Goal: Task Accomplishment & Management: Manage account settings

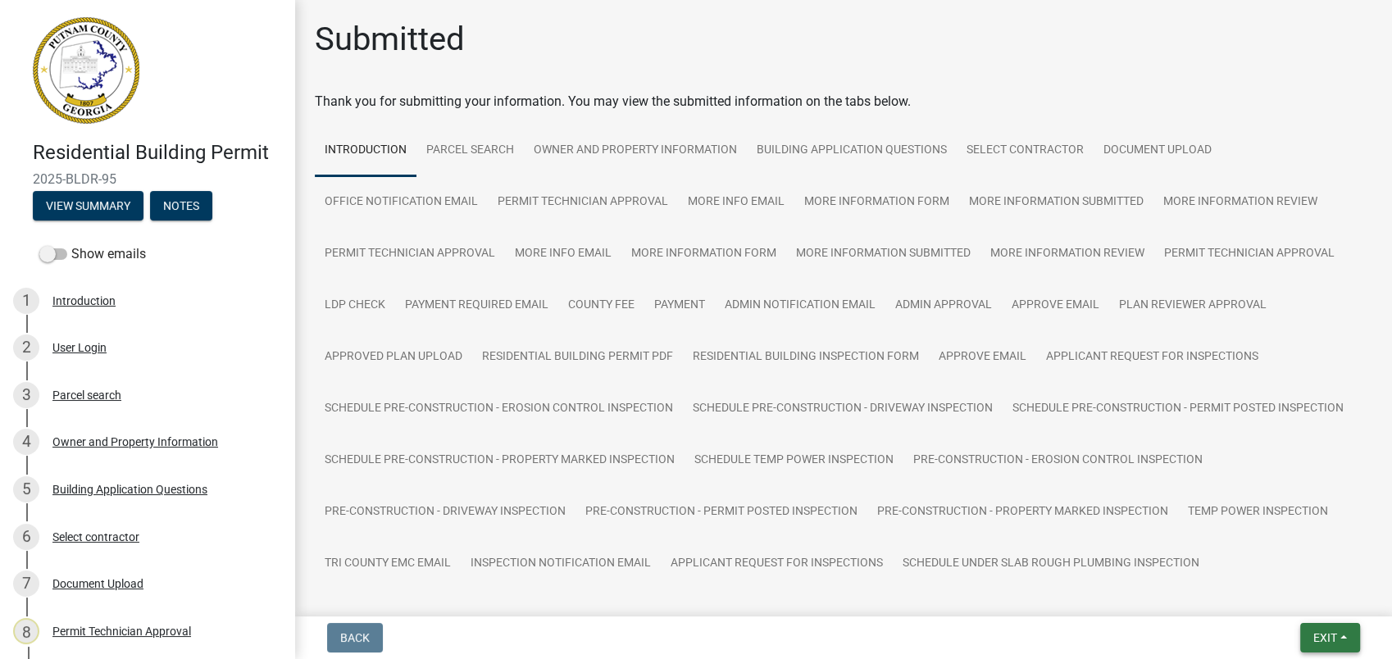
click at [1300, 637] on button "Exit" at bounding box center [1330, 638] width 60 height 30
click at [1287, 595] on button "Save & Exit" at bounding box center [1294, 595] width 131 height 39
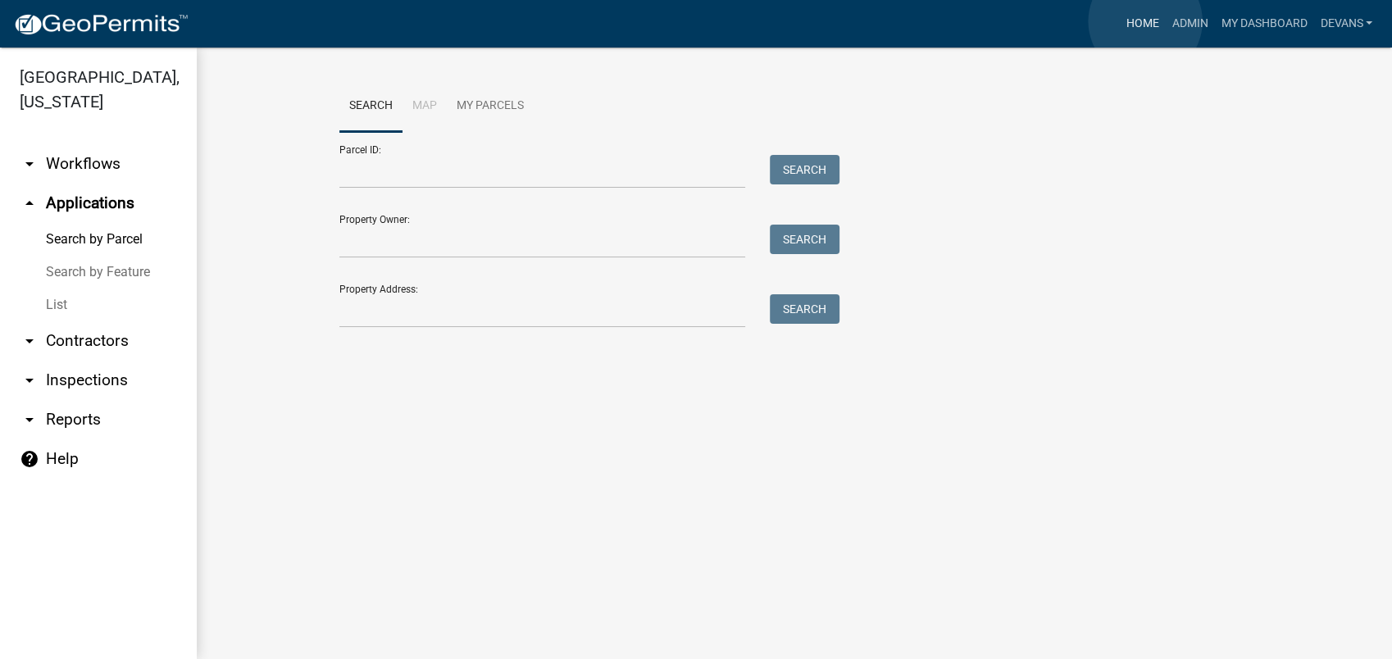
click at [1145, 21] on link "Home" at bounding box center [1142, 23] width 46 height 31
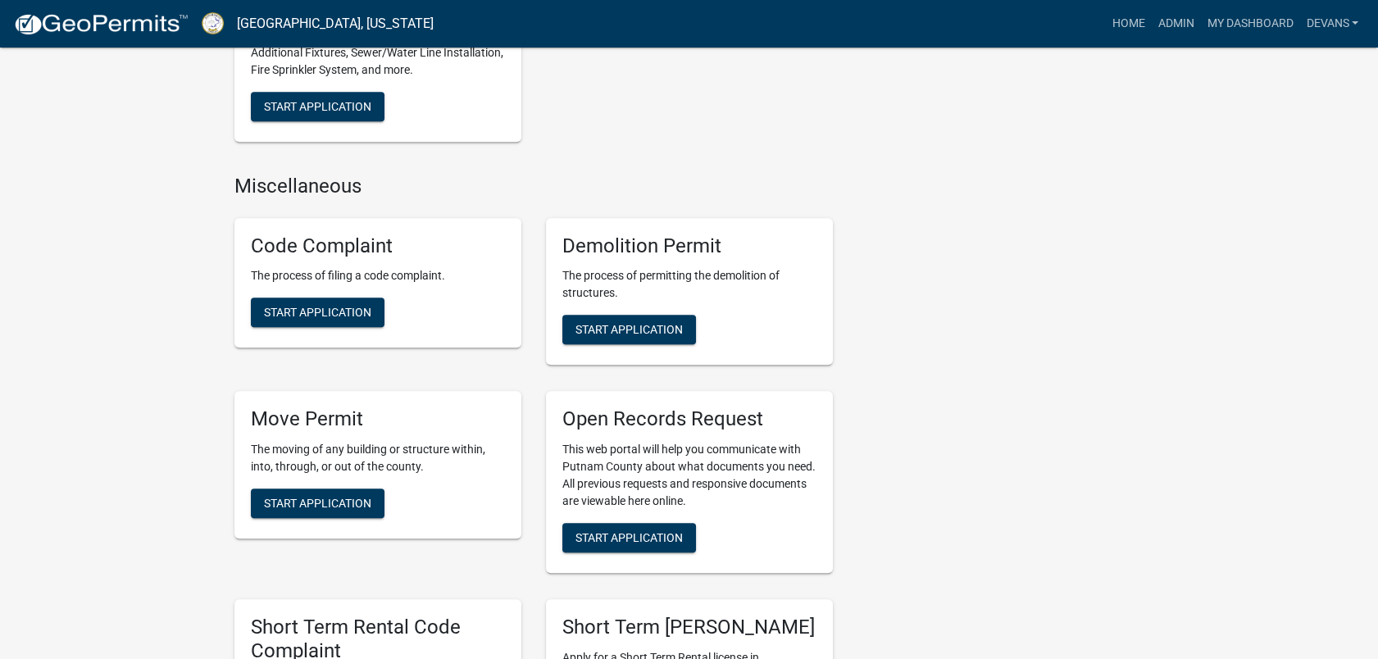
scroll to position [2004, 0]
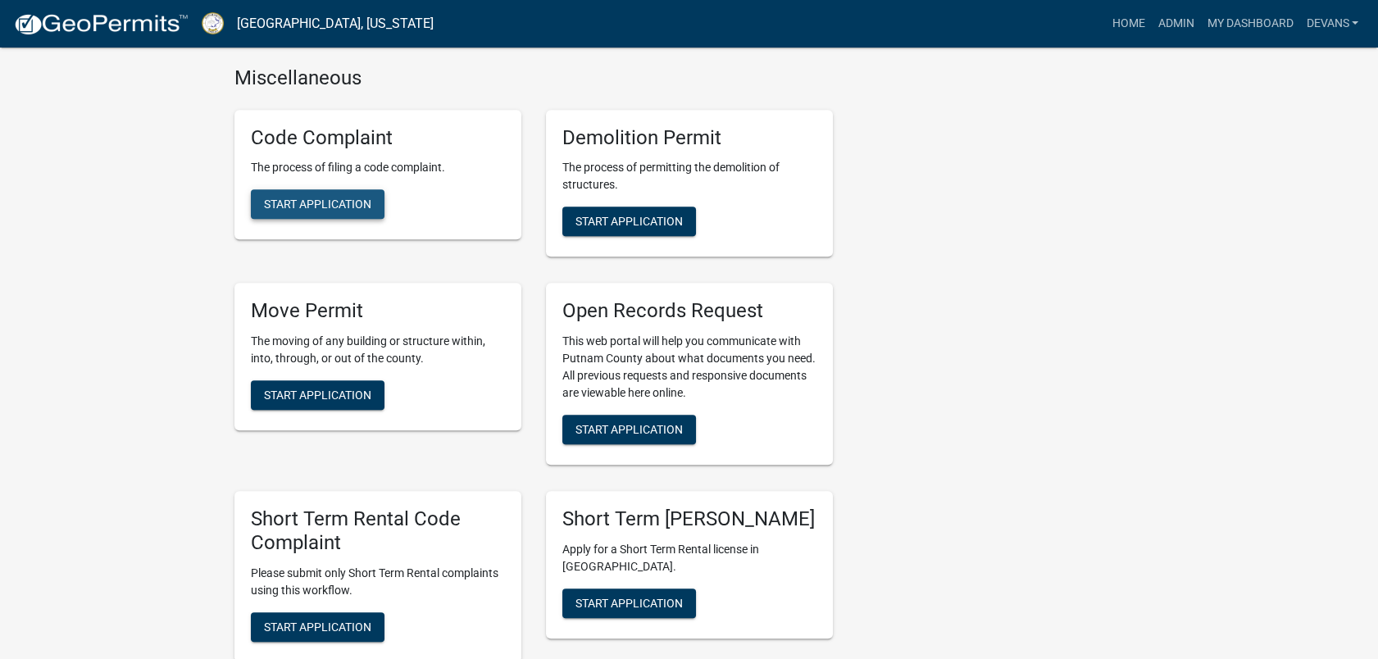
click at [326, 213] on button "Start Application" at bounding box center [318, 204] width 134 height 30
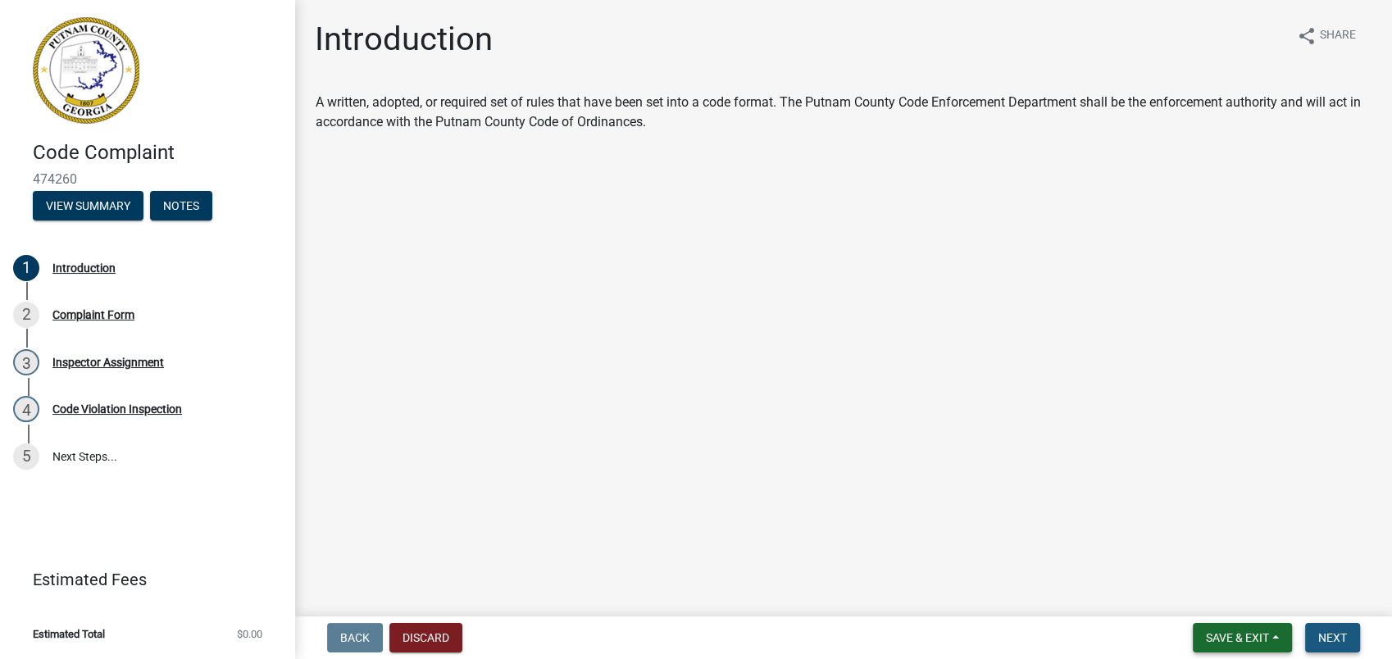
drag, startPoint x: 1325, startPoint y: 632, endPoint x: 1258, endPoint y: 627, distance: 67.4
click at [1271, 629] on form "Save & Exit Save Save & Exit Next" at bounding box center [1276, 638] width 180 height 30
drag, startPoint x: 1322, startPoint y: 634, endPoint x: 1308, endPoint y: 626, distance: 15.8
click at [1323, 633] on span "Next" at bounding box center [1332, 637] width 29 height 13
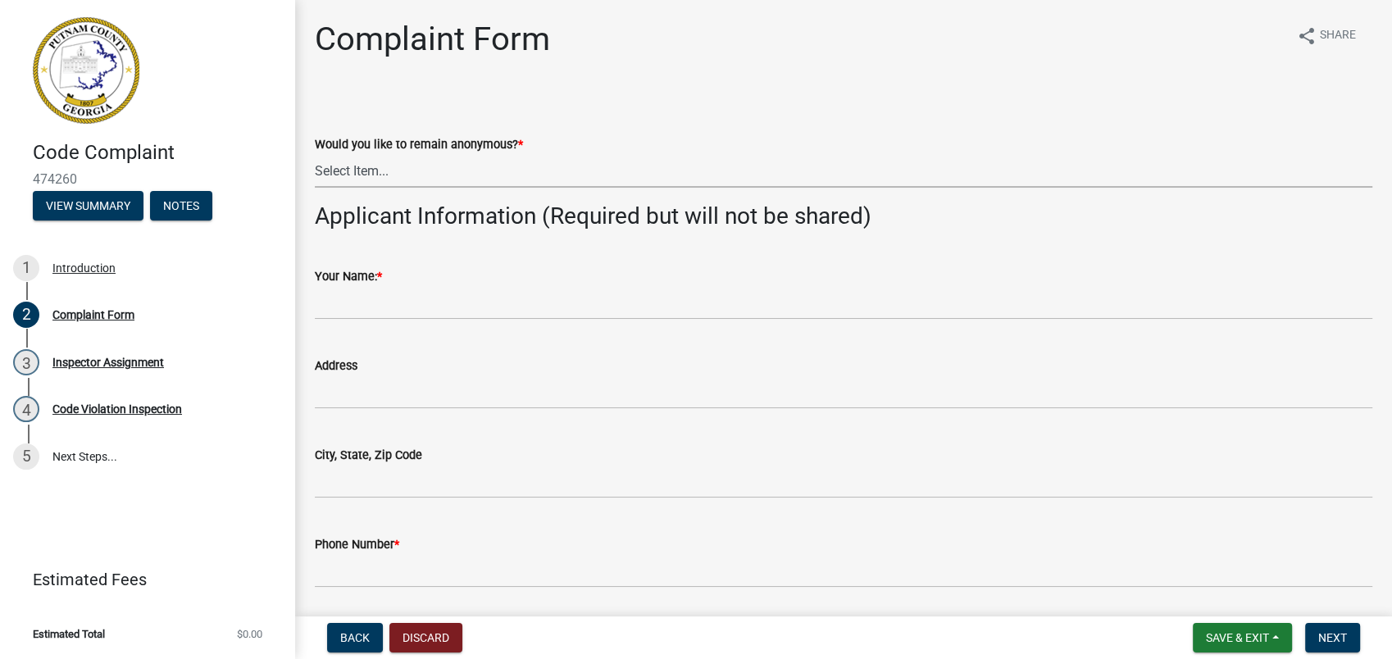
click at [380, 176] on select "Select Item... Yes No" at bounding box center [844, 171] width 1058 height 34
click at [315, 154] on select "Select Item... Yes No" at bounding box center [844, 171] width 1058 height 34
select select "76170ab1-b25a-468b-8231-d5eb0e85b261"
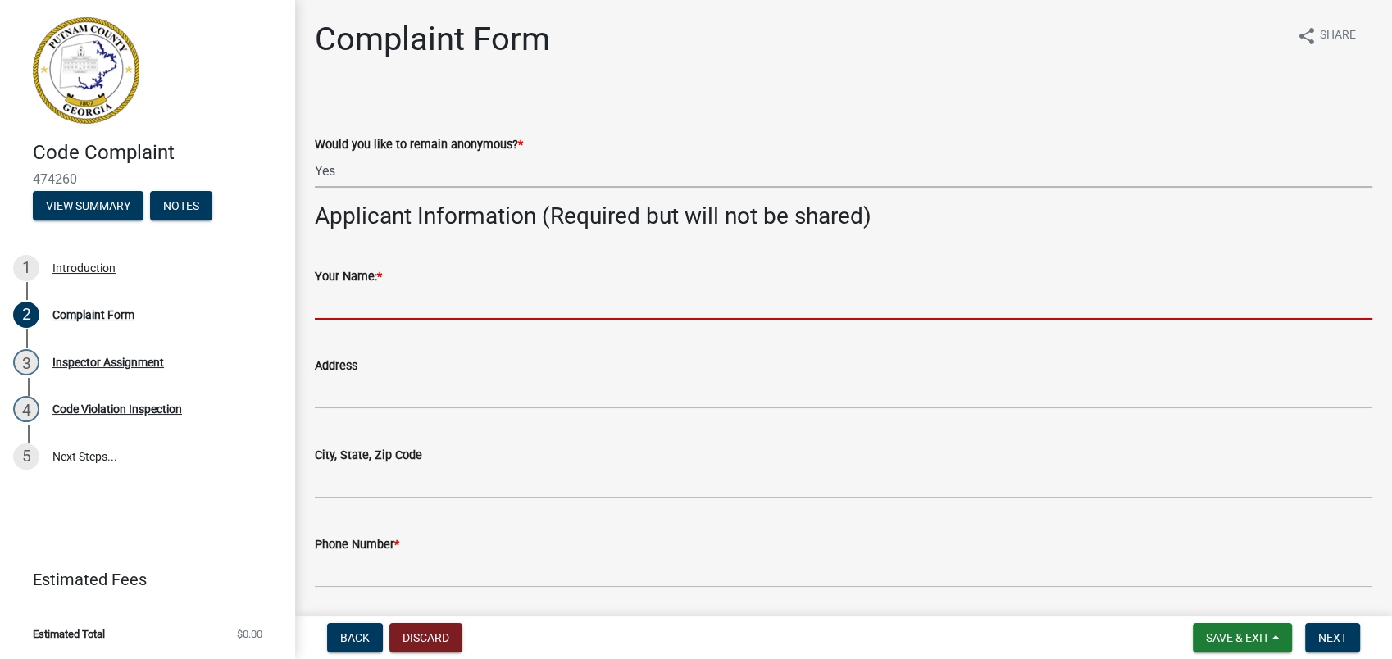
click at [361, 315] on input "Your Name: *" at bounding box center [844, 303] width 1058 height 34
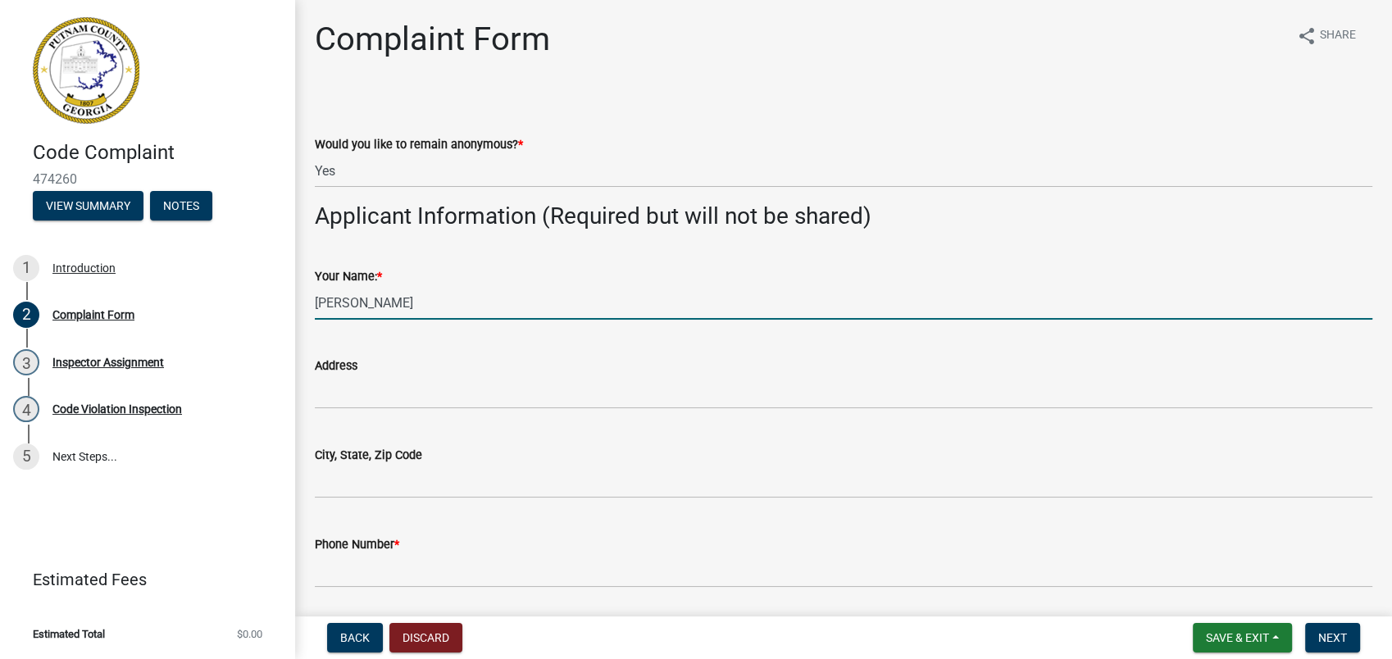
type input "Scott Hardwick"
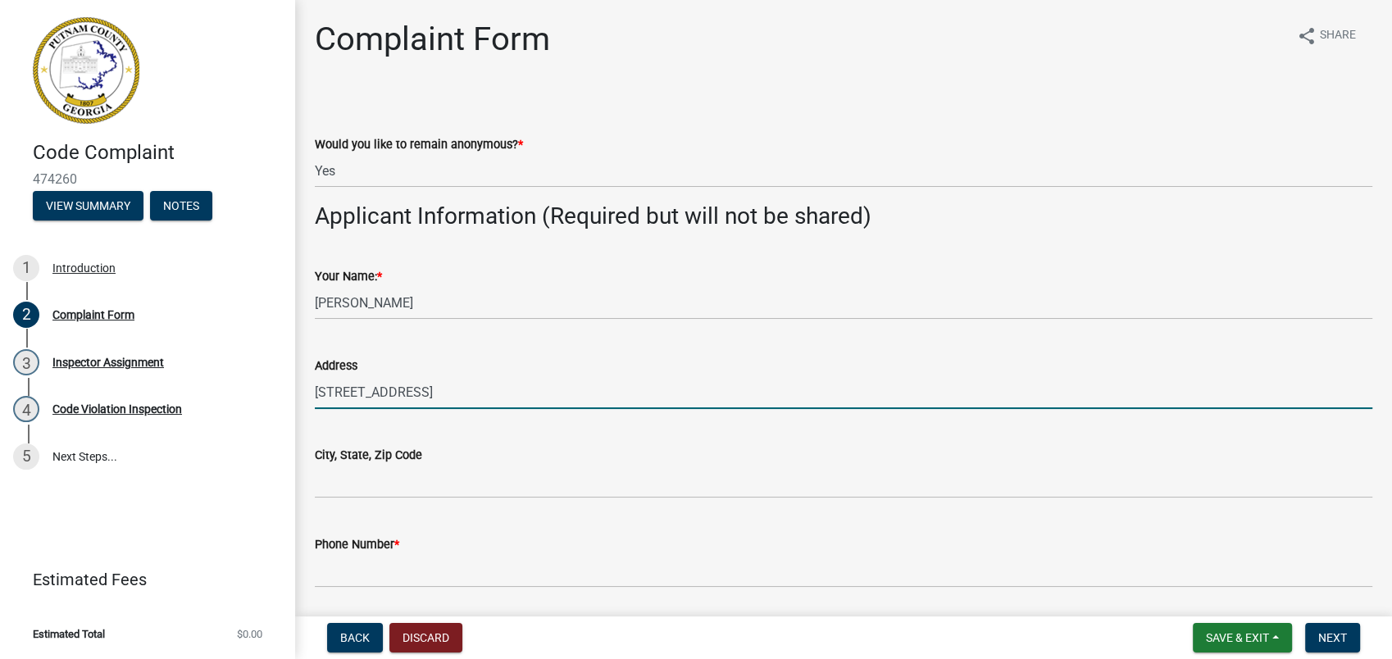
type input "101 Riverview Rd"
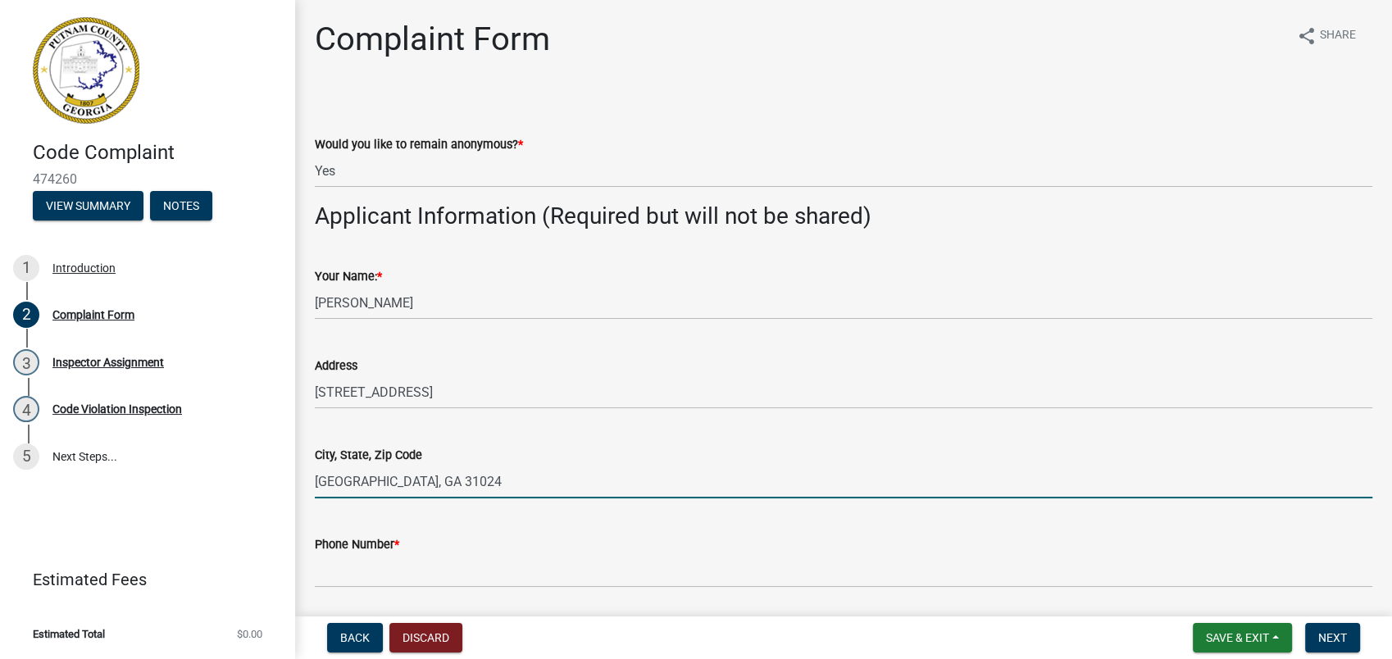
type input "Eatonton, GA 31024"
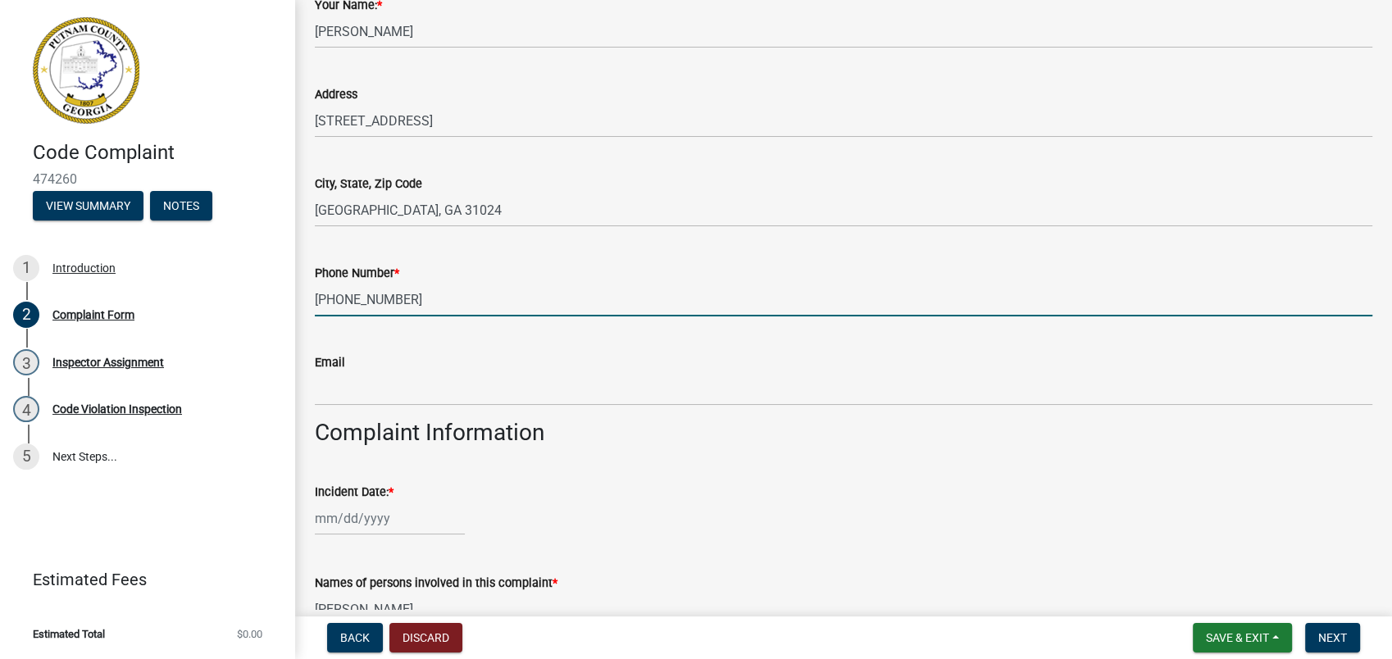
scroll to position [273, 0]
type input "478-258-1419"
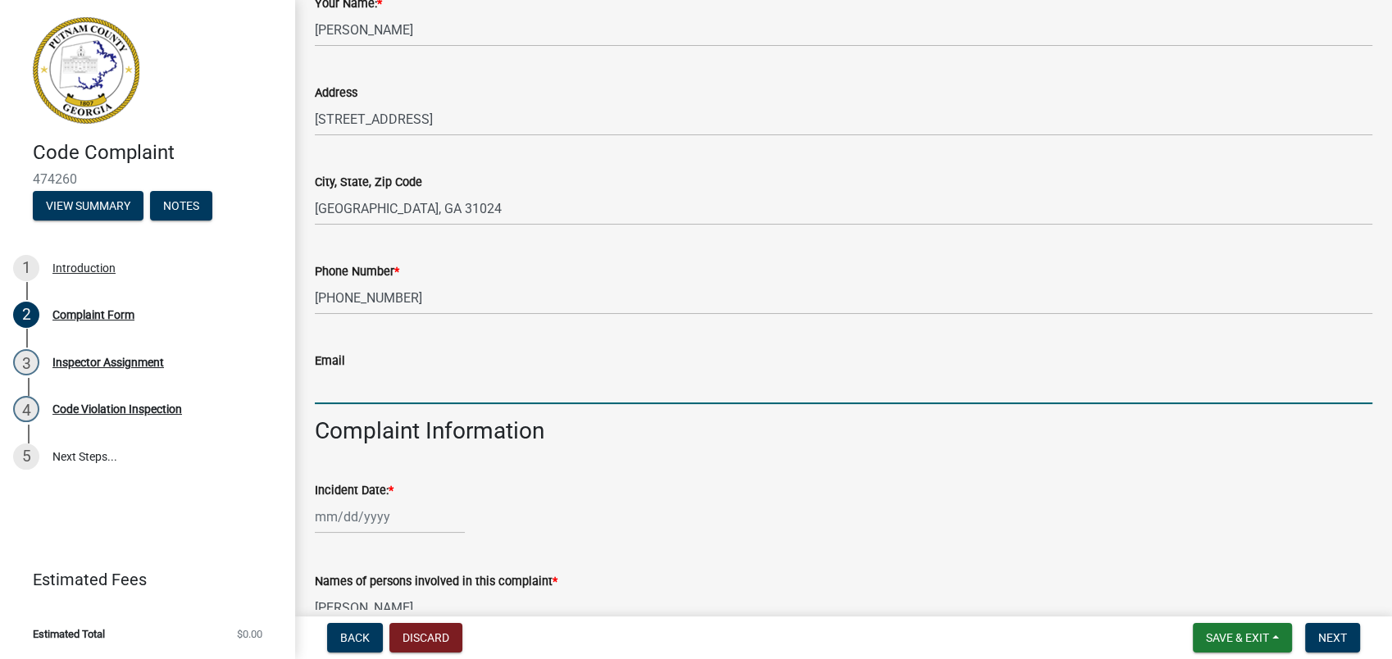
click at [386, 394] on input "Email" at bounding box center [844, 388] width 1058 height 34
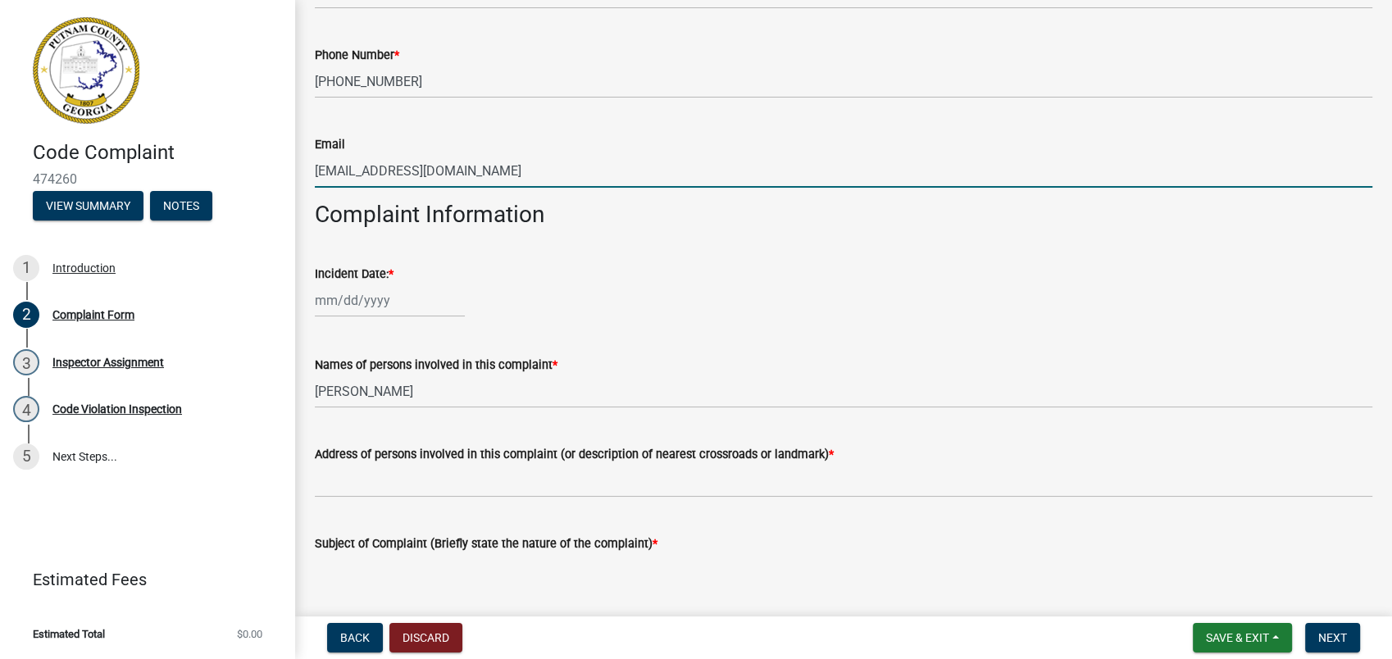
scroll to position [546, 0]
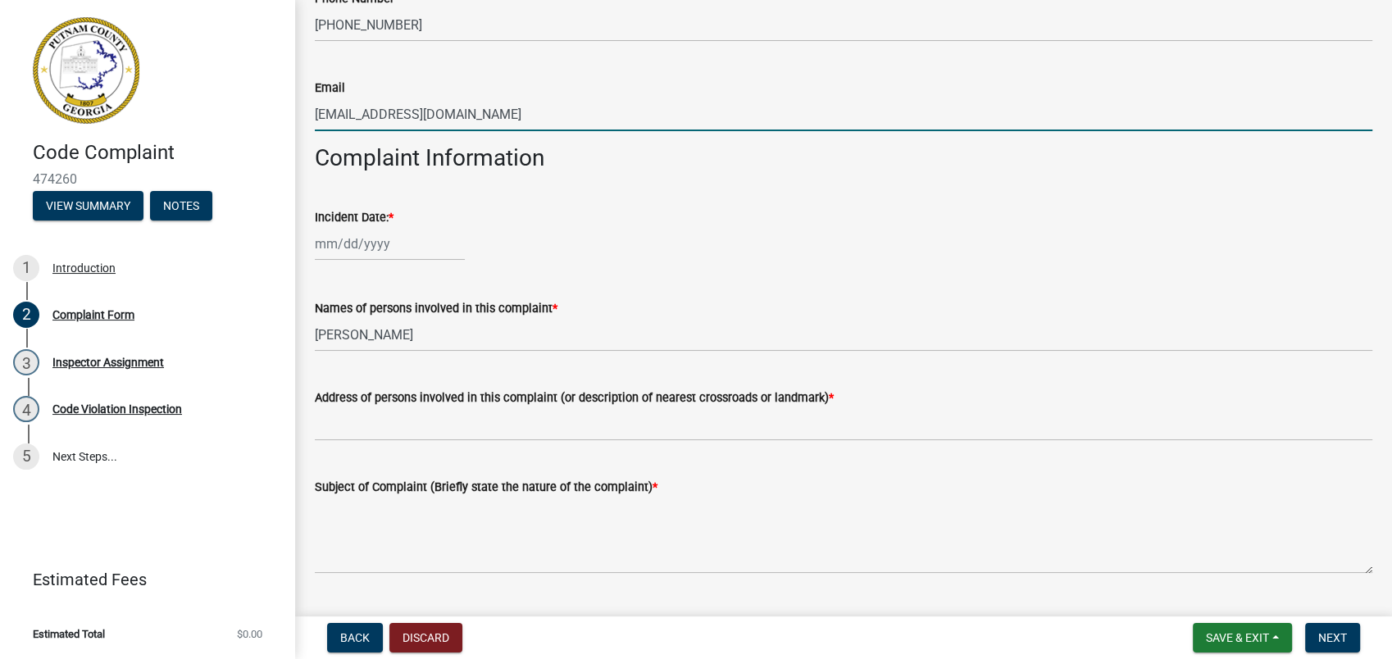
type input "drenee77@yahoo.com"
select select "9"
select select "2025"
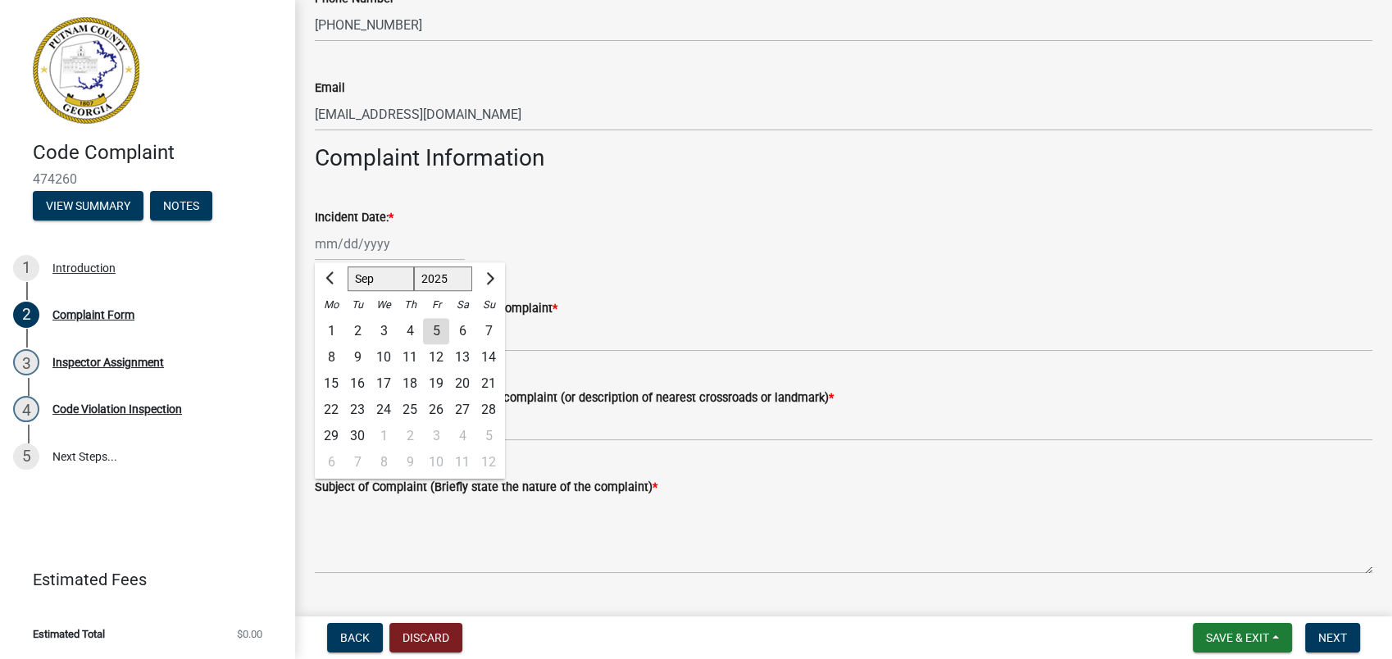
click at [318, 256] on div "Jan Feb Mar Apr May Jun Jul Aug Sep Oct Nov Dec 1525 1526 1527 1528 1529 1530 1…" at bounding box center [390, 244] width 150 height 34
click at [433, 334] on div "5" at bounding box center [436, 331] width 26 height 26
type input "[DATE]"
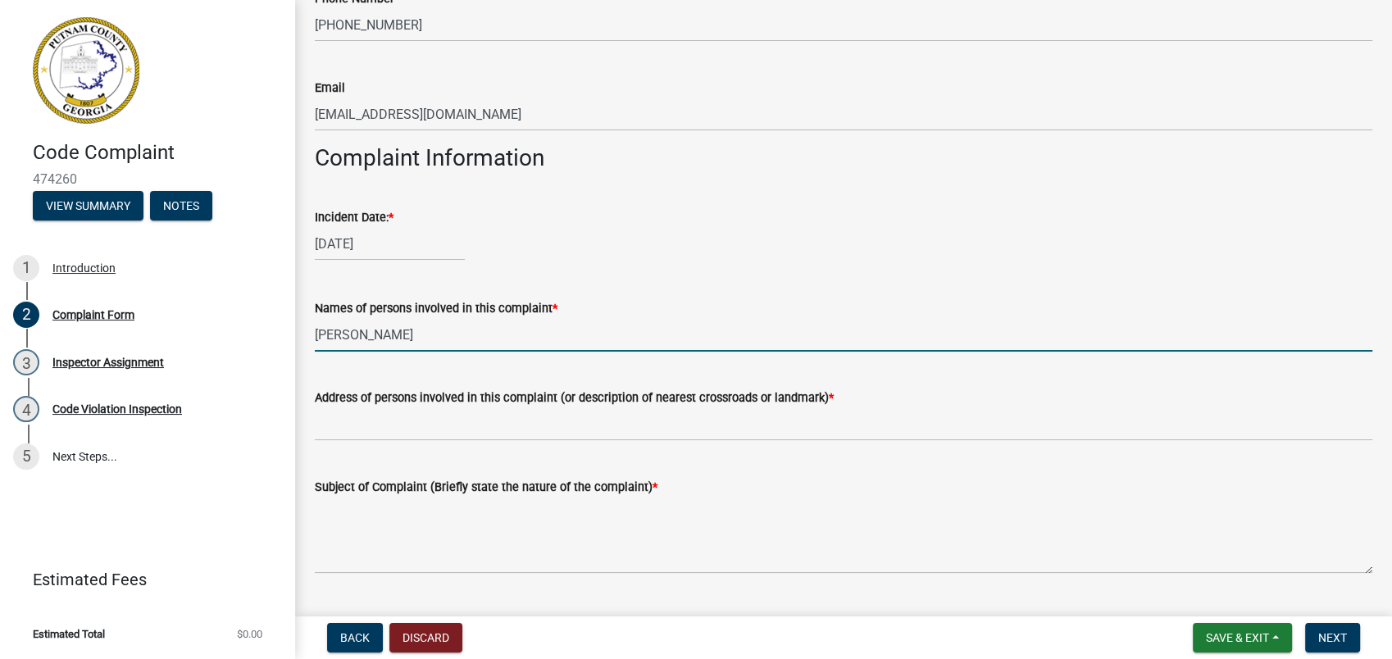
click at [335, 334] on input "[PERSON_NAME]" at bounding box center [844, 335] width 1058 height 34
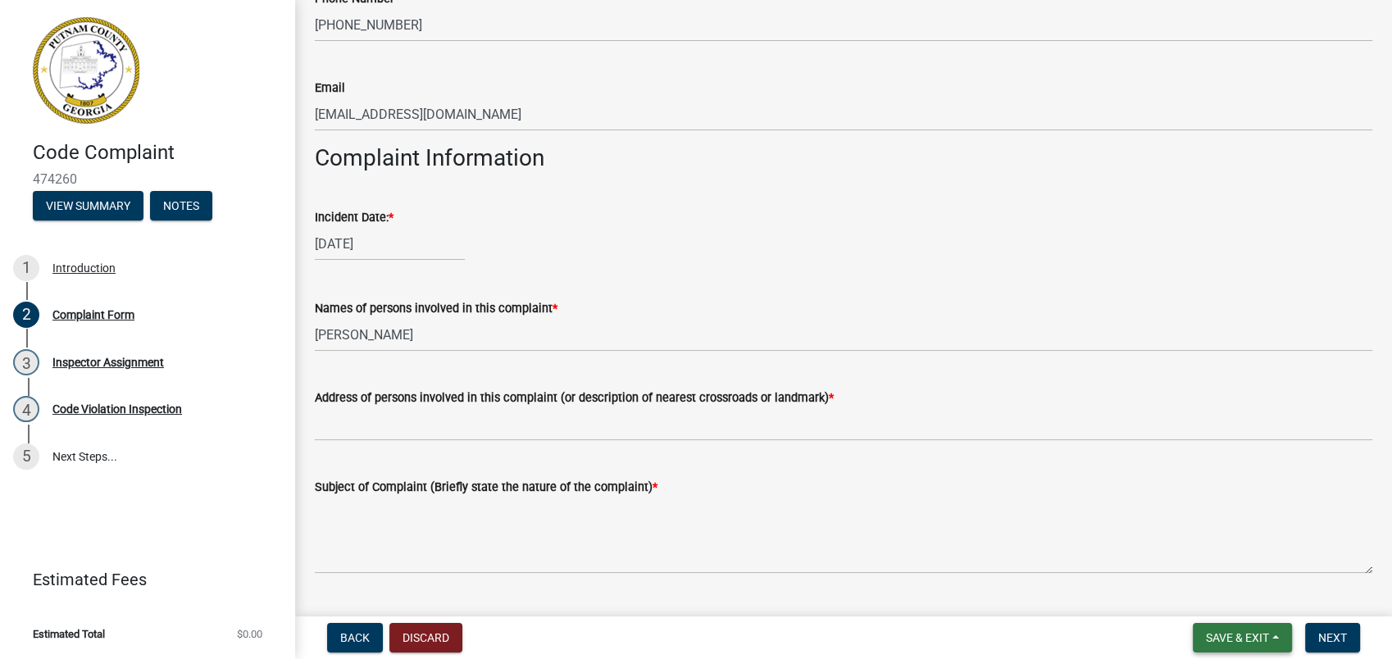
click at [1217, 636] on span "Save & Exit" at bounding box center [1237, 637] width 63 height 13
drag, startPoint x: 1193, startPoint y: 557, endPoint x: 1171, endPoint y: 554, distance: 22.3
click at [1192, 557] on button "Save" at bounding box center [1226, 555] width 131 height 39
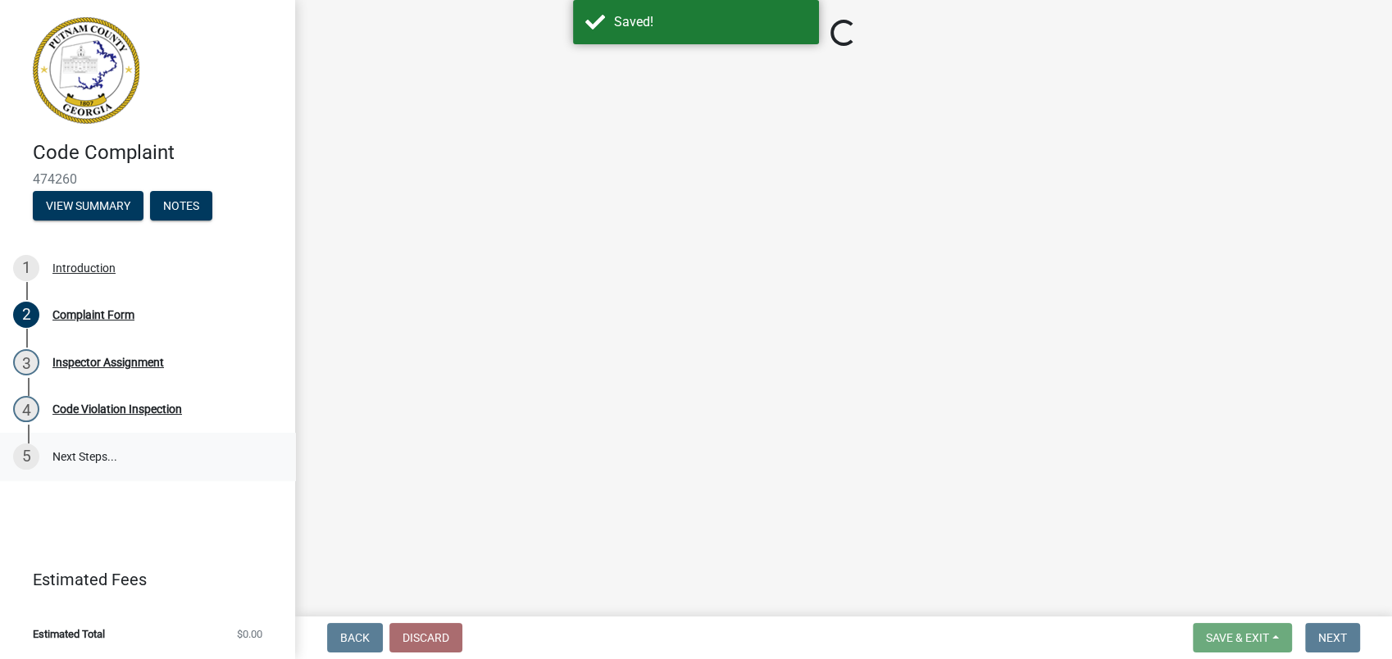
select select "76170ab1-b25a-468b-8231-d5eb0e85b261"
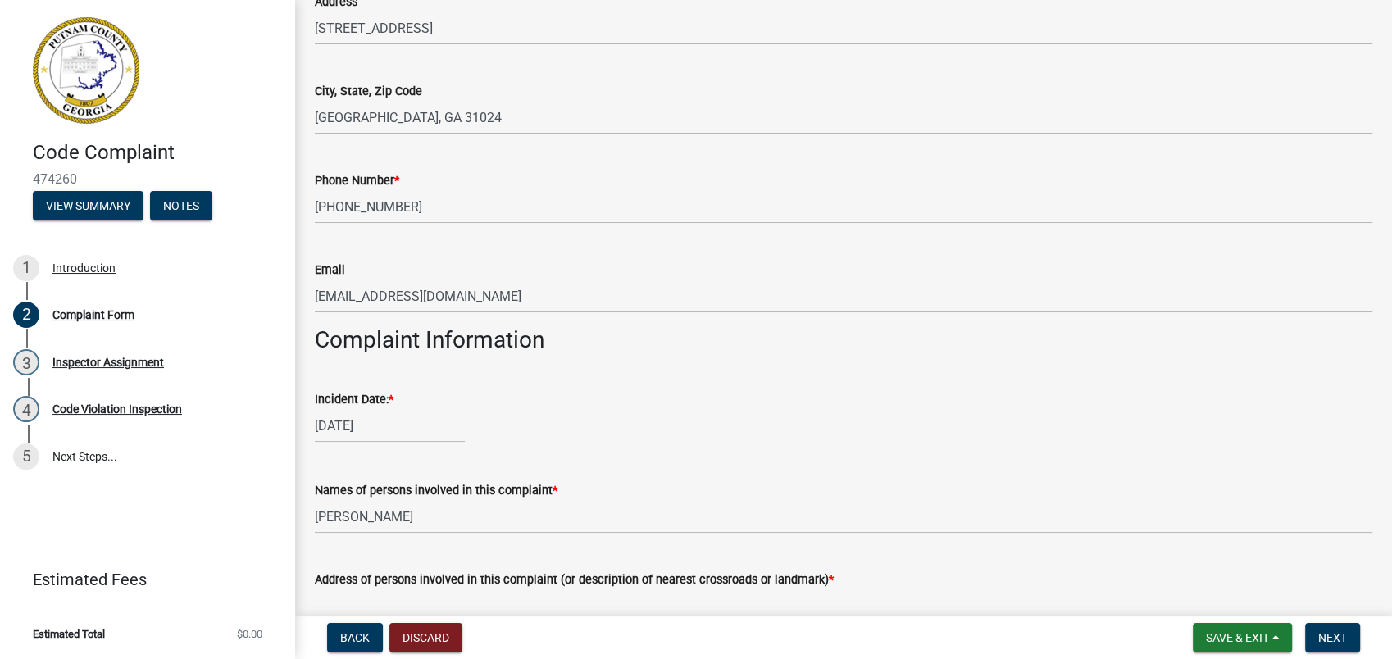
scroll to position [820, 0]
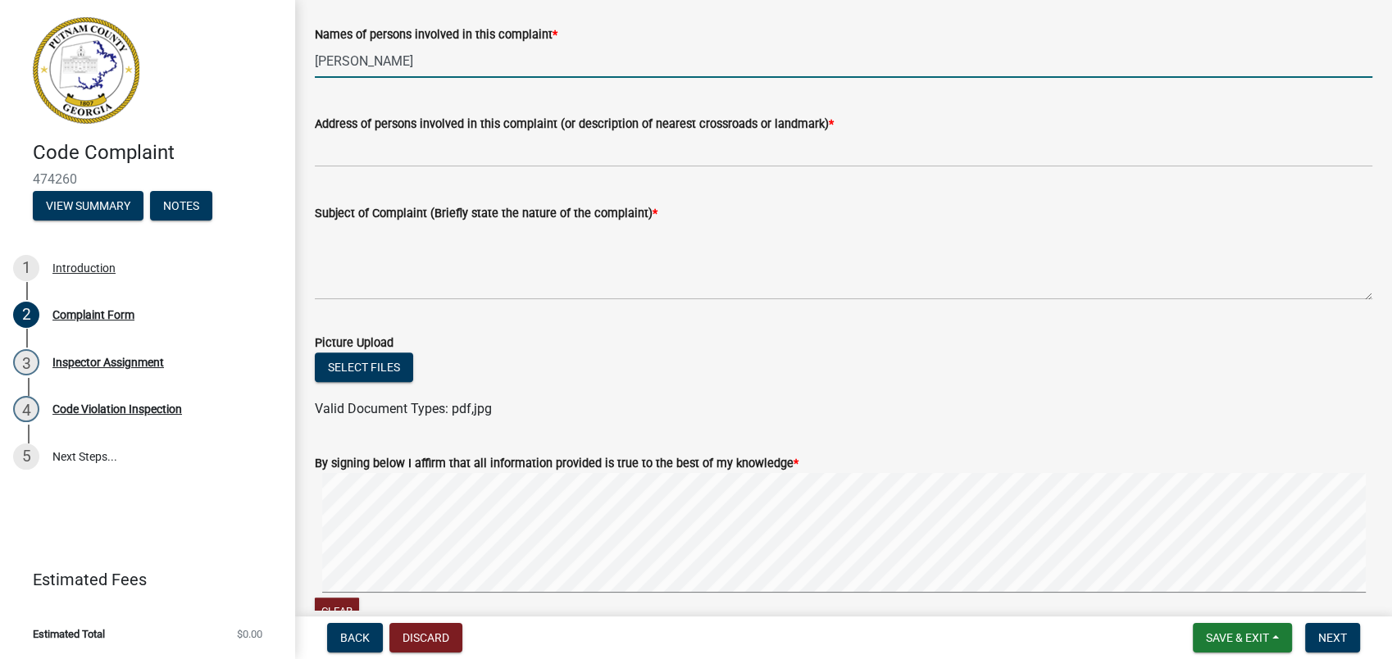
drag, startPoint x: 403, startPoint y: 70, endPoint x: 249, endPoint y: 78, distance: 154.3
click at [289, 80] on div "Code Complaint 474260 View Summary Notes 1 Introduction 2 Complaint Form 3 Insp…" at bounding box center [696, 329] width 1392 height 659
type input "Richard Thomas"
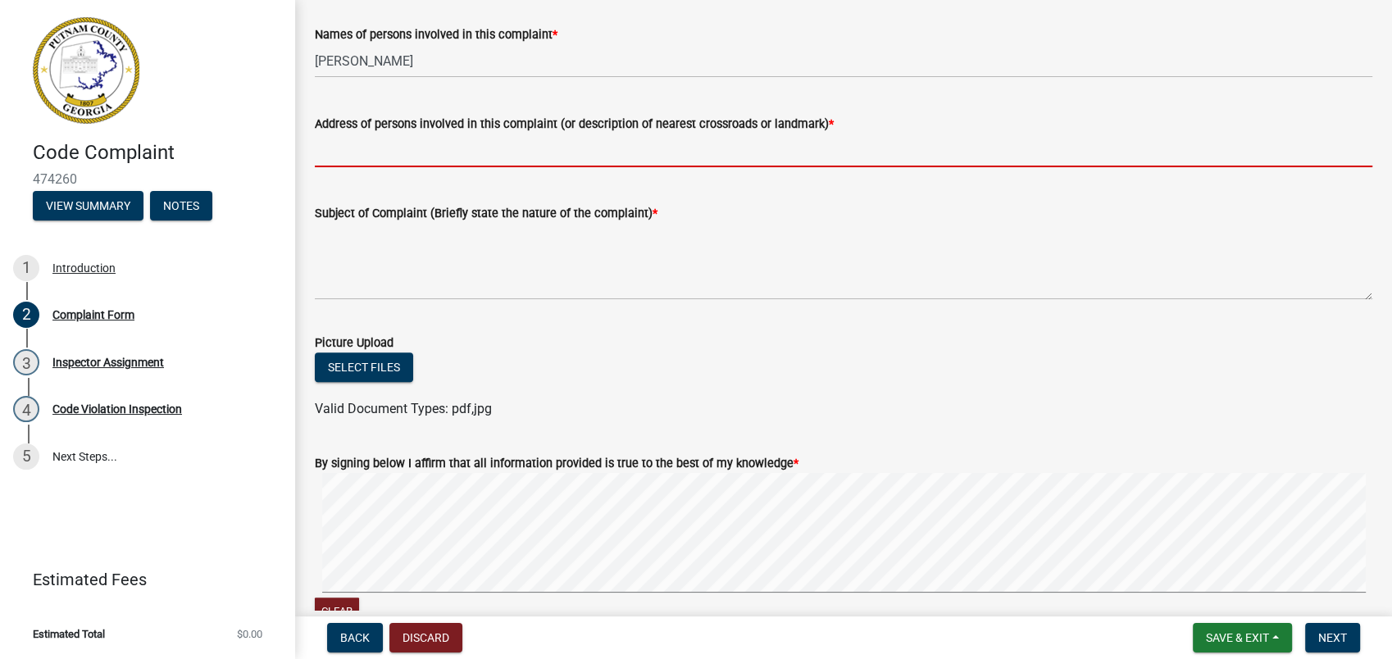
click at [340, 143] on input "Address of persons involved in this complaint (or description of nearest crossr…" at bounding box center [844, 151] width 1058 height 34
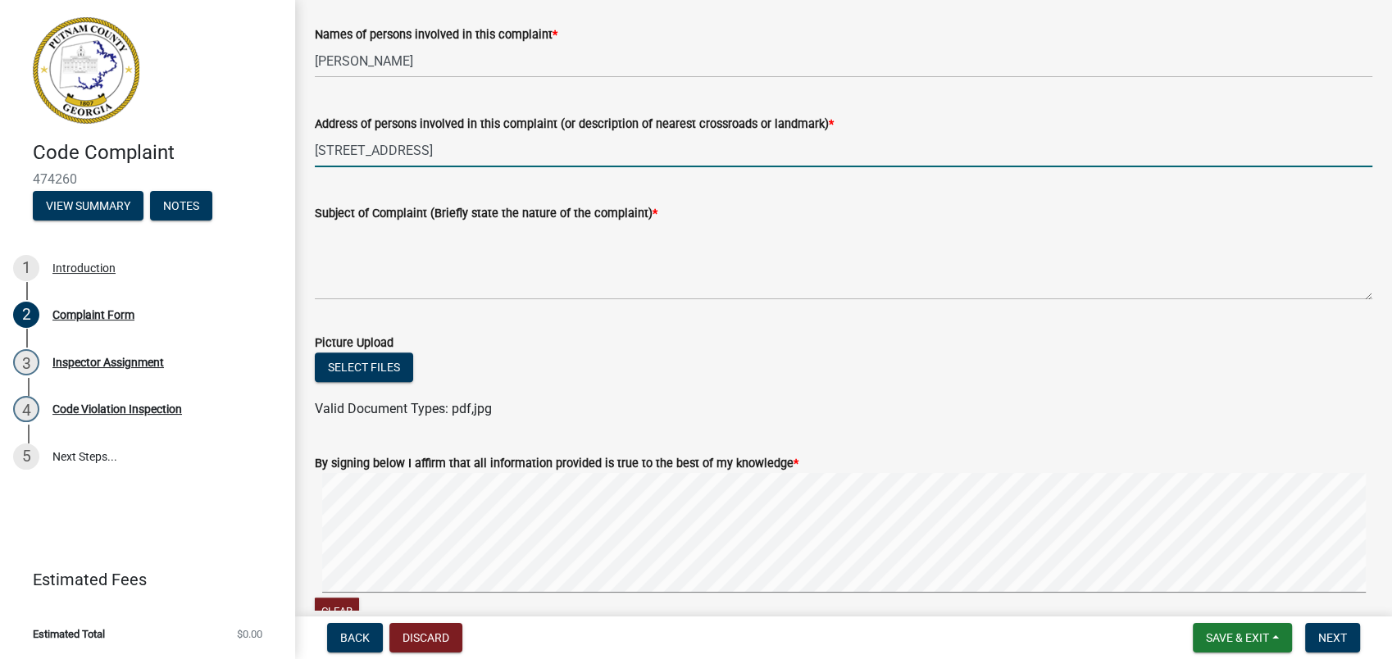
type input "107 Riverview Rd"
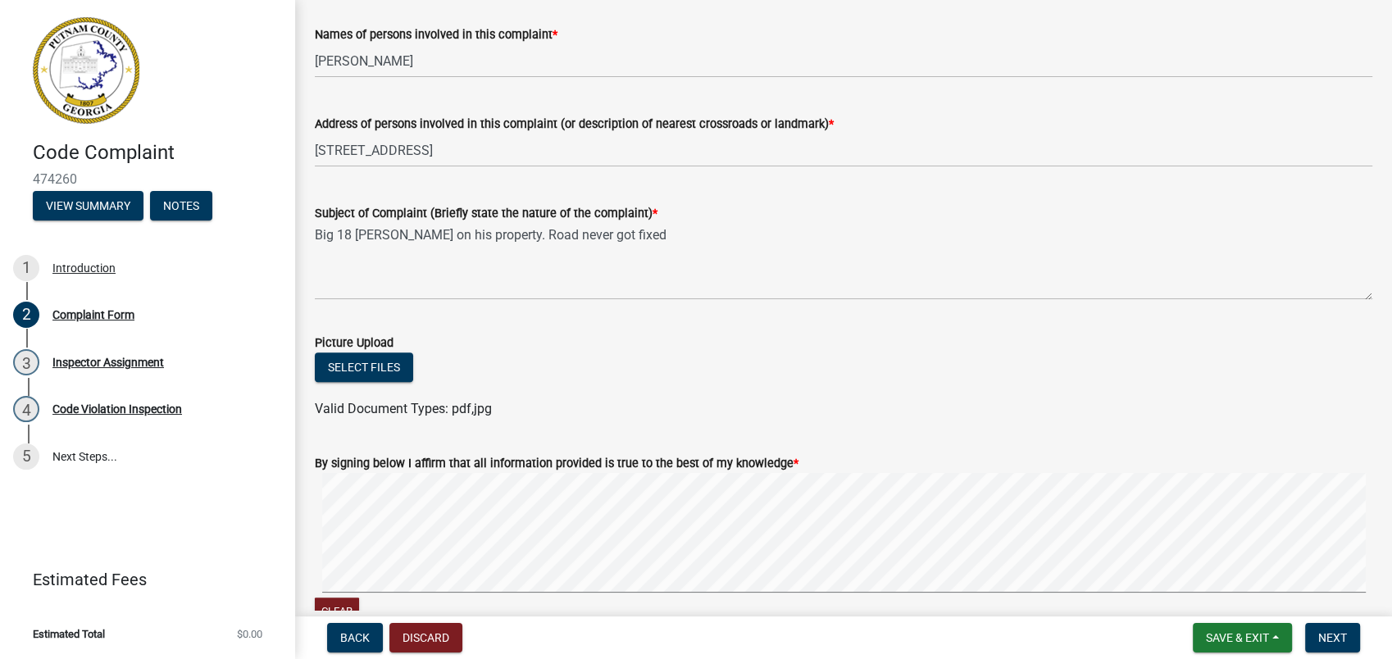
click at [691, 214] on div "Subject of Complaint (Briefly state the nature of the complaint) *" at bounding box center [844, 213] width 1058 height 20
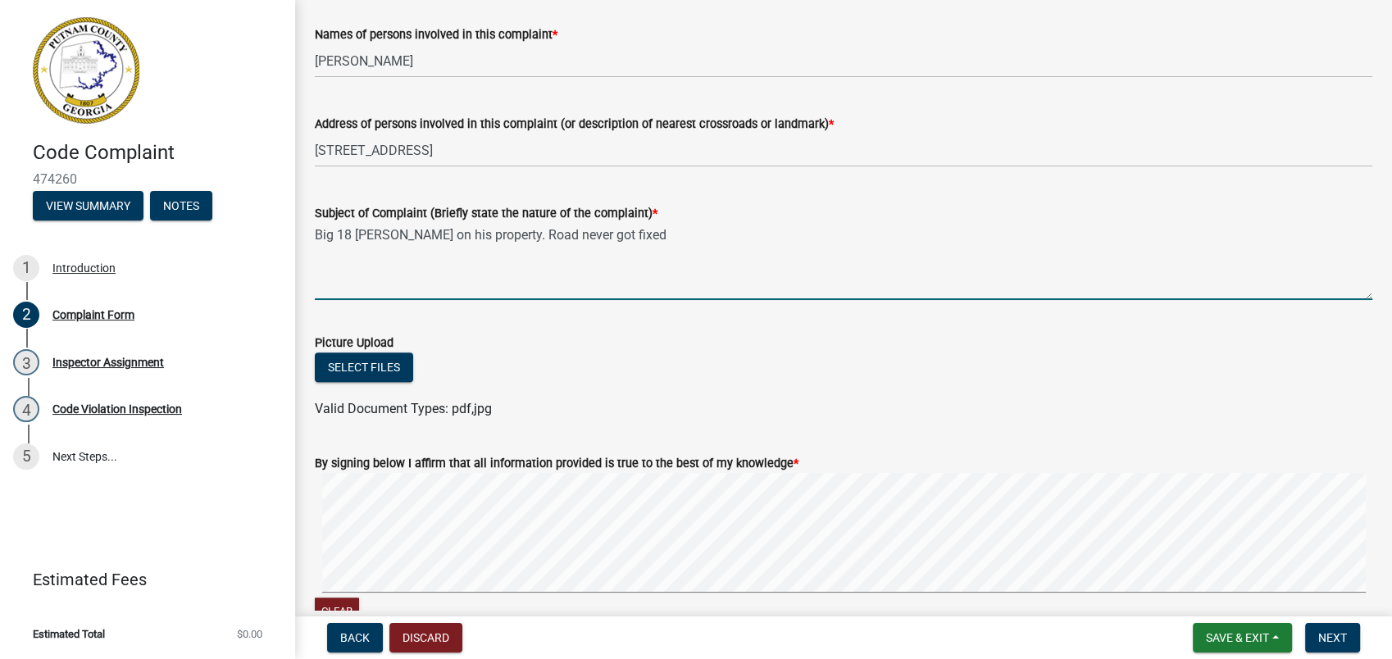
click at [667, 225] on textarea "Big 18 wheeler on his property. Road never got fixed" at bounding box center [844, 261] width 1058 height 77
type textarea "Big-18 wheeler on his property. Road never got fixed."
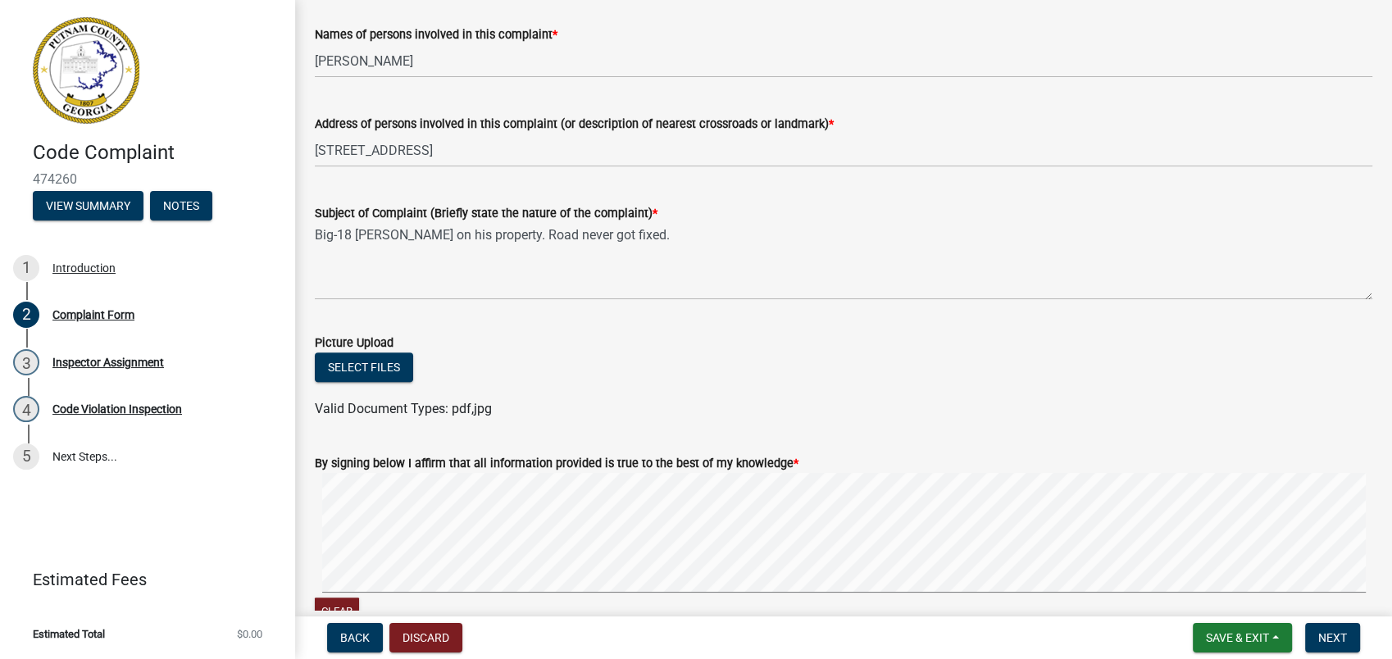
click at [687, 200] on div "Subject of Complaint (Briefly state the nature of the complaint) * Big-18 wheel…" at bounding box center [844, 240] width 1058 height 120
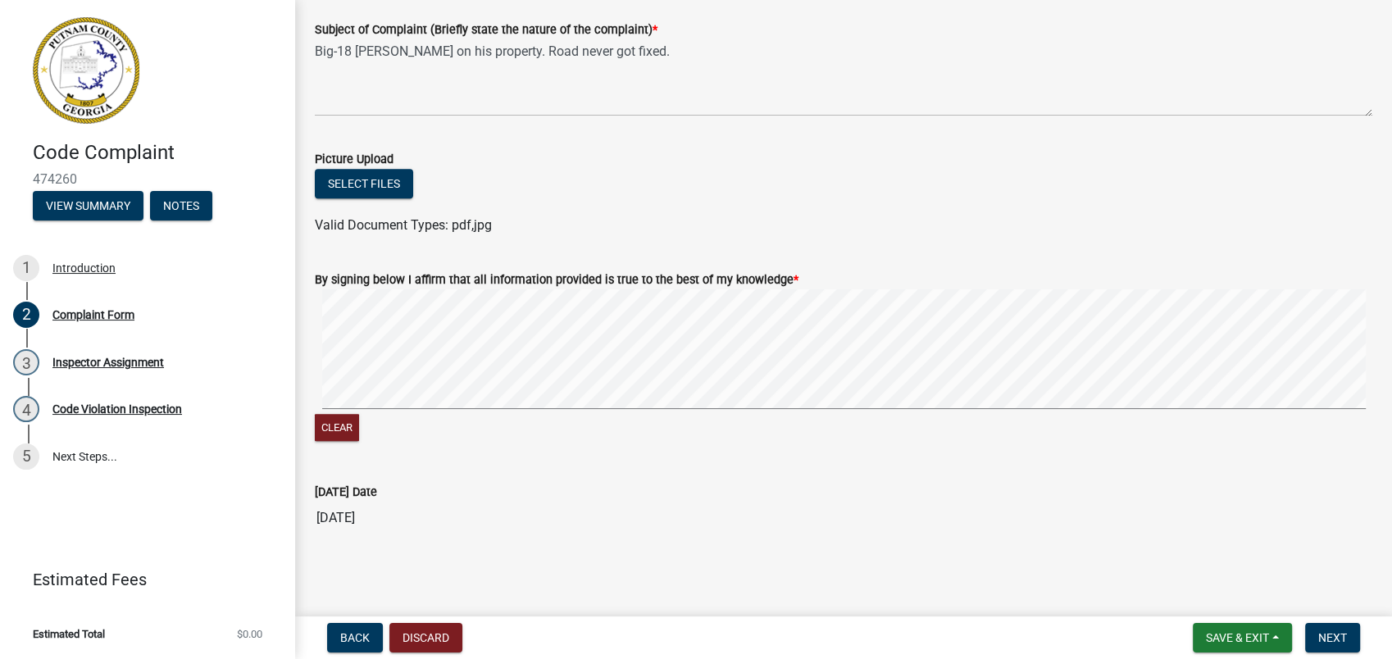
scroll to position [1004, 0]
click at [671, 413] on div "Clear" at bounding box center [844, 366] width 1058 height 155
click at [1322, 639] on span "Next" at bounding box center [1332, 637] width 29 height 13
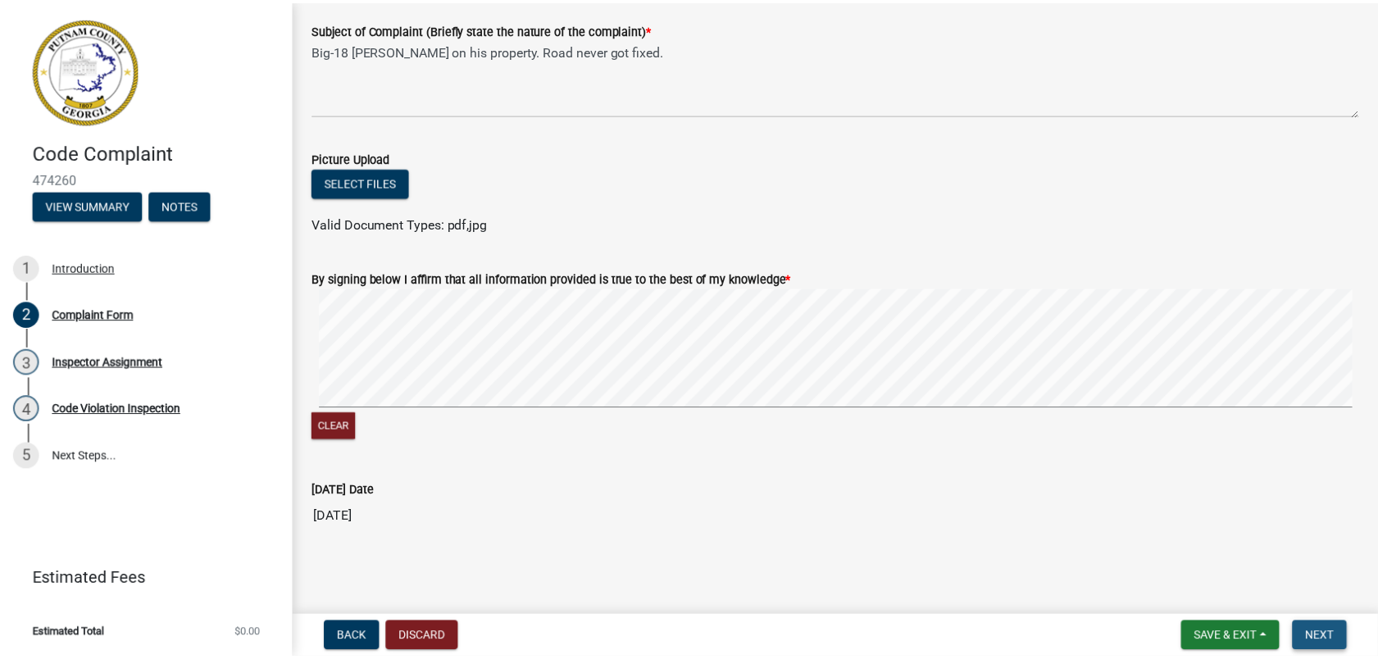
scroll to position [0, 0]
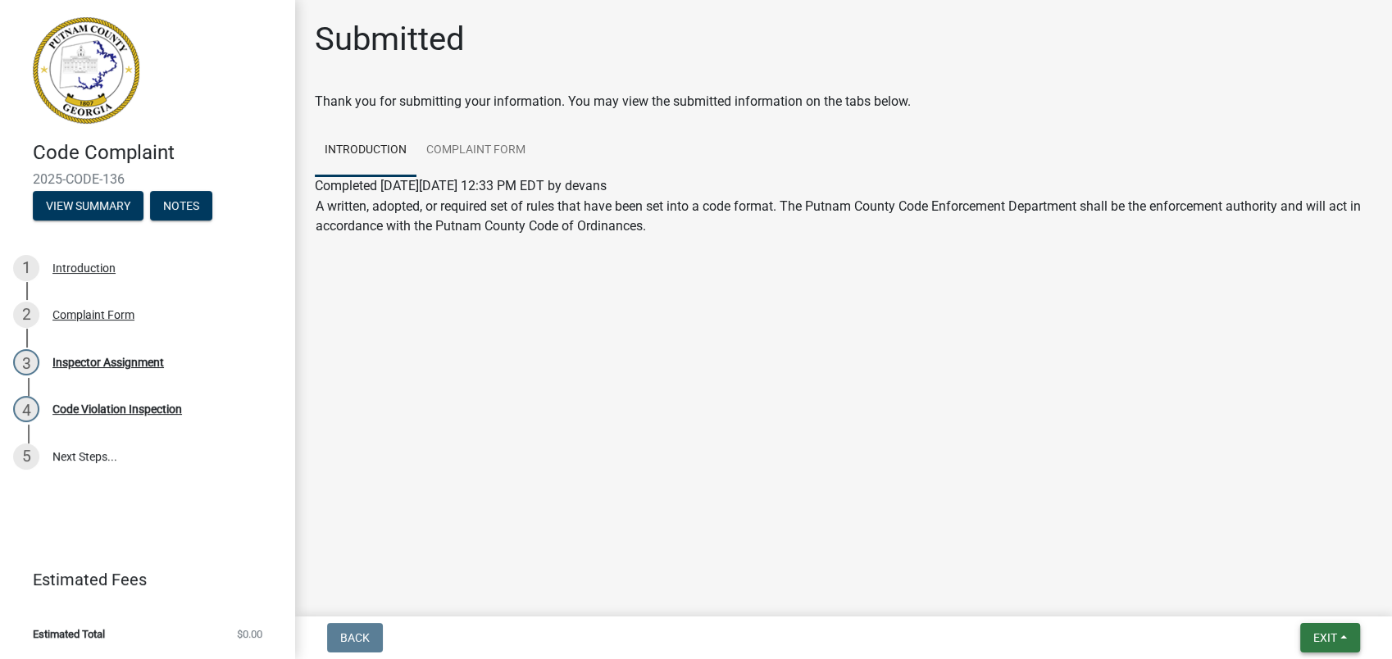
click at [1310, 630] on button "Exit" at bounding box center [1330, 638] width 60 height 30
click at [1299, 594] on button "Save & Exit" at bounding box center [1294, 595] width 131 height 39
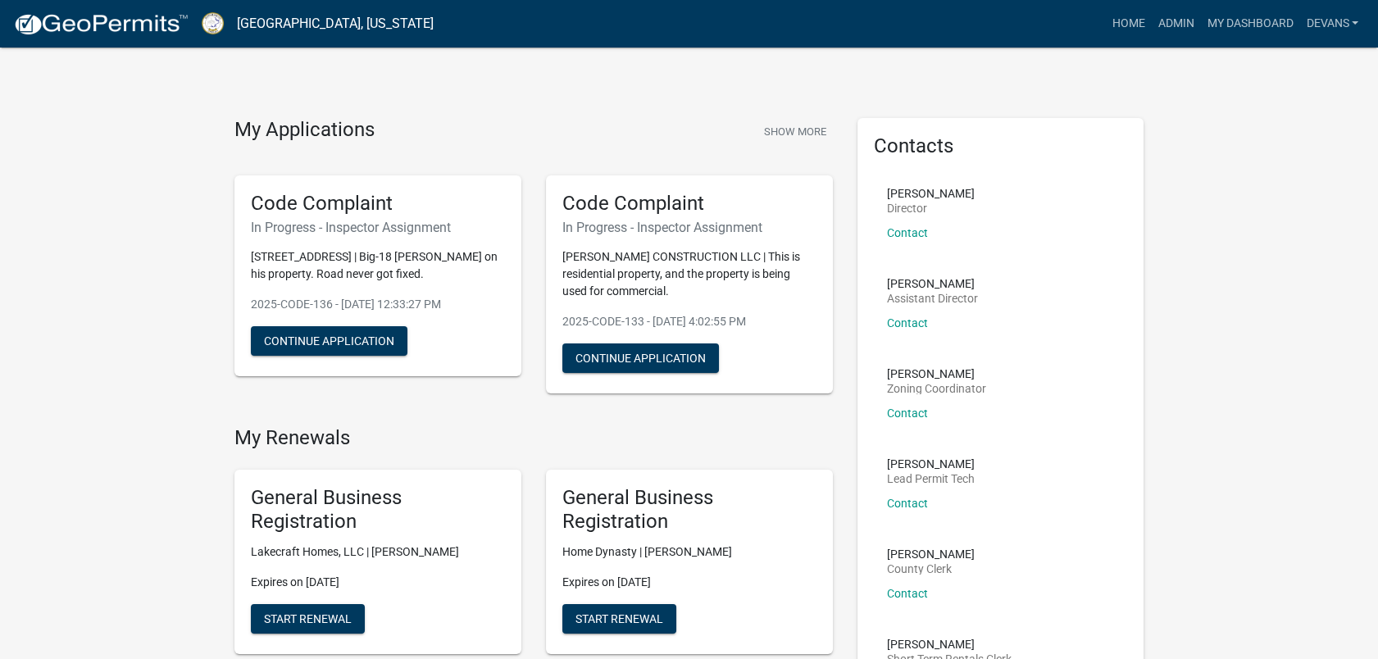
click at [1109, 380] on li "Angela Waldroup Zoning Coordinator Contact" at bounding box center [1001, 400] width 254 height 90
drag, startPoint x: 52, startPoint y: 281, endPoint x: 1165, endPoint y: 25, distance: 1141.7
click at [1165, 25] on link "Admin" at bounding box center [1175, 23] width 49 height 31
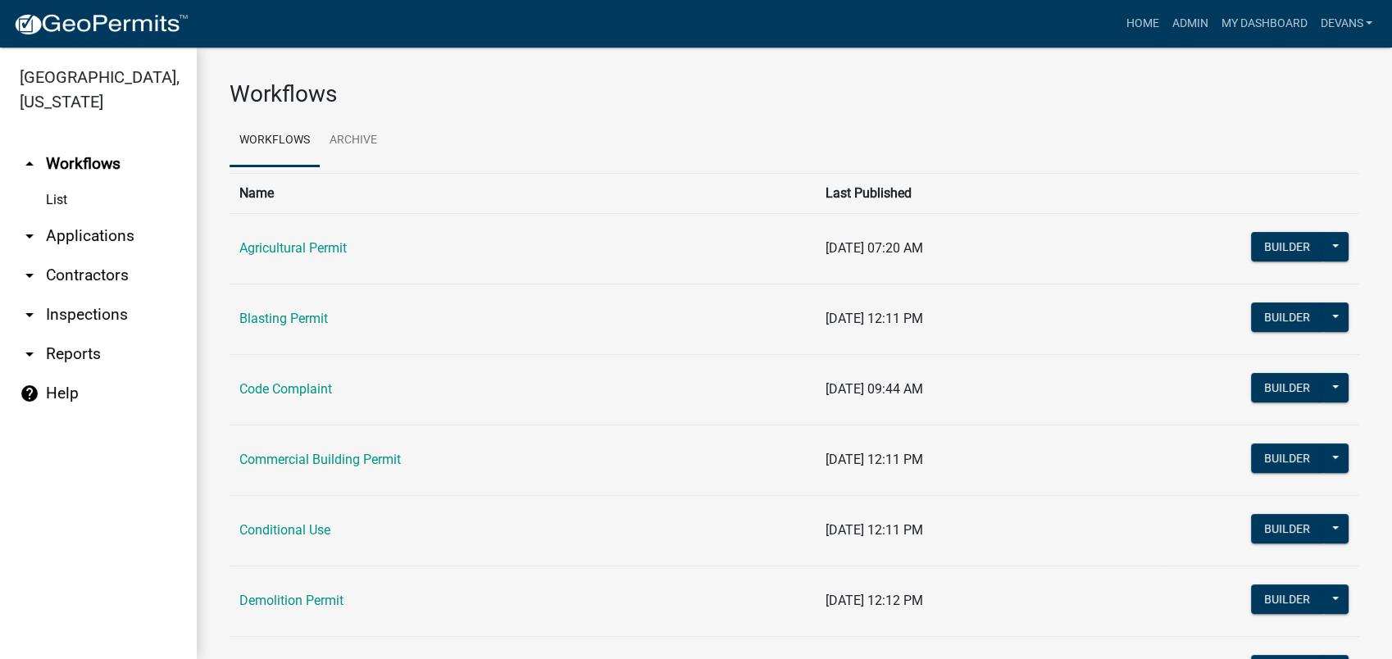
click at [102, 240] on link "arrow_drop_down Applications" at bounding box center [98, 235] width 197 height 39
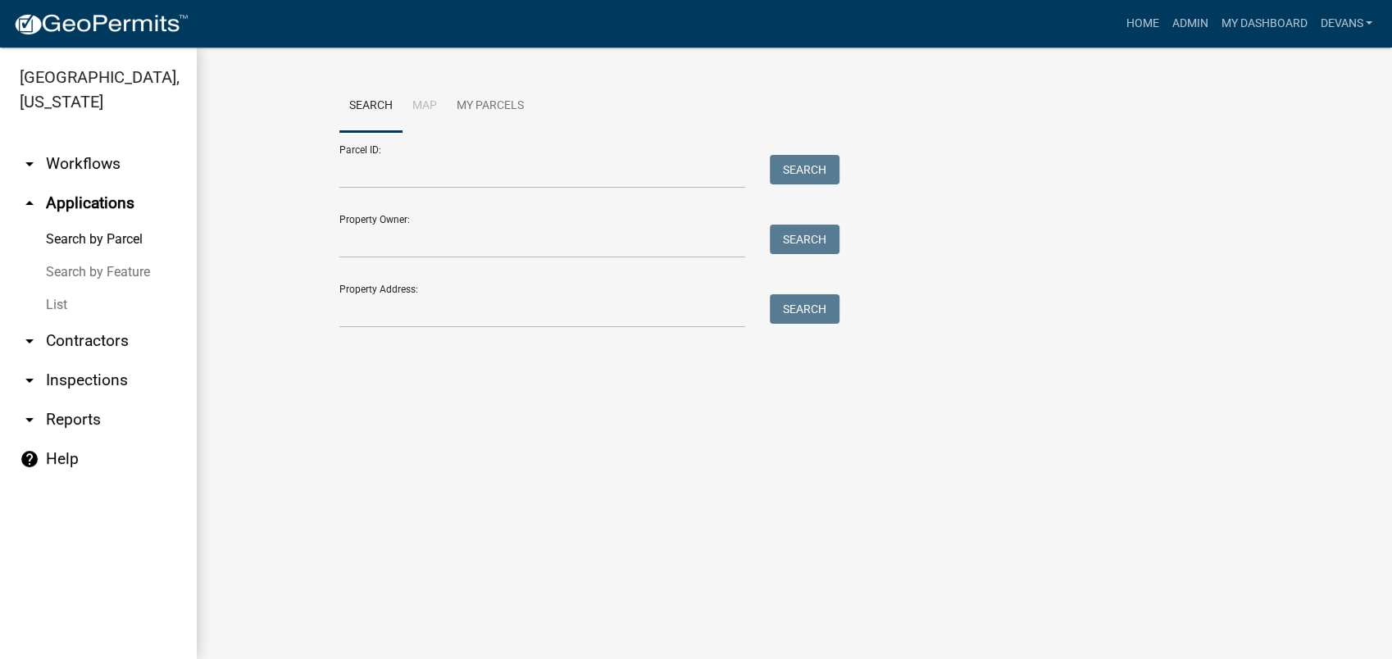
click at [58, 301] on link "List" at bounding box center [98, 305] width 197 height 33
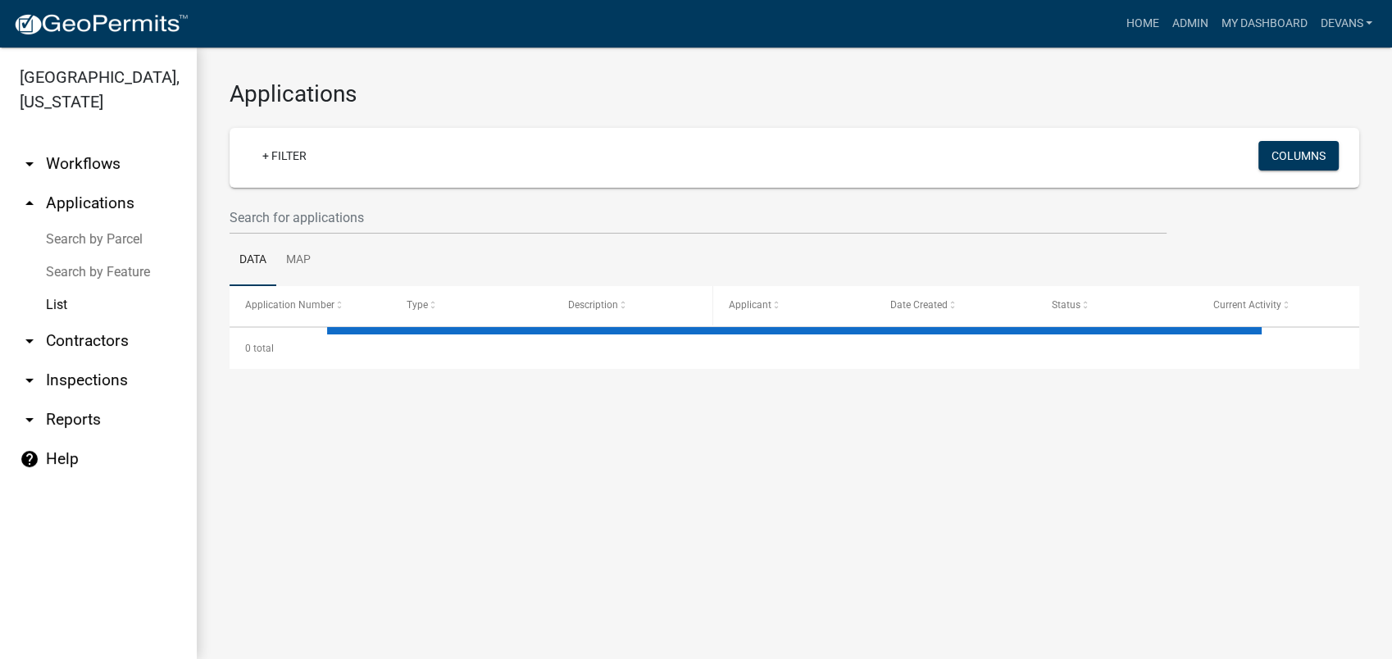
select select "1: 25"
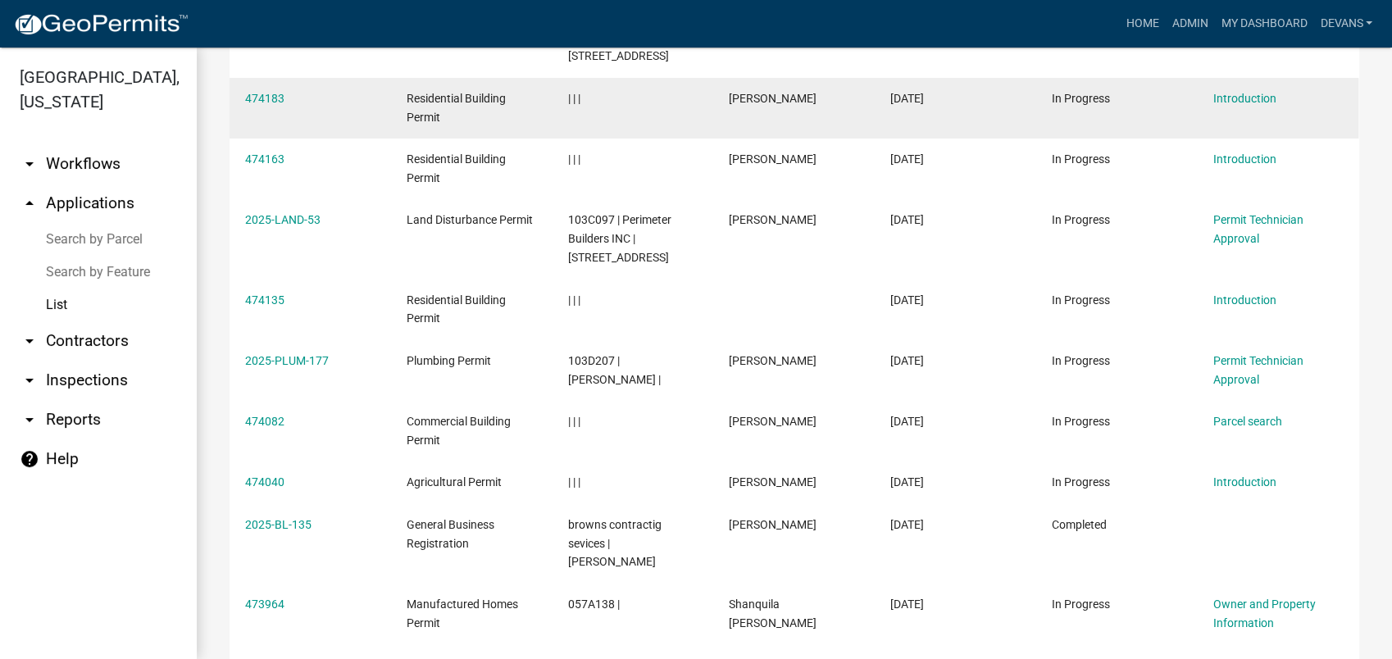
scroll to position [455, 0]
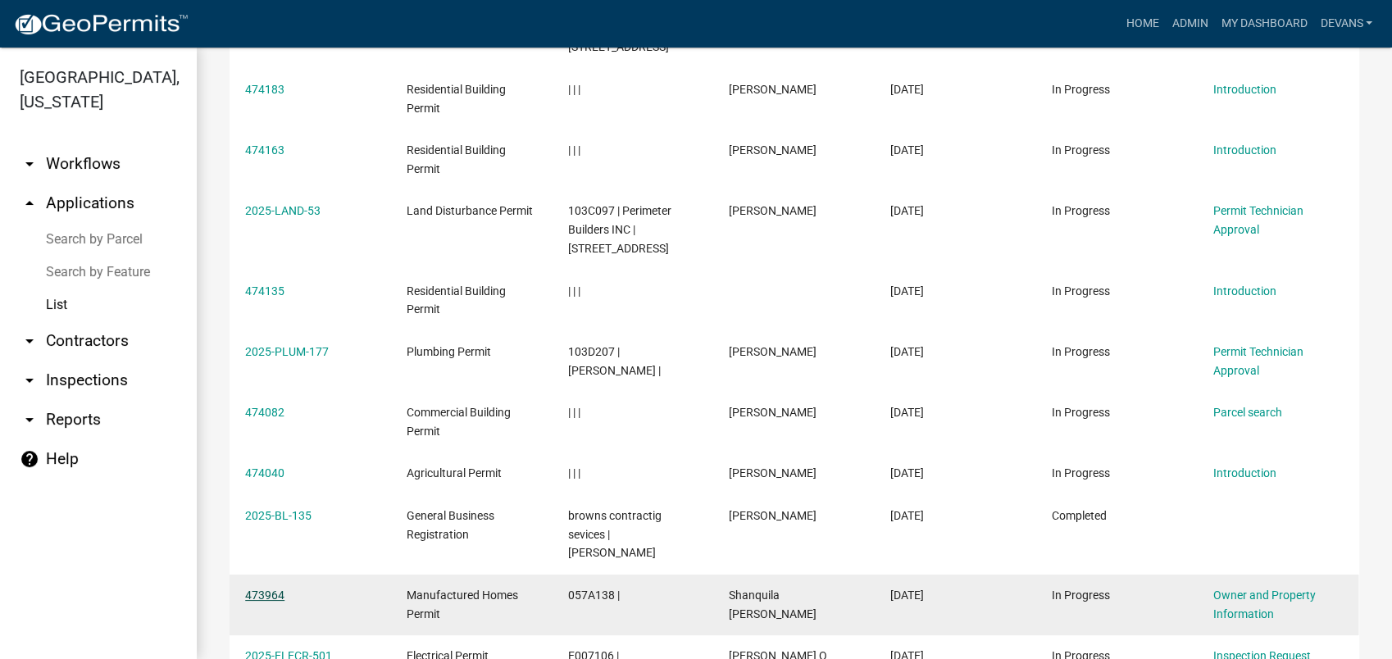
click at [262, 589] on link "473964" at bounding box center [264, 595] width 39 height 13
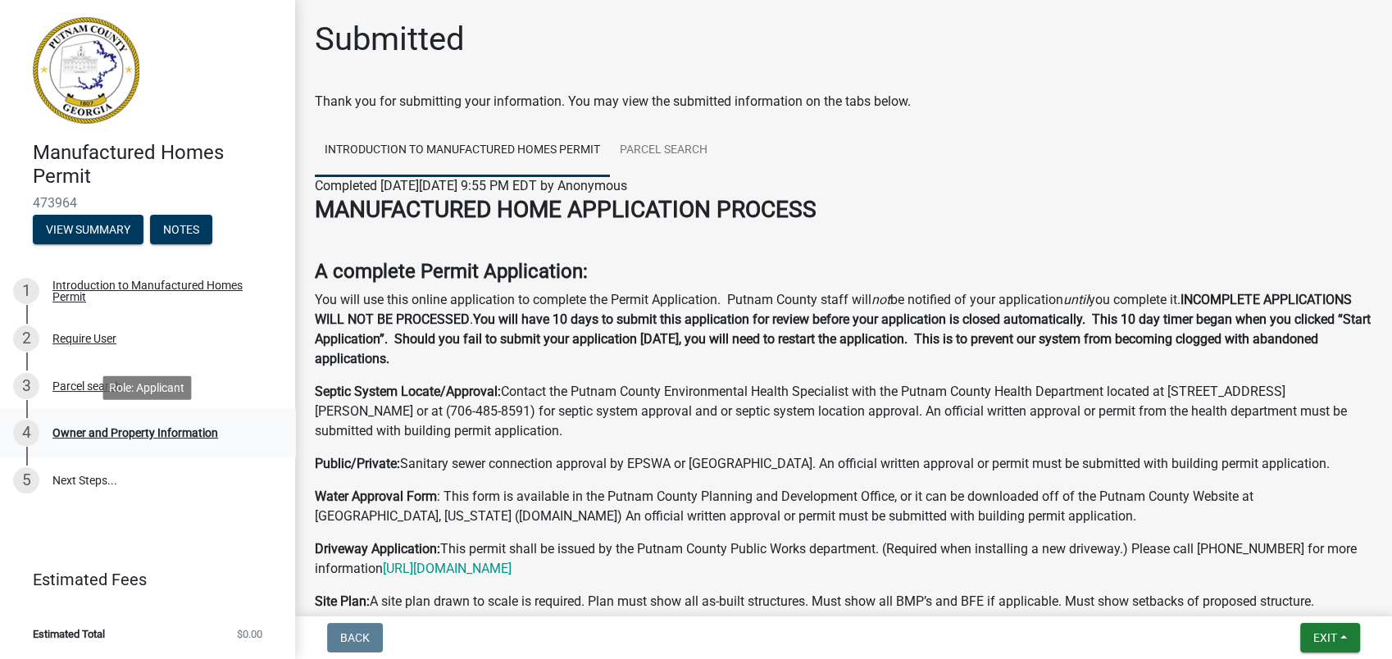
click at [165, 432] on div "Owner and Property Information" at bounding box center [135, 432] width 166 height 11
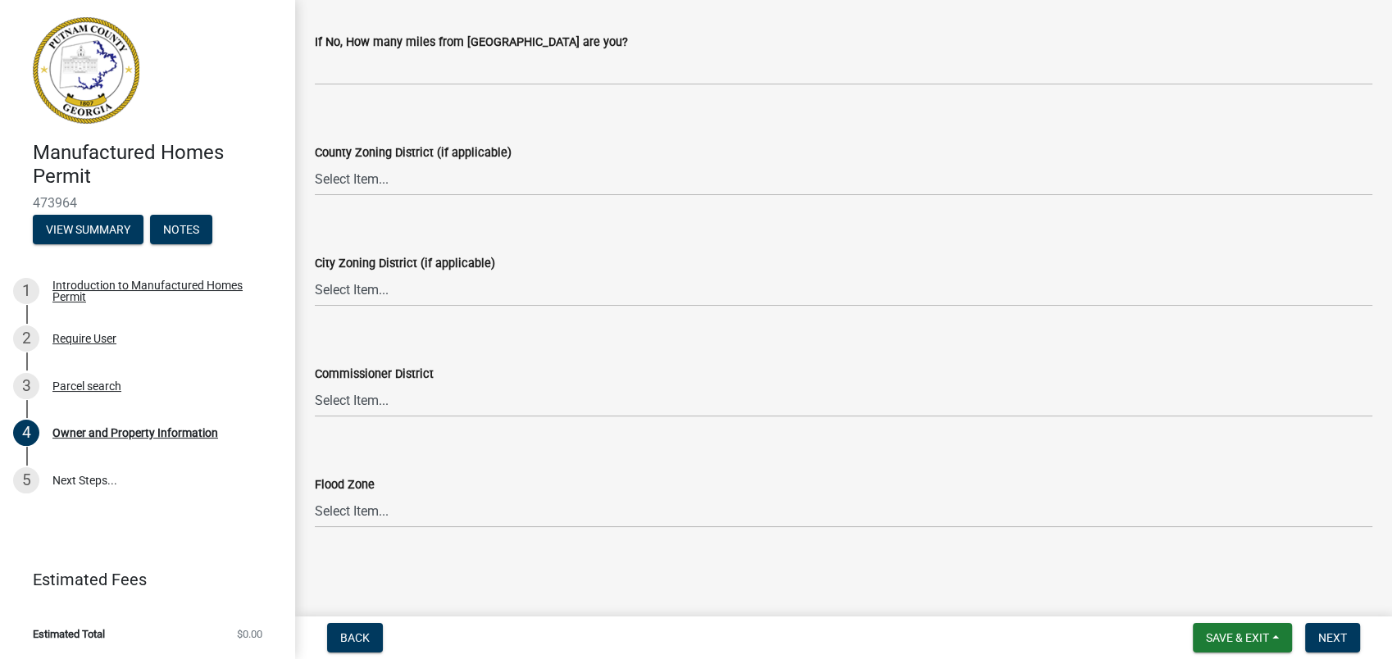
scroll to position [2127, 0]
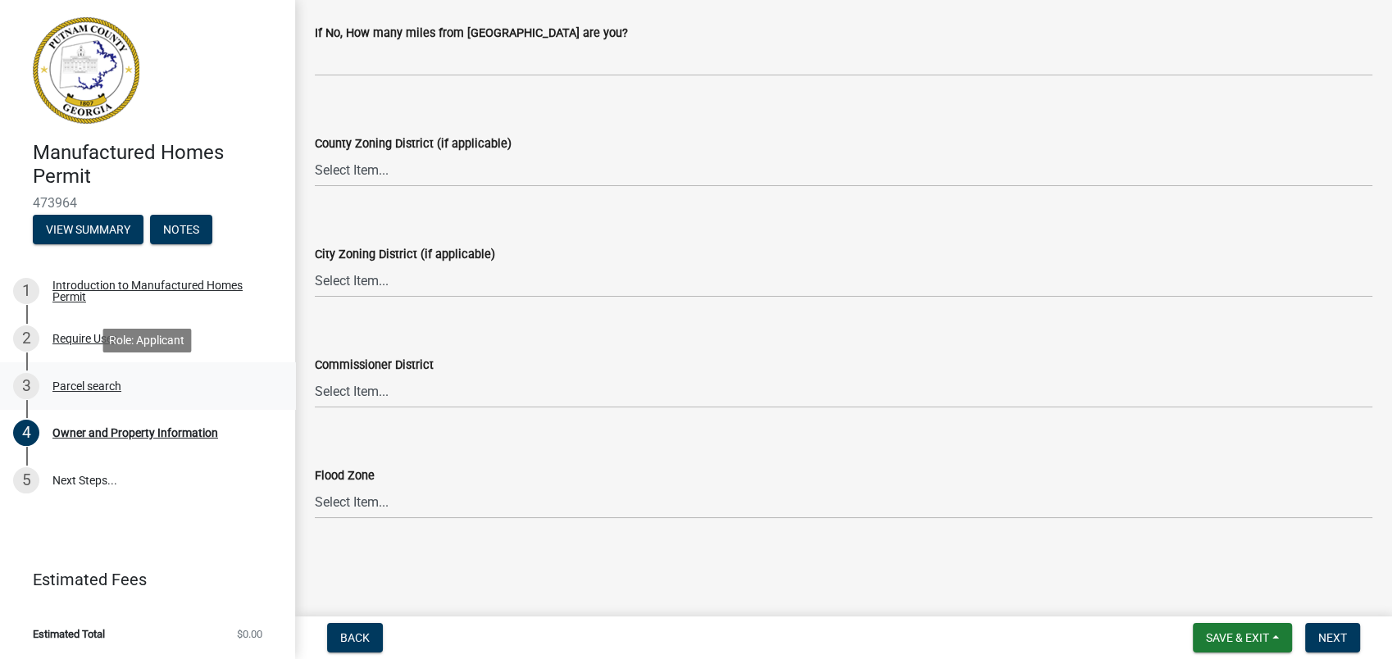
click at [52, 387] on div "3 Parcel search" at bounding box center [141, 386] width 256 height 26
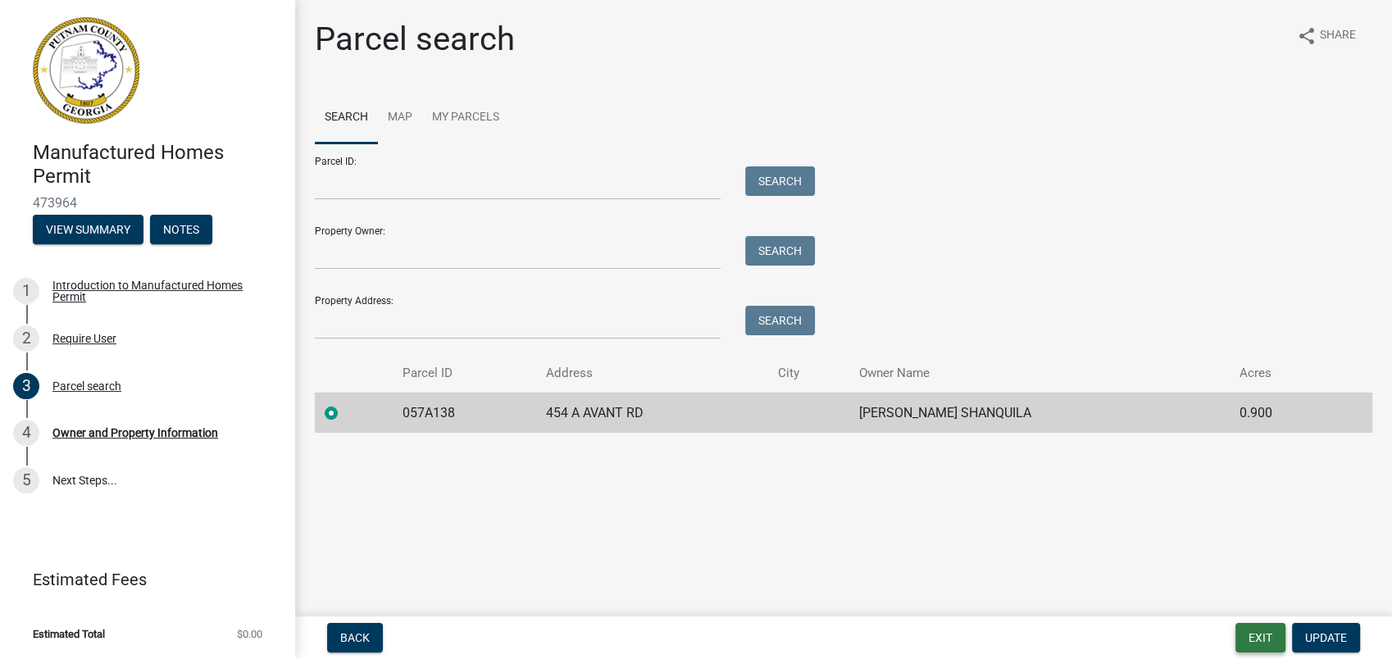
click at [1261, 639] on button "Exit" at bounding box center [1261, 638] width 50 height 30
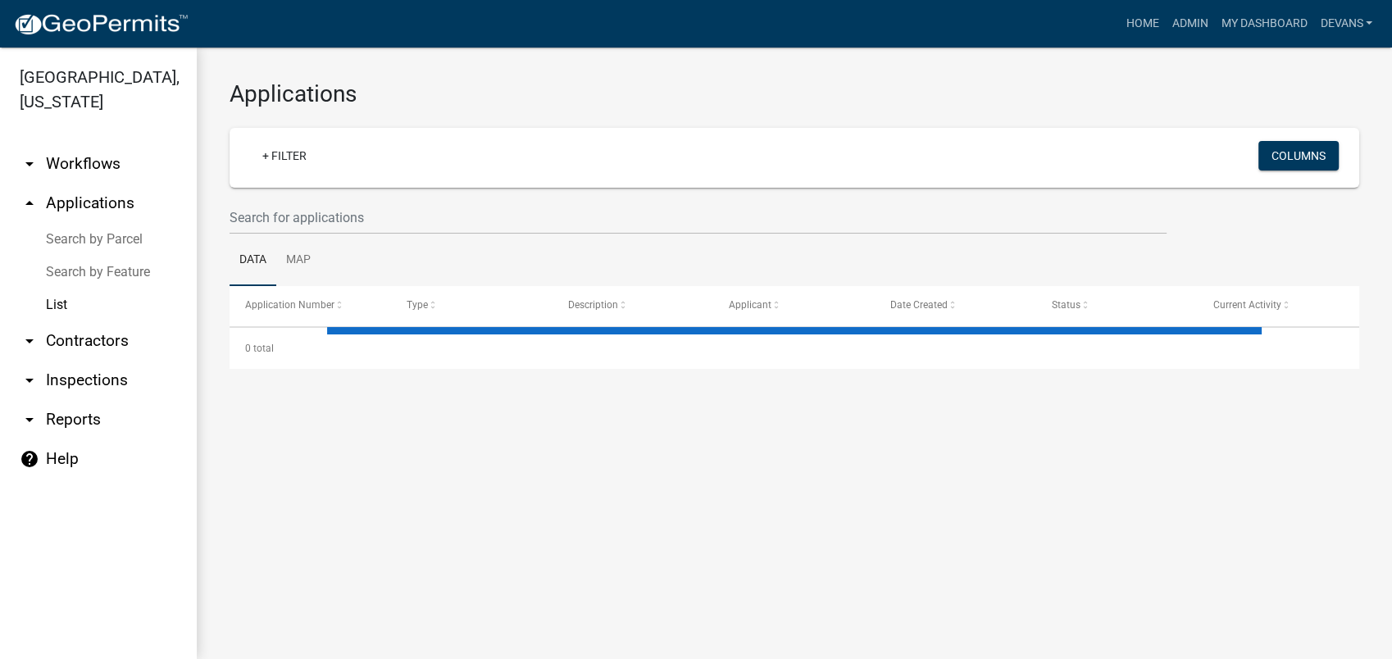
select select "1: 25"
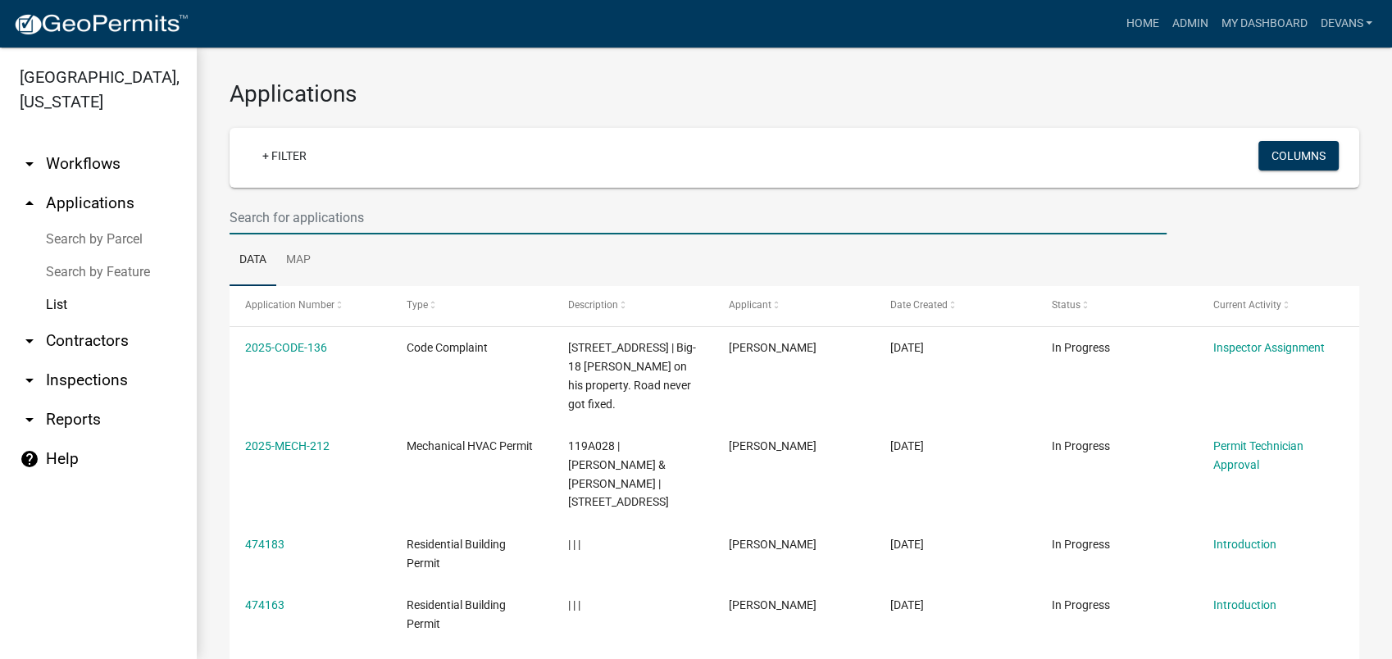
click at [286, 225] on input "text" at bounding box center [698, 218] width 937 height 34
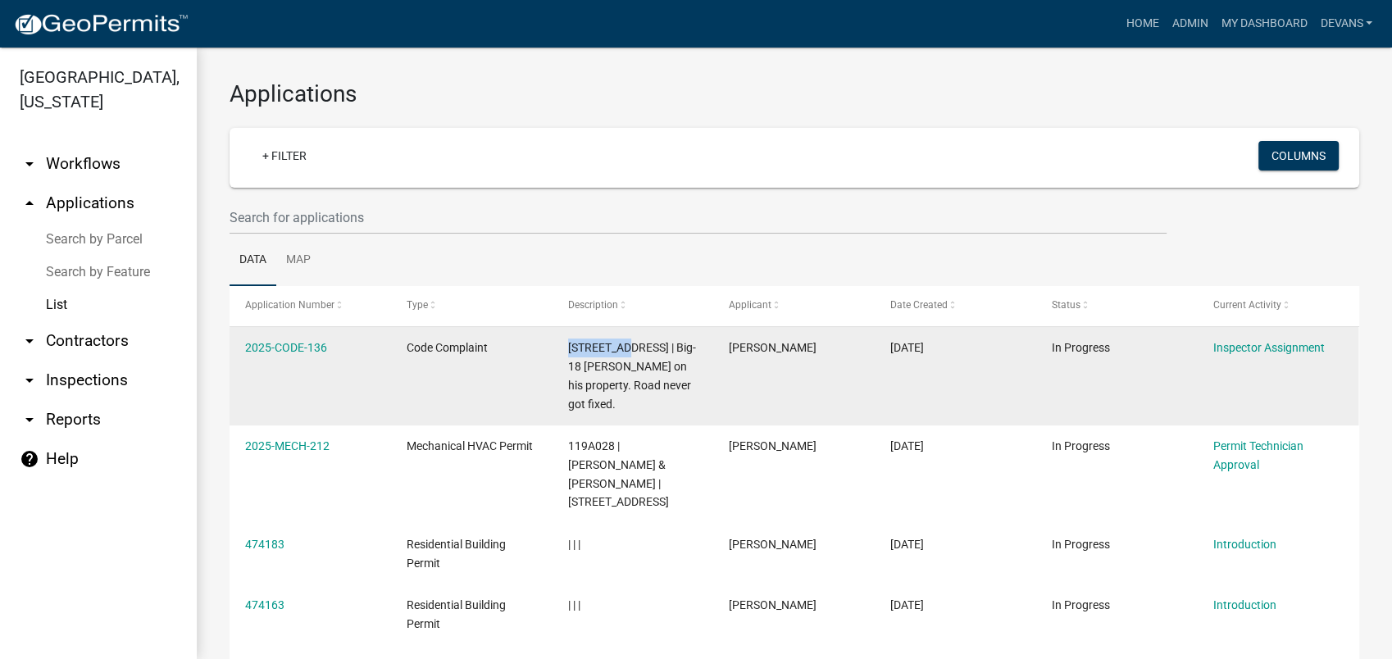
click at [622, 356] on datatable-body-cell "[STREET_ADDRESS] | Big-18 [PERSON_NAME] on his property. Road never got fixed." at bounding box center [633, 376] width 162 height 98
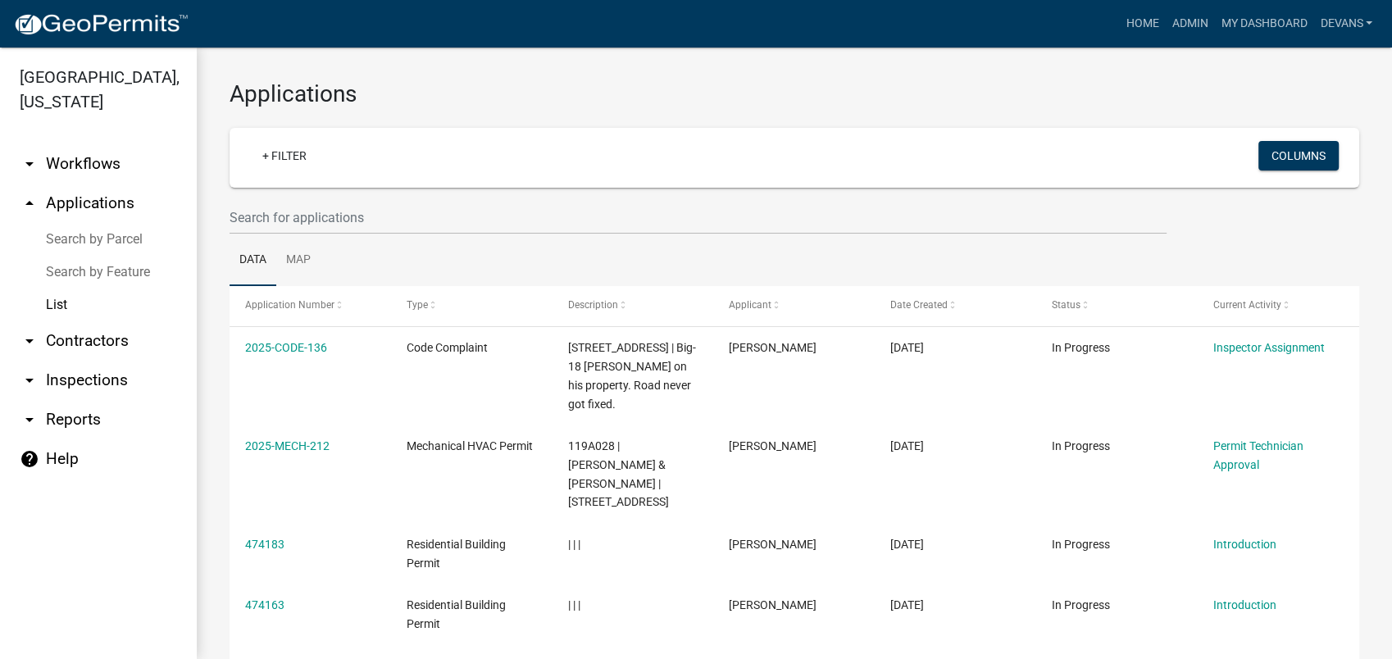
drag, startPoint x: 622, startPoint y: 356, endPoint x: 755, endPoint y: 275, distance: 155.2
click at [755, 275] on ul "Data Map" at bounding box center [795, 260] width 1130 height 52
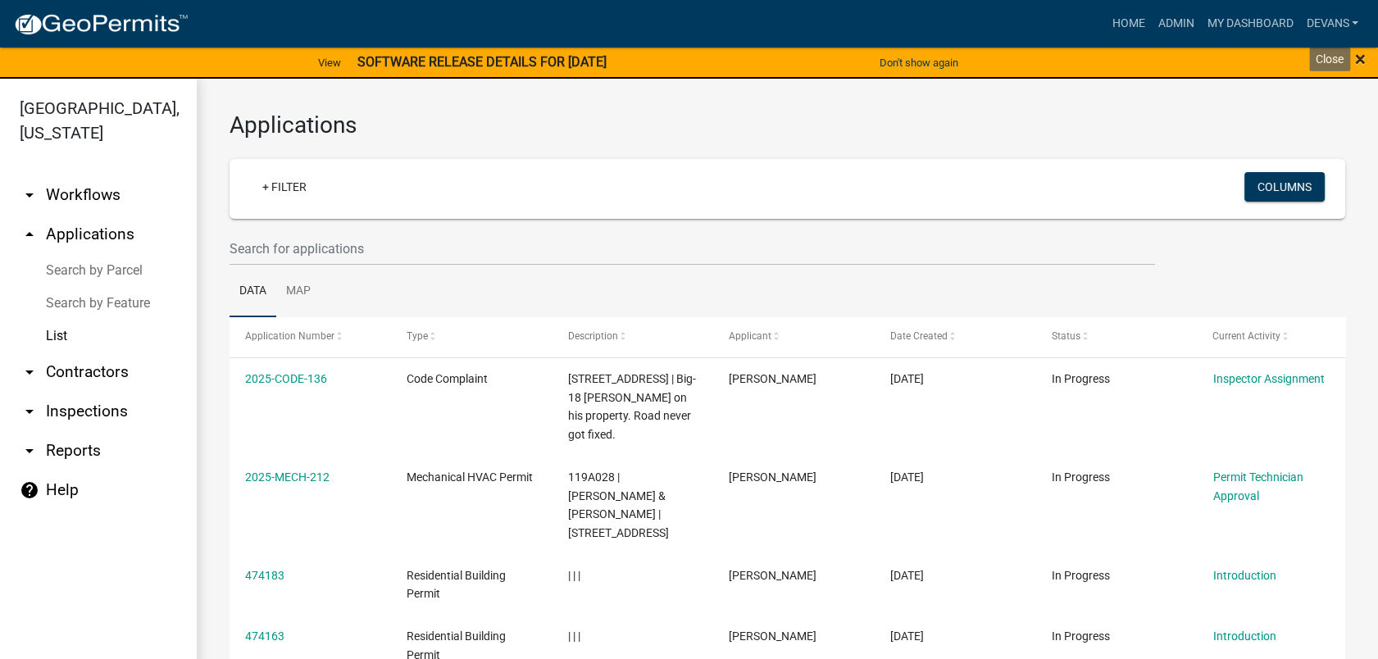
click at [1362, 54] on span "×" at bounding box center [1360, 59] width 11 height 23
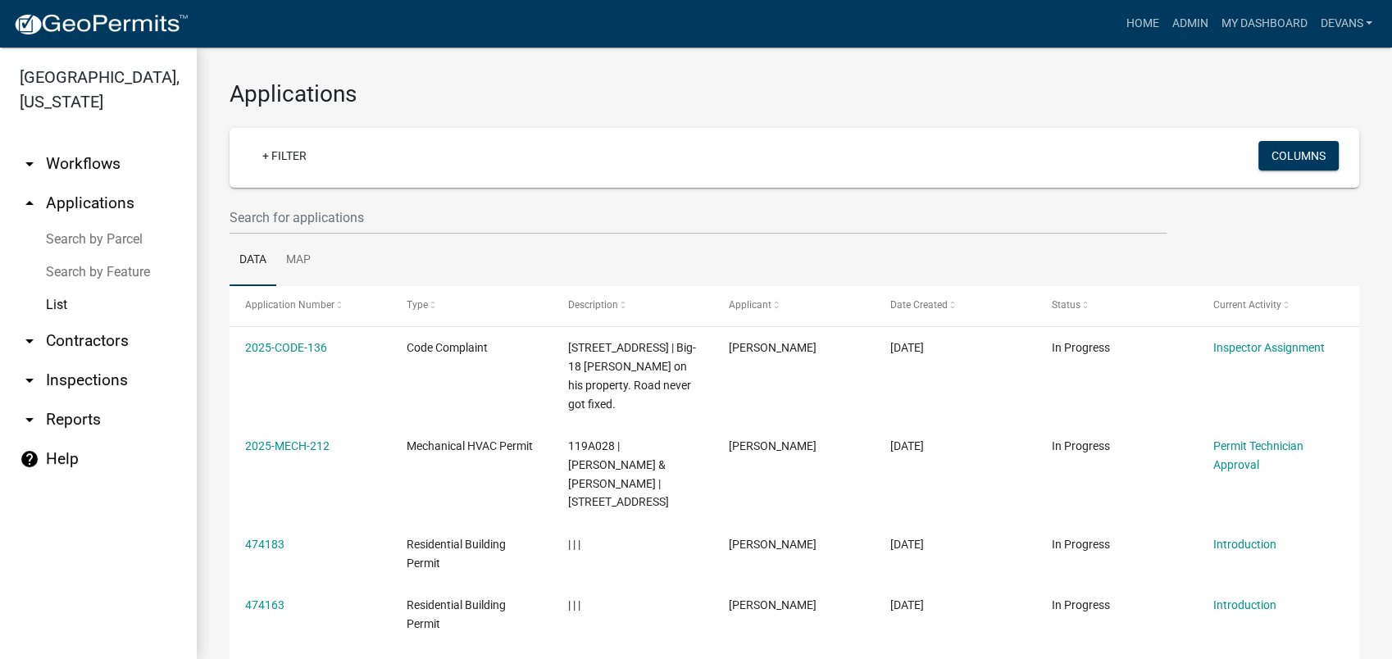
drag, startPoint x: 254, startPoint y: 239, endPoint x: 251, endPoint y: 213, distance: 25.6
click at [254, 238] on link "Data" at bounding box center [253, 260] width 47 height 52
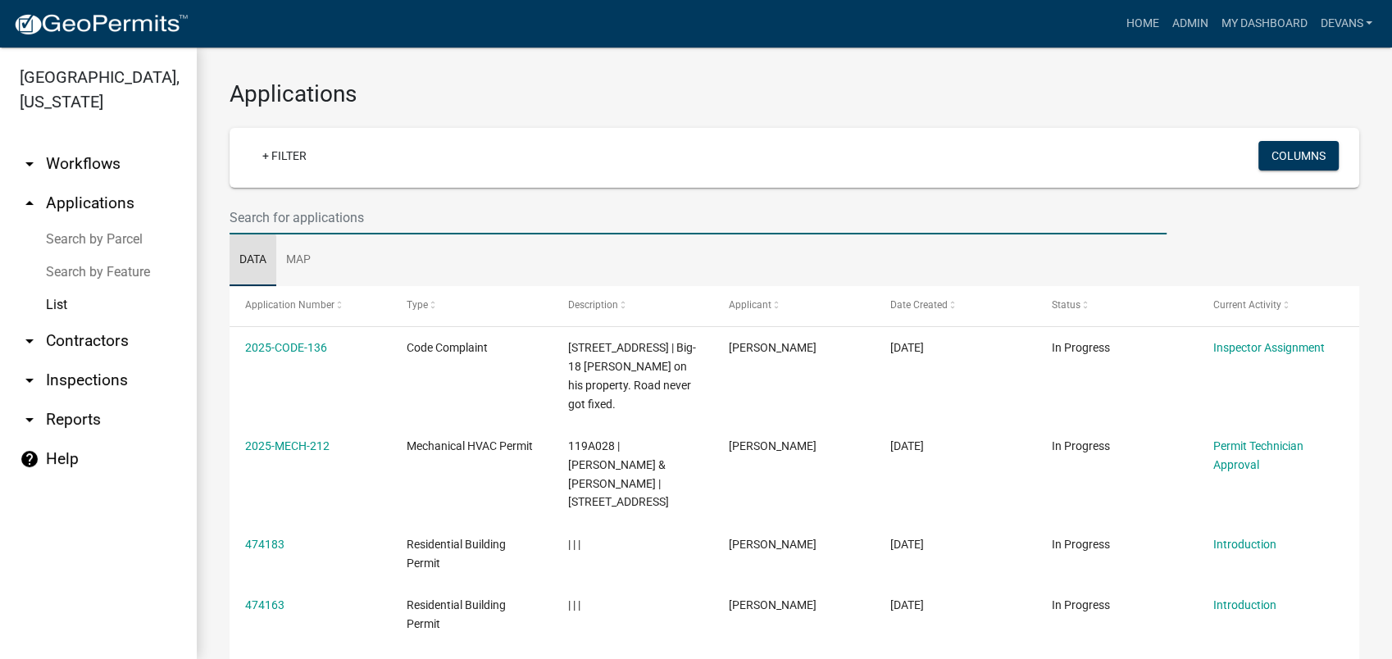
click at [251, 213] on input "text" at bounding box center [698, 218] width 937 height 34
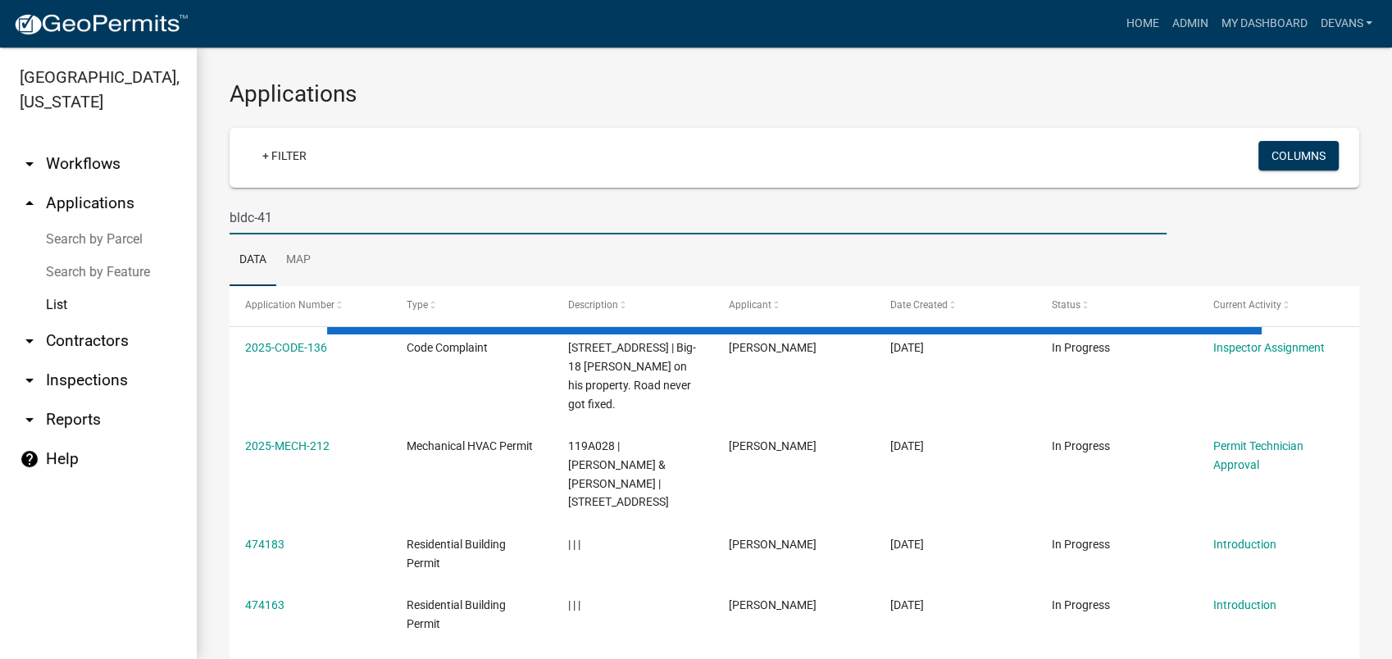
type input "bldc-41"
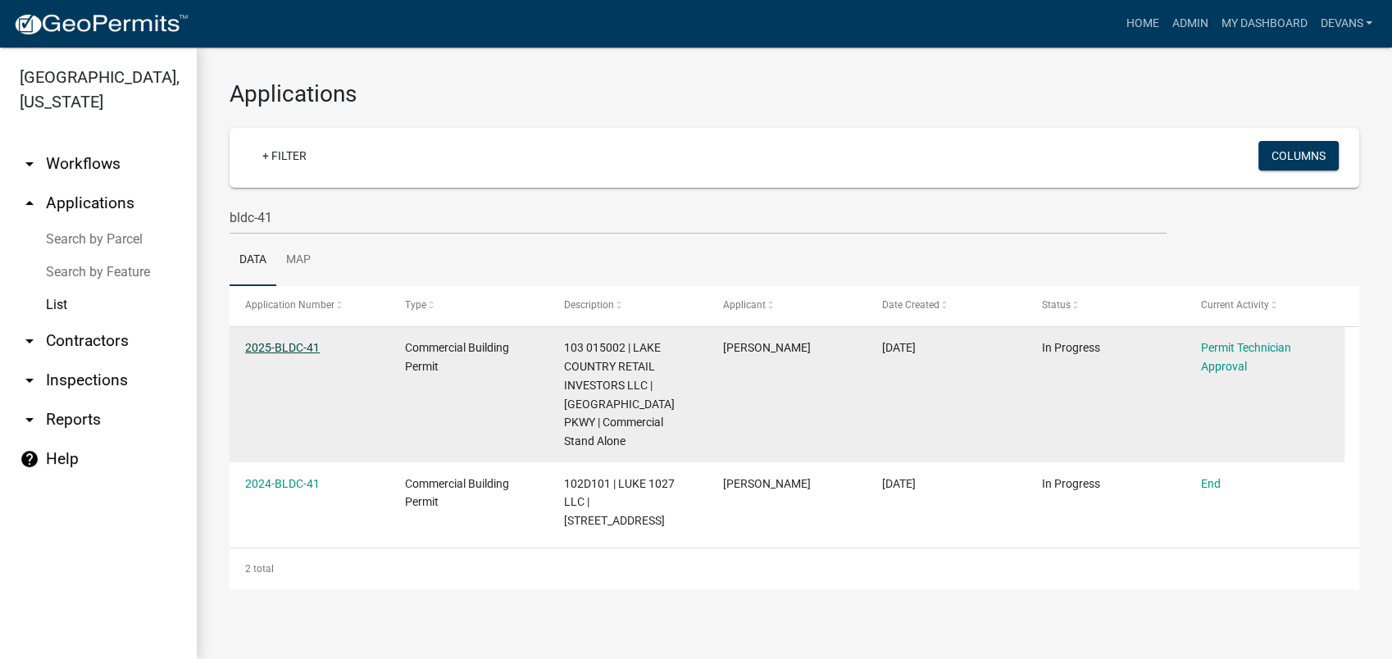
click at [287, 350] on link "2025-BLDC-41" at bounding box center [282, 347] width 75 height 13
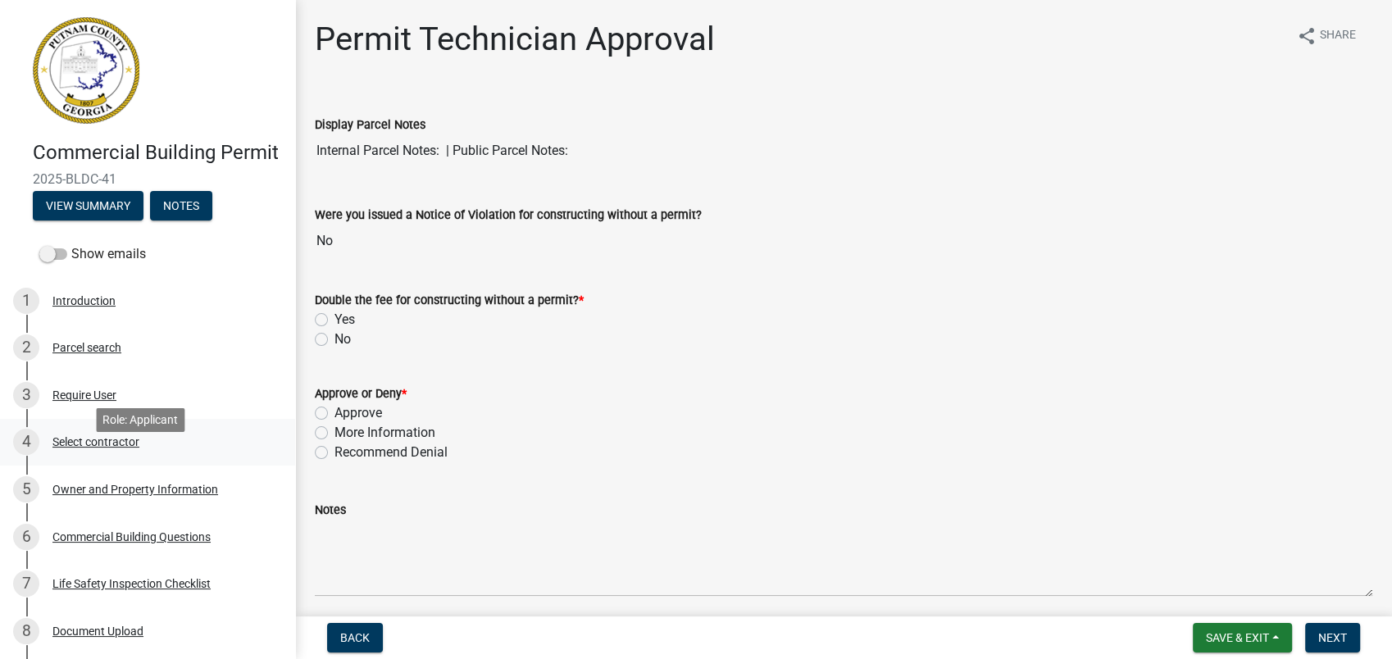
click at [80, 455] on div "4 Select contractor" at bounding box center [141, 442] width 256 height 26
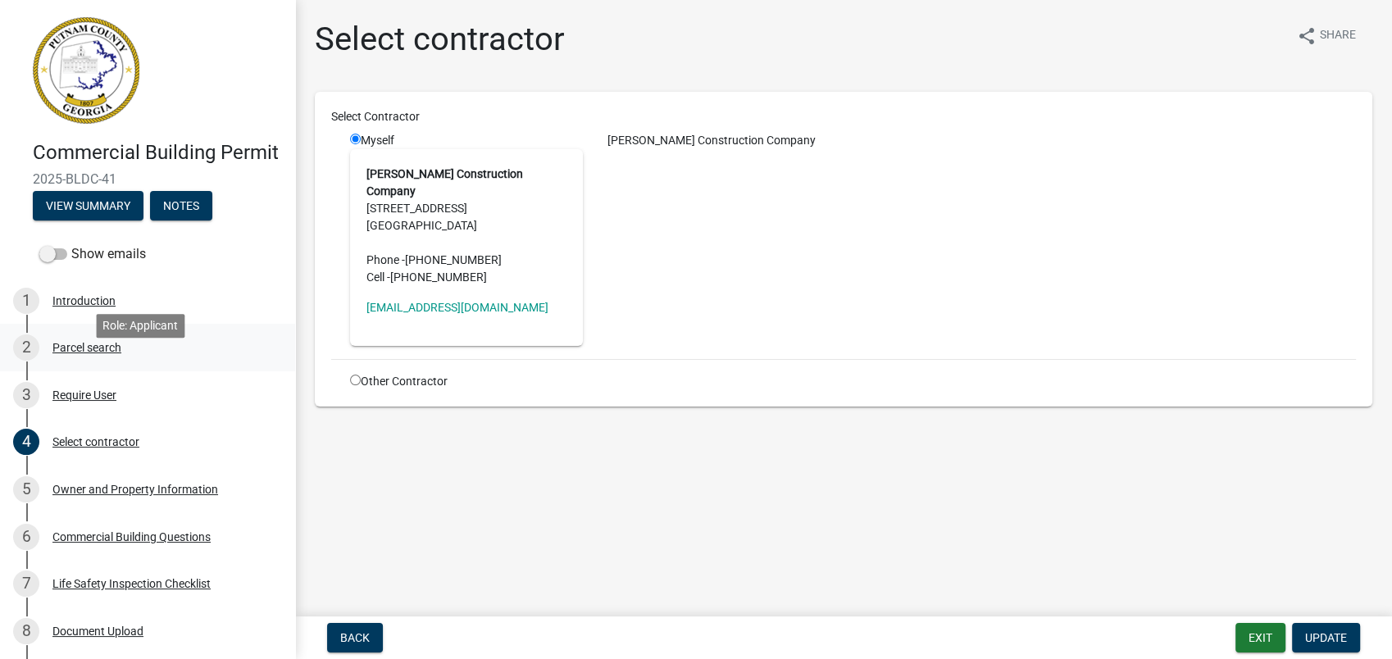
click at [94, 353] on div "Parcel search" at bounding box center [86, 347] width 69 height 11
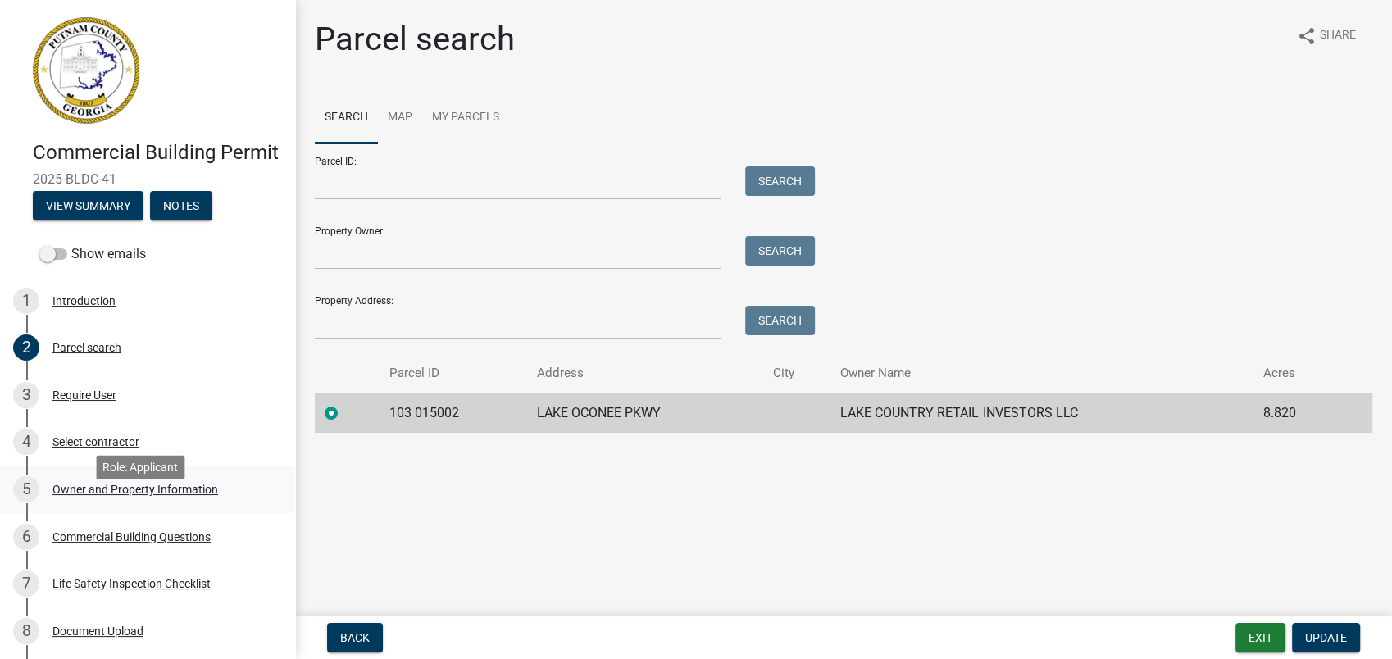
click at [100, 495] on div "Owner and Property Information" at bounding box center [135, 489] width 166 height 11
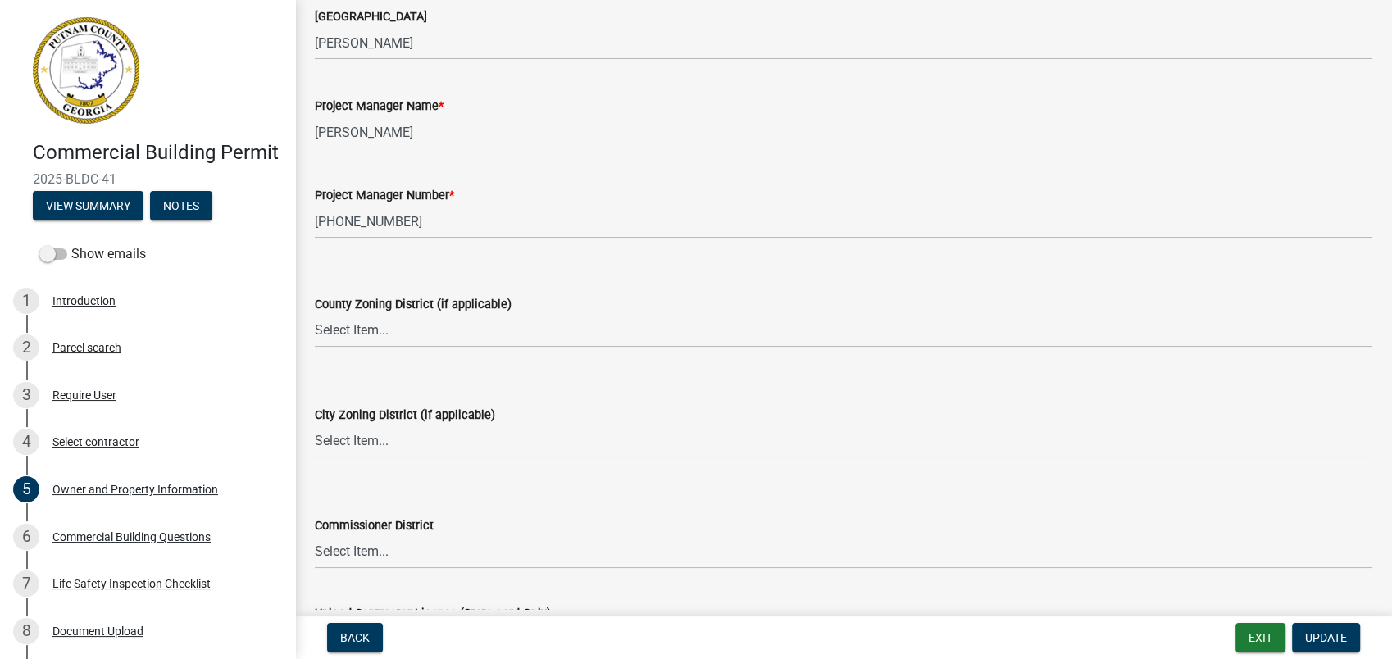
scroll to position [2915, 0]
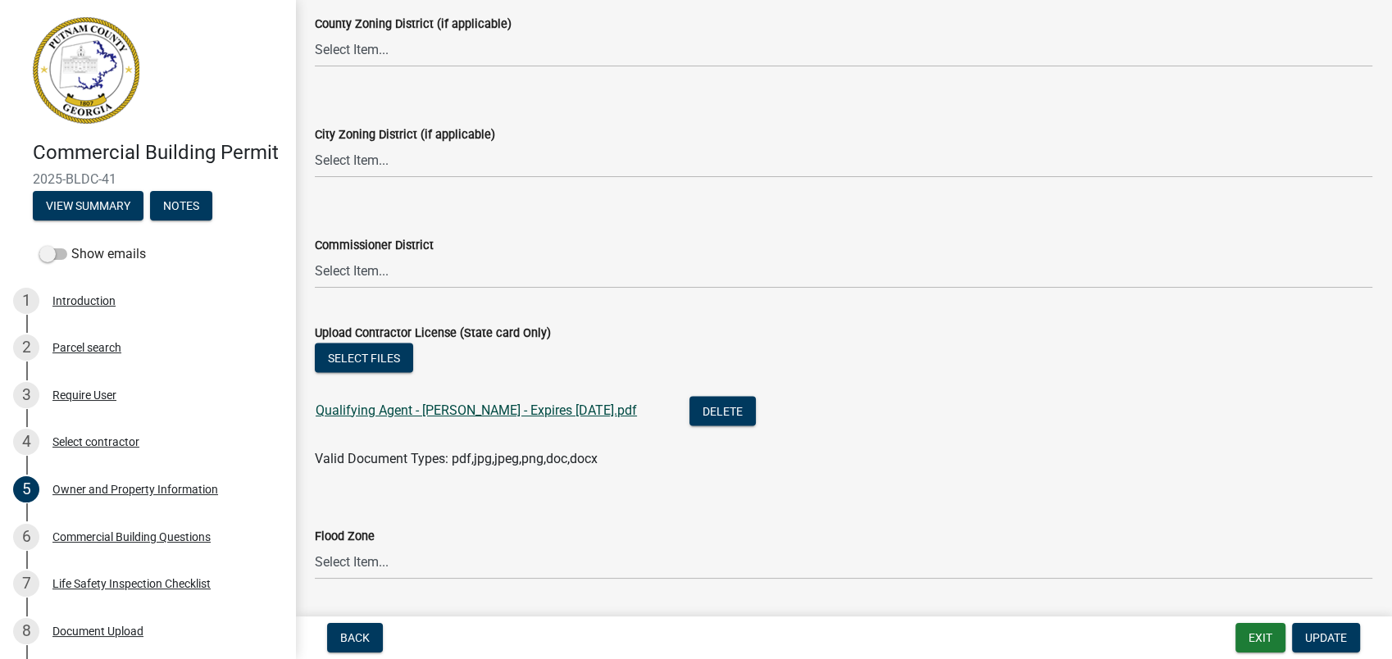
click at [470, 410] on link "Qualifying Agent - J Buckley - Expires 30JUN2026.pdf" at bounding box center [476, 411] width 321 height 16
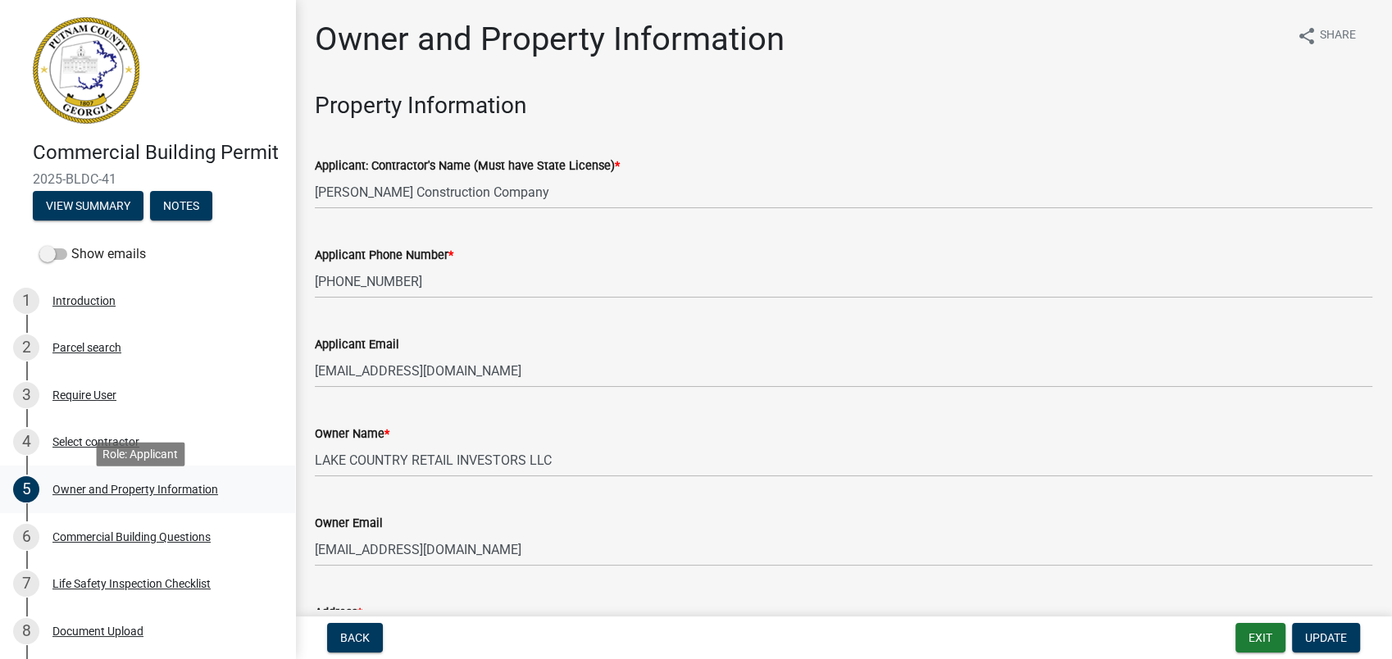
scroll to position [229, 0]
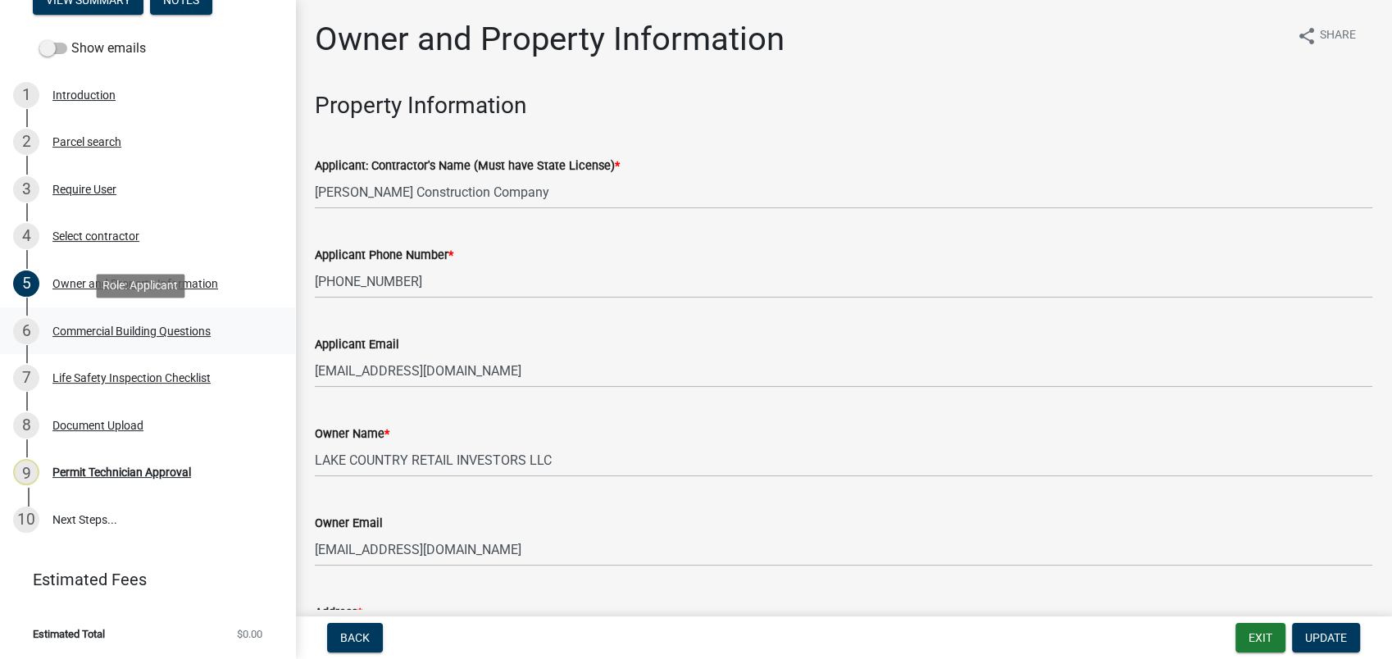
click at [102, 334] on div "Commercial Building Questions" at bounding box center [131, 330] width 158 height 11
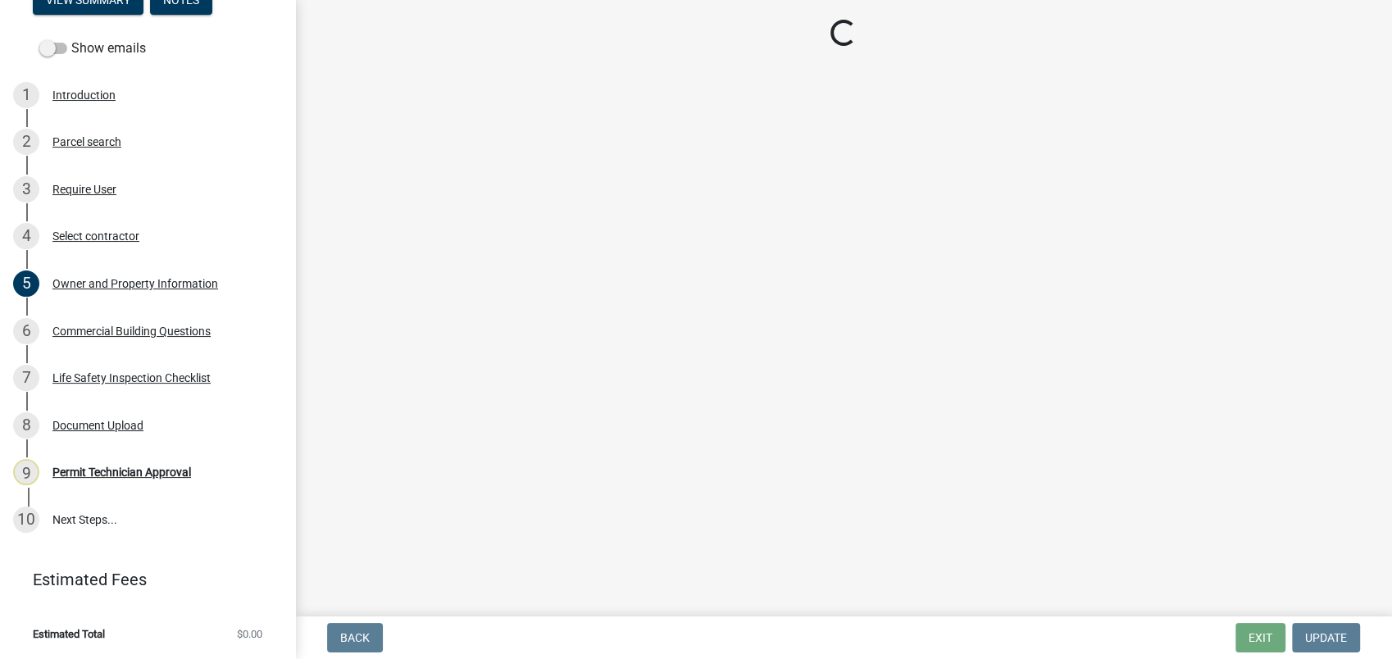
select select "4ca3eb50-5b53-4ed6-9b37-124f5458de6c"
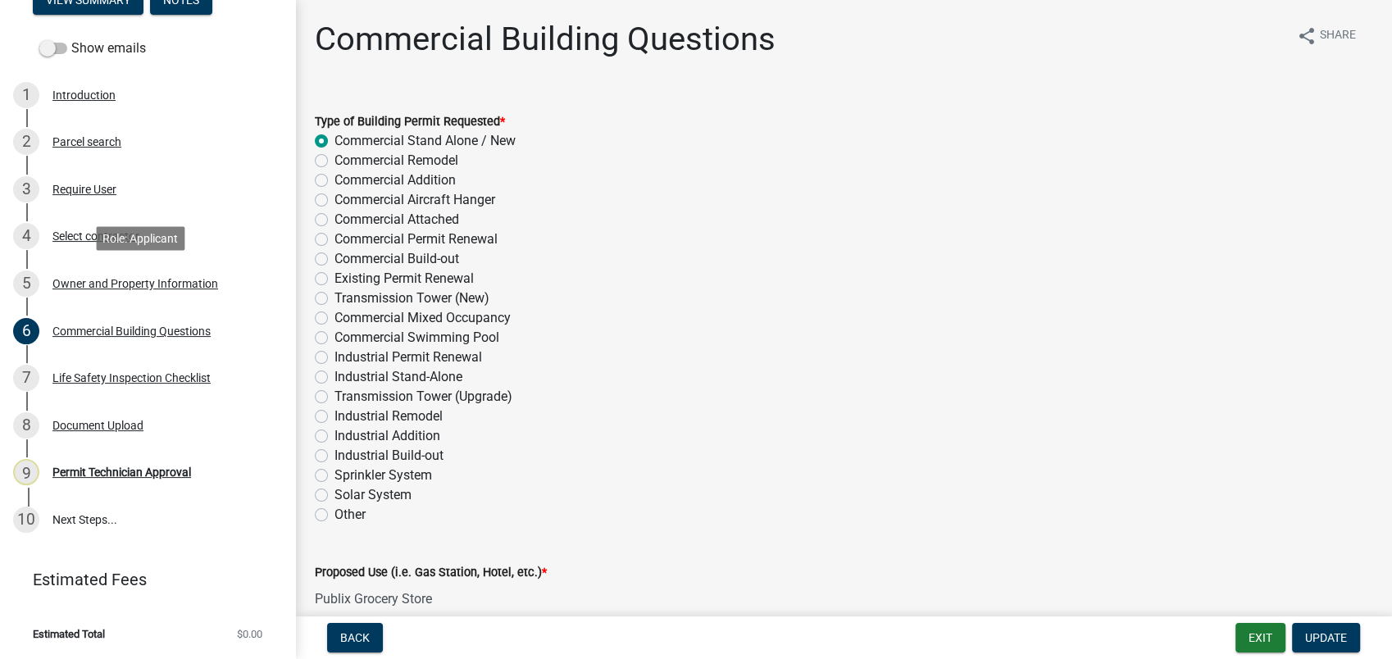
click at [97, 287] on div "Owner and Property Information" at bounding box center [135, 283] width 166 height 11
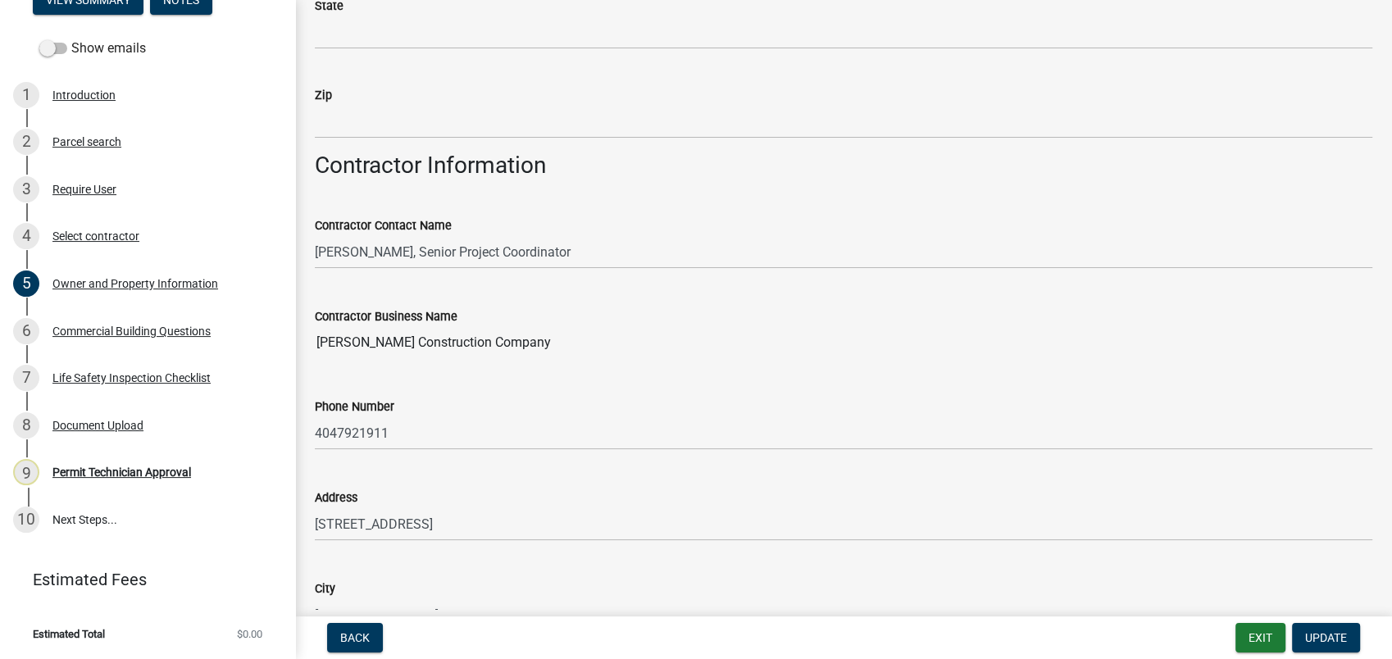
scroll to position [1275, 0]
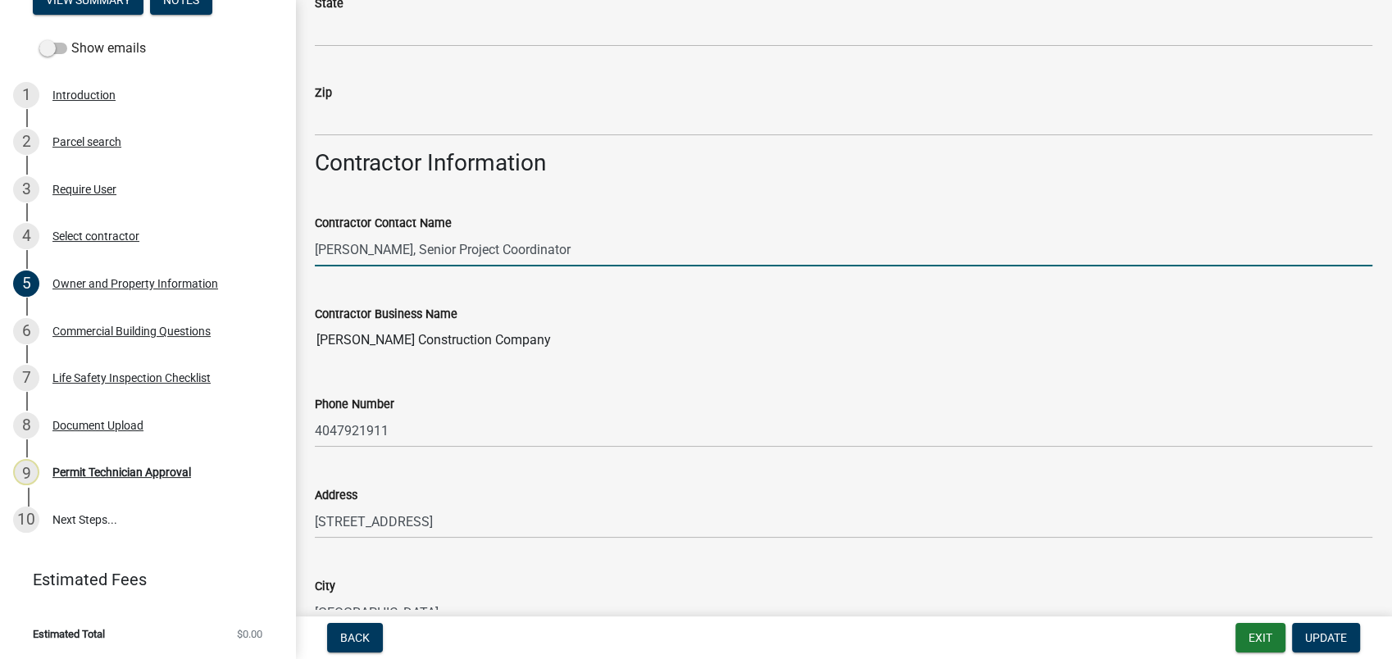
click at [559, 262] on input "John Buckley, Senior Project Coordinator" at bounding box center [844, 250] width 1058 height 34
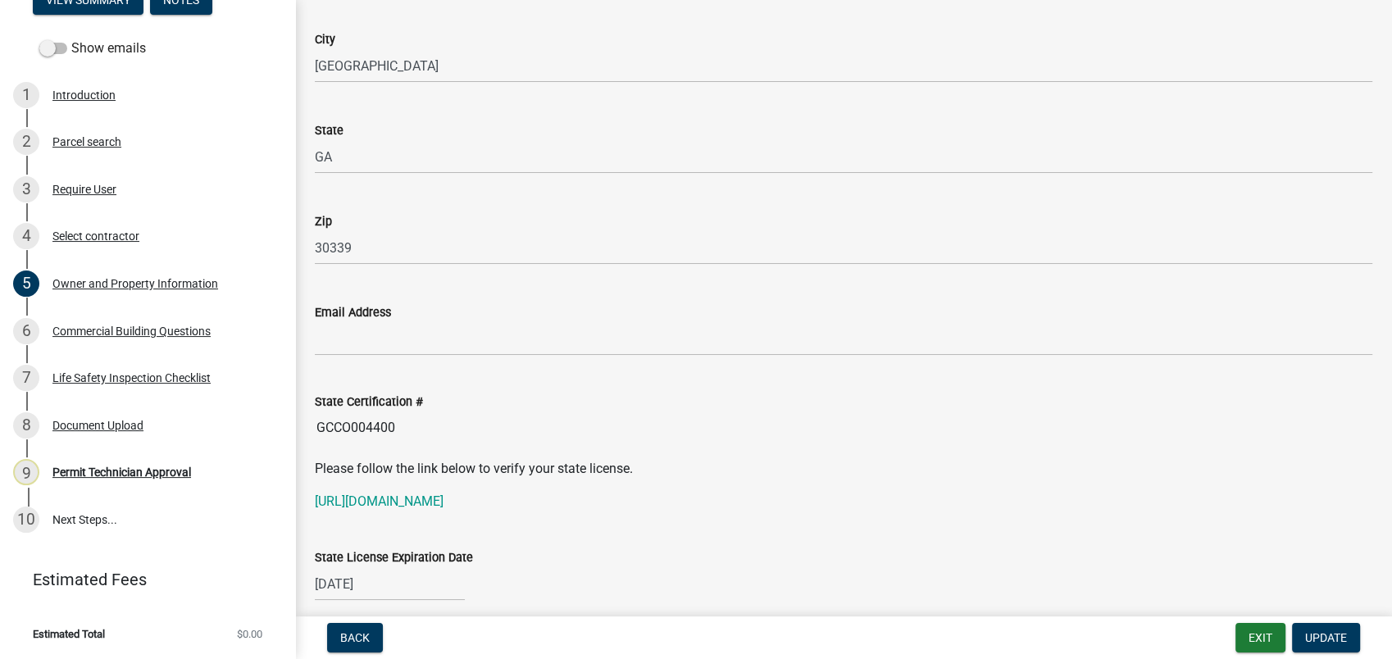
scroll to position [1913, 0]
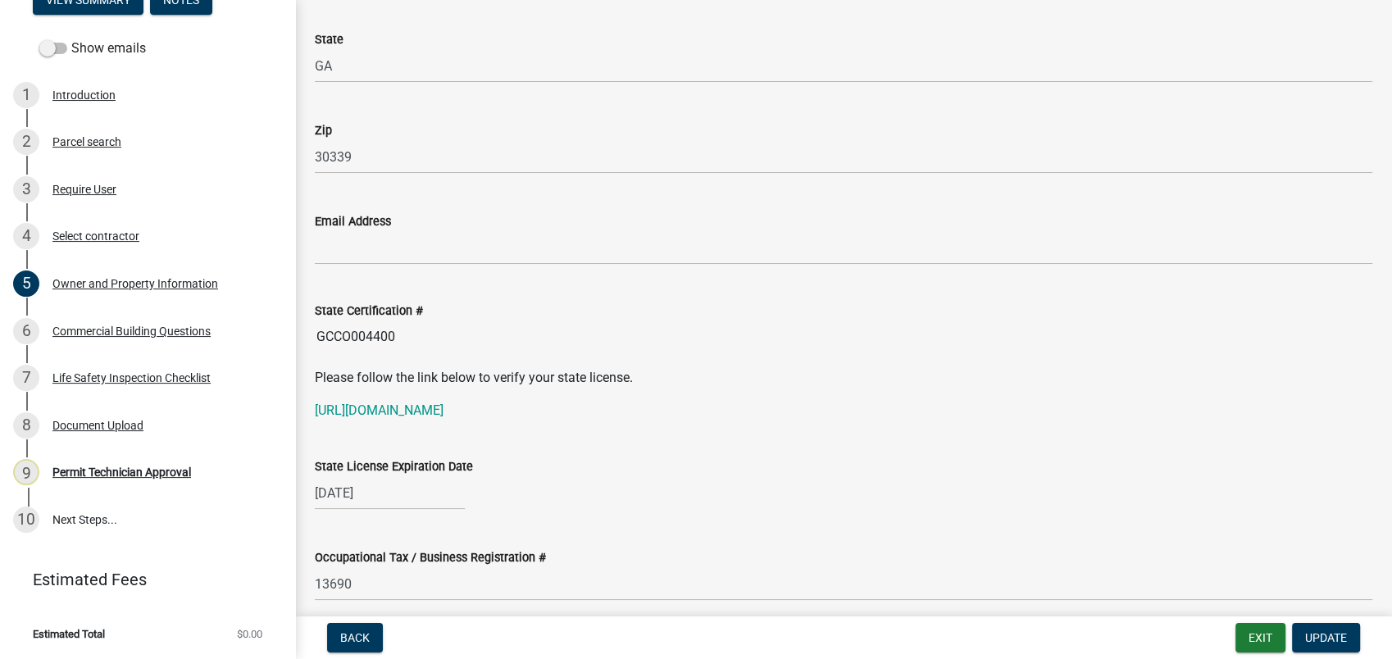
drag, startPoint x: 439, startPoint y: 324, endPoint x: 308, endPoint y: 336, distance: 131.8
click at [308, 336] on div "State Certification # GCCO004400" at bounding box center [844, 315] width 1082 height 75
drag, startPoint x: 308, startPoint y: 336, endPoint x: 346, endPoint y: 337, distance: 37.7
click at [426, 404] on link "[URL][DOMAIN_NAME]" at bounding box center [379, 411] width 129 height 16
click at [379, 412] on link "[URL][DOMAIN_NAME]" at bounding box center [379, 411] width 129 height 16
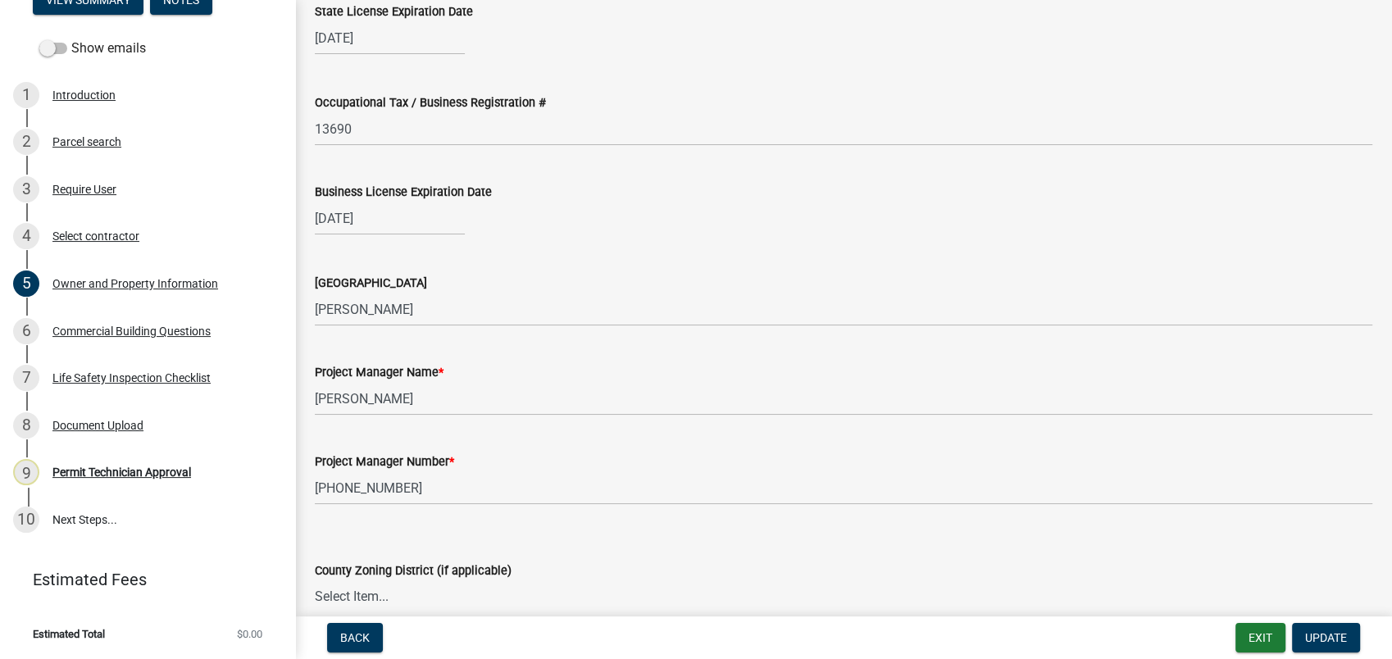
scroll to position [2460, 0]
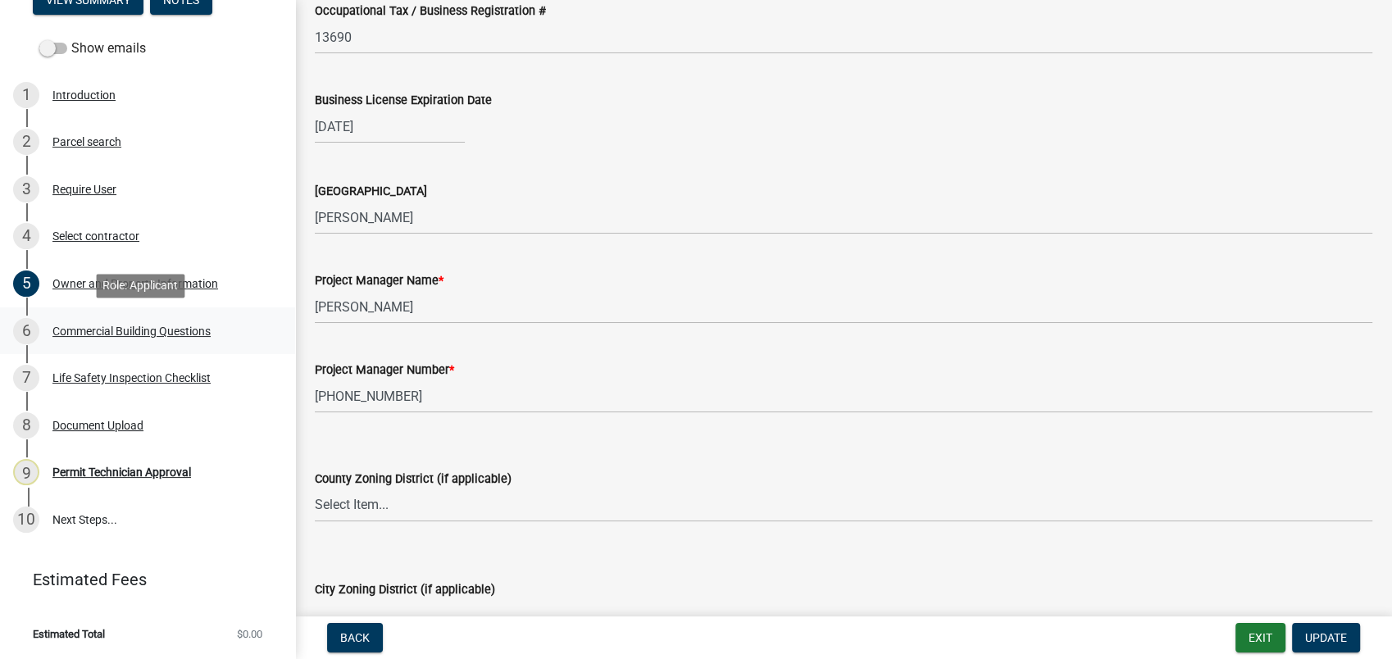
click at [116, 328] on div "Commercial Building Questions" at bounding box center [131, 330] width 158 height 11
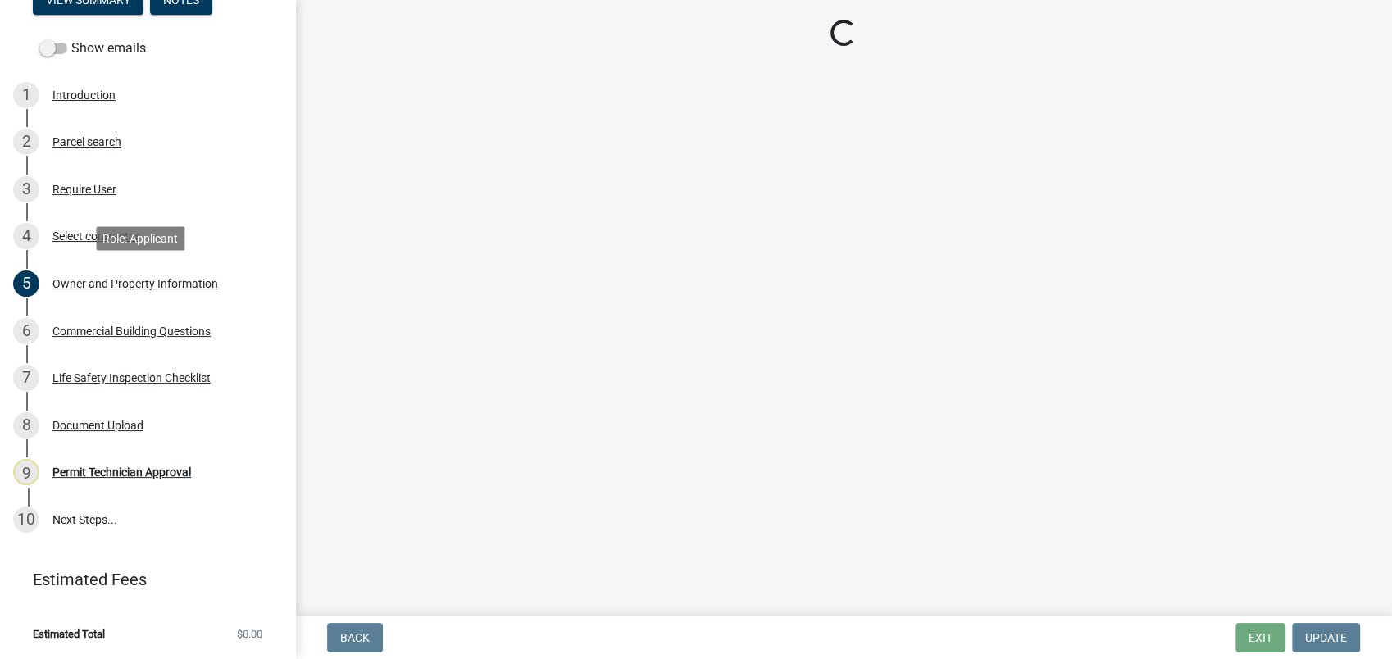
select select "4ca3eb50-5b53-4ed6-9b37-124f5458de6c"
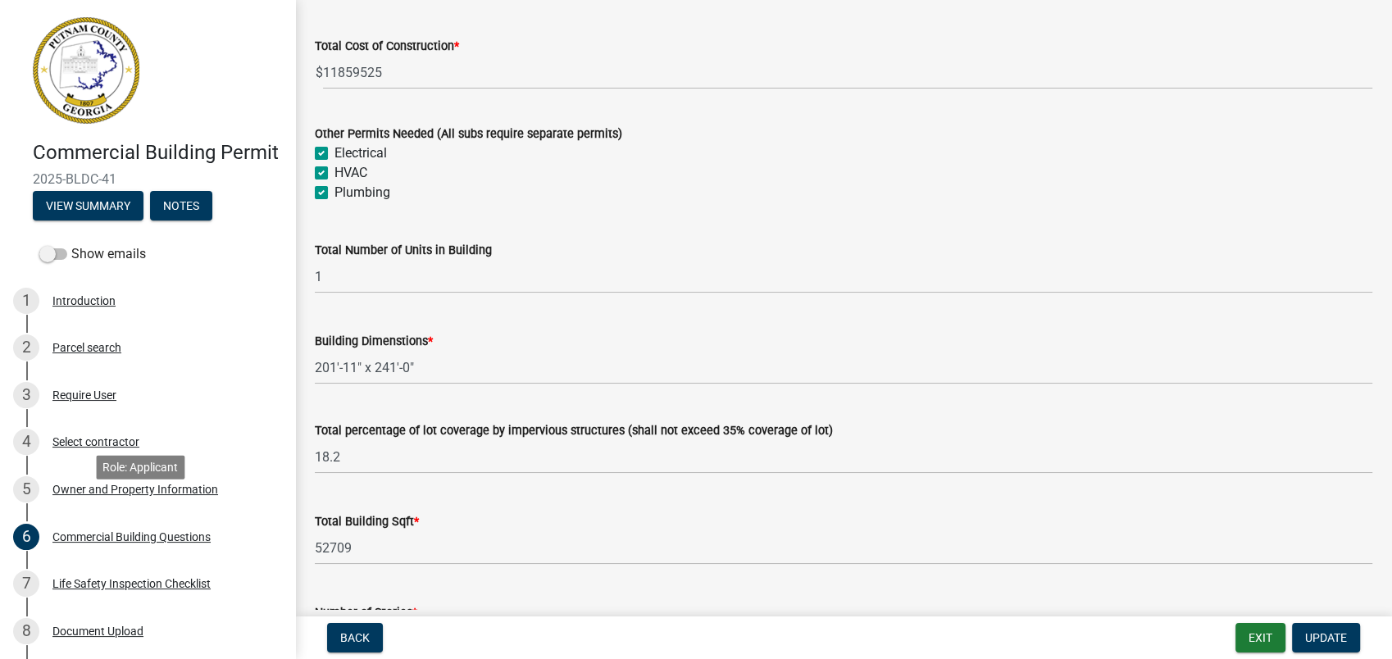
click at [125, 495] on div "Owner and Property Information" at bounding box center [135, 489] width 166 height 11
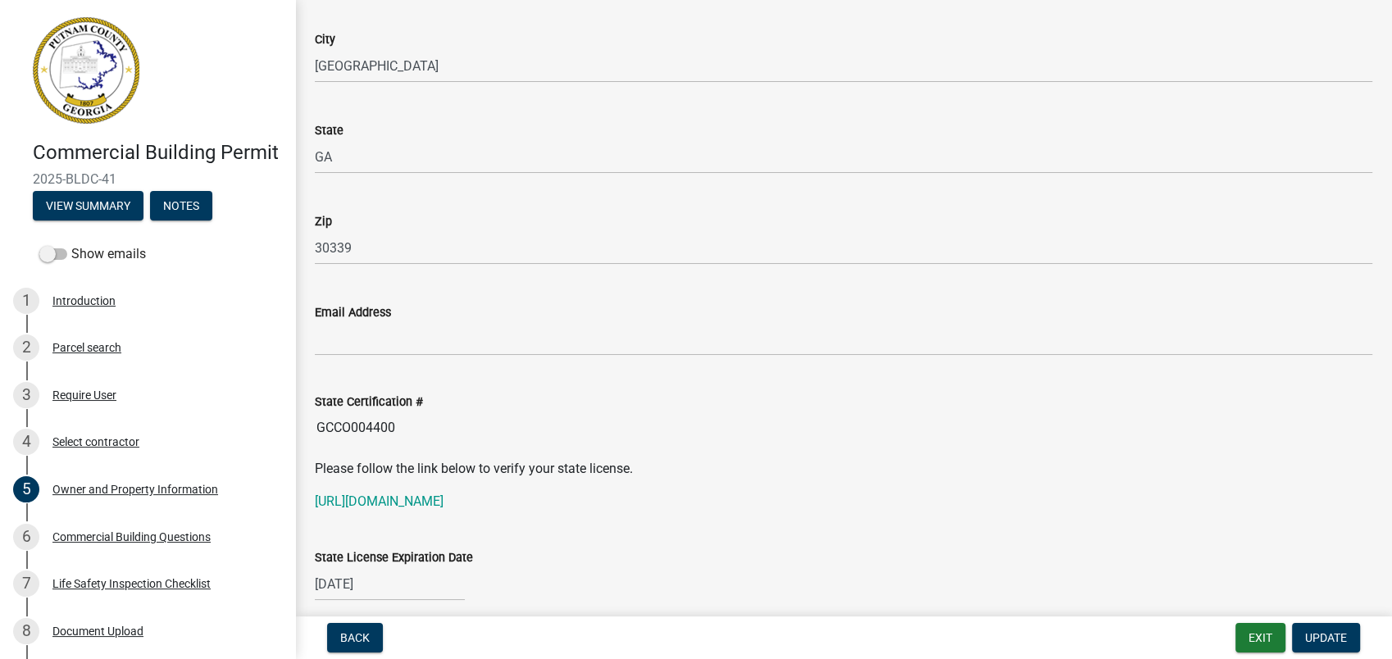
scroll to position [2004, 0]
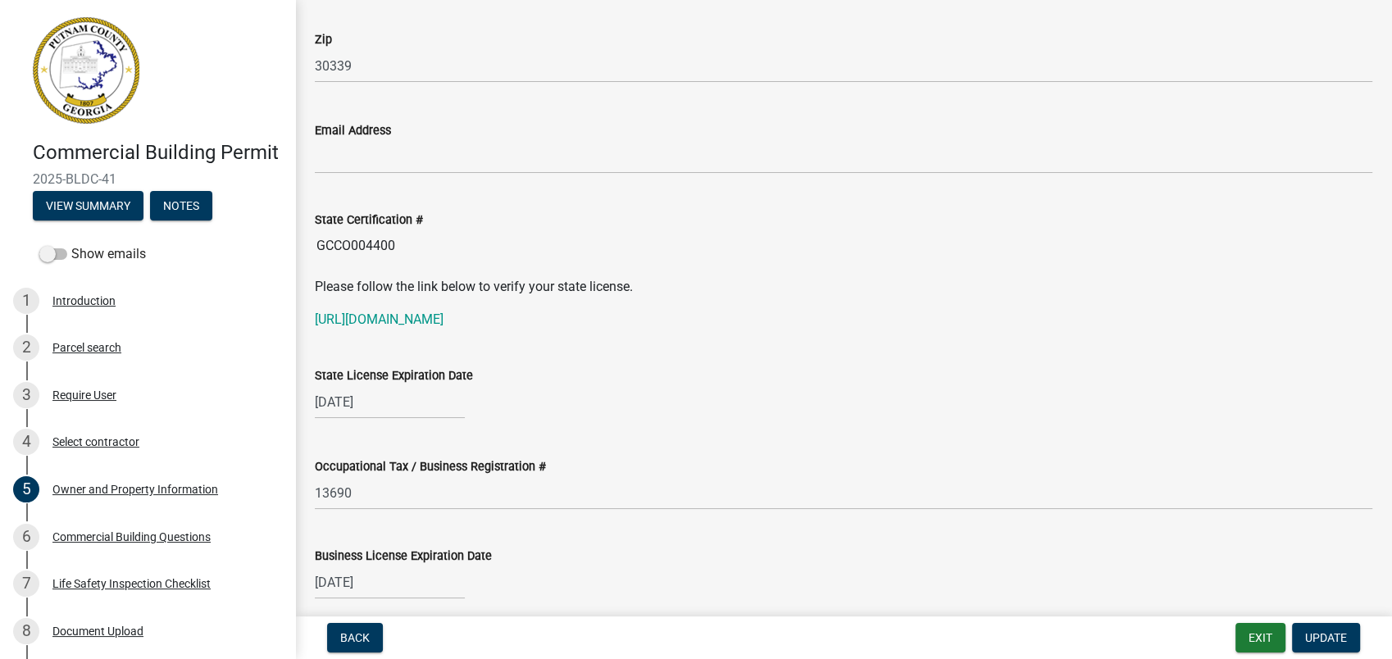
click at [420, 238] on input "GCCO004400" at bounding box center [844, 246] width 1058 height 33
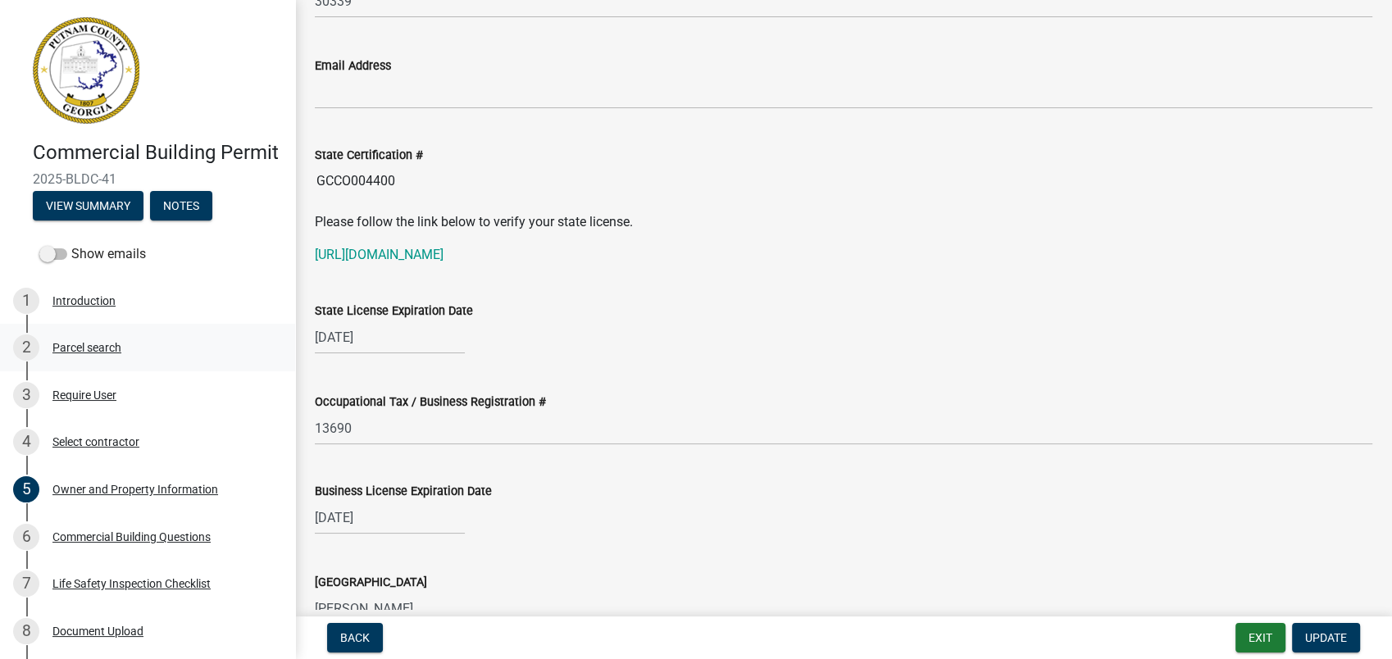
scroll to position [2095, 0]
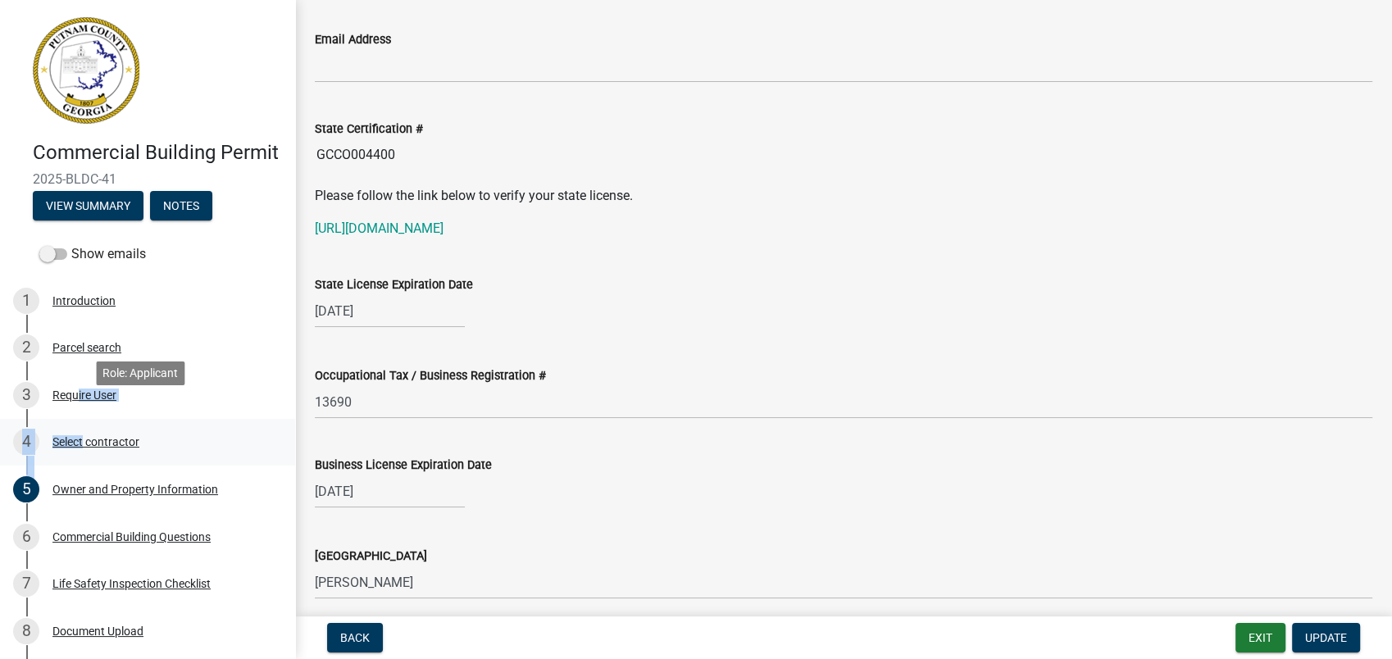
drag, startPoint x: 71, startPoint y: 416, endPoint x: 84, endPoint y: 454, distance: 39.9
click at [84, 454] on ul "1 Introduction 2 Parcel search 3 Require User 4 Select contractor 5 Owner and P…" at bounding box center [147, 513] width 295 height 485
drag, startPoint x: 84, startPoint y: 454, endPoint x: 83, endPoint y: 368, distance: 86.1
click at [83, 353] on div "Parcel search" at bounding box center [86, 347] width 69 height 11
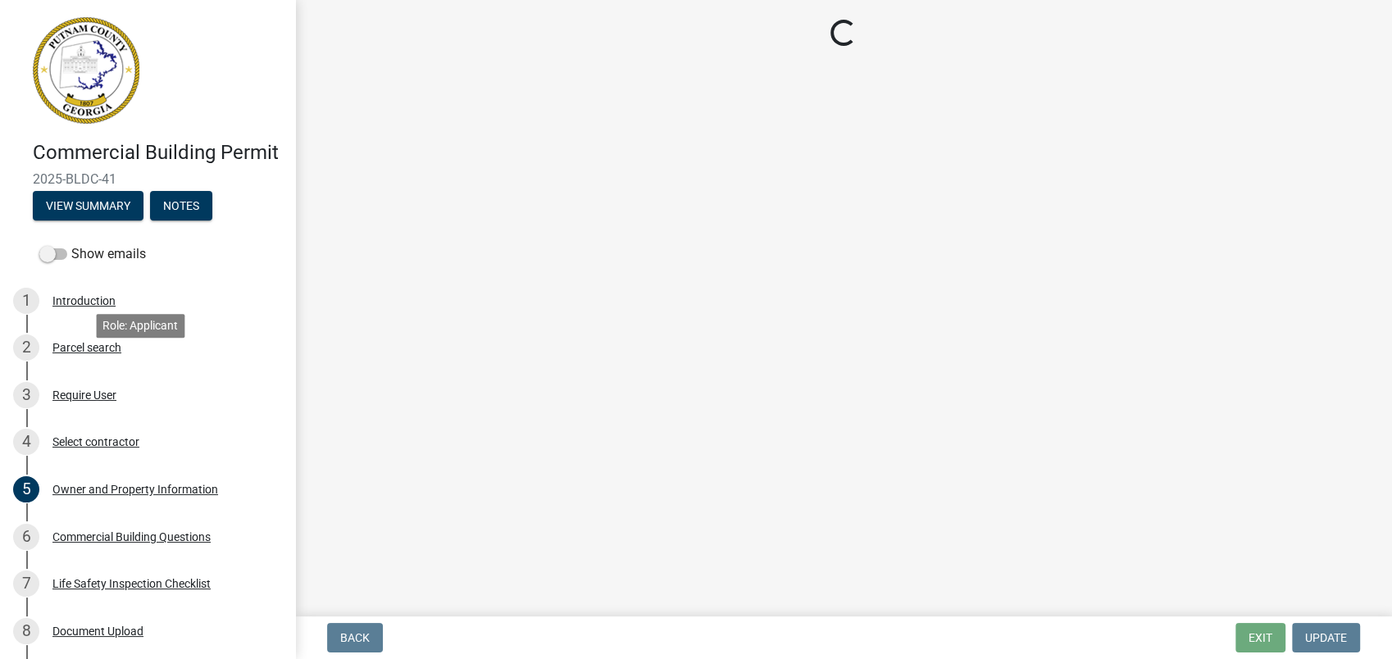
scroll to position [0, 0]
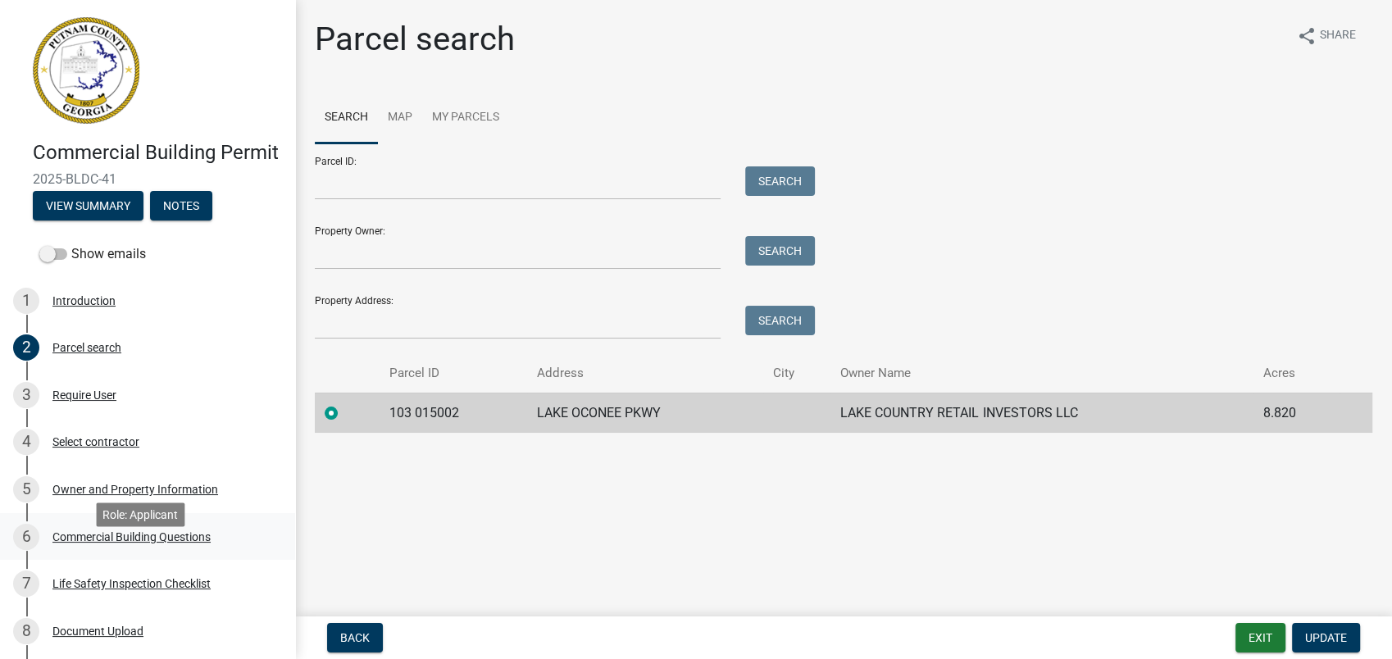
click at [115, 543] on div "Commercial Building Questions" at bounding box center [131, 536] width 158 height 11
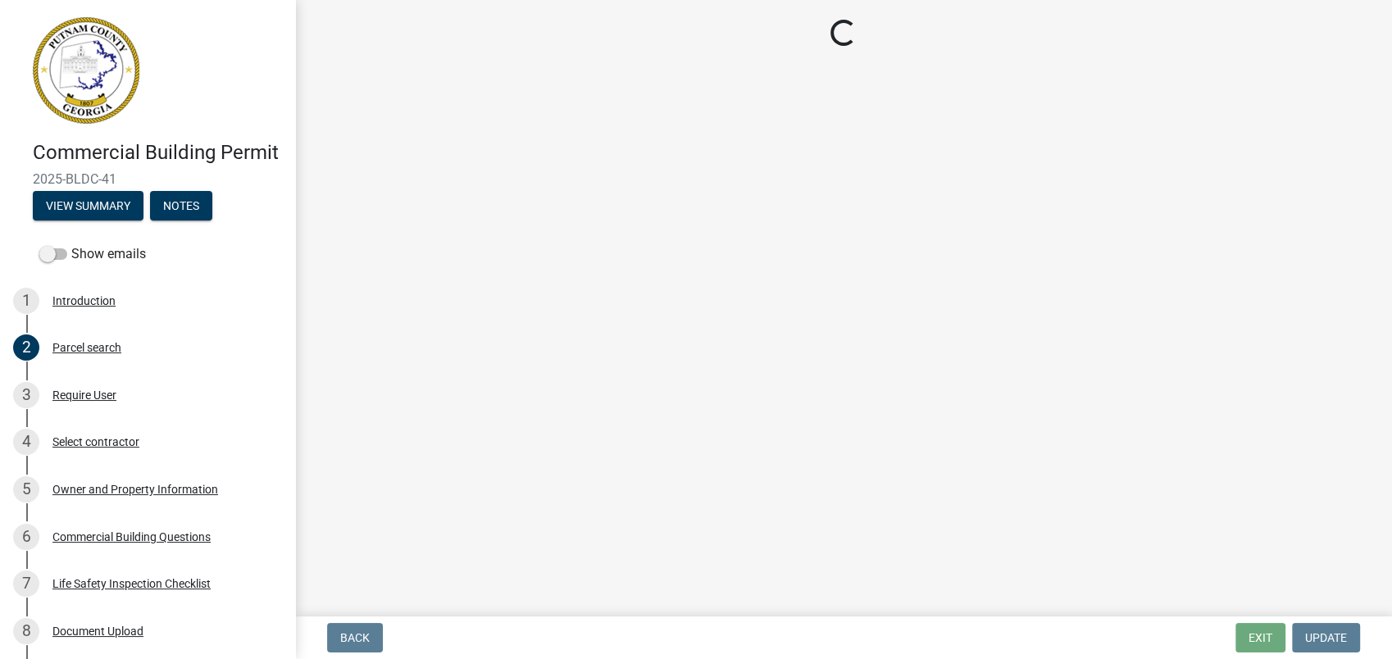
select select "4ca3eb50-5b53-4ed6-9b37-124f5458de6c"
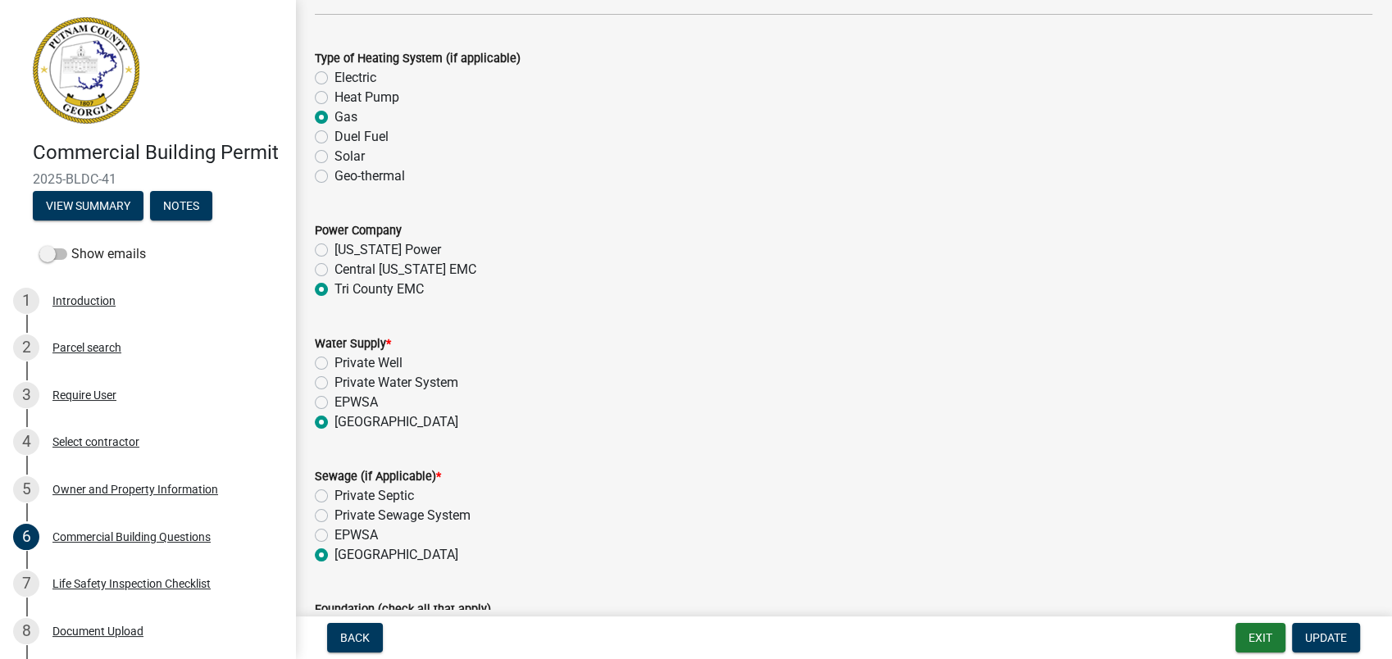
scroll to position [3188, 0]
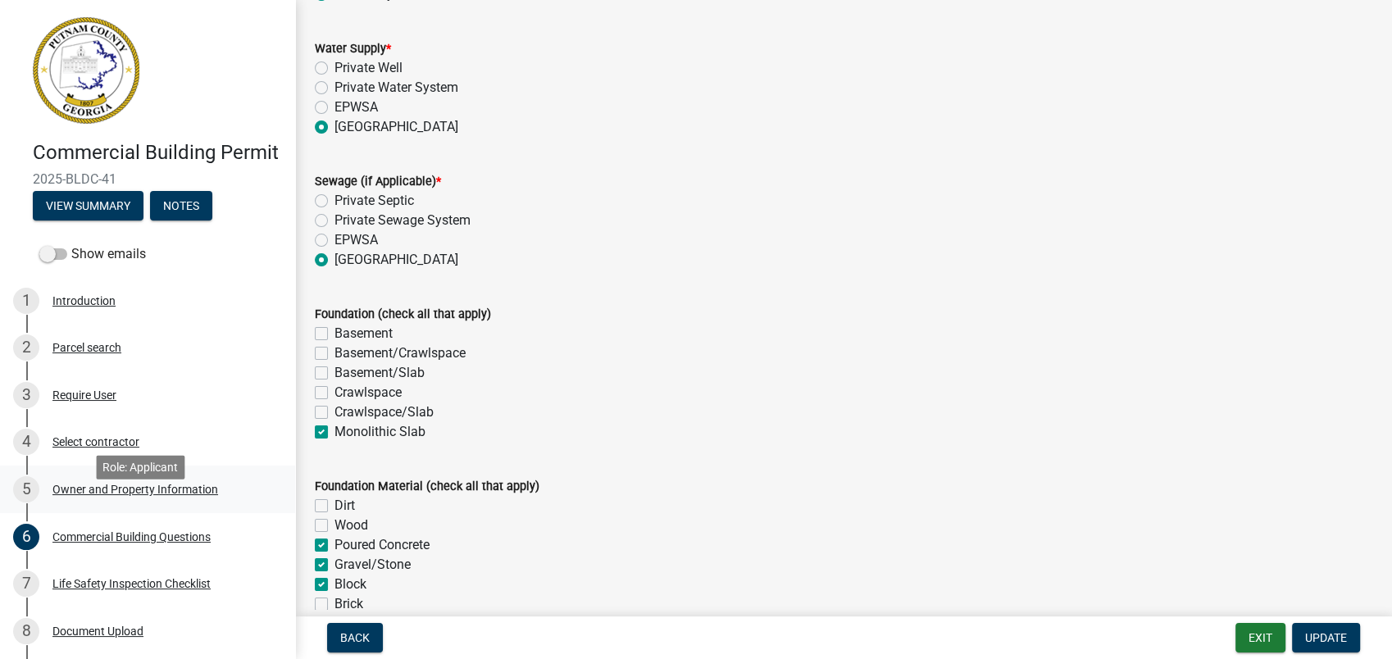
click at [113, 503] on div "5 Owner and Property Information" at bounding box center [141, 489] width 256 height 26
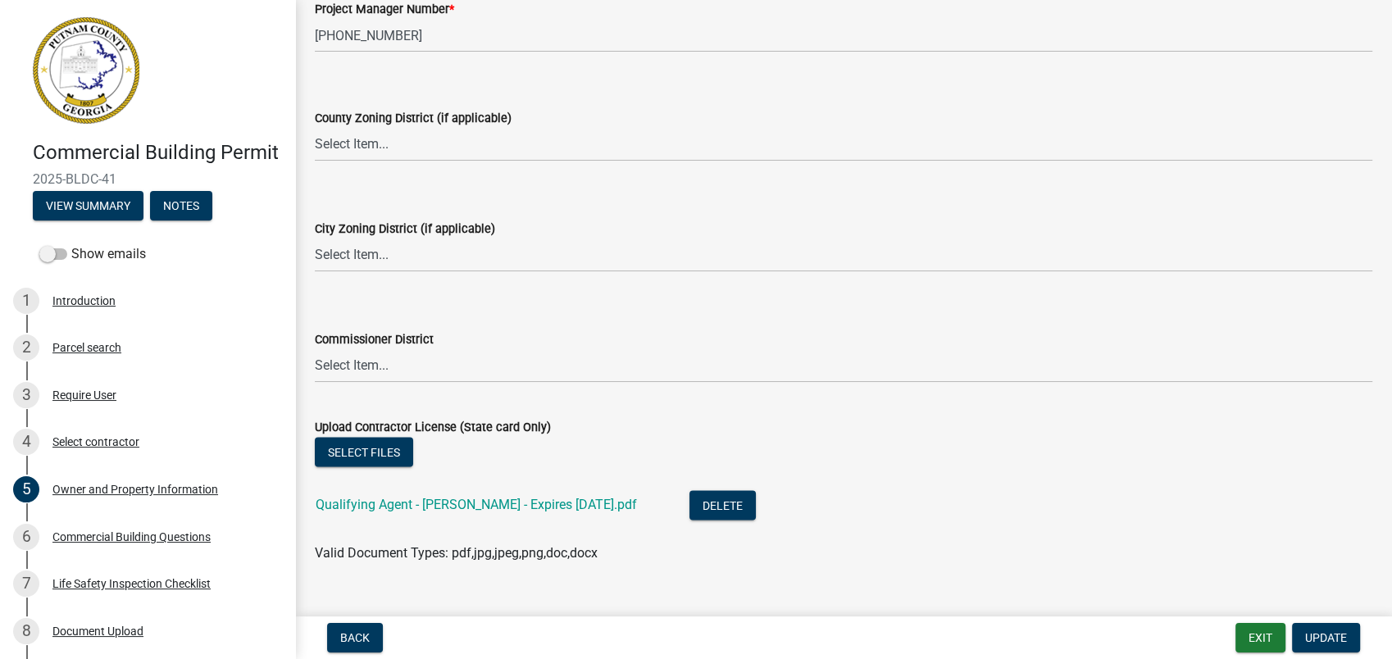
scroll to position [2915, 0]
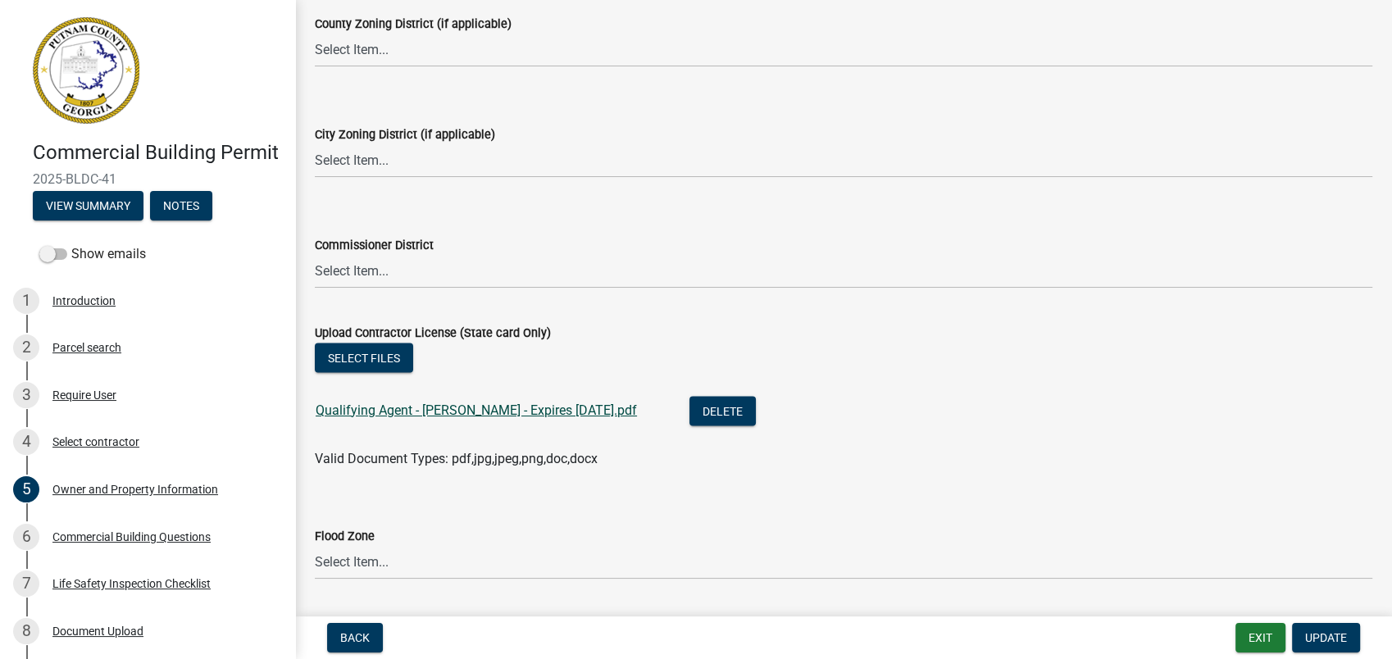
click at [448, 407] on link "Qualifying Agent - J Buckley - Expires 30JUN2026.pdf" at bounding box center [476, 411] width 321 height 16
click at [487, 414] on link "Qualifying Agent - J Buckley - Expires 30JUN2026.pdf" at bounding box center [476, 411] width 321 height 16
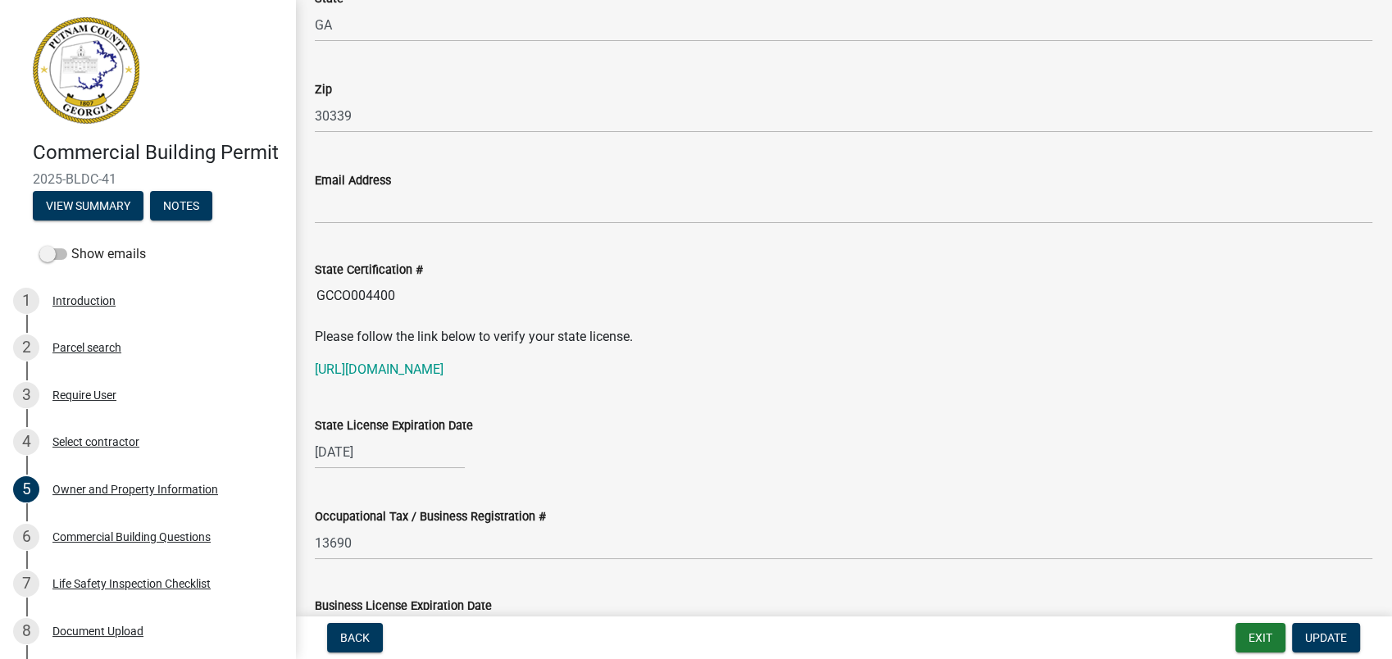
scroll to position [1913, 0]
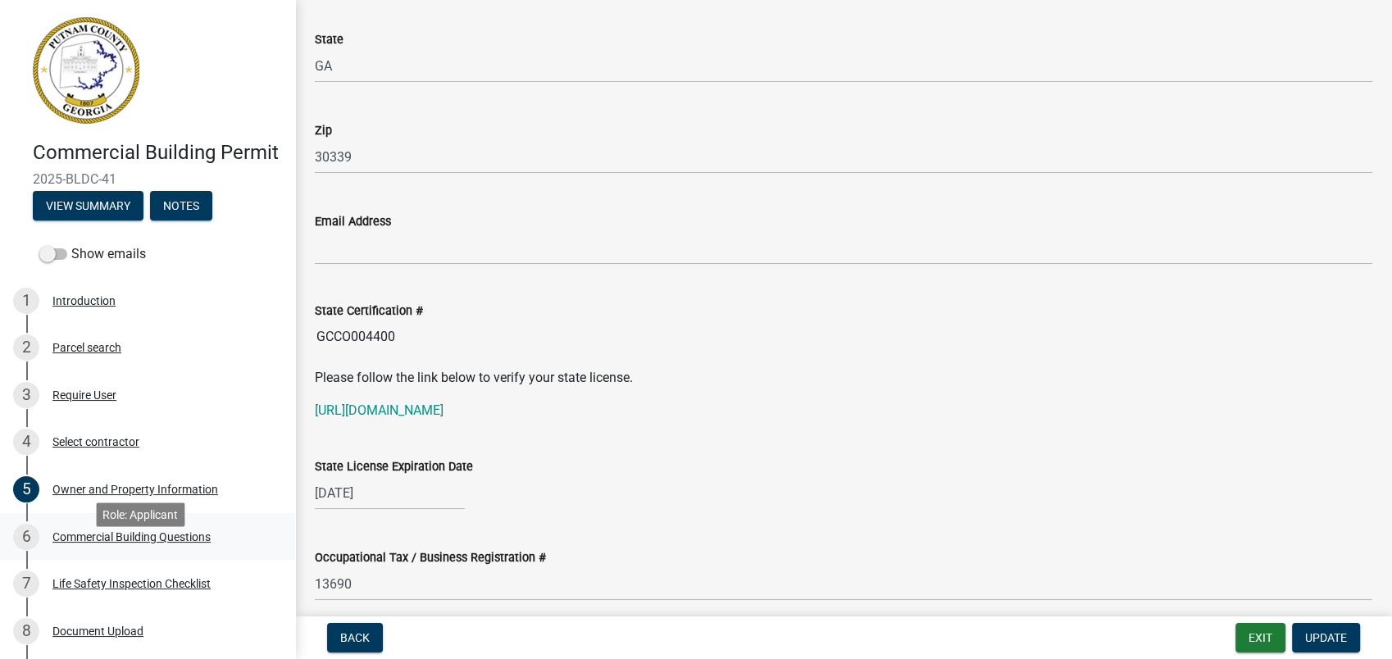
click at [99, 543] on div "Commercial Building Questions" at bounding box center [131, 536] width 158 height 11
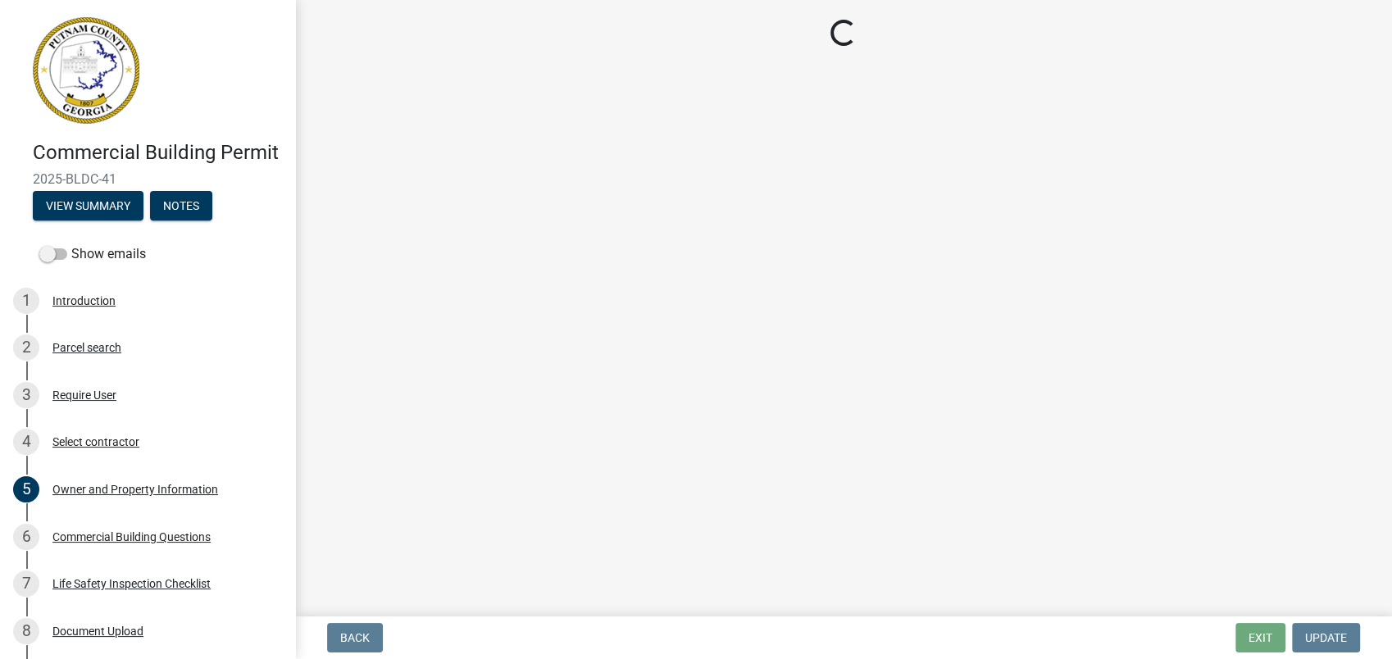
select select "4ca3eb50-5b53-4ed6-9b37-124f5458de6c"
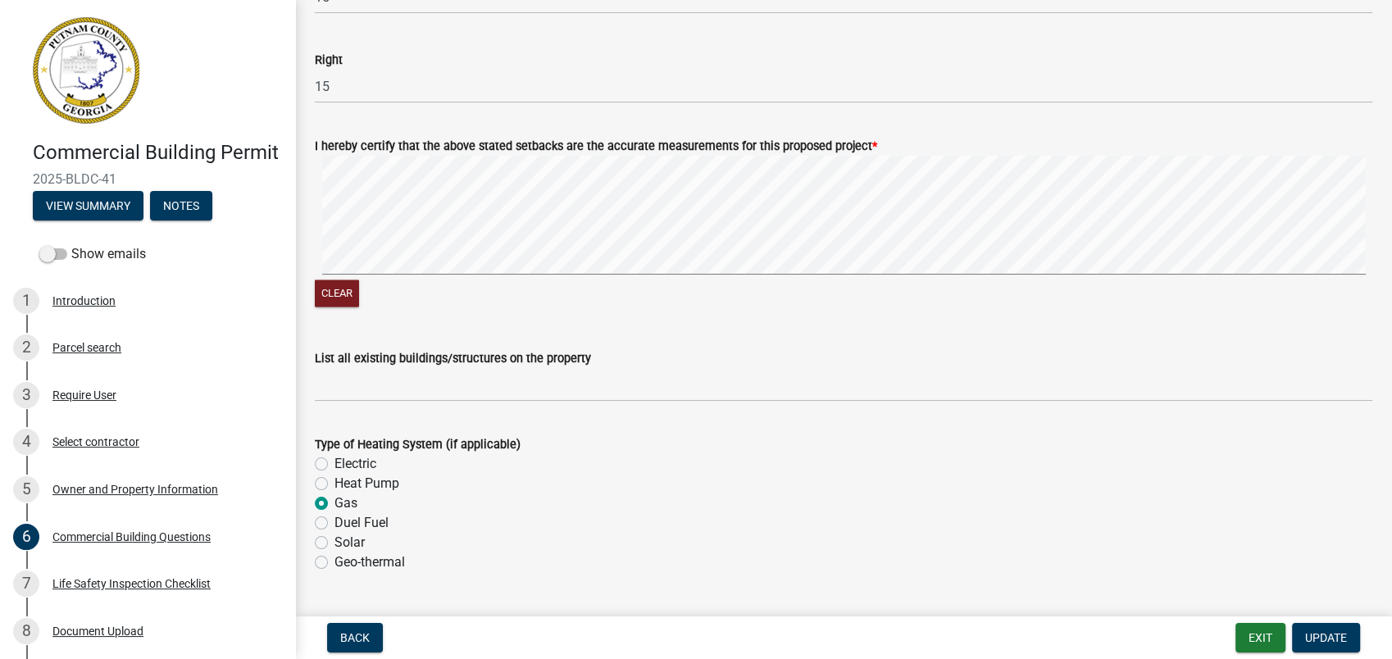
scroll to position [2551, 0]
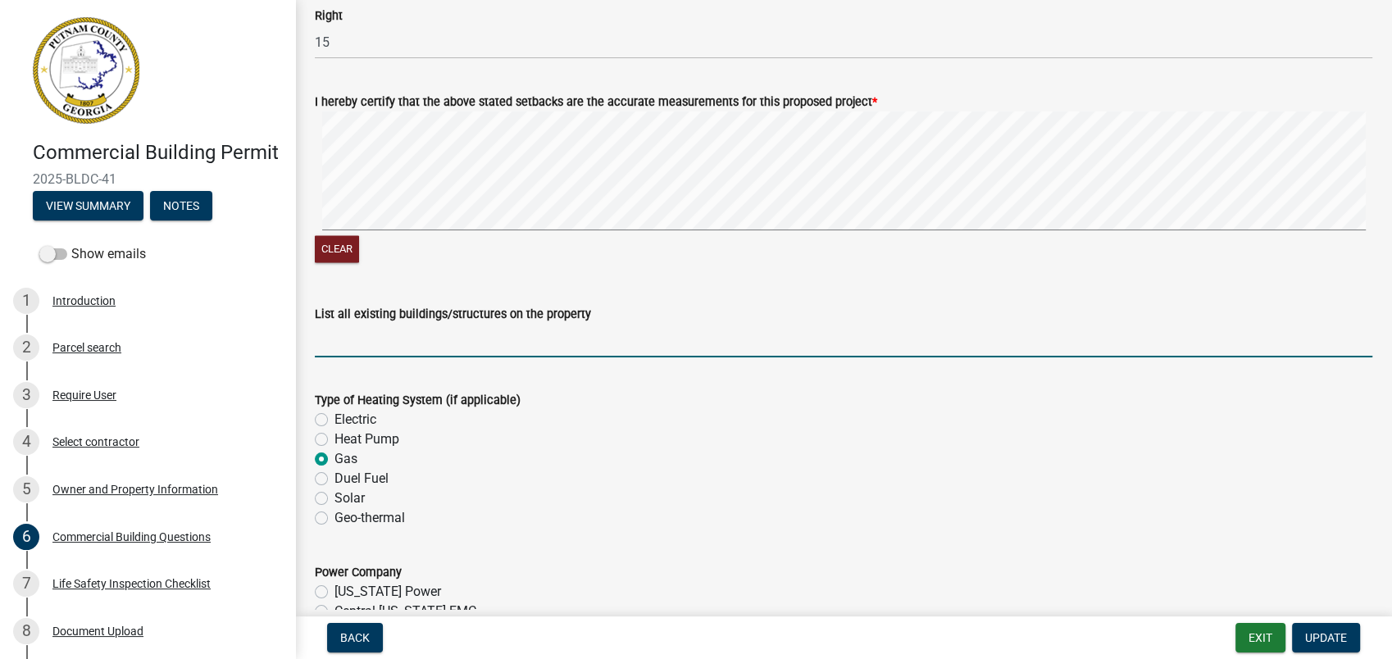
click at [373, 344] on input "List all existing buildings/structures on the property" at bounding box center [844, 341] width 1058 height 34
type input "none"
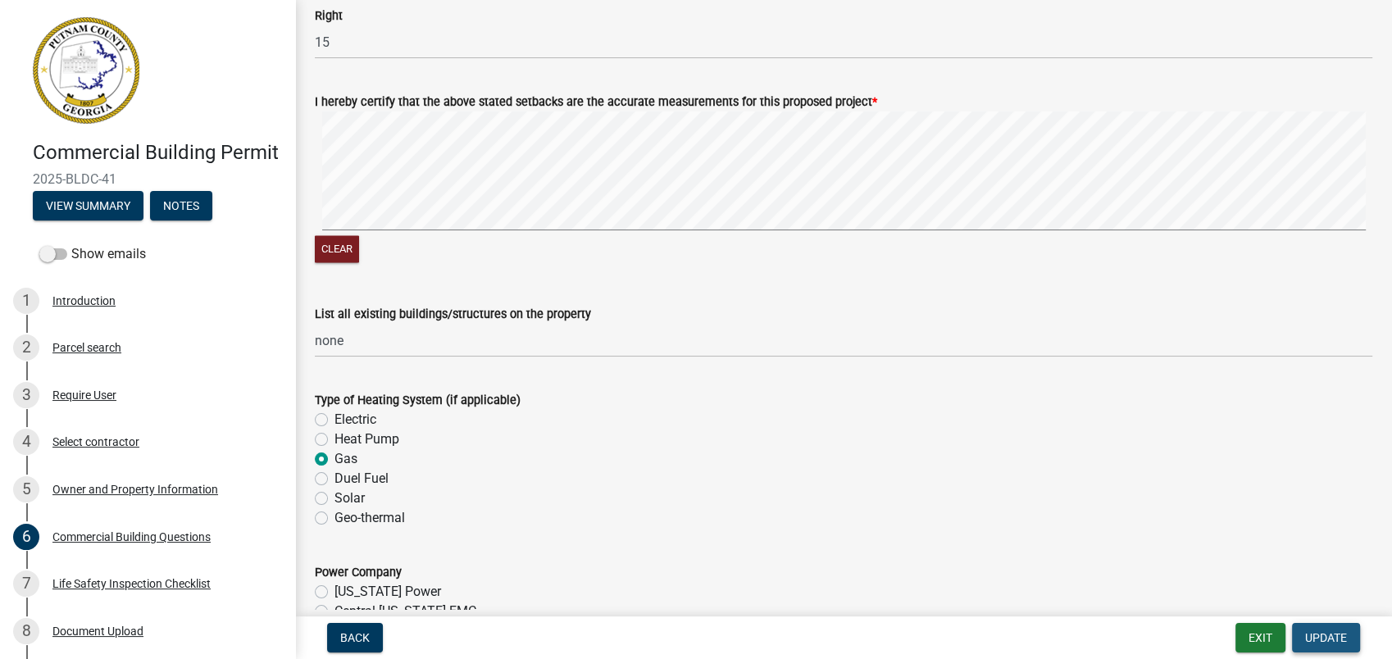
click at [1326, 636] on span "Update" at bounding box center [1326, 637] width 42 height 13
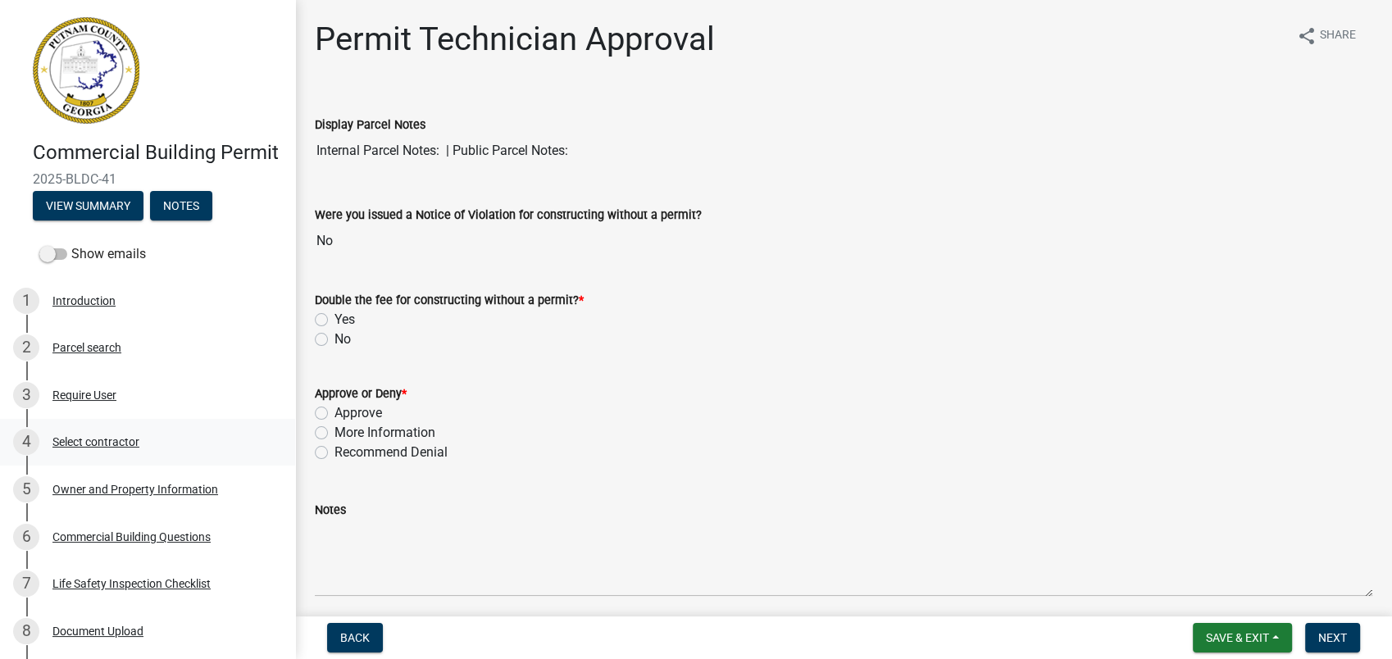
click at [87, 448] on div "Select contractor" at bounding box center [95, 441] width 87 height 11
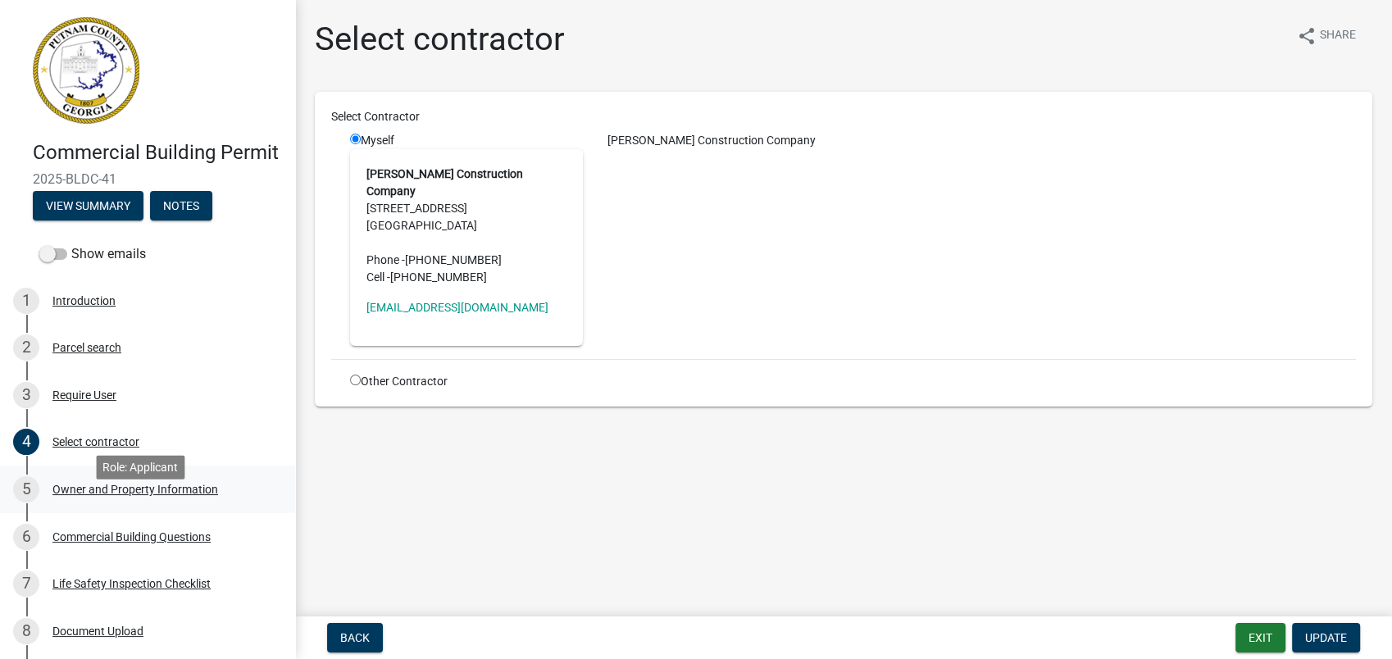
click at [134, 495] on div "Owner and Property Information" at bounding box center [135, 489] width 166 height 11
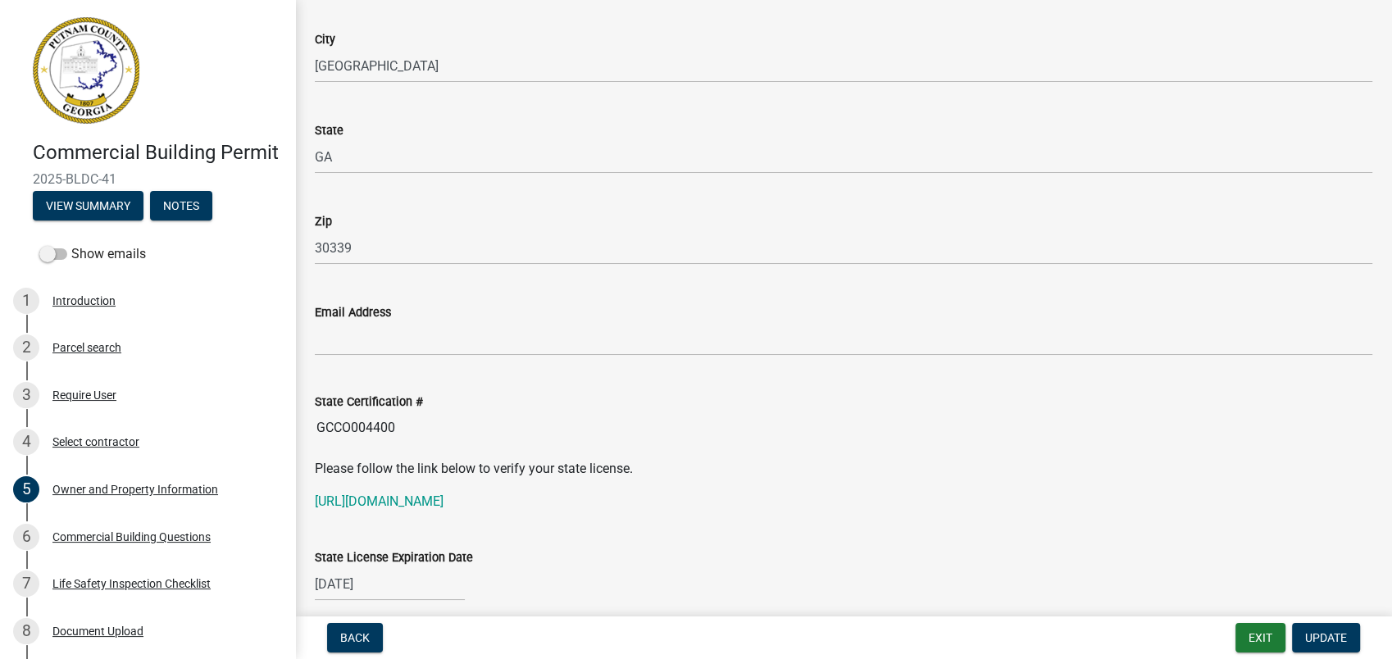
scroll to position [1913, 0]
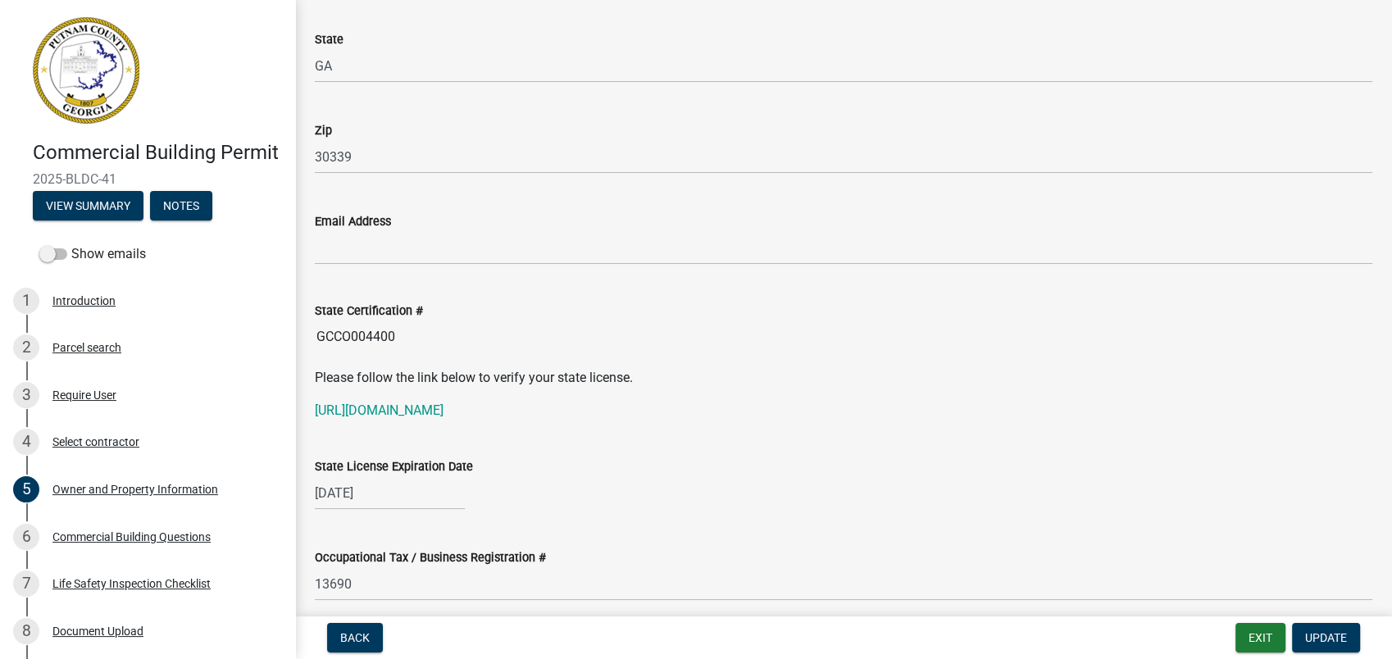
click at [427, 344] on input "GCCO004400" at bounding box center [844, 337] width 1058 height 33
click at [417, 334] on input "GCCO004400" at bounding box center [844, 337] width 1058 height 33
click at [405, 337] on input "GCCO004400" at bounding box center [844, 337] width 1058 height 33
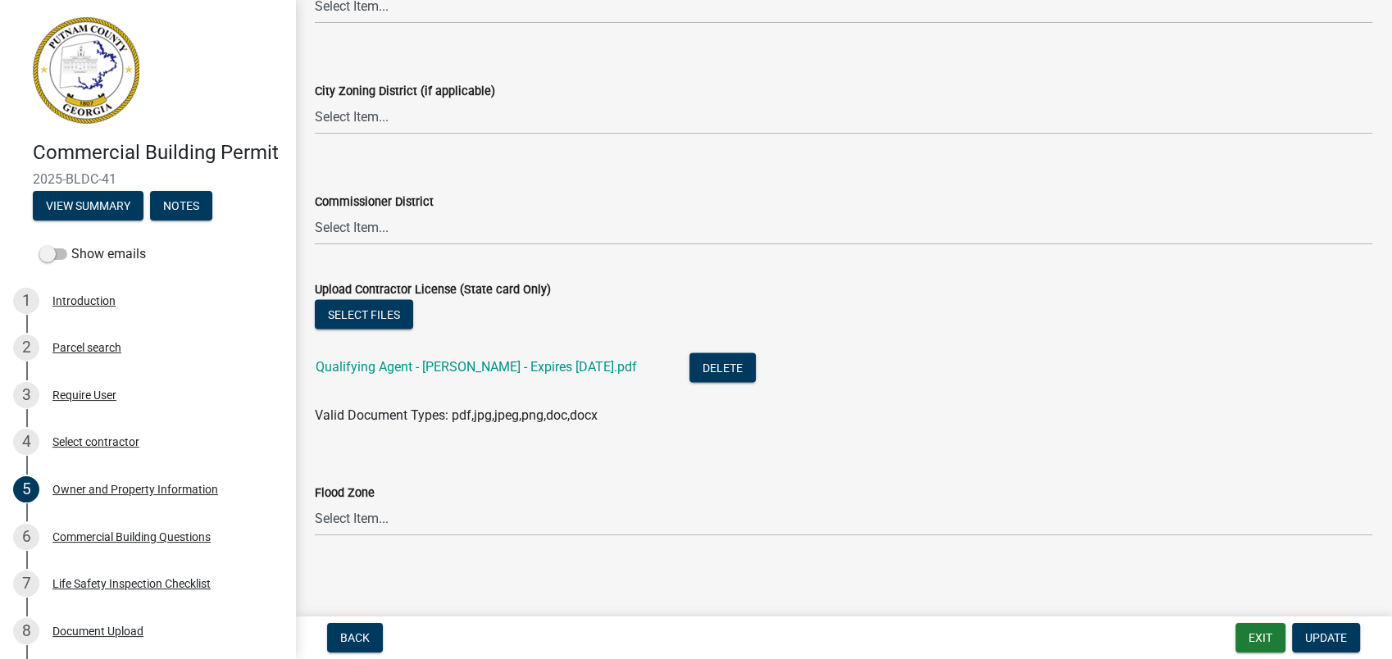
scroll to position [2961, 0]
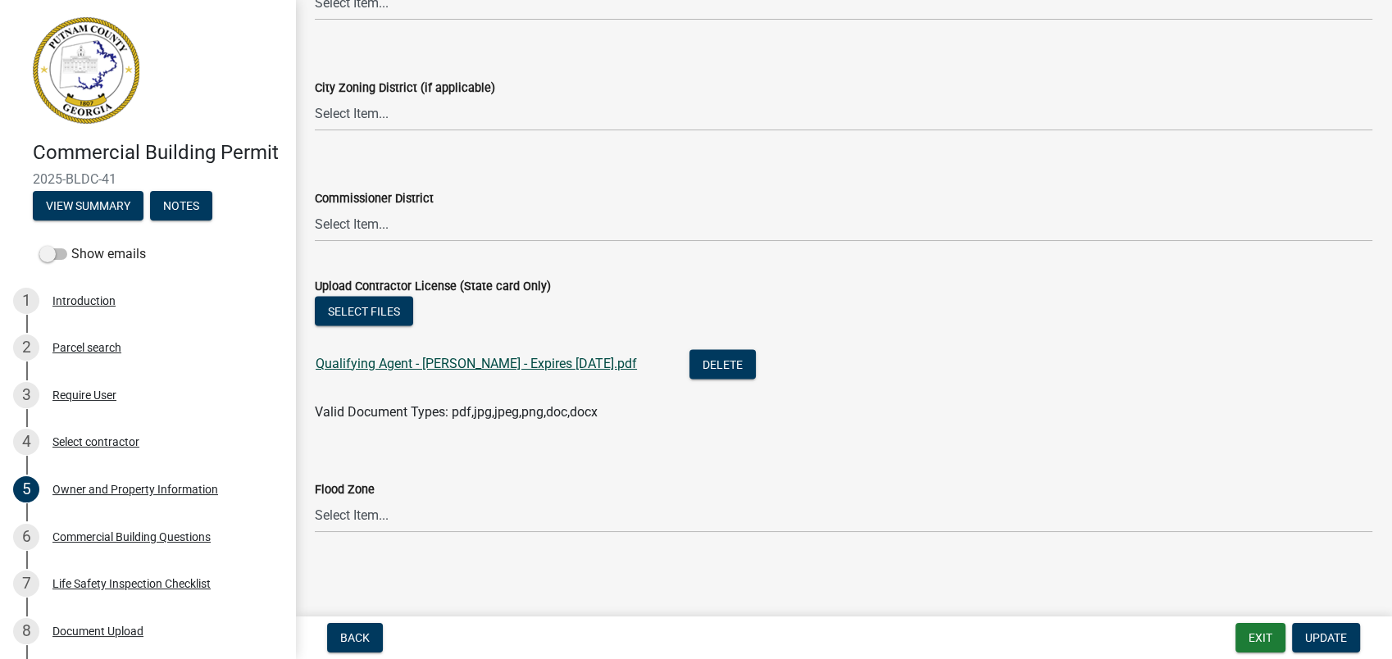
click at [430, 364] on link "Qualifying Agent - J Buckley - Expires 30JUN2026.pdf" at bounding box center [476, 364] width 321 height 16
click at [144, 503] on div "5 Owner and Property Information" at bounding box center [141, 489] width 256 height 26
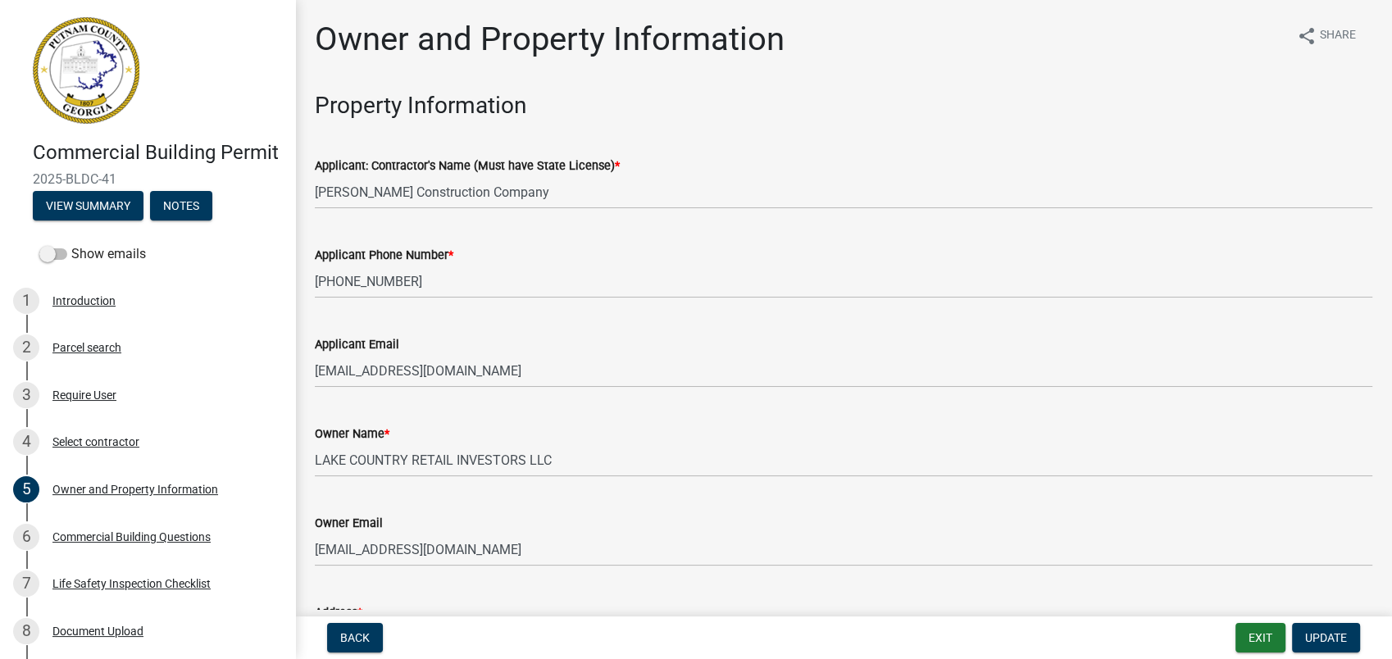
scroll to position [0, 0]
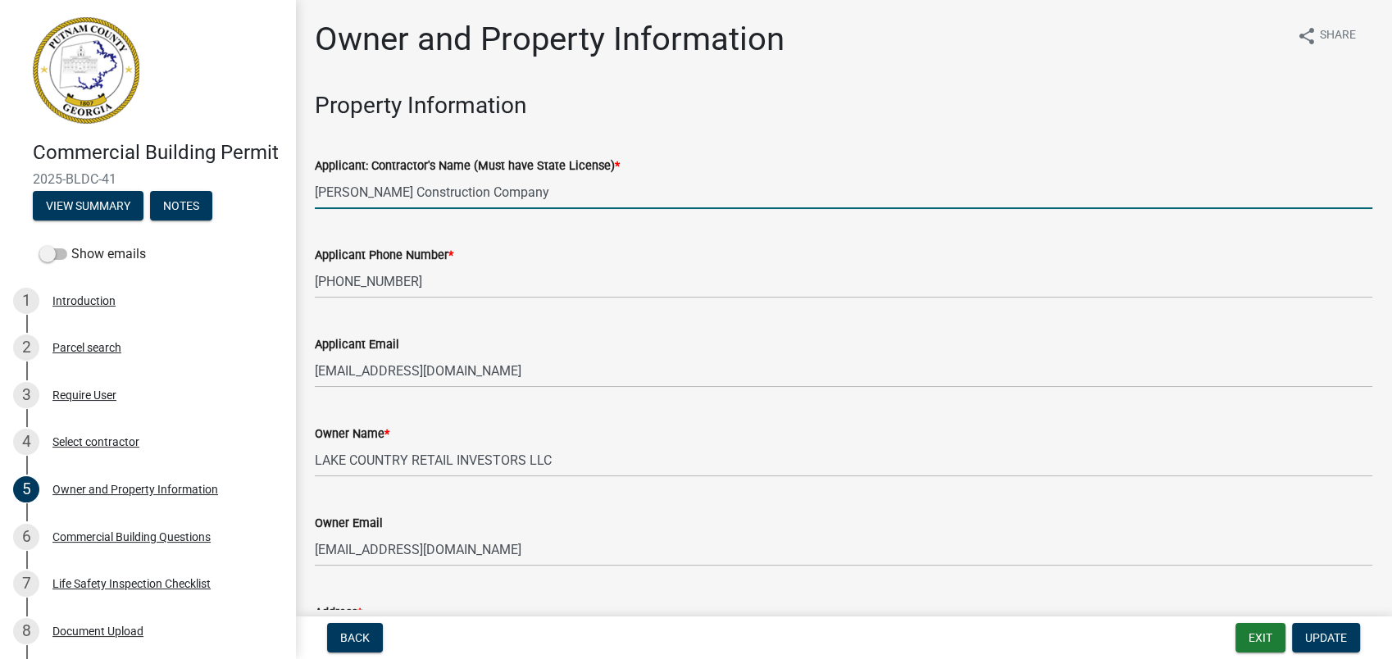
drag, startPoint x: 515, startPoint y: 189, endPoint x: 303, endPoint y: 195, distance: 212.4
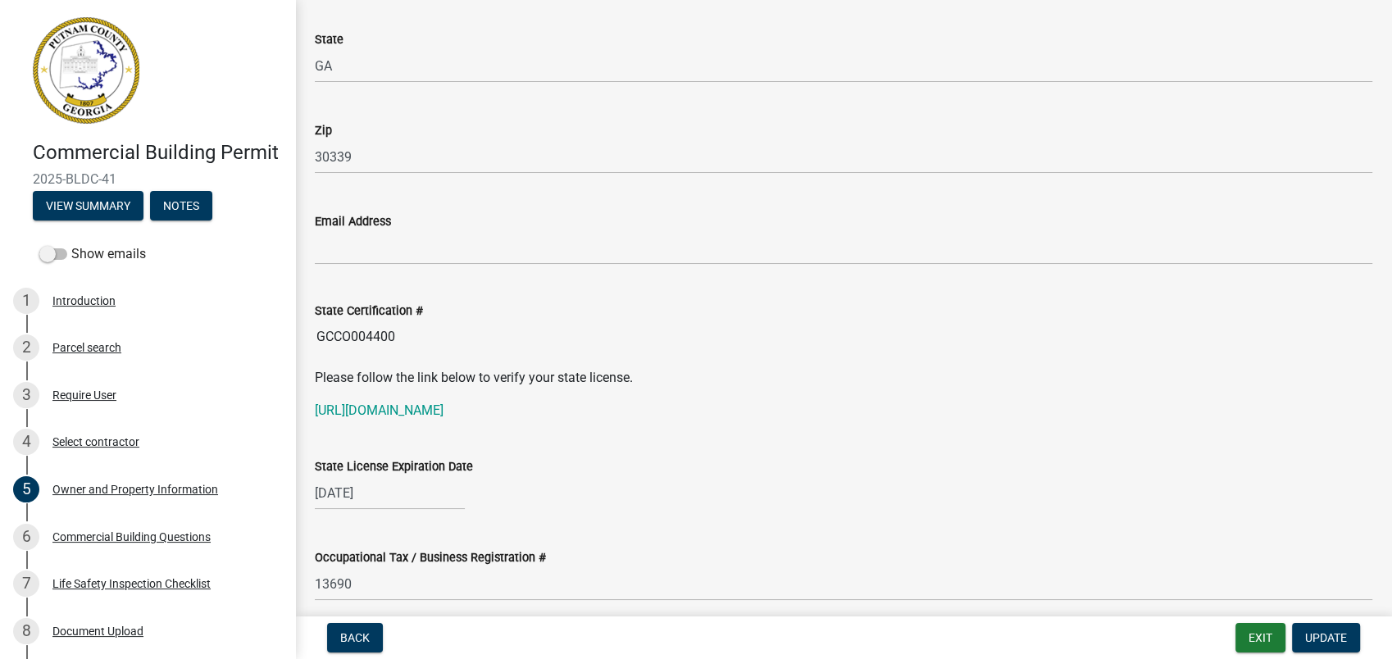
scroll to position [2004, 0]
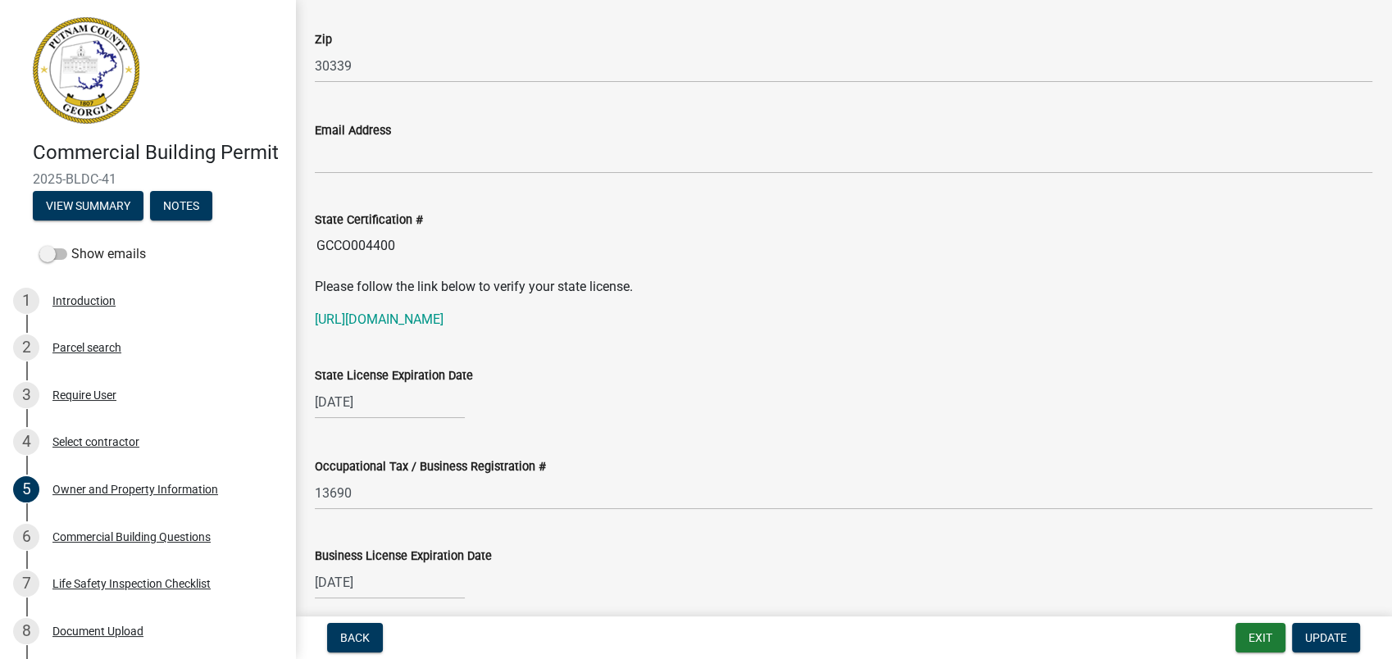
type input "John Buckley"
click at [420, 249] on input "GCCO004400" at bounding box center [844, 246] width 1058 height 33
drag, startPoint x: 421, startPoint y: 248, endPoint x: 517, endPoint y: 218, distance: 99.8
click at [517, 218] on div "State Certification #" at bounding box center [844, 220] width 1058 height 20
click at [512, 253] on input "GCCO004400" at bounding box center [844, 246] width 1058 height 33
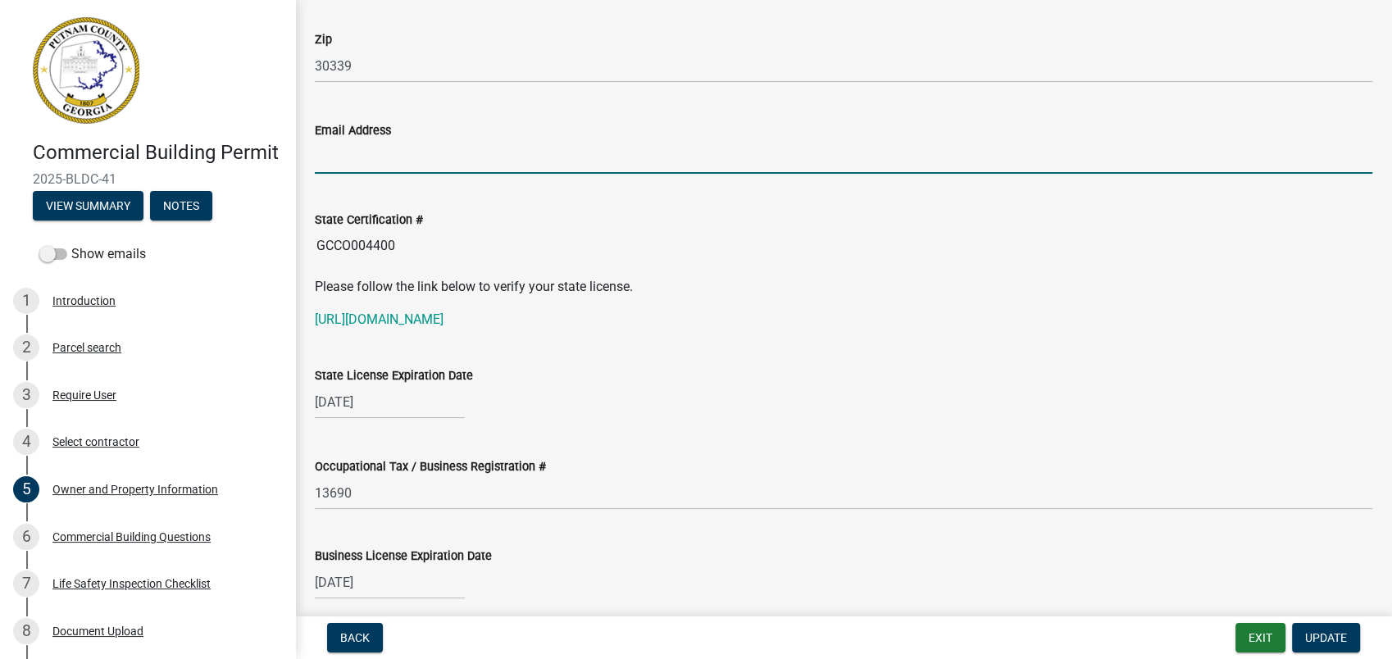
drag, startPoint x: 508, startPoint y: 249, endPoint x: 738, endPoint y: 193, distance: 236.2
click at [735, 171] on input "Email Address" at bounding box center [844, 157] width 1058 height 34
click at [740, 361] on div "State License Expiration Date 06/30/2026" at bounding box center [844, 381] width 1058 height 76
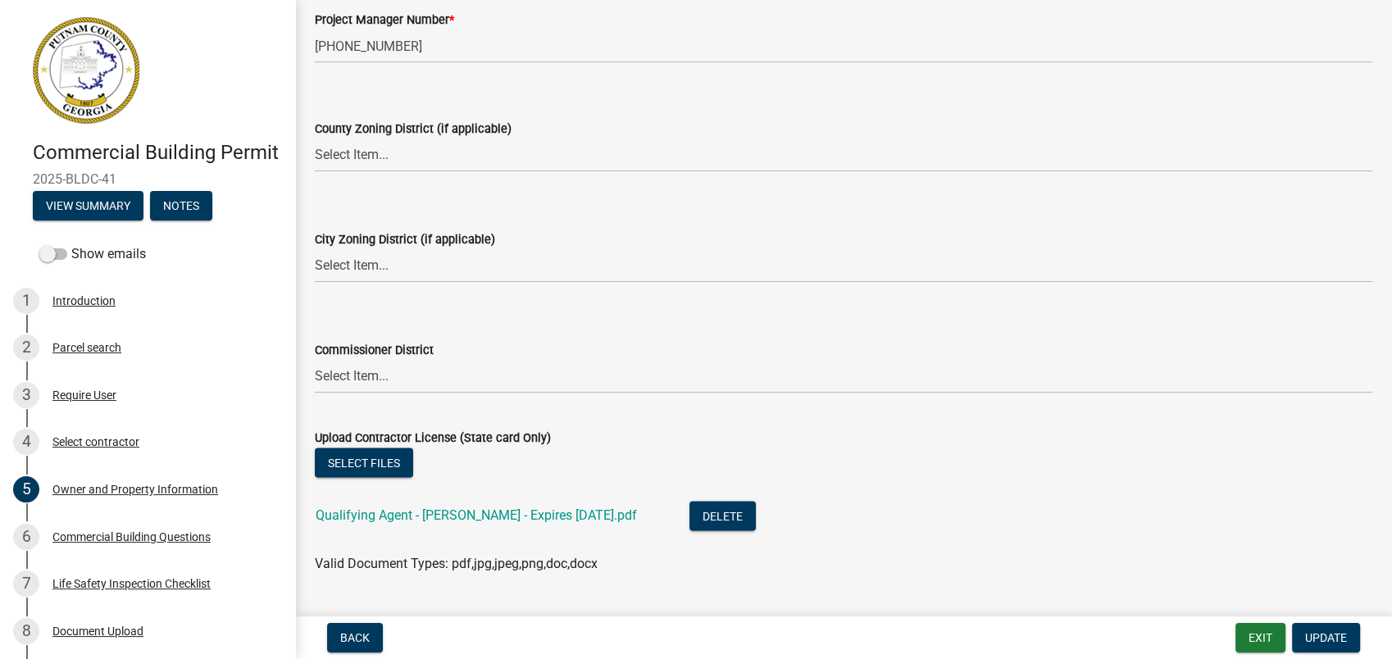
scroll to position [2915, 0]
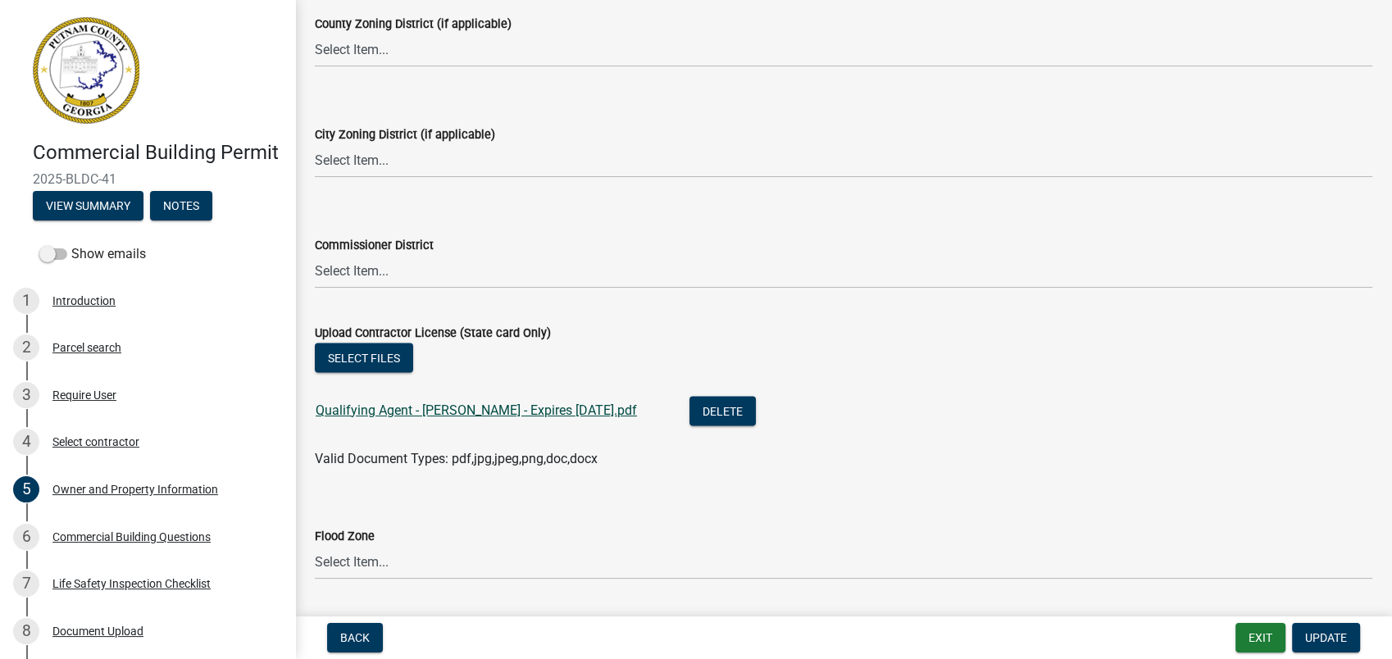
click at [447, 405] on link "Qualifying Agent - J Buckley - Expires 30JUN2026.pdf" at bounding box center [476, 411] width 321 height 16
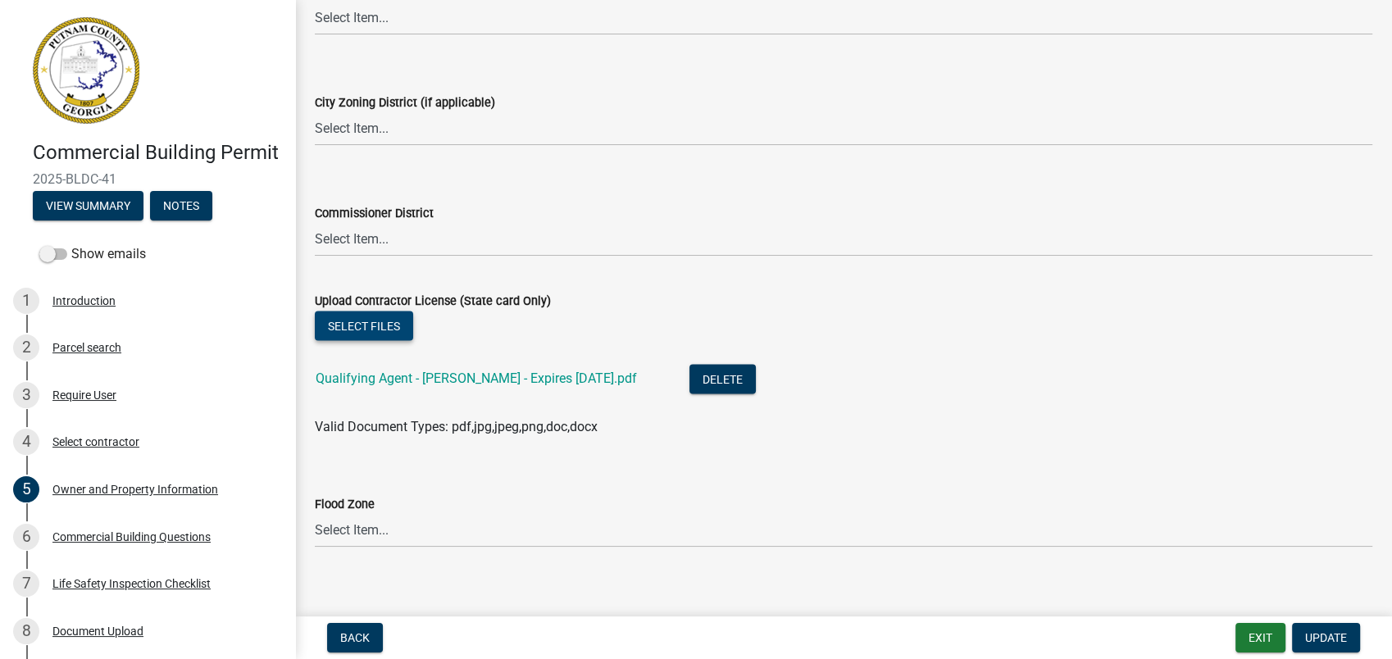
scroll to position [2961, 0]
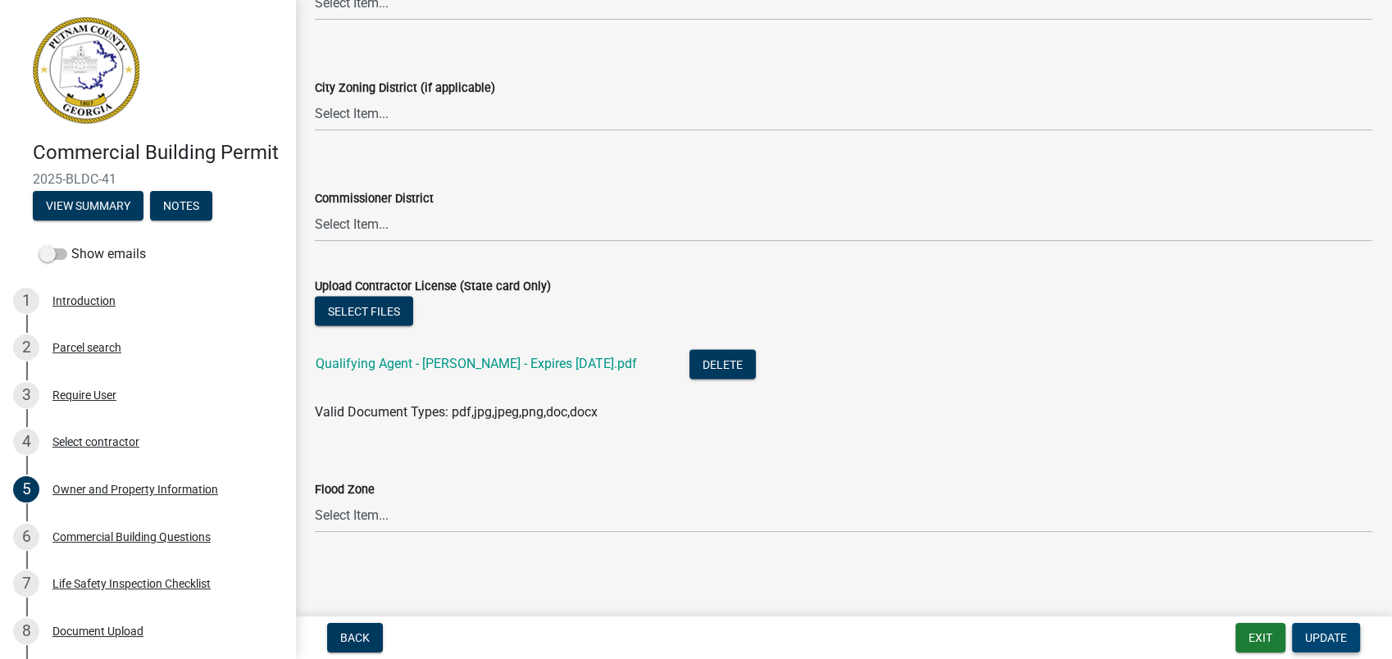
click at [1317, 636] on span "Update" at bounding box center [1326, 637] width 42 height 13
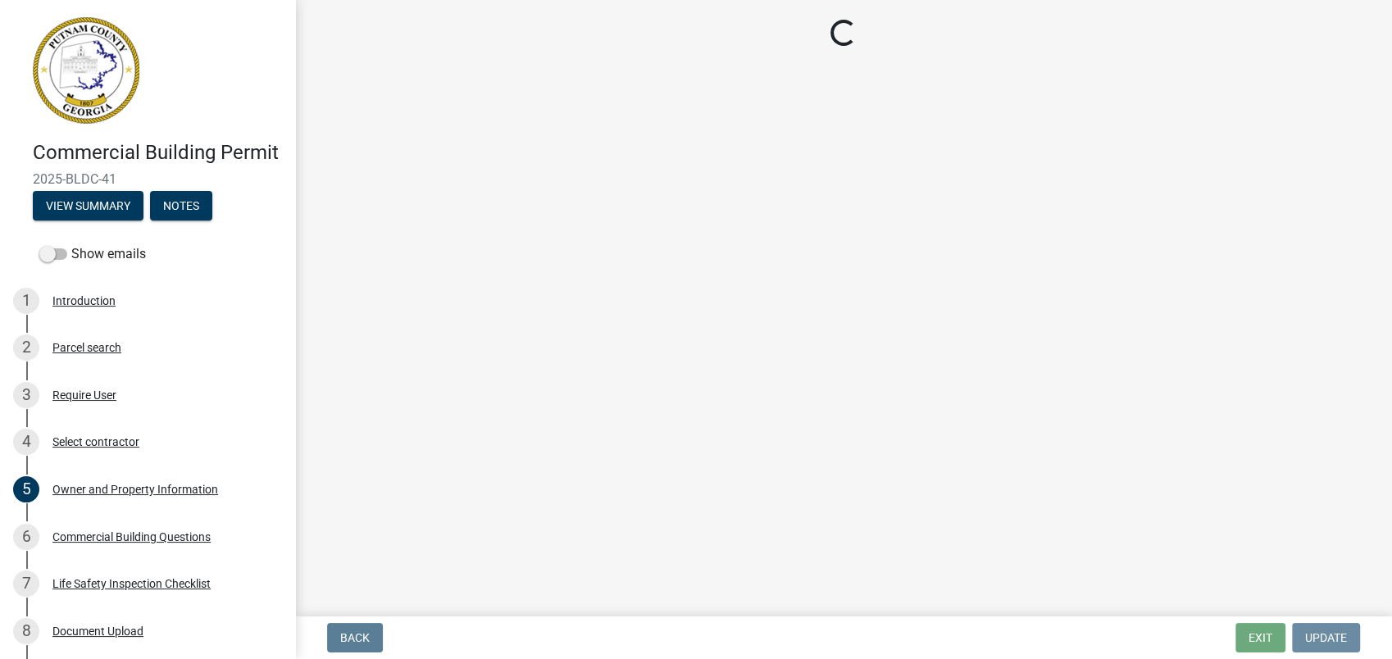
scroll to position [0, 0]
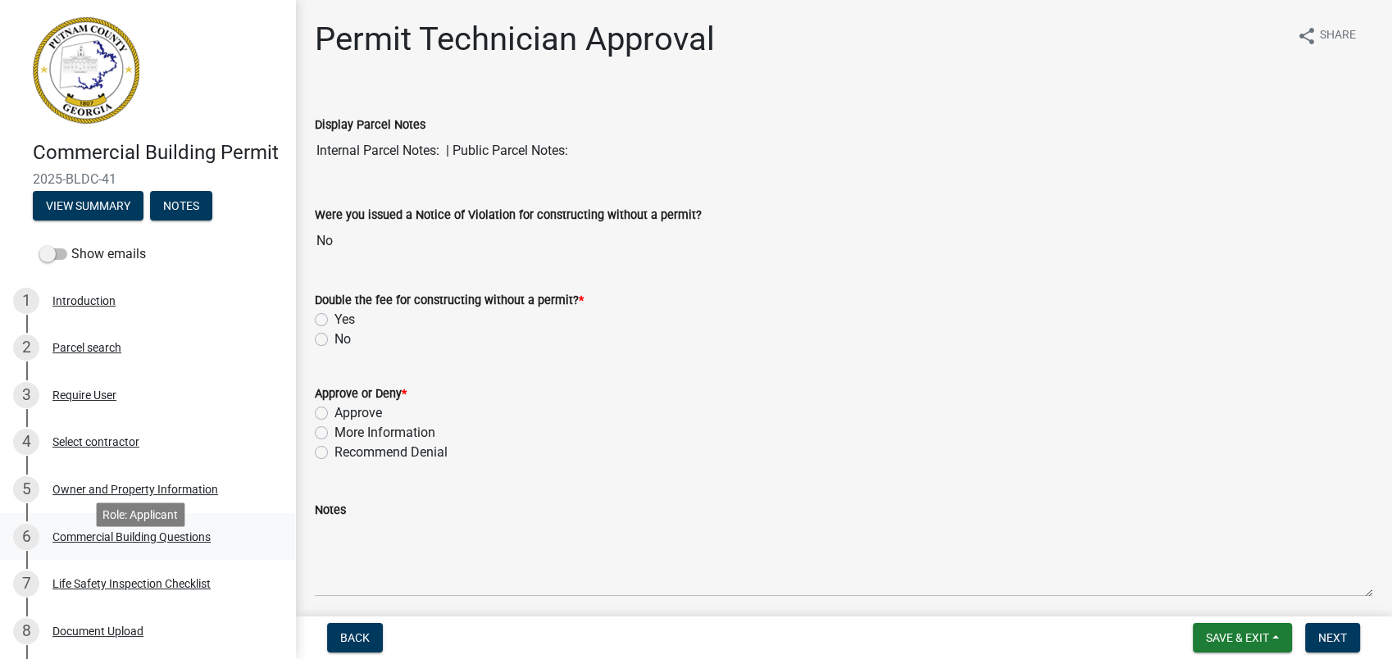
click at [132, 543] on div "Commercial Building Questions" at bounding box center [131, 536] width 158 height 11
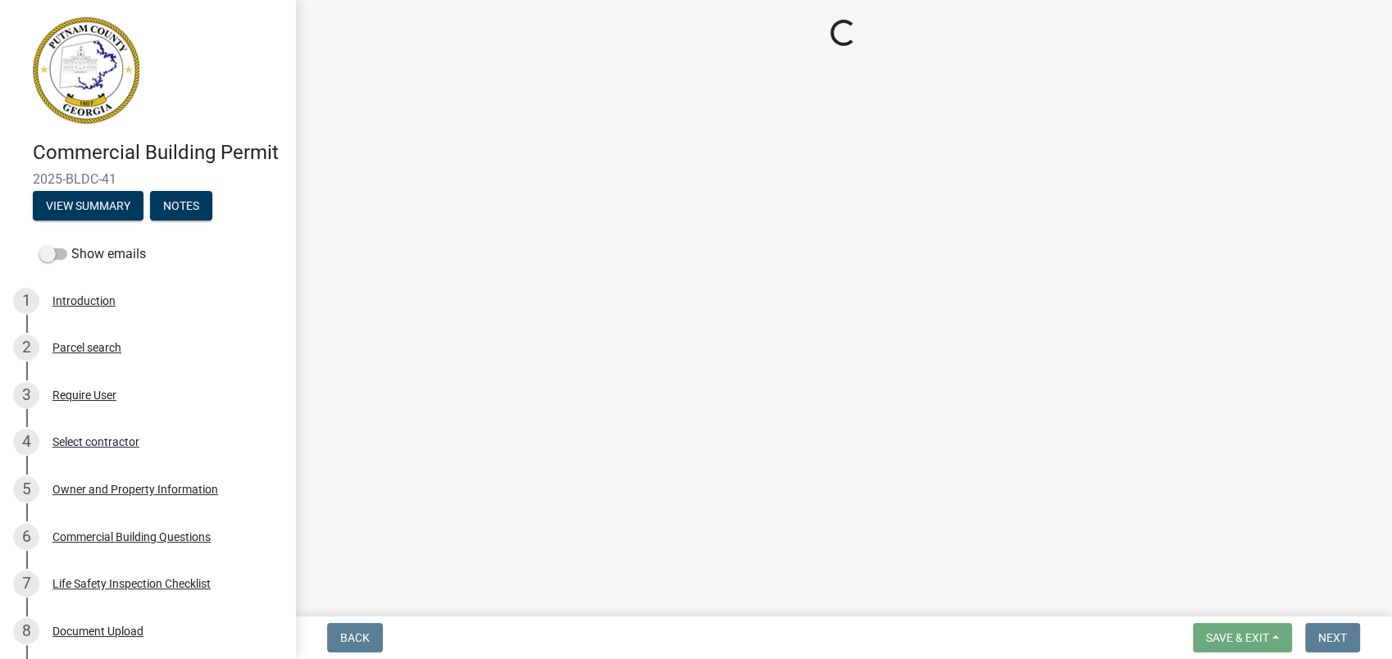
select select "4ca3eb50-5b53-4ed6-9b37-124f5458de6c"
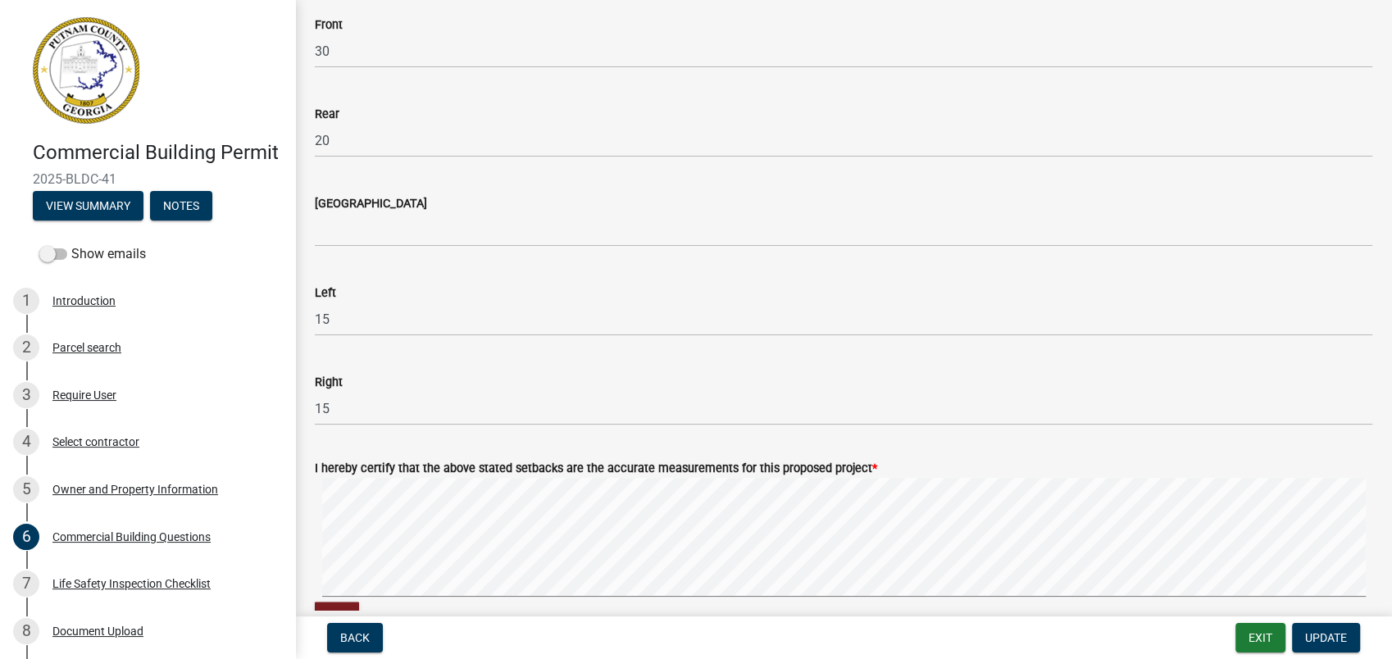
scroll to position [2186, 0]
click at [467, 169] on div "[GEOGRAPHIC_DATA]" at bounding box center [844, 207] width 1058 height 76
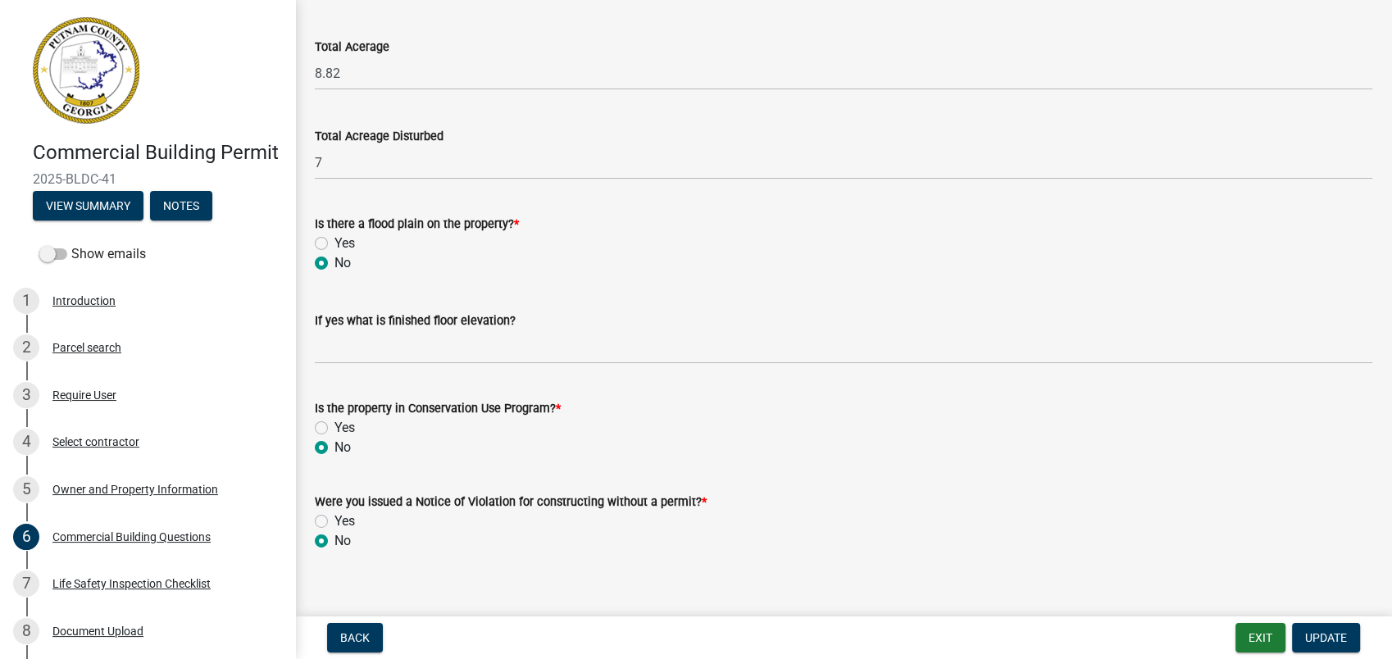
scroll to position [5436, 0]
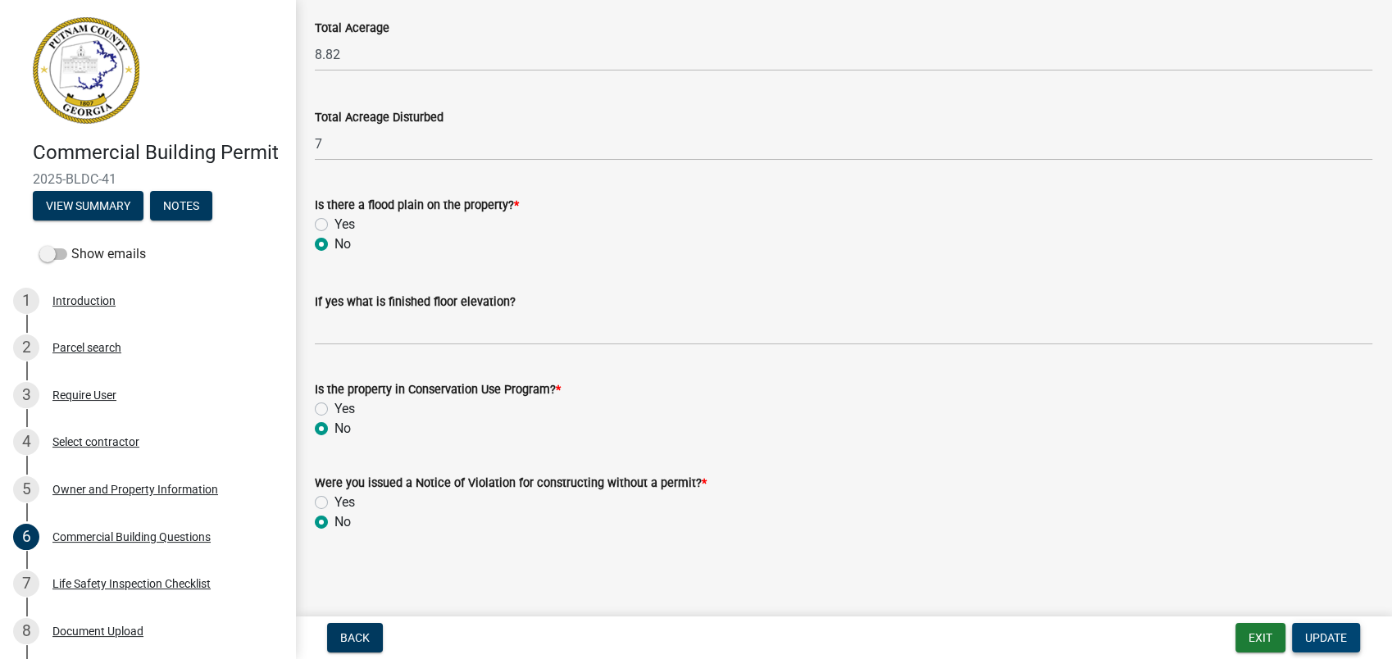
click at [1329, 637] on span "Update" at bounding box center [1326, 637] width 42 height 13
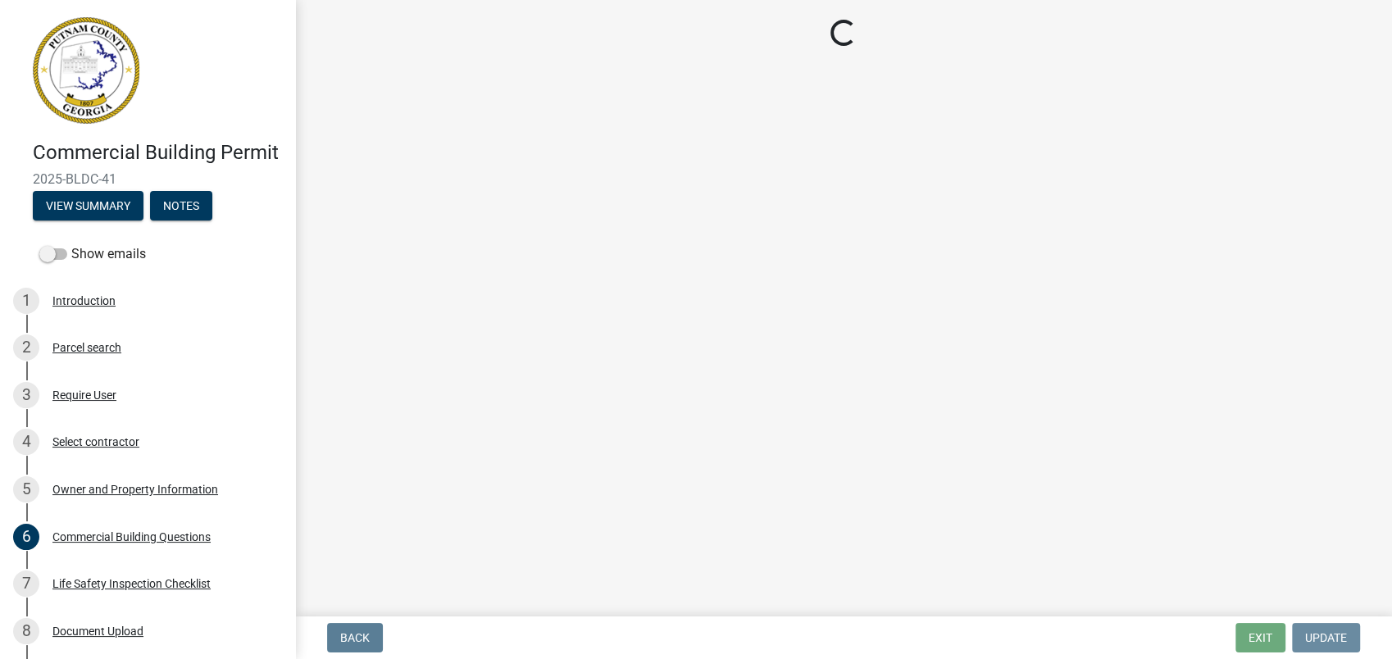
scroll to position [0, 0]
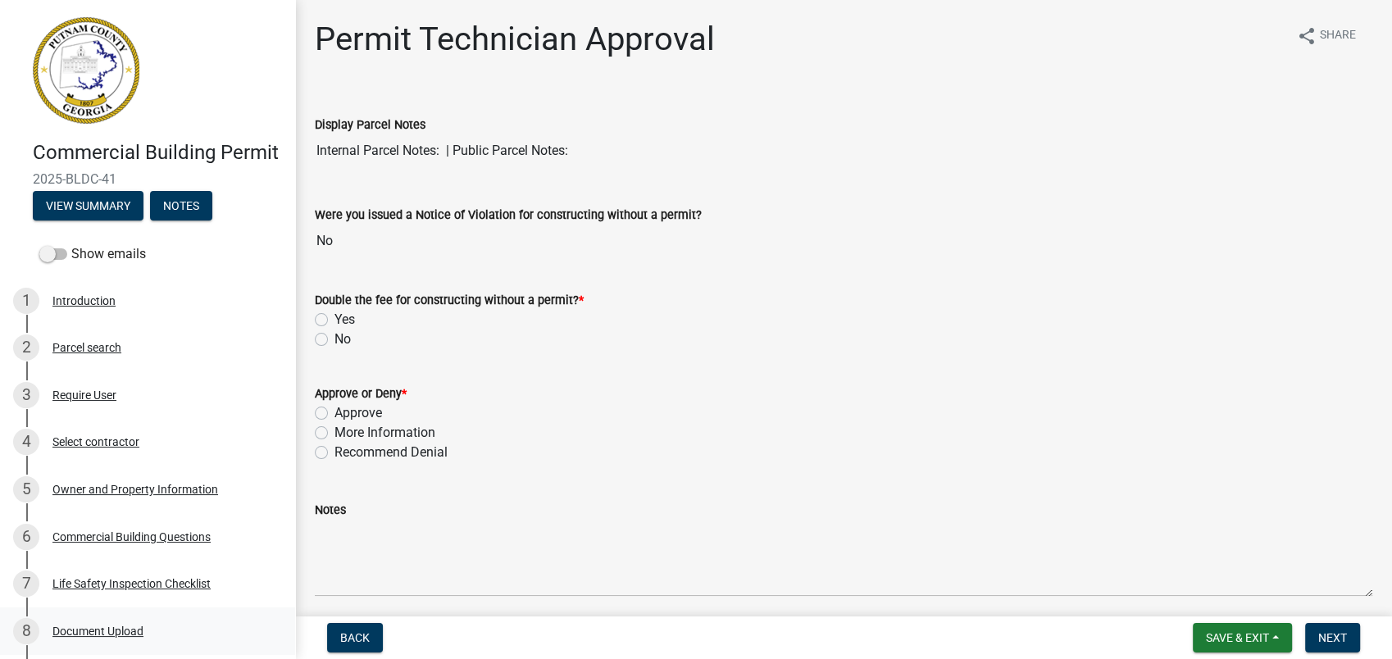
click at [98, 637] on div "Document Upload" at bounding box center [97, 631] width 91 height 11
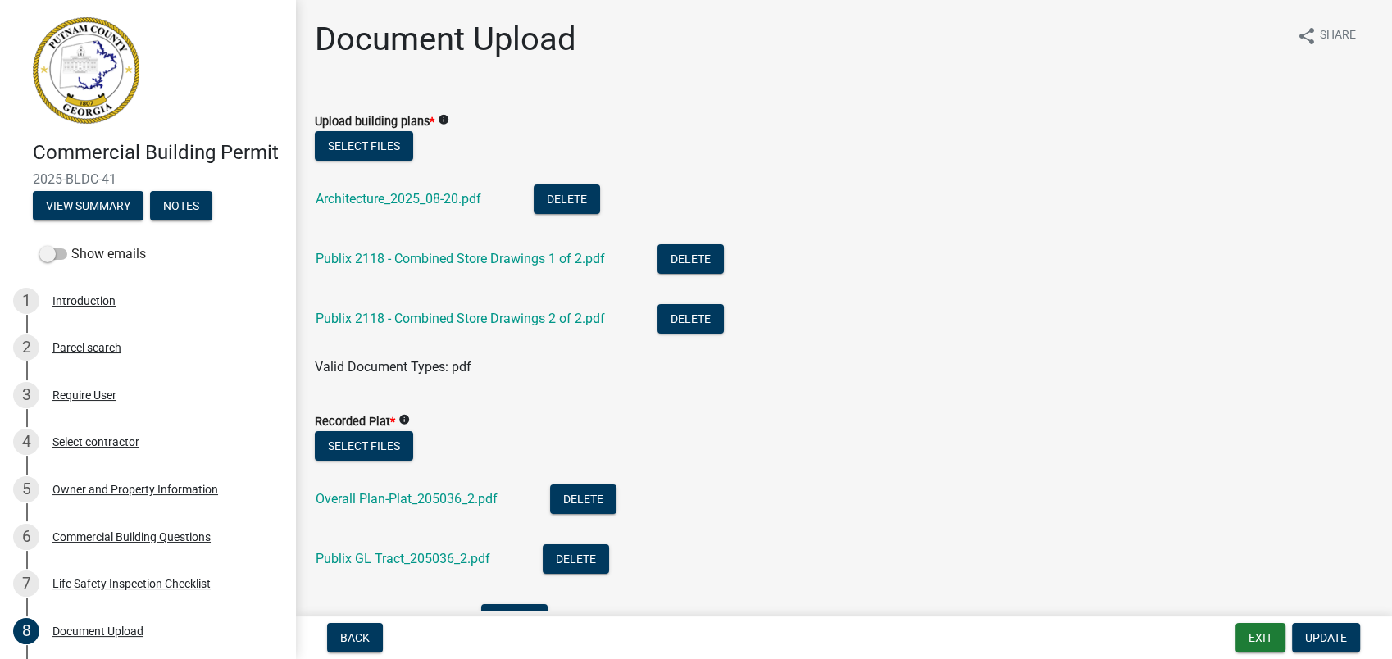
scroll to position [182, 0]
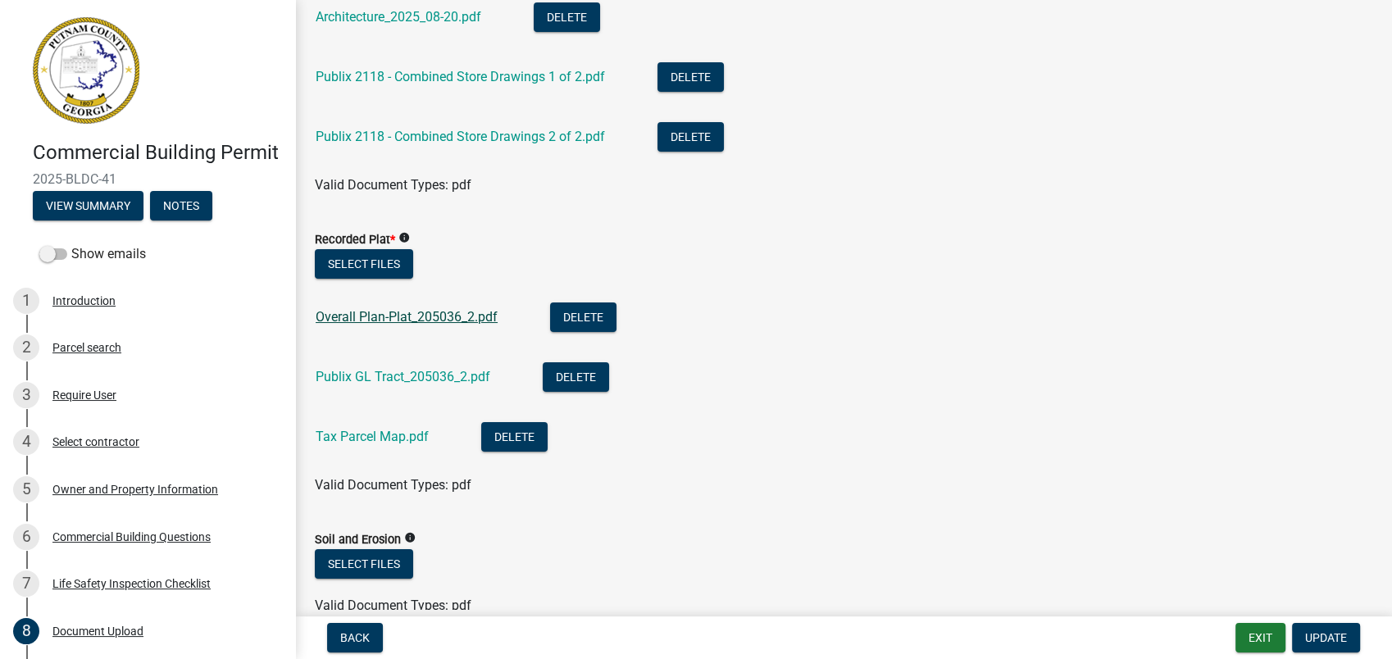
click at [367, 318] on link "Overall Plan-Plat_205036_2.pdf" at bounding box center [407, 317] width 182 height 16
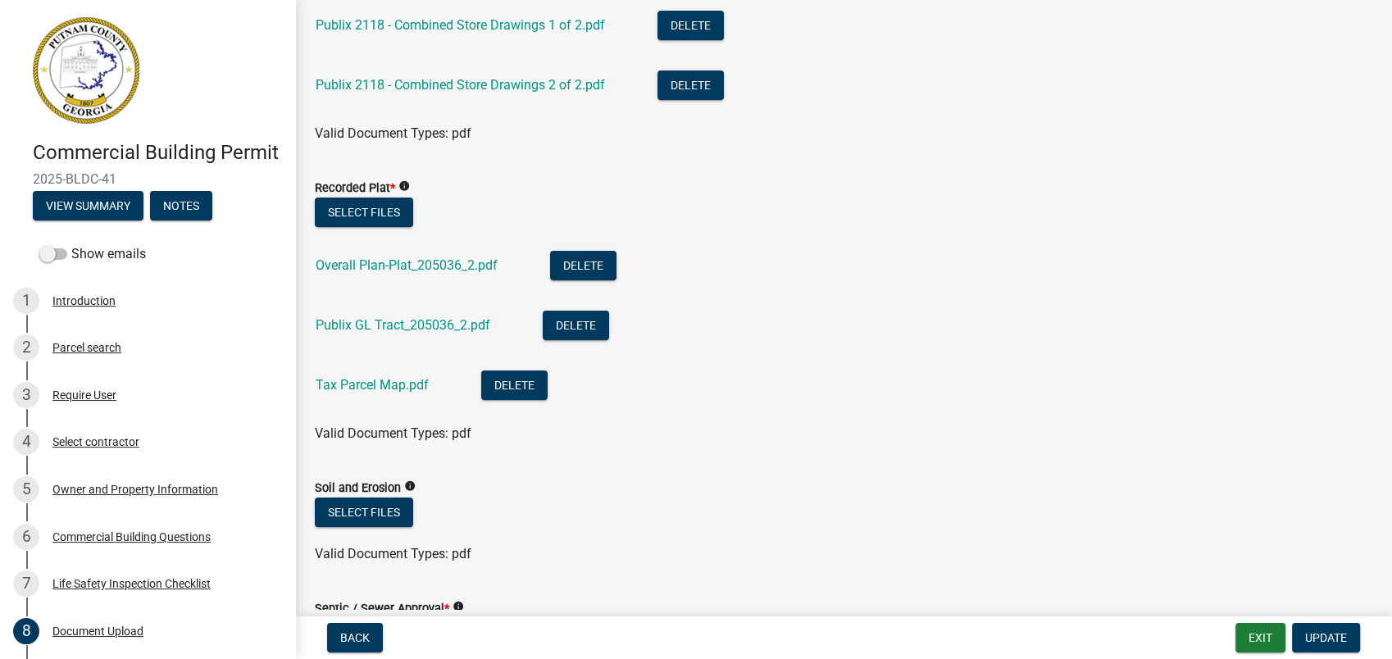
scroll to position [273, 0]
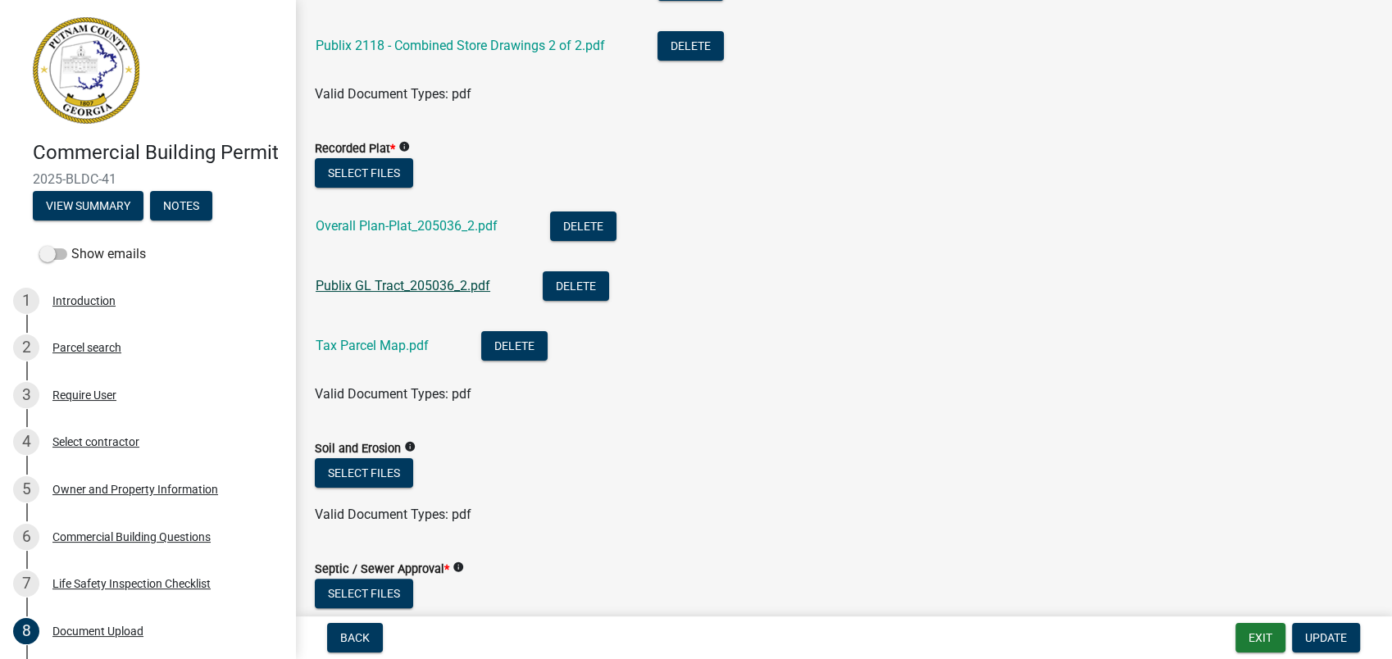
click at [425, 284] on link "Publix GL Tract_205036_2.pdf" at bounding box center [403, 286] width 175 height 16
click at [356, 350] on link "Tax Parcel Map.pdf" at bounding box center [372, 346] width 113 height 16
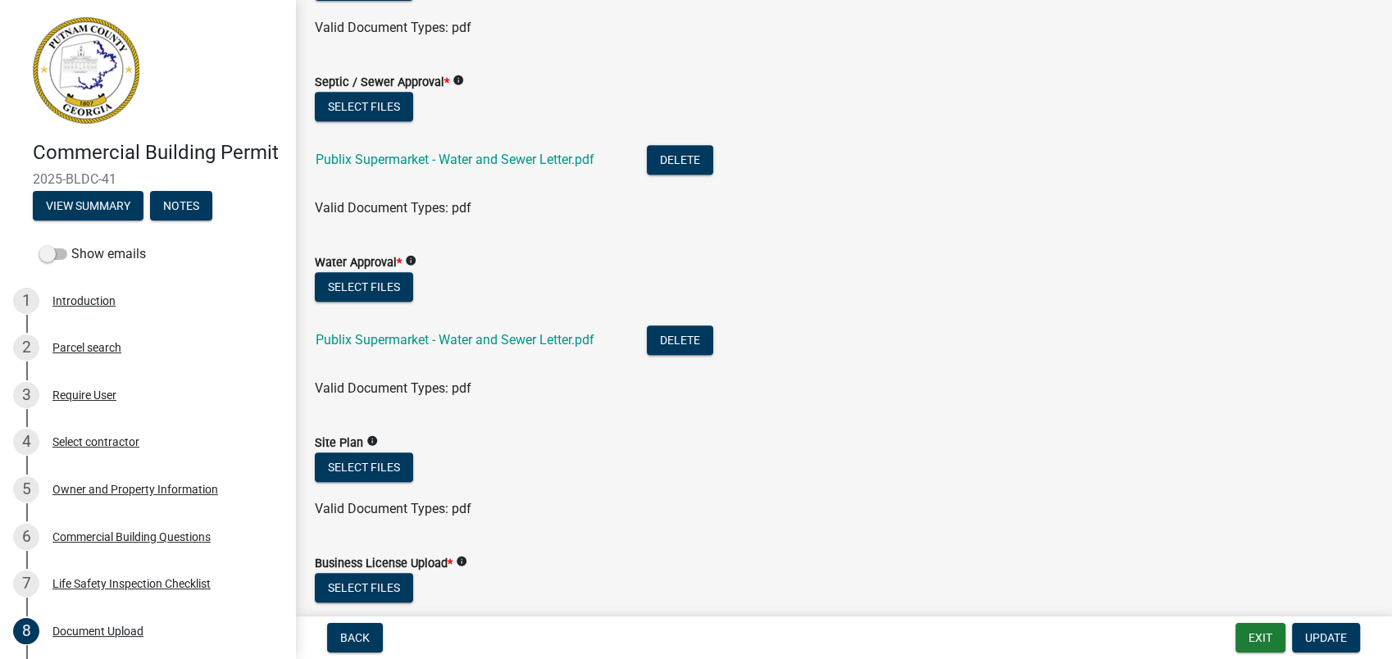
scroll to position [728, 0]
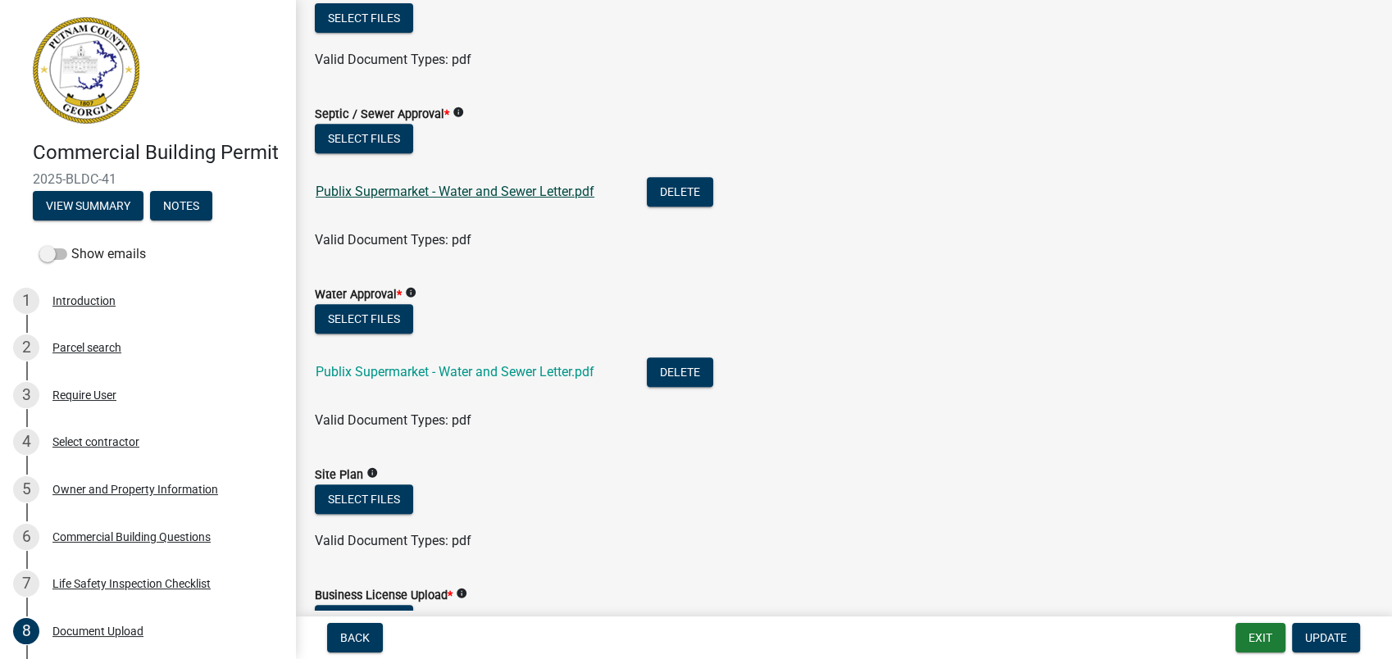
click at [431, 185] on link "Publix Supermarket - Water and Sewer Letter.pdf" at bounding box center [455, 192] width 279 height 16
click at [450, 371] on link "Publix Supermarket - Water and Sewer Letter.pdf" at bounding box center [455, 372] width 279 height 16
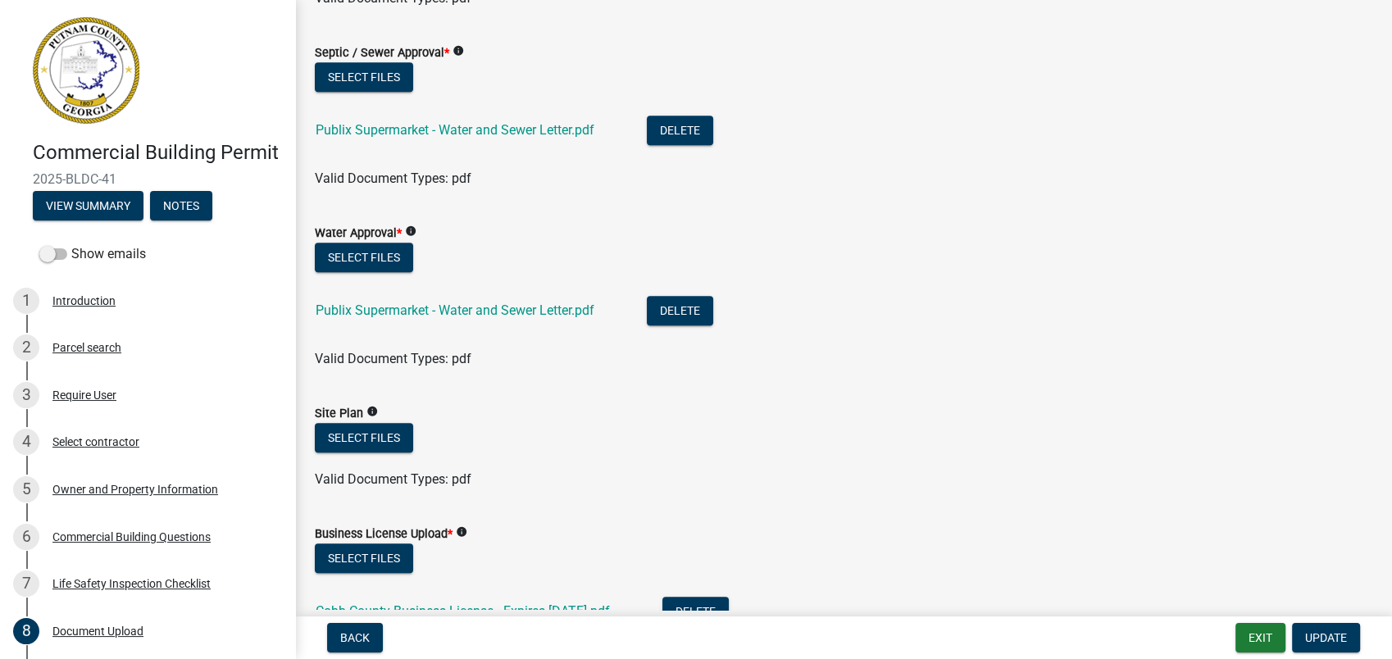
scroll to position [1002, 0]
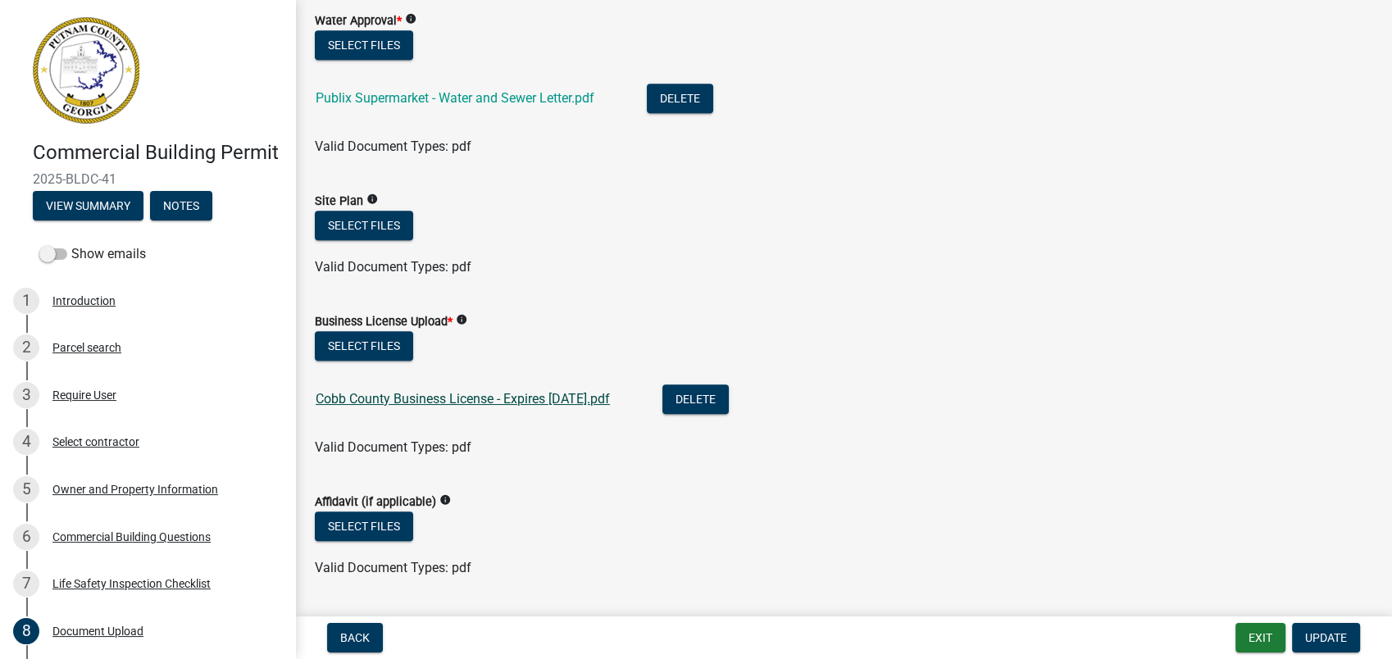
click at [414, 395] on link "Cobb County Business License - Expires 31DEC2025.pdf" at bounding box center [463, 399] width 294 height 16
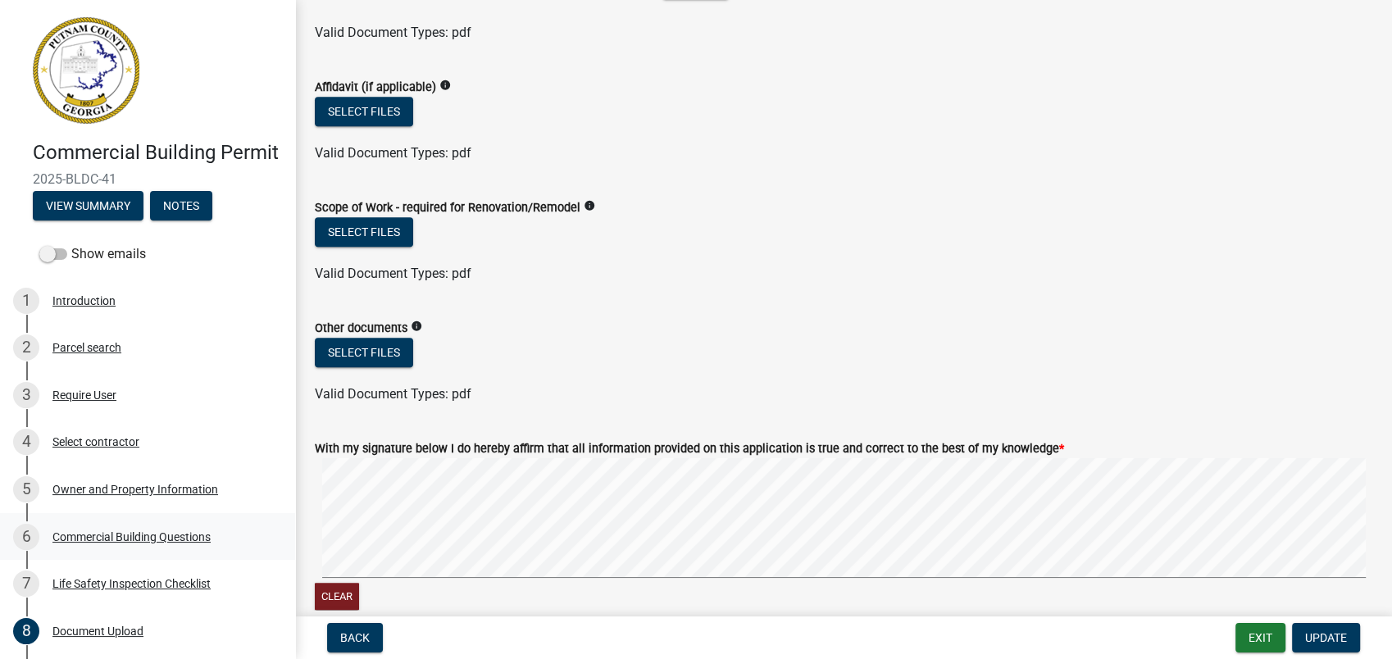
scroll to position [1457, 0]
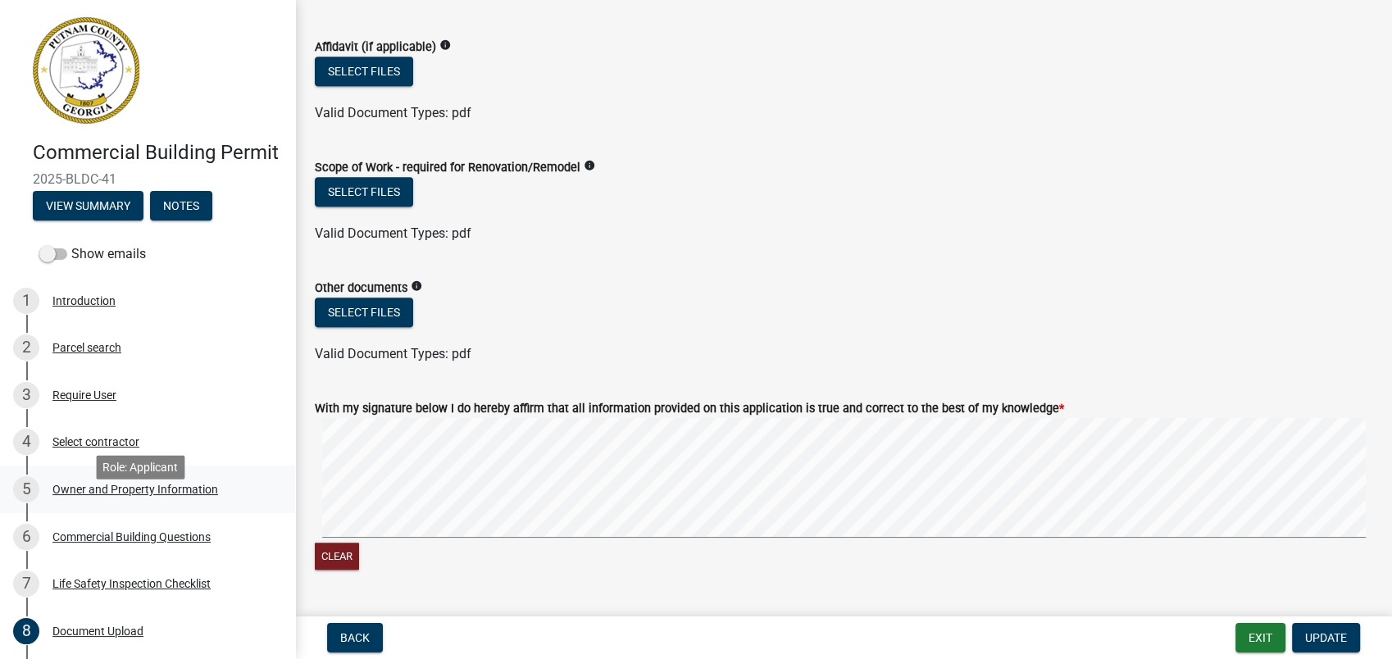
click at [133, 495] on div "Owner and Property Information" at bounding box center [135, 489] width 166 height 11
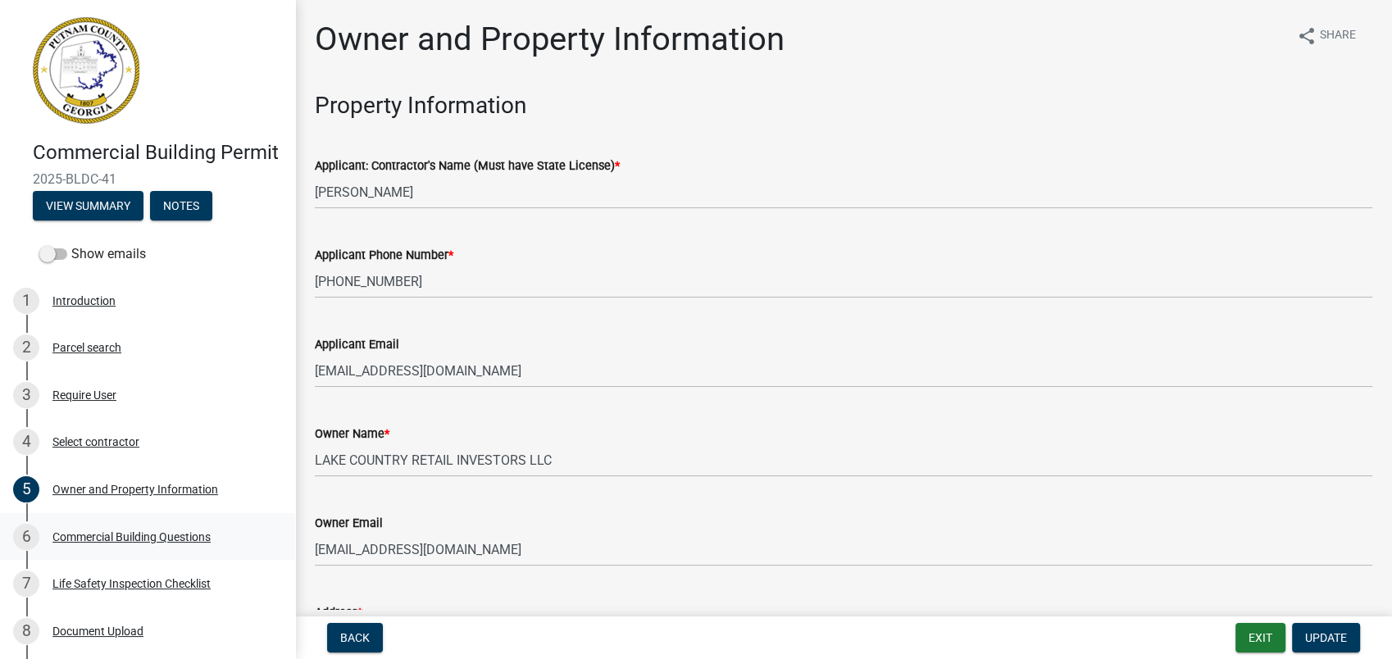
click at [100, 543] on div "Commercial Building Questions" at bounding box center [131, 536] width 158 height 11
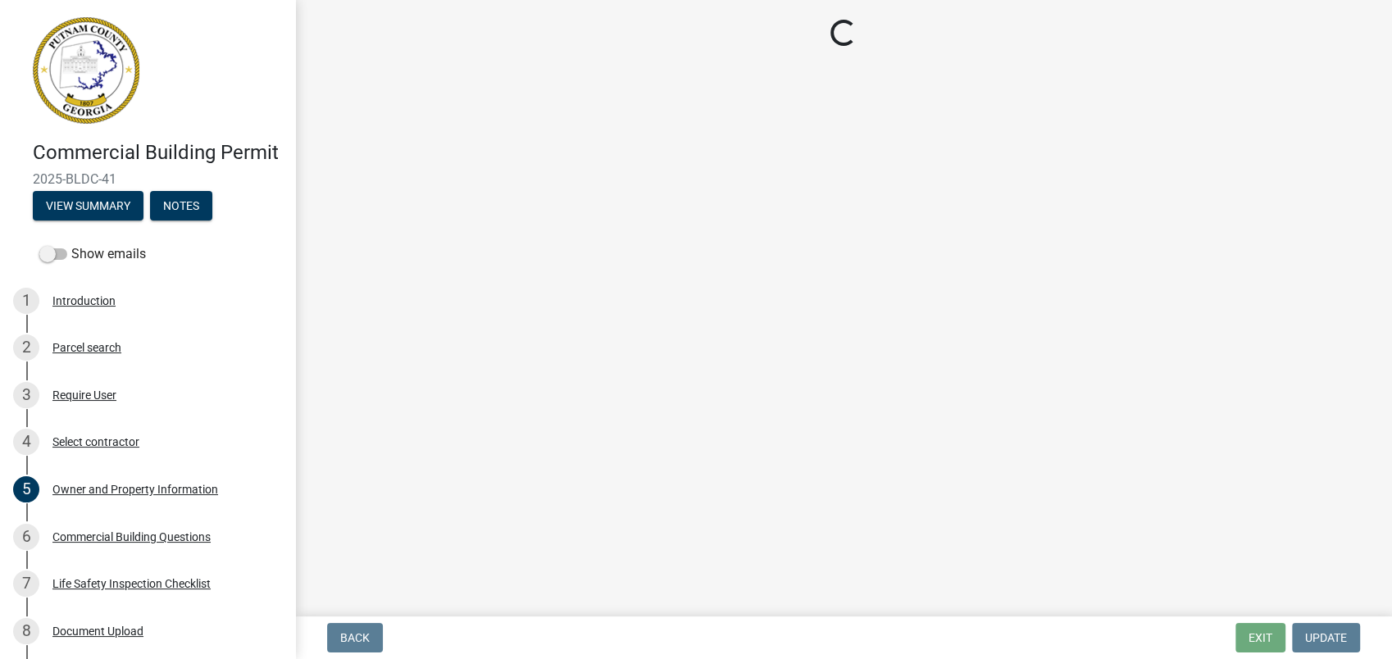
select select "4ca3eb50-5b53-4ed6-9b37-124f5458de6c"
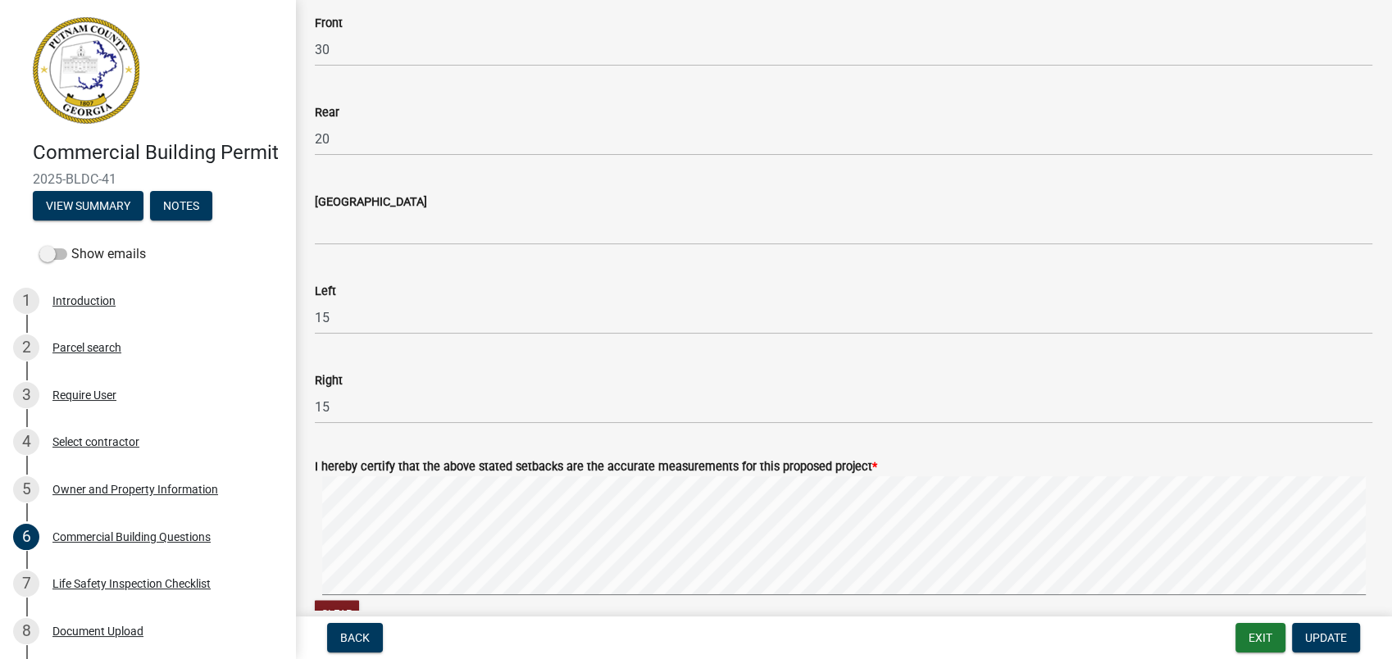
scroll to position [2095, 0]
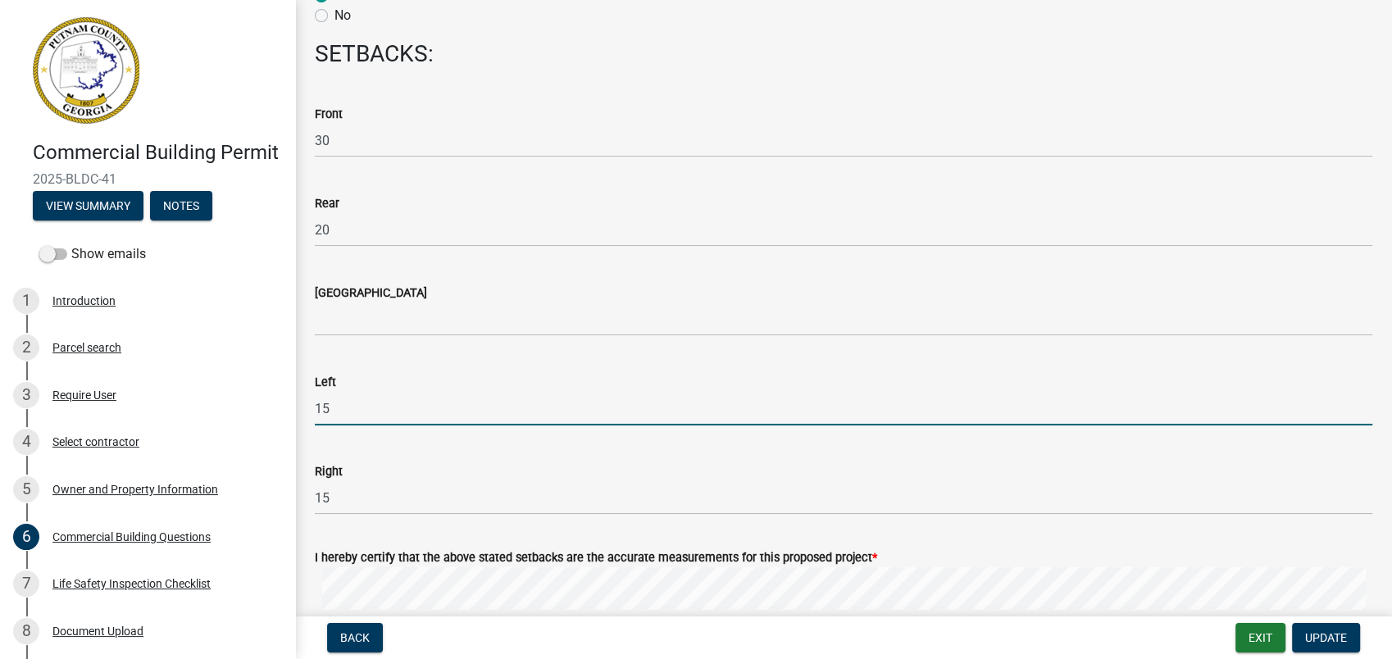
drag, startPoint x: 331, startPoint y: 407, endPoint x: 288, endPoint y: 407, distance: 43.5
click at [292, 407] on div "Commercial Building Permit 2025-BLDC-41 View Summary Notes Show emails 1 Introd…" at bounding box center [696, 329] width 1392 height 659
type input "120"
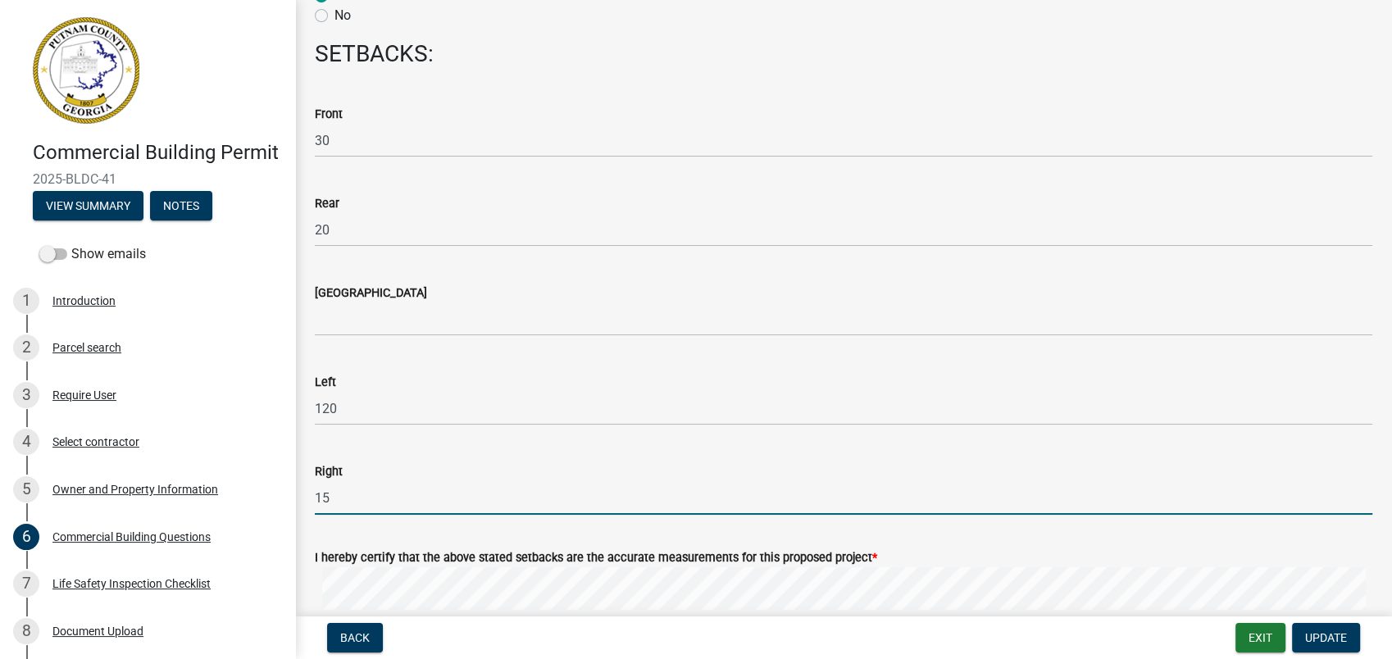
drag, startPoint x: 339, startPoint y: 497, endPoint x: 328, endPoint y: 500, distance: 11.2
click at [322, 499] on input "15" at bounding box center [844, 498] width 1058 height 34
click at [351, 496] on input "15" at bounding box center [844, 498] width 1058 height 34
click at [341, 497] on input "15" at bounding box center [844, 498] width 1058 height 34
drag, startPoint x: 333, startPoint y: 491, endPoint x: 272, endPoint y: 498, distance: 61.0
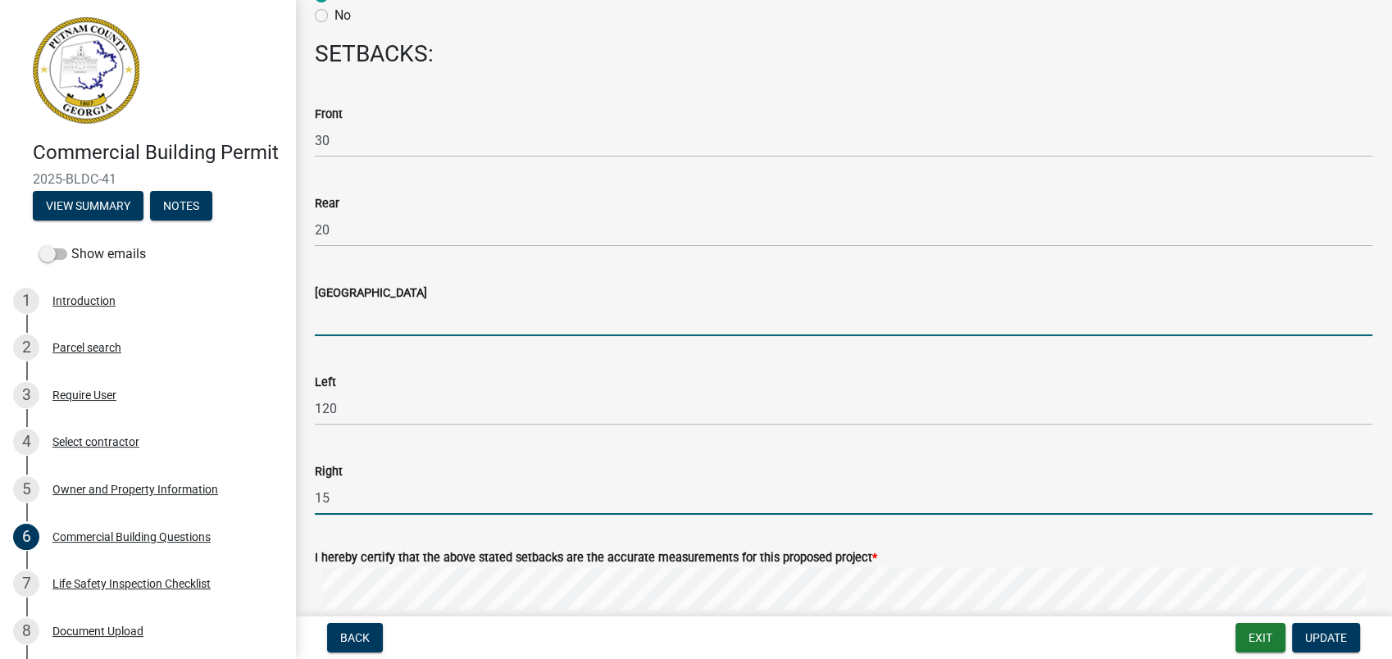
click at [318, 328] on input "[GEOGRAPHIC_DATA]" at bounding box center [844, 320] width 1058 height 34
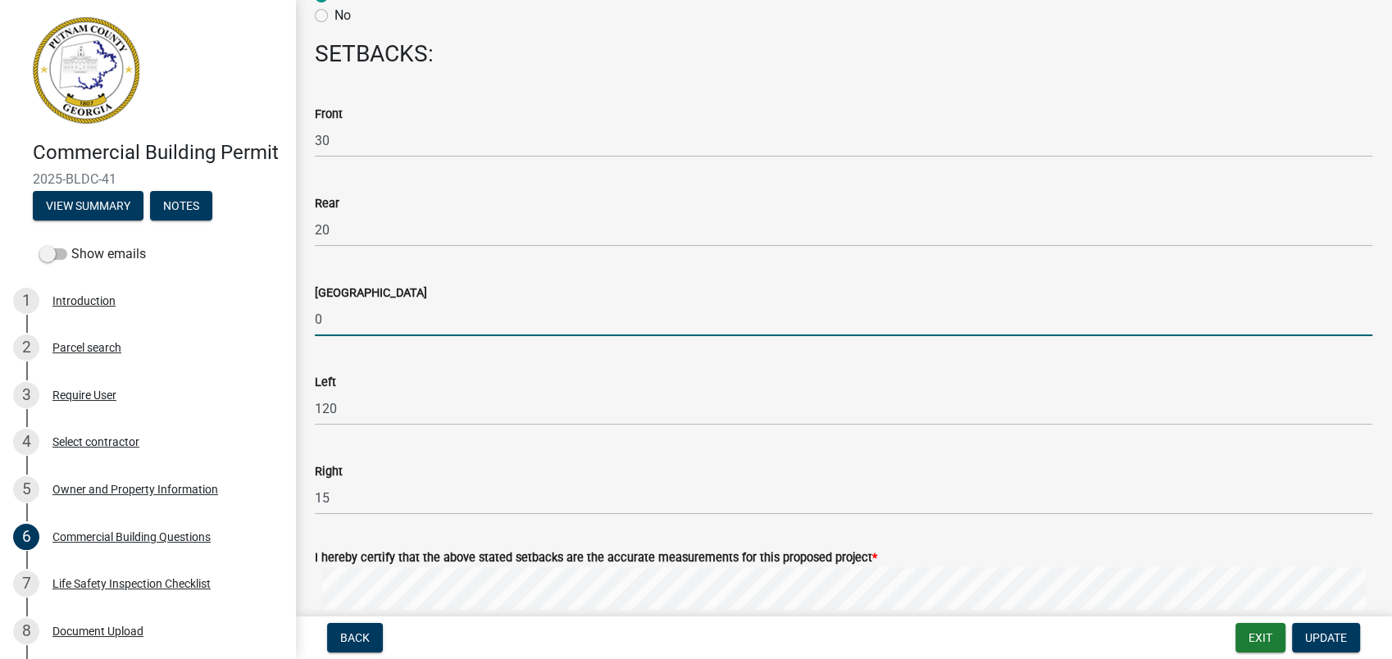
type input "0"
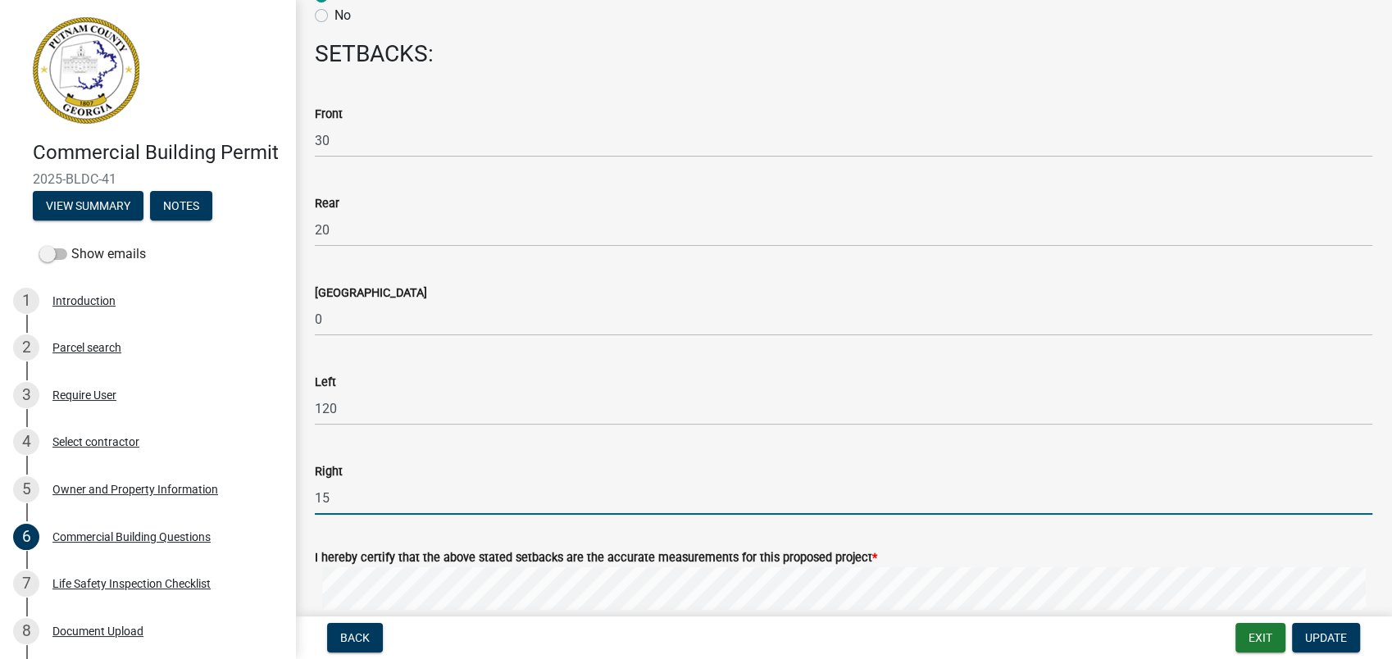
drag, startPoint x: 348, startPoint y: 492, endPoint x: 303, endPoint y: 503, distance: 46.5
click at [303, 503] on div "Right 15" at bounding box center [844, 477] width 1082 height 76
type input "120"
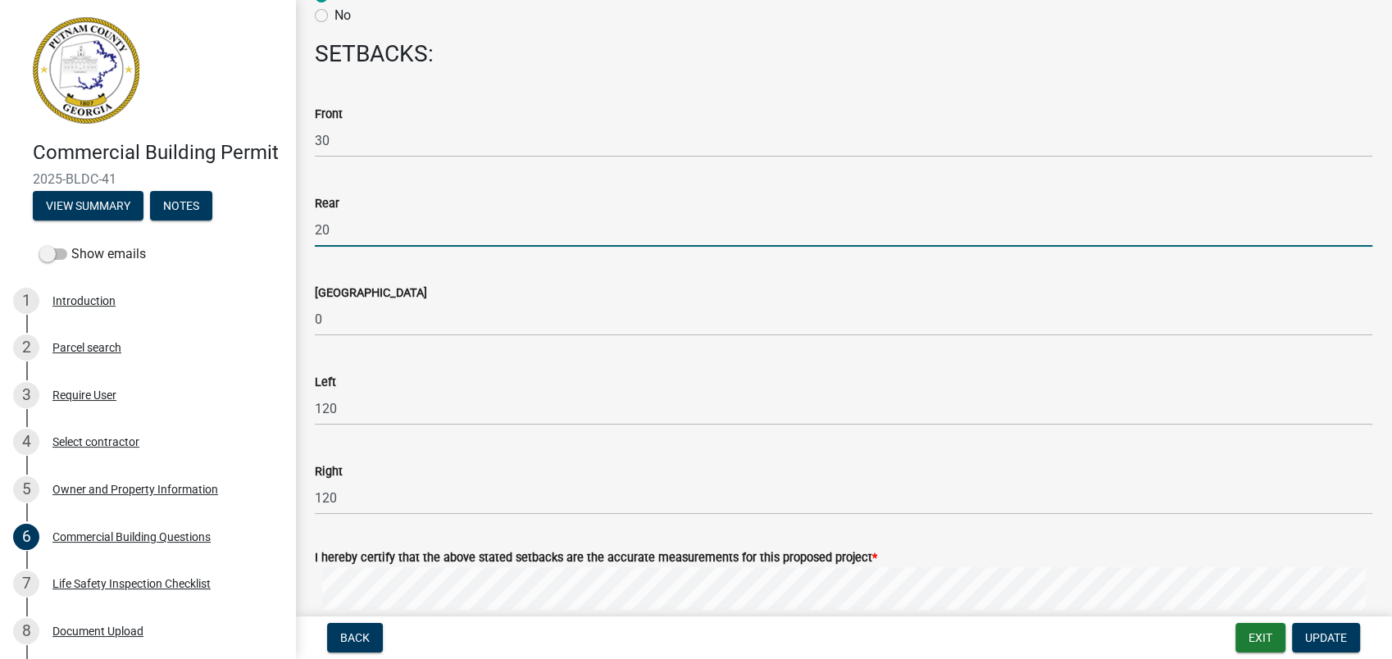
drag, startPoint x: 340, startPoint y: 224, endPoint x: 309, endPoint y: 233, distance: 32.4
click at [309, 233] on div "Rear 20" at bounding box center [844, 209] width 1082 height 76
click at [1326, 638] on span "Update" at bounding box center [1326, 637] width 42 height 13
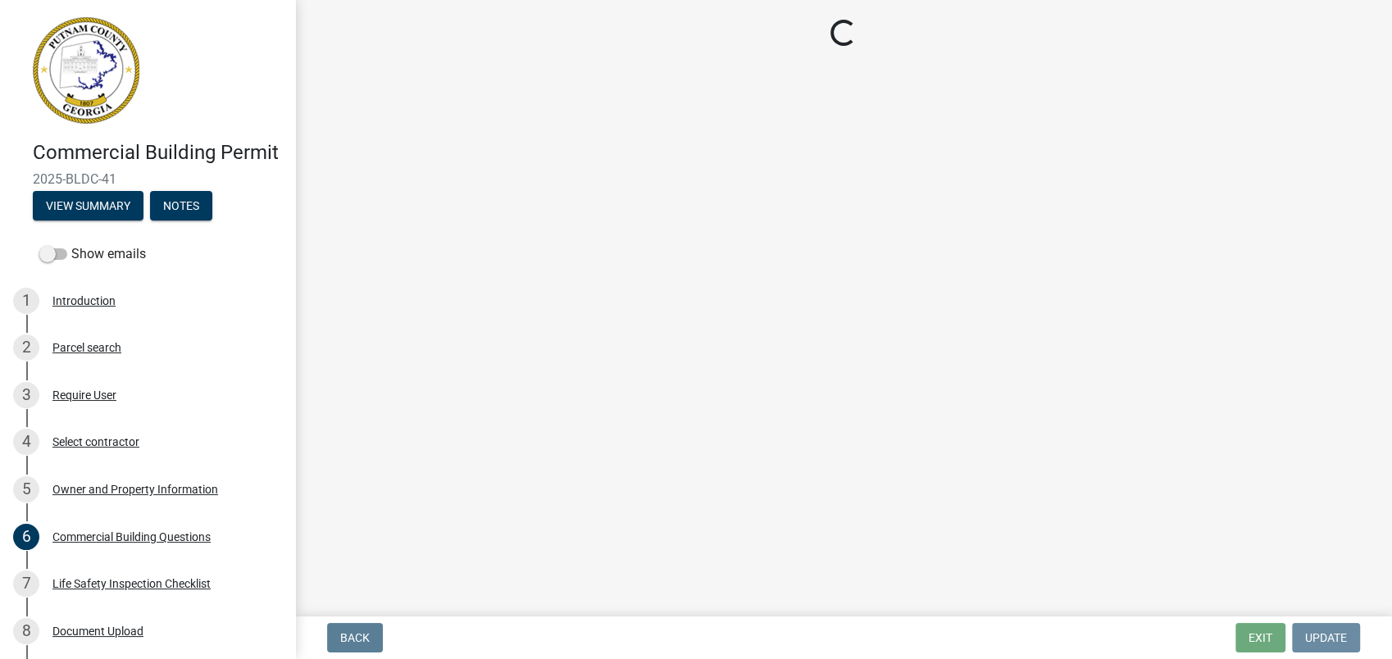
scroll to position [0, 0]
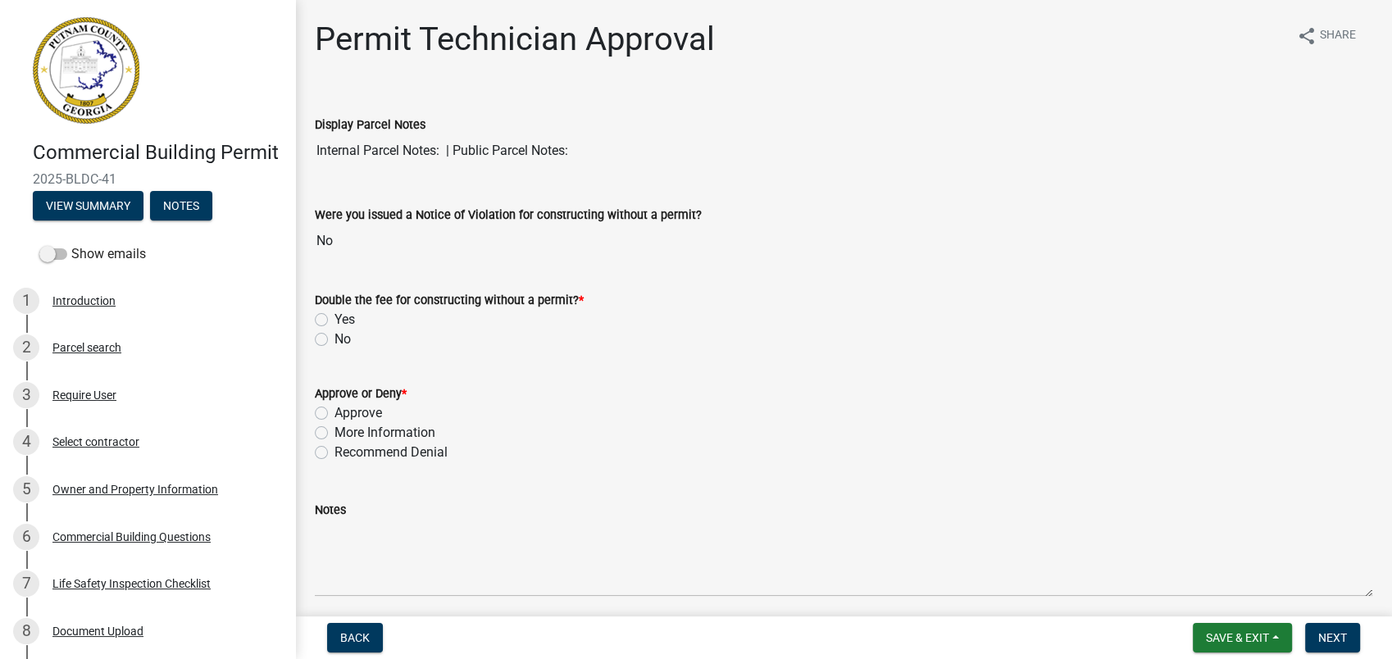
click at [102, 448] on div "Select contractor" at bounding box center [95, 441] width 87 height 11
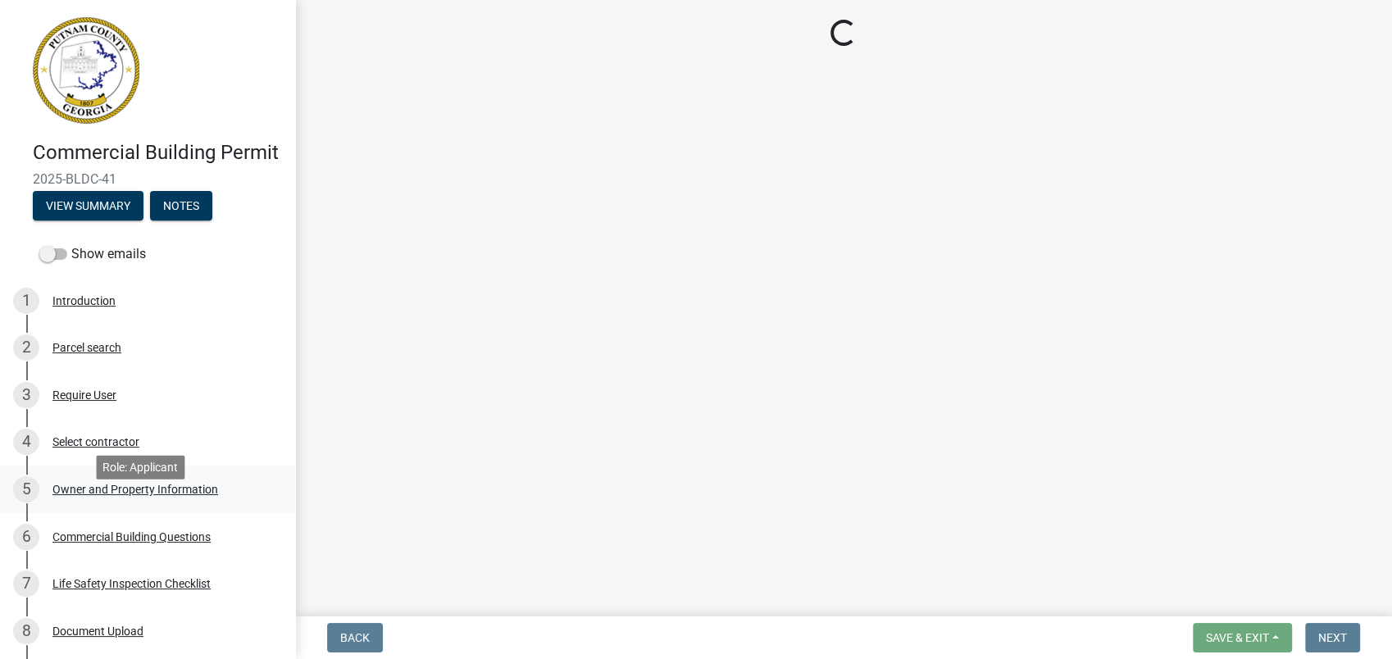
click at [107, 495] on div "Owner and Property Information" at bounding box center [135, 489] width 166 height 11
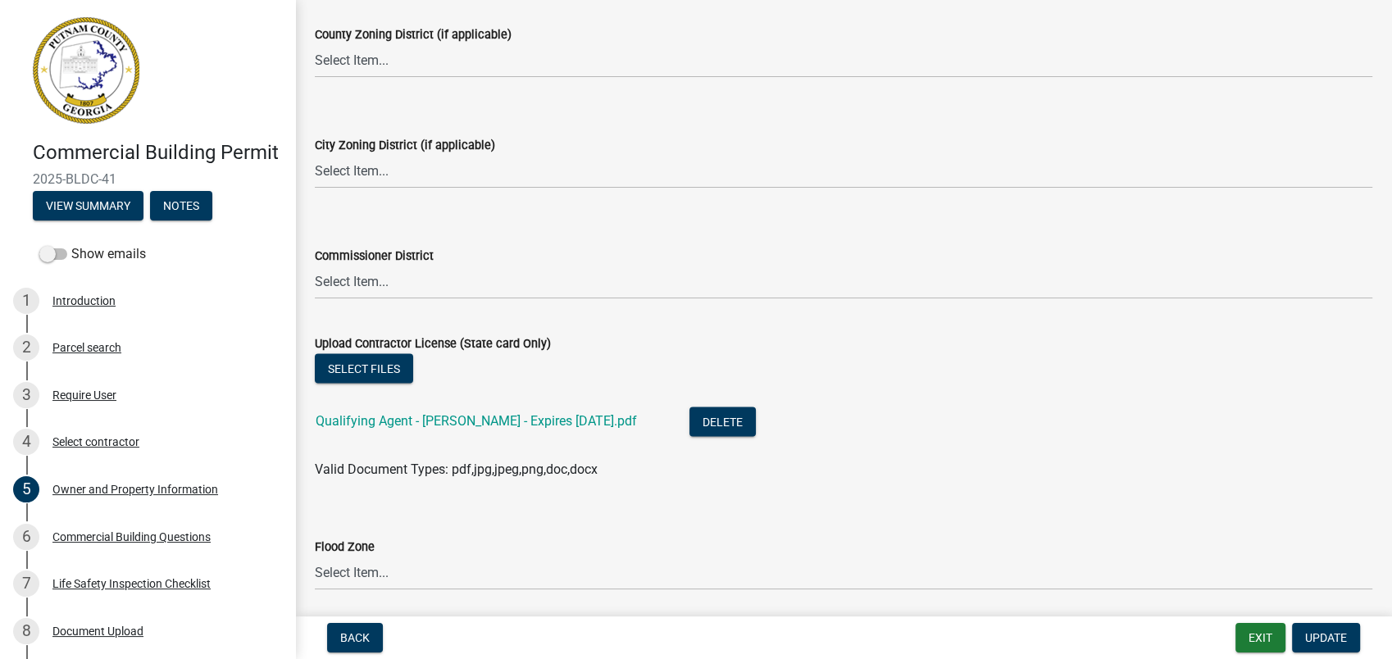
scroll to position [2961, 0]
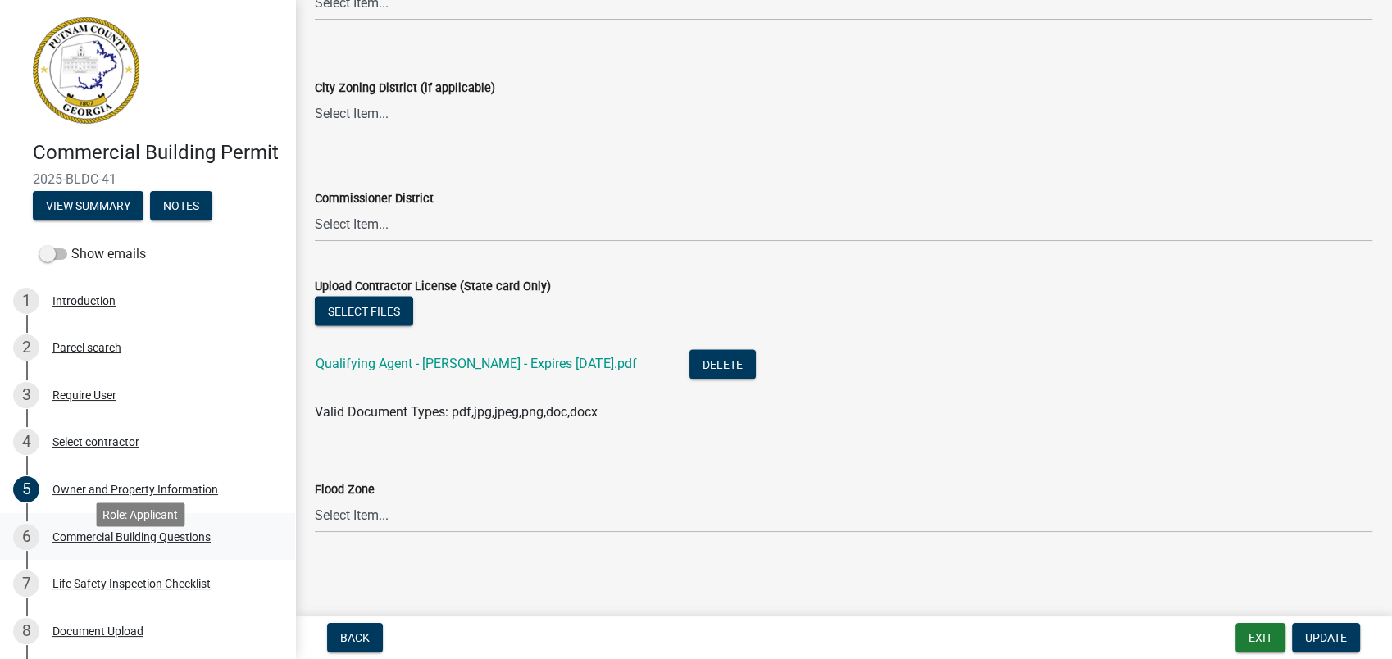
click at [128, 543] on div "Commercial Building Questions" at bounding box center [131, 536] width 158 height 11
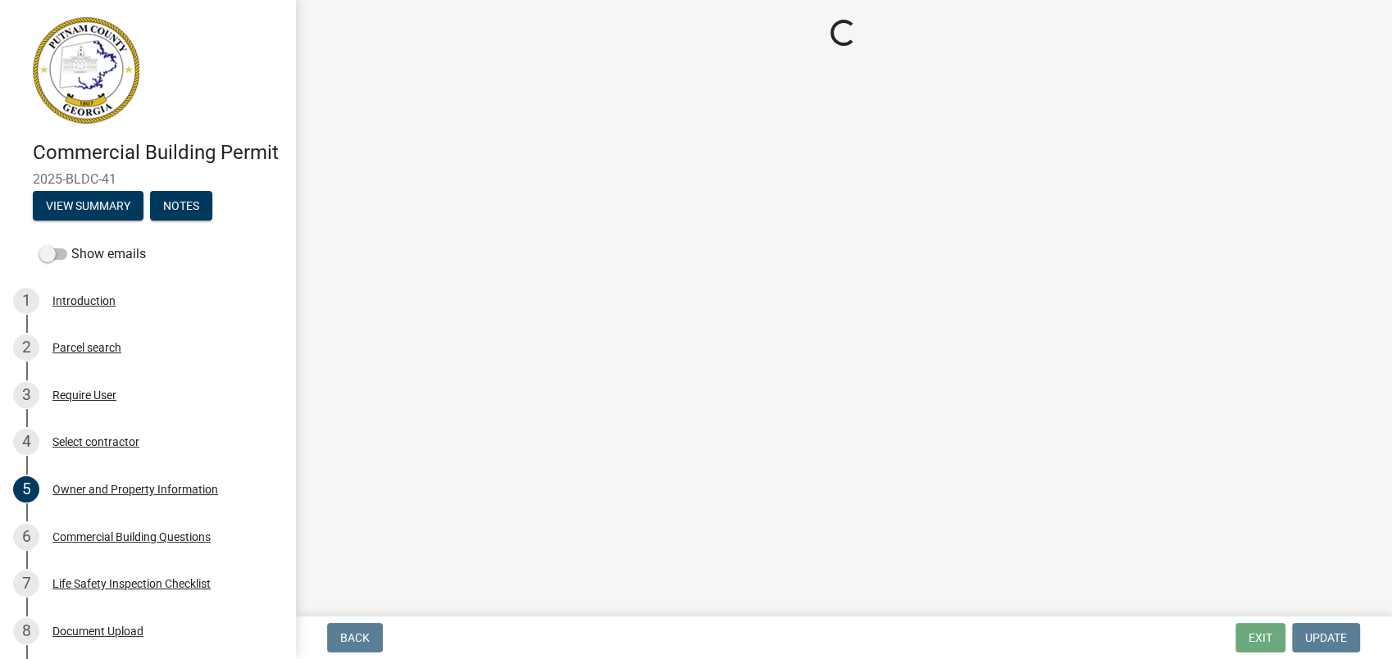
select select "4ca3eb50-5b53-4ed6-9b37-124f5458de6c"
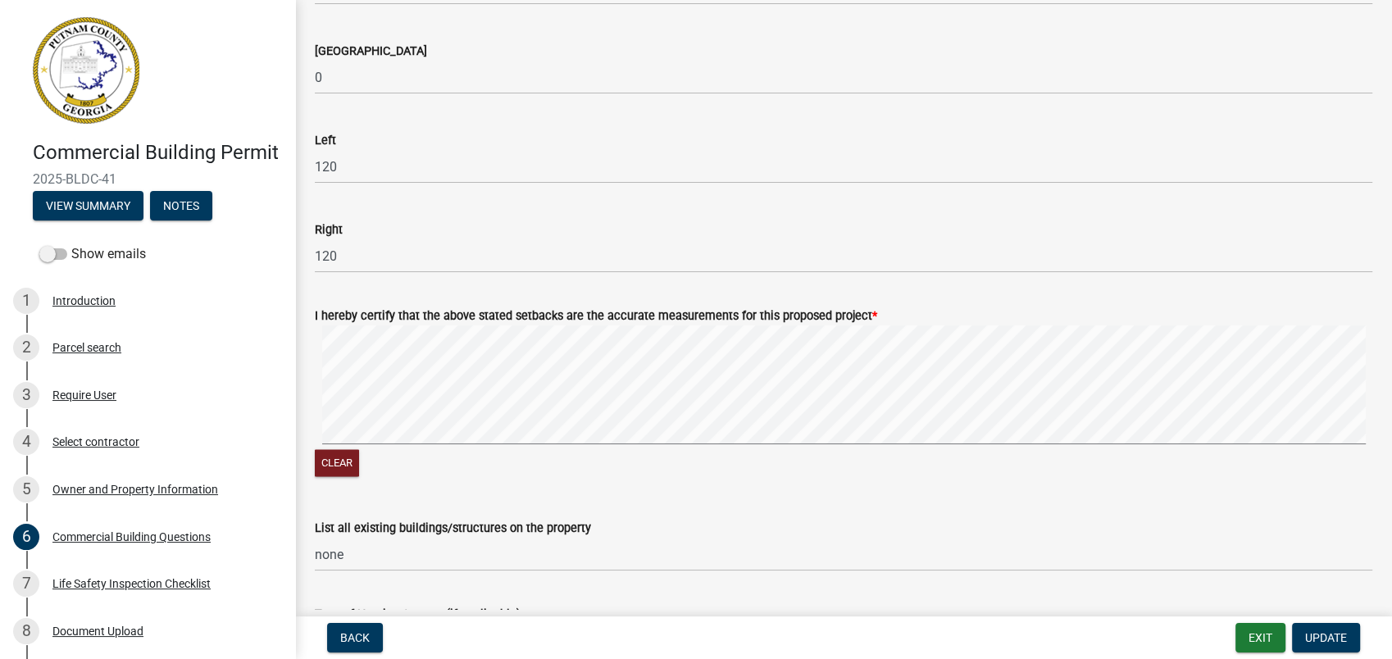
scroll to position [2186, 0]
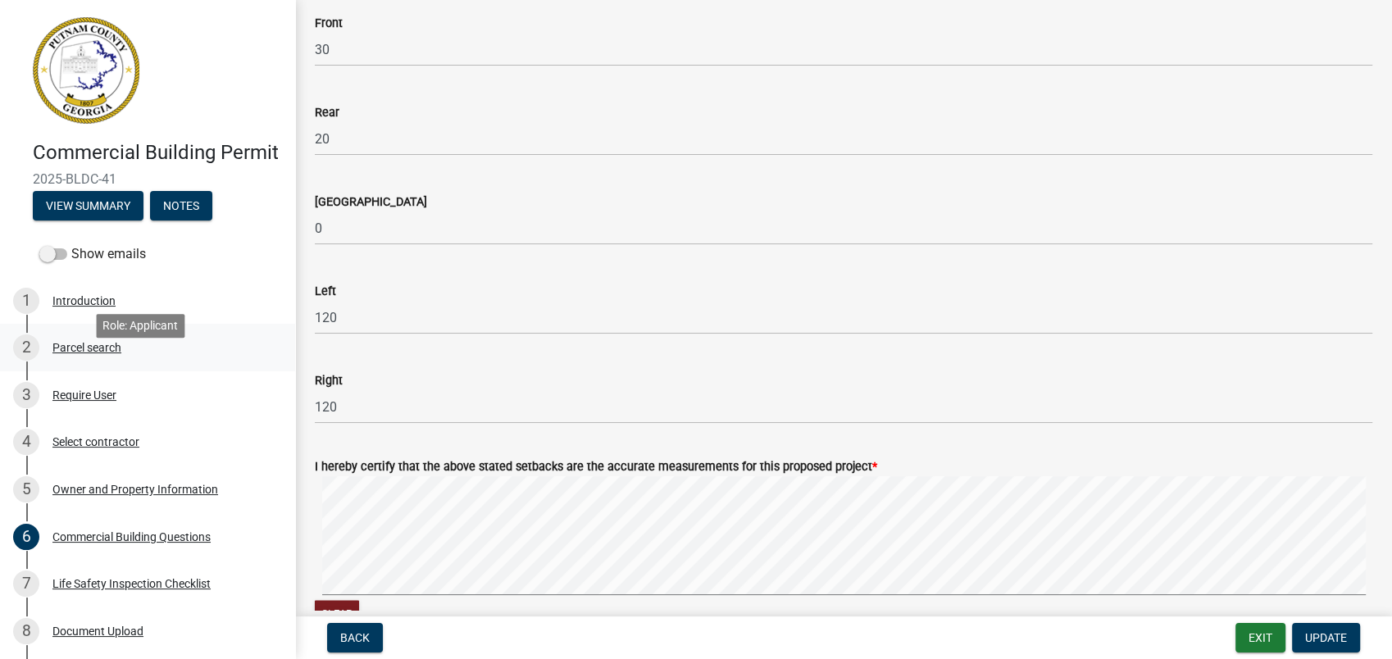
click at [99, 353] on div "Parcel search" at bounding box center [86, 347] width 69 height 11
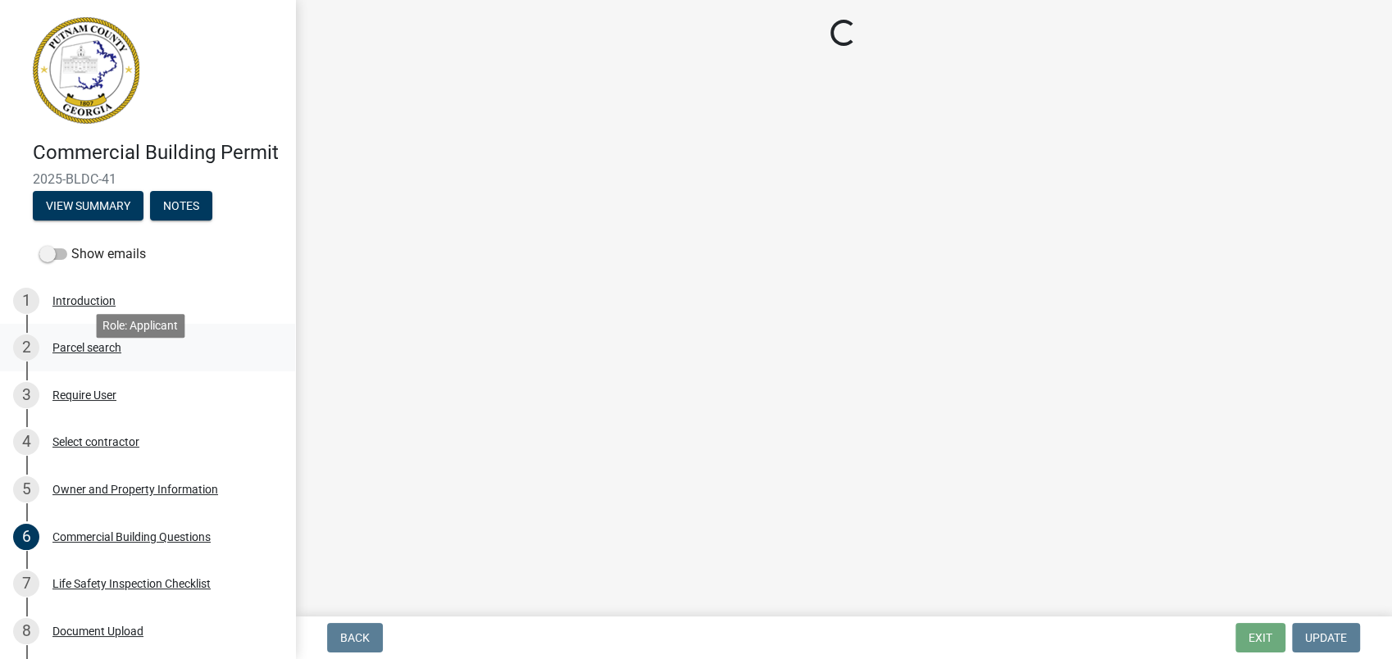
scroll to position [0, 0]
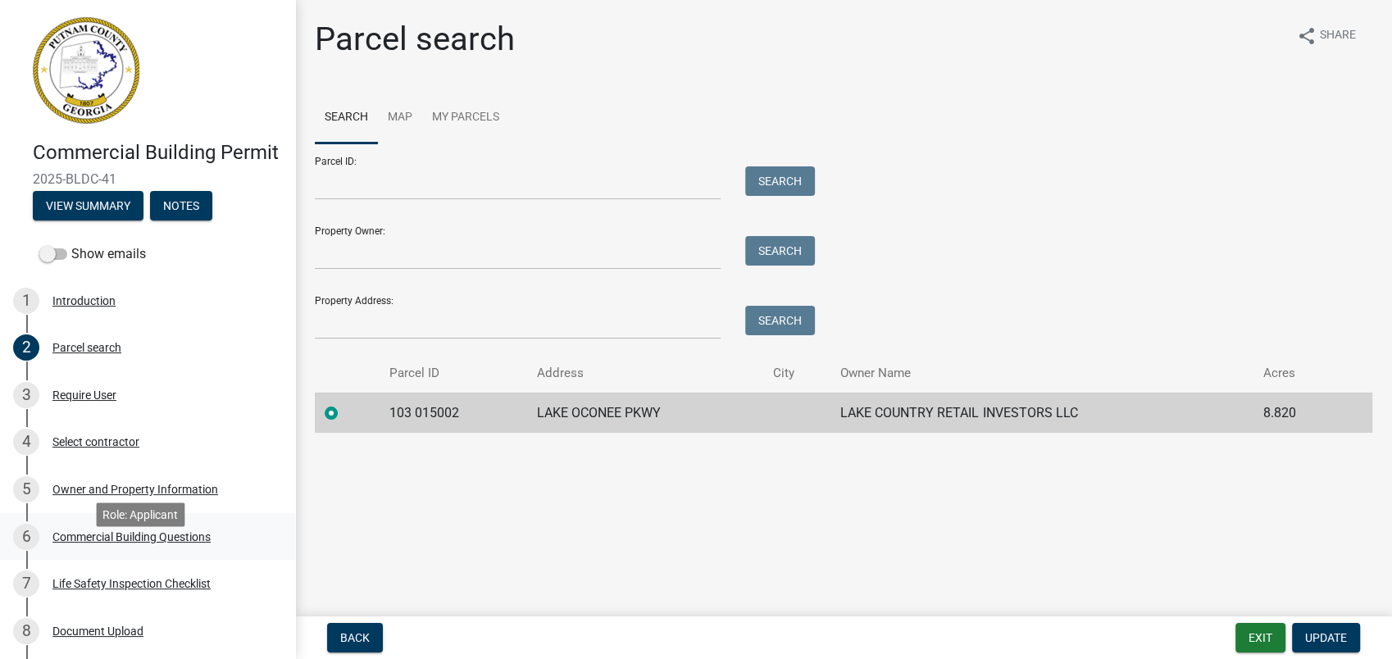
click at [175, 543] on div "Commercial Building Questions" at bounding box center [131, 536] width 158 height 11
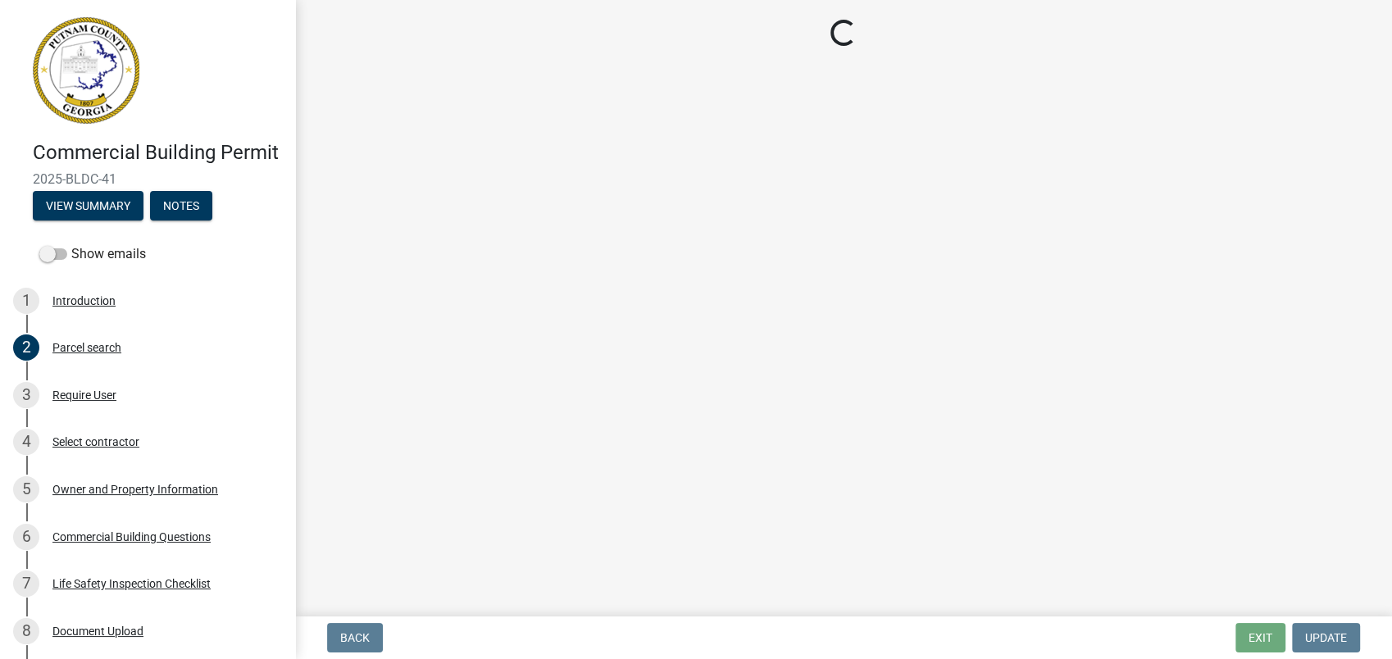
select select "4ca3eb50-5b53-4ed6-9b37-124f5458de6c"
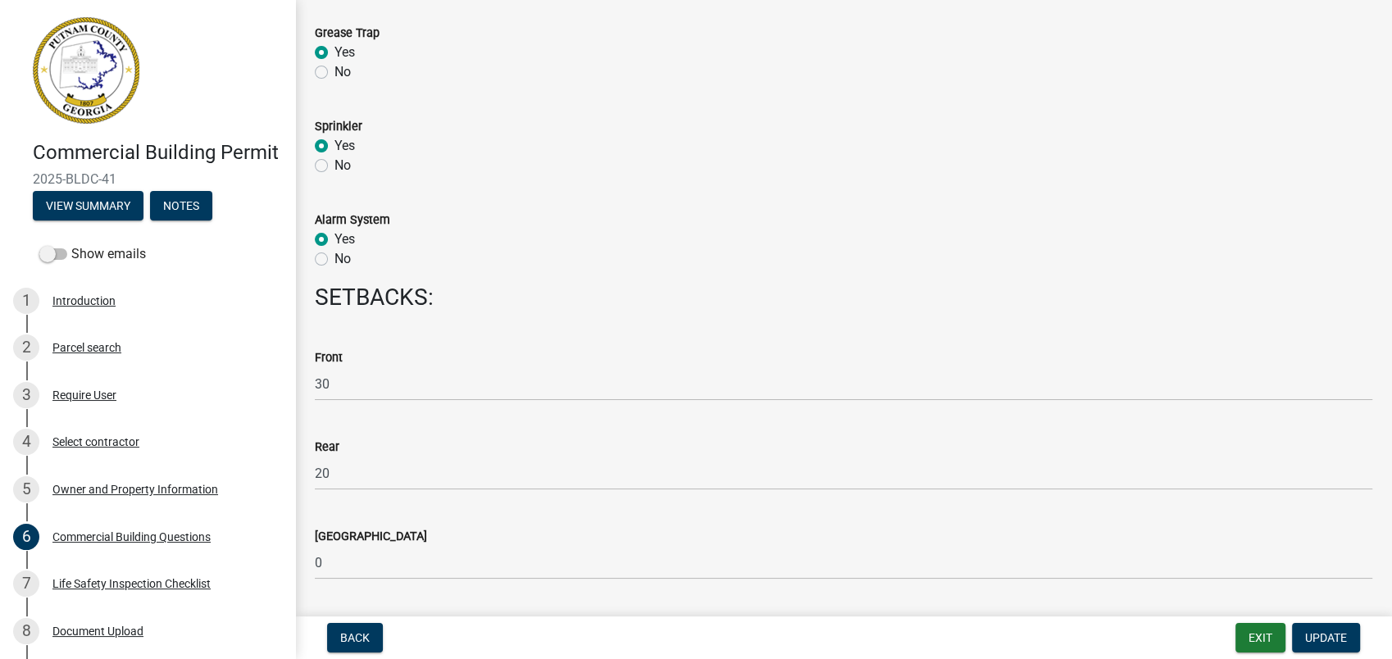
scroll to position [2095, 0]
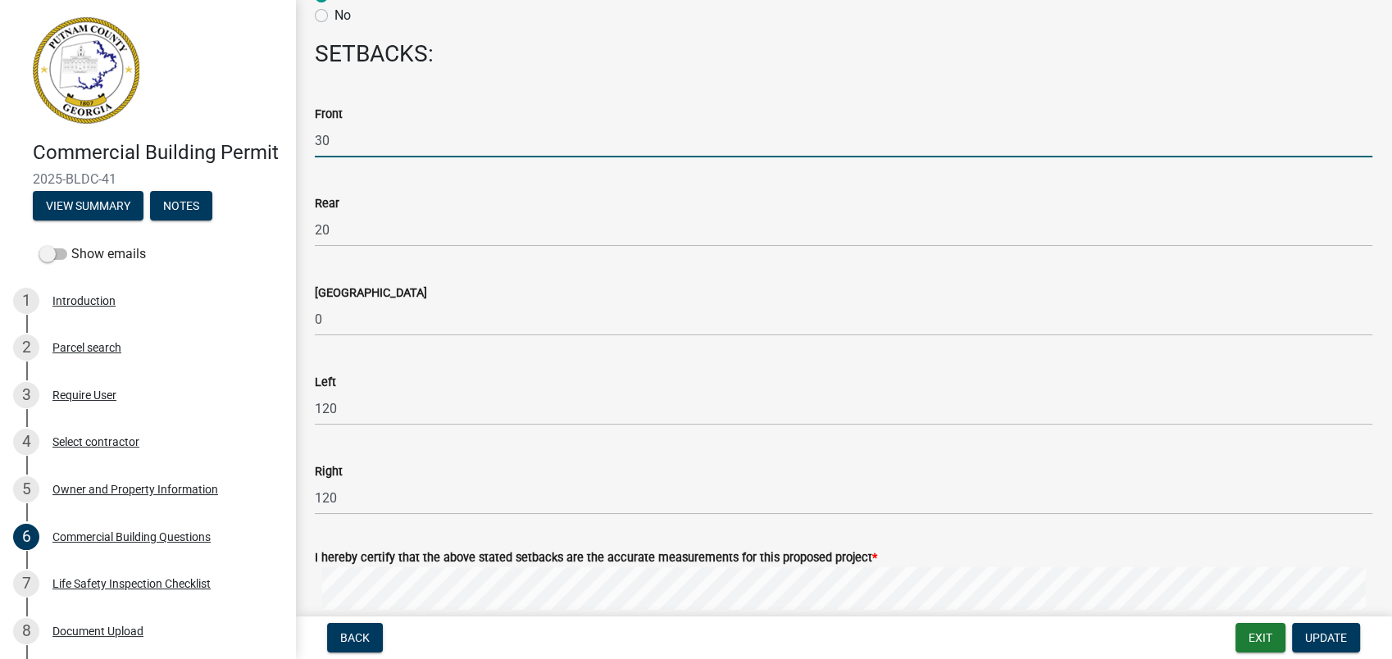
drag, startPoint x: 339, startPoint y: 143, endPoint x: 302, endPoint y: 142, distance: 37.7
type input "100+"
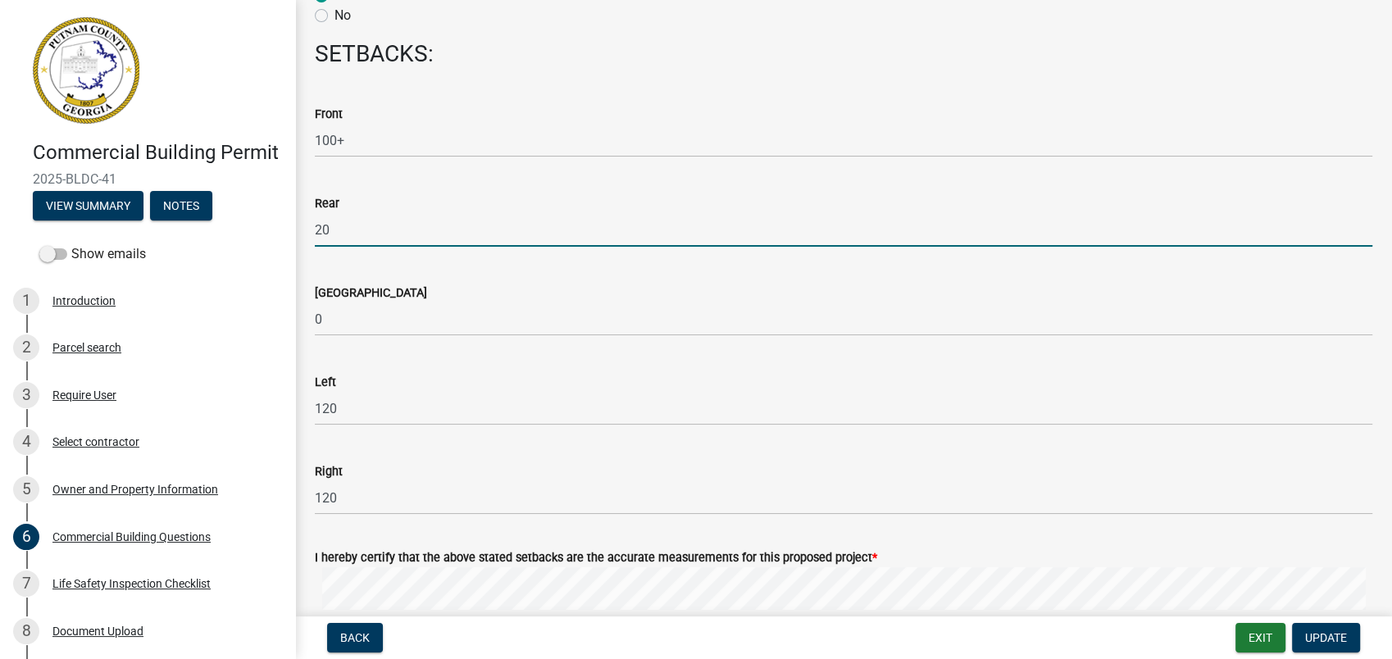
click at [353, 234] on input "20" at bounding box center [844, 230] width 1058 height 34
type input "2"
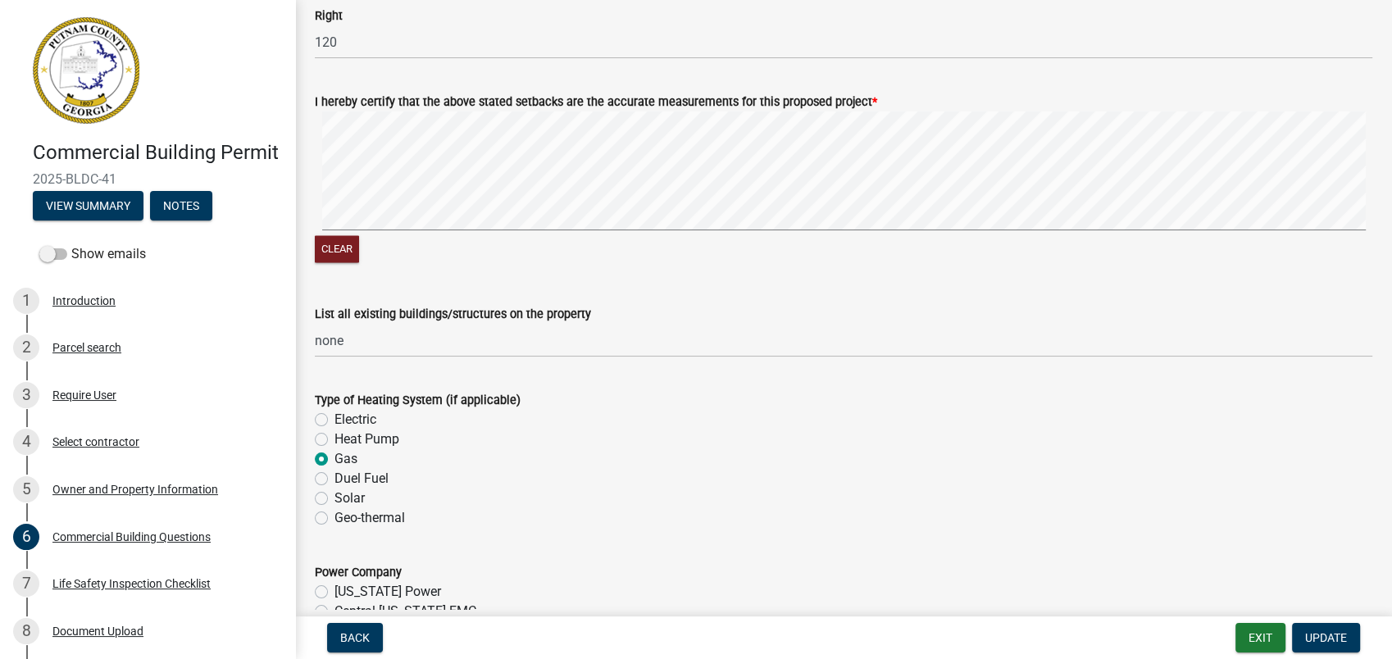
scroll to position [2824, 0]
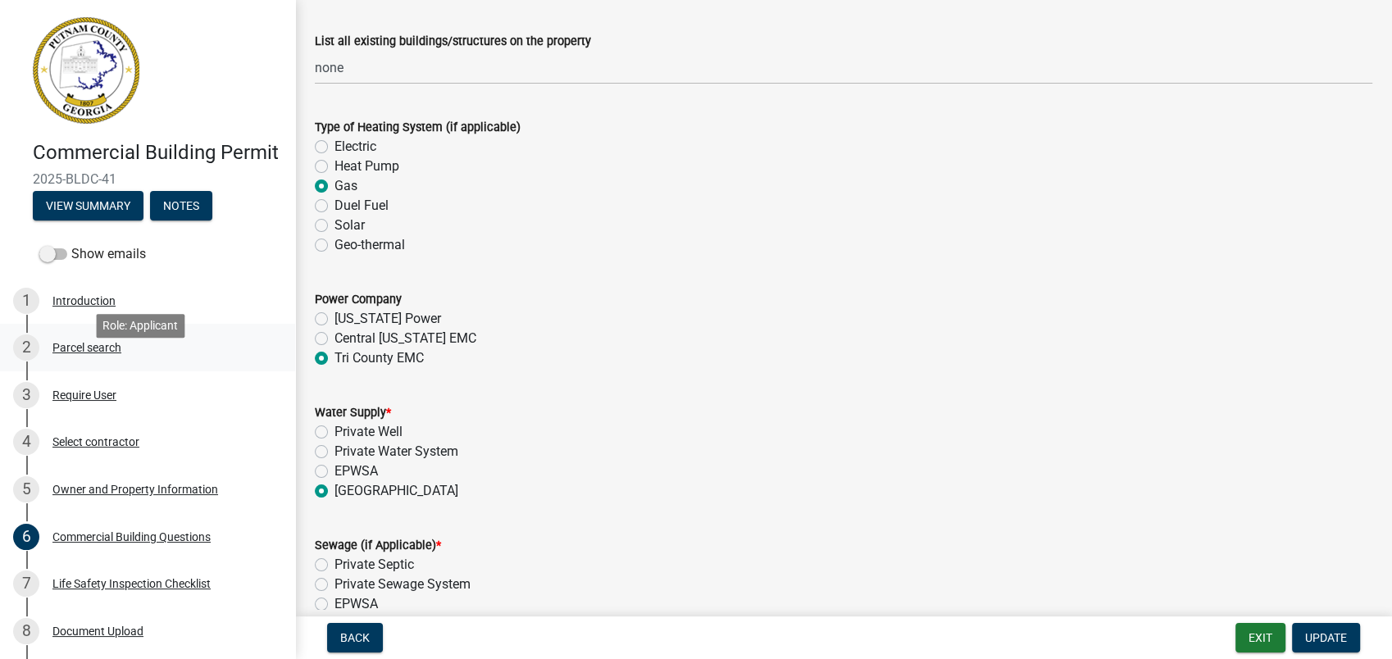
type input "100+"
click at [105, 353] on div "Parcel search" at bounding box center [86, 347] width 69 height 11
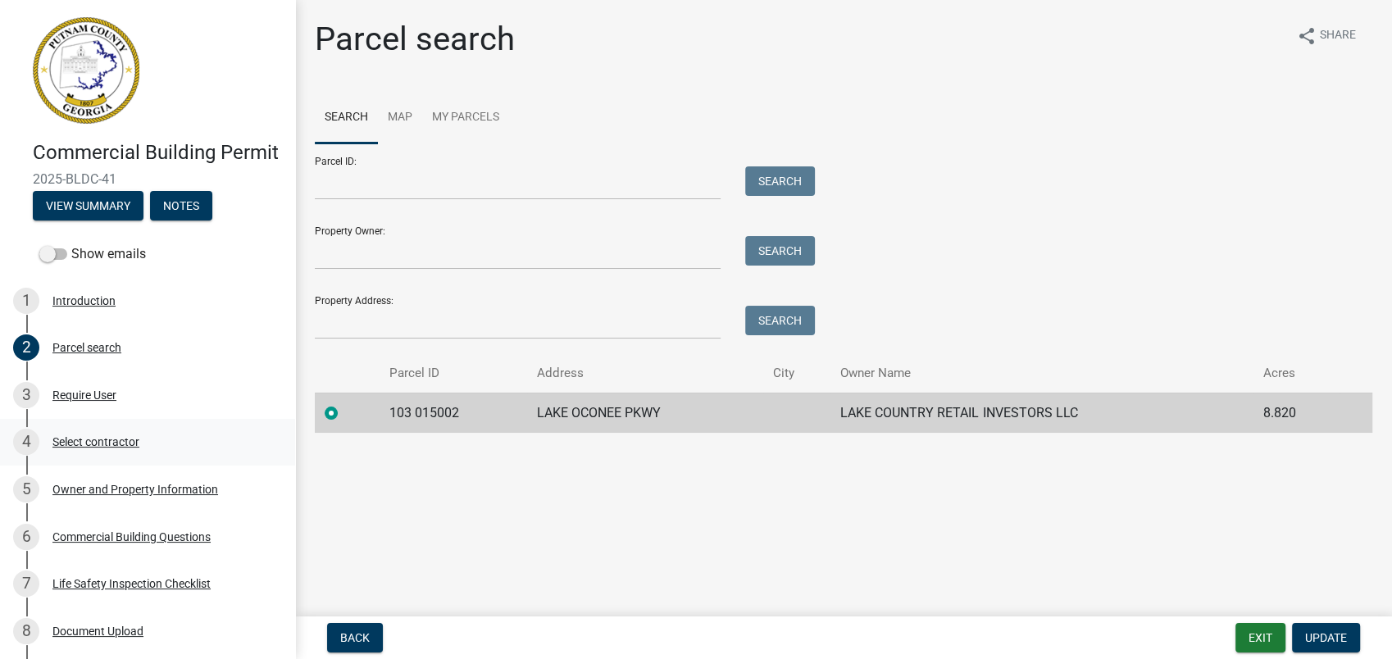
scroll to position [182, 0]
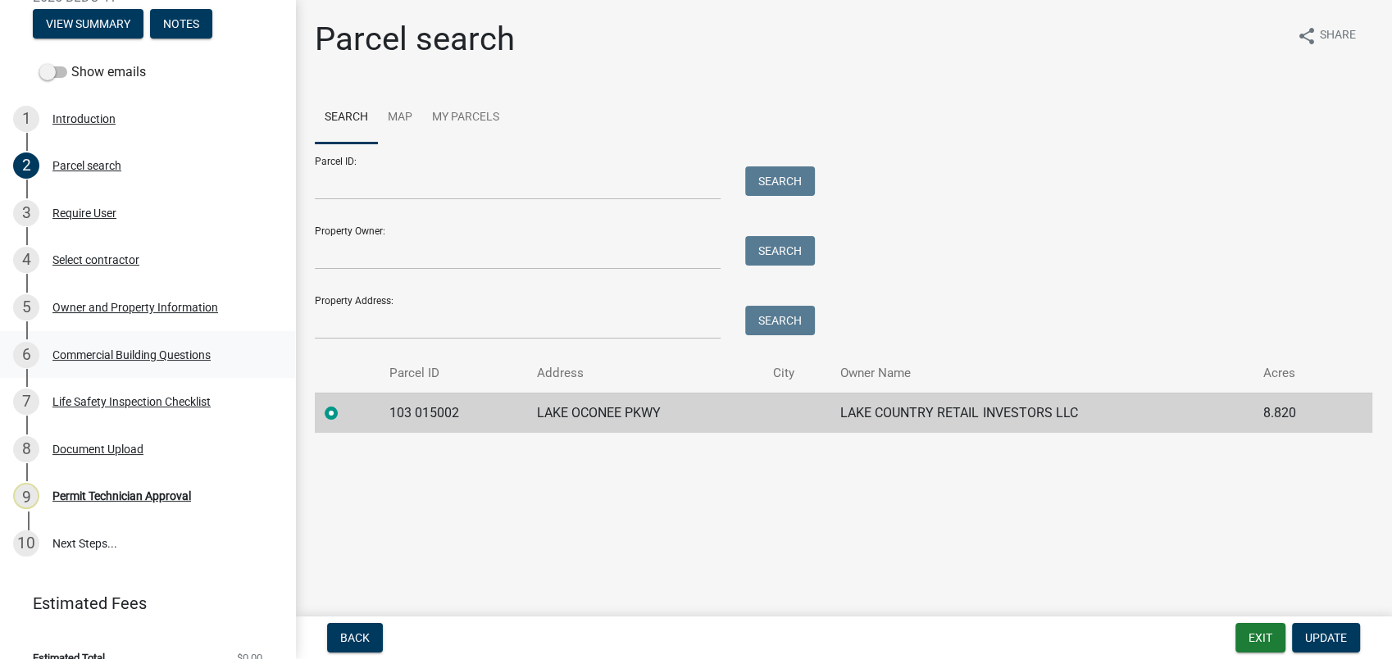
click at [121, 361] on div "Commercial Building Questions" at bounding box center [131, 354] width 158 height 11
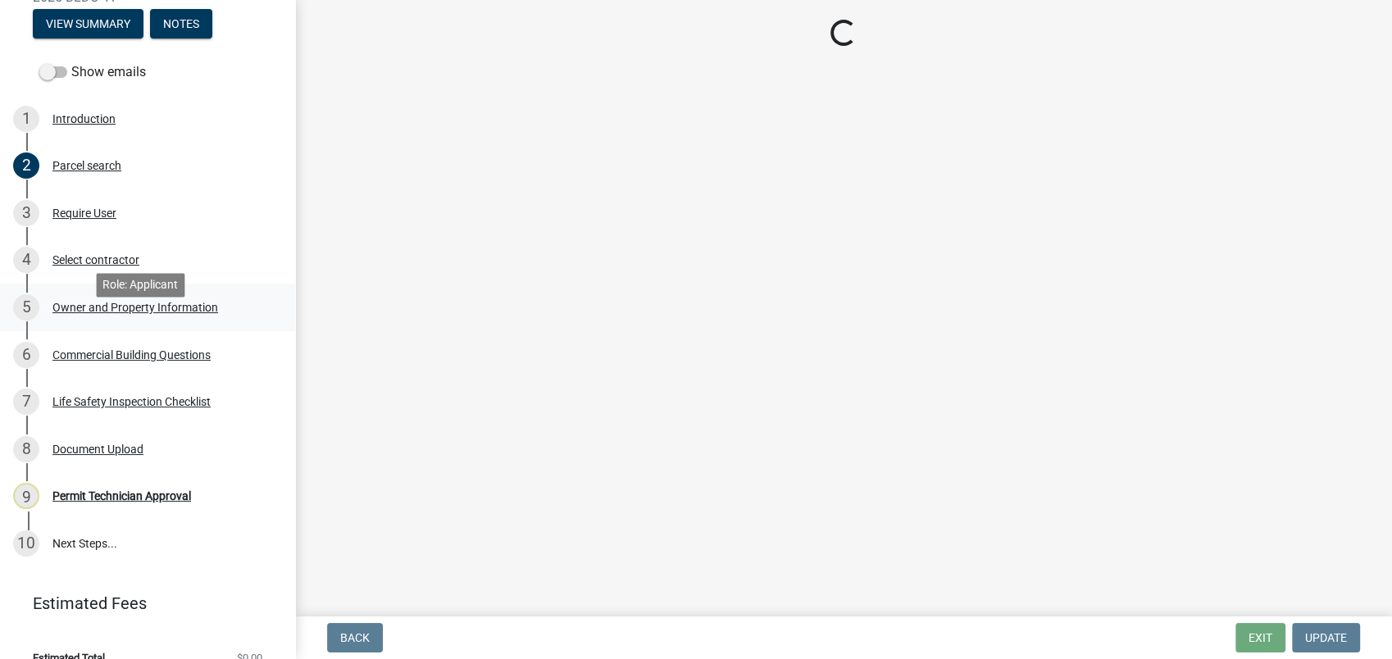
select select "4ca3eb50-5b53-4ed6-9b37-124f5458de6c"
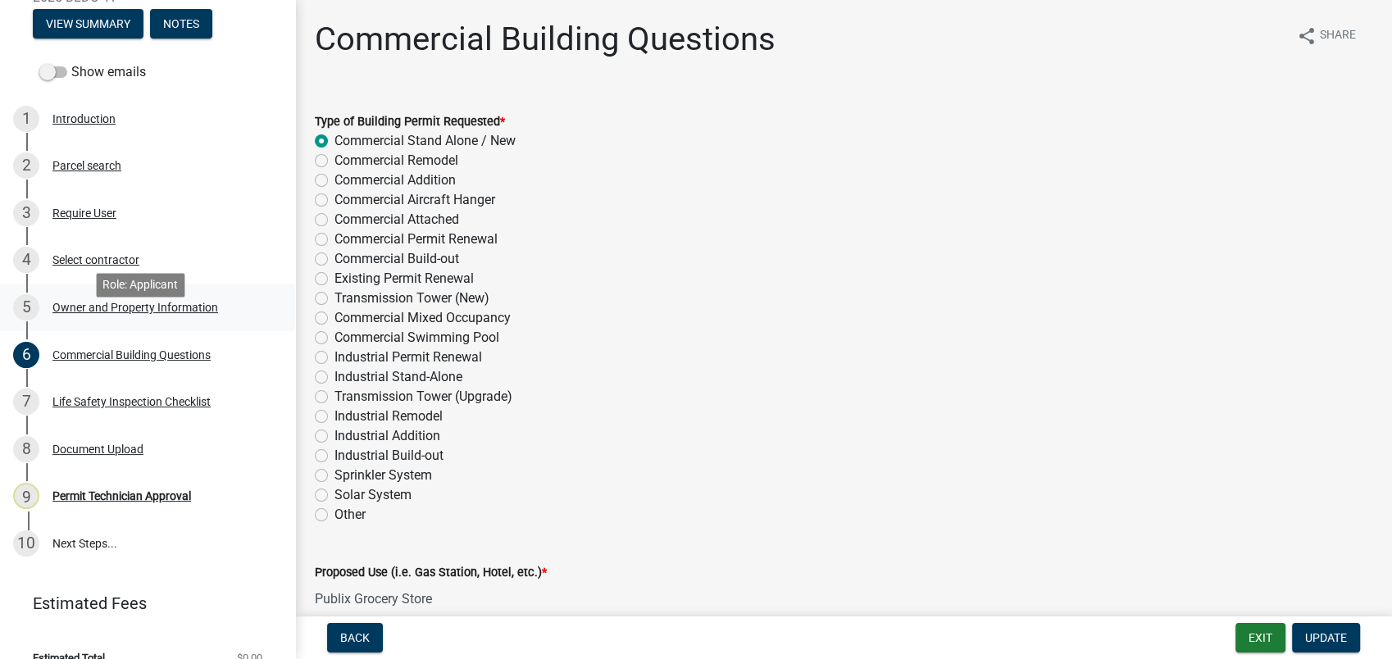
click at [151, 313] on div "Owner and Property Information" at bounding box center [135, 307] width 166 height 11
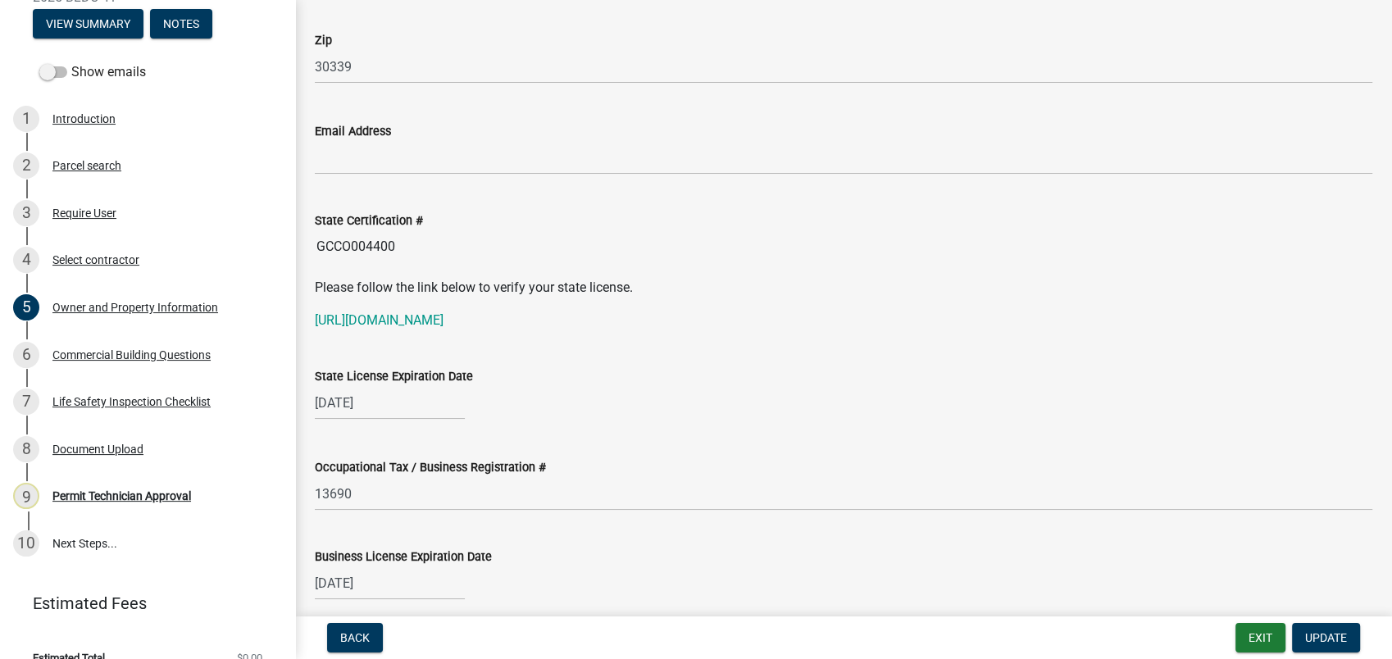
scroll to position [2004, 0]
click at [428, 248] on input "GCCO004400" at bounding box center [844, 246] width 1058 height 33
drag, startPoint x: 433, startPoint y: 245, endPoint x: 776, endPoint y: 467, distance: 408.4
click at [776, 467] on div "Occupational Tax / Business Registration #" at bounding box center [844, 467] width 1058 height 20
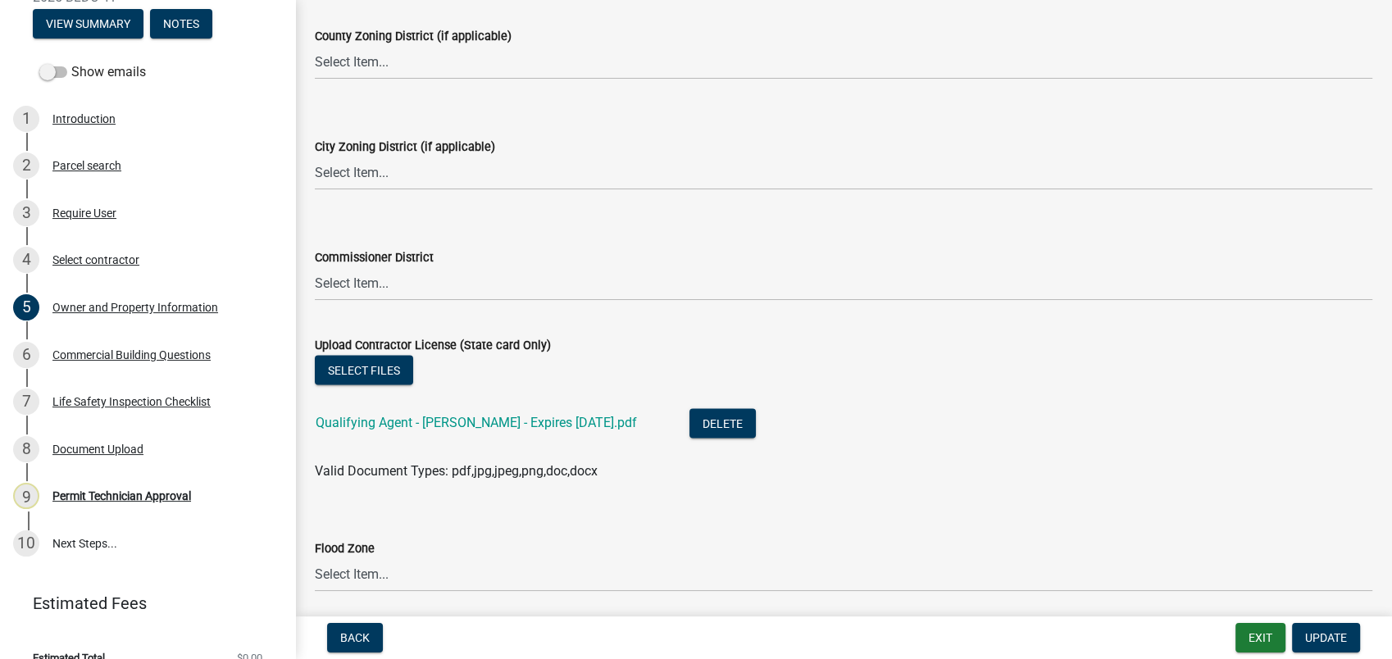
scroll to position [2961, 0]
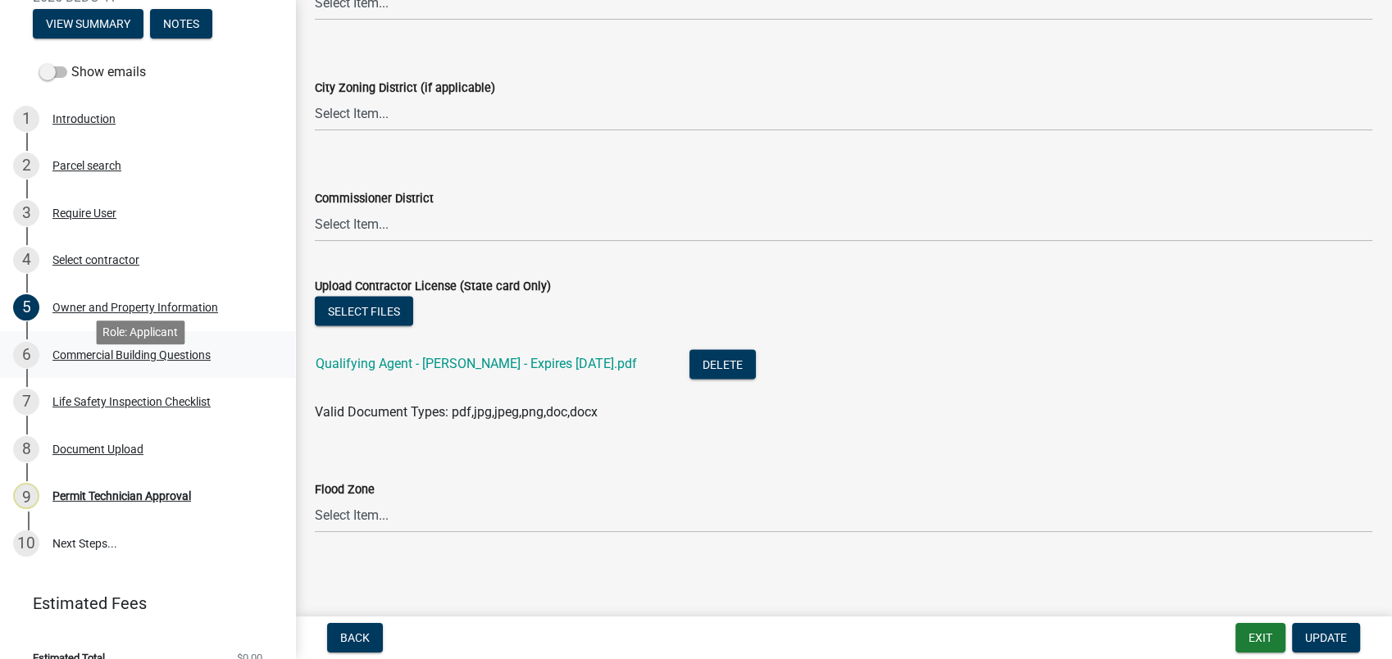
click at [129, 361] on div "Commercial Building Questions" at bounding box center [131, 354] width 158 height 11
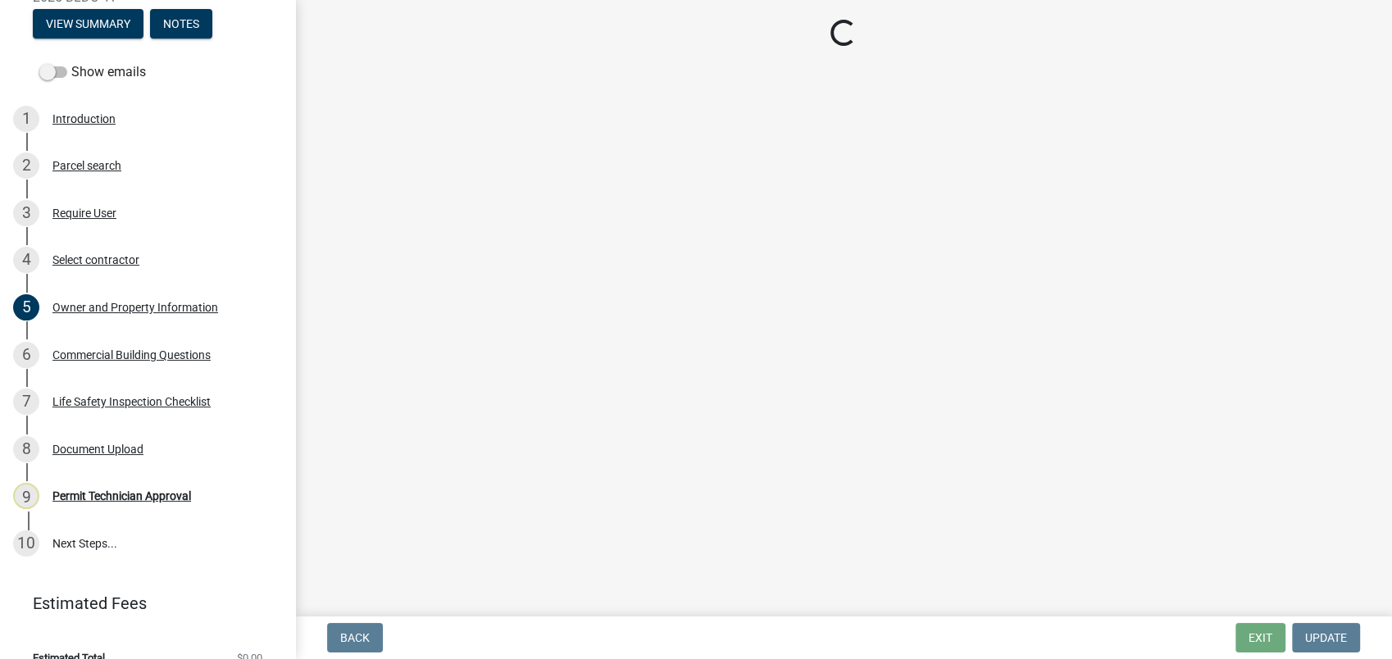
select select "4ca3eb50-5b53-4ed6-9b37-124f5458de6c"
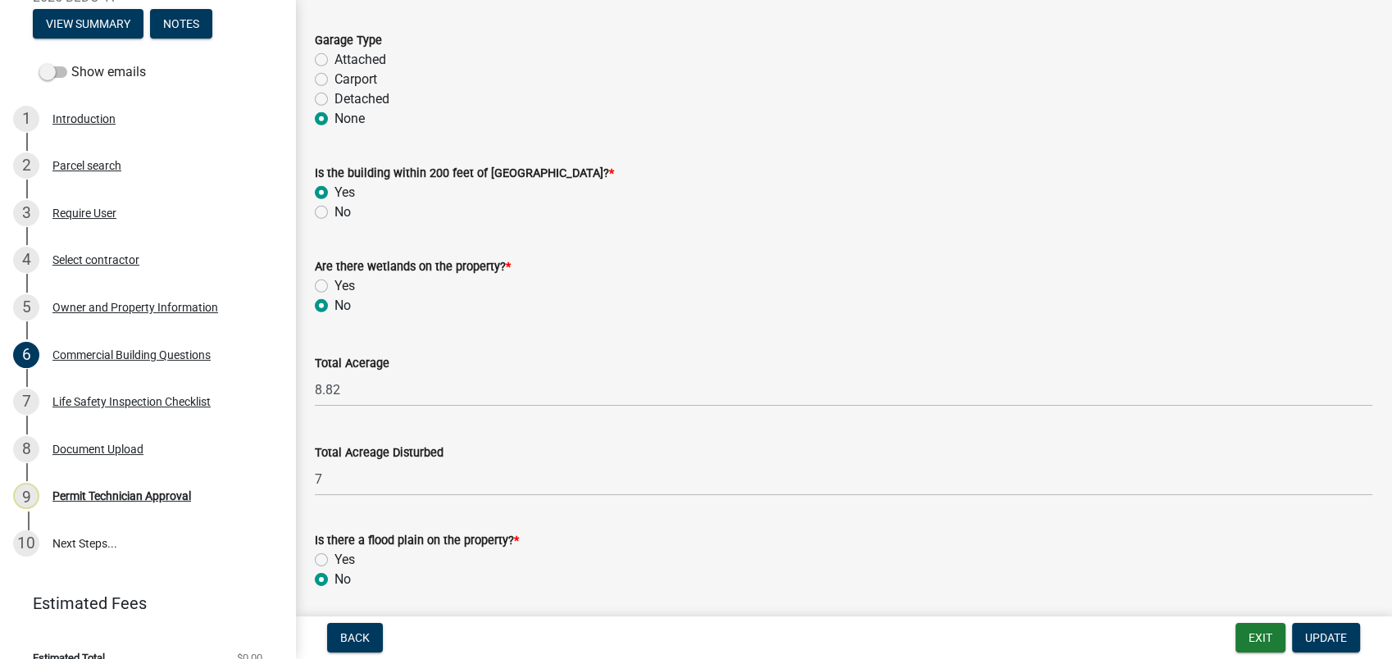
scroll to position [5436, 0]
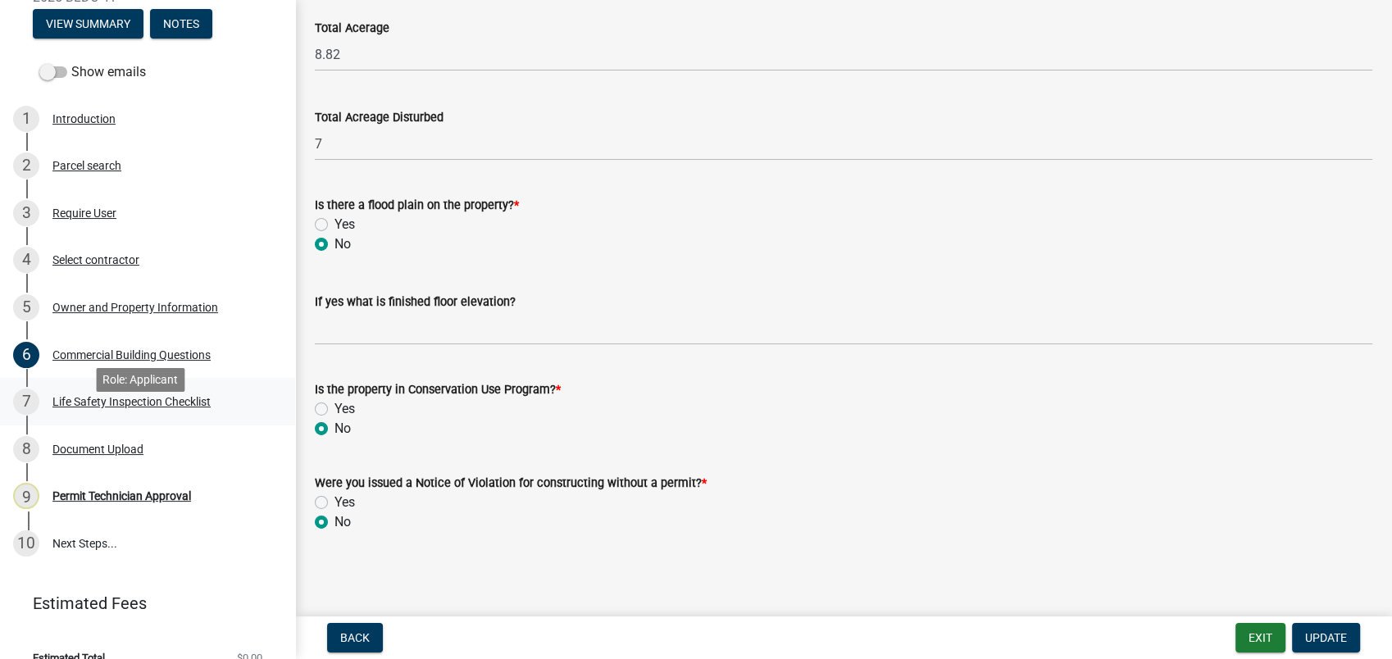
click at [112, 407] on div "Life Safety Inspection Checklist" at bounding box center [131, 401] width 158 height 11
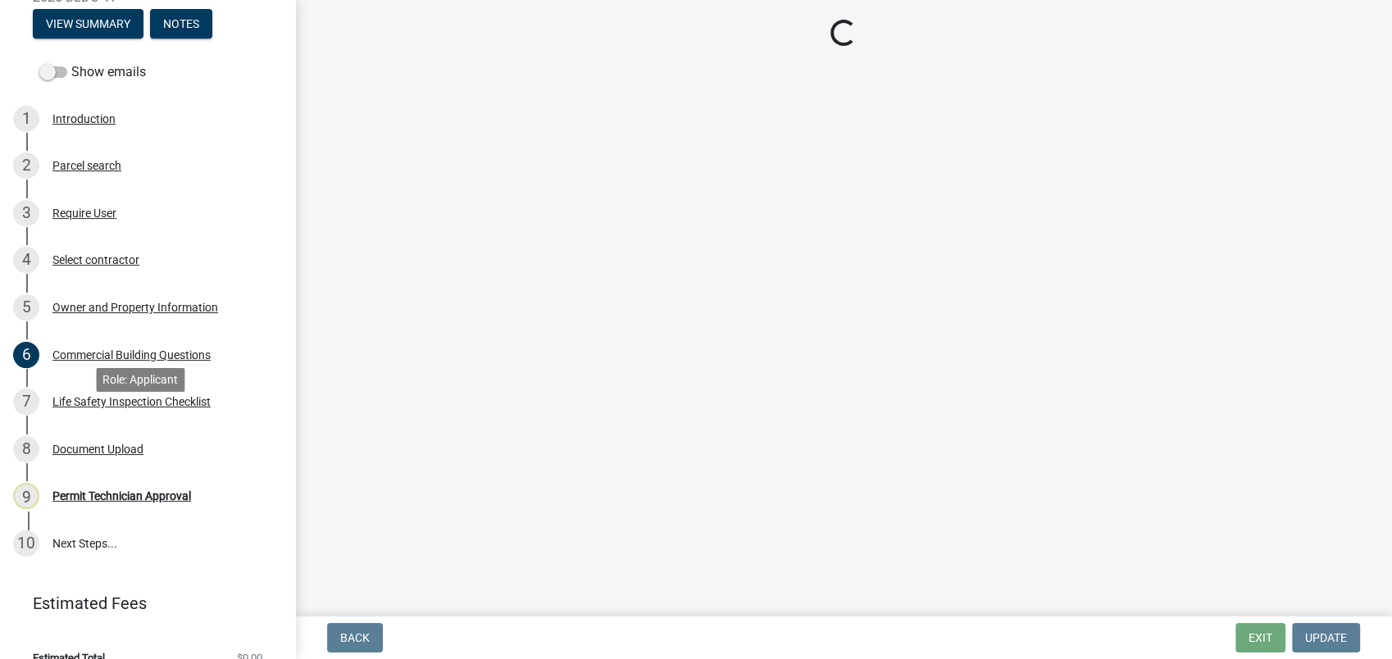
scroll to position [0, 0]
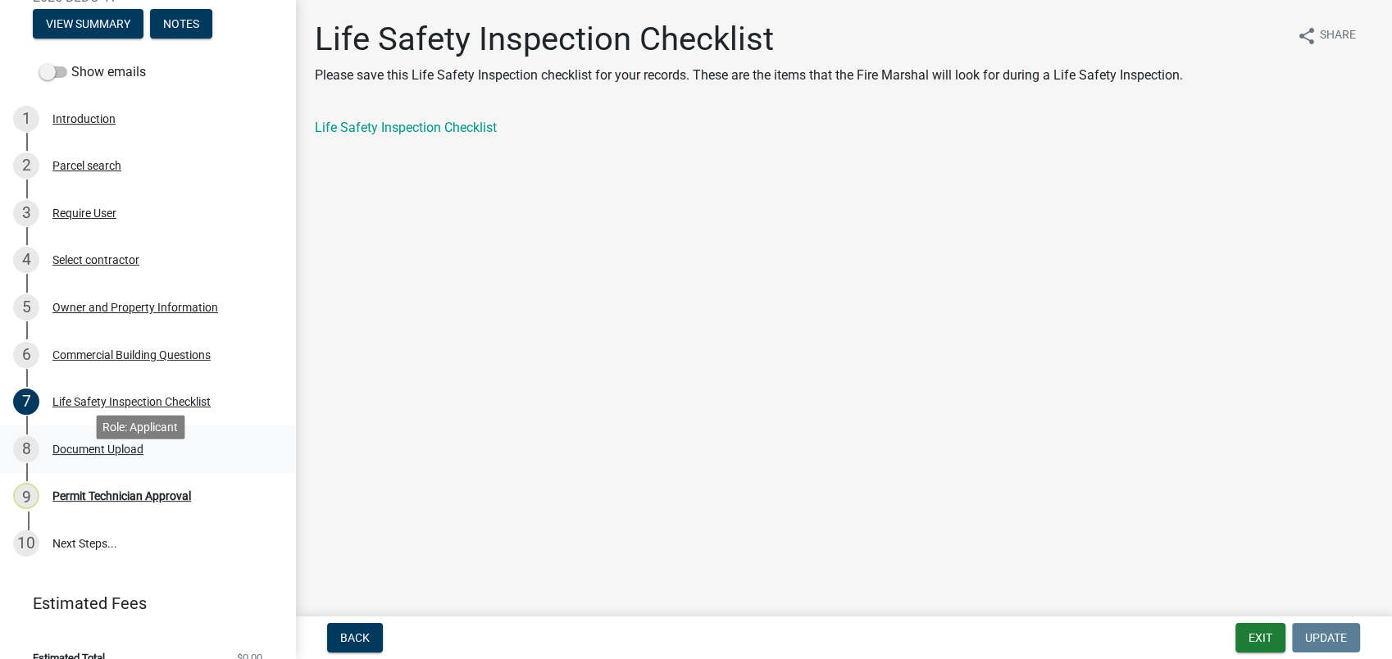
click at [101, 455] on div "Document Upload" at bounding box center [97, 449] width 91 height 11
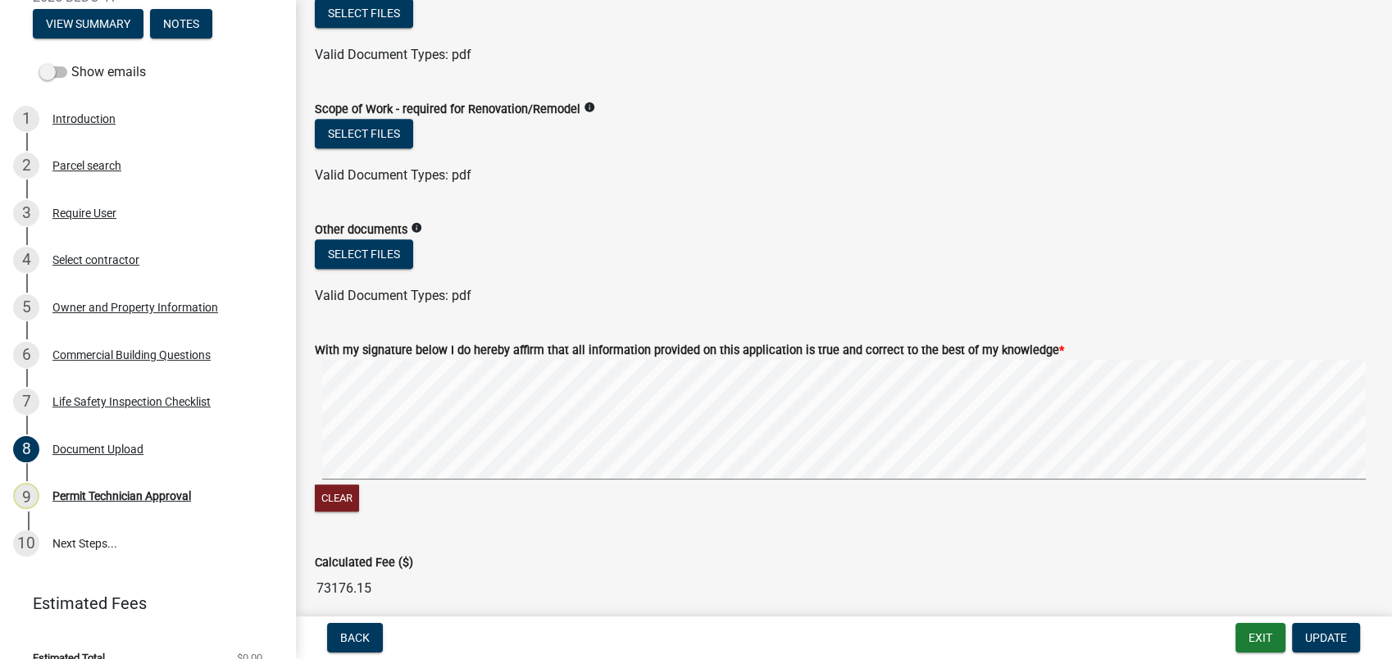
scroll to position [1628, 0]
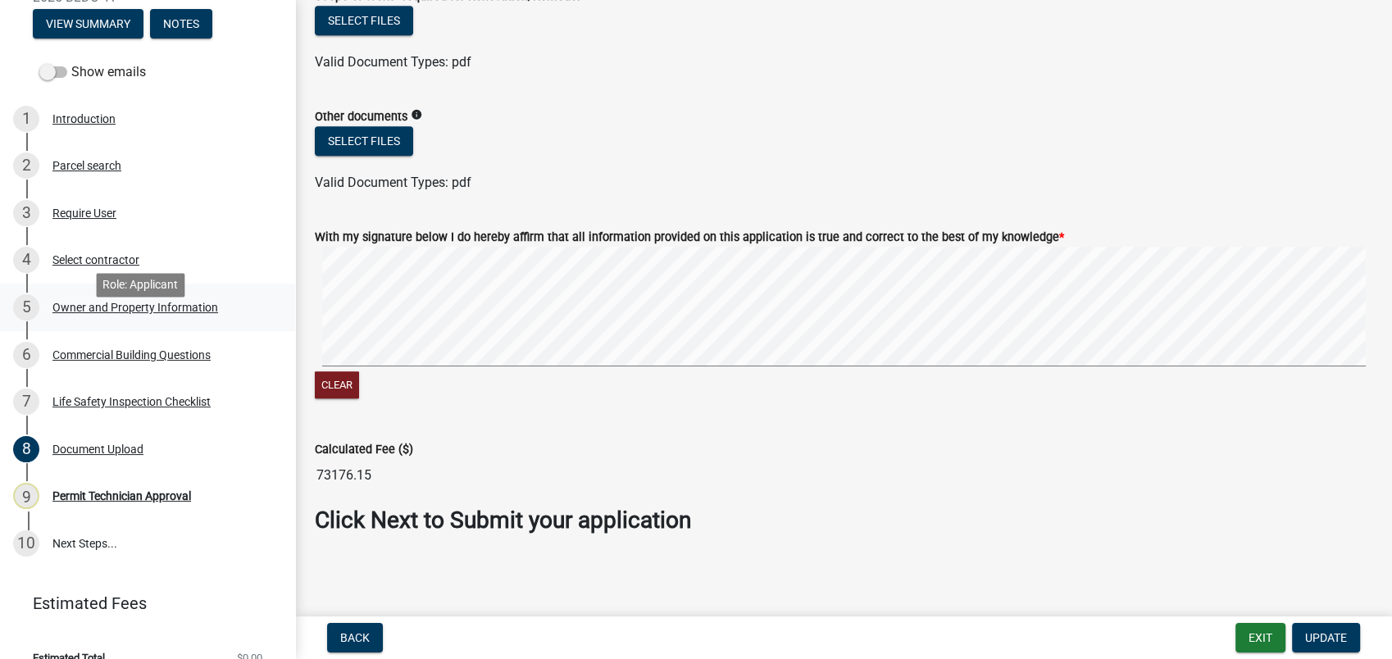
click at [125, 316] on link "5 Owner and Property Information" at bounding box center [147, 308] width 295 height 48
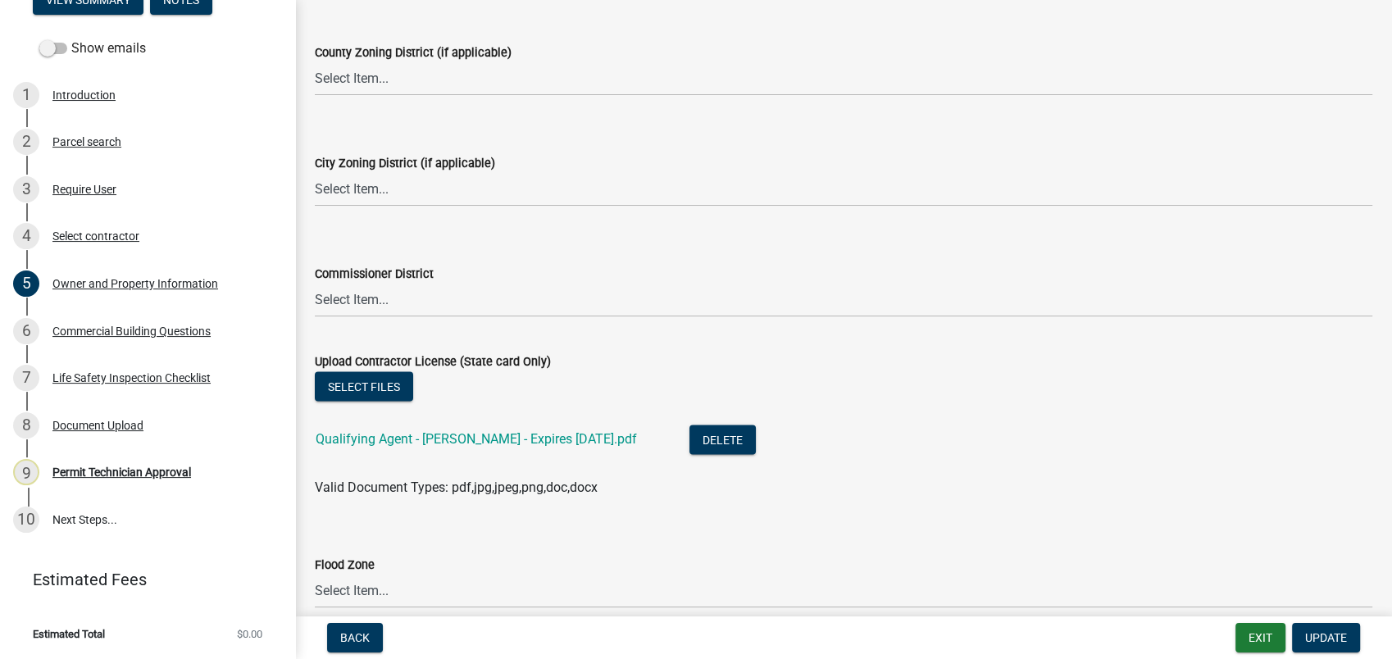
scroll to position [2915, 0]
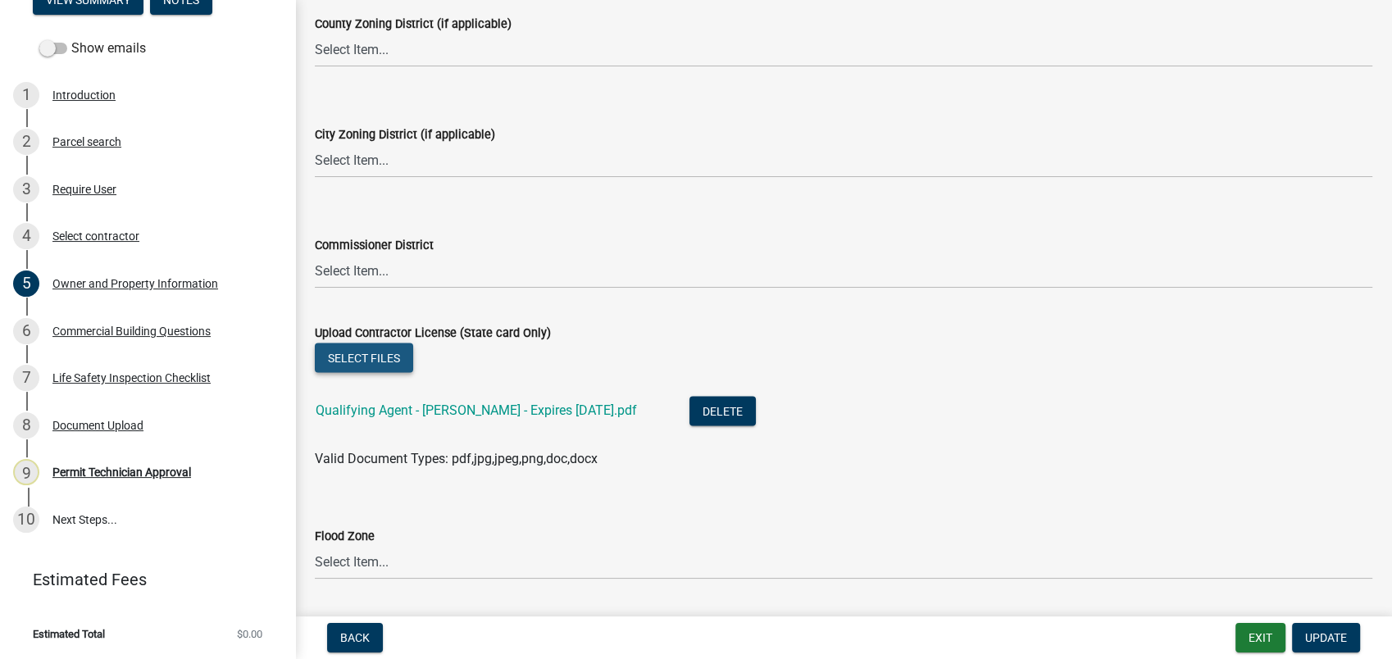
click at [362, 359] on button "Select files" at bounding box center [364, 358] width 98 height 30
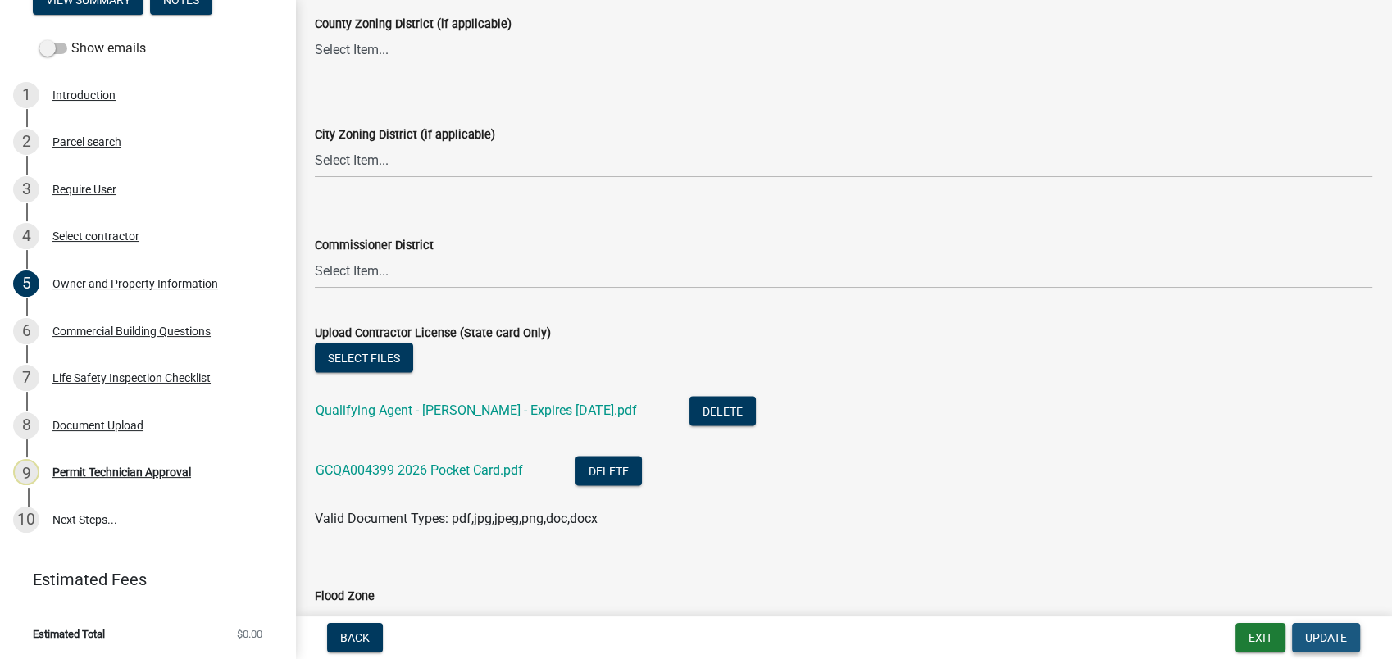
click at [1326, 636] on span "Update" at bounding box center [1326, 637] width 42 height 13
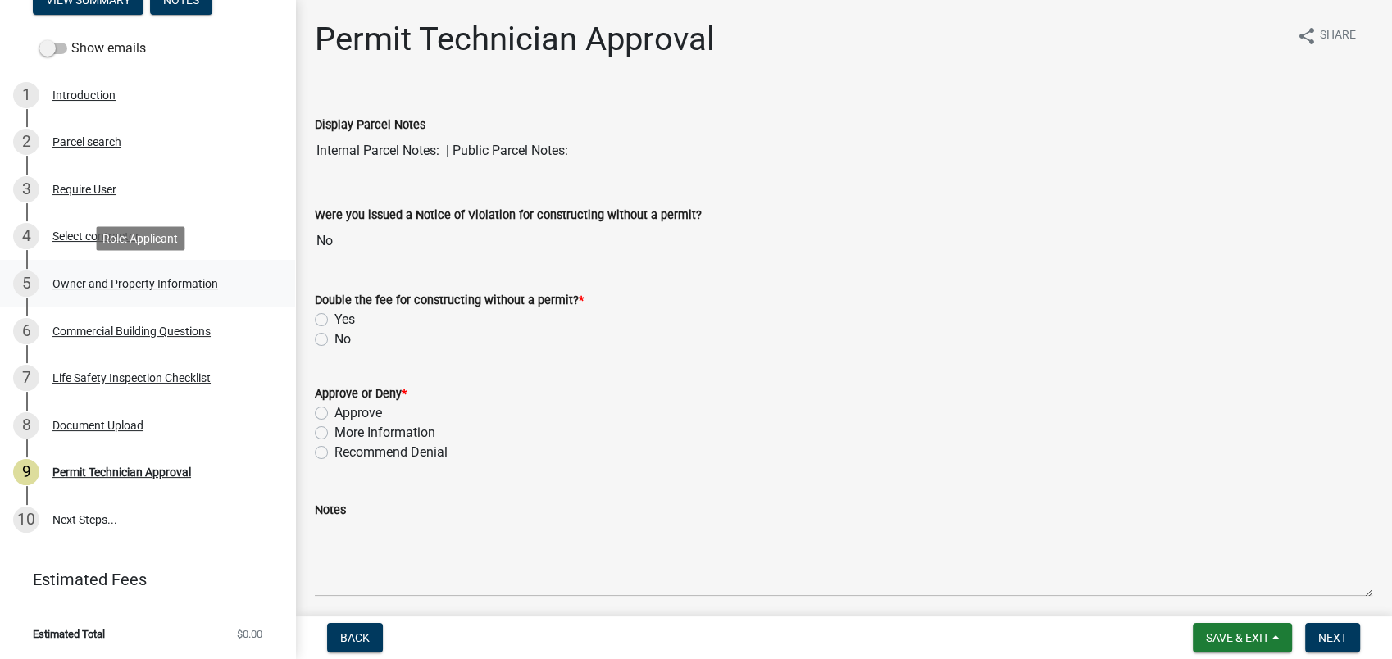
click at [79, 280] on div "Owner and Property Information" at bounding box center [135, 283] width 166 height 11
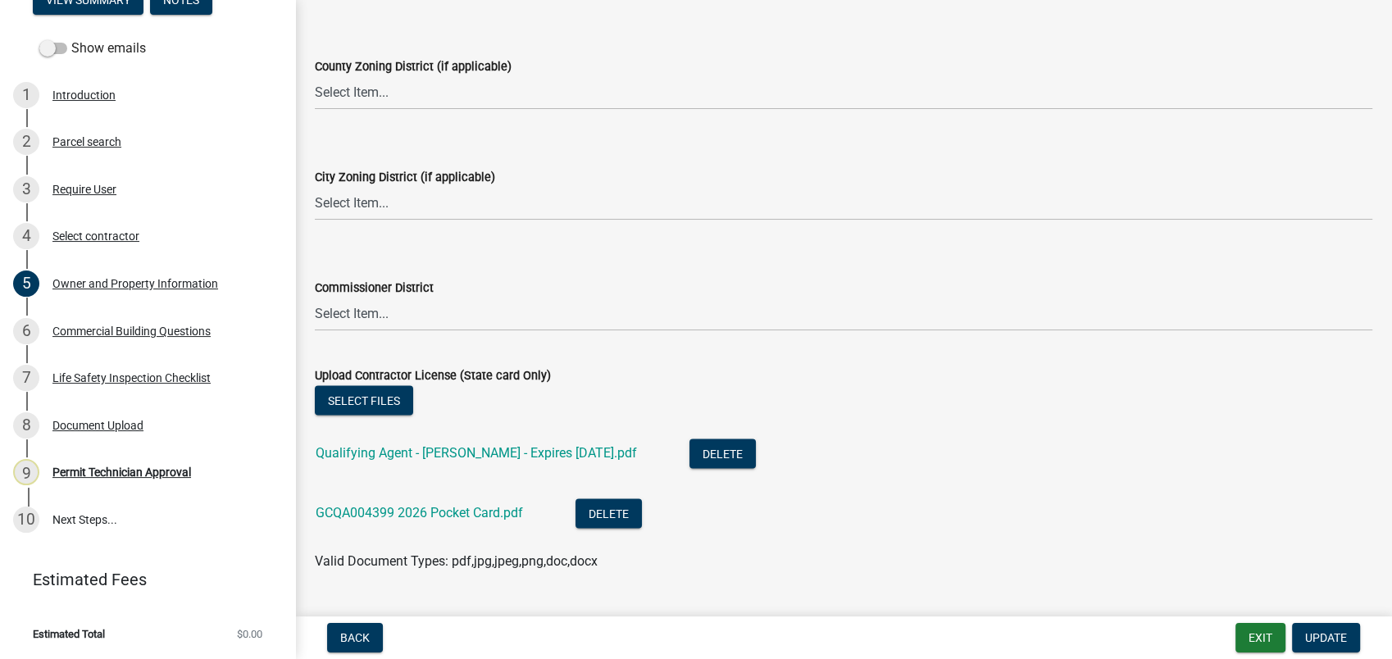
scroll to position [2915, 0]
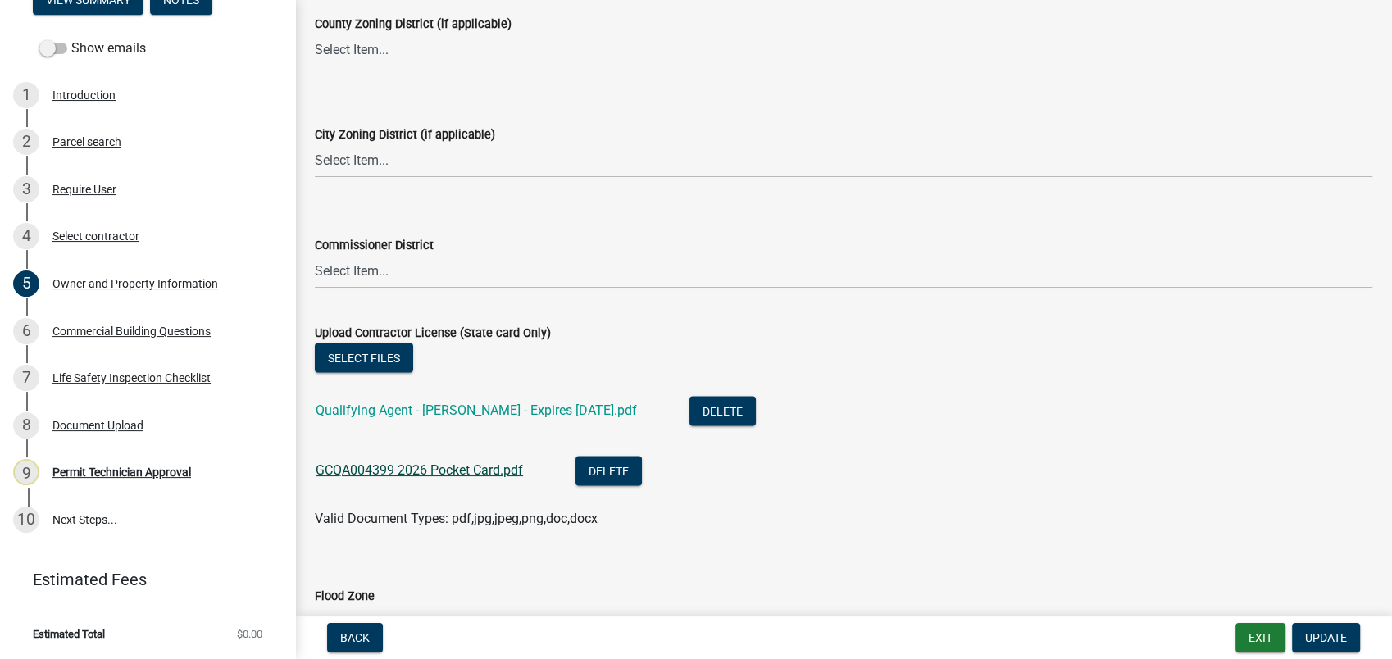
click at [380, 471] on link "GCQA004399 2026 Pocket Card.pdf" at bounding box center [419, 470] width 207 height 16
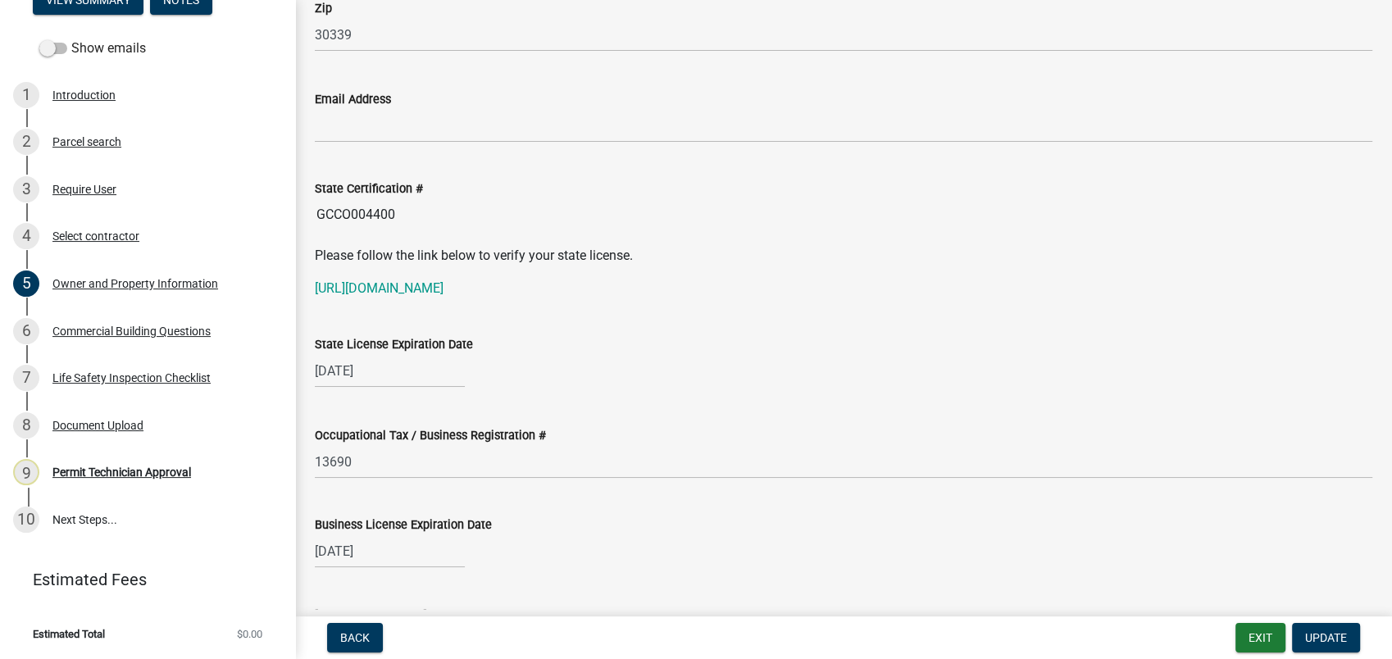
scroll to position [2004, 0]
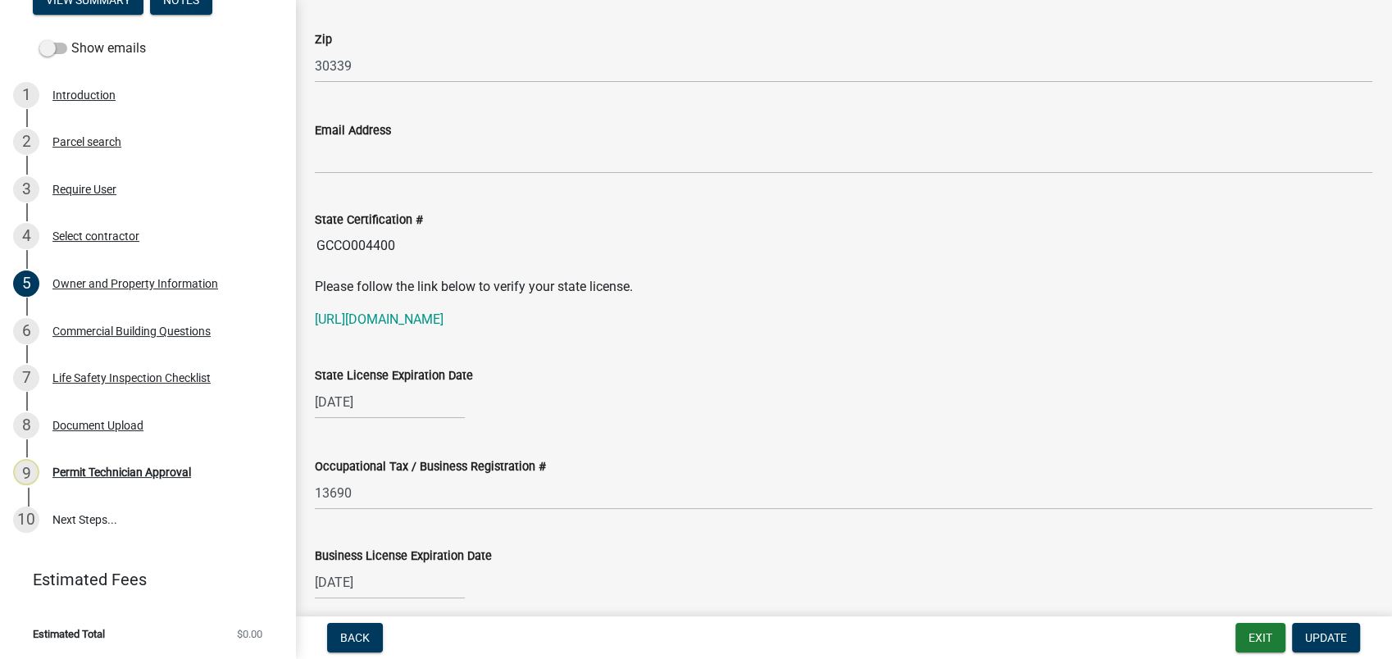
click at [474, 237] on input "GCCO004400" at bounding box center [844, 246] width 1058 height 33
drag, startPoint x: 475, startPoint y: 236, endPoint x: 433, endPoint y: 246, distance: 43.0
click at [433, 243] on input "GCCO004400" at bounding box center [844, 246] width 1058 height 33
drag, startPoint x: 395, startPoint y: 241, endPoint x: 414, endPoint y: 249, distance: 20.6
click at [402, 243] on input "GCCO004400" at bounding box center [844, 246] width 1058 height 33
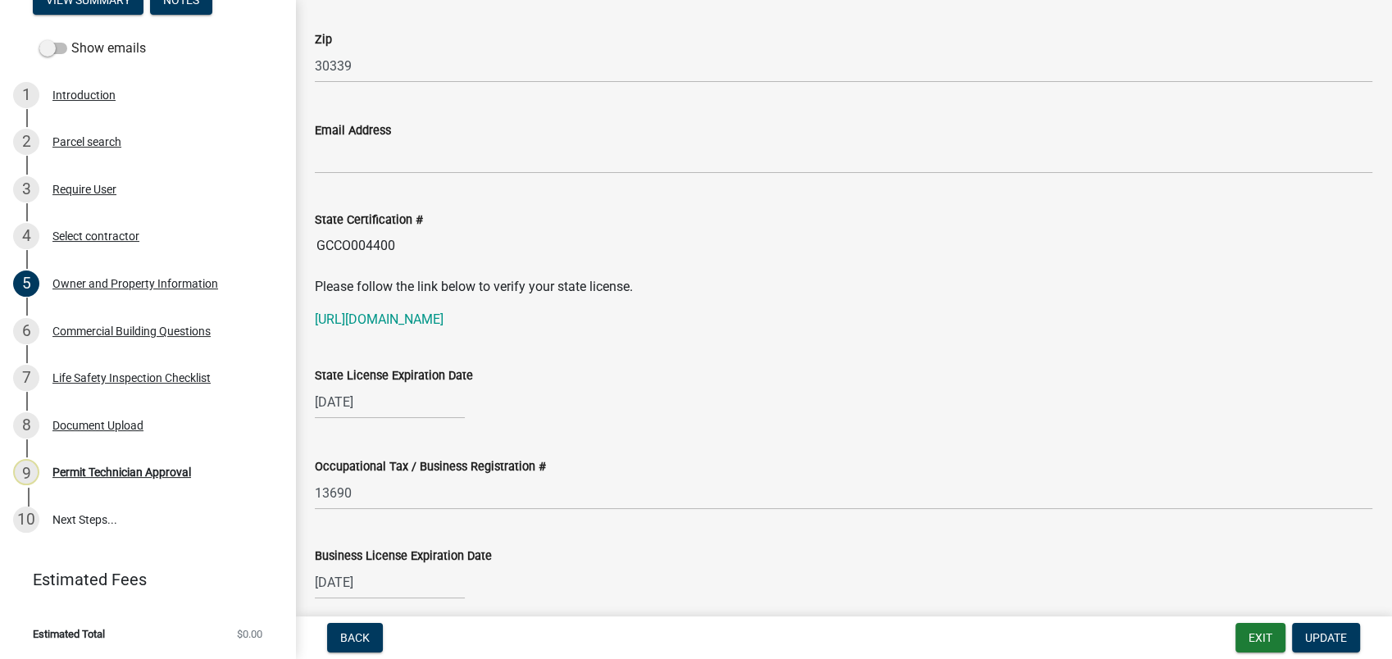
click at [421, 256] on input "GCCO004400" at bounding box center [844, 246] width 1058 height 33
drag, startPoint x: 420, startPoint y: 250, endPoint x: 357, endPoint y: 308, distance: 85.9
click at [397, 267] on wm-data-entity-input "State Certification # GCCO004400" at bounding box center [844, 232] width 1058 height 90
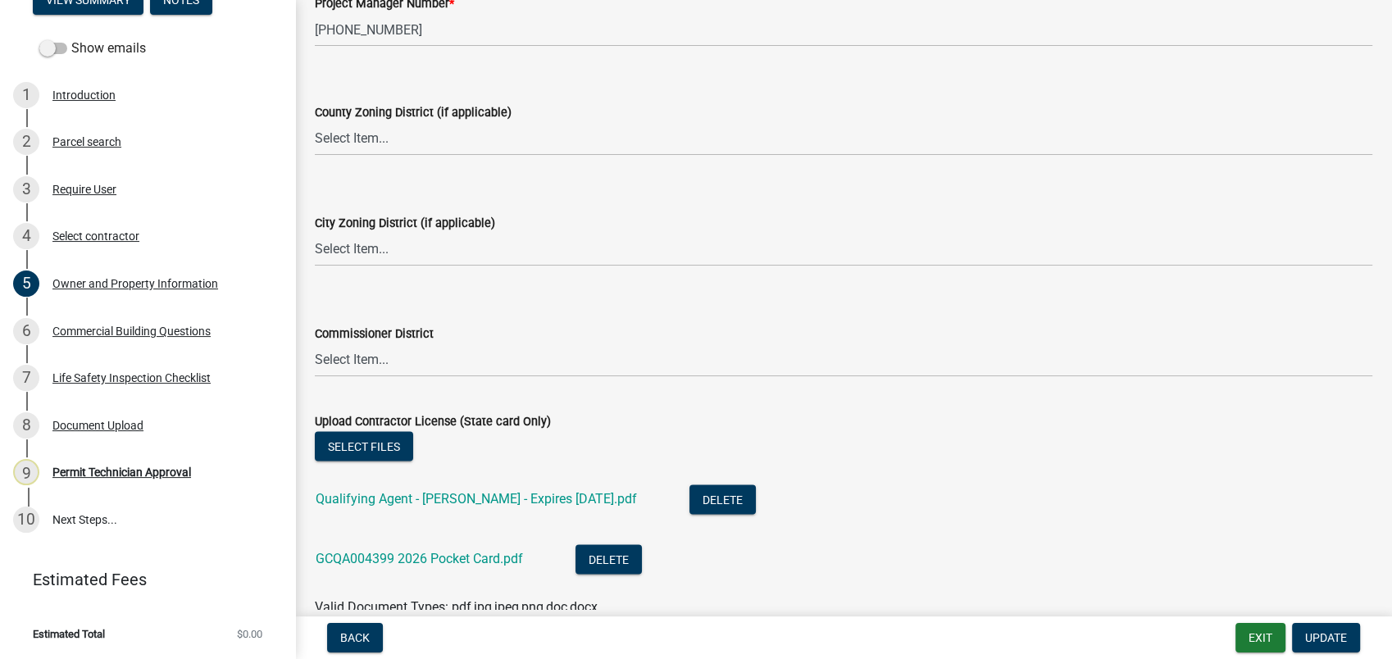
scroll to position [2824, 0]
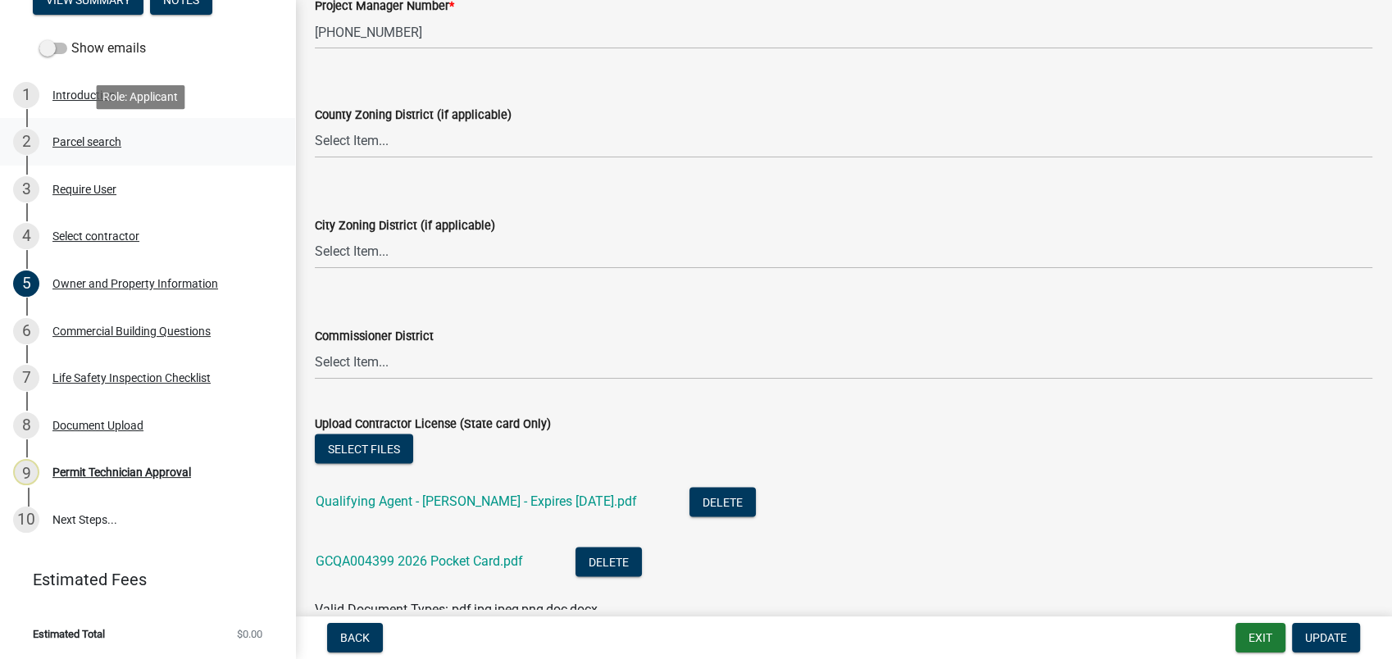
click at [108, 138] on div "Parcel search" at bounding box center [86, 141] width 69 height 11
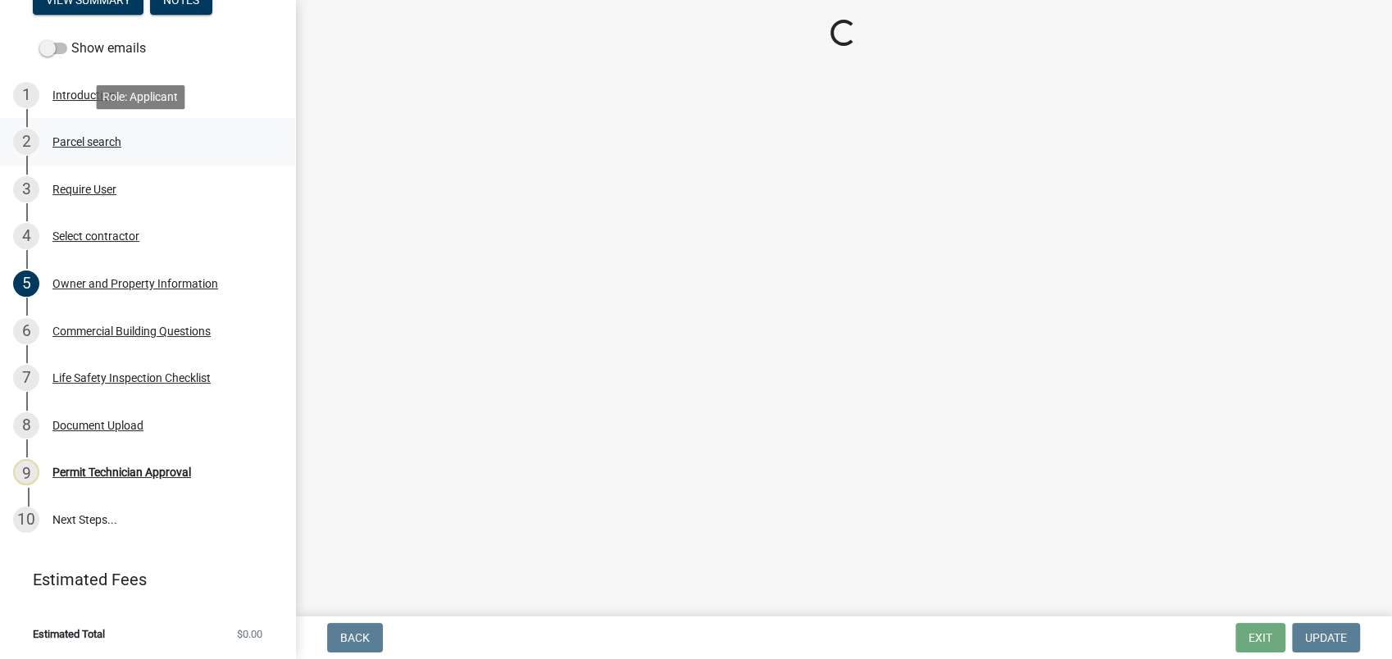
scroll to position [0, 0]
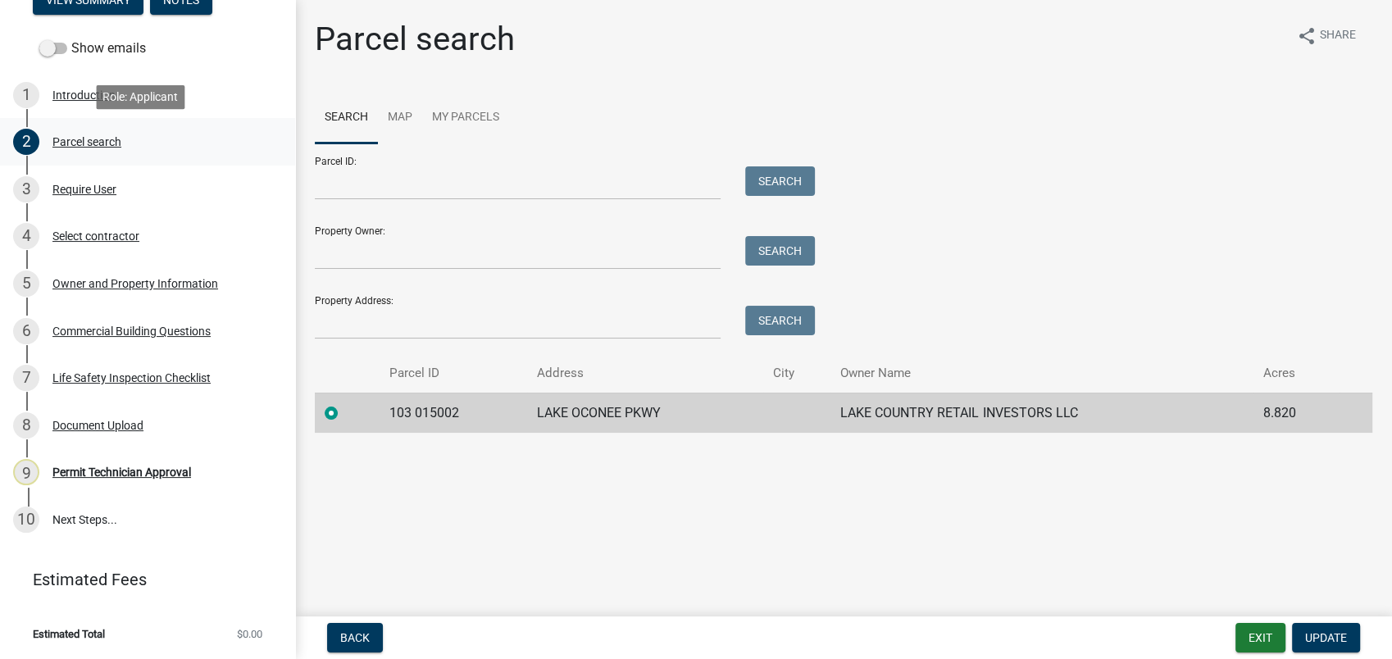
click at [107, 146] on div "Parcel search" at bounding box center [86, 141] width 69 height 11
click at [128, 281] on div "Owner and Property Information" at bounding box center [135, 283] width 166 height 11
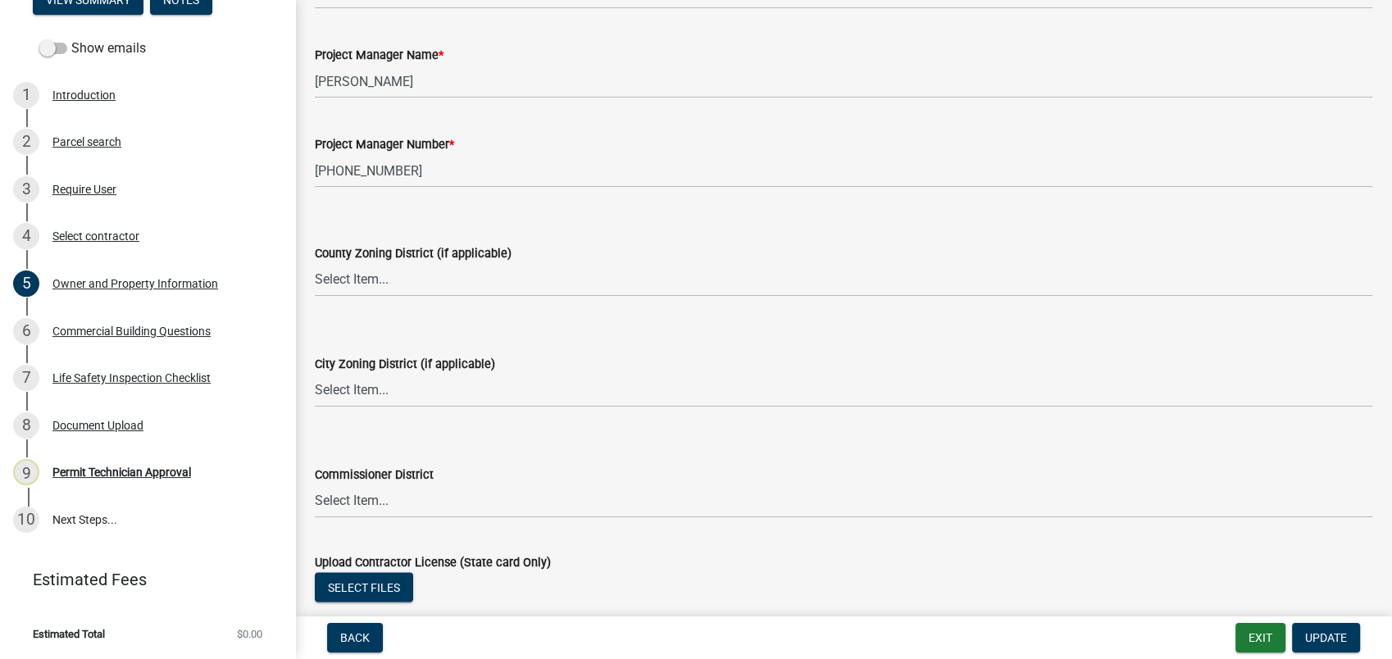
scroll to position [2733, 0]
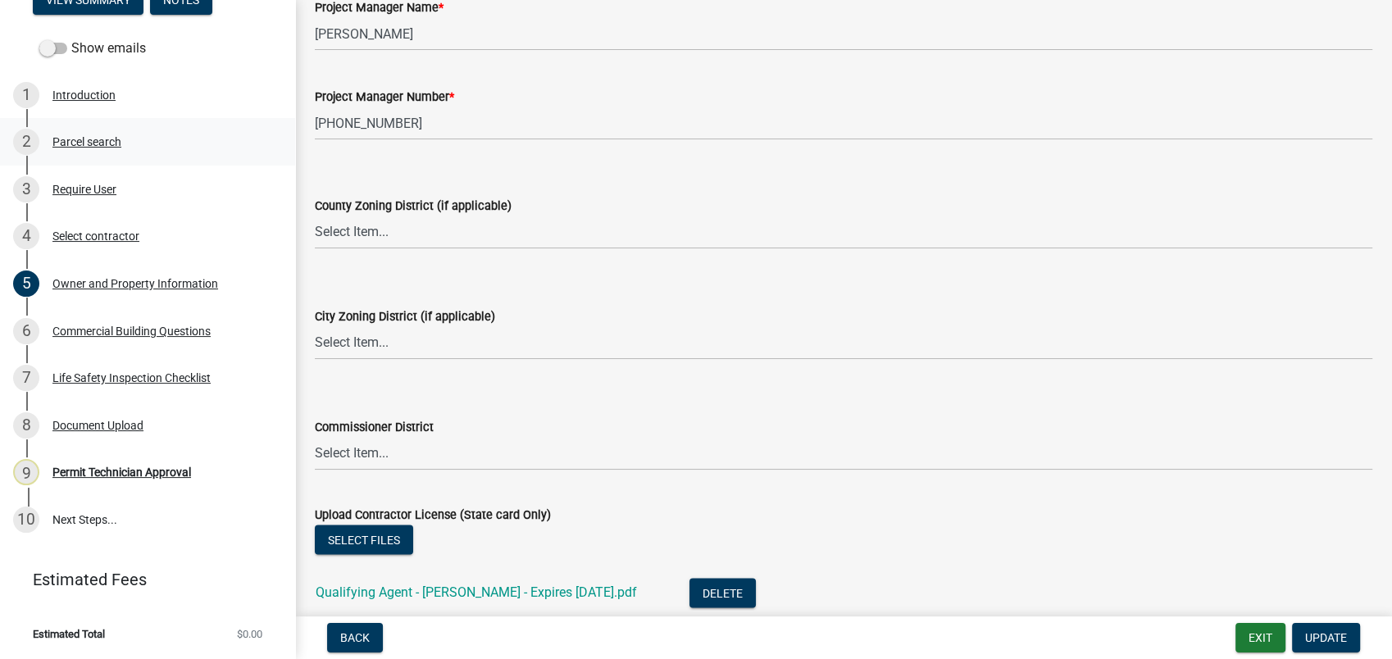
drag, startPoint x: 146, startPoint y: 166, endPoint x: 142, endPoint y: 148, distance: 19.3
click at [142, 148] on div "2 Parcel search" at bounding box center [141, 142] width 256 height 26
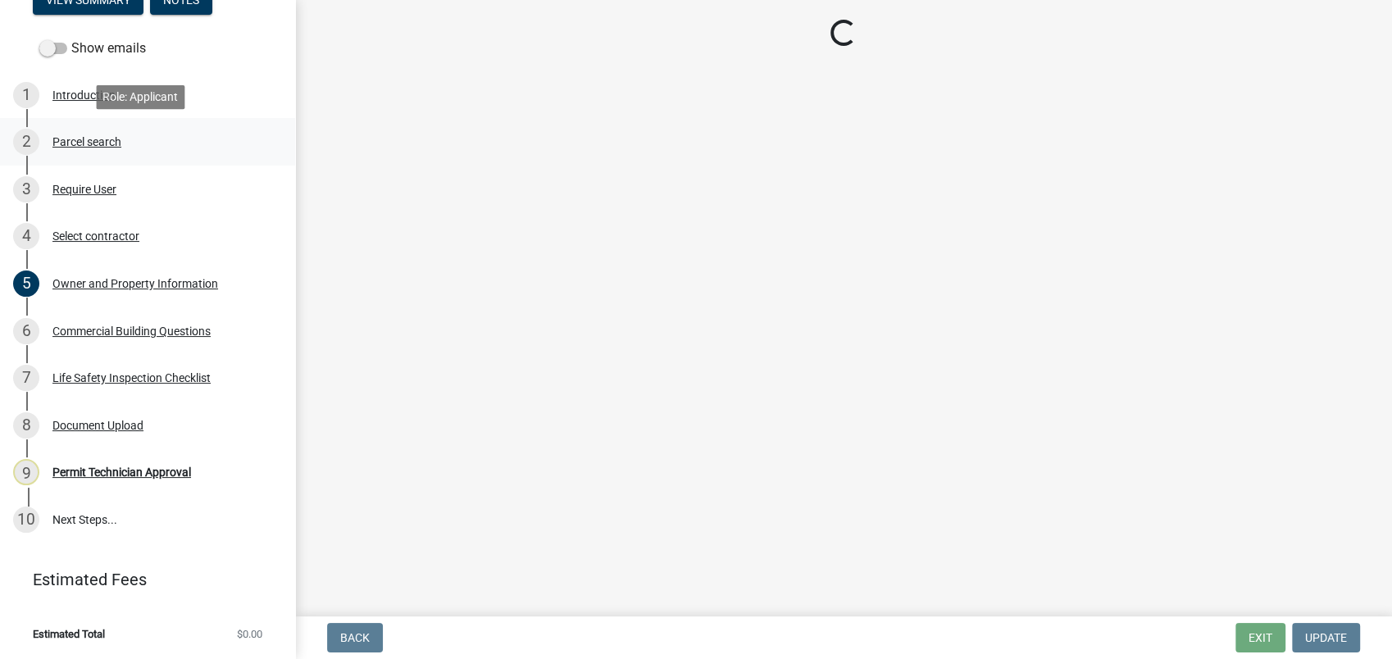
scroll to position [0, 0]
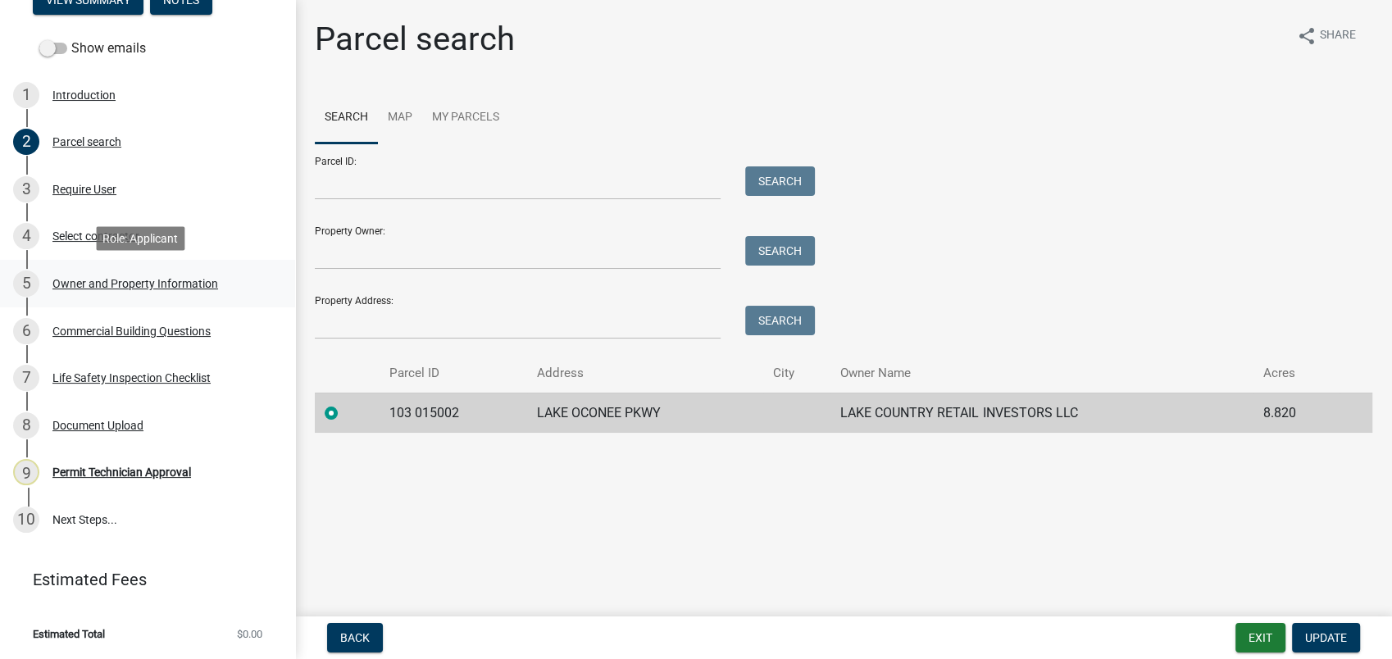
click at [157, 284] on div "Owner and Property Information" at bounding box center [135, 283] width 166 height 11
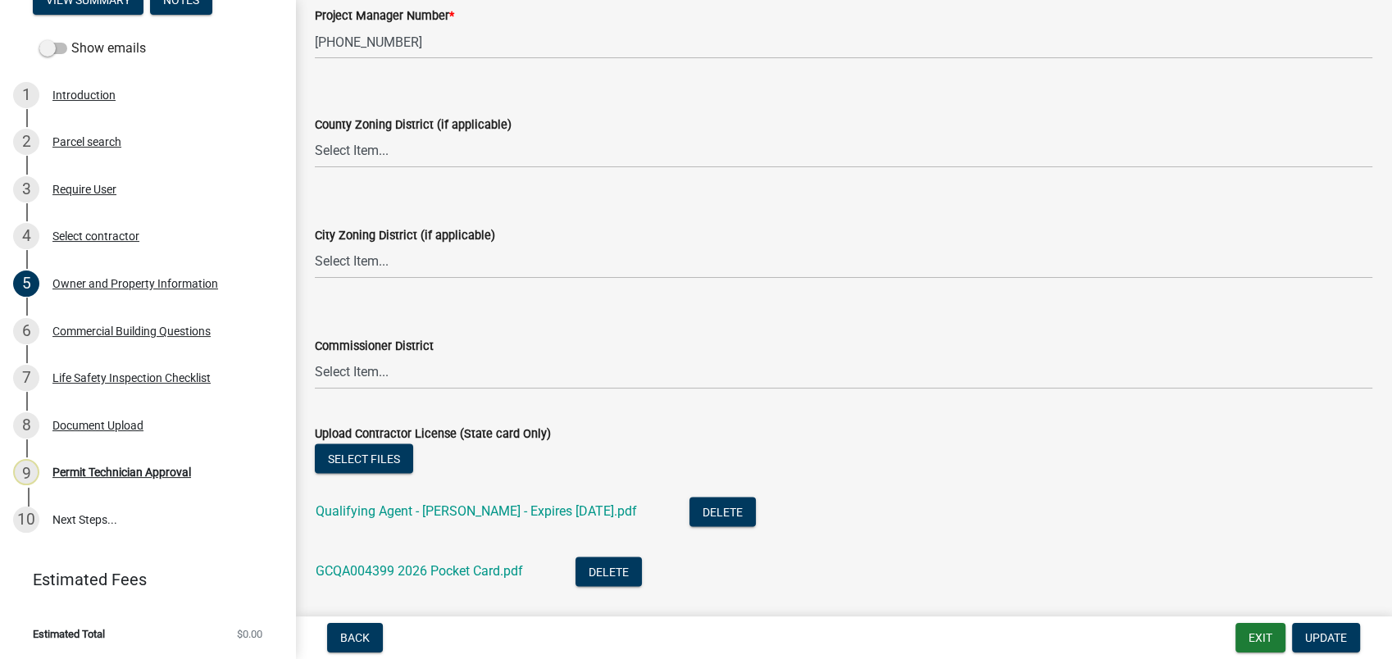
scroll to position [2824, 0]
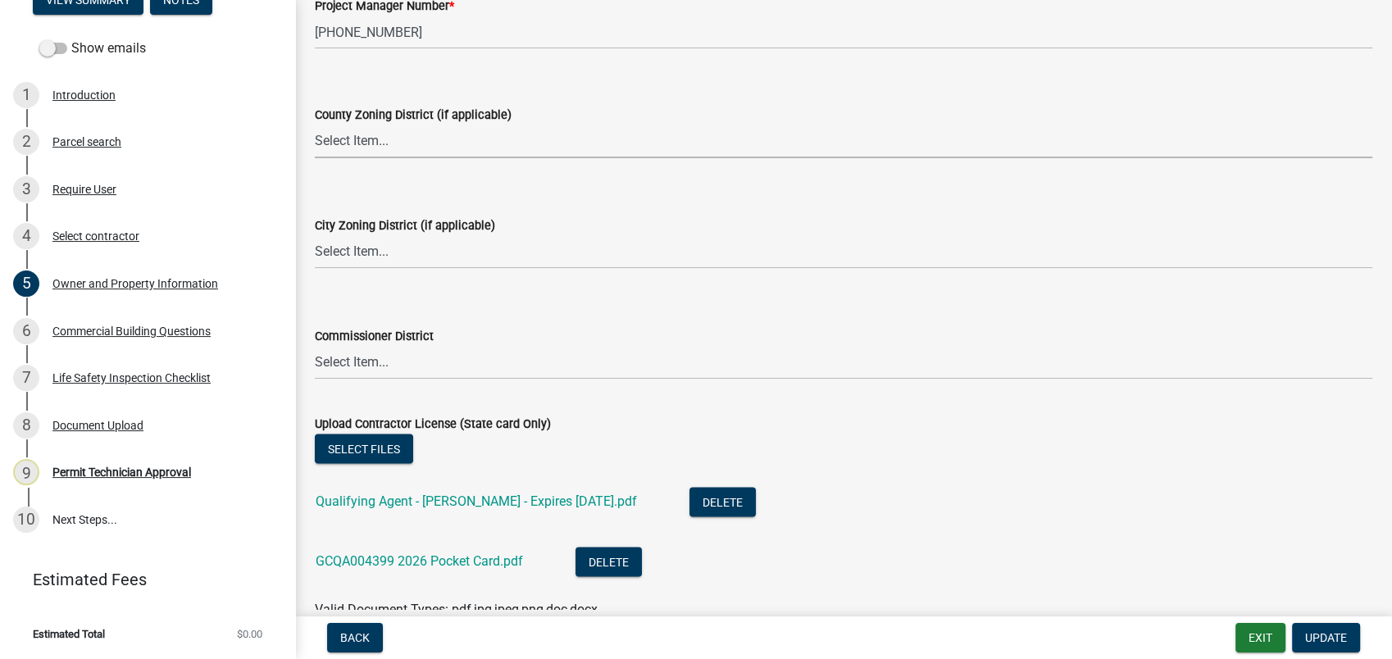
click at [322, 143] on select "Select Item... AG-1 R-1R R-1 R-2 MHP RM-1 RM-3 C-1 C-2 I-M PUD N/A" at bounding box center [844, 142] width 1058 height 34
click at [315, 125] on select "Select Item... AG-1 R-1R R-1 R-2 MHP RM-1 RM-3 C-1 C-2 I-M PUD N/A" at bounding box center [844, 142] width 1058 height 34
select select "a11fa51f-b34d-496b-ab35-5fd1b53a4648"
click at [345, 250] on select "Select Item... A-1 A-2 R-1 R-2 R-3 R-4 MHP C-1 C-2 I-1 I-2 DB FH H-P N/A" at bounding box center [844, 252] width 1058 height 34
click at [315, 235] on select "Select Item... A-1 A-2 R-1 R-2 R-3 R-4 MHP C-1 C-2 I-1 I-2 DB FH H-P N/A" at bounding box center [844, 252] width 1058 height 34
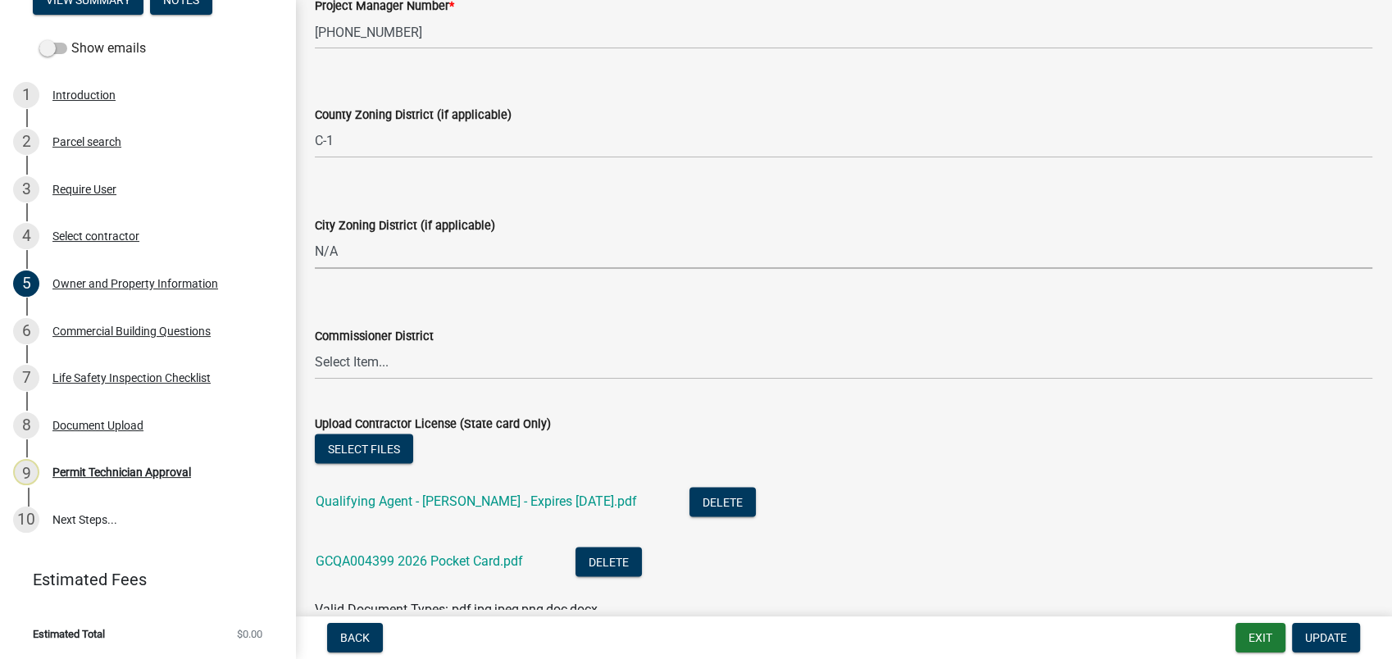
select select "83394b22-4a11-496c-8e5c-75ade2e72faf"
click at [353, 362] on select "Select Item... District 1 District 2 District 3 District 4" at bounding box center [844, 363] width 1058 height 34
click at [315, 346] on select "Select Item... District 1 District 2 District 3 District 4" at bounding box center [844, 363] width 1058 height 34
select select "469c5908-2854-42d5-89ed-bee7fc26529e"
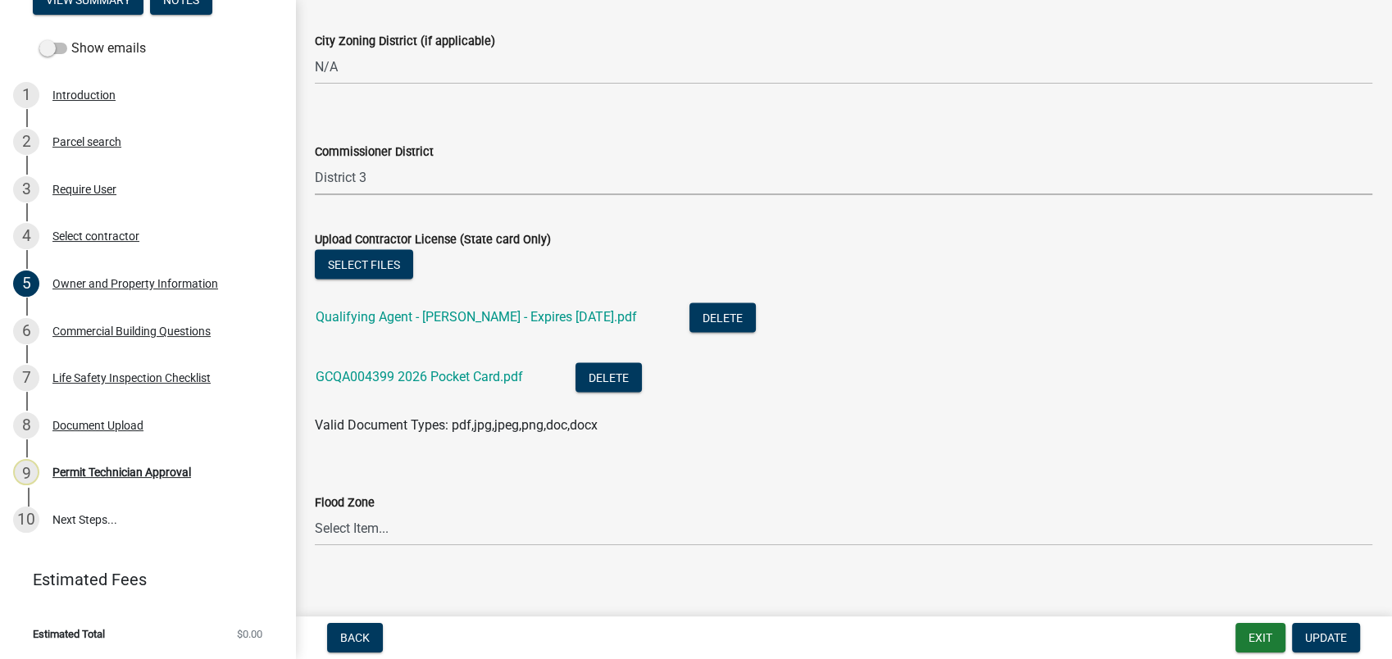
scroll to position [3021, 0]
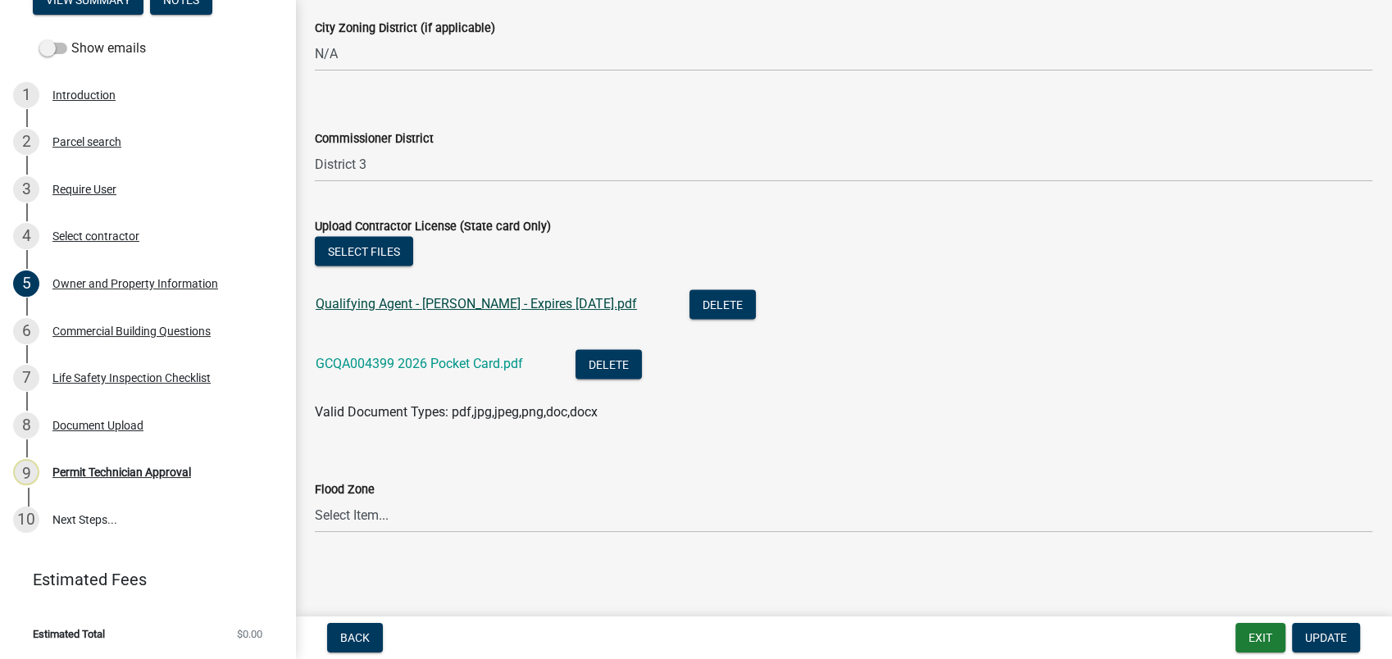
click at [498, 302] on link "Qualifying Agent - J Buckley - Expires 30JUN2026.pdf" at bounding box center [476, 304] width 321 height 16
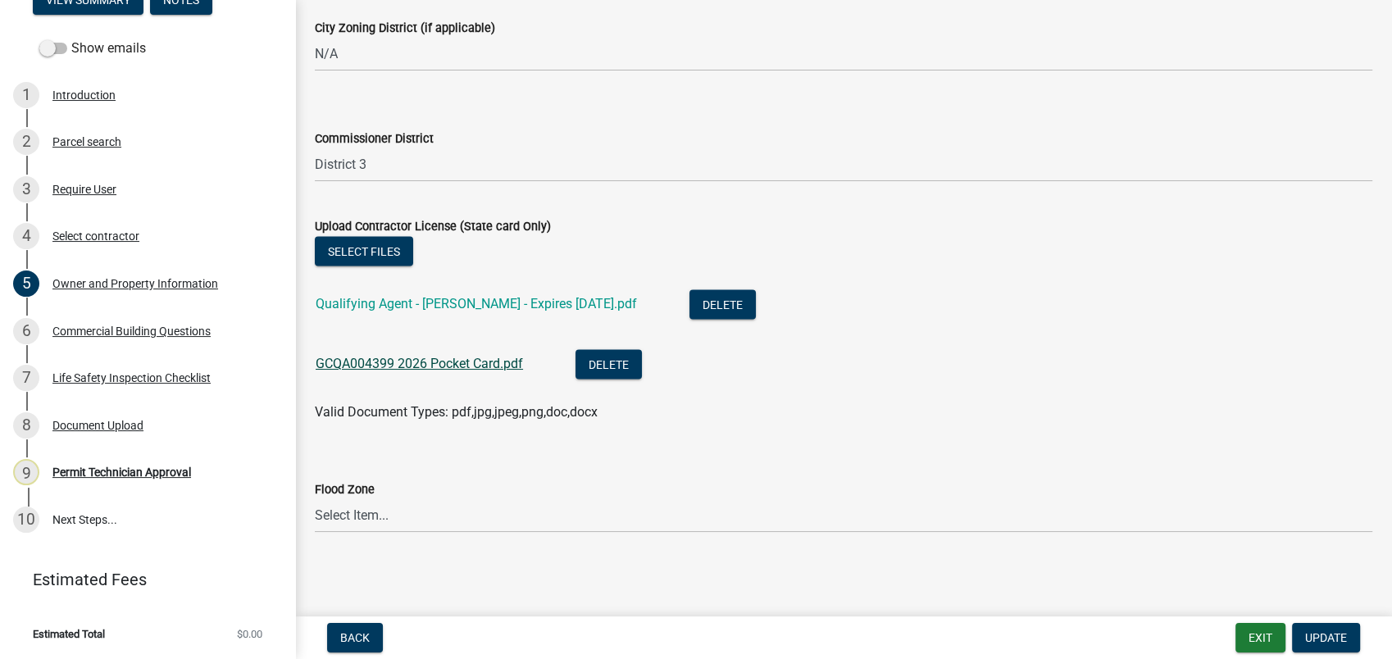
click at [437, 363] on link "GCQA004399 2026 Pocket Card.pdf" at bounding box center [419, 364] width 207 height 16
click at [1318, 637] on span "Update" at bounding box center [1326, 637] width 42 height 13
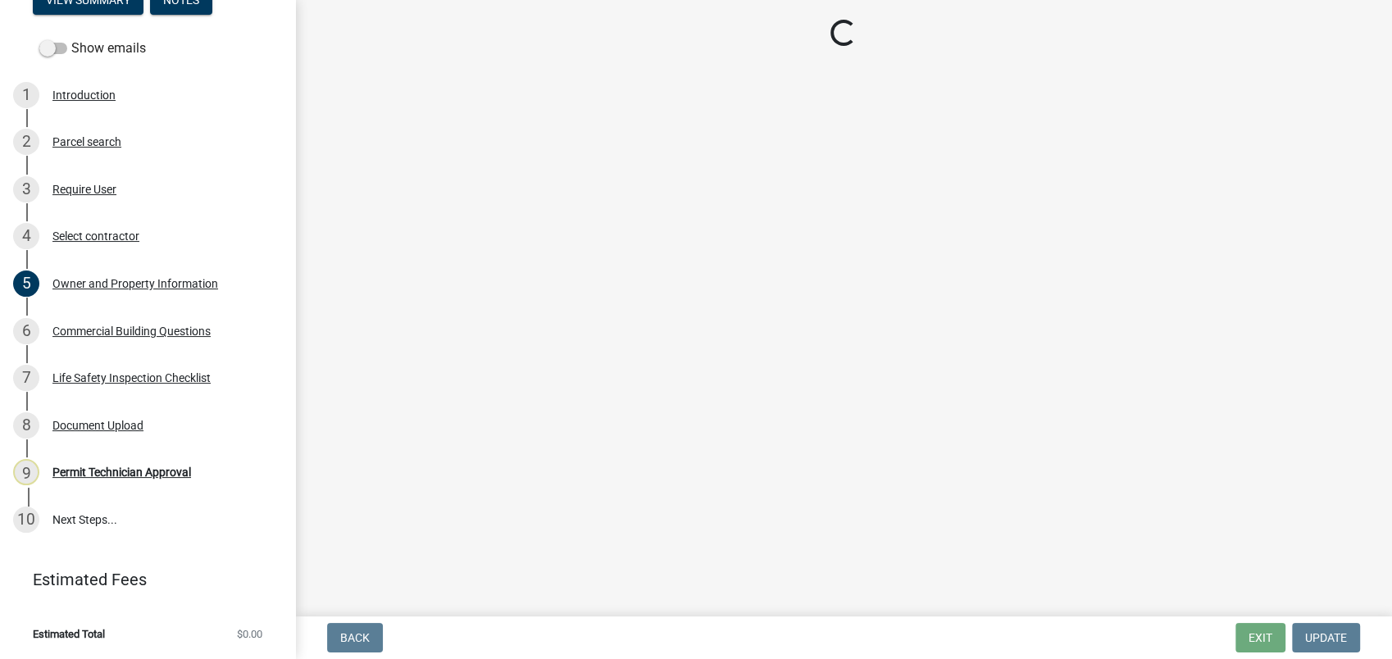
scroll to position [0, 0]
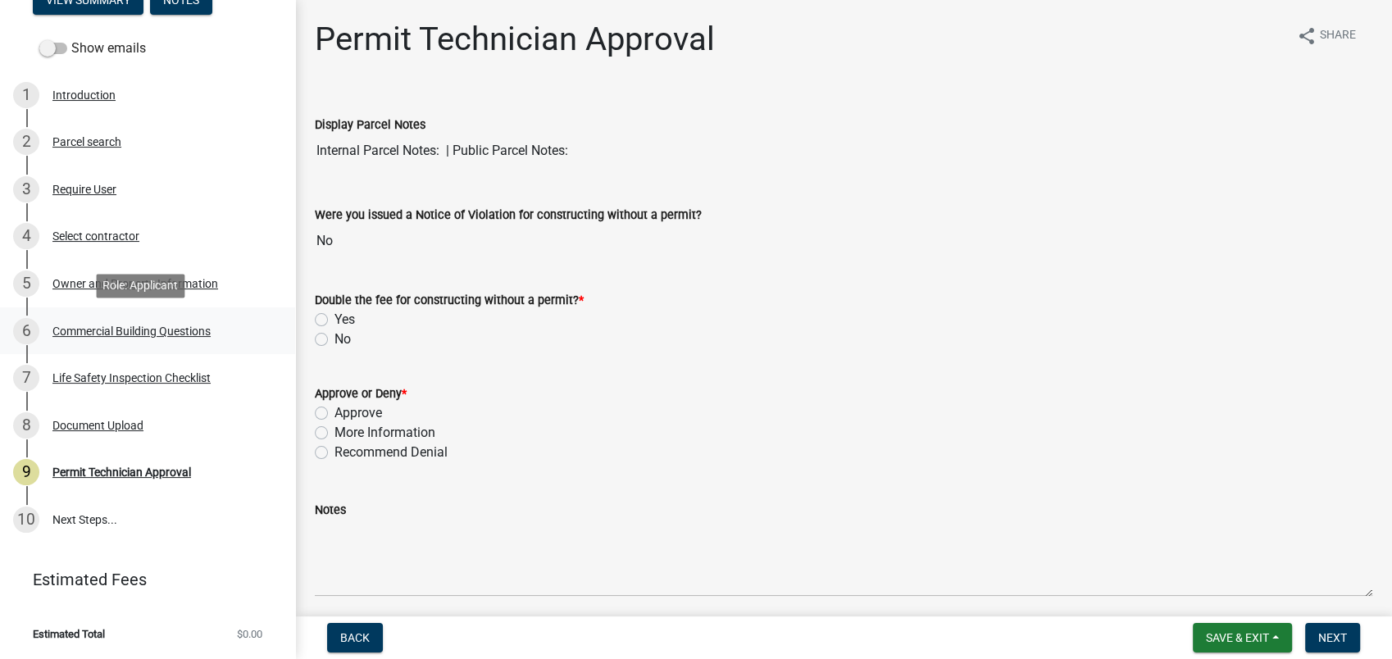
click at [106, 328] on div "Commercial Building Questions" at bounding box center [131, 330] width 158 height 11
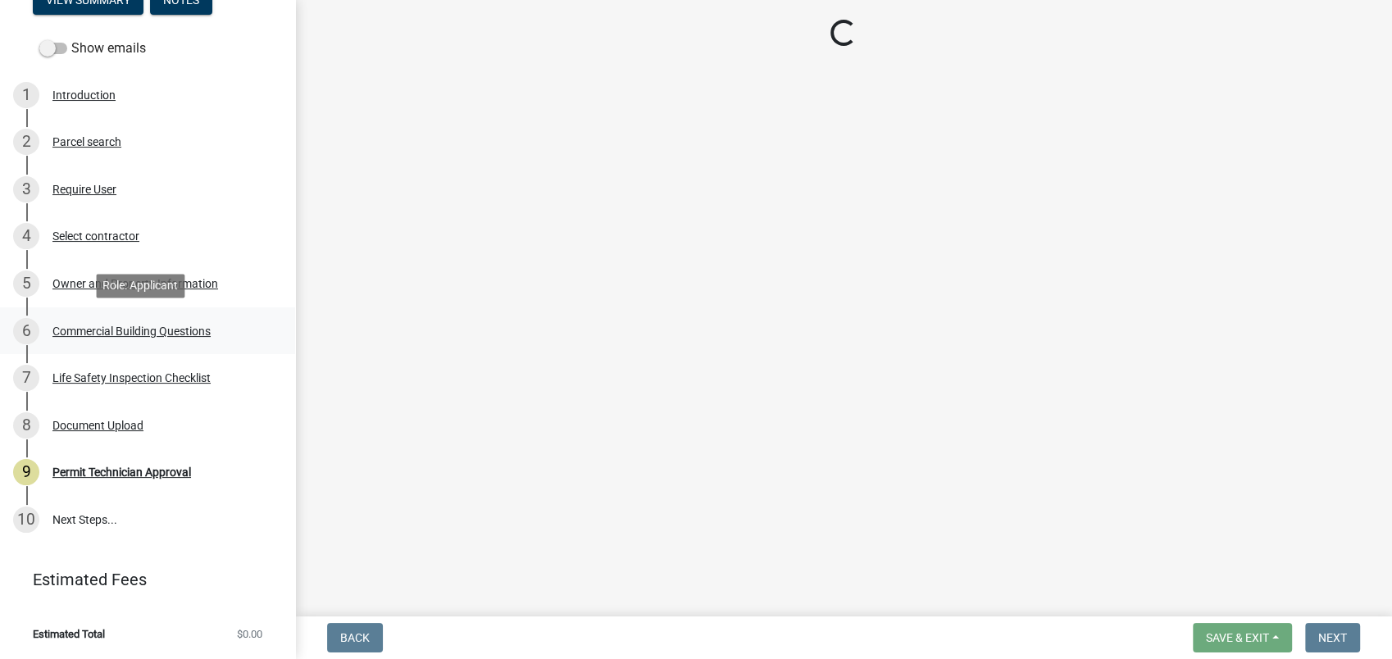
select select "4ca3eb50-5b53-4ed6-9b37-124f5458de6c"
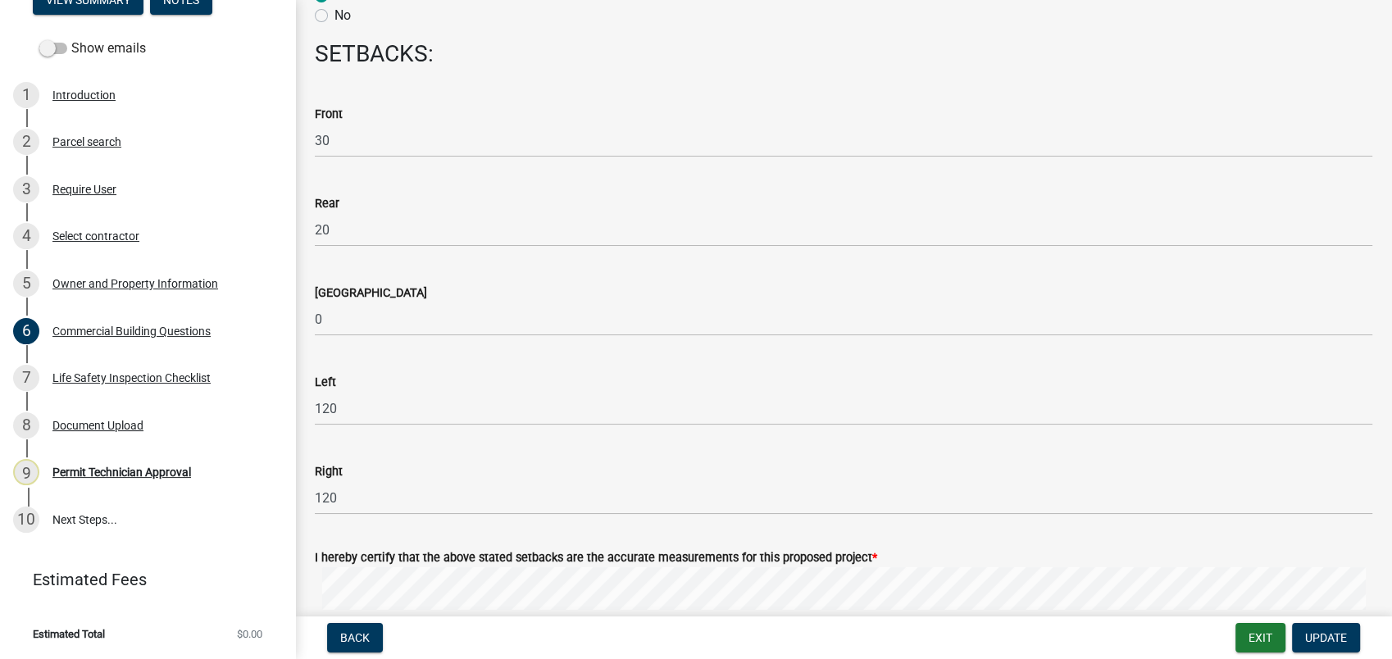
scroll to position [2004, 0]
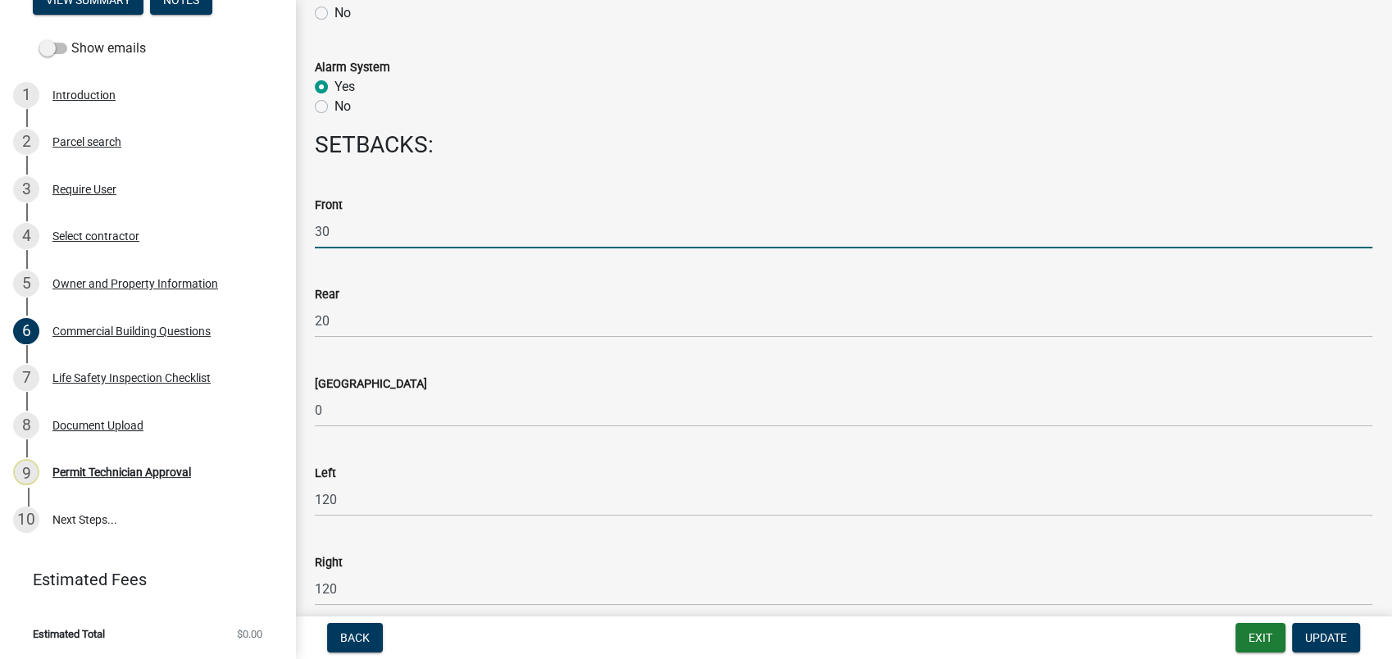
click at [337, 232] on input "30" at bounding box center [844, 232] width 1058 height 34
drag, startPoint x: 337, startPoint y: 231, endPoint x: 298, endPoint y: 236, distance: 38.8
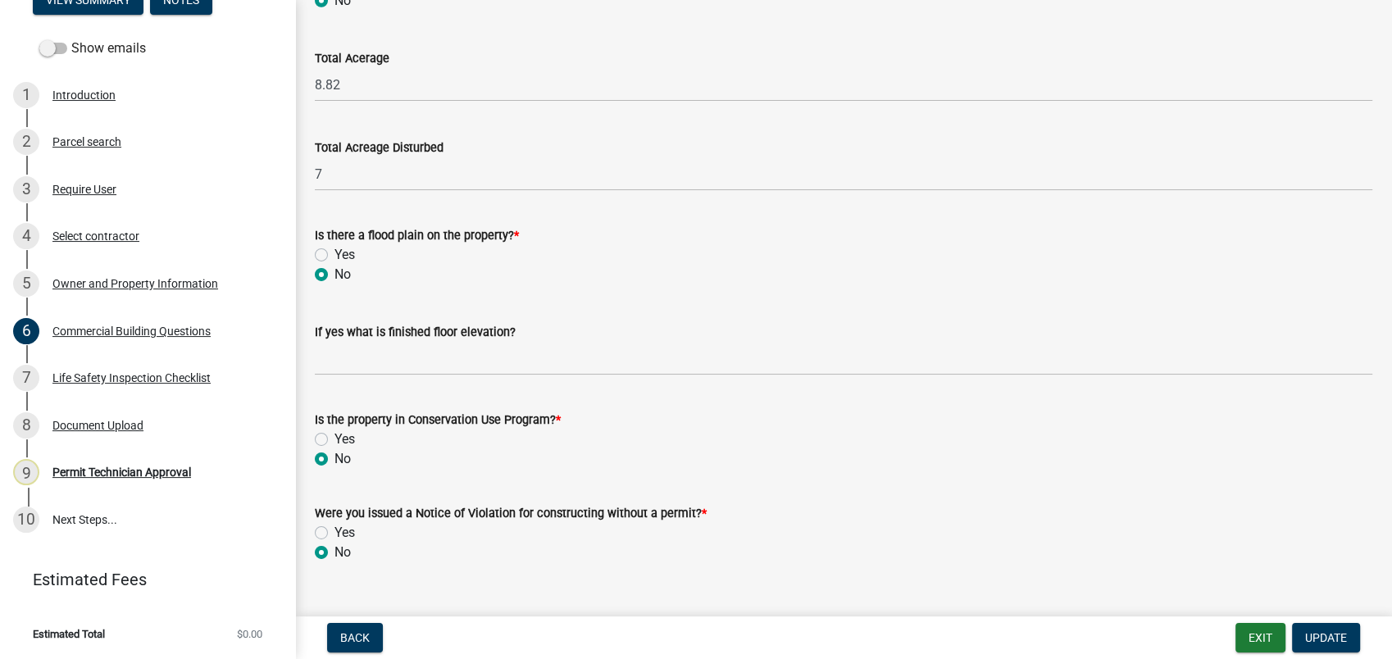
scroll to position [5436, 0]
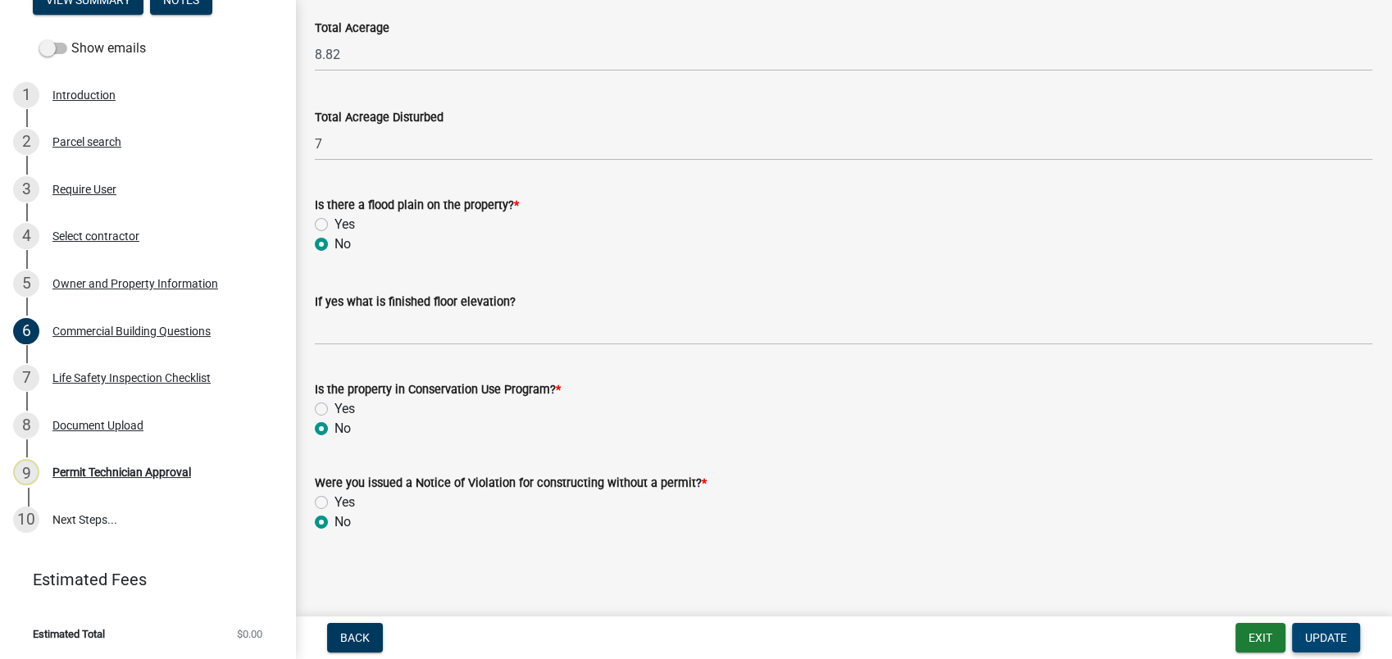
type input "100+"
click at [1324, 641] on span "Update" at bounding box center [1326, 637] width 42 height 13
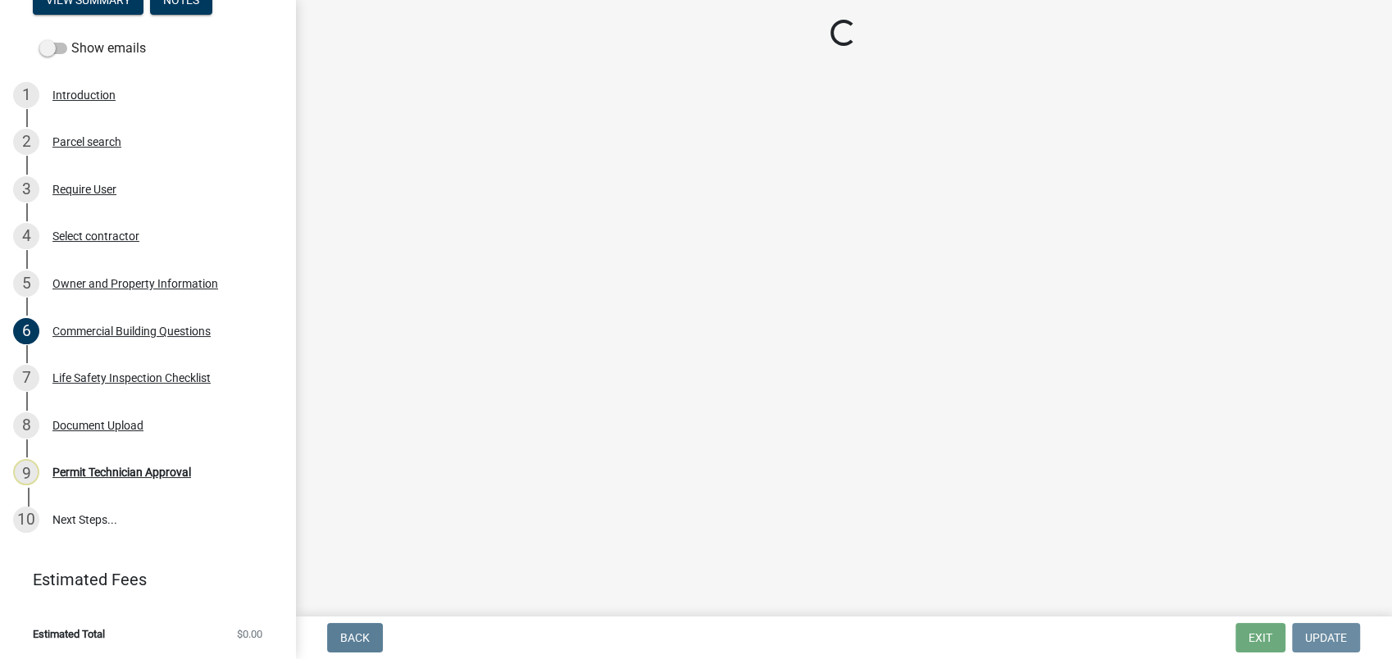
scroll to position [0, 0]
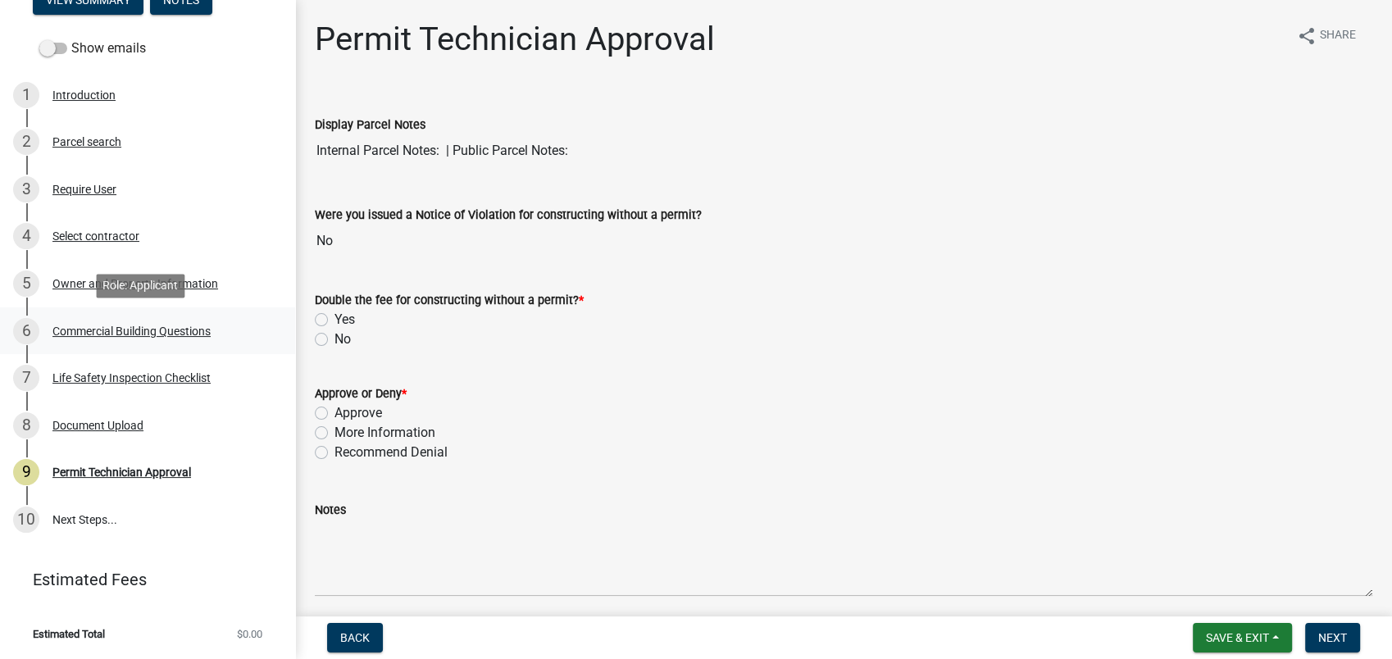
click at [118, 325] on div "Commercial Building Questions" at bounding box center [131, 330] width 158 height 11
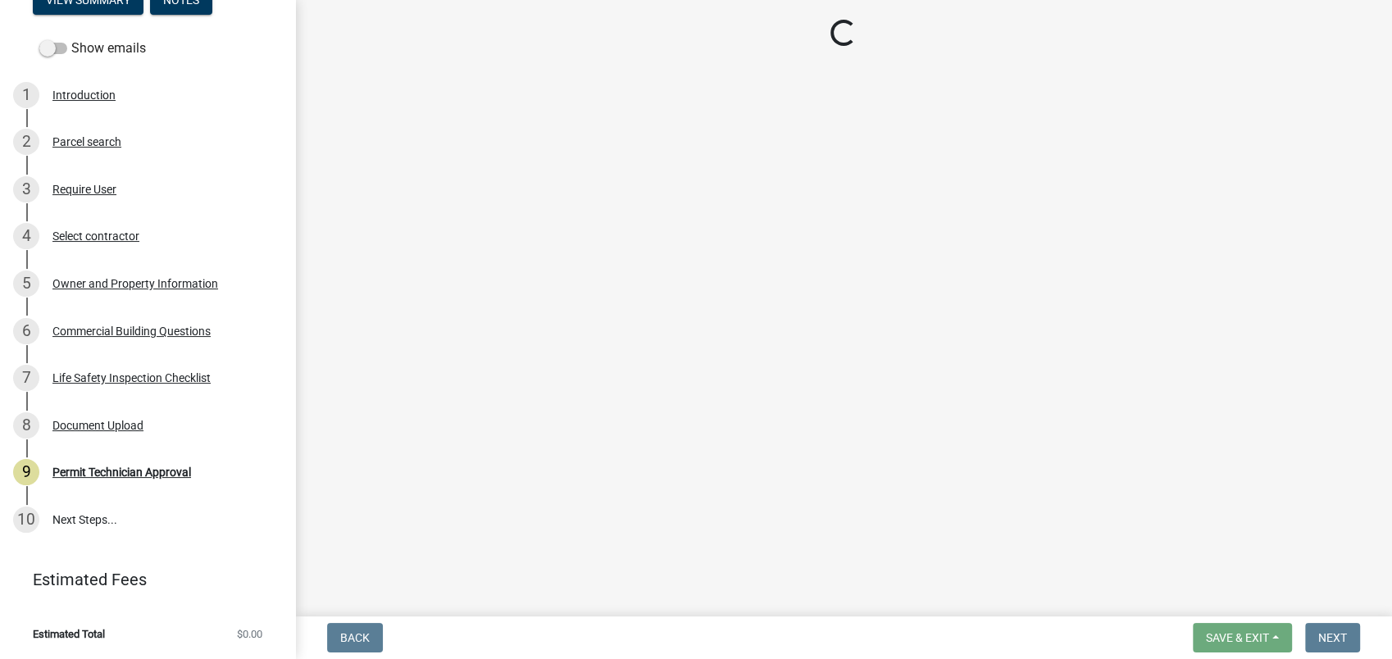
select select "4ca3eb50-5b53-4ed6-9b37-124f5458de6c"
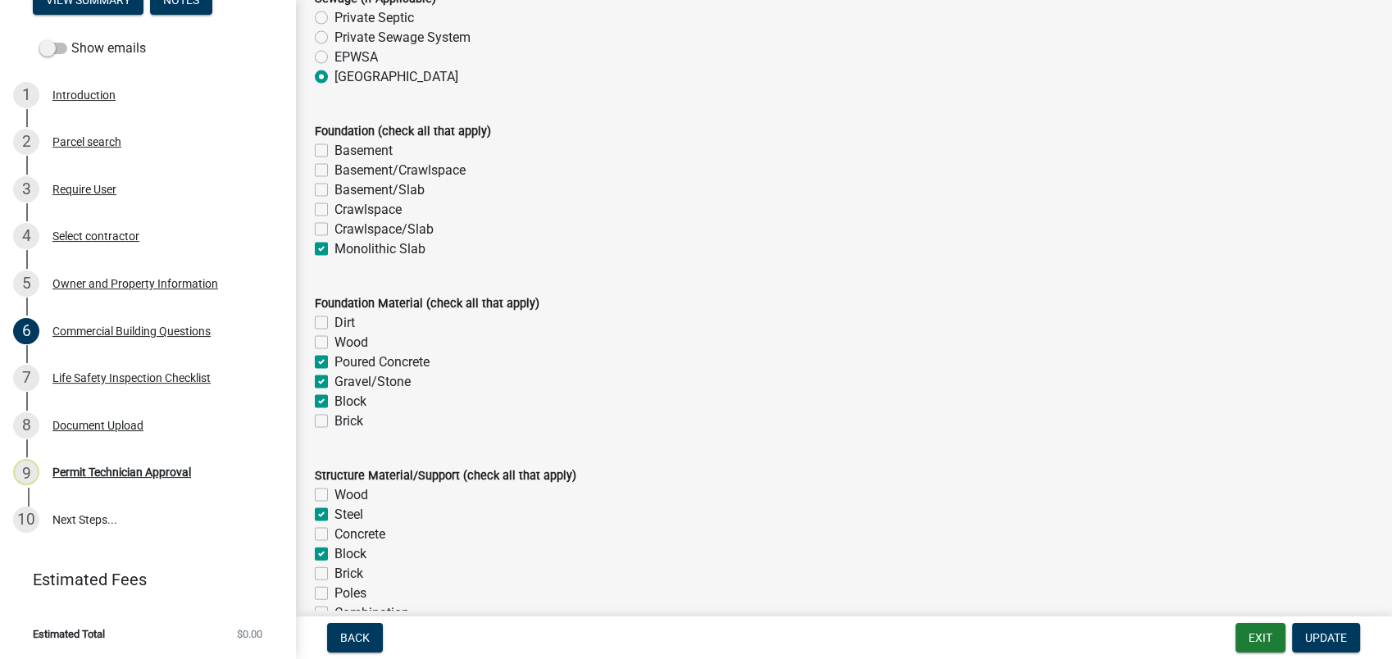
scroll to position [3643, 0]
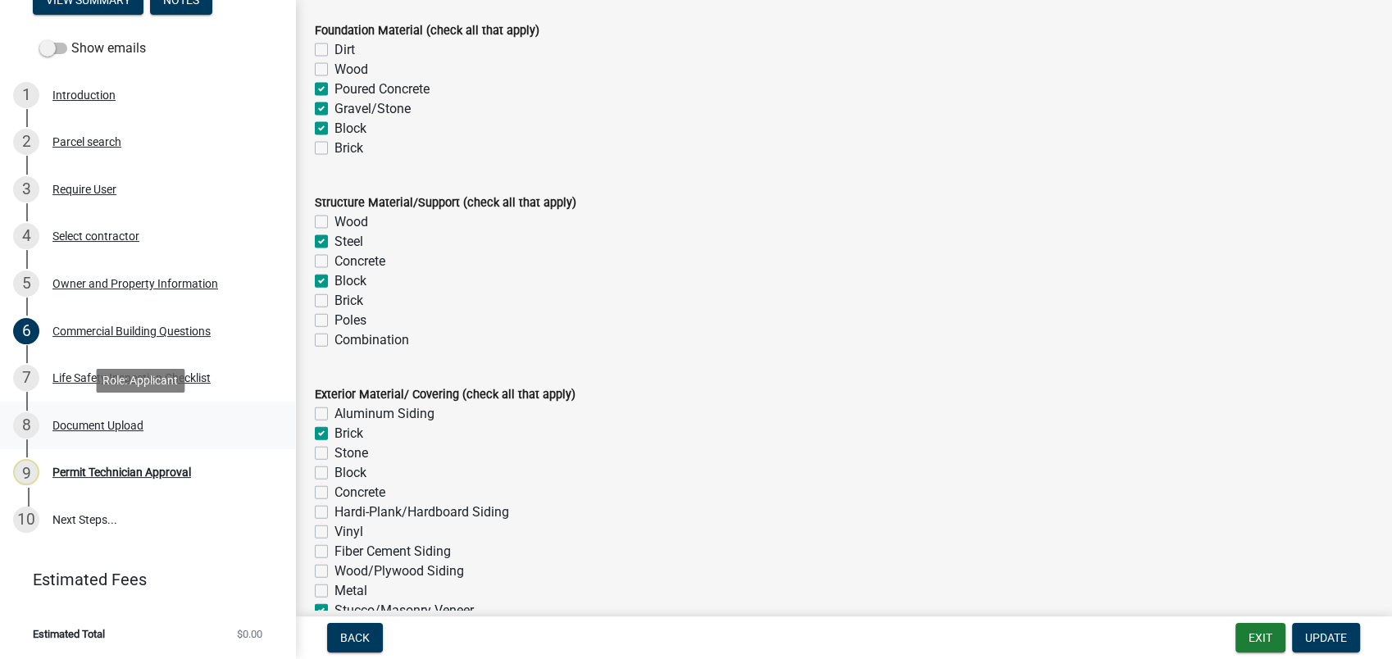
click at [98, 411] on link "8 Document Upload" at bounding box center [147, 426] width 295 height 48
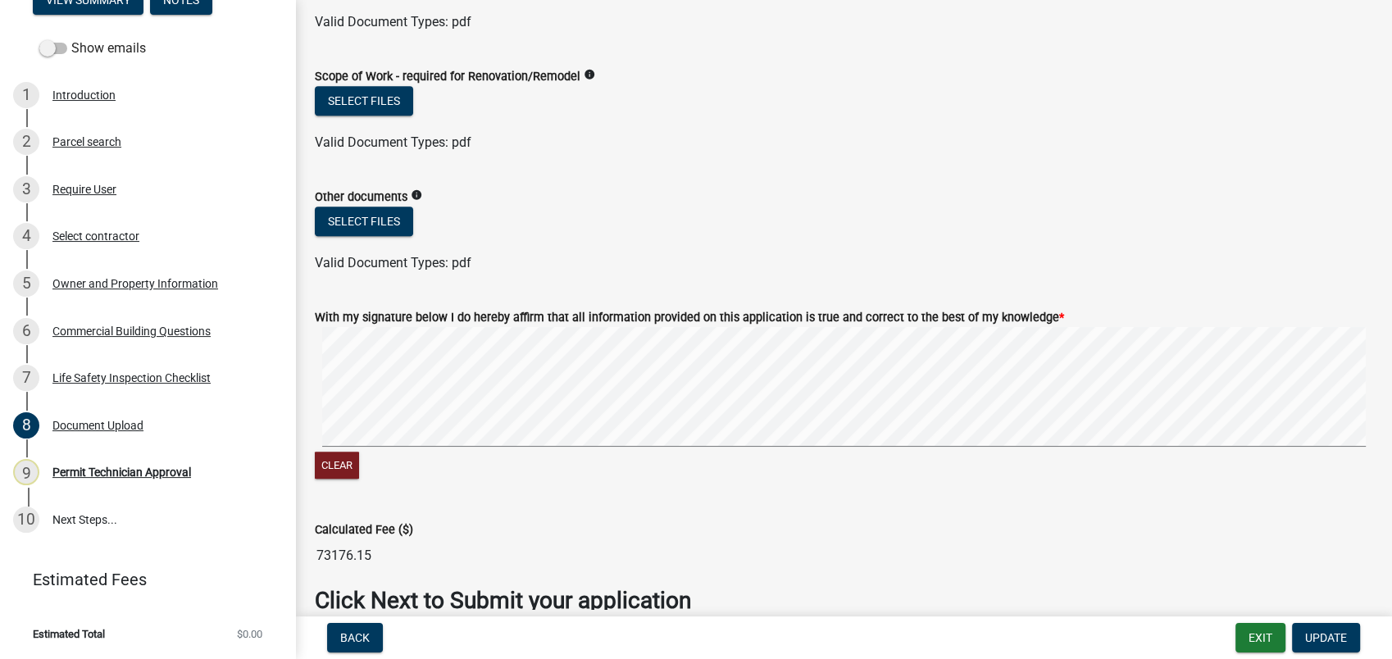
scroll to position [1628, 0]
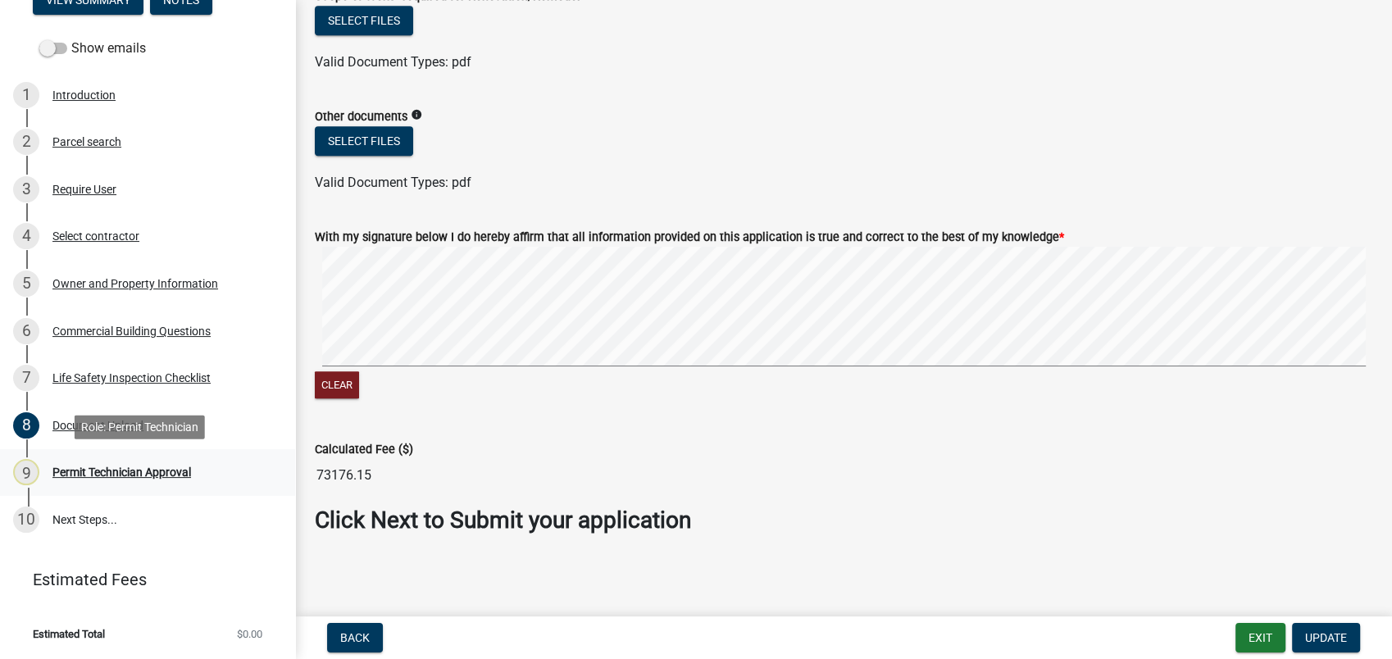
click at [134, 472] on div "Permit Technician Approval" at bounding box center [121, 471] width 139 height 11
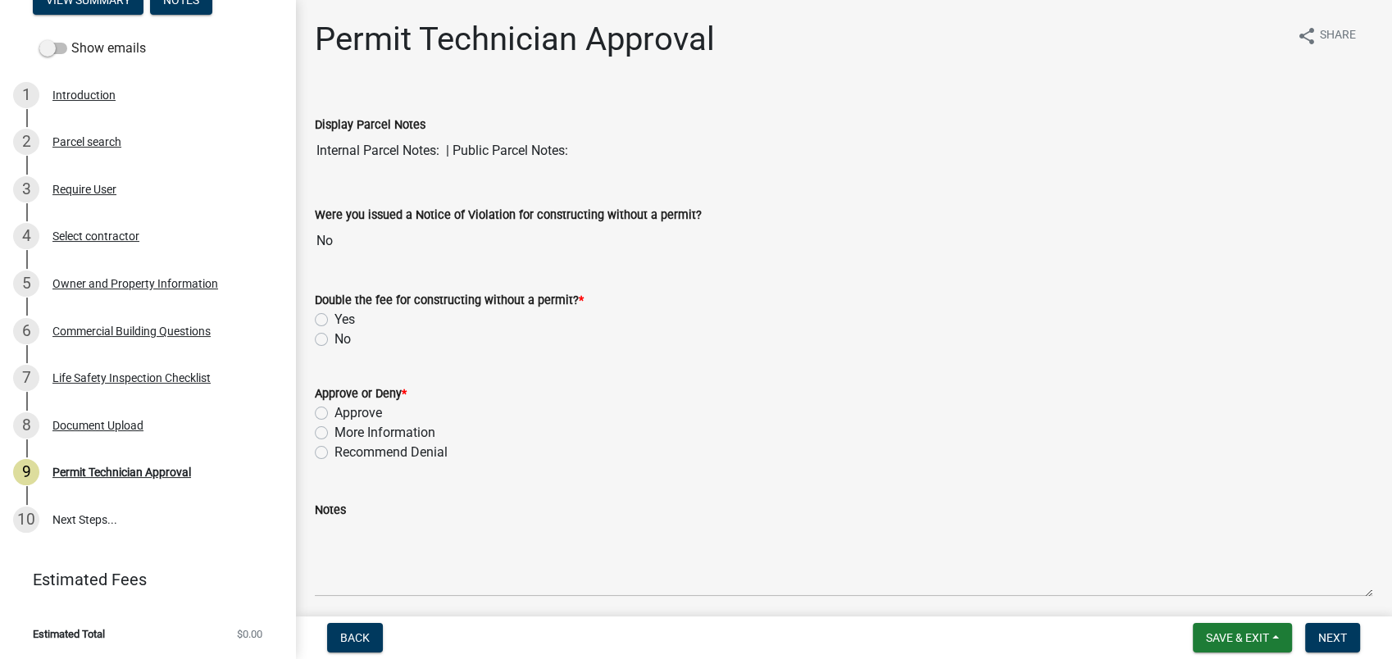
click at [321, 331] on div "No" at bounding box center [844, 340] width 1058 height 20
click at [334, 341] on label "No" at bounding box center [342, 340] width 16 height 20
click at [334, 340] on input "No" at bounding box center [339, 335] width 11 height 11
radio input "true"
click at [334, 433] on label "More Information" at bounding box center [384, 433] width 101 height 20
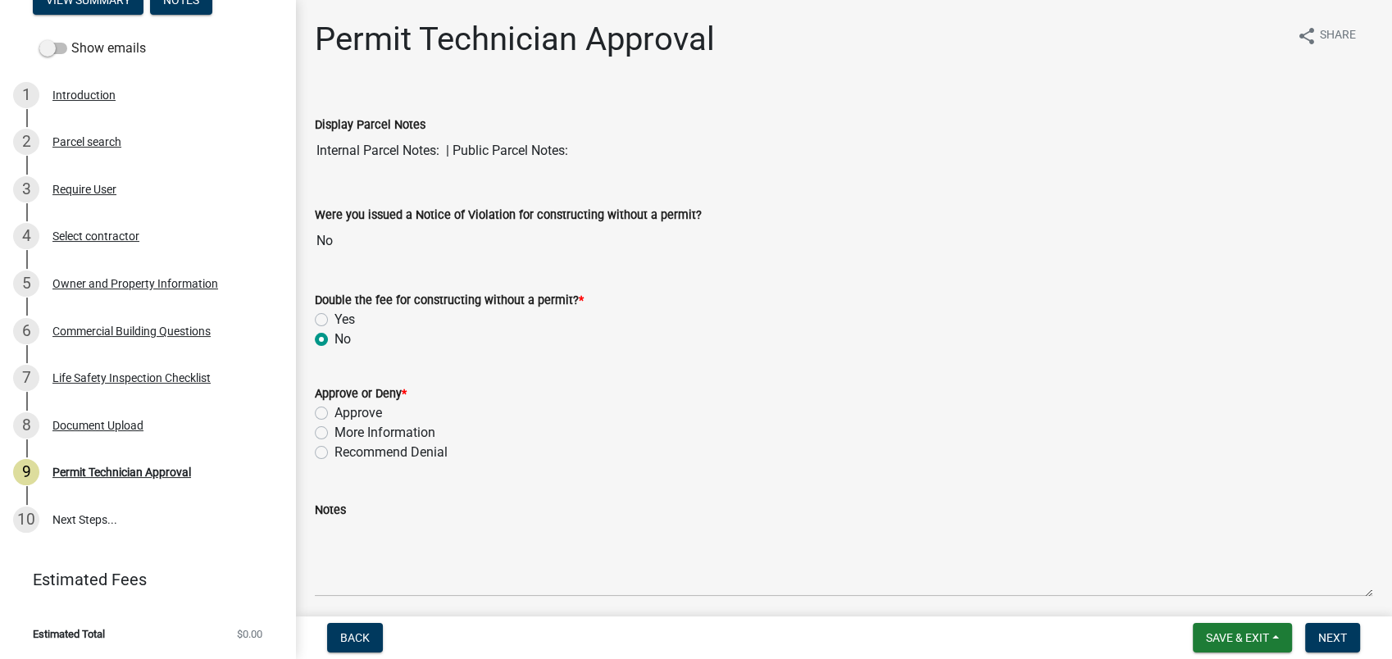
click at [334, 433] on input "More Information" at bounding box center [339, 428] width 11 height 11
radio input "true"
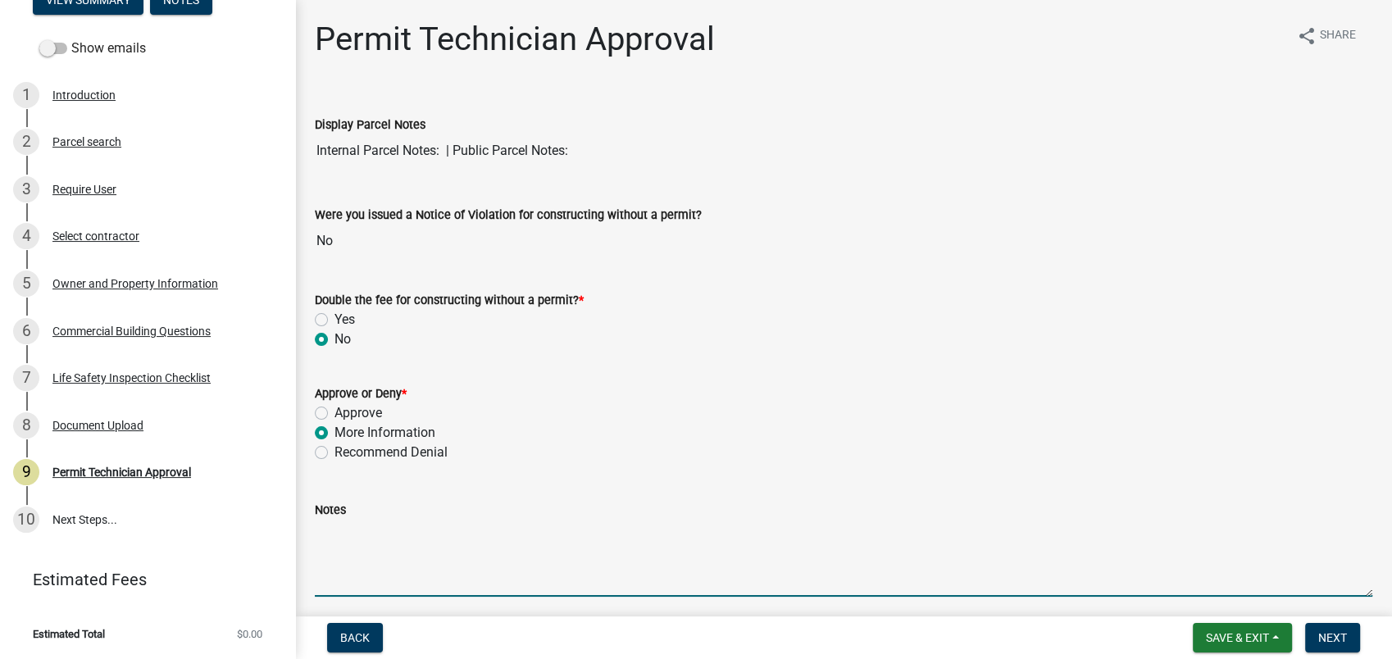
click at [367, 532] on textarea "Notes" at bounding box center [844, 558] width 1058 height 77
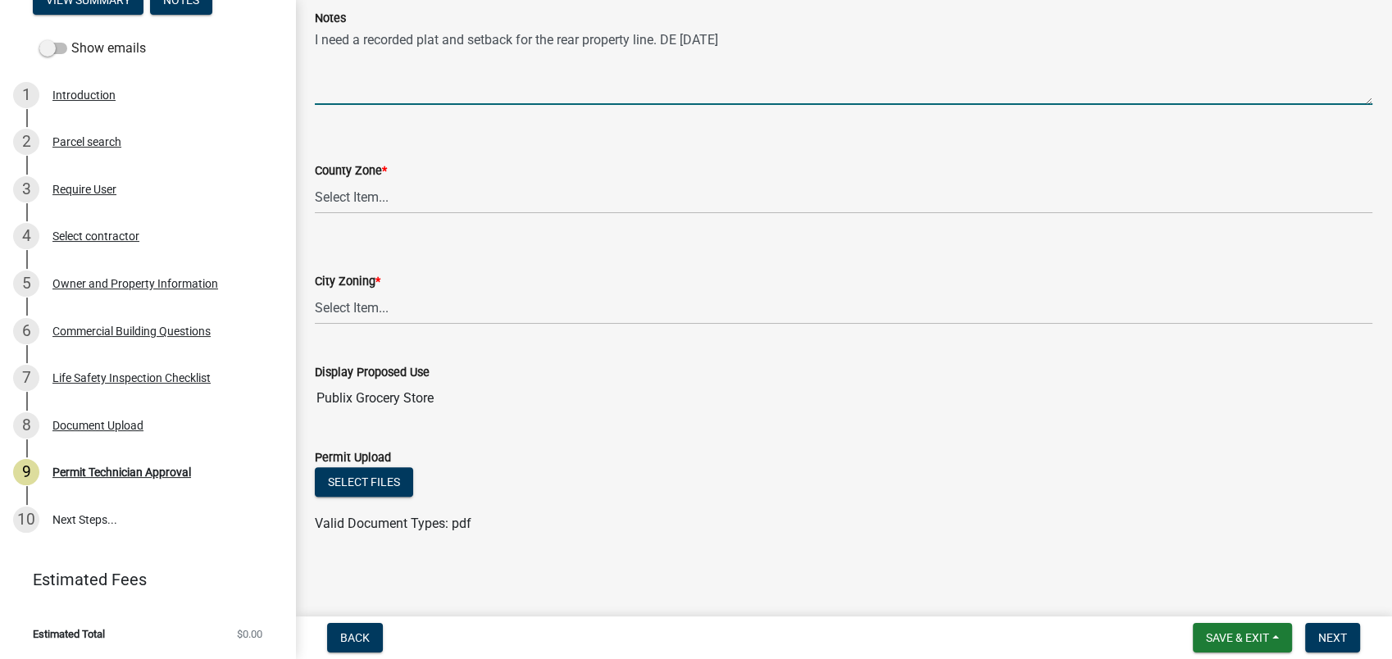
scroll to position [493, 0]
type textarea "I need a recorded plat and setback for the rear property line. DE 09-05-2025"
click at [362, 198] on select "Select Item... AG-1 R-1R R-1 R-2 MHP RM-1 RM-3 C-1 C-2 I-M PUD N/A" at bounding box center [844, 197] width 1058 height 34
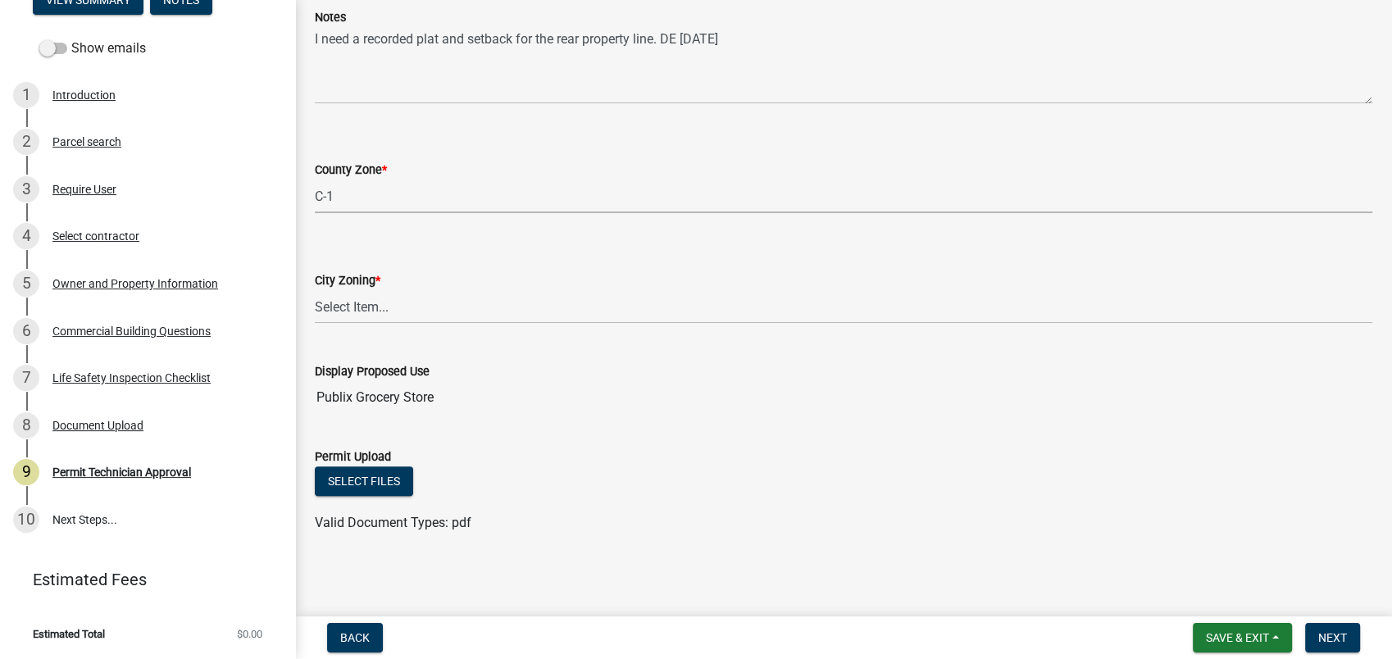
click at [315, 180] on select "Select Item... AG-1 R-1R R-1 R-2 MHP RM-1 RM-3 C-1 C-2 I-M PUD N/A" at bounding box center [844, 197] width 1058 height 34
select select "a11fa51f-b34d-496b-ab35-5fd1b53a4648"
click at [351, 305] on select "Select Item... A-1 A-2 R-1 R-2 R-3 R-4 MHP C-1 C-2 I-1 I-2 DB FH H-P N/A" at bounding box center [844, 307] width 1058 height 34
click at [315, 290] on select "Select Item... A-1 A-2 R-1 R-2 R-3 R-4 MHP C-1 C-2 I-1 I-2 DB FH H-P N/A" at bounding box center [844, 307] width 1058 height 34
select select "83394b22-4a11-496c-8e5c-75ade2e72faf"
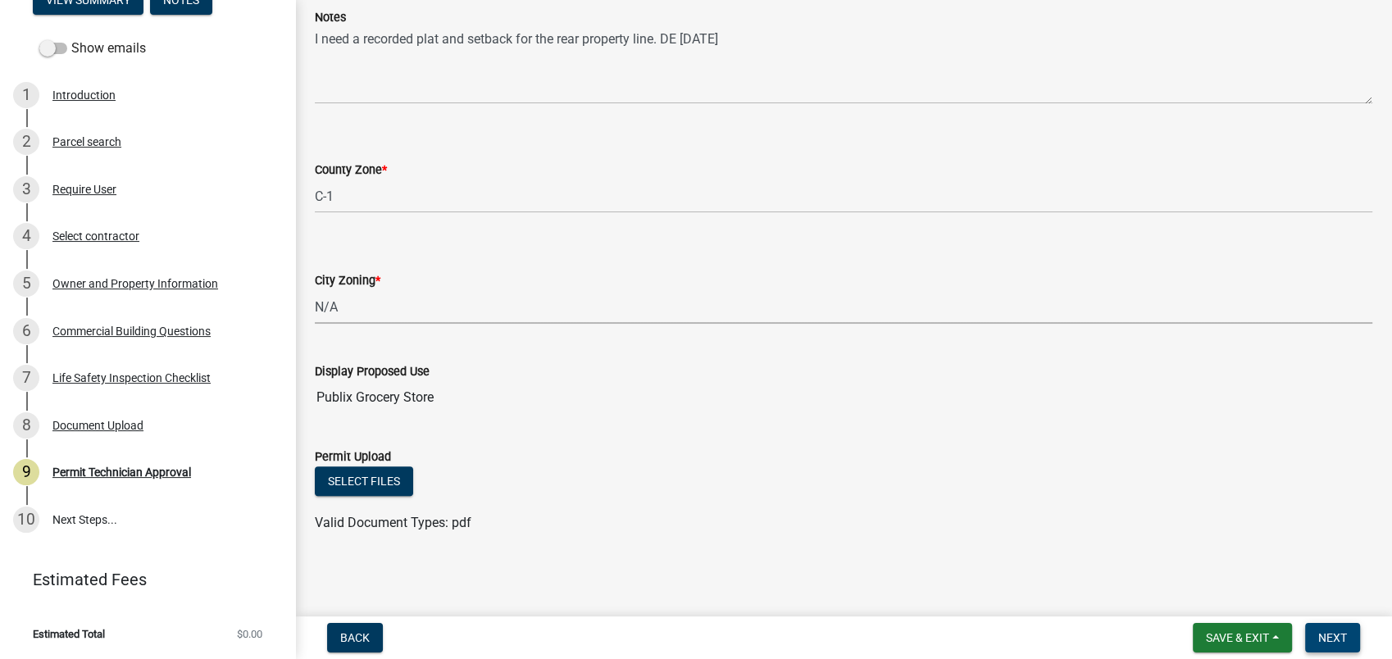
drag, startPoint x: 1327, startPoint y: 639, endPoint x: 1313, endPoint y: 642, distance: 15.1
click at [1318, 642] on span "Next" at bounding box center [1332, 637] width 29 height 13
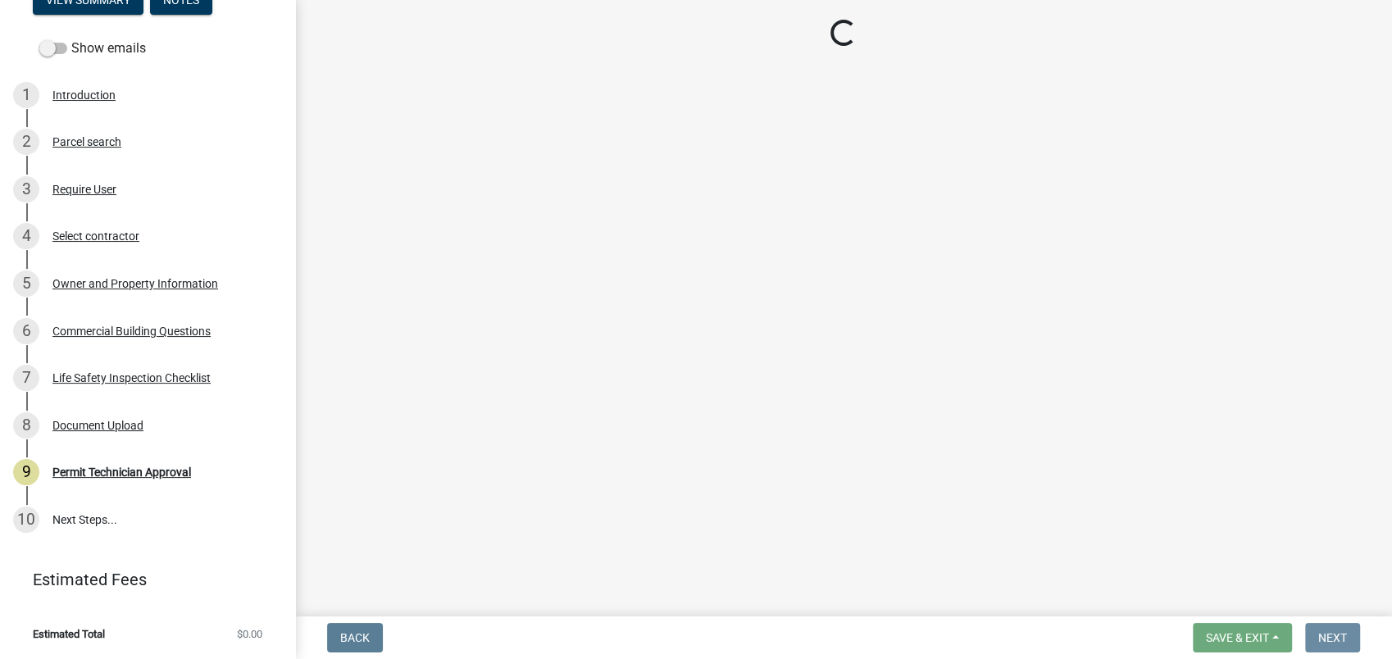
scroll to position [0, 0]
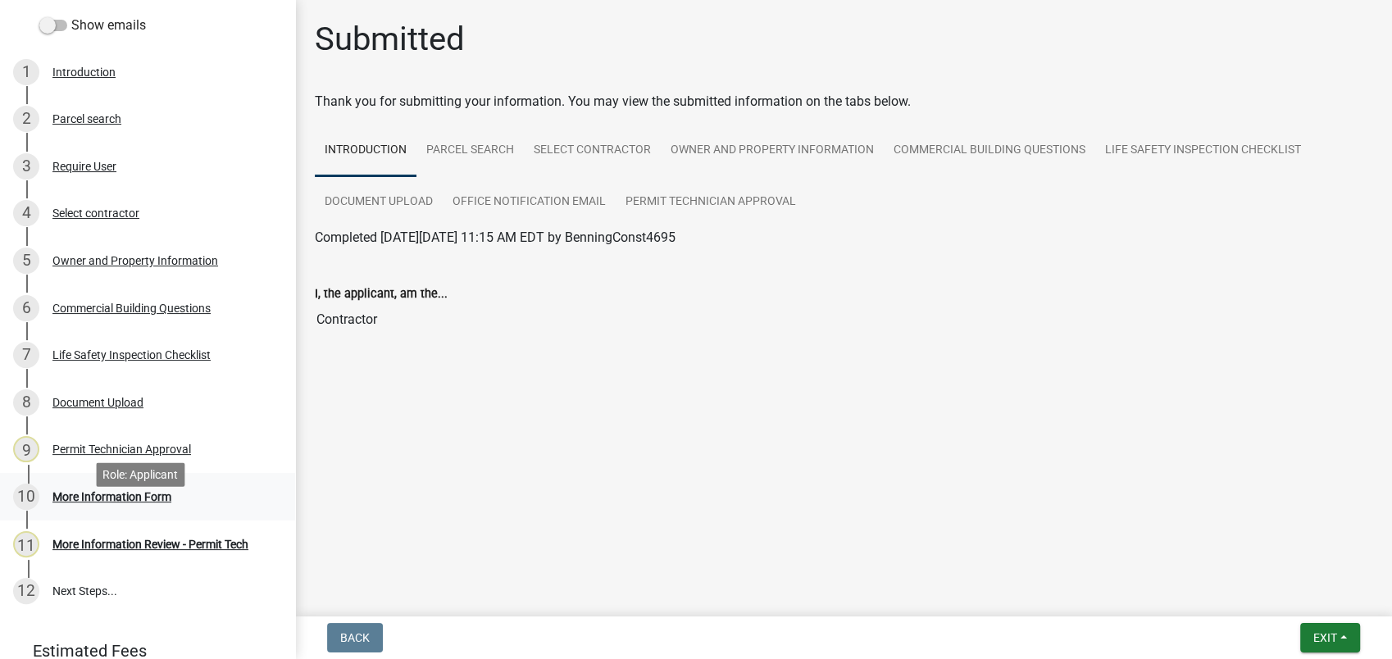
click at [155, 521] on link "10 More Information Form" at bounding box center [147, 497] width 295 height 48
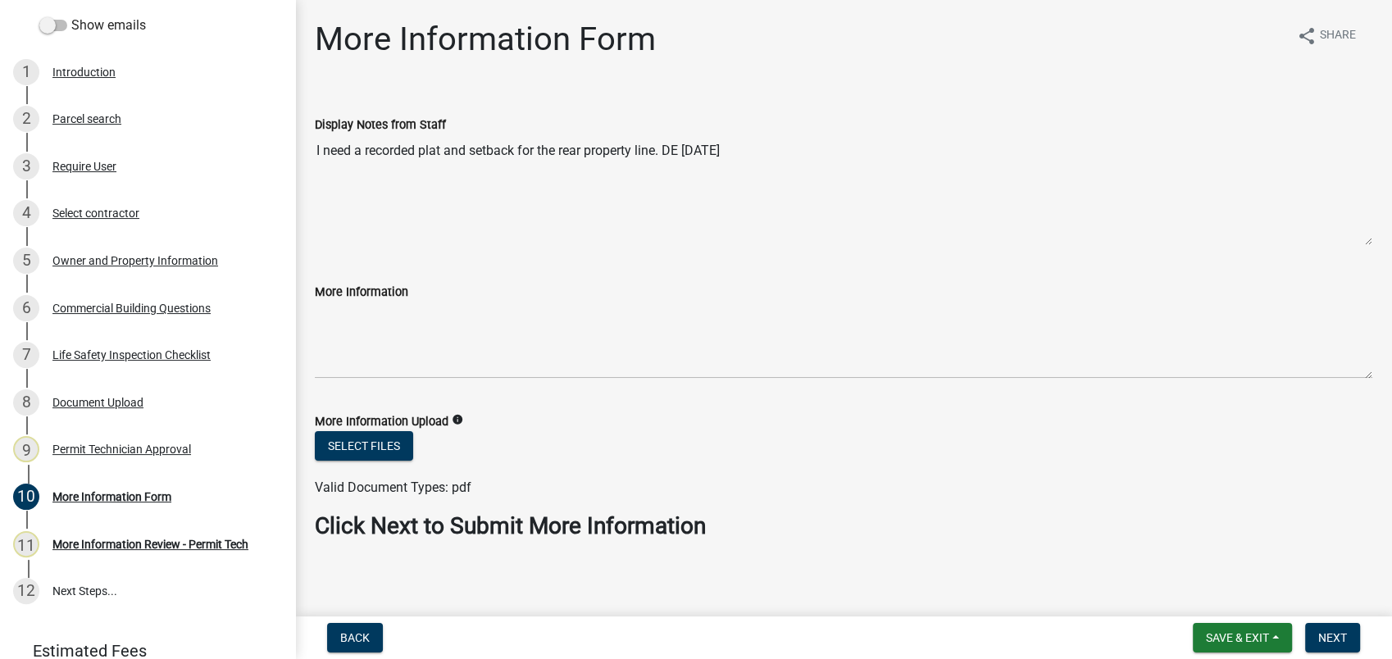
click at [780, 156] on textarea "I need a recorded plat and setback for the rear property line. DE 09-05-2025" at bounding box center [844, 189] width 1058 height 111
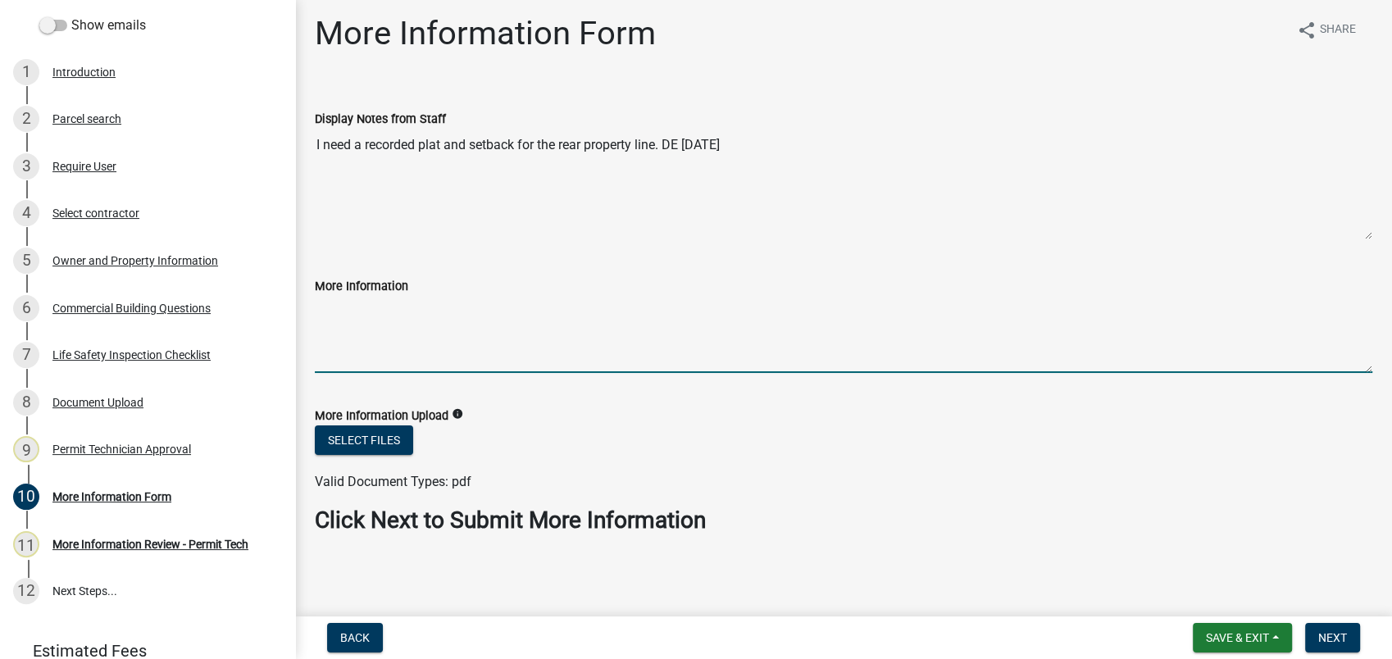
click at [348, 330] on textarea "More Information" at bounding box center [844, 334] width 1058 height 77
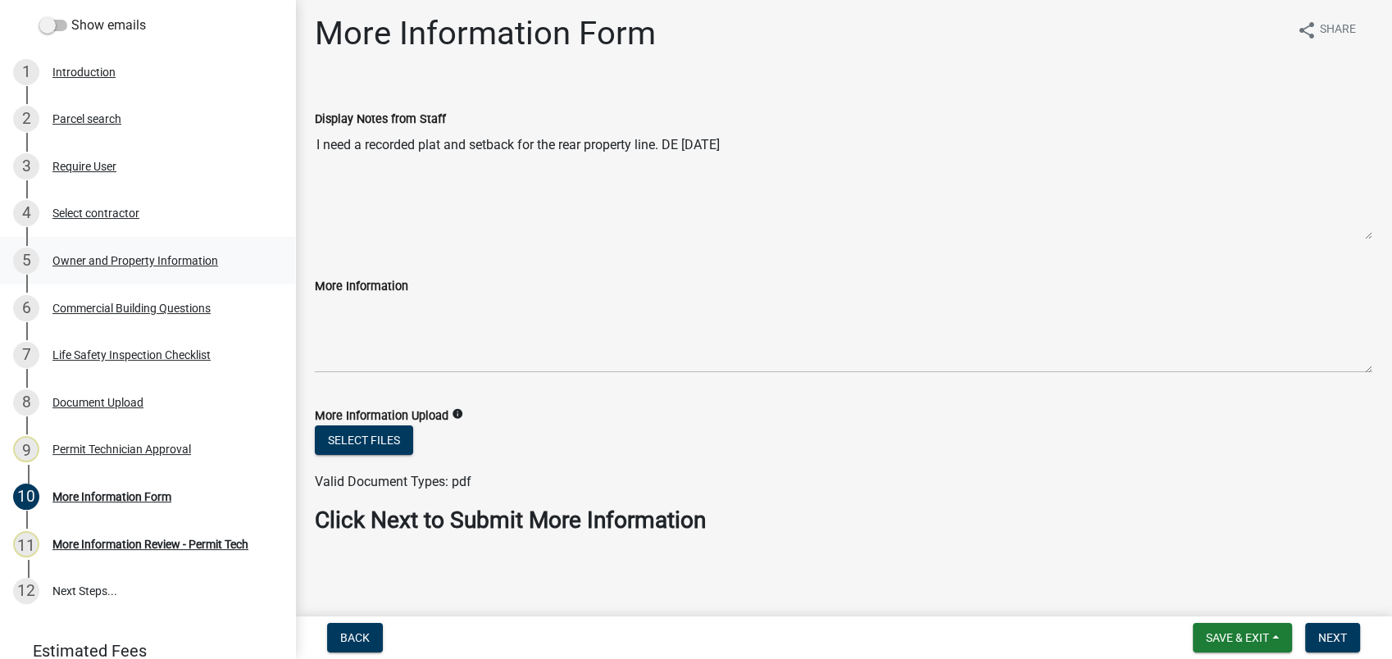
click at [129, 266] on div "Owner and Property Information" at bounding box center [135, 260] width 166 height 11
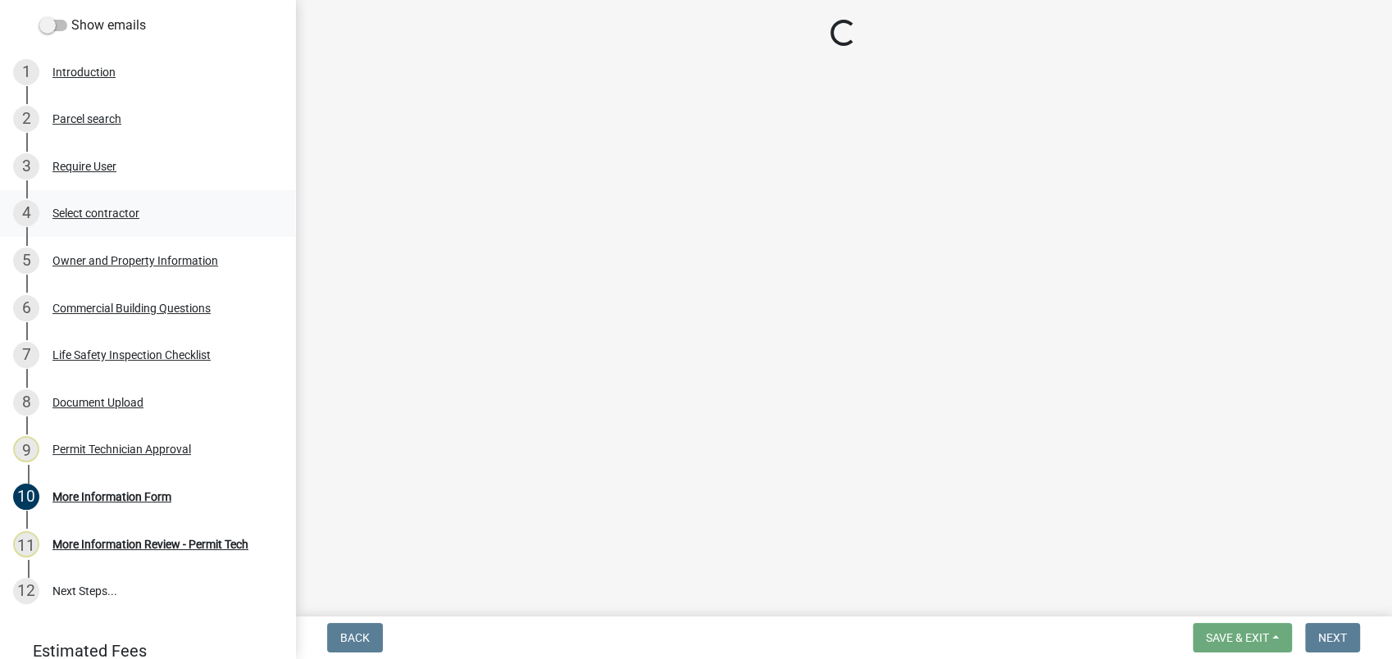
scroll to position [0, 0]
select select "a11fa51f-b34d-496b-ab35-5fd1b53a4648"
select select "83394b22-4a11-496c-8e5c-75ade2e72faf"
select select "469c5908-2854-42d5-89ed-bee7fc26529e"
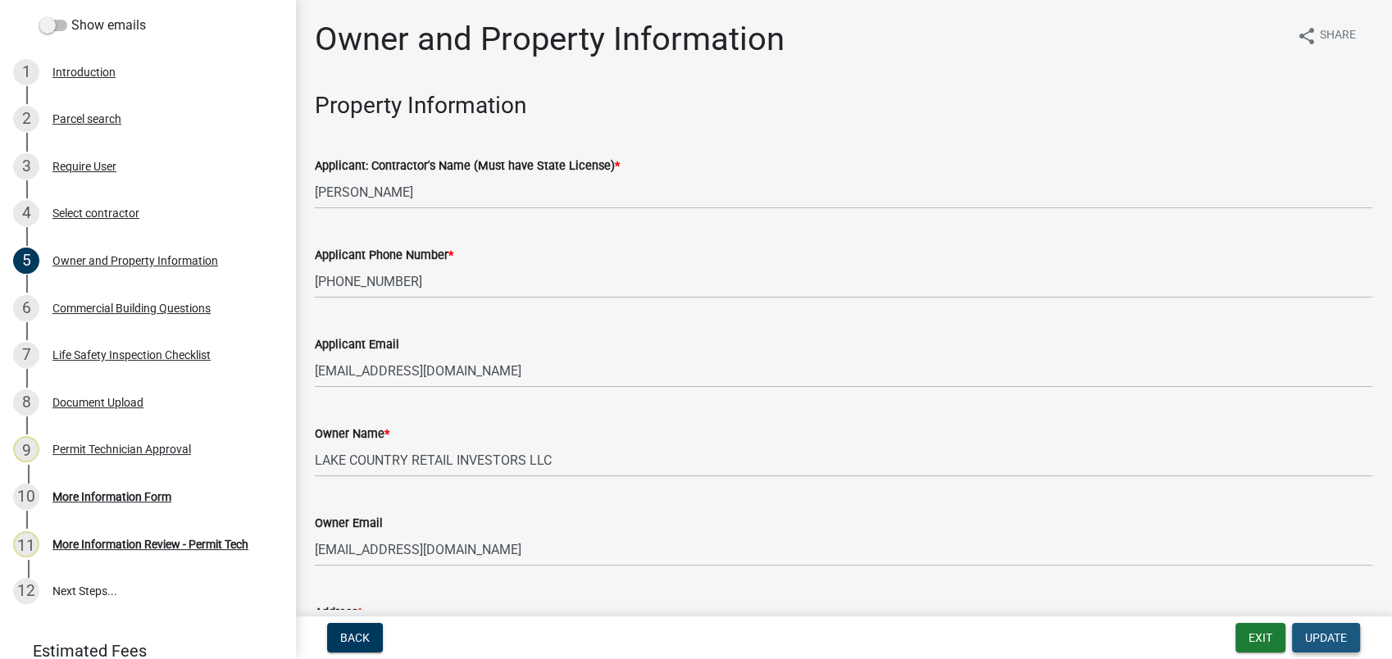
click at [1318, 635] on span "Update" at bounding box center [1326, 637] width 42 height 13
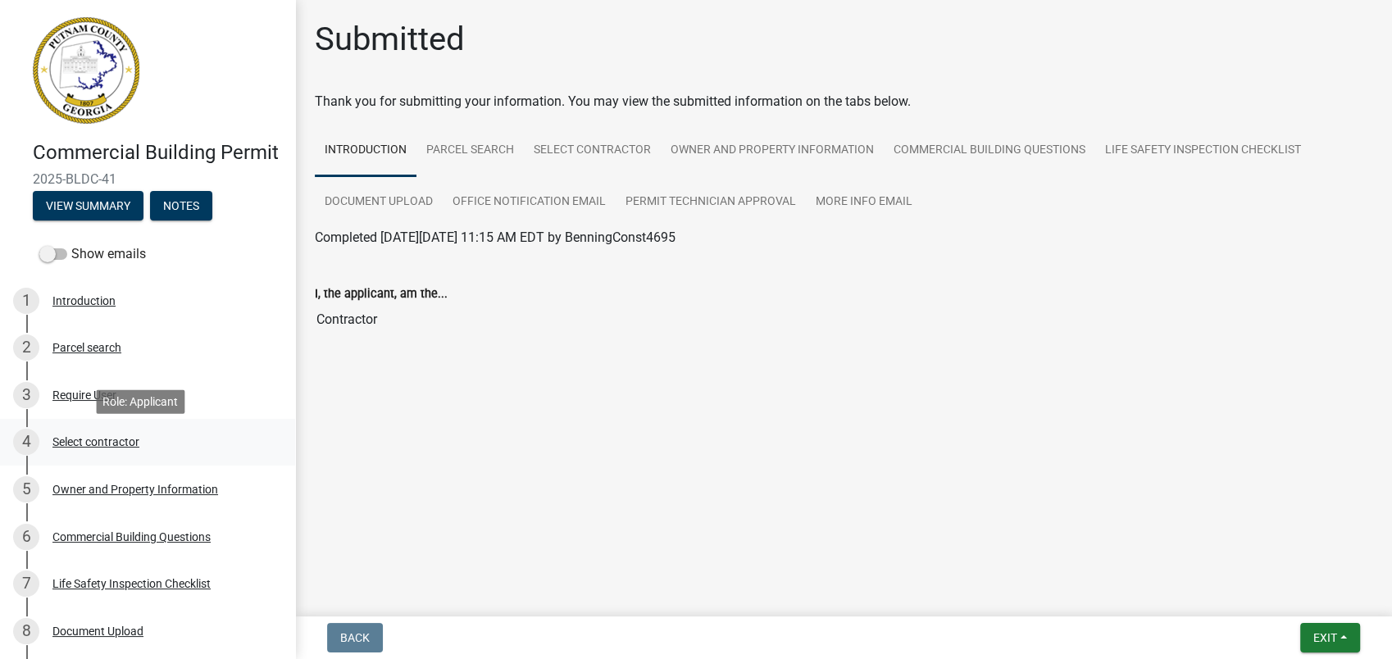
scroll to position [322, 0]
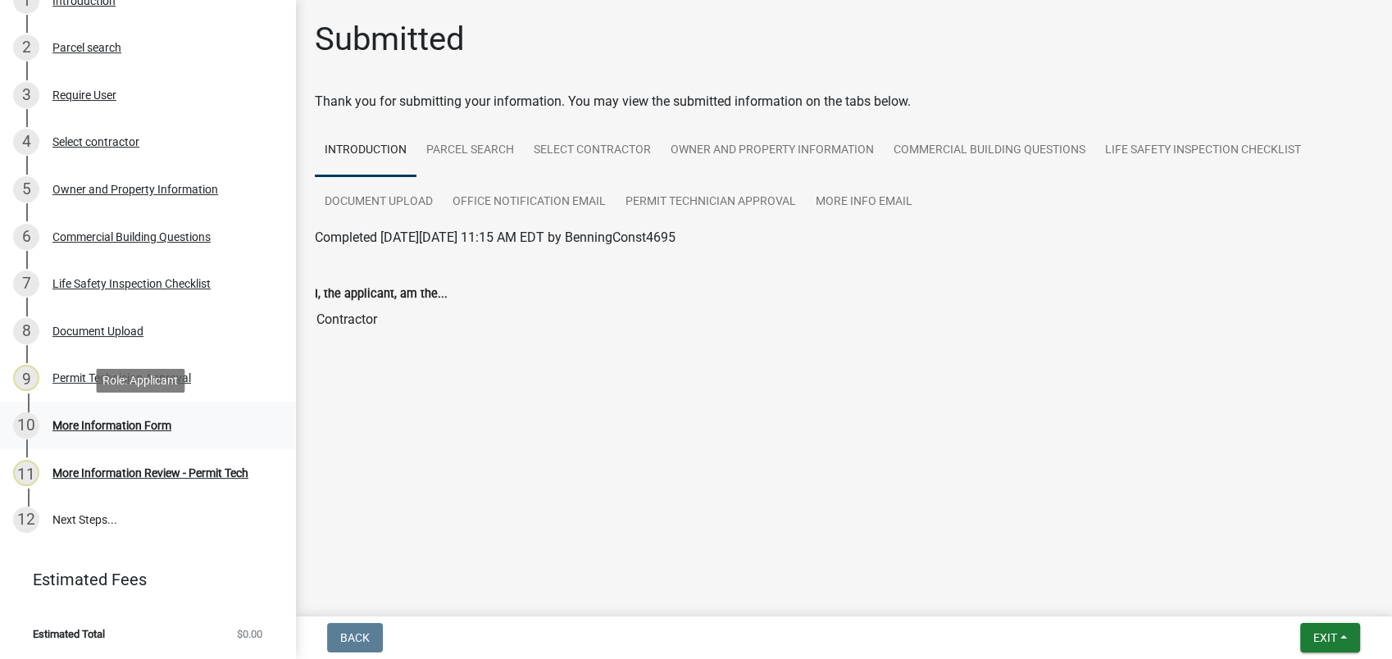
click at [107, 430] on div "More Information Form" at bounding box center [111, 425] width 119 height 11
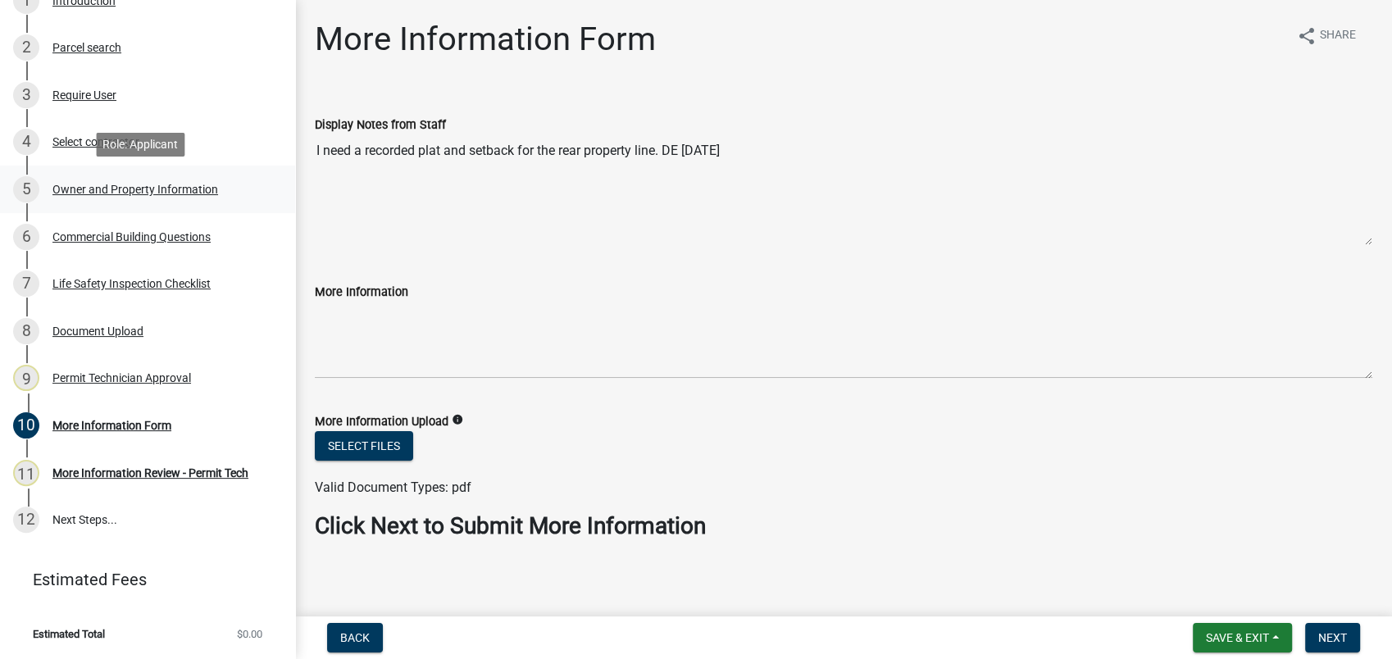
click at [111, 189] on div "Owner and Property Information" at bounding box center [135, 189] width 166 height 11
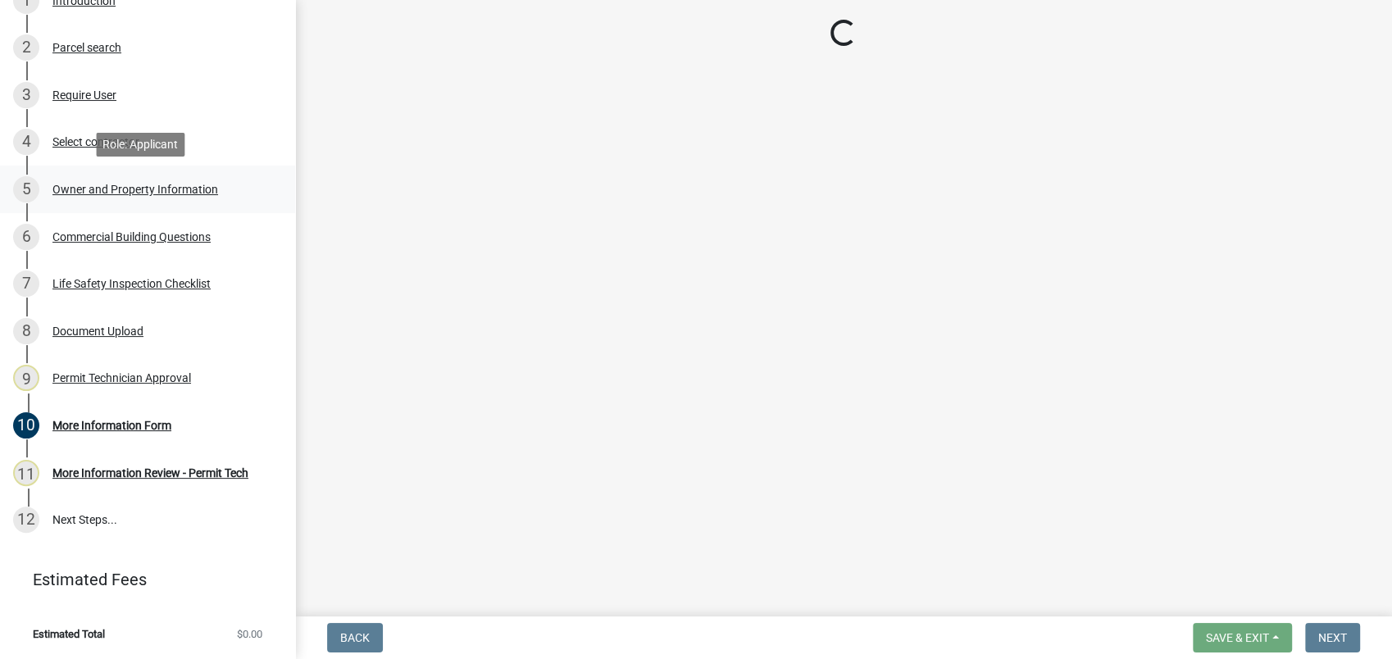
select select "a11fa51f-b34d-496b-ab35-5fd1b53a4648"
select select "83394b22-4a11-496c-8e5c-75ade2e72faf"
select select "469c5908-2854-42d5-89ed-bee7fc26529e"
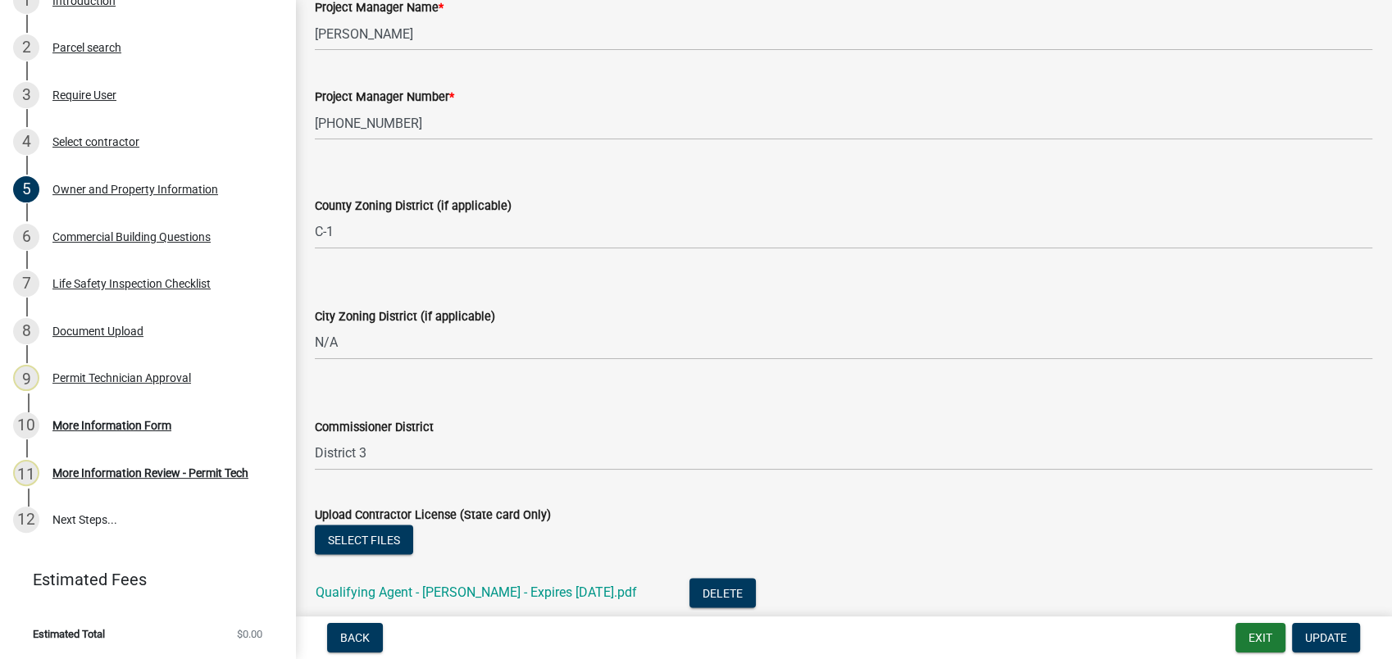
scroll to position [3006, 0]
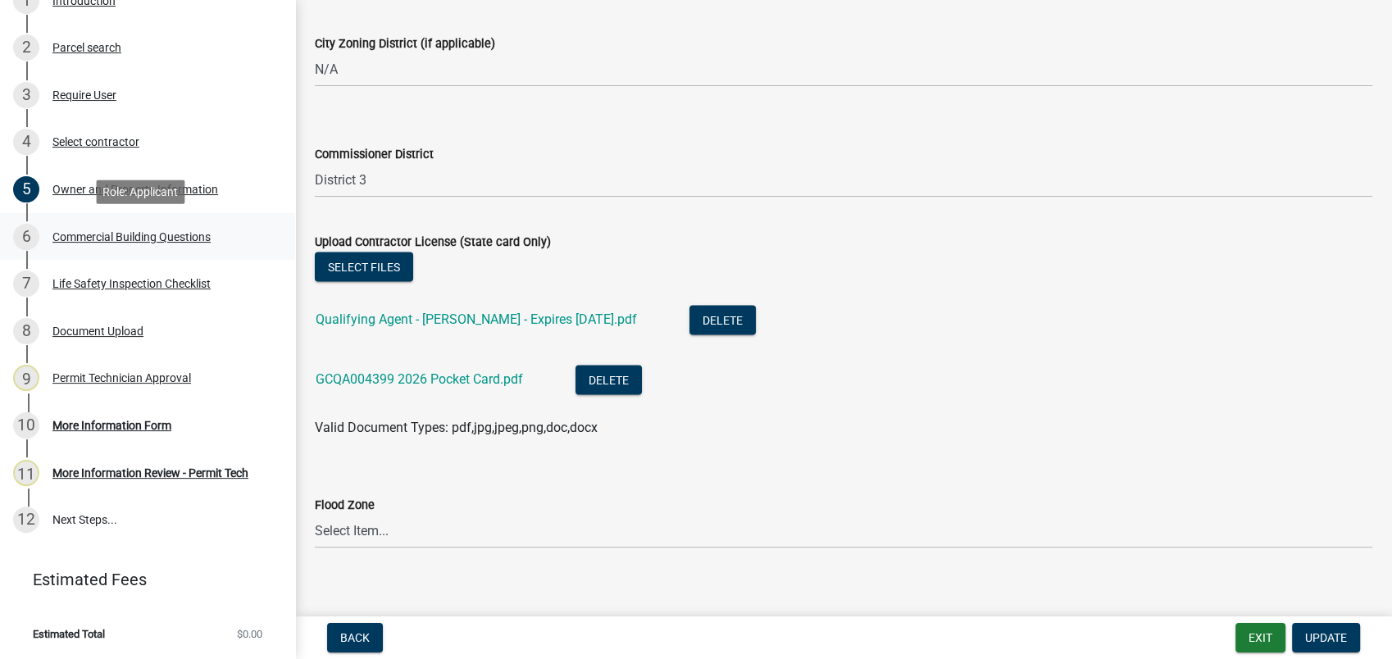
click at [129, 236] on div "Commercial Building Questions" at bounding box center [131, 236] width 158 height 11
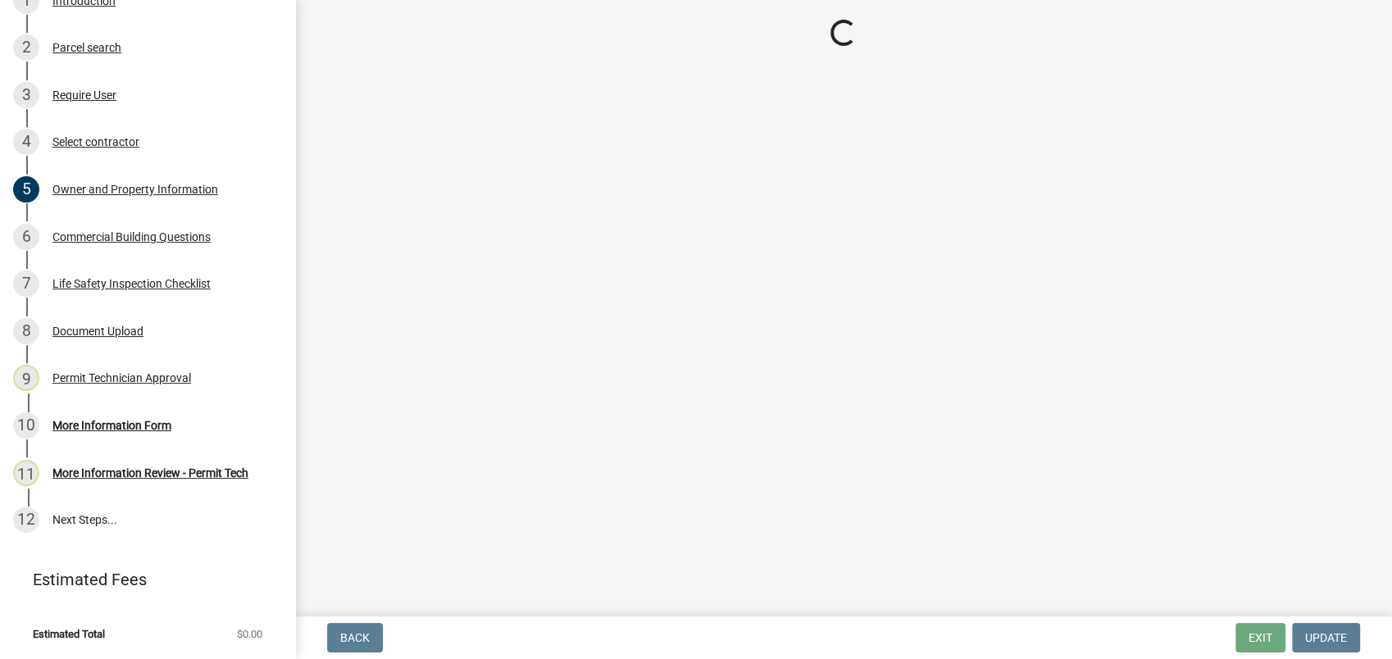
select select "4ca3eb50-5b53-4ed6-9b37-124f5458de6c"
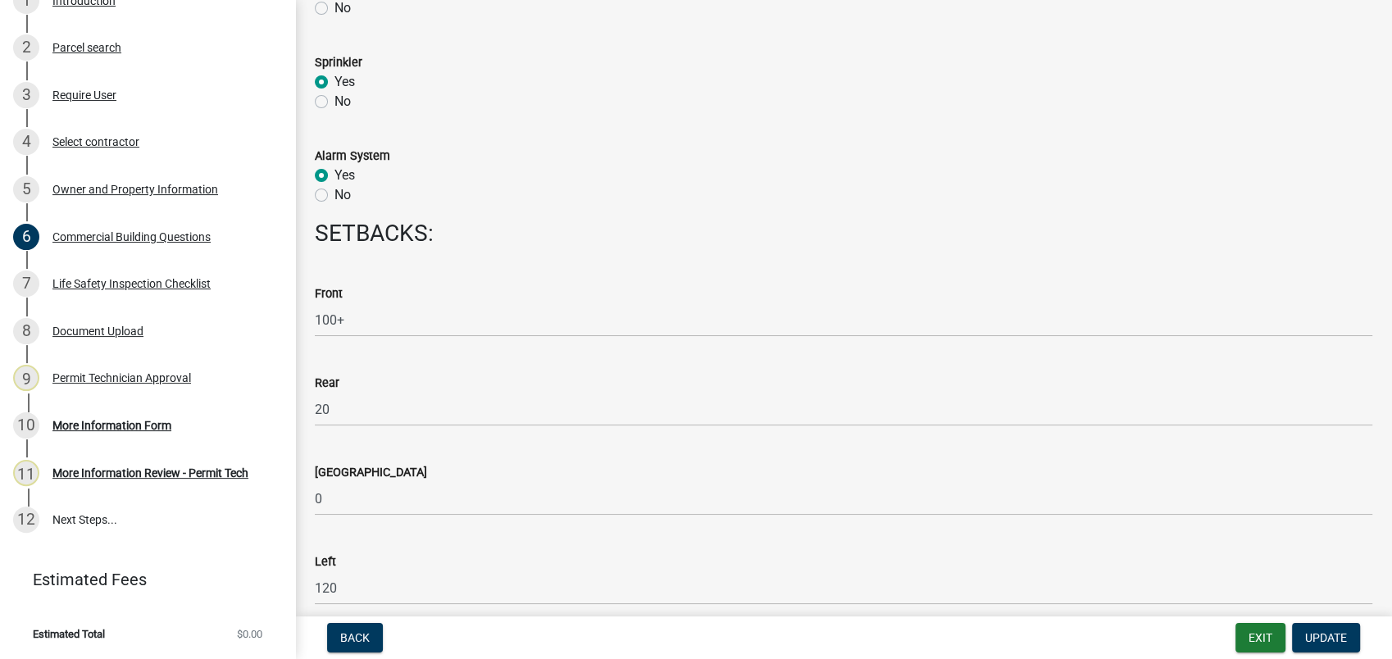
scroll to position [1913, 0]
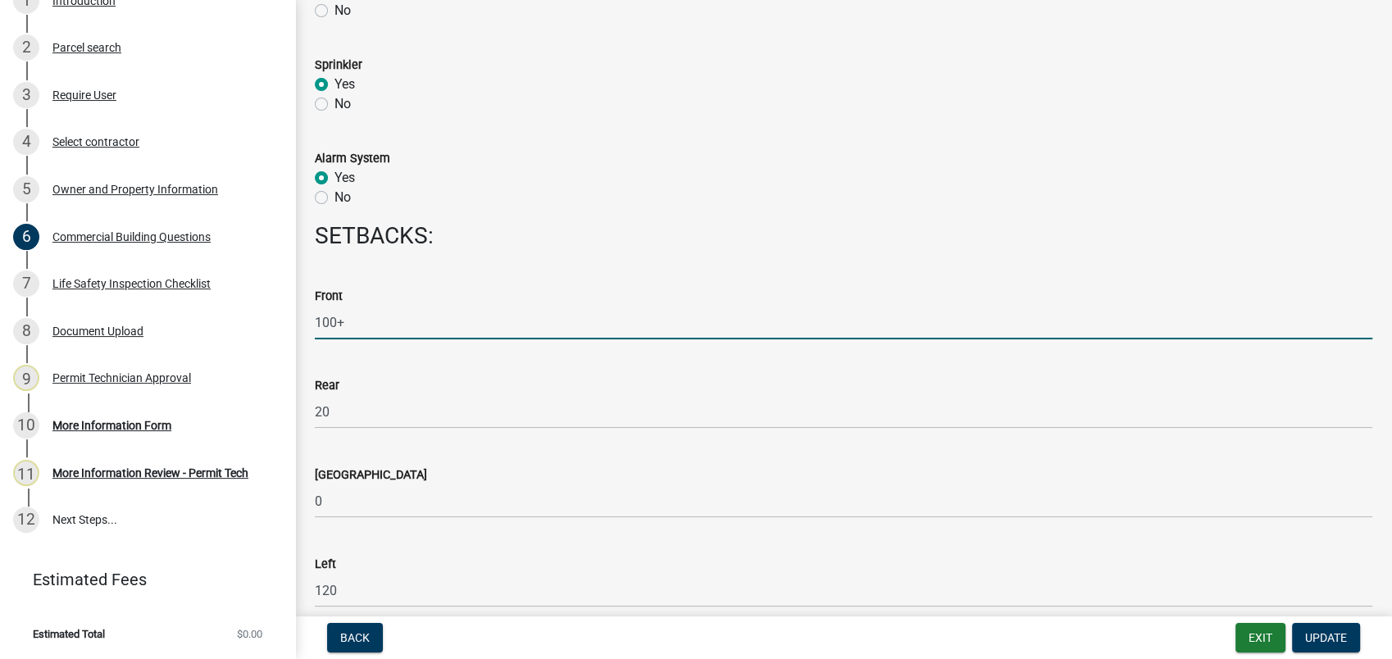
click at [348, 323] on input "100+" at bounding box center [844, 323] width 1058 height 34
drag, startPoint x: 348, startPoint y: 323, endPoint x: 325, endPoint y: 324, distance: 22.2
click at [325, 324] on input "100+" at bounding box center [844, 323] width 1058 height 34
type input "120"
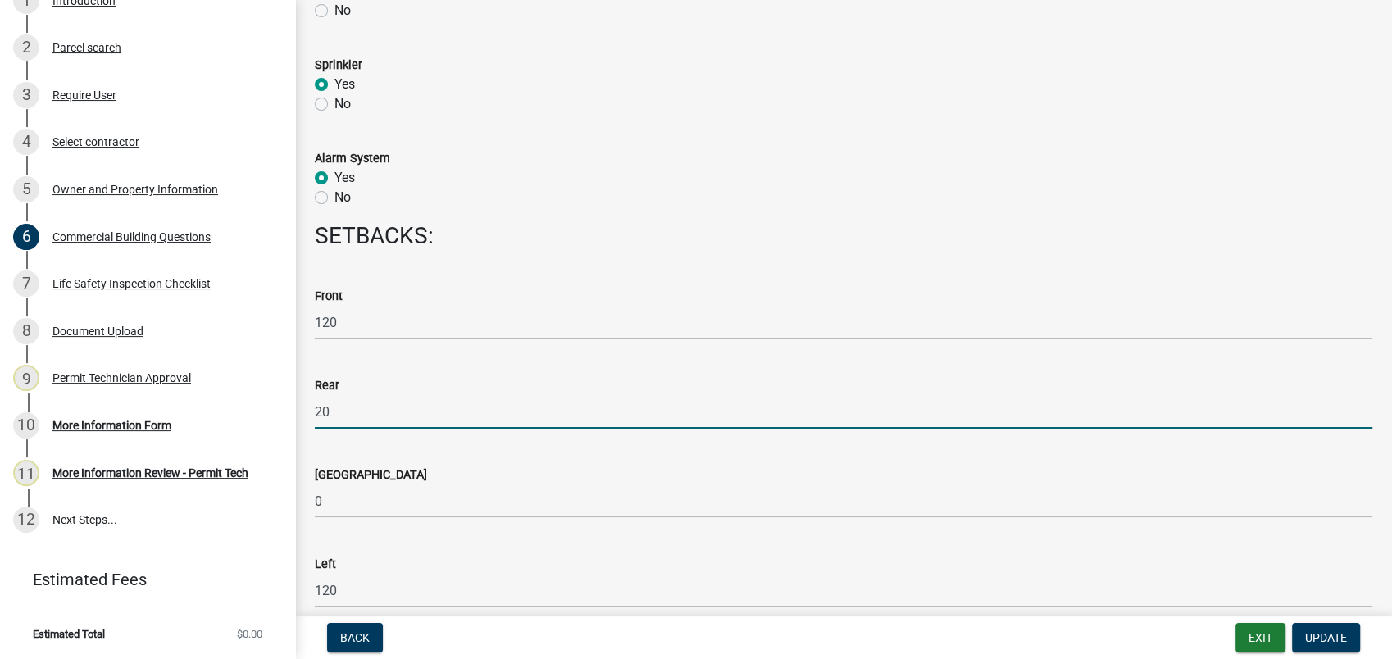
drag, startPoint x: 334, startPoint y: 396, endPoint x: 311, endPoint y: 411, distance: 28.0
click at [311, 411] on div "Rear 20" at bounding box center [844, 391] width 1082 height 76
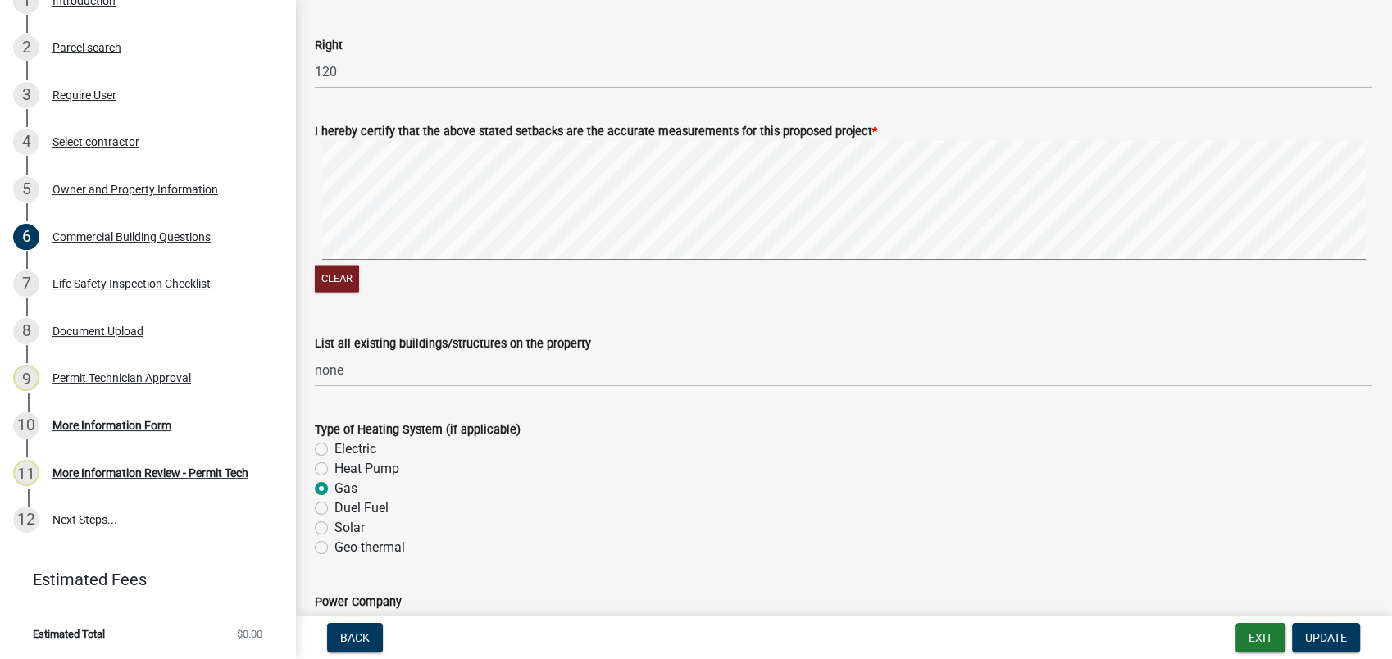
scroll to position [2551, 0]
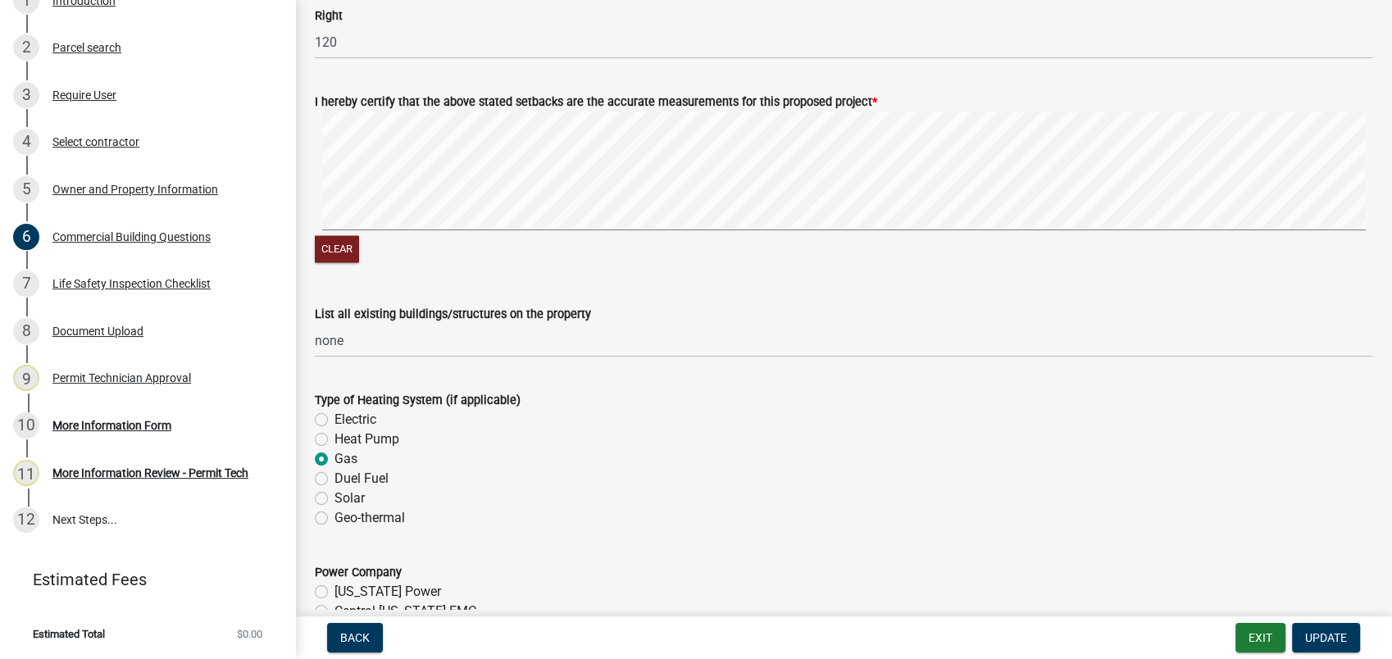
type input "40"
click at [1329, 617] on nav "Back Exit Update" at bounding box center [843, 638] width 1097 height 43
drag, startPoint x: 1325, startPoint y: 630, endPoint x: 1333, endPoint y: 626, distance: 8.8
click at [1332, 627] on button "Update" at bounding box center [1326, 638] width 68 height 30
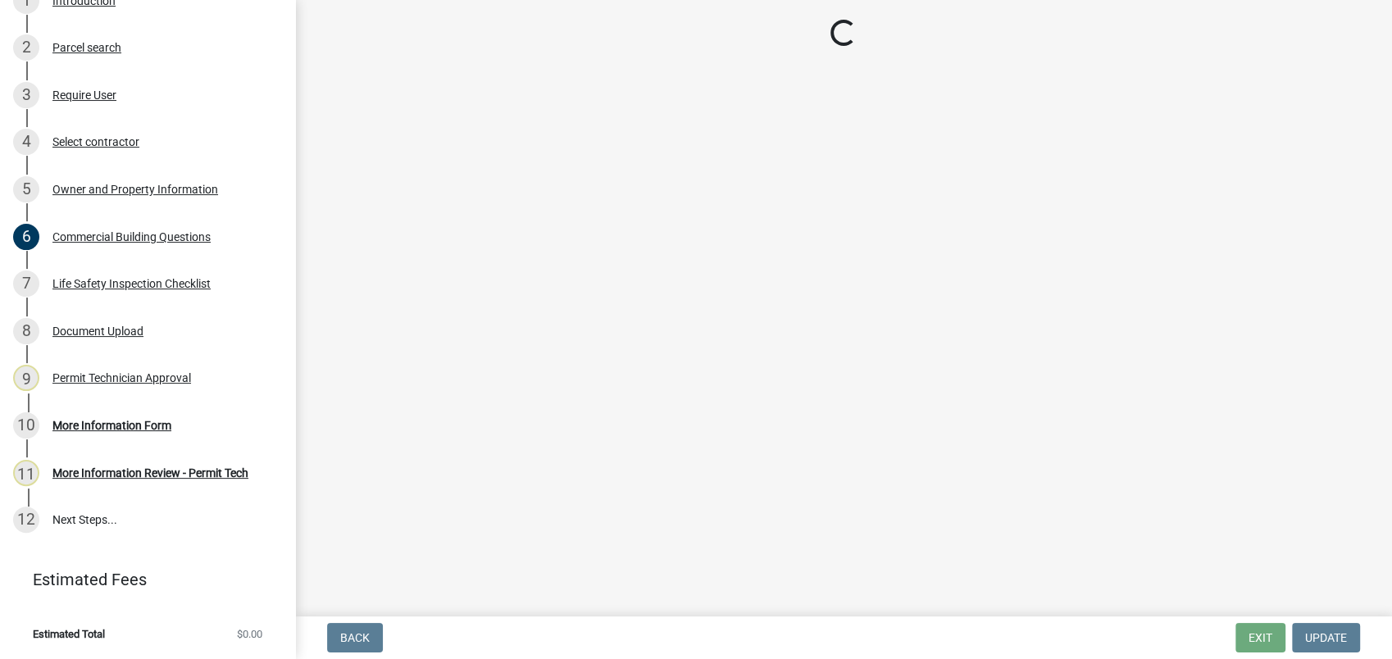
scroll to position [0, 0]
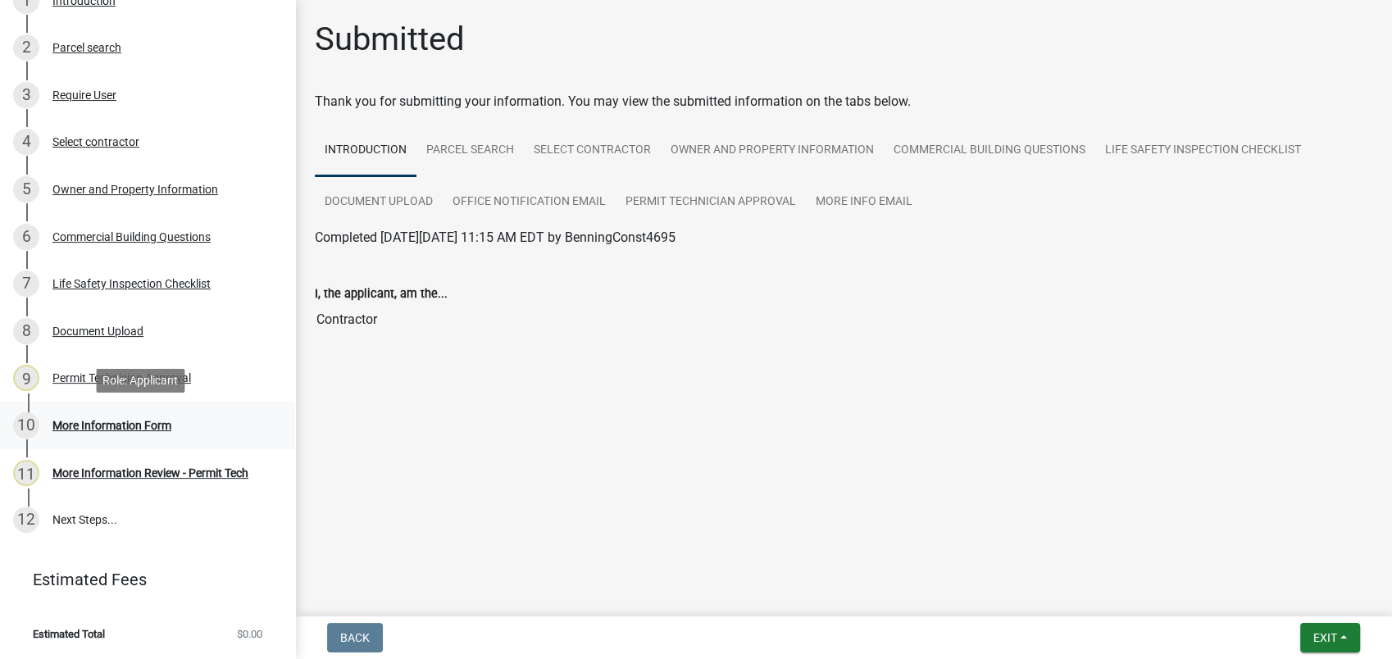
click at [112, 418] on div "10 More Information Form" at bounding box center [141, 425] width 256 height 26
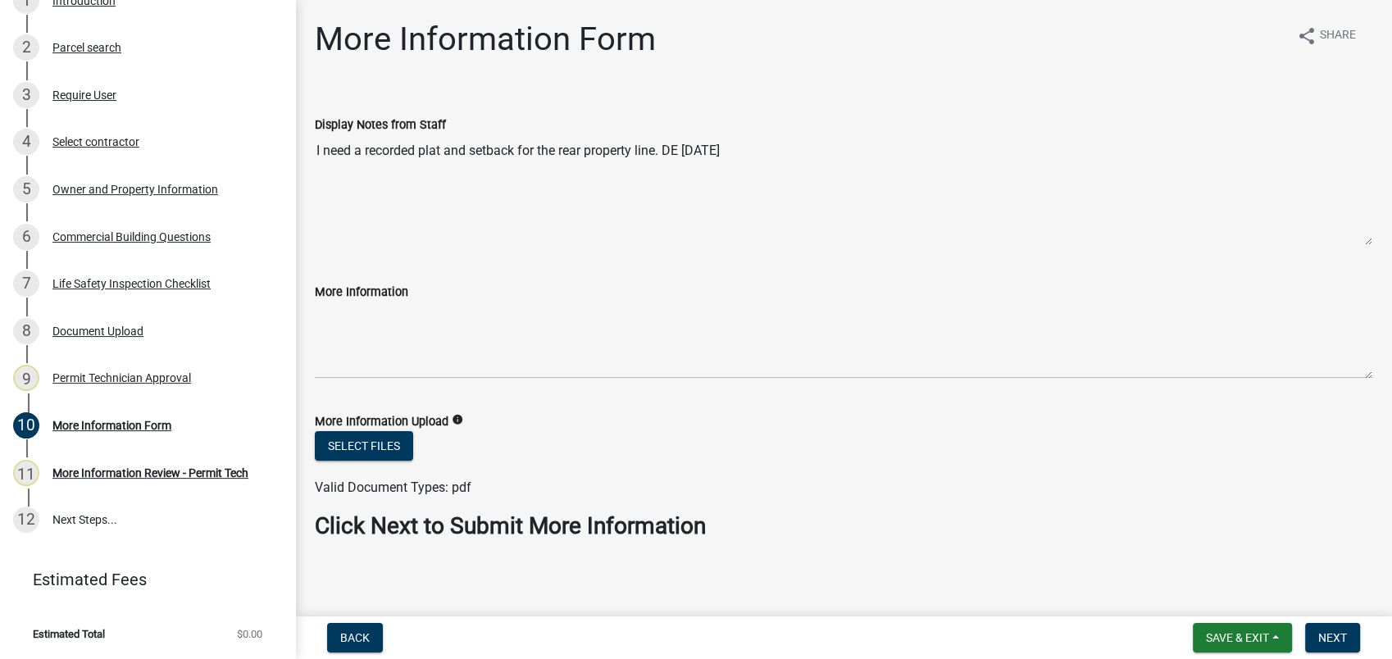
click at [520, 145] on textarea "I need a recorded plat and setback for the rear property line. DE 09-05-2025" at bounding box center [844, 189] width 1058 height 111
drag, startPoint x: 440, startPoint y: 153, endPoint x: 770, endPoint y: 168, distance: 329.9
click at [770, 168] on textarea "I need a recorded plat and setback for the rear property line. DE 09-05-2025" at bounding box center [844, 189] width 1058 height 111
drag, startPoint x: 519, startPoint y: 170, endPoint x: 489, endPoint y: 334, distance: 167.4
click at [518, 170] on textarea "I need a recorded plat and setback for the rear property line. DE 09-05-2025" at bounding box center [844, 189] width 1058 height 111
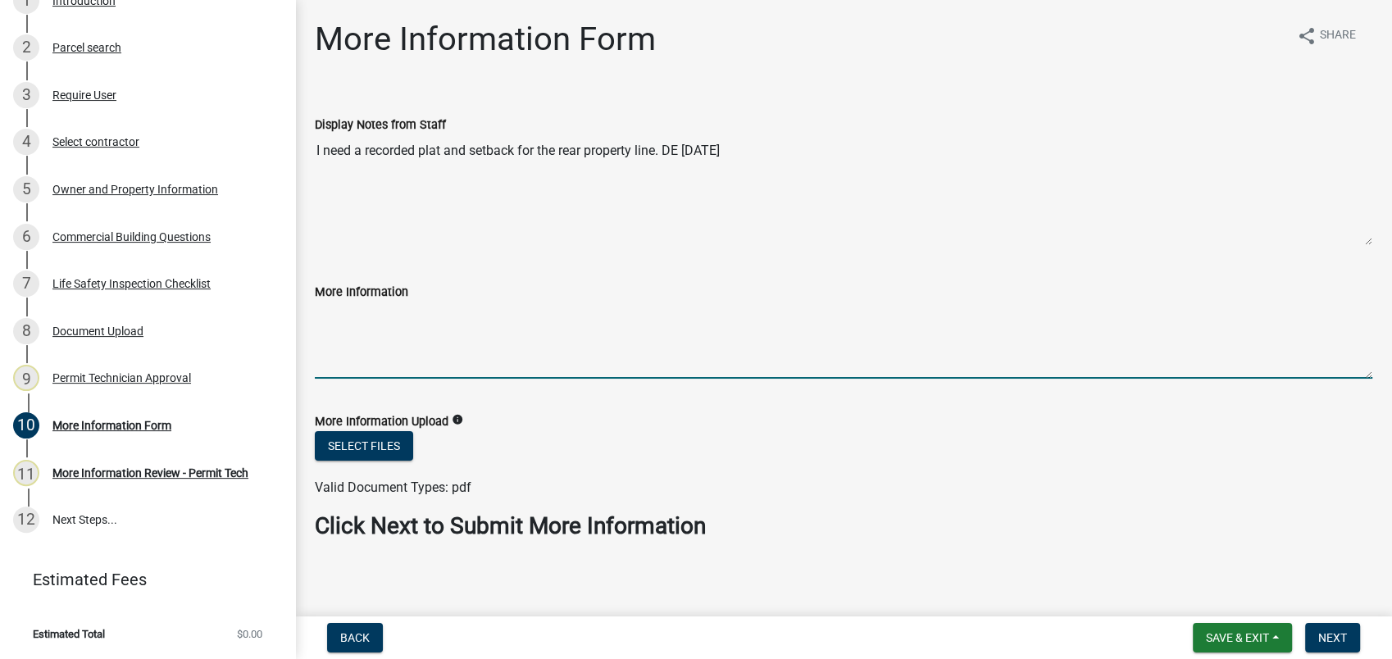
click at [547, 354] on textarea "More Information" at bounding box center [844, 340] width 1058 height 77
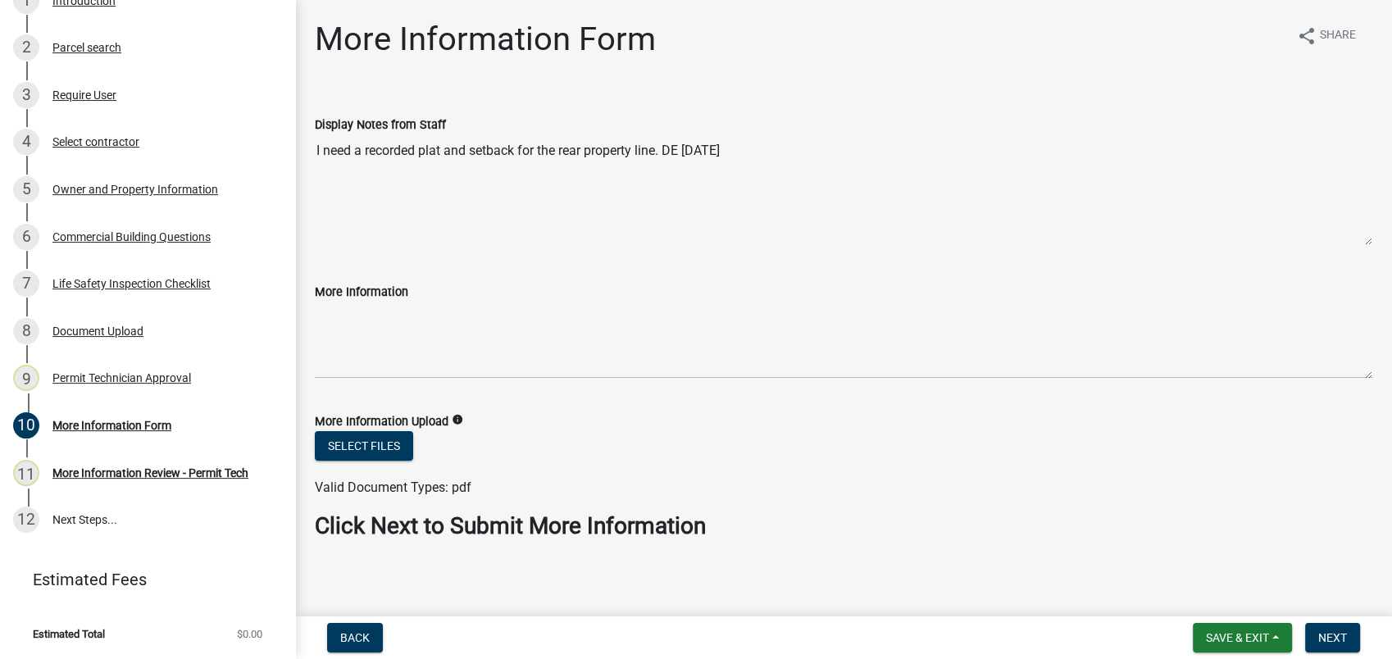
drag, startPoint x: 1076, startPoint y: 146, endPoint x: 751, endPoint y: 213, distance: 331.5
click at [775, 203] on textarea "I need a recorded plat and setback for the rear property line. DE 09-05-2025" at bounding box center [844, 189] width 1058 height 111
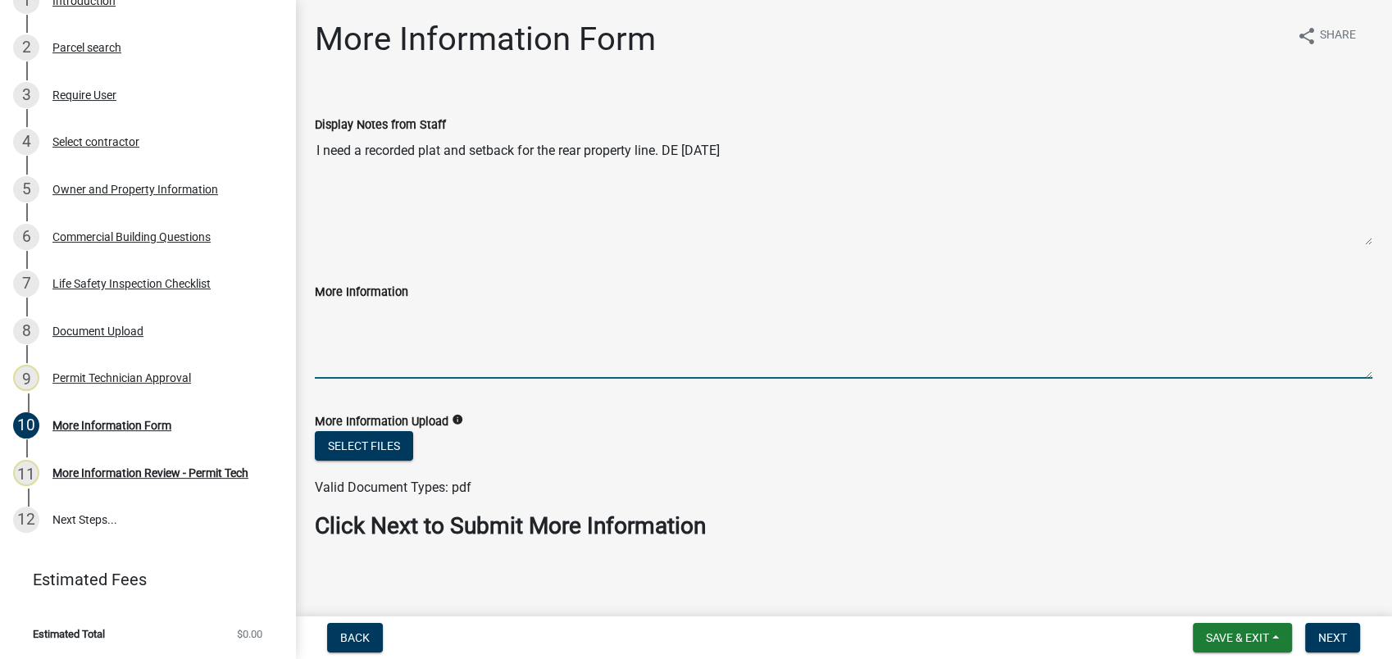
click at [482, 344] on textarea "More Information" at bounding box center [844, 340] width 1058 height 77
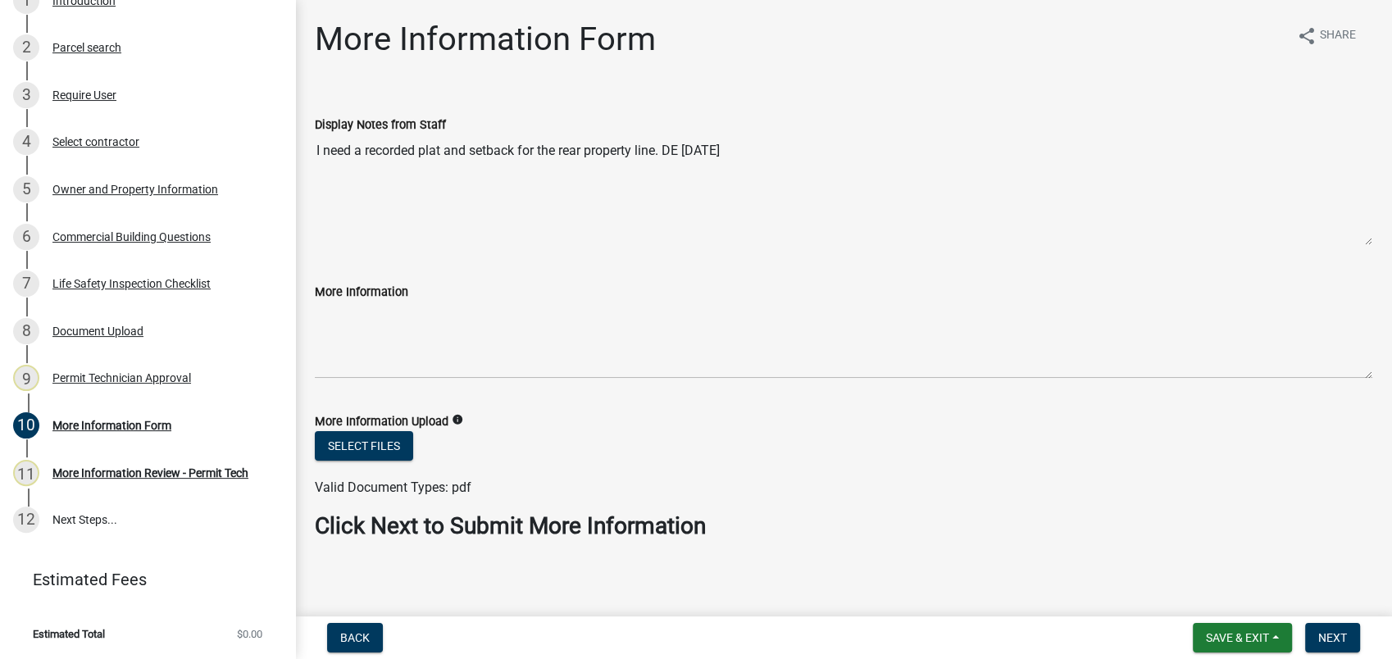
drag, startPoint x: 564, startPoint y: 162, endPoint x: 662, endPoint y: 157, distance: 97.7
click at [662, 157] on textarea "I need a recorded plat and setback for the rear property line. DE 09-05-2025" at bounding box center [844, 189] width 1058 height 111
drag, startPoint x: 662, startPoint y: 157, endPoint x: 757, endPoint y: 180, distance: 97.8
click at [757, 180] on textarea "I need a recorded plat and setback for the rear property line. DE 09-05-2025" at bounding box center [844, 189] width 1058 height 111
click at [134, 426] on div "More Information Form" at bounding box center [111, 425] width 119 height 11
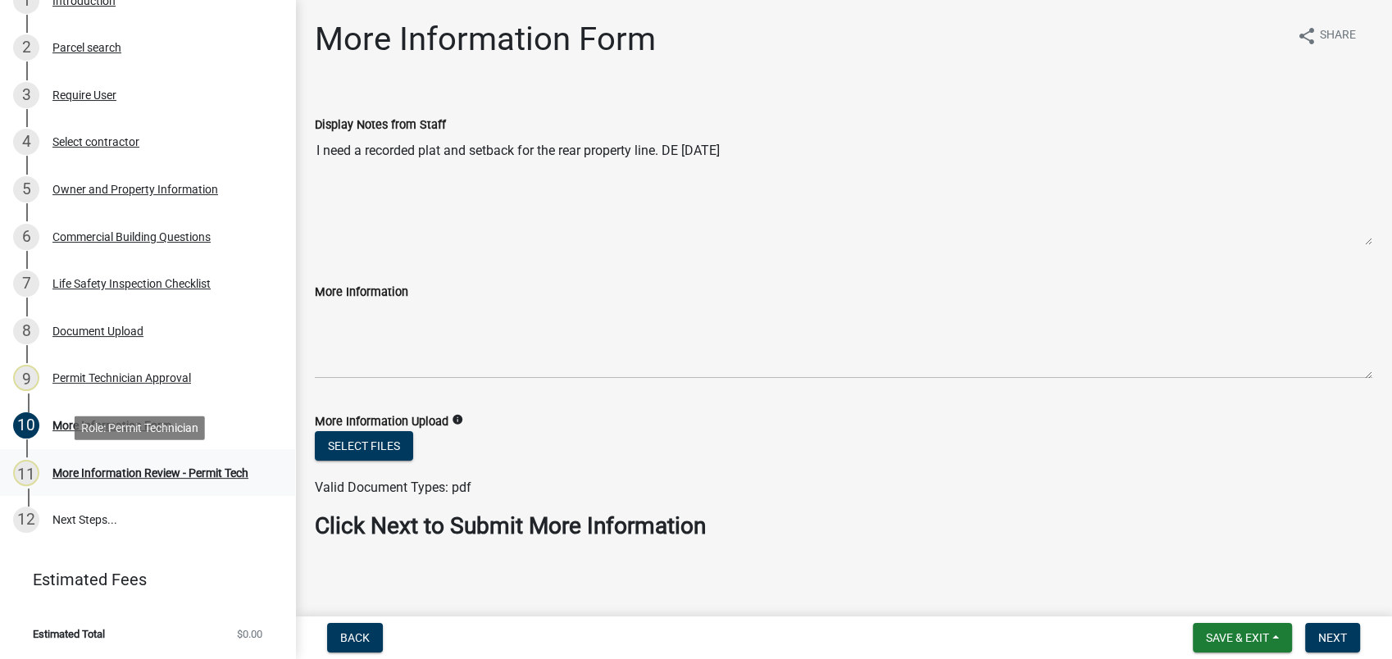
click at [111, 471] on div "More Information Review - Permit Tech" at bounding box center [150, 472] width 196 height 11
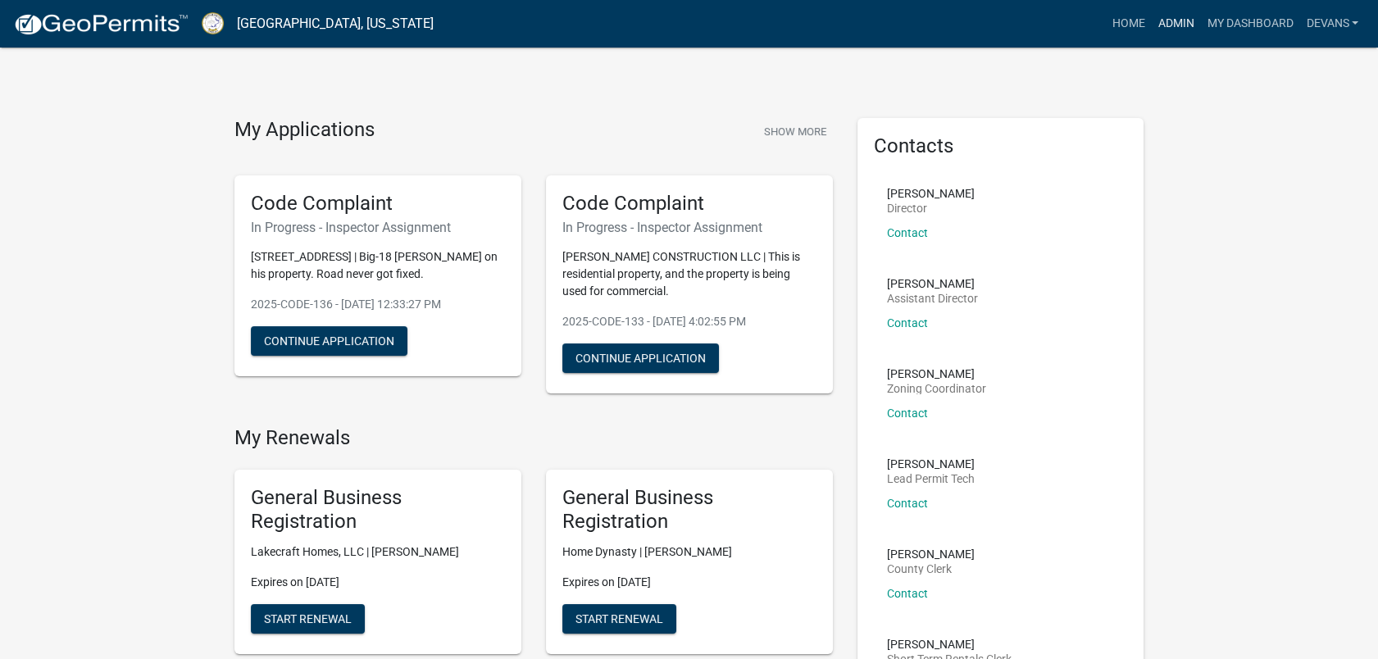
click at [1167, 25] on link "Admin" at bounding box center [1175, 23] width 49 height 31
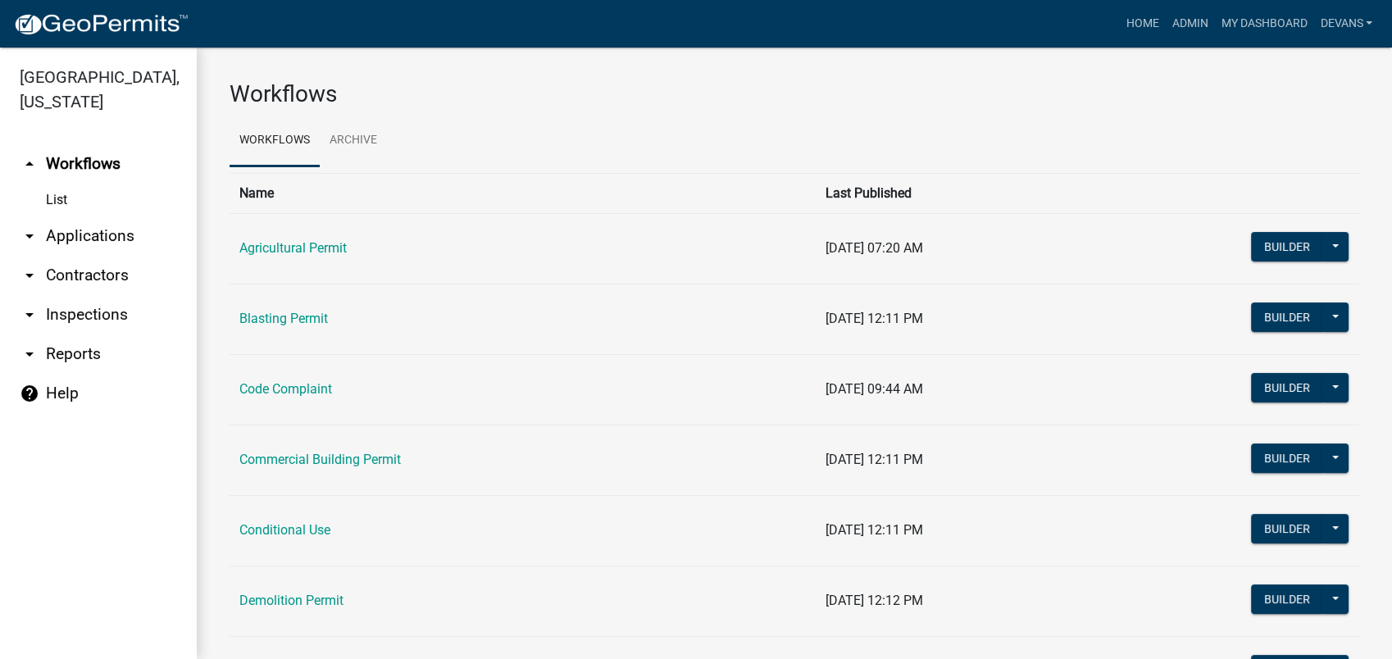
click at [72, 243] on link "arrow_drop_down Applications" at bounding box center [98, 235] width 197 height 39
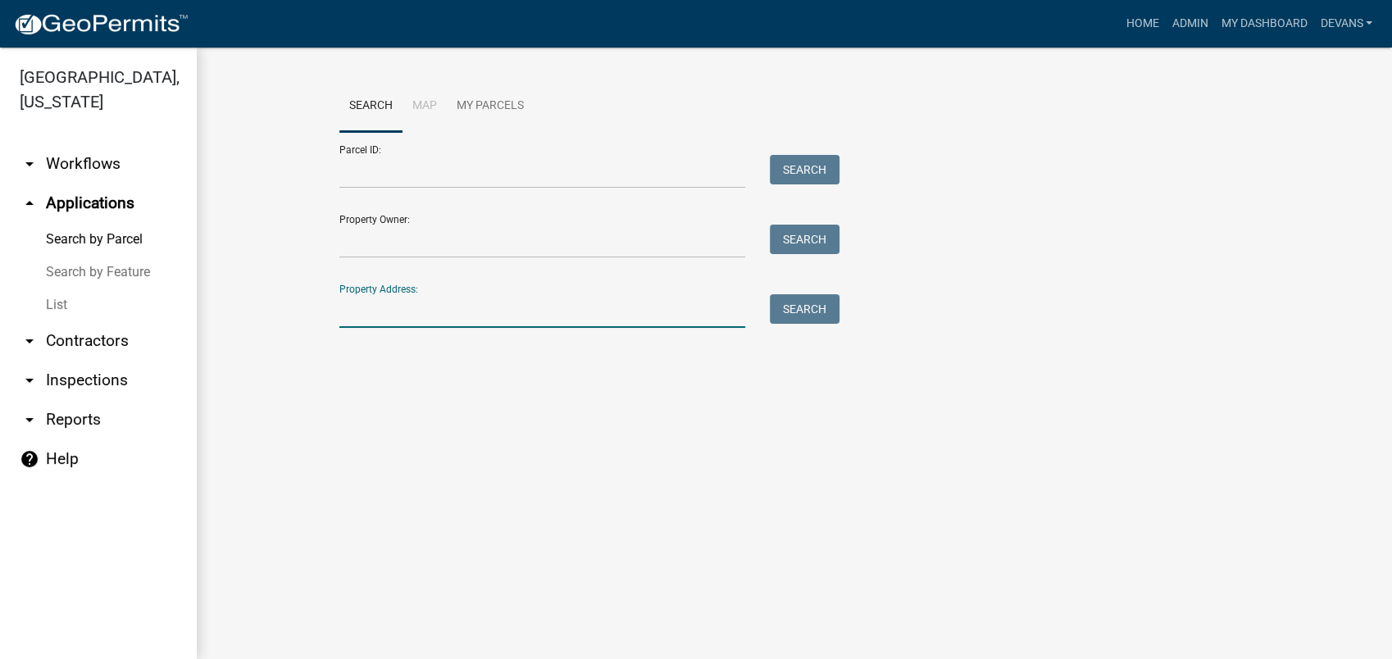
click at [413, 313] on input "Property Address:" at bounding box center [542, 311] width 406 height 34
click at [55, 306] on link "List" at bounding box center [98, 305] width 197 height 33
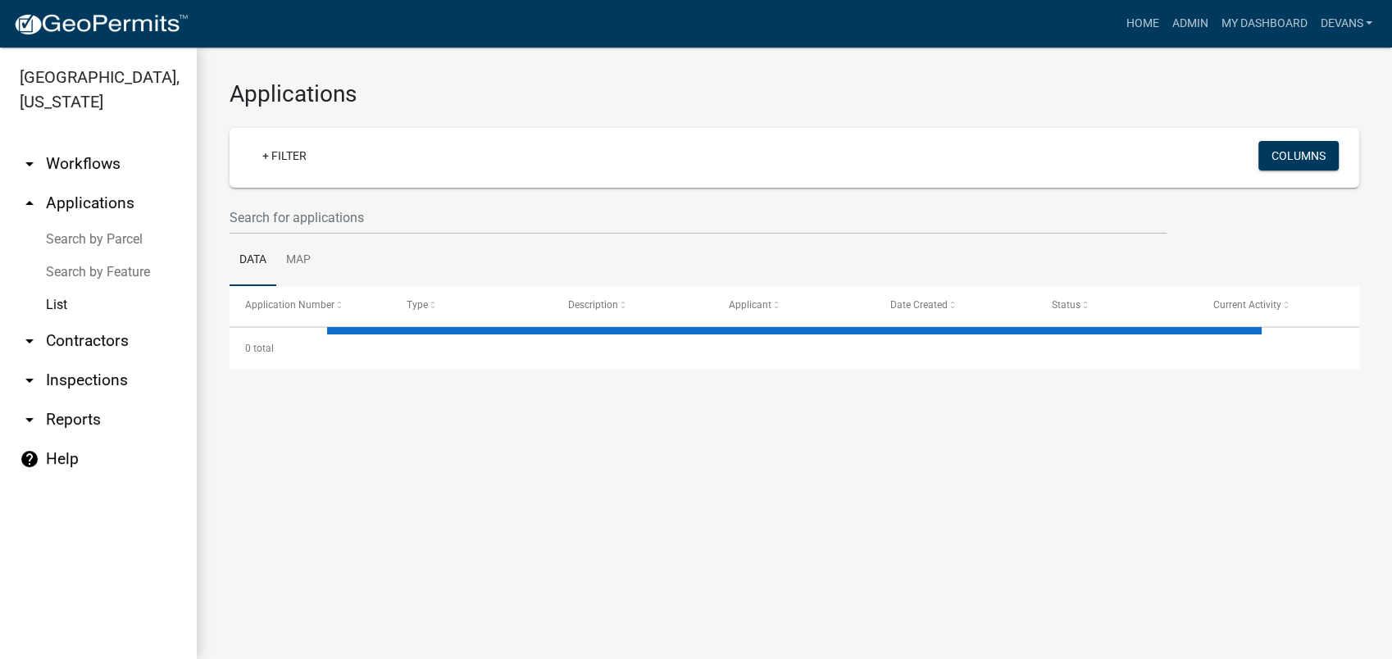
select select "1: 25"
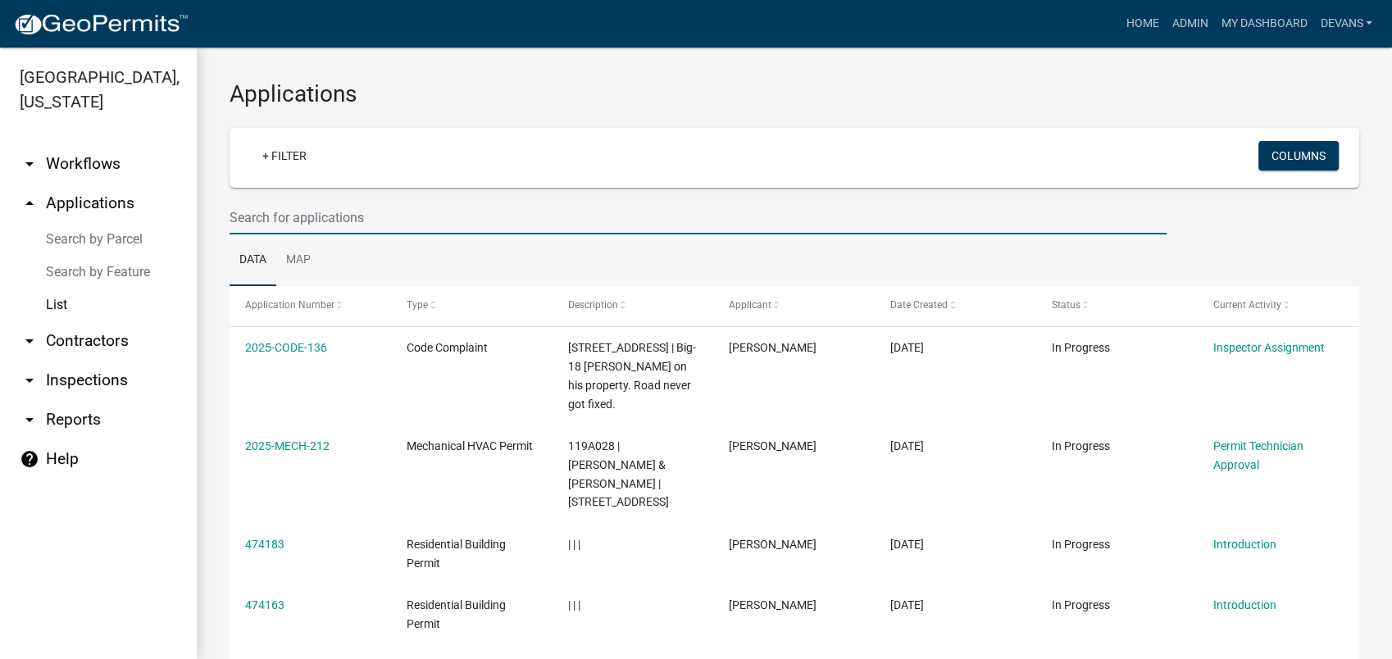
click at [321, 214] on input "text" at bounding box center [698, 218] width 937 height 34
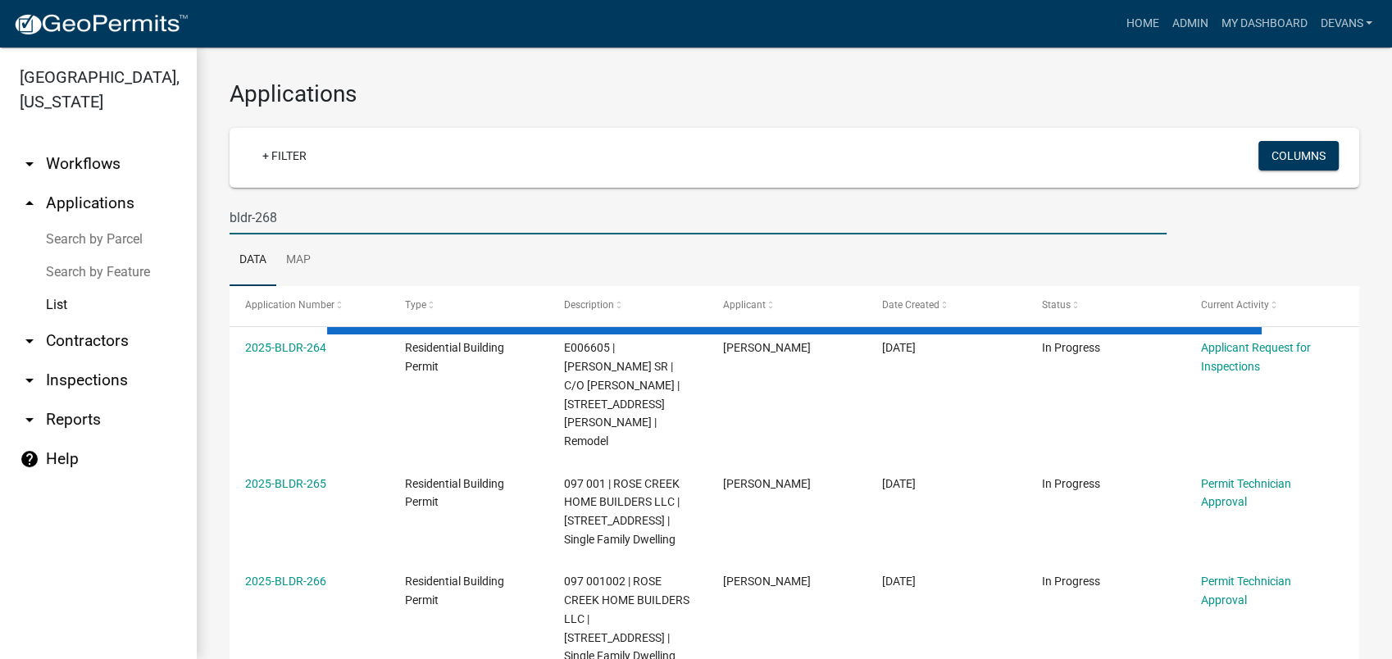
type input "bldr-268"
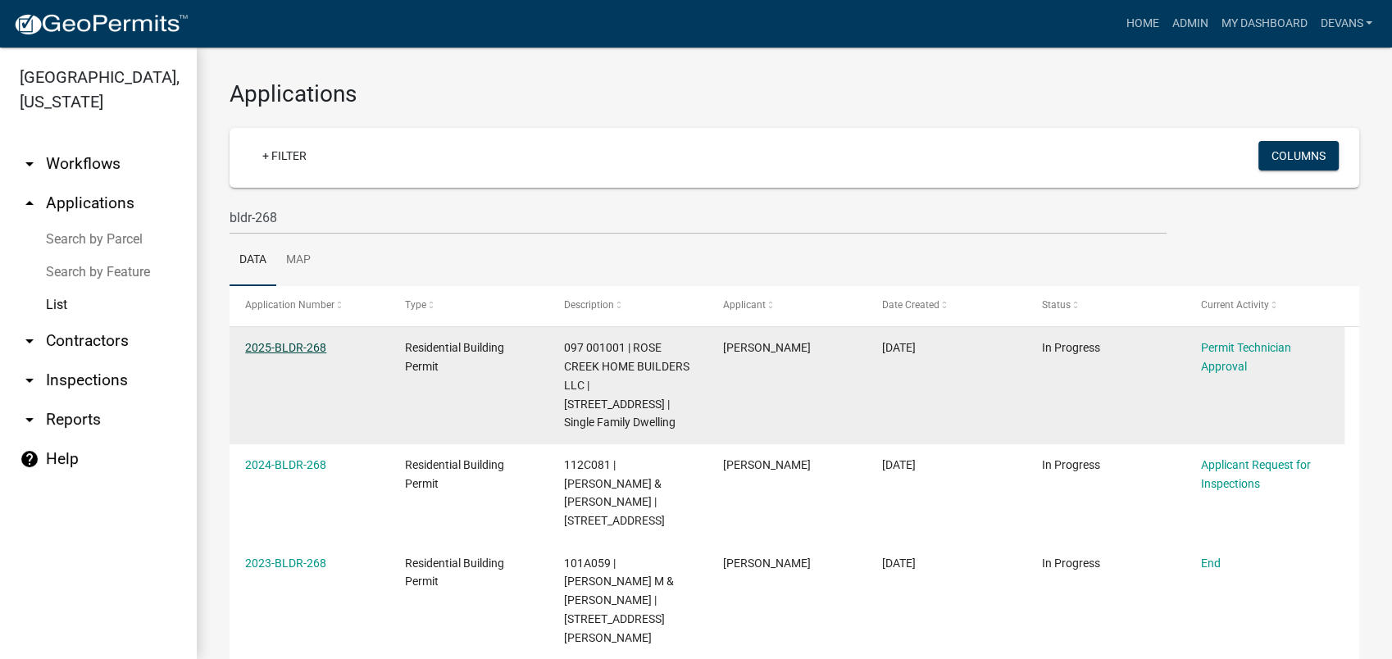
click at [288, 348] on link "2025-BLDR-268" at bounding box center [285, 347] width 81 height 13
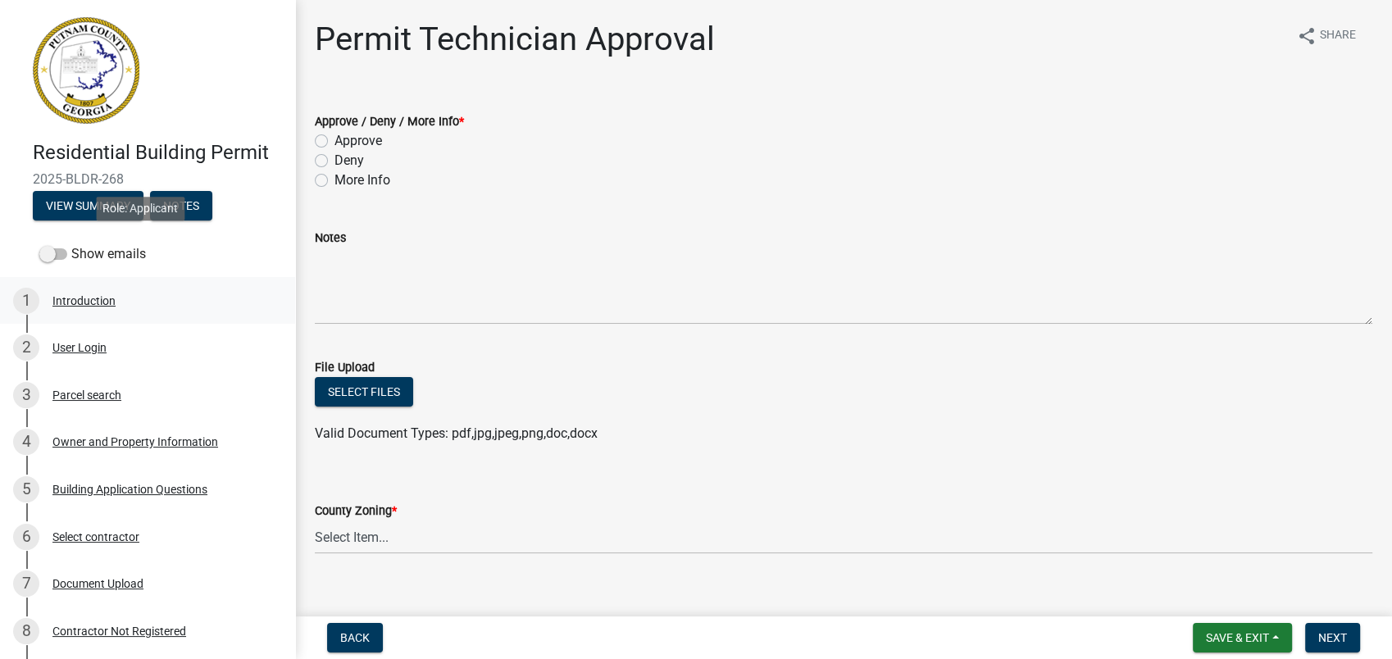
scroll to position [91, 0]
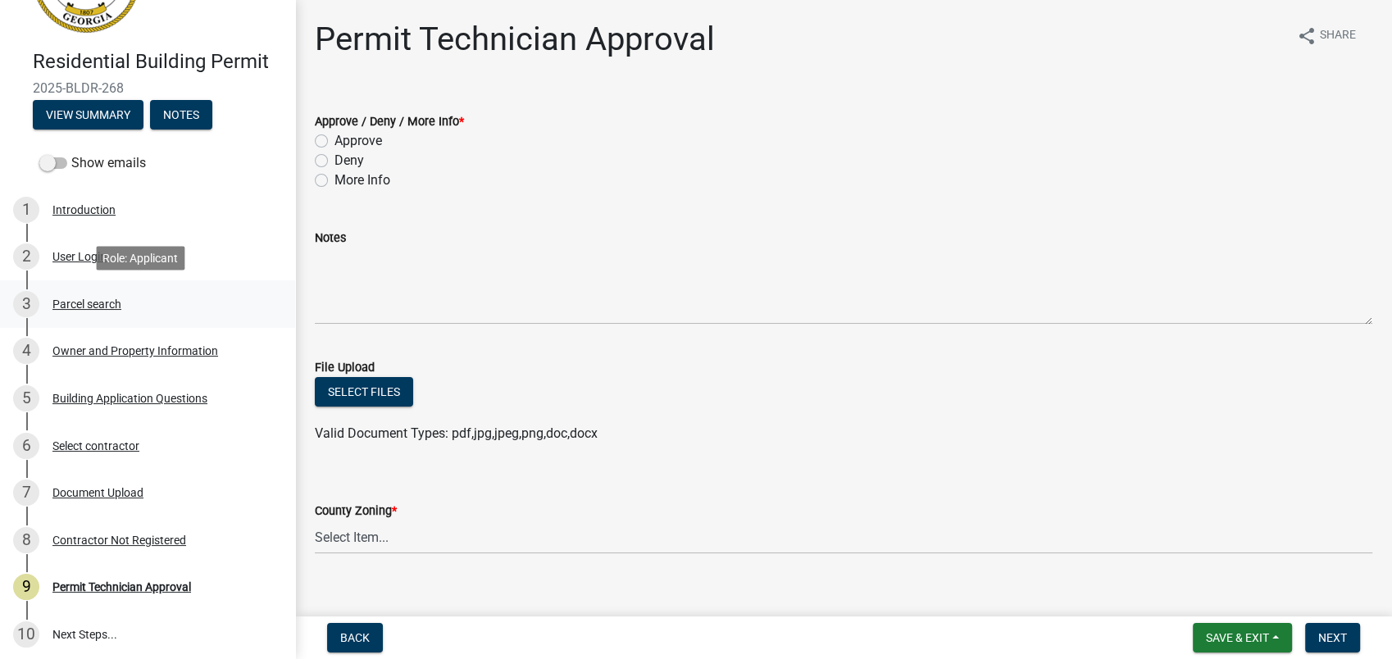
click at [82, 298] on div "Parcel search" at bounding box center [86, 303] width 69 height 11
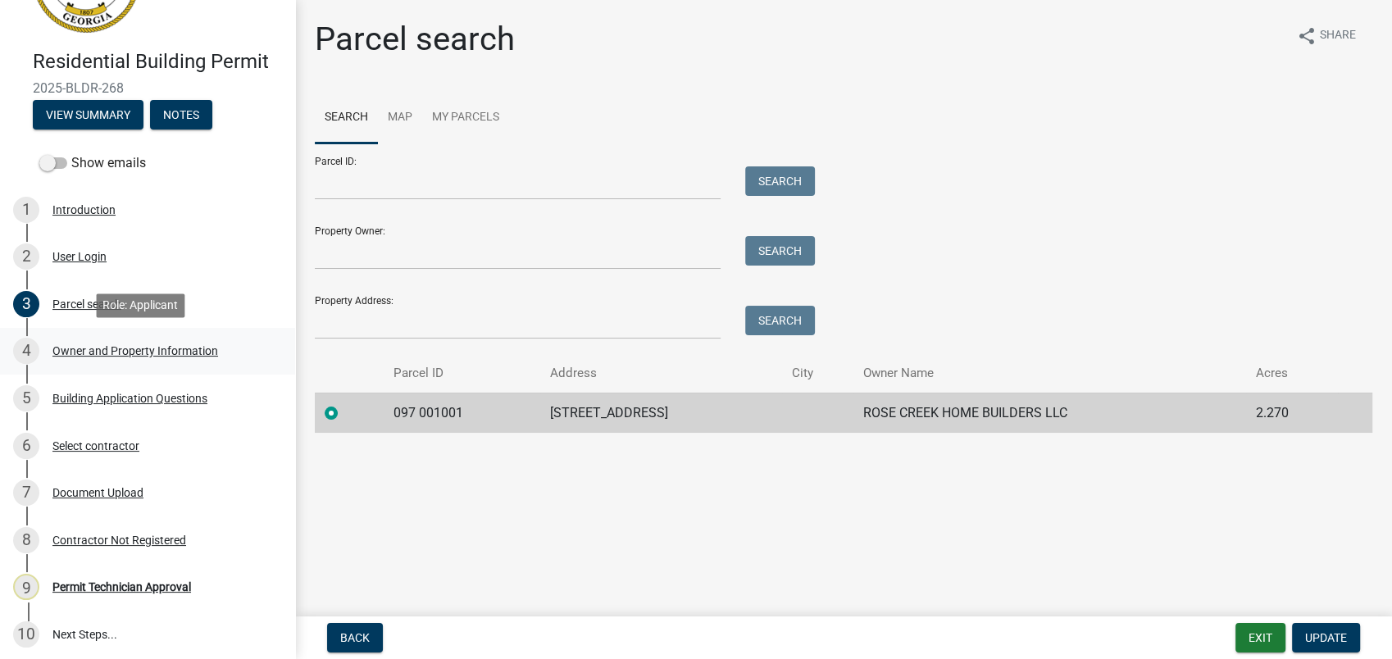
click at [92, 346] on div "Owner and Property Information" at bounding box center [135, 350] width 166 height 11
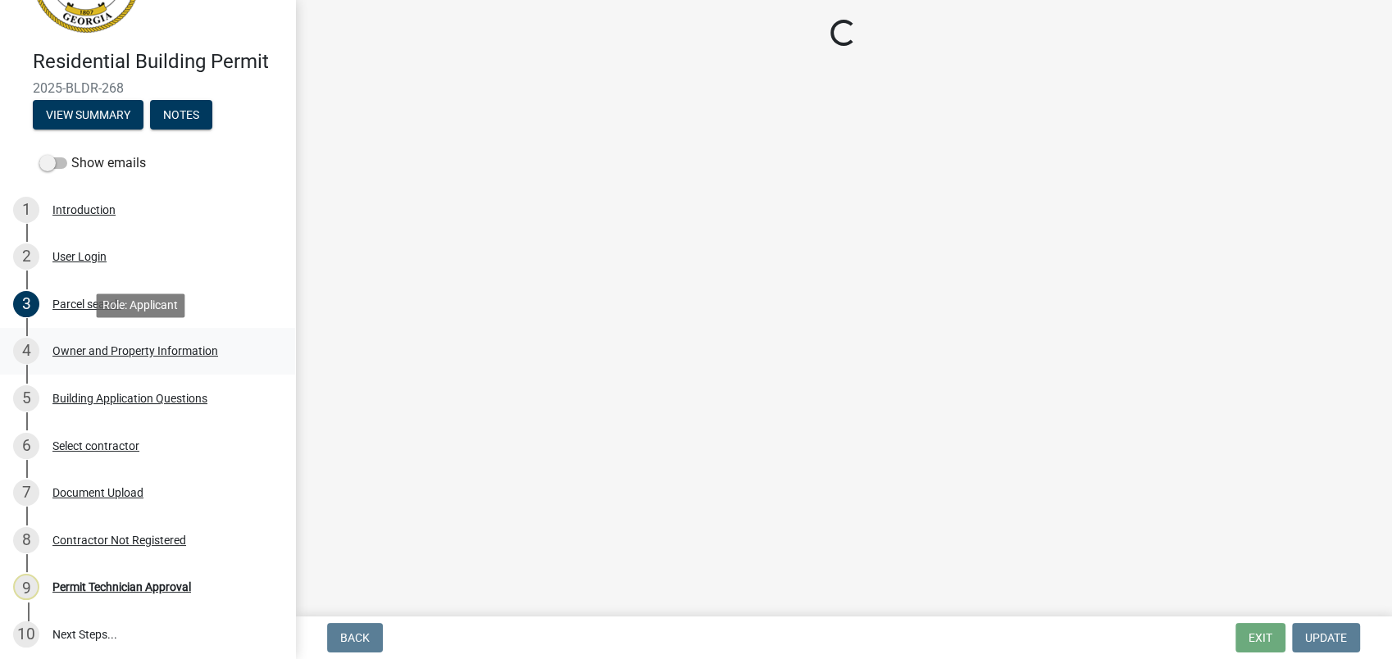
select select "a4366e26-0f82-401b-a682-956e4112ff86"
select select "83394b22-4a11-496c-8e5c-75ade2e72faf"
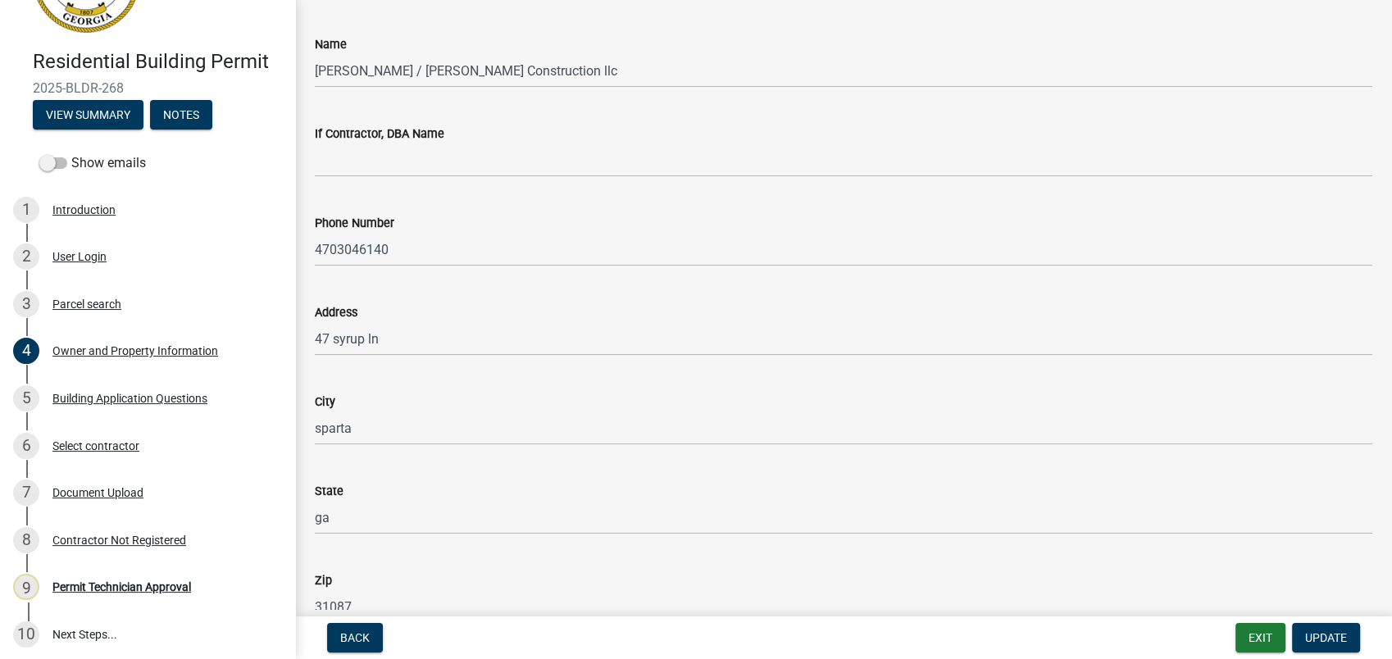
scroll to position [1366, 0]
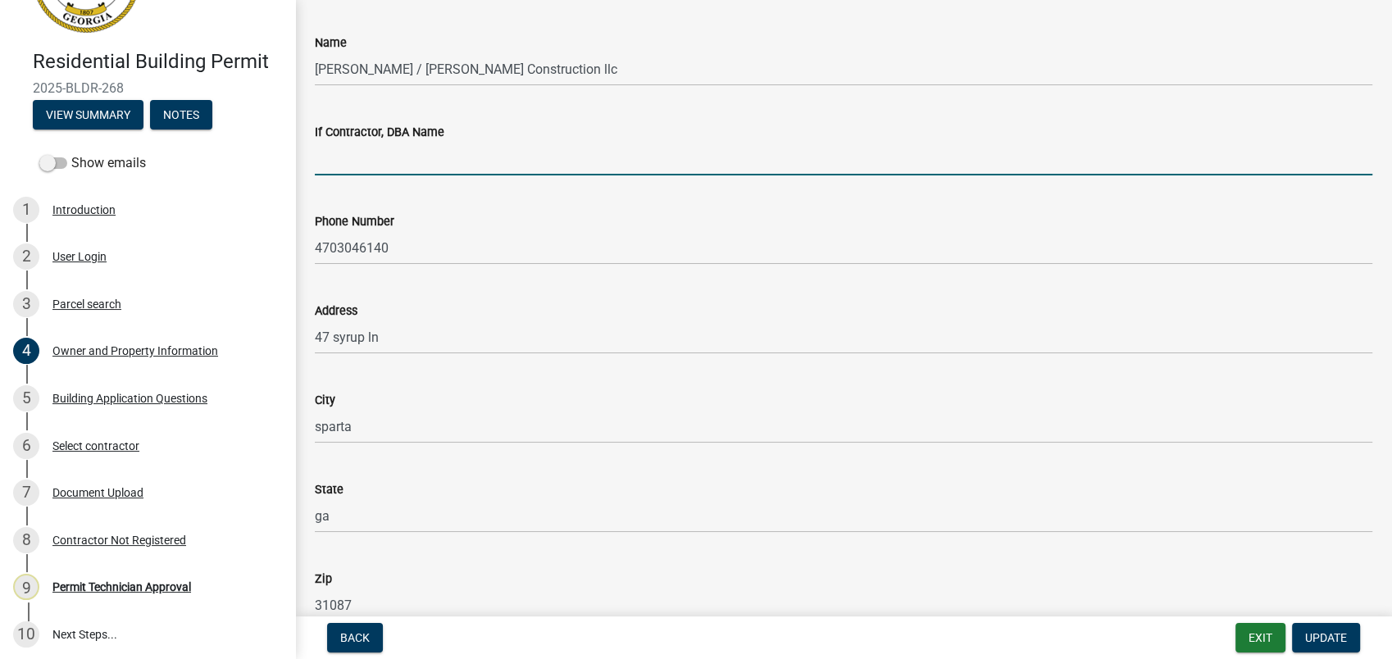
click at [377, 151] on input "If Contractor, DBA Name" at bounding box center [844, 159] width 1058 height 34
type input "Clack Construction llc"
select select "34fe85c2-5f76-4343-b6bb-8ca387e0bed7"
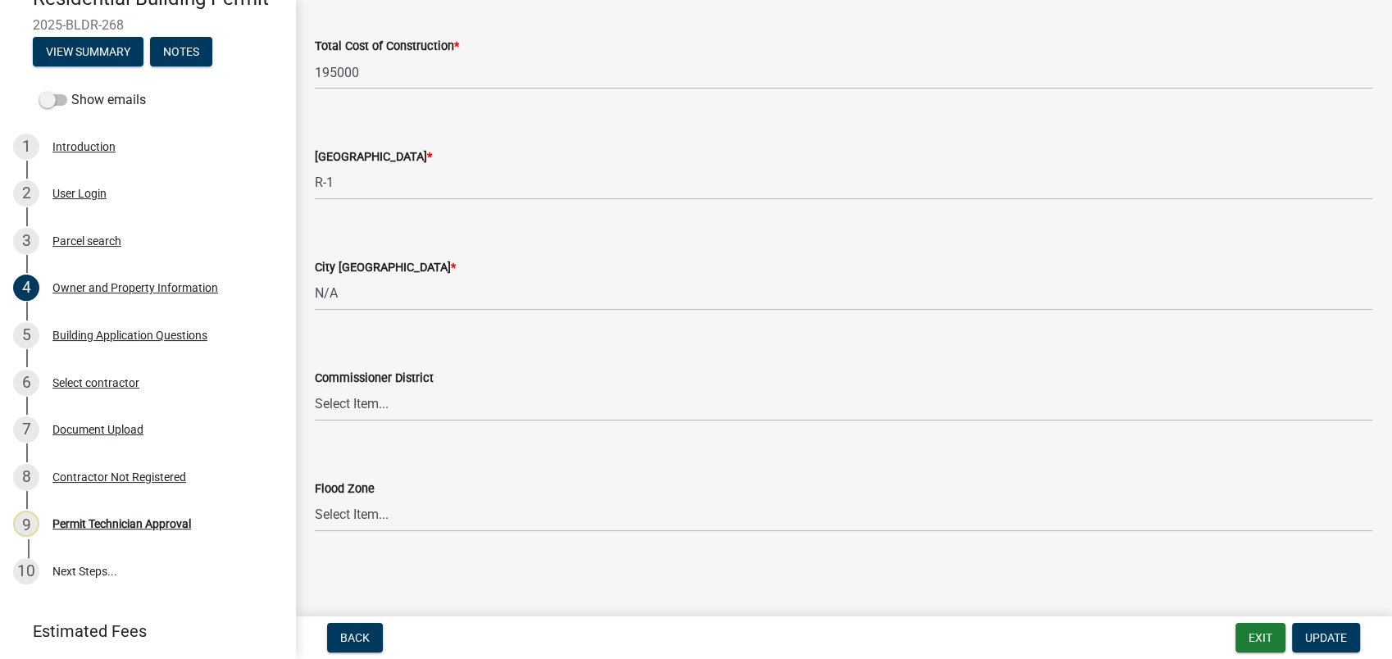
scroll to position [204, 0]
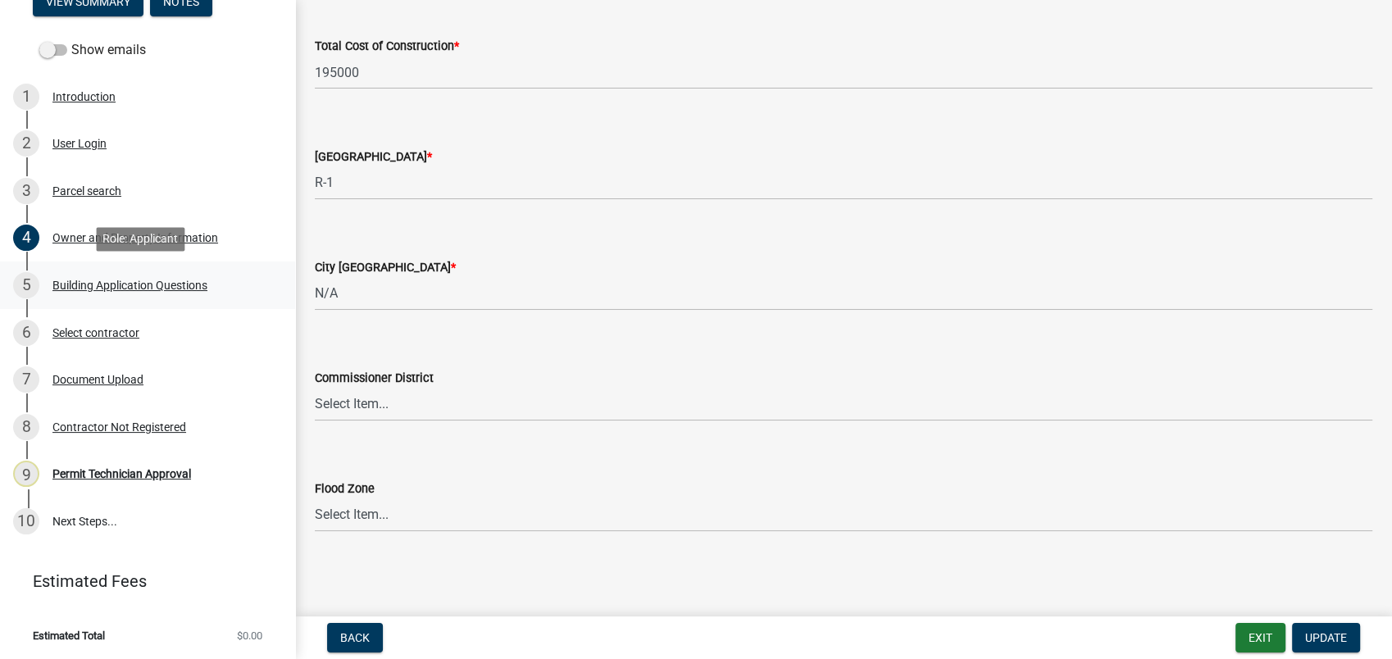
click at [98, 283] on div "Building Application Questions" at bounding box center [129, 285] width 155 height 11
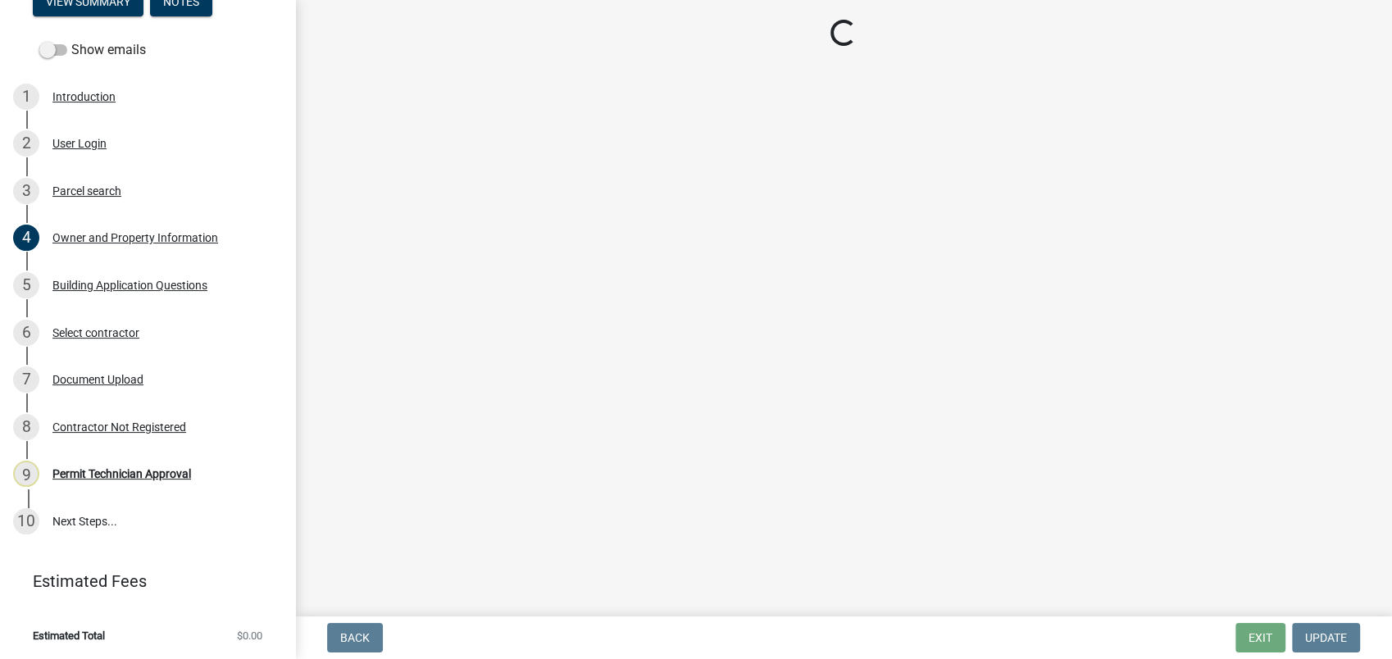
select select "004f4fbb-5e42-4e8e-b1b8-58fc8091e2ba"
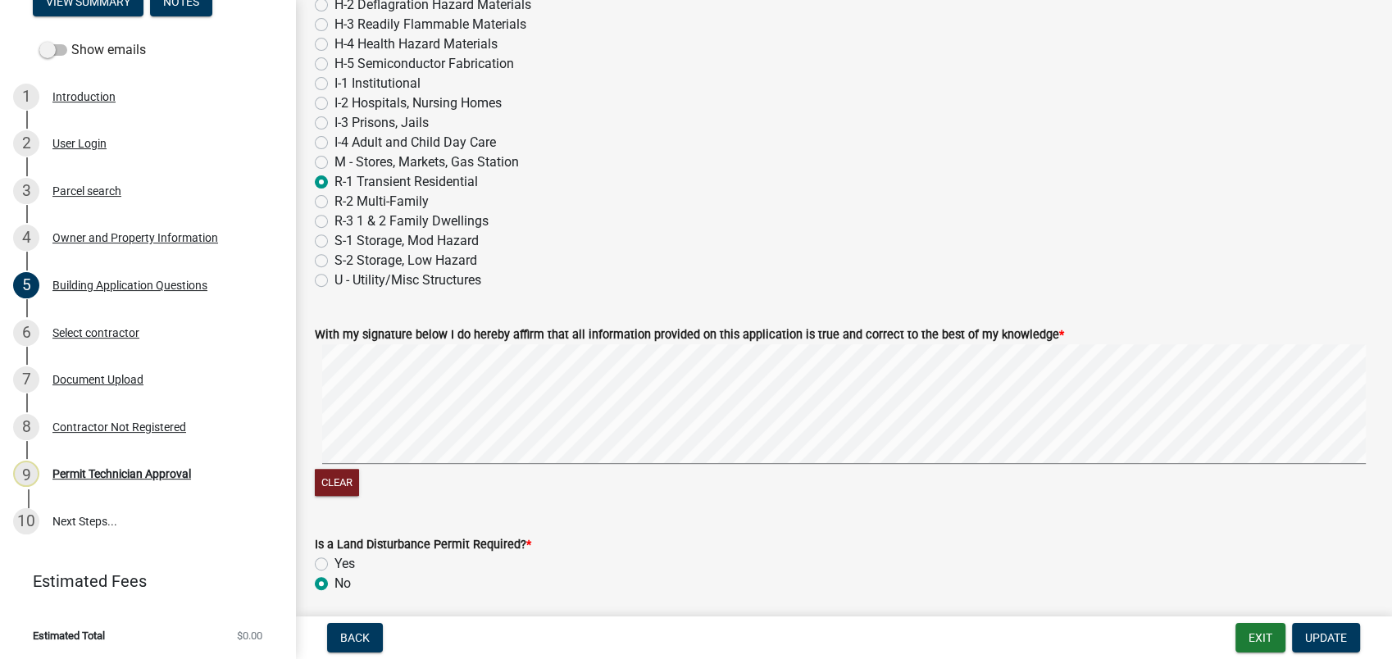
scroll to position [6901, 0]
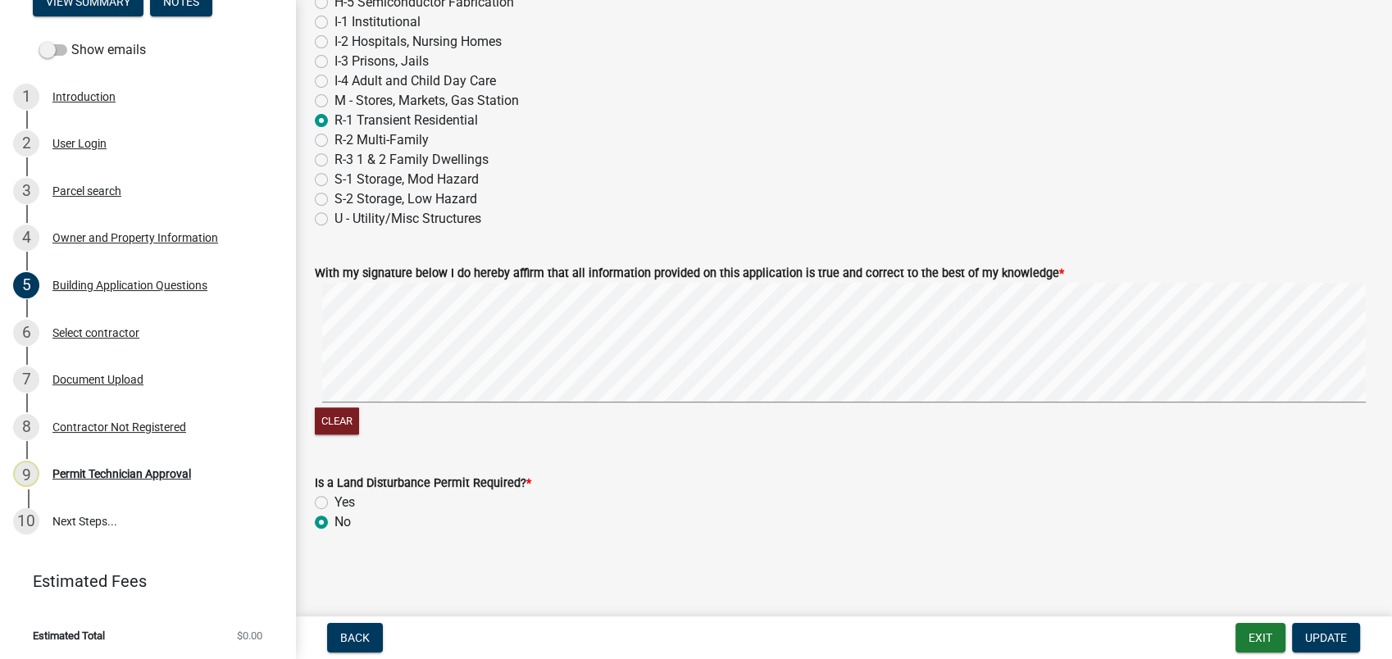
click at [334, 158] on label "R-3 1 & 2 Family Dwellings" at bounding box center [411, 160] width 154 height 20
click at [334, 158] on input "R-3 1 & 2 Family Dwellings" at bounding box center [339, 155] width 11 height 11
radio input "true"
click at [1323, 631] on span "Update" at bounding box center [1326, 637] width 42 height 13
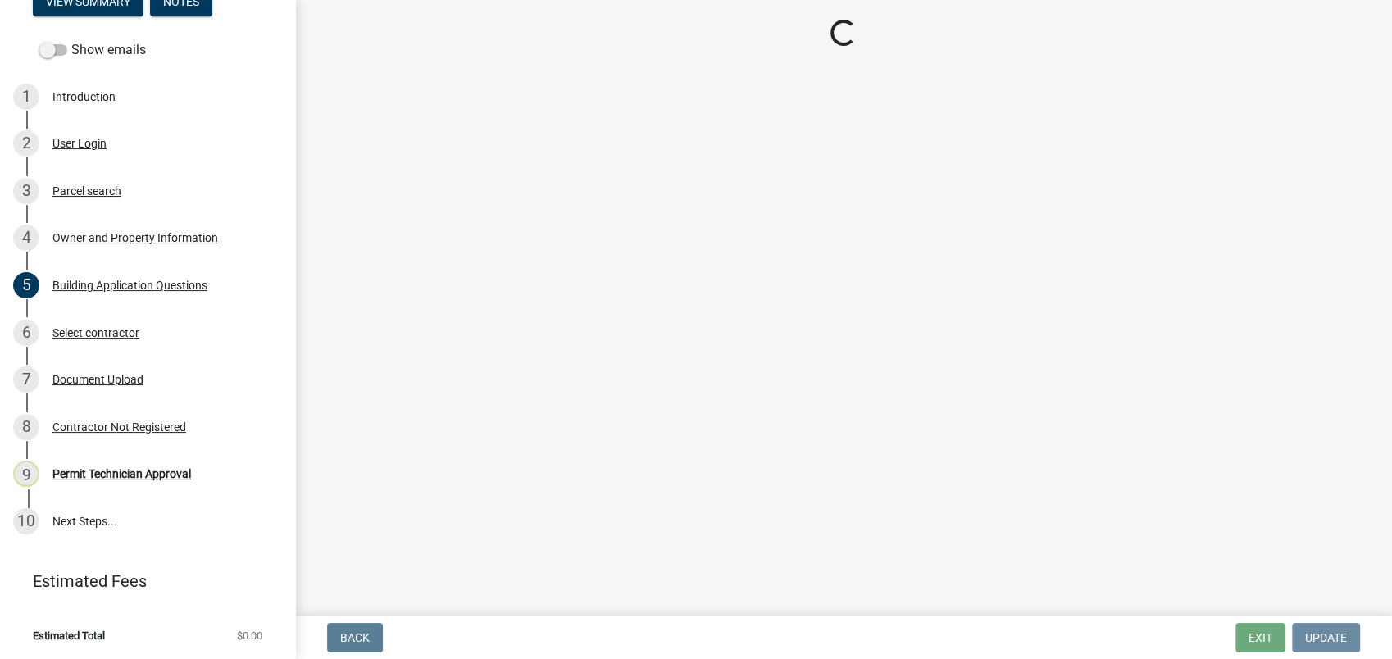
scroll to position [0, 0]
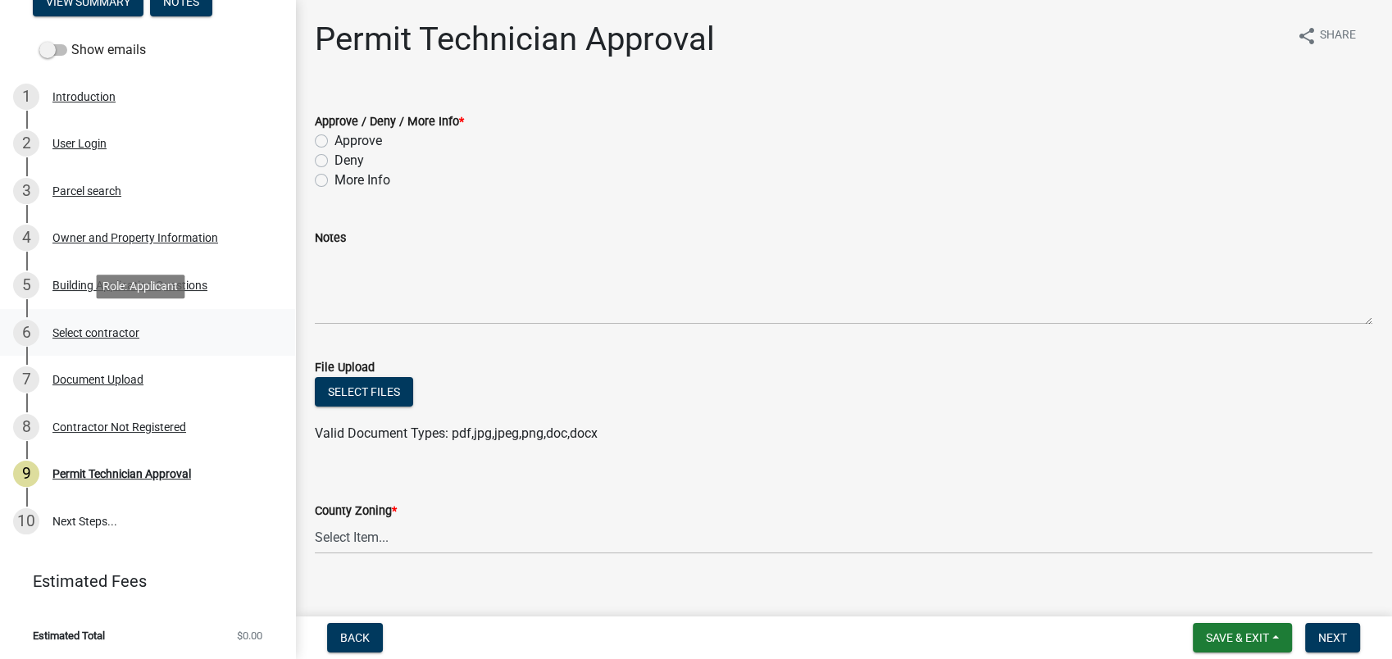
click at [109, 328] on div "Select contractor" at bounding box center [95, 332] width 87 height 11
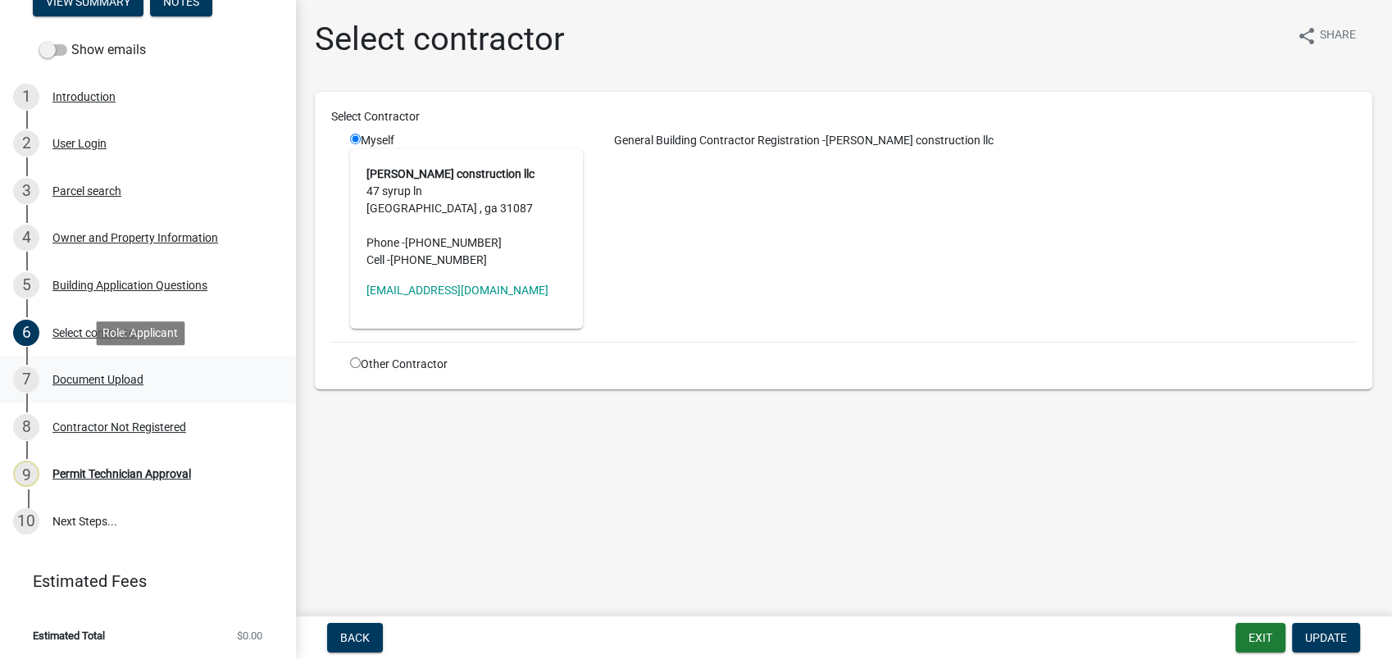
click at [98, 374] on div "Document Upload" at bounding box center [97, 379] width 91 height 11
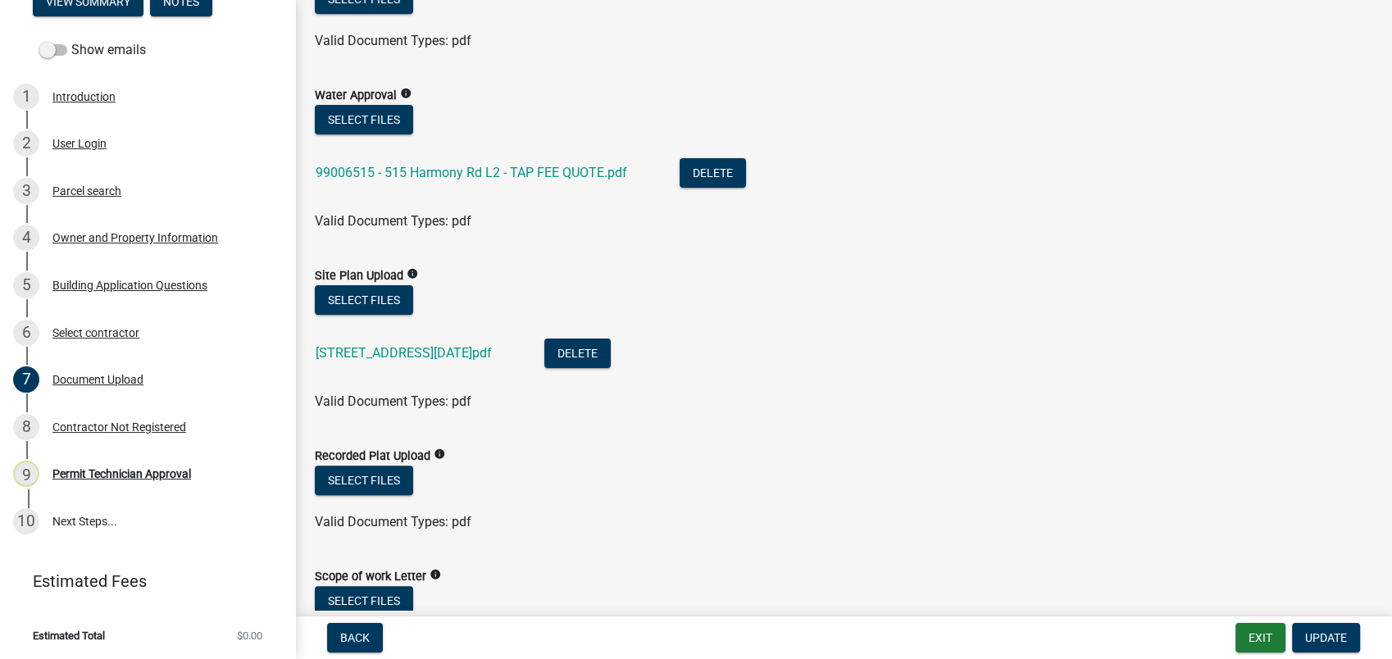
scroll to position [300, 0]
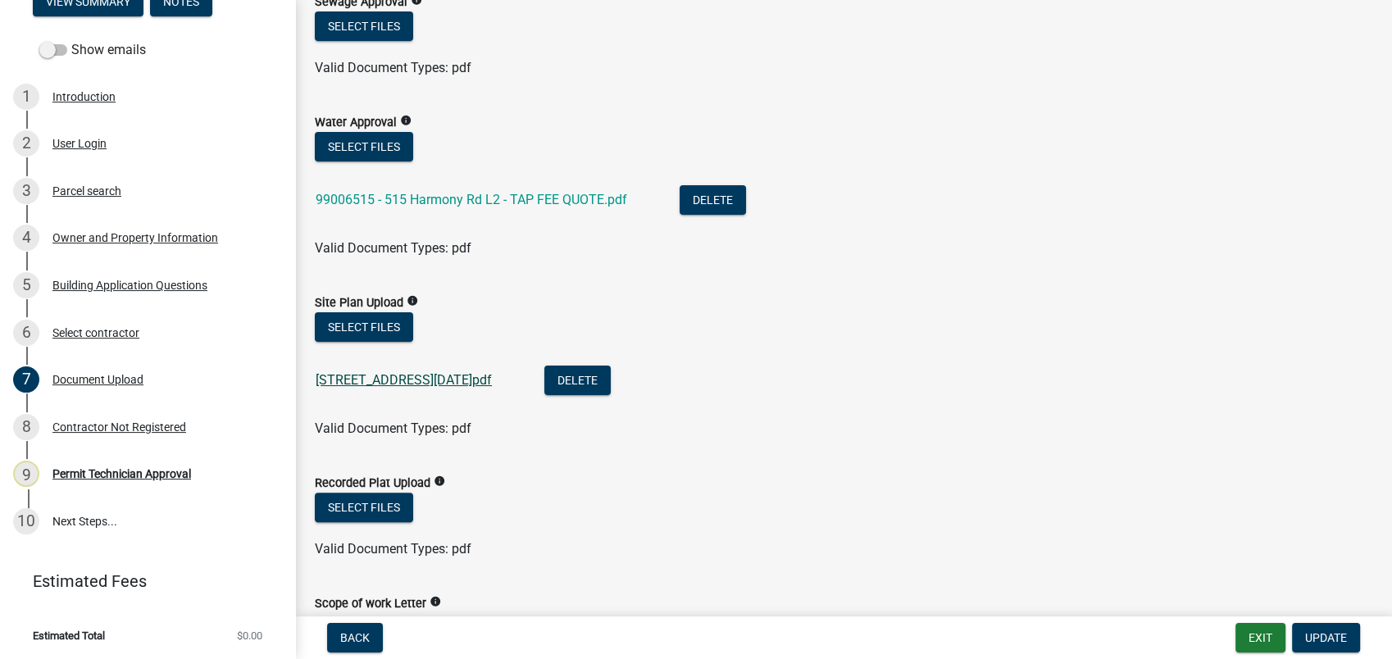
click at [416, 379] on link "515 harmony rd permit 9-3-2025.pdf" at bounding box center [404, 380] width 176 height 16
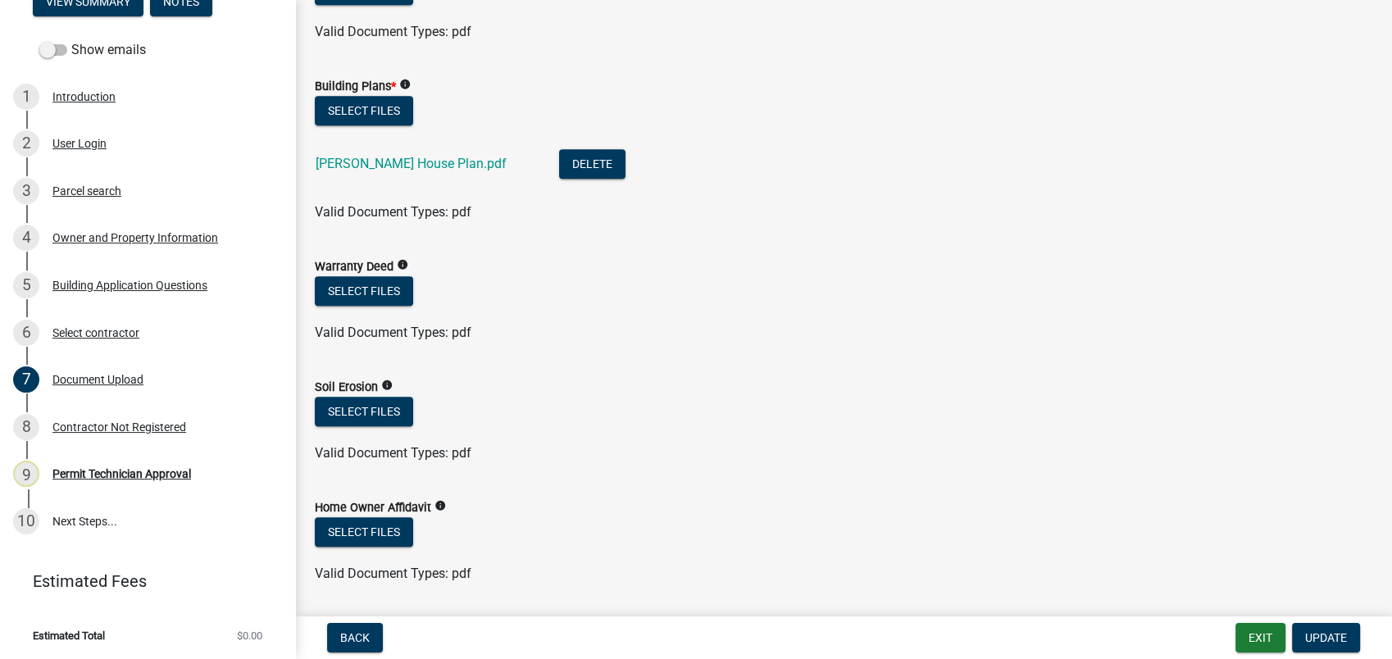
scroll to position [1120, 0]
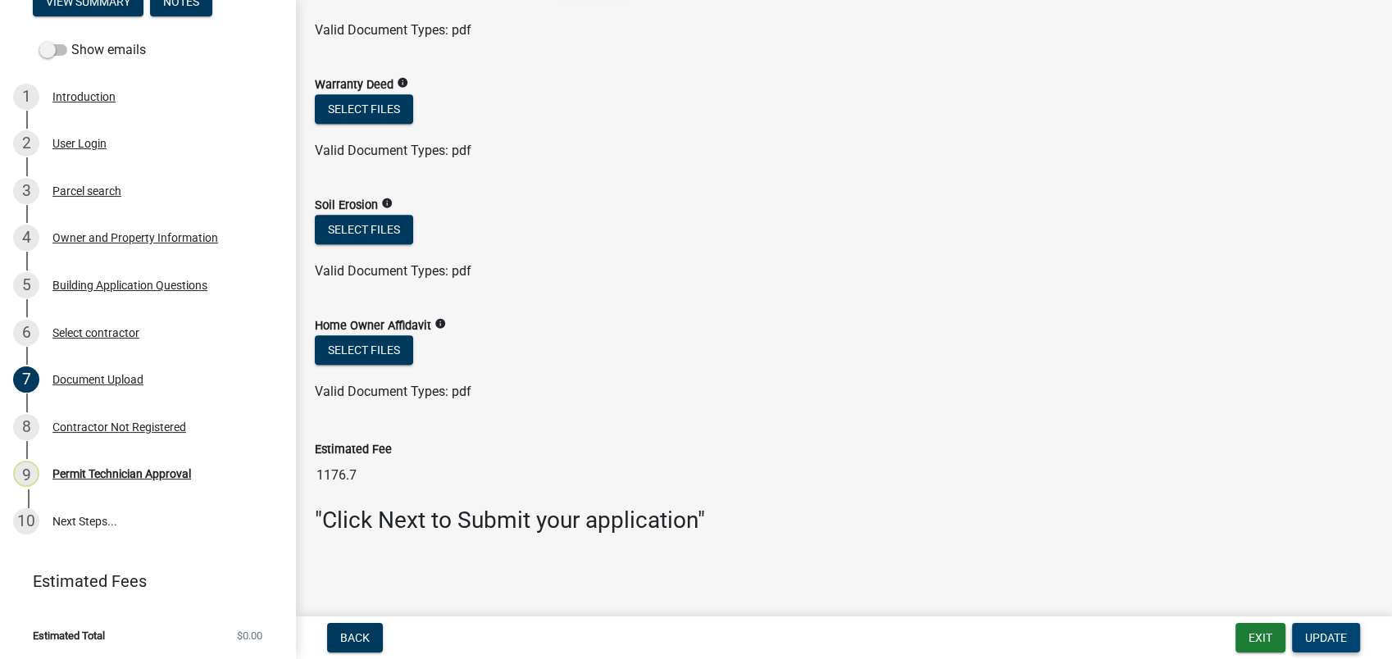
click at [1322, 637] on span "Update" at bounding box center [1326, 637] width 42 height 13
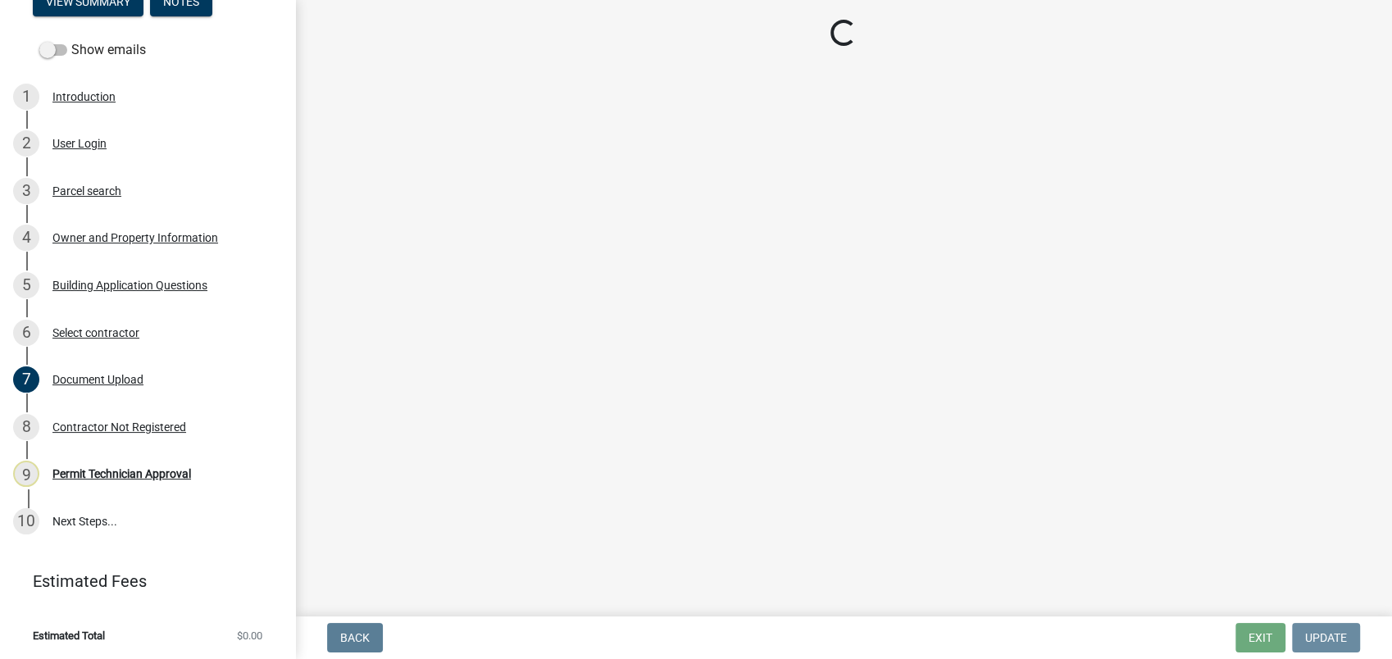
scroll to position [0, 0]
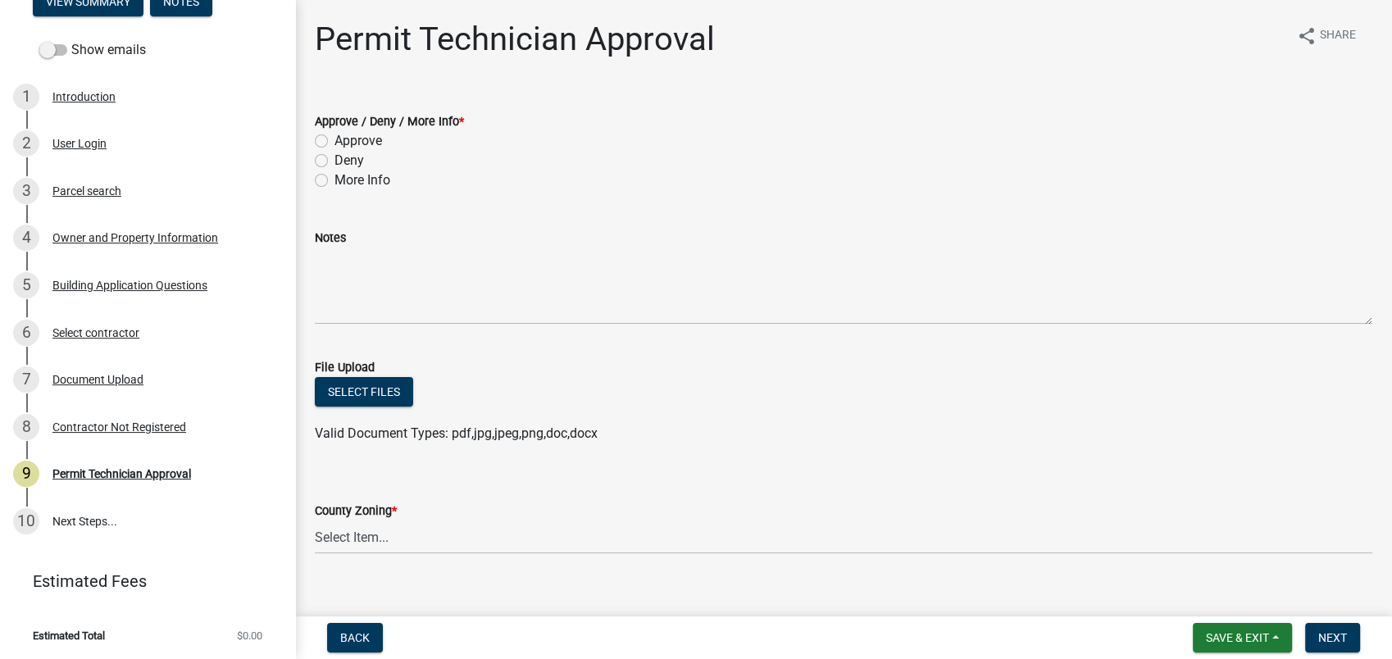
click at [334, 184] on label "More Info" at bounding box center [362, 181] width 56 height 20
click at [334, 181] on input "More Info" at bounding box center [339, 176] width 11 height 11
radio input "true"
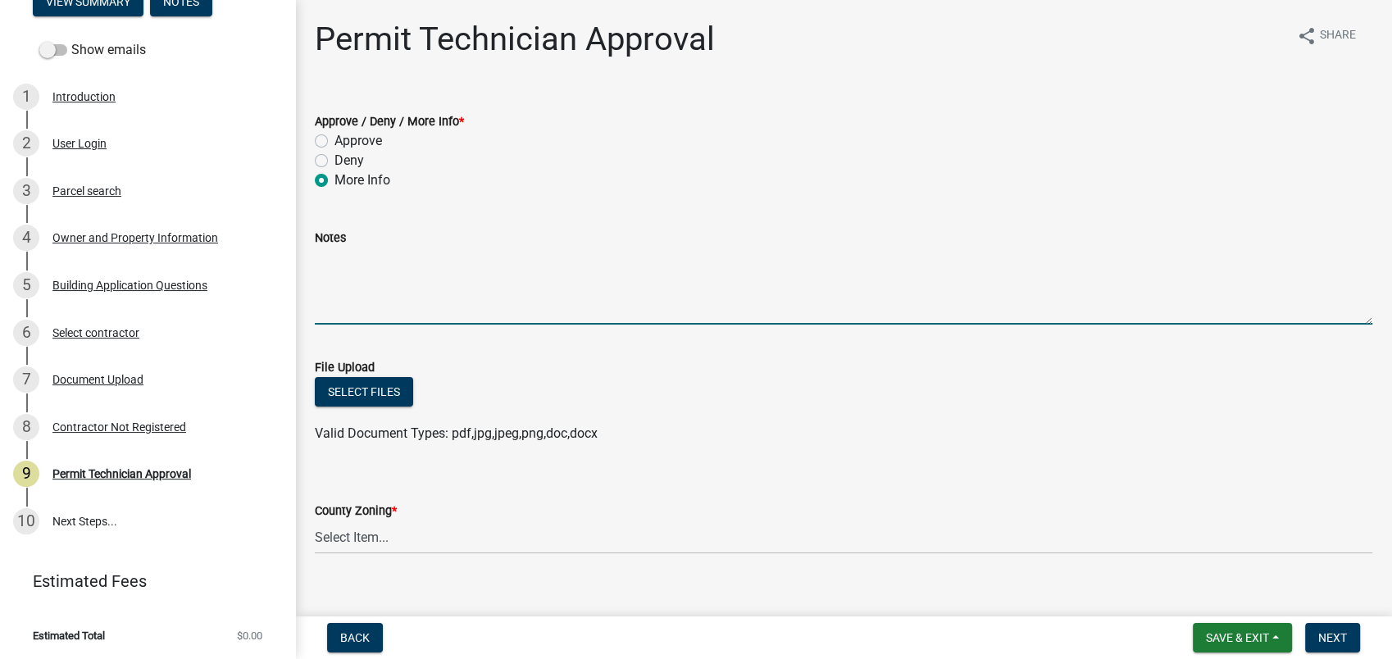
click at [332, 268] on textarea "Notes" at bounding box center [844, 286] width 1058 height 77
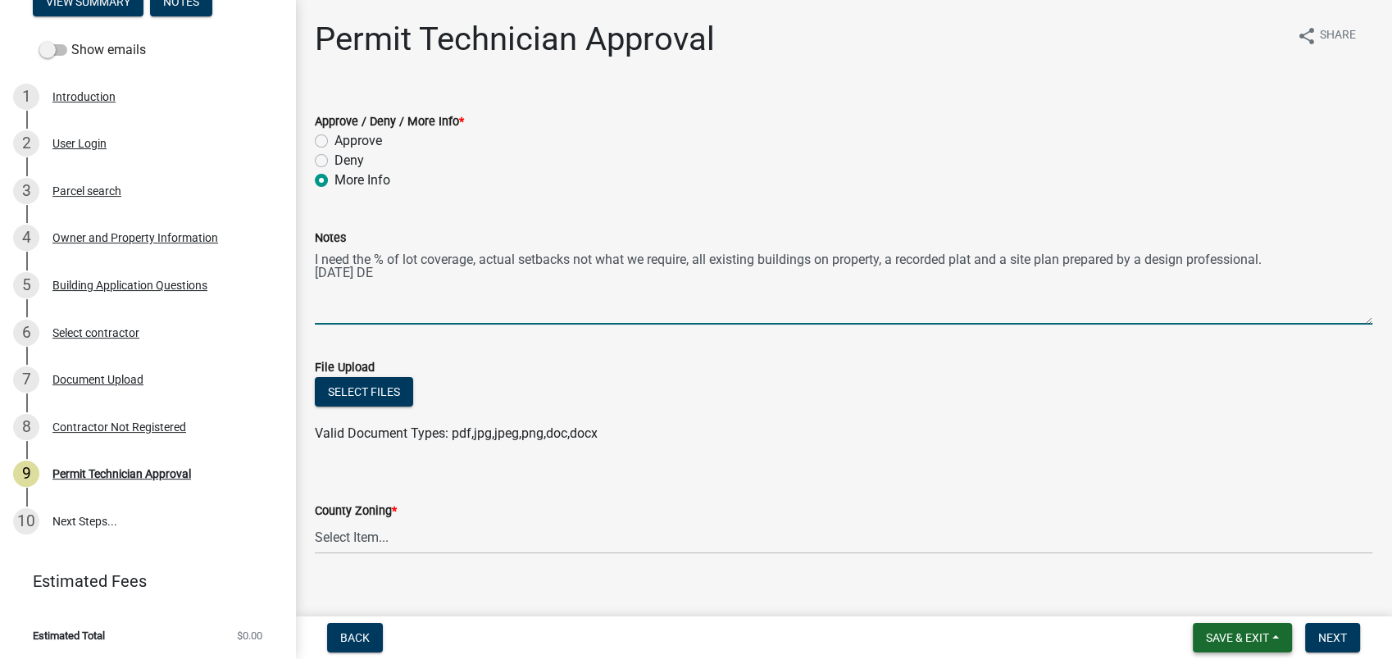
type textarea "I need the % of lot coverage, actual setbacks not what we require, all existing…"
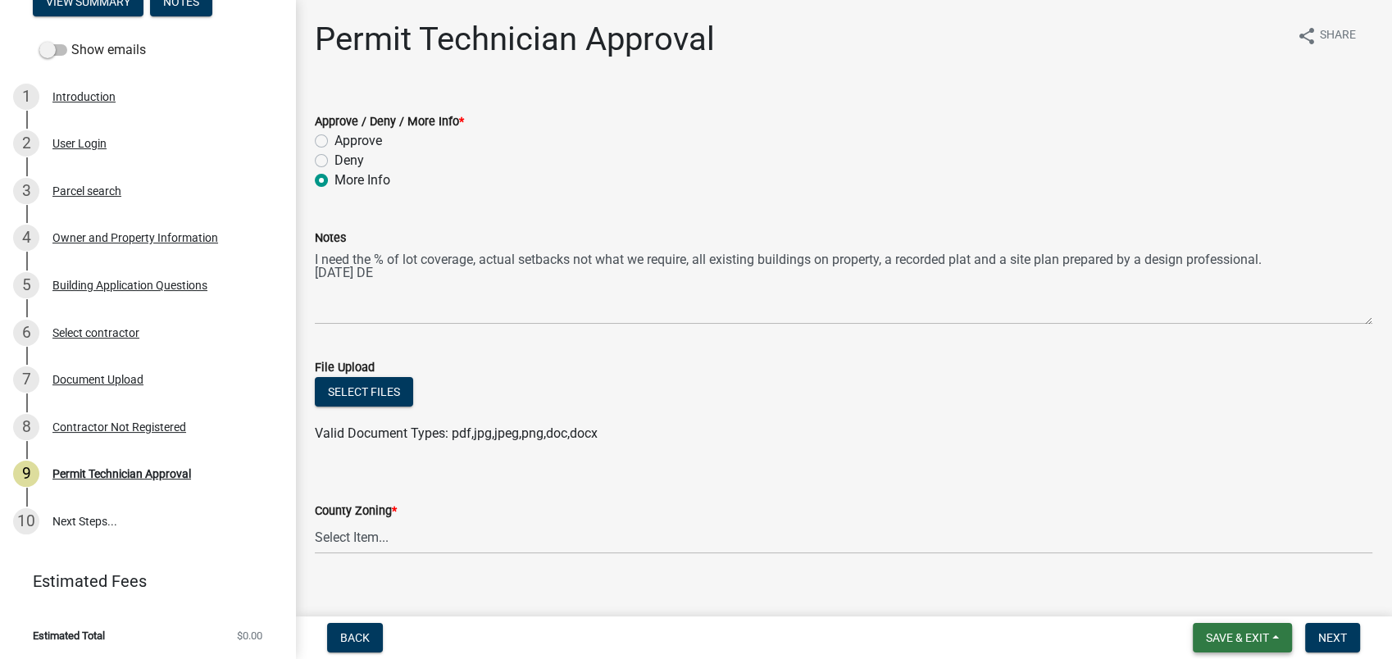
click at [1240, 630] on button "Save & Exit" at bounding box center [1242, 638] width 99 height 30
click at [1214, 551] on button "Save" at bounding box center [1226, 555] width 131 height 39
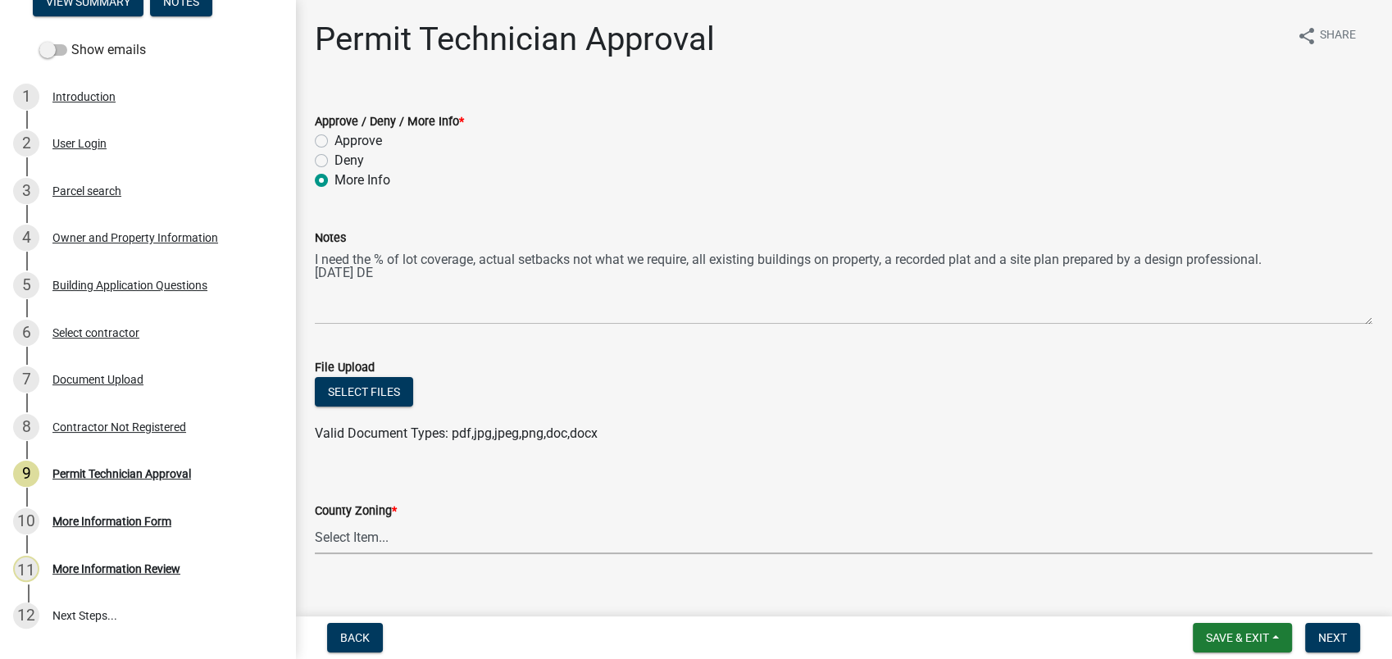
click at [334, 553] on select "Select Item... AG-1 R-1R R-1 R-2 MHP RM-1 RM-3 C-1 C-2 I-M PUD N/A" at bounding box center [844, 538] width 1058 height 34
click at [315, 521] on select "Select Item... AG-1 R-1R R-1 R-2 MHP RM-1 RM-3 C-1 C-2 I-M PUD N/A" at bounding box center [844, 538] width 1058 height 34
select select "34fe85c2-5f76-4343-b6bb-8ca387e0bed7"
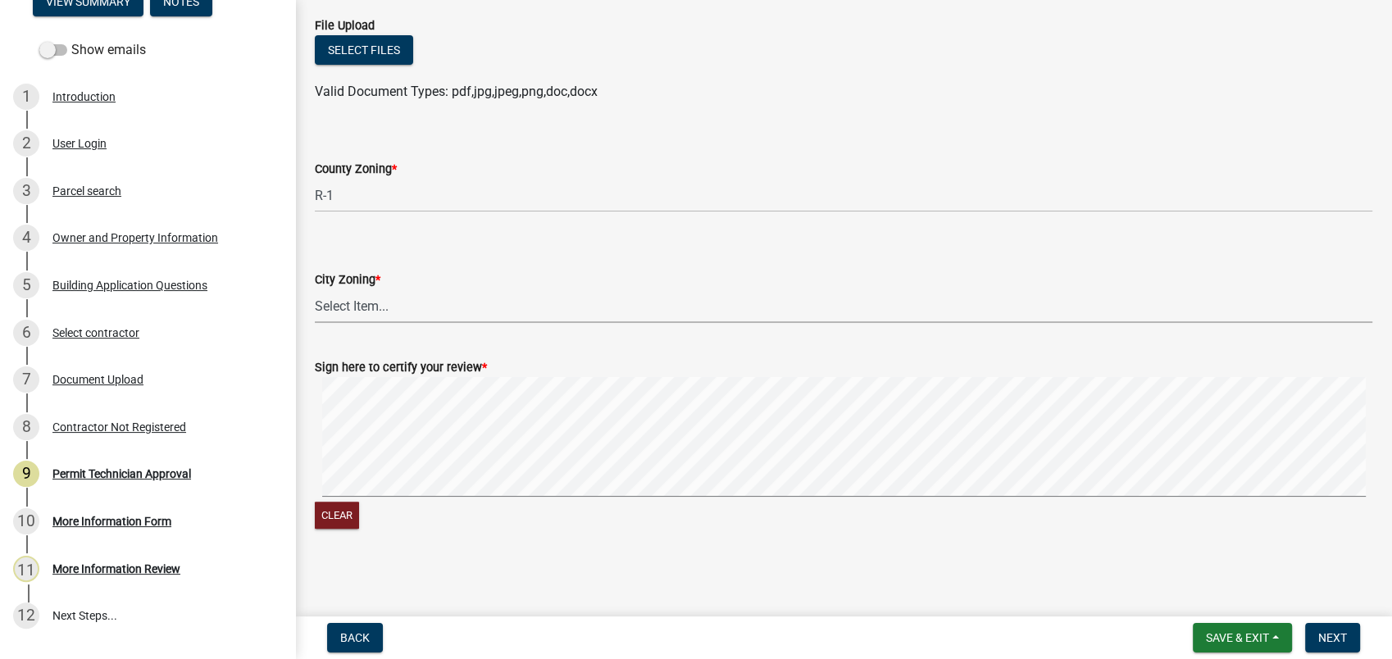
click at [340, 317] on select "Select Item... A-1 A-2 R-1 R-2 R-3 R-4 MHP C-1 C-2 I-1 I-2 DB FH H-P N/A" at bounding box center [844, 306] width 1058 height 34
click at [315, 289] on select "Select Item... A-1 A-2 R-1 R-2 R-3 R-4 MHP C-1 C-2 I-1 I-2 DB FH H-P N/A" at bounding box center [844, 306] width 1058 height 34
select select "83394b22-4a11-496c-8e5c-75ade2e72faf"
click at [1332, 637] on span "Next" at bounding box center [1332, 637] width 29 height 13
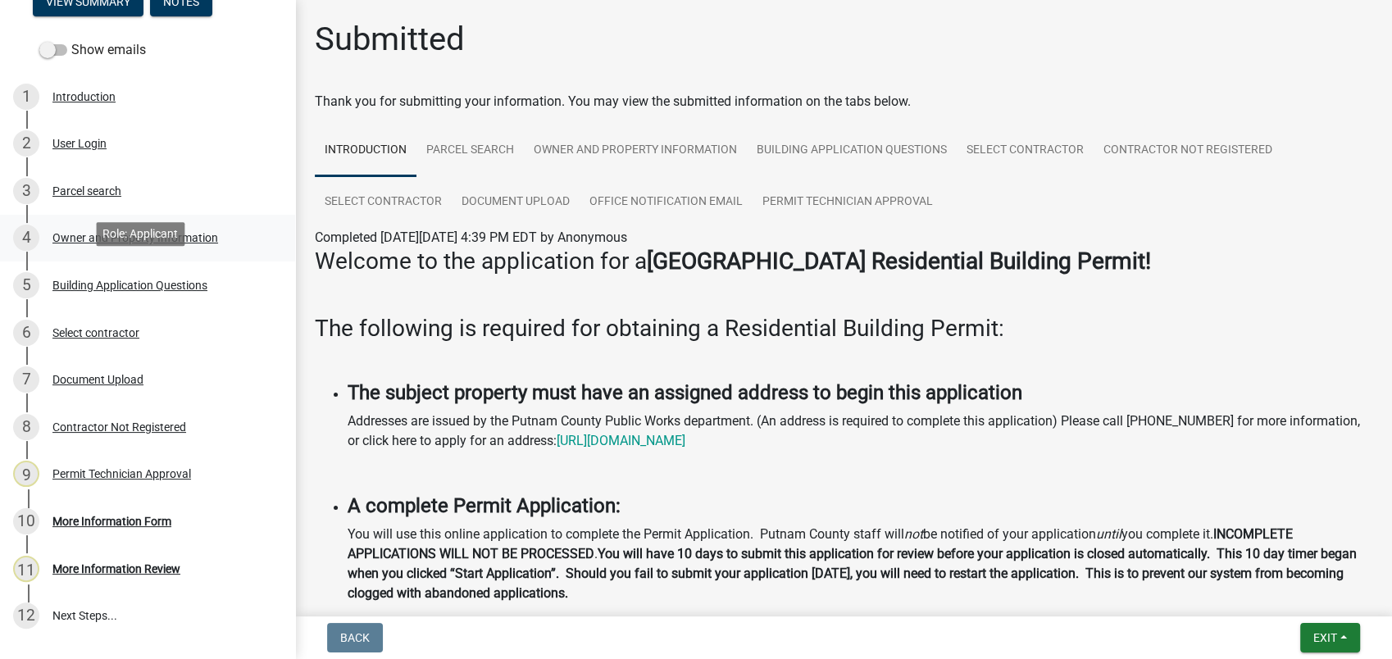
scroll to position [0, 0]
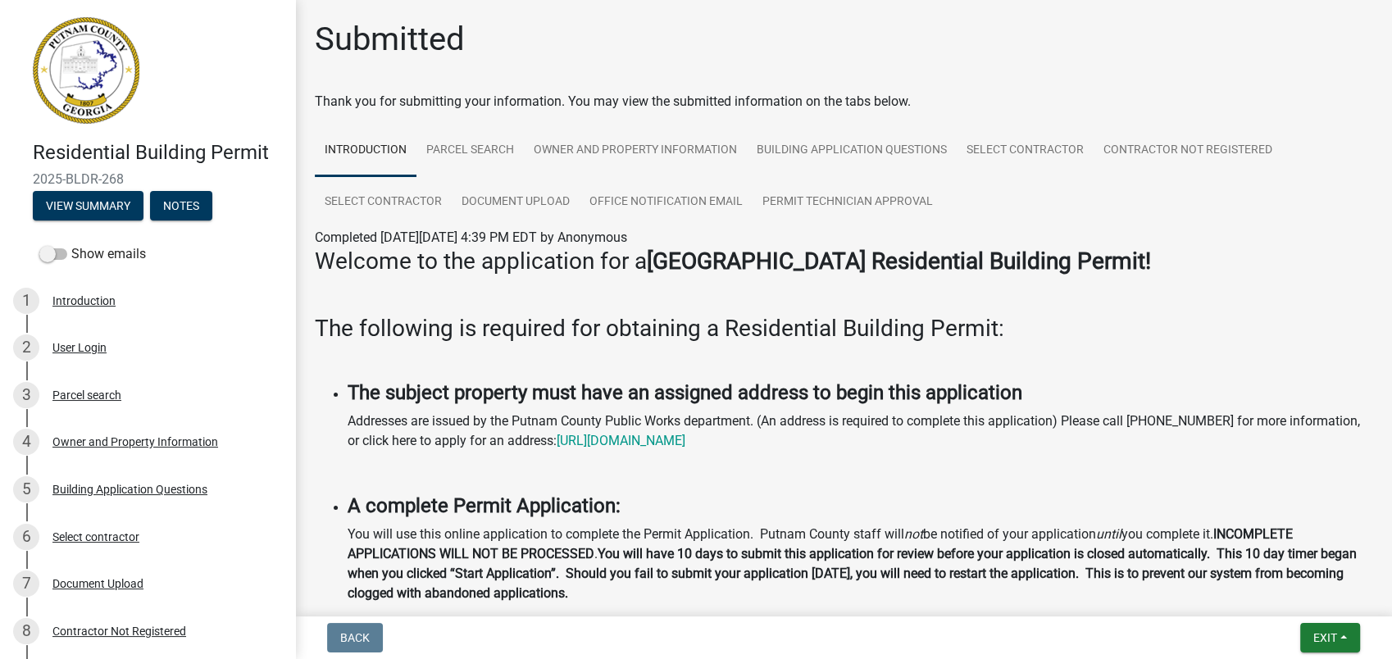
click at [1313, 623] on div "Exit Save Save & Exit" at bounding box center [1330, 638] width 60 height 30
click at [1321, 635] on span "Exit" at bounding box center [1325, 637] width 24 height 13
click at [1317, 599] on button "Save & Exit" at bounding box center [1294, 595] width 131 height 39
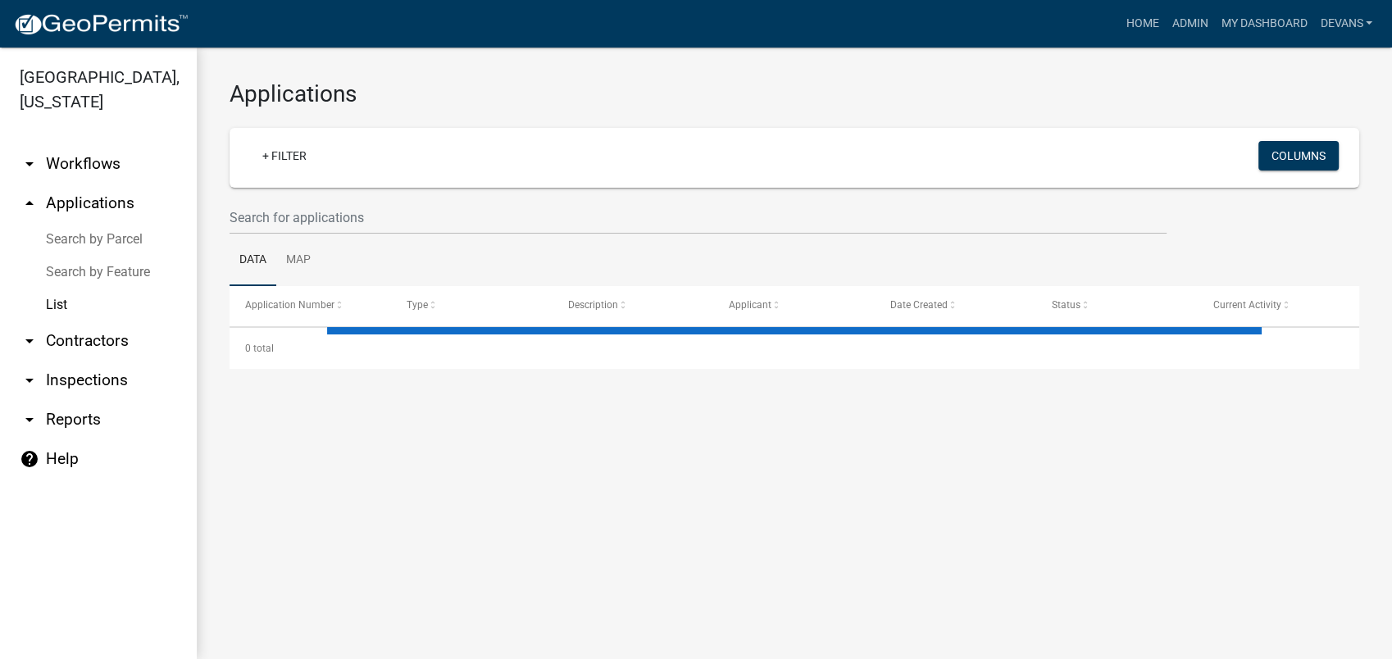
select select "1: 25"
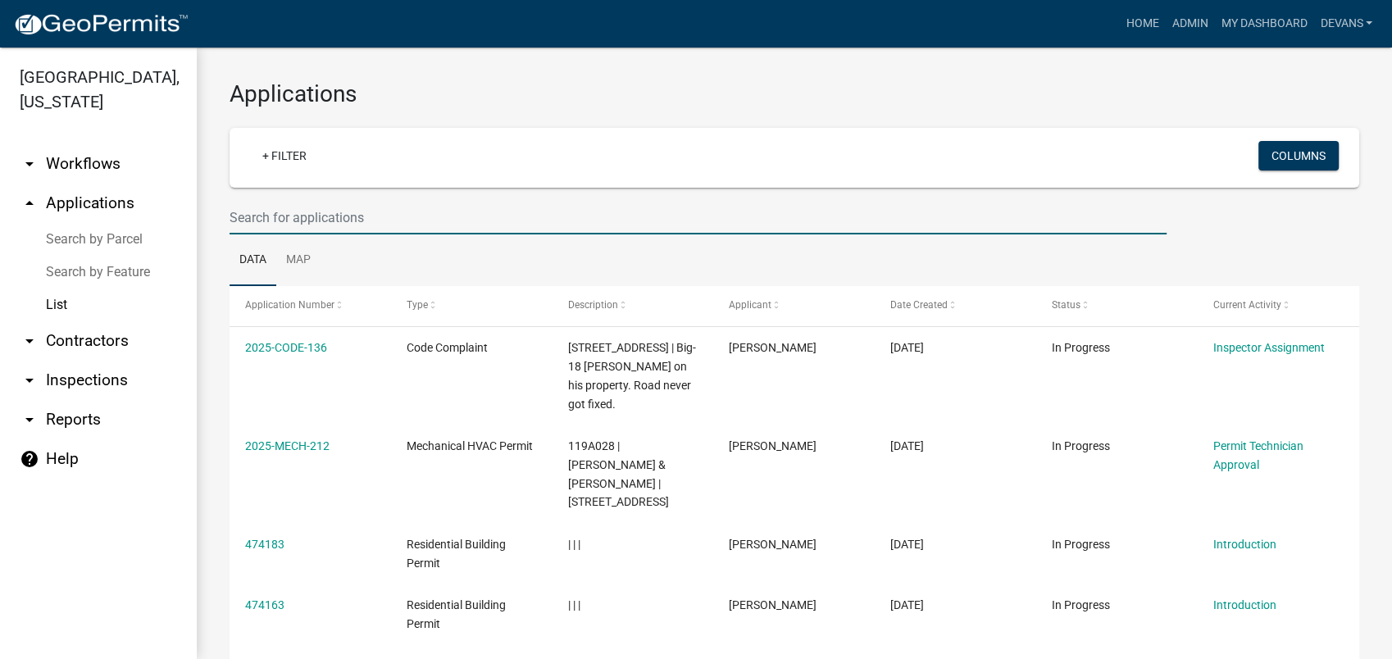
click at [274, 220] on input "text" at bounding box center [698, 218] width 937 height 34
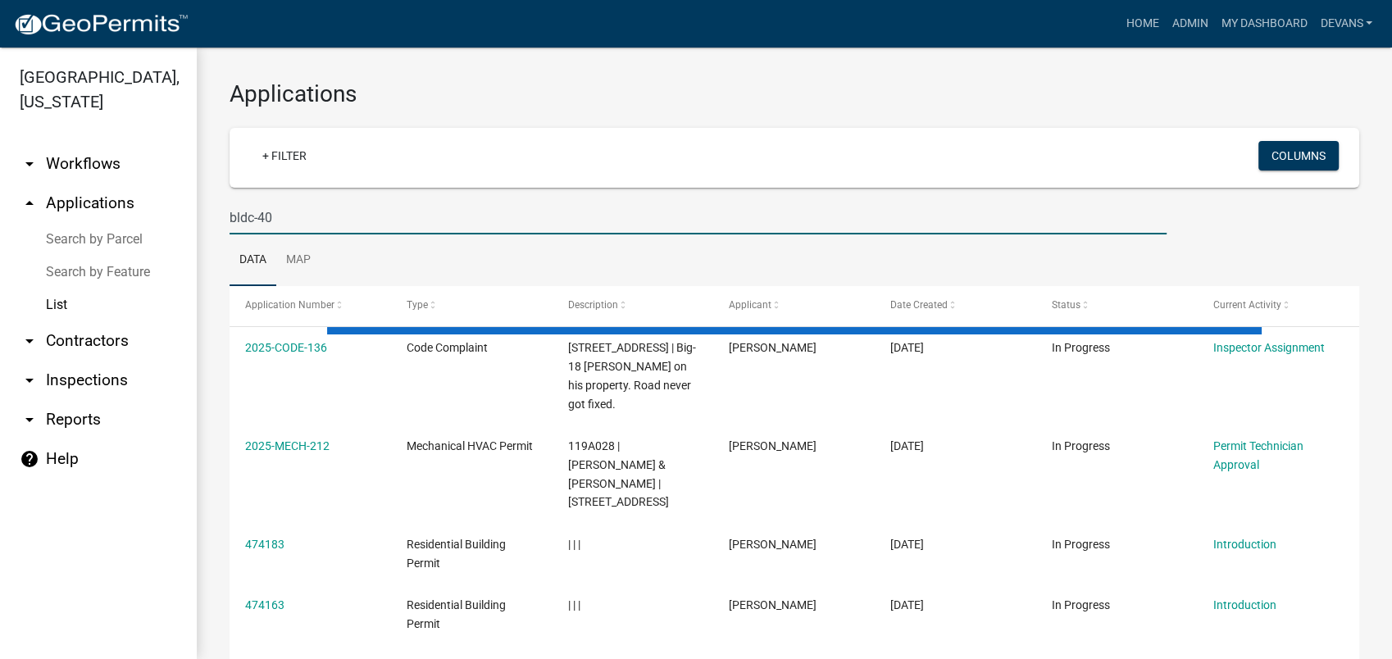
type input "bldc-40"
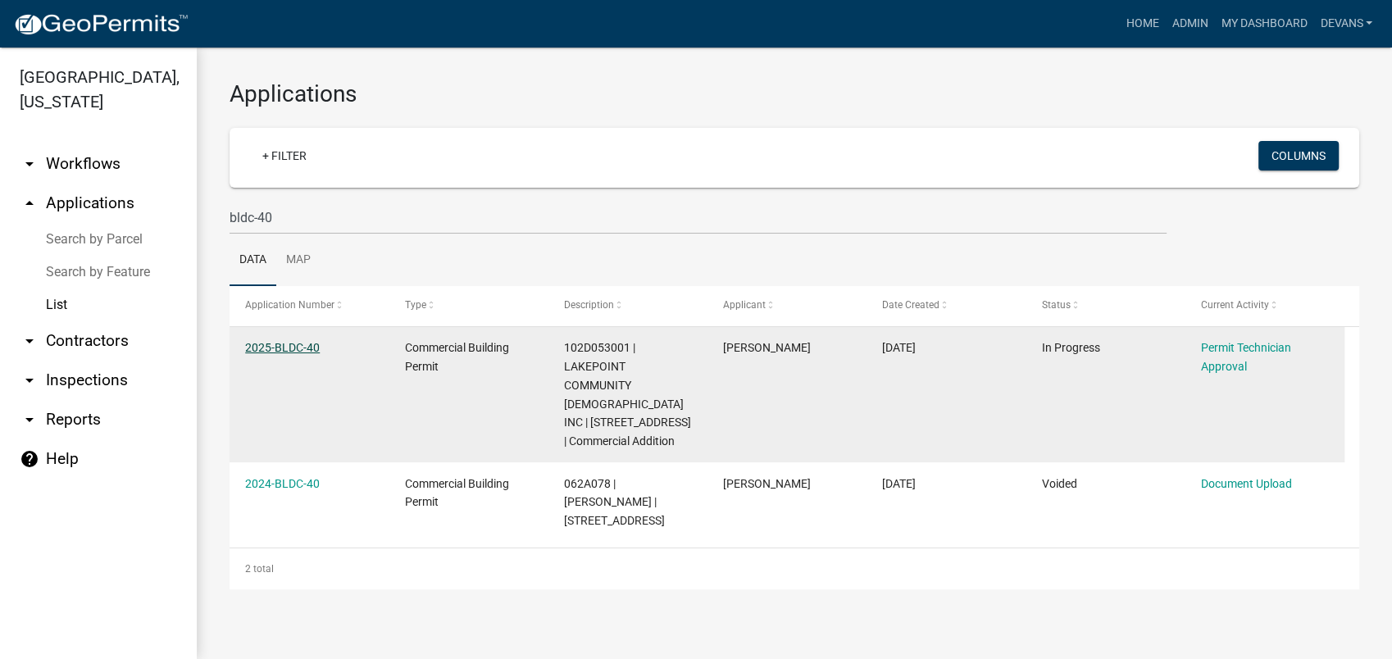
click at [275, 349] on link "2025-BLDC-40" at bounding box center [282, 347] width 75 height 13
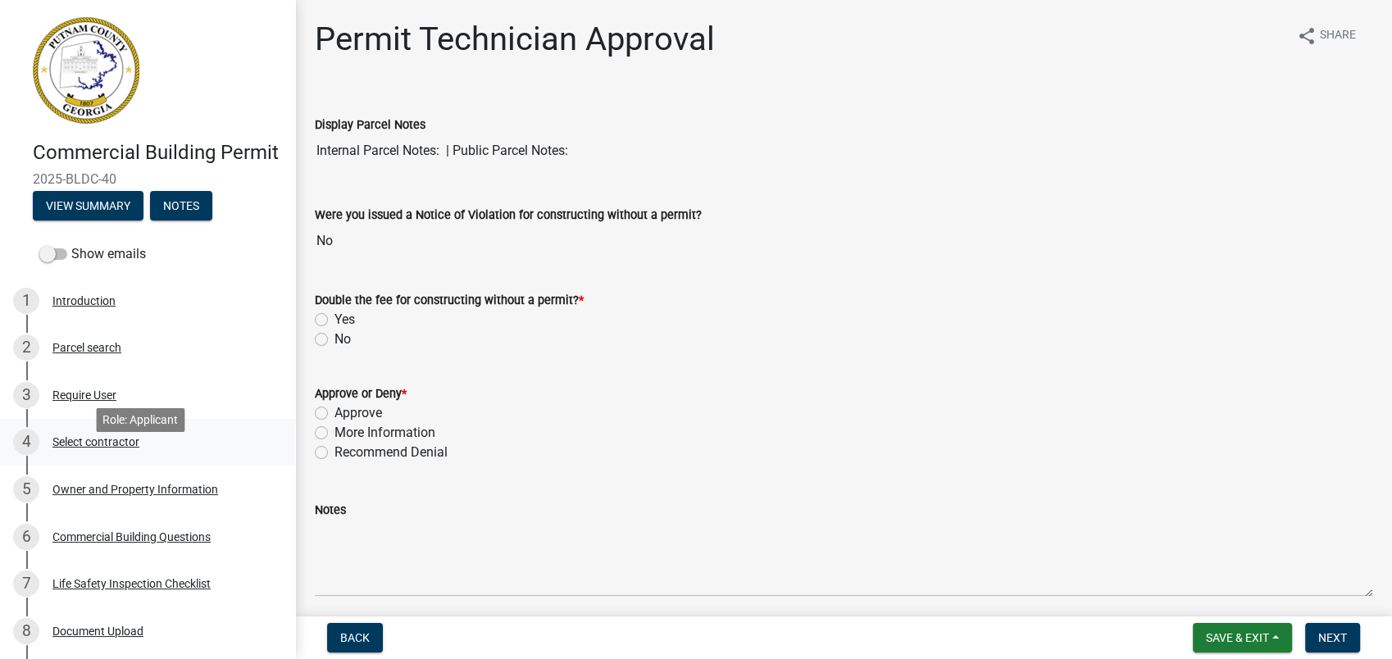
click at [103, 448] on div "Select contractor" at bounding box center [95, 441] width 87 height 11
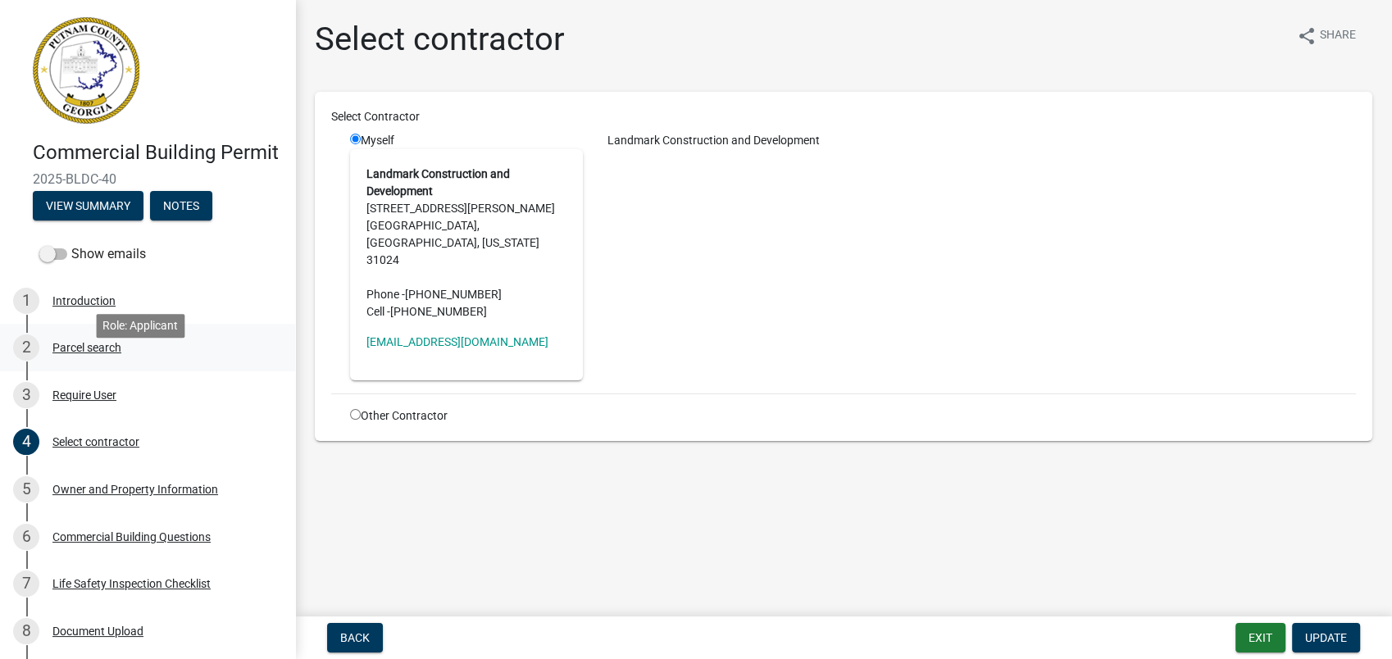
click at [97, 353] on div "Parcel search" at bounding box center [86, 347] width 69 height 11
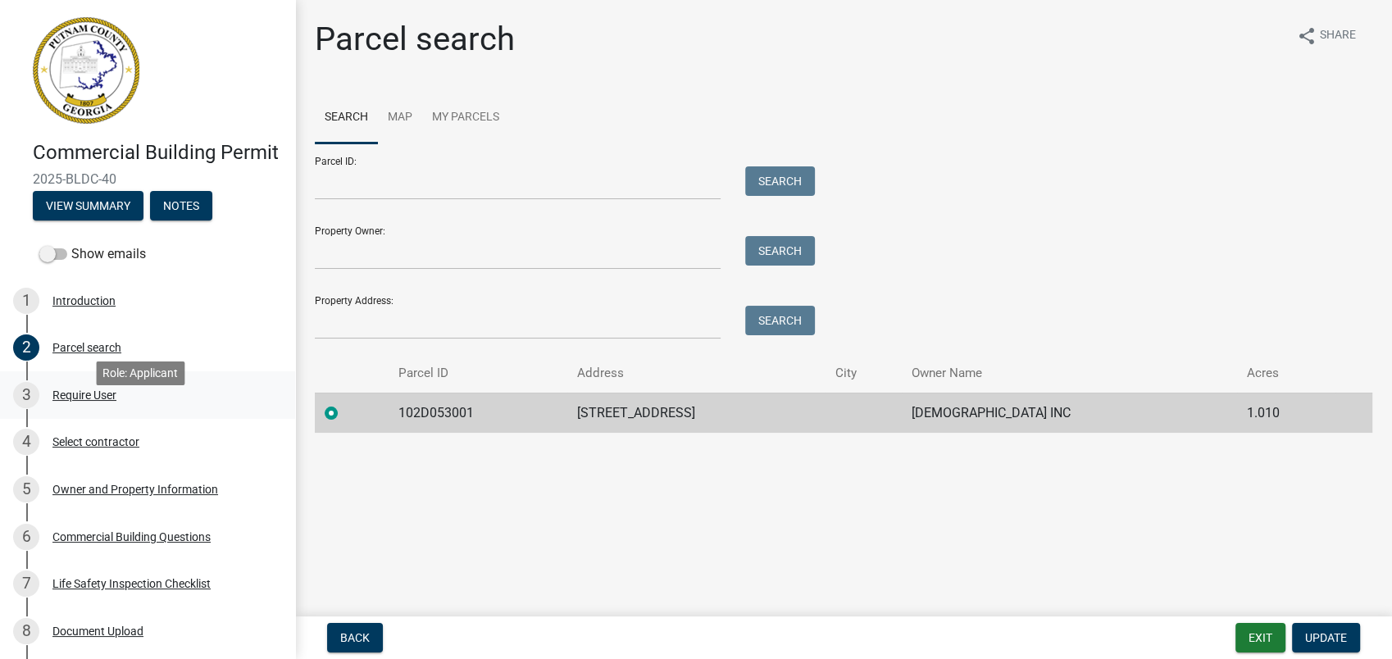
click at [86, 401] on div "Require User" at bounding box center [84, 394] width 64 height 11
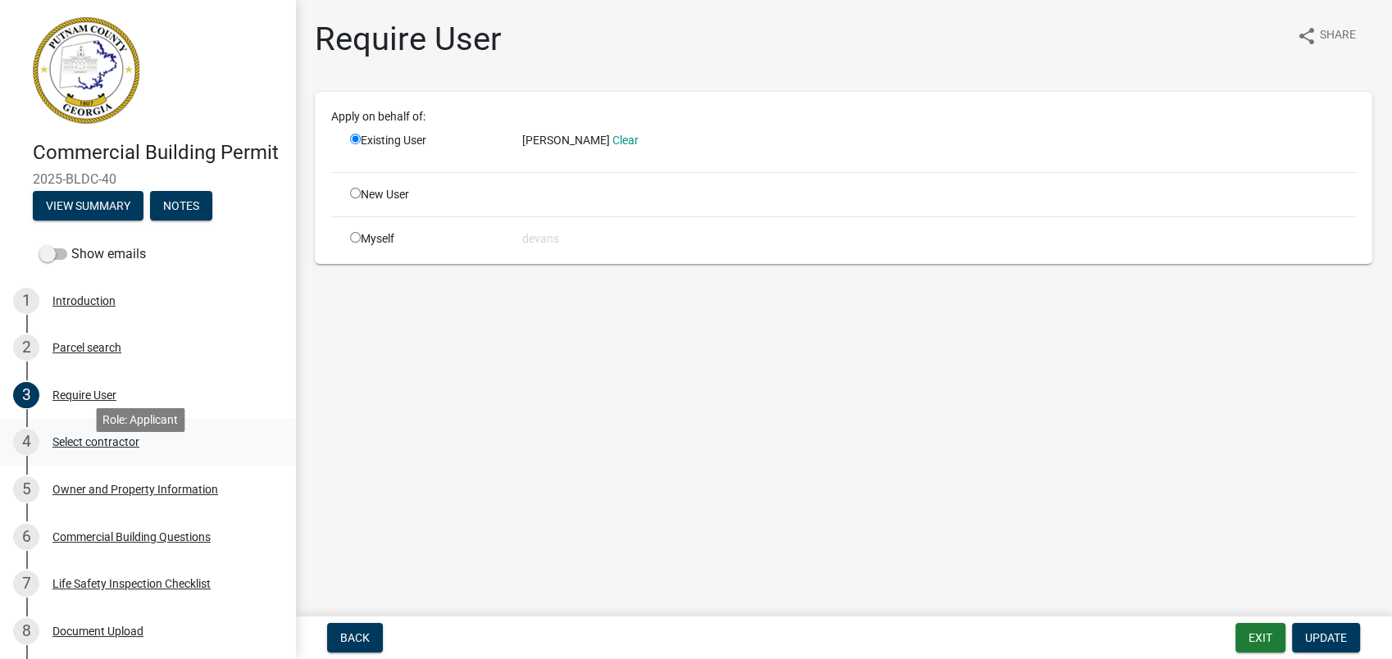
click at [111, 448] on div "Select contractor" at bounding box center [95, 441] width 87 height 11
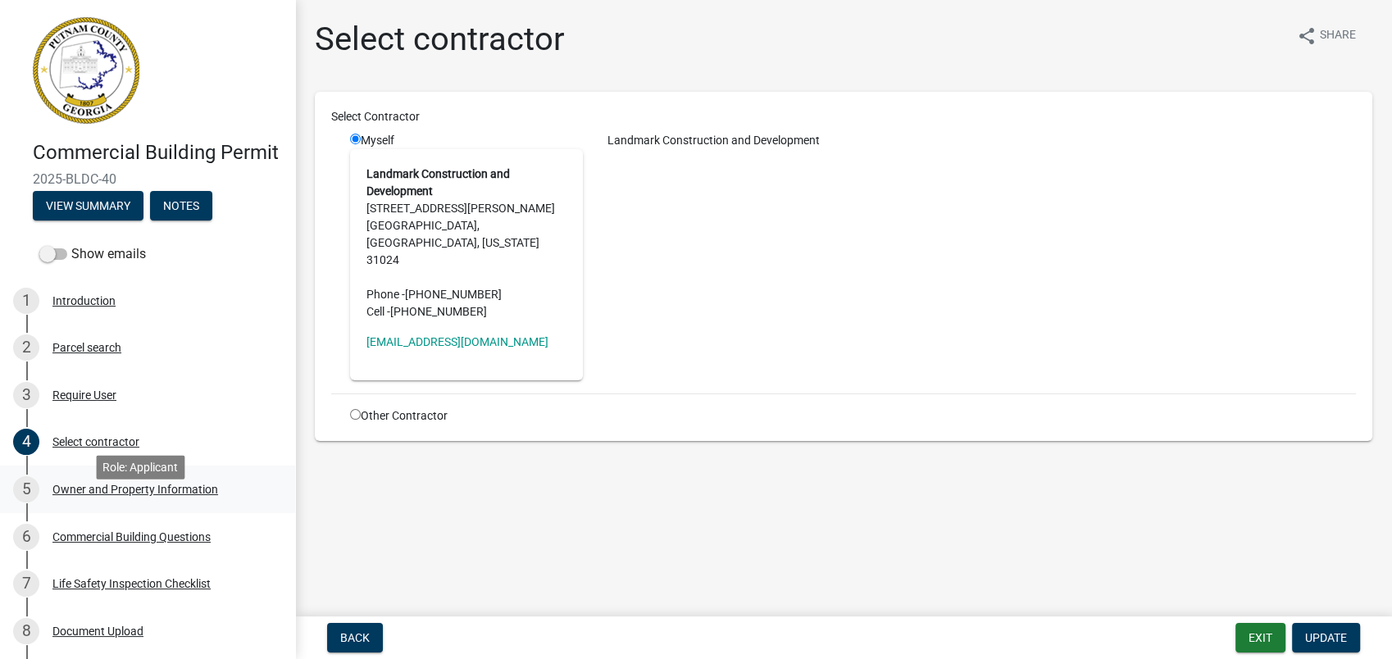
drag, startPoint x: 152, startPoint y: 498, endPoint x: 148, endPoint y: 517, distance: 18.5
click at [152, 505] on link "5 Owner and Property Information" at bounding box center [147, 490] width 295 height 48
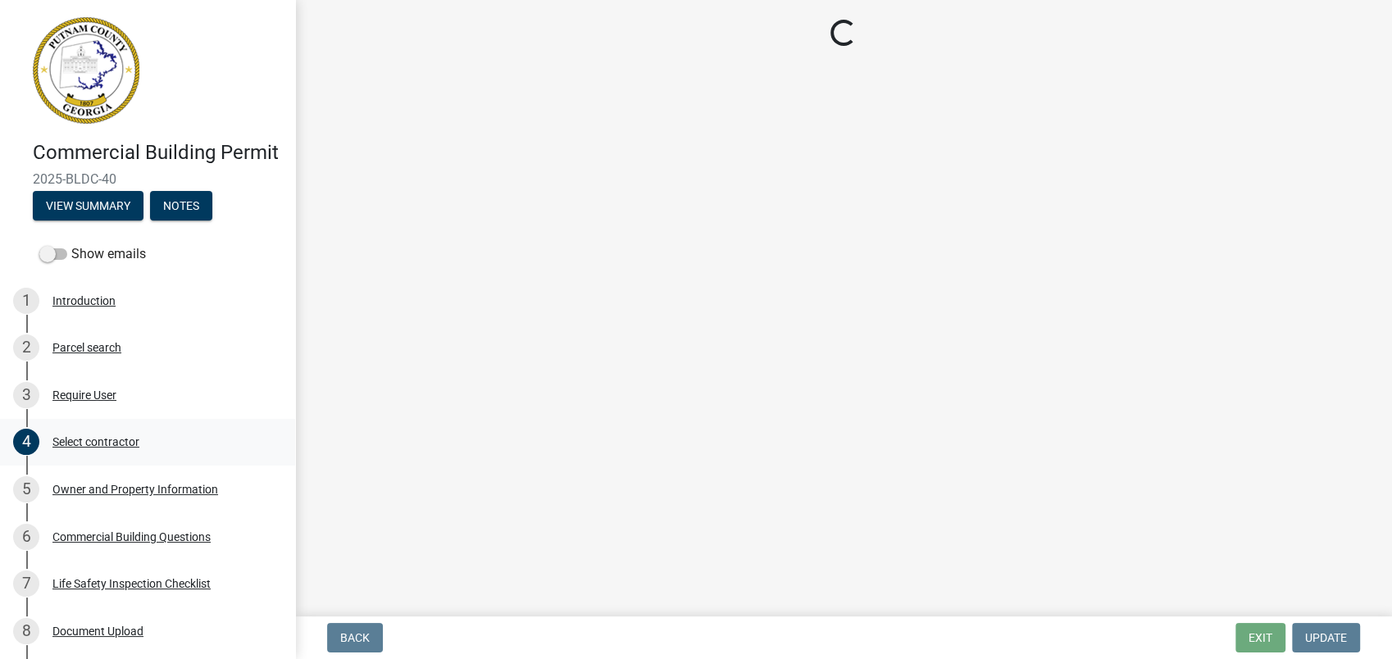
select select "a11fa51f-b34d-496b-ab35-5fd1b53a4648"
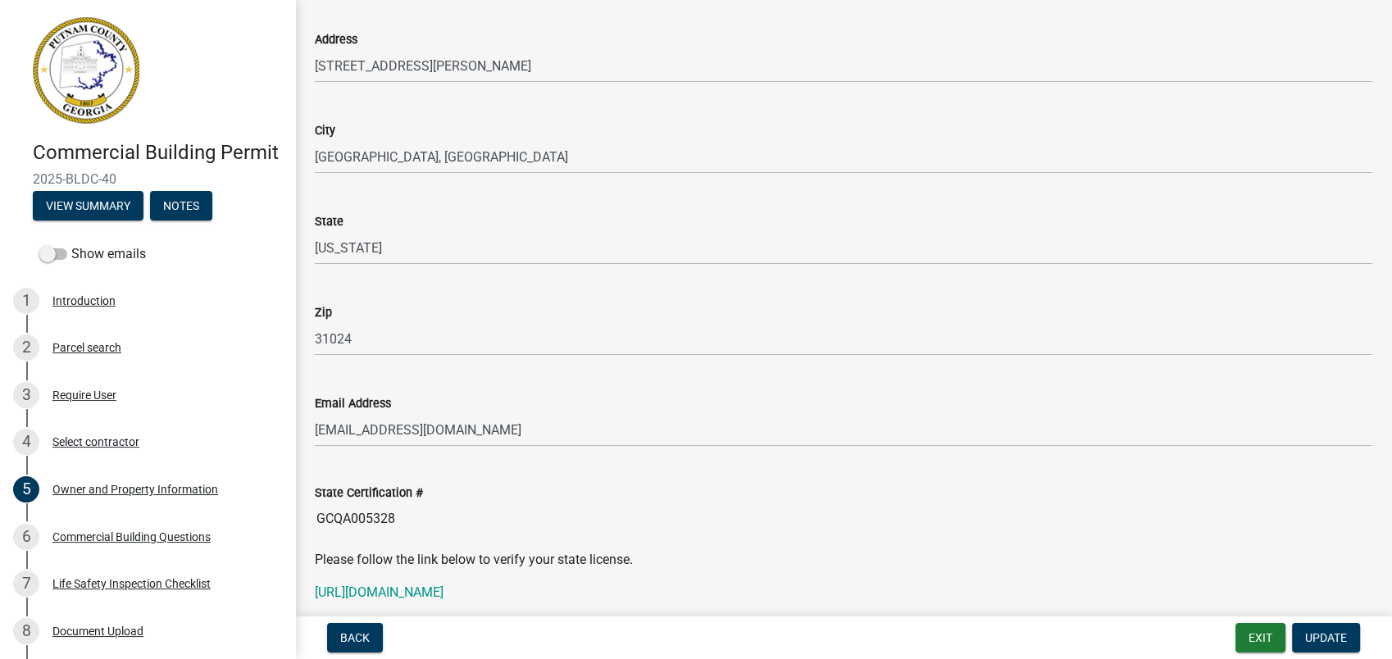
scroll to position [1822, 0]
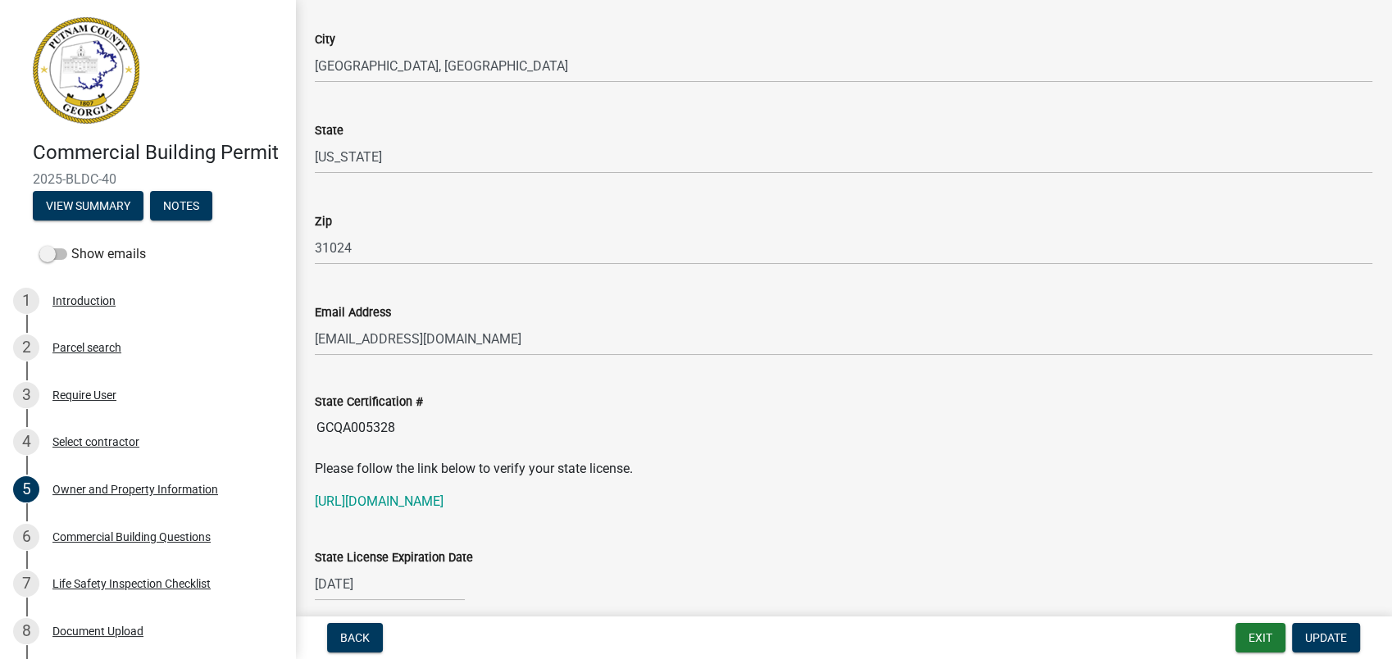
drag, startPoint x: 398, startPoint y: 423, endPoint x: 290, endPoint y: 428, distance: 107.5
click at [290, 428] on div "Commercial Building Permit 2025-BLDC-40 View Summary Notes Show emails 1 Introd…" at bounding box center [696, 329] width 1392 height 659
drag, startPoint x: 290, startPoint y: 428, endPoint x: 328, endPoint y: 430, distance: 37.7
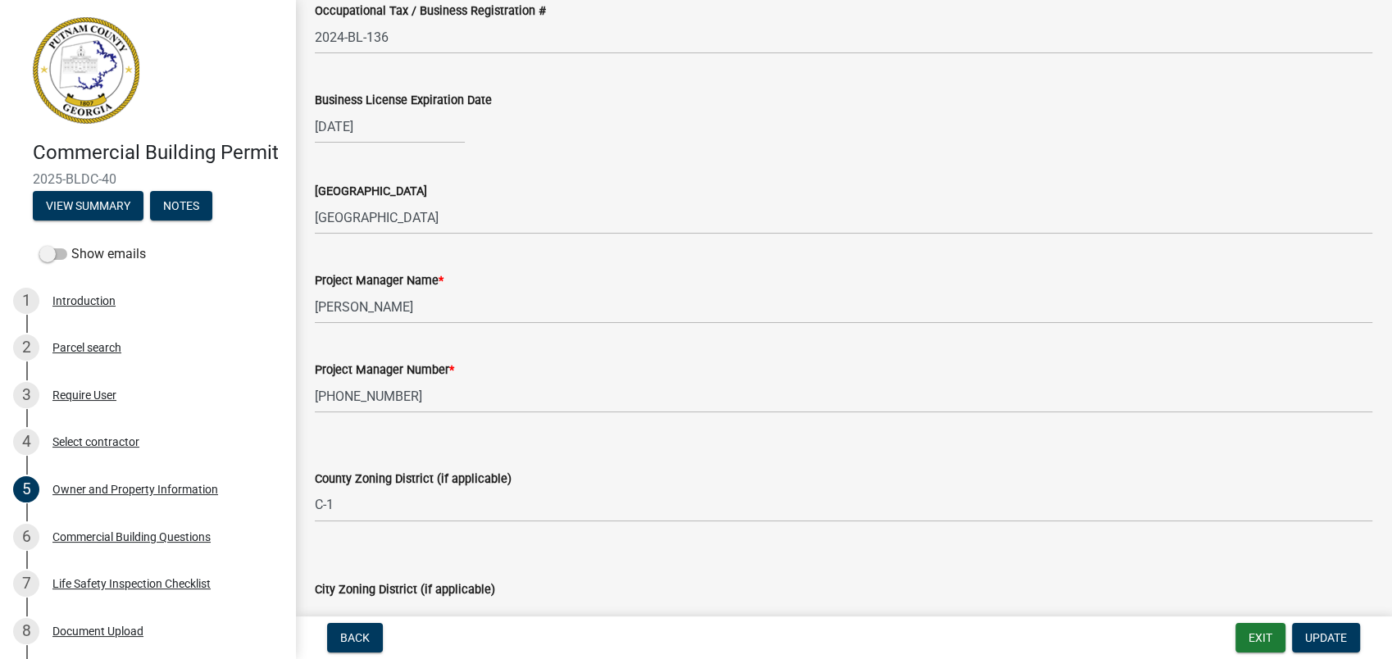
scroll to position [2642, 0]
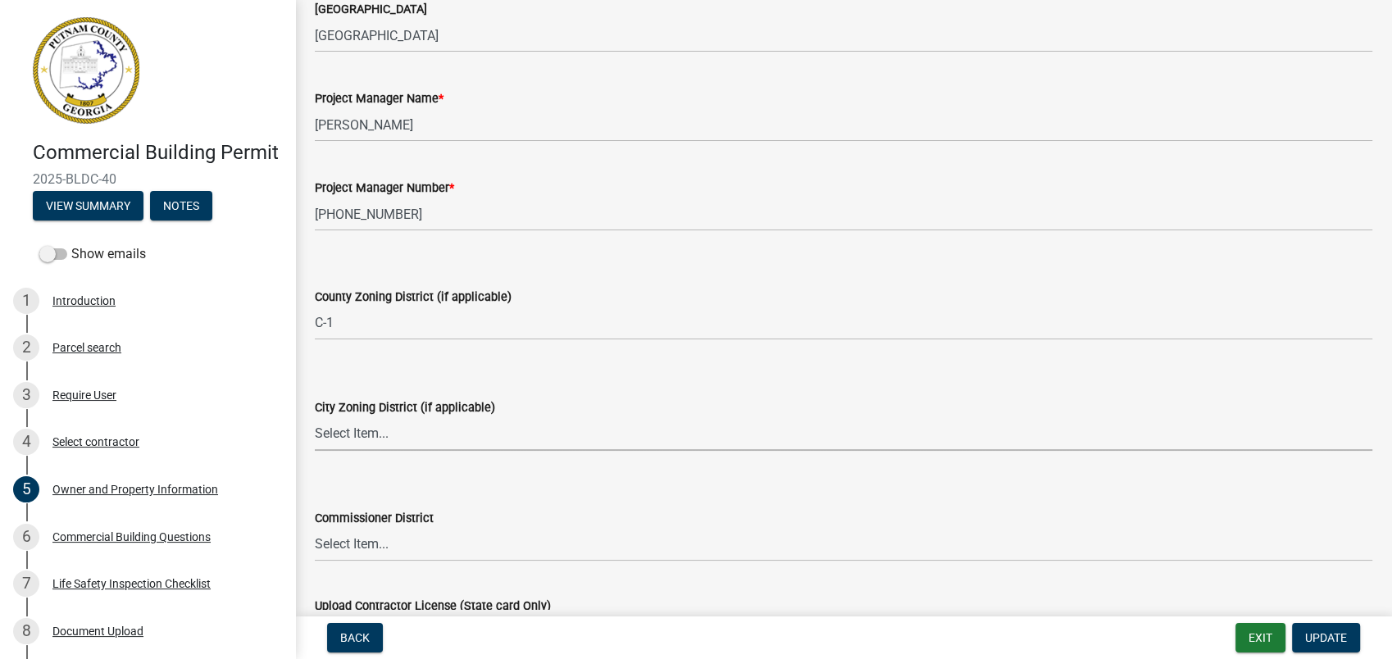
click at [328, 424] on select "Select Item... A-1 A-2 R-1 R-2 R-3 R-4 MHP C-1 C-2 I-1 I-2 DB FH H-P N/A" at bounding box center [844, 434] width 1058 height 34
click at [315, 417] on select "Select Item... A-1 A-2 R-1 R-2 R-3 R-4 MHP C-1 C-2 I-1 I-2 DB FH H-P N/A" at bounding box center [844, 434] width 1058 height 34
select select "83394b22-4a11-496c-8e5c-75ade2e72faf"
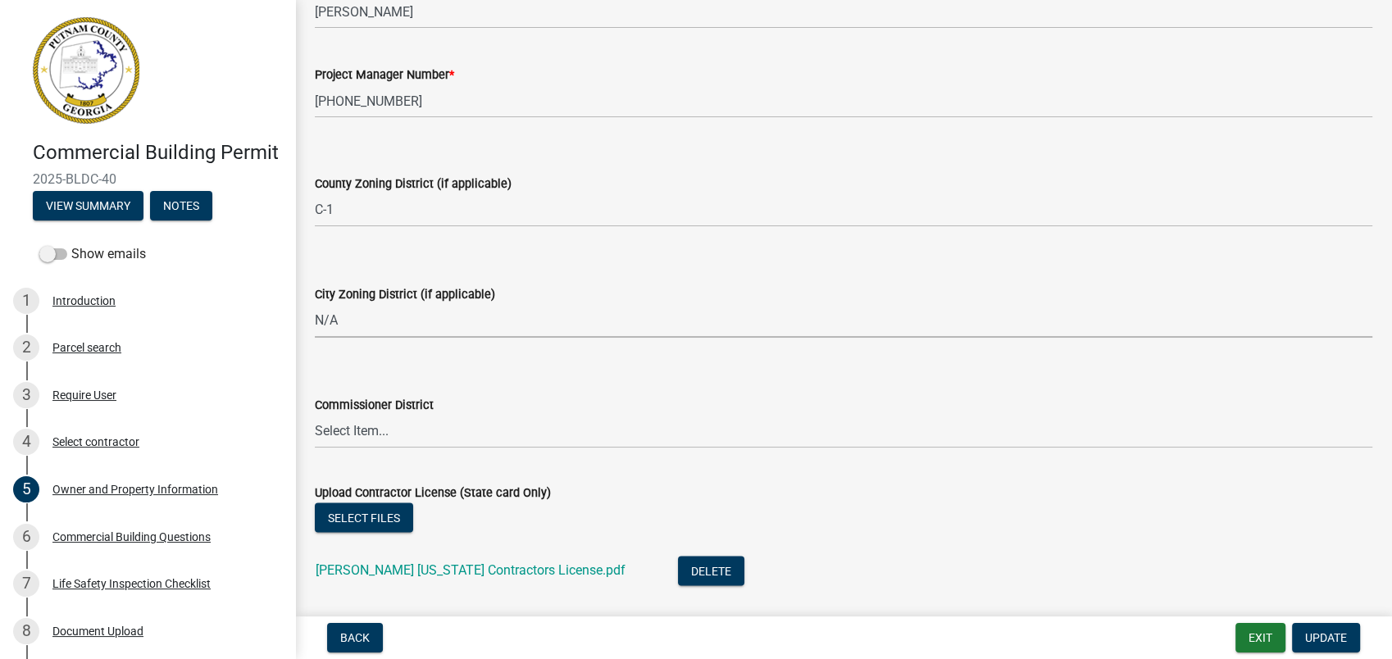
scroll to position [2961, 0]
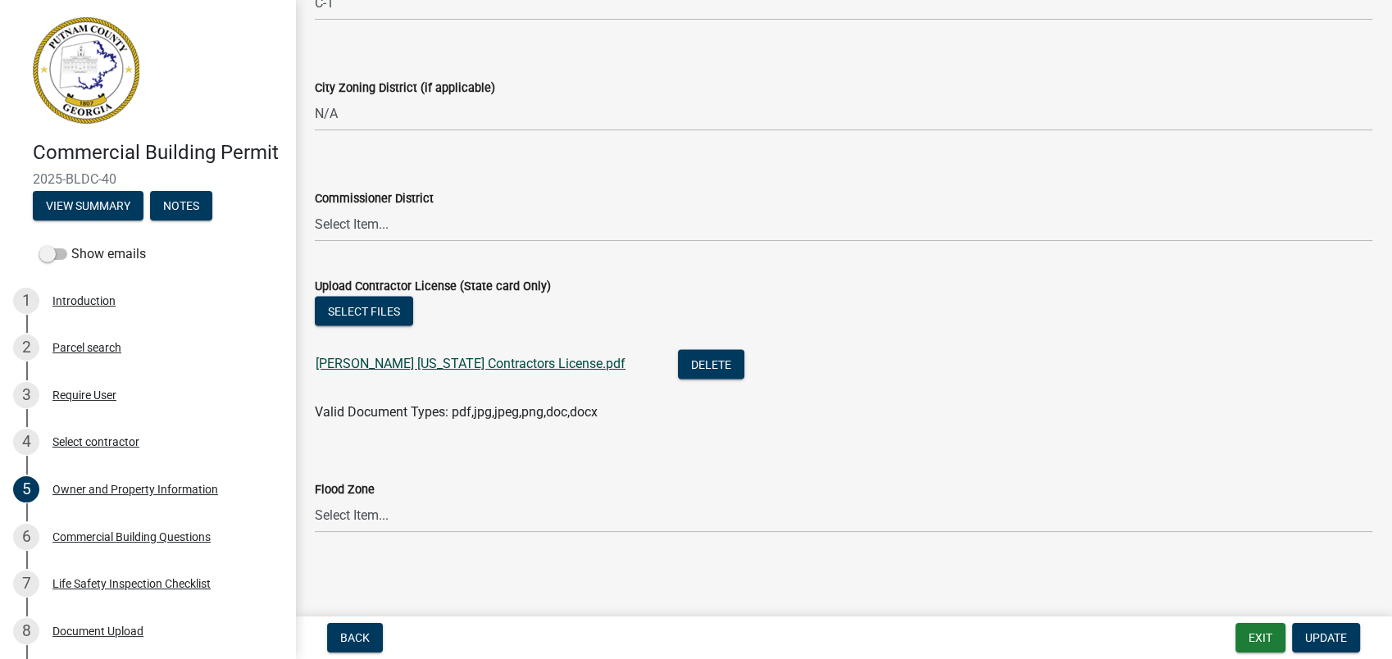
click at [434, 366] on link "Brandon Burgess Georgia Contractors License.pdf" at bounding box center [471, 364] width 310 height 16
click at [79, 543] on div "Commercial Building Questions" at bounding box center [131, 536] width 158 height 11
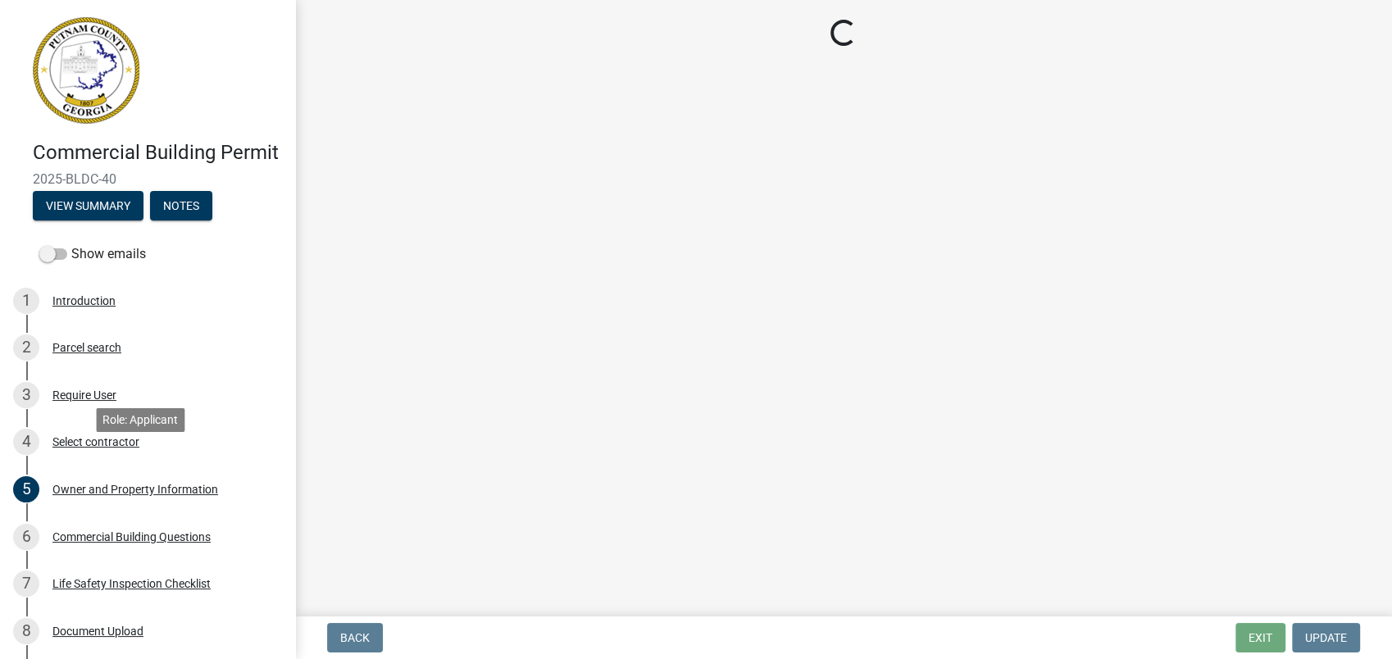
scroll to position [0, 0]
select select "155bde1f-a9b3-4c5e-98e9-3451148566a6"
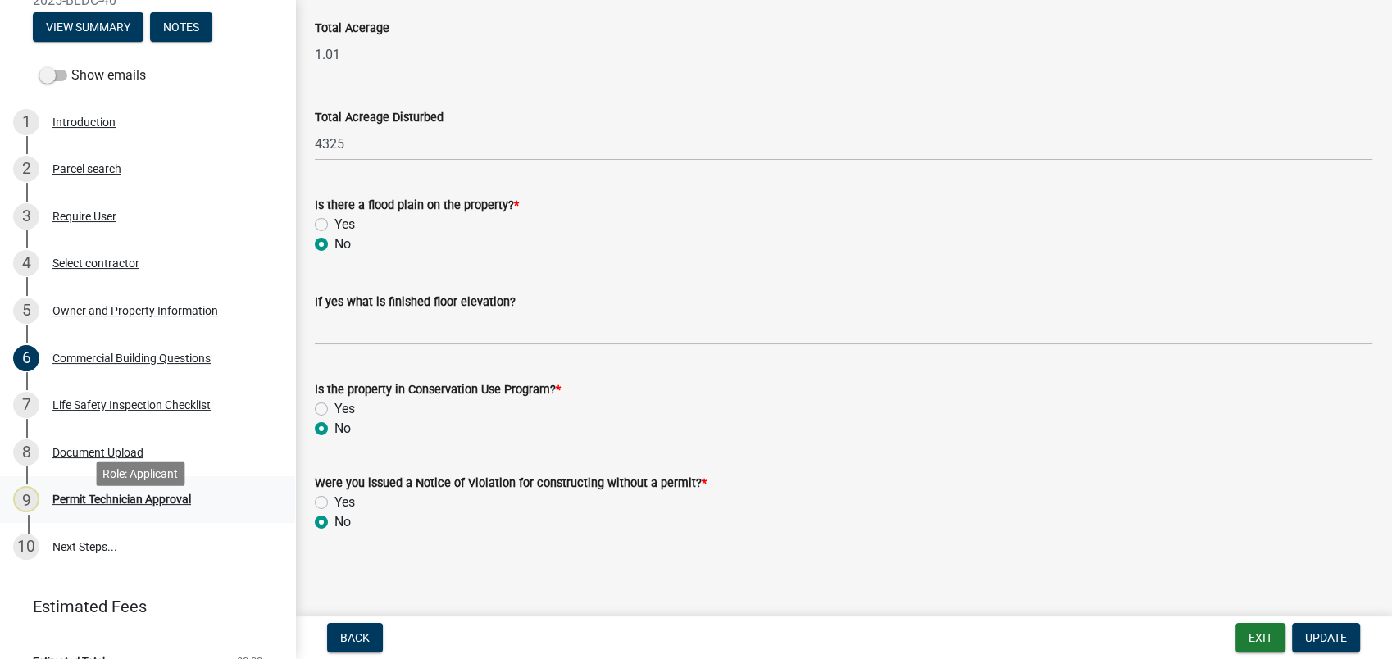
scroll to position [182, 0]
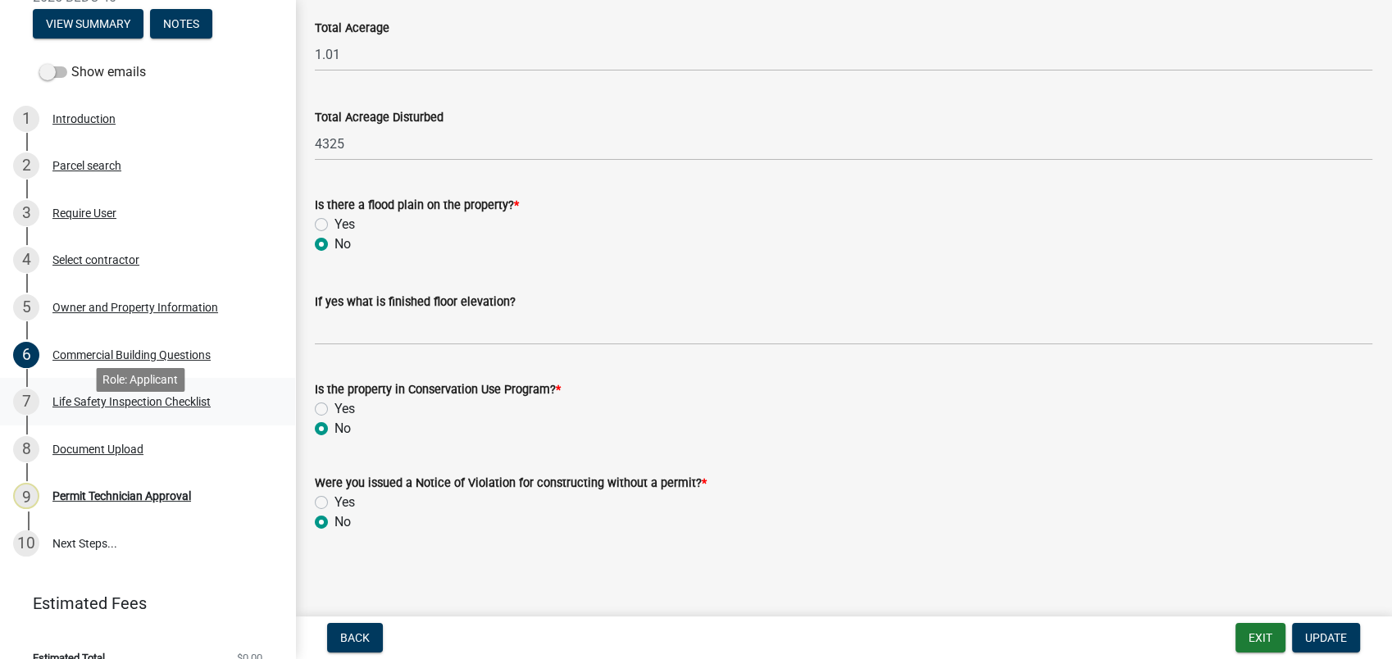
click at [105, 415] on div "7 Life Safety Inspection Checklist" at bounding box center [141, 402] width 256 height 26
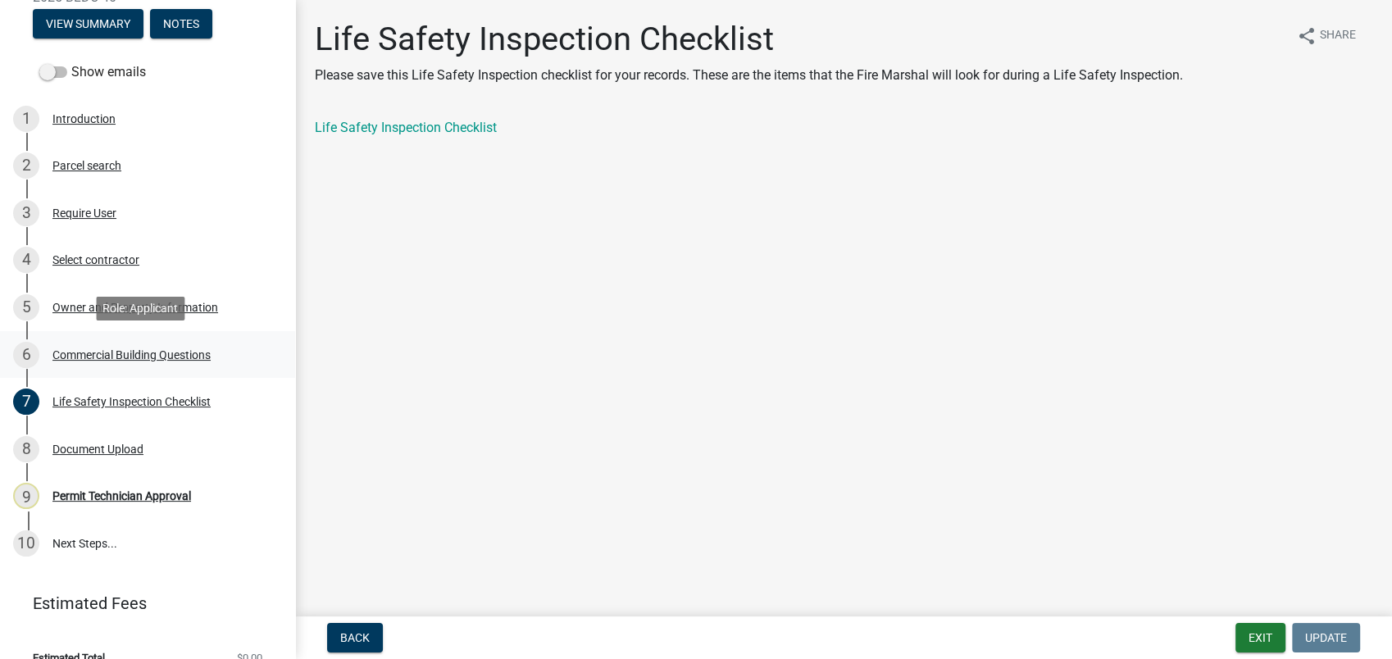
scroll to position [229, 0]
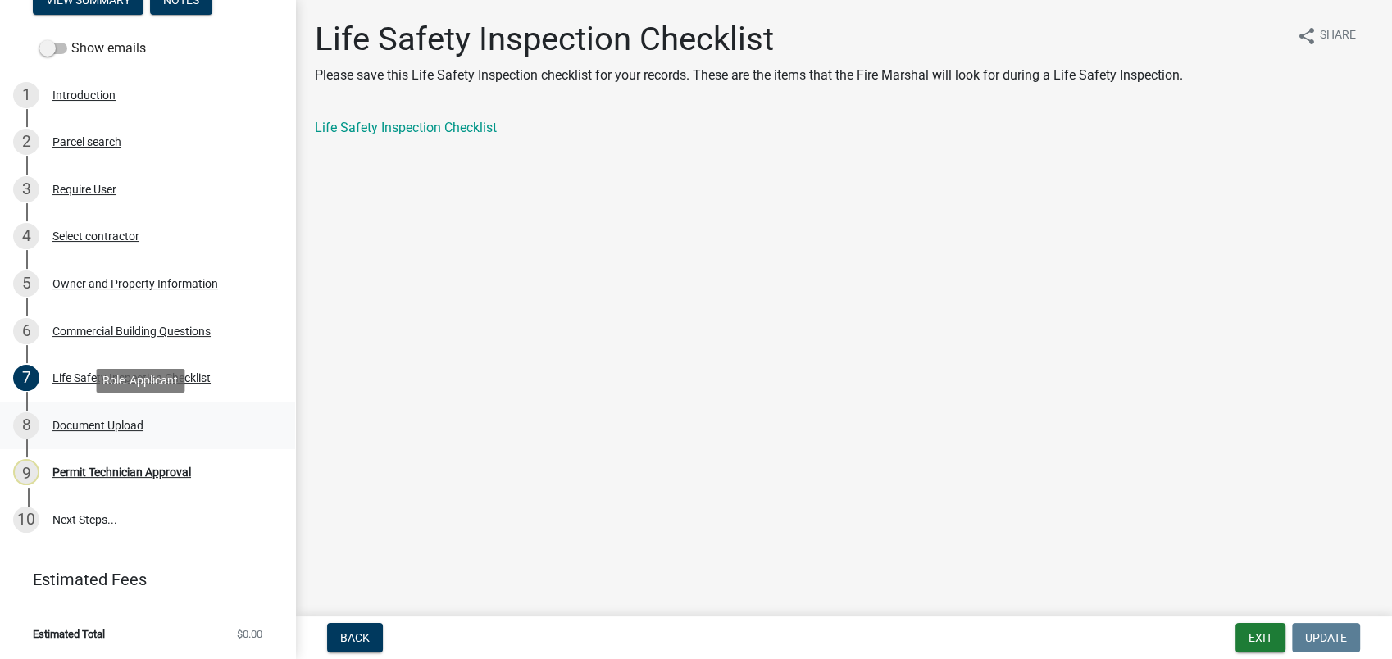
click at [93, 420] on div "Document Upload" at bounding box center [97, 425] width 91 height 11
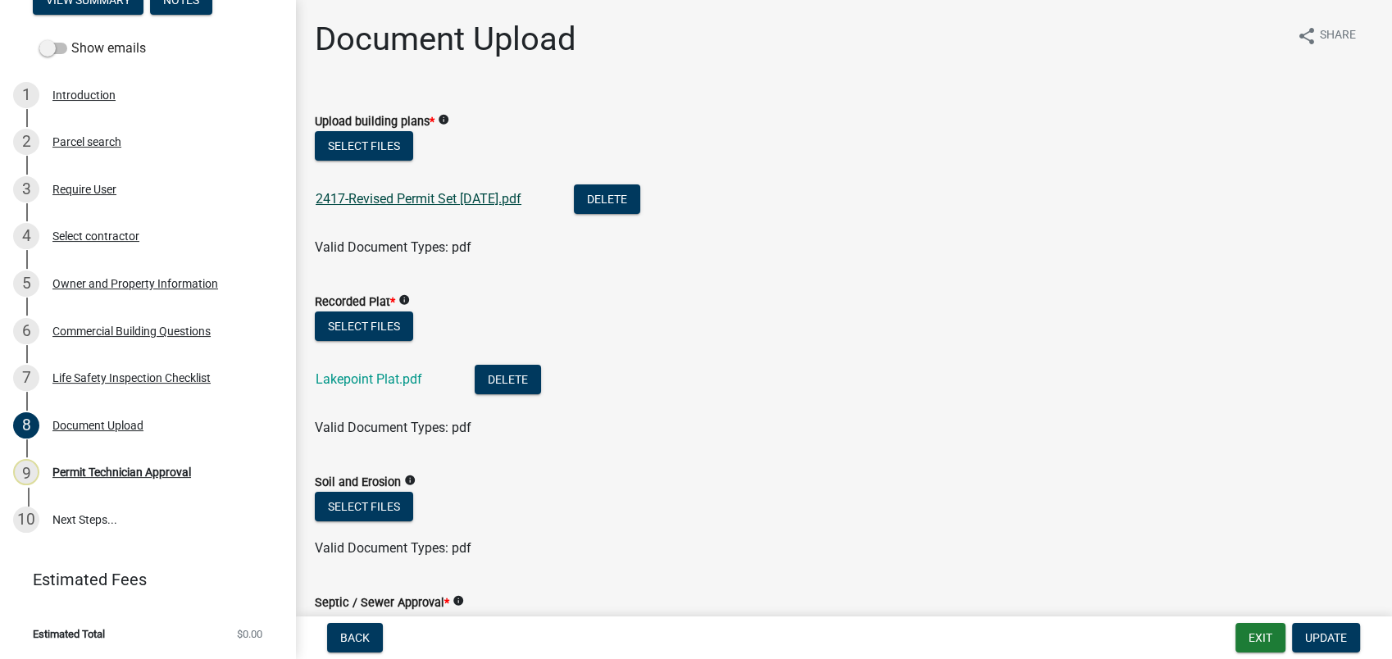
click at [380, 199] on link "2417-Revised Permit Set 07-09-25.pdf" at bounding box center [419, 199] width 206 height 16
click at [369, 375] on link "Lakepoint Plat.pdf" at bounding box center [369, 379] width 107 height 16
click at [98, 139] on div "Parcel search" at bounding box center [86, 141] width 69 height 11
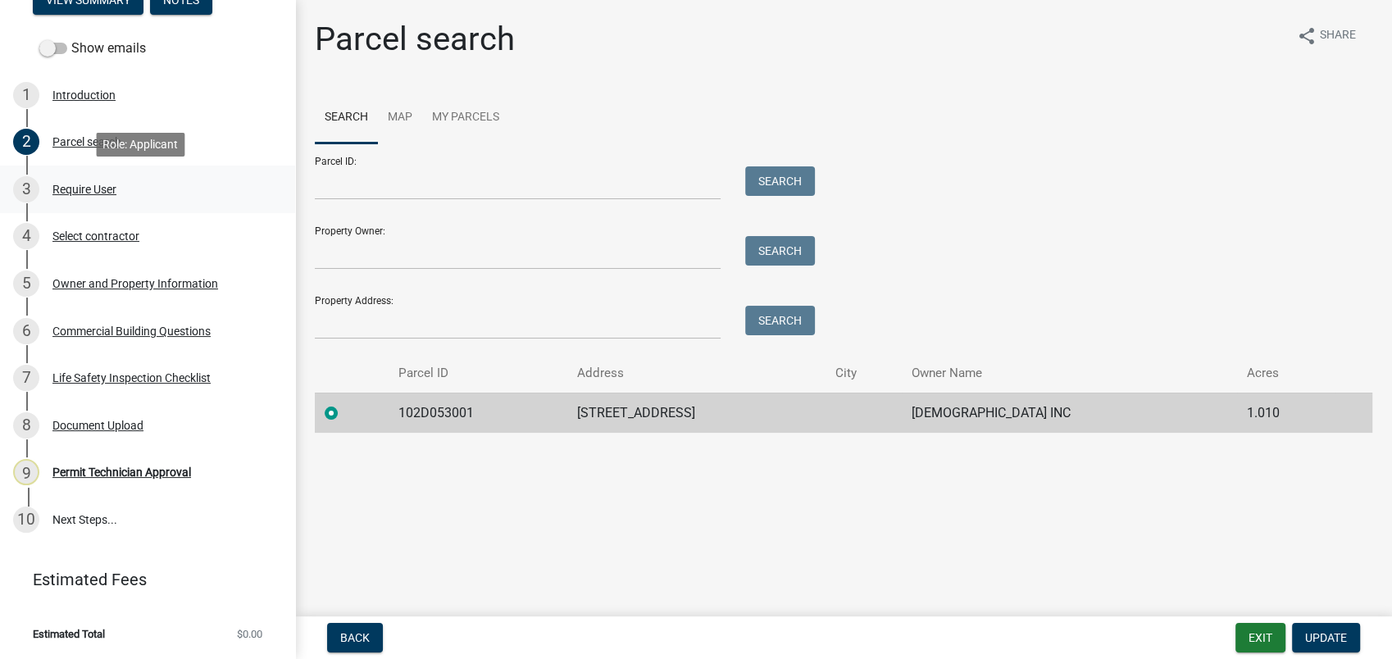
click at [121, 198] on div "3 Require User" at bounding box center [141, 189] width 256 height 26
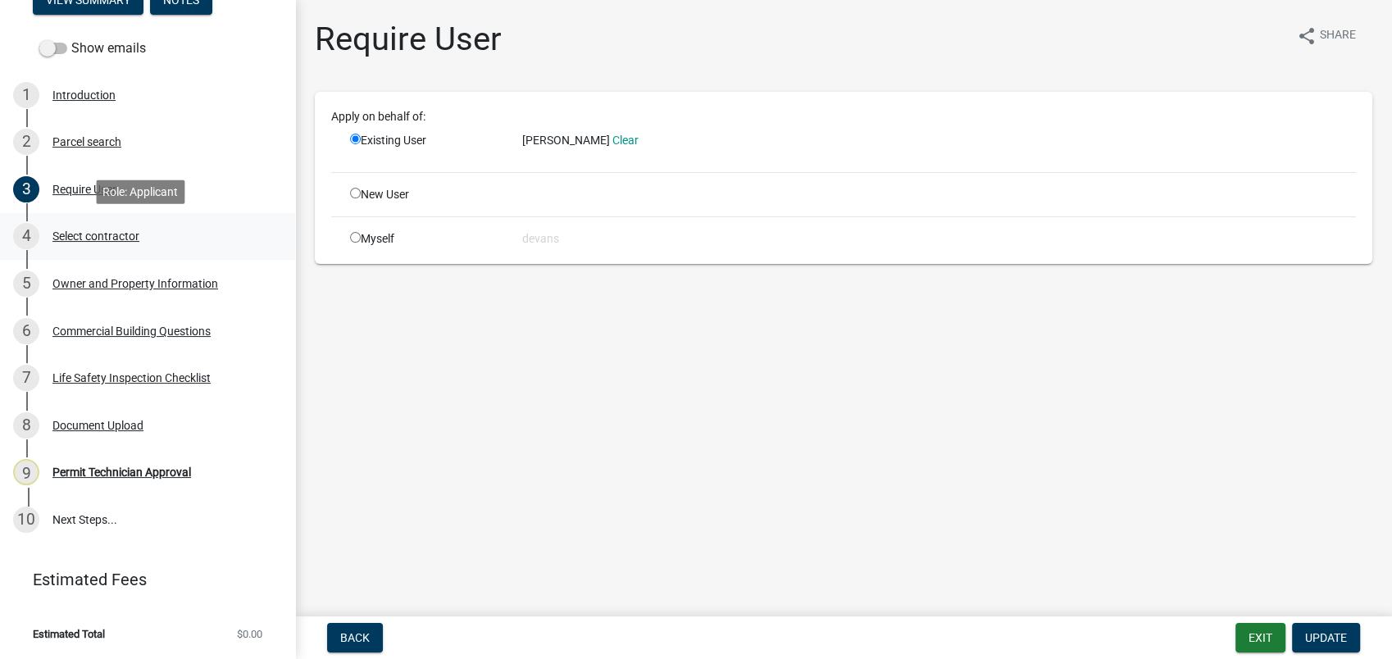
click at [121, 231] on div "Select contractor" at bounding box center [95, 235] width 87 height 11
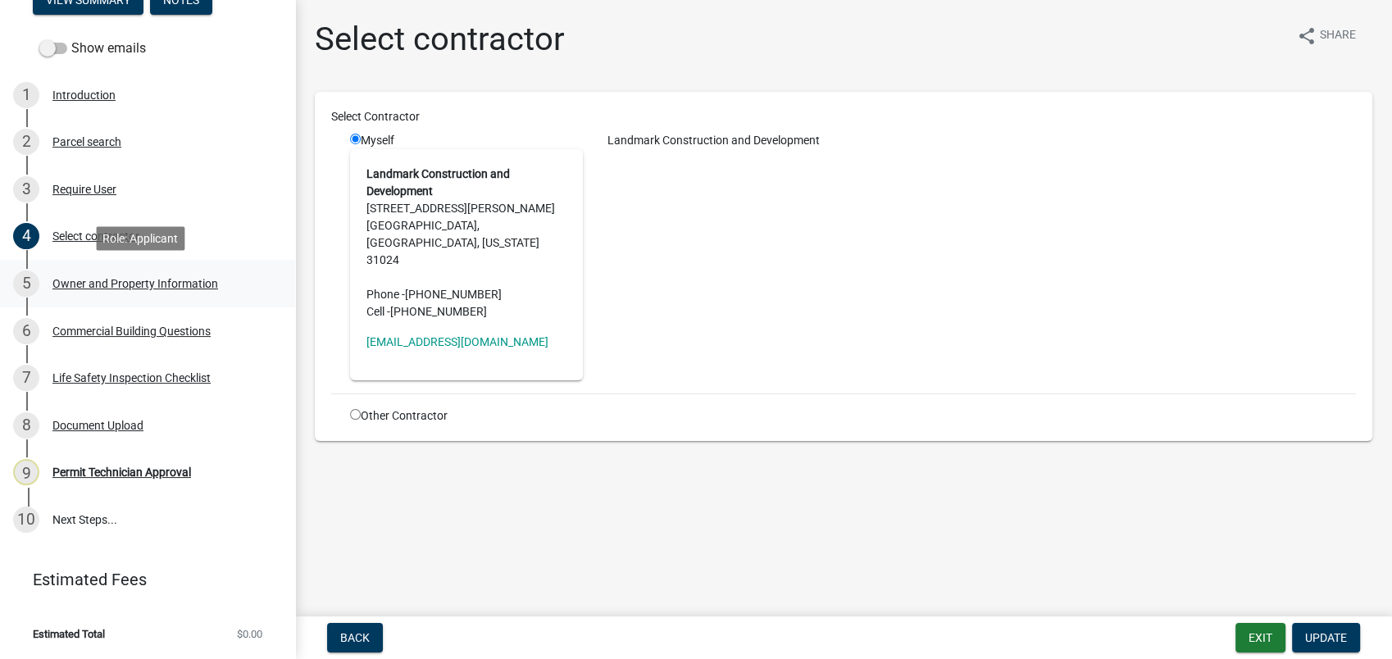
click at [203, 282] on div "Owner and Property Information" at bounding box center [135, 283] width 166 height 11
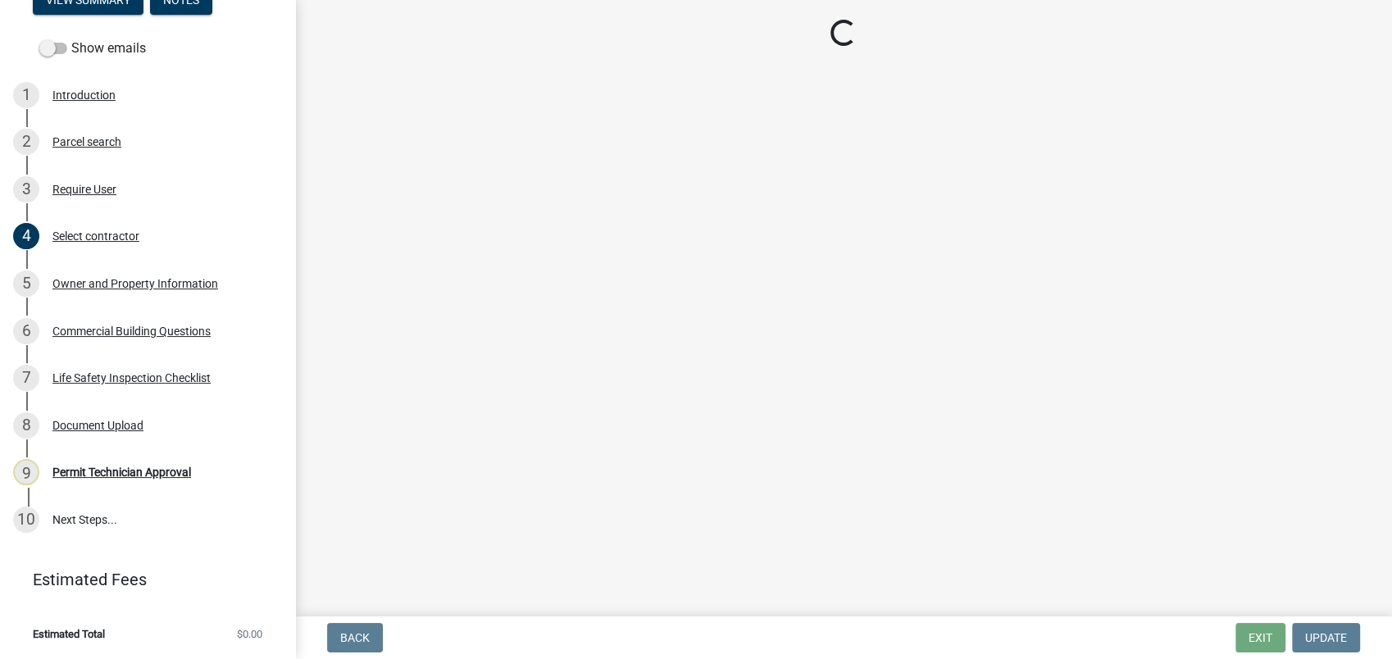
select select "a11fa51f-b34d-496b-ab35-5fd1b53a4648"
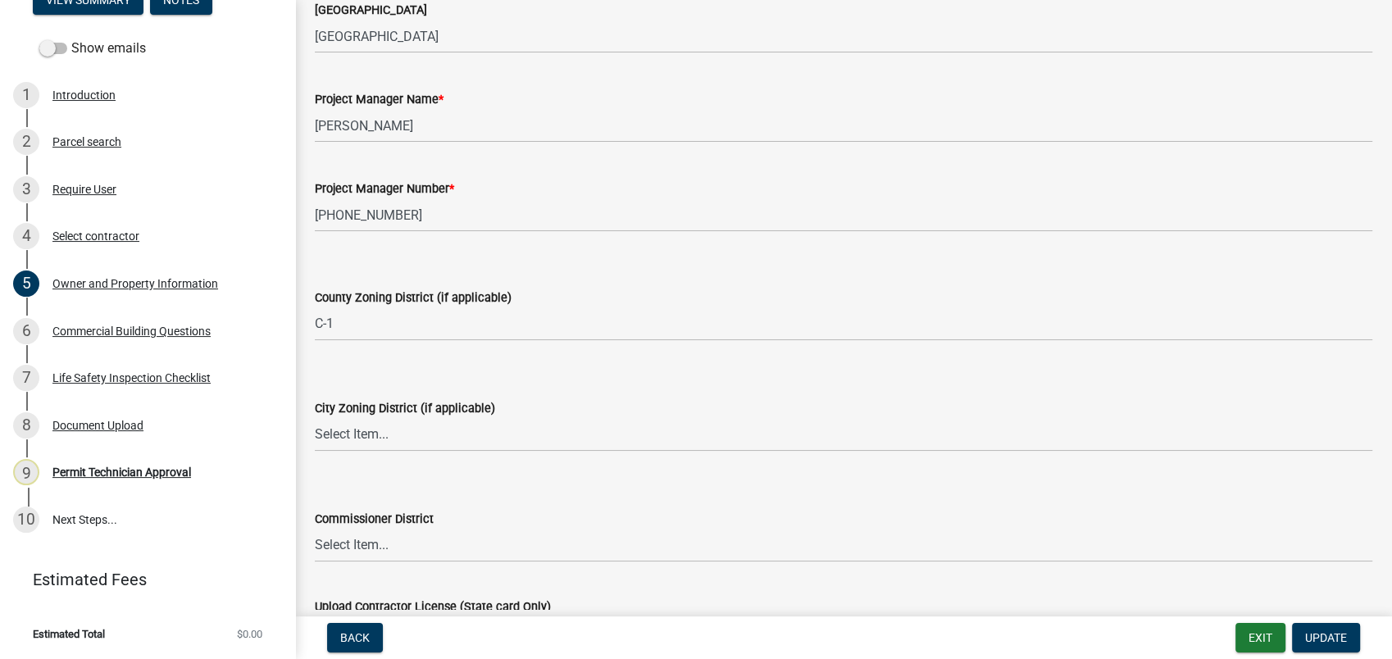
scroll to position [2642, 0]
click at [334, 435] on select "Select Item... A-1 A-2 R-1 R-2 R-3 R-4 MHP C-1 C-2 I-1 I-2 DB FH H-P N/A" at bounding box center [844, 434] width 1058 height 34
click at [315, 417] on select "Select Item... A-1 A-2 R-1 R-2 R-3 R-4 MHP C-1 C-2 I-1 I-2 DB FH H-P N/A" at bounding box center [844, 434] width 1058 height 34
select select "83394b22-4a11-496c-8e5c-75ade2e72faf"
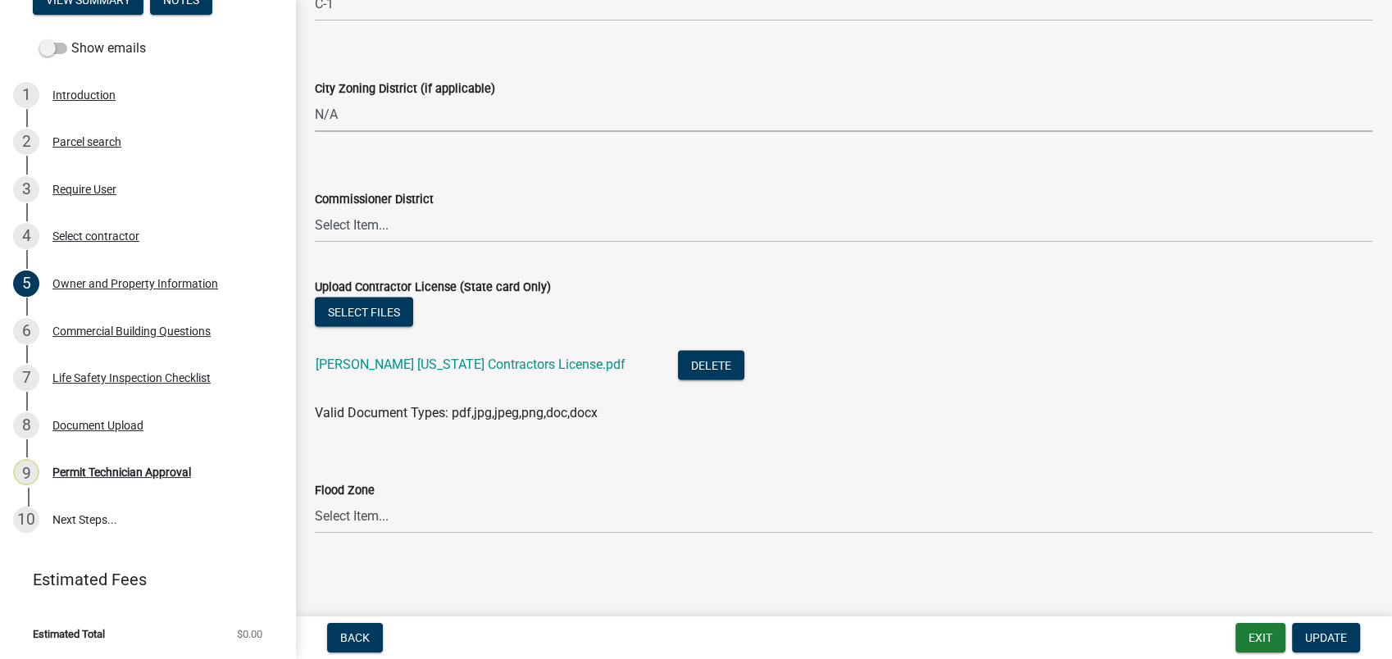
scroll to position [2961, 0]
click at [494, 359] on link "Brandon Burgess Georgia Contractors License.pdf" at bounding box center [471, 364] width 310 height 16
click at [1317, 638] on span "Update" at bounding box center [1326, 637] width 42 height 13
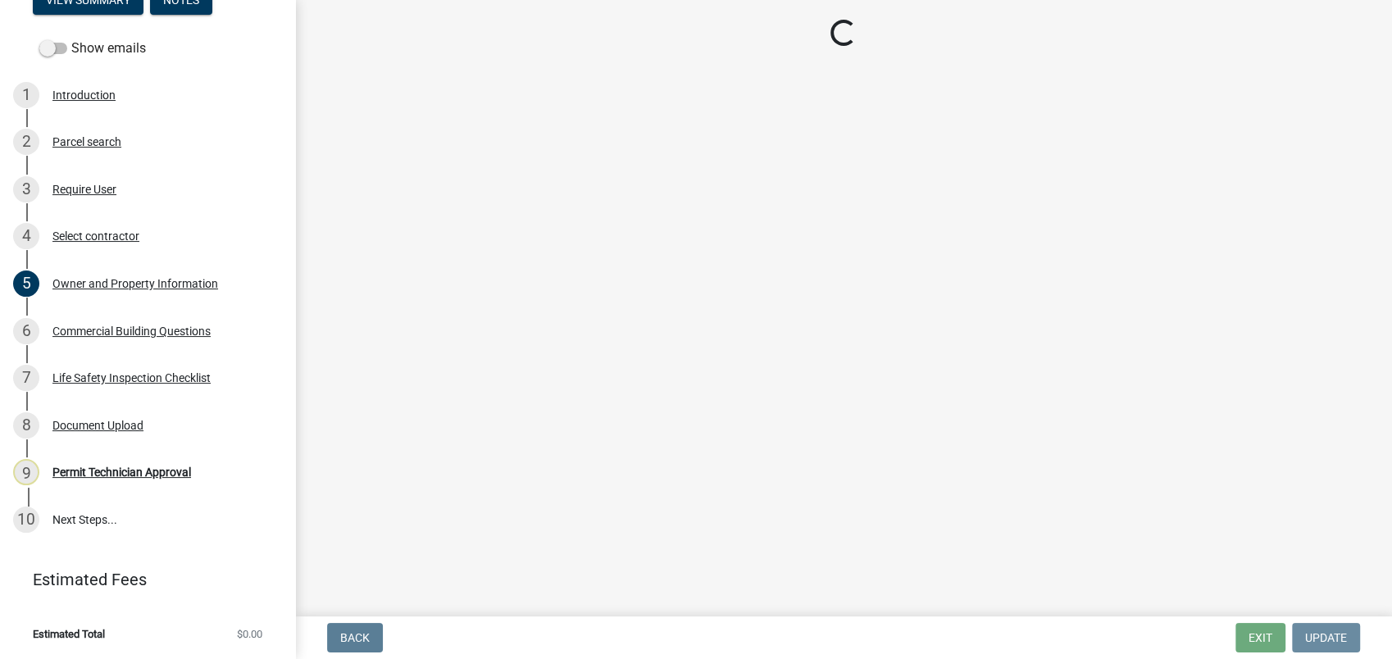
scroll to position [0, 0]
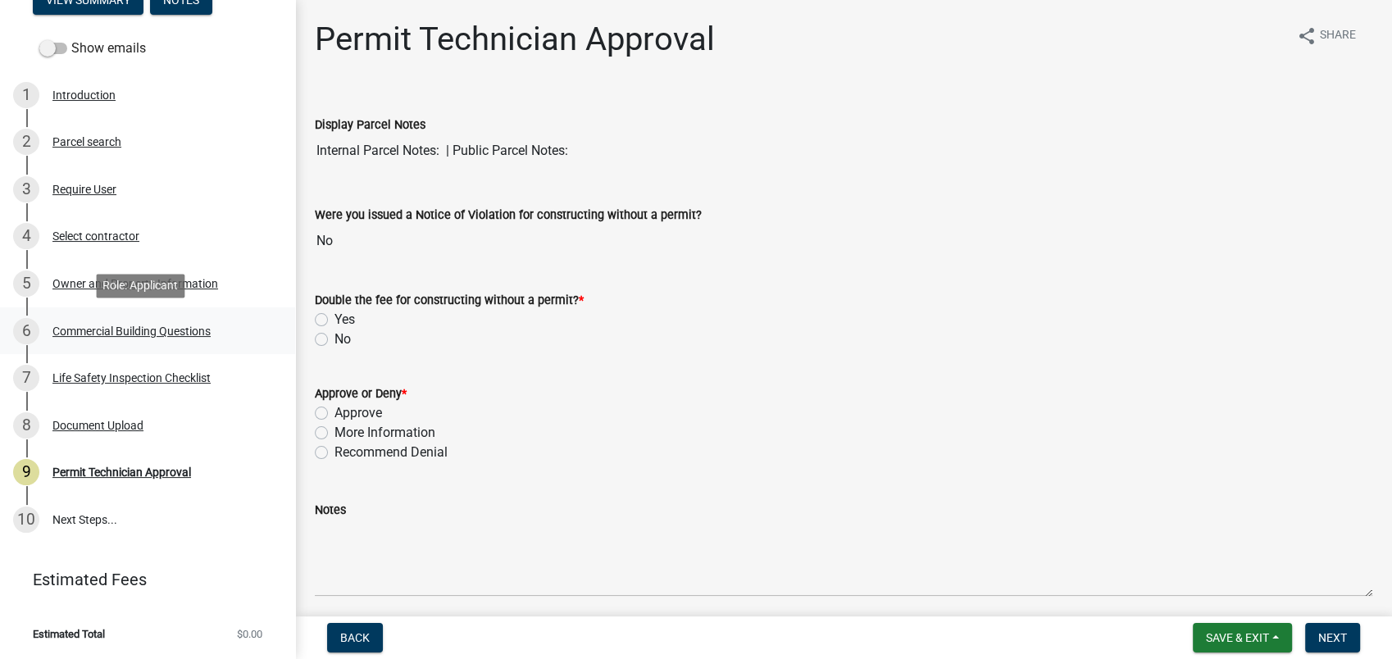
click at [137, 333] on div "Commercial Building Questions" at bounding box center [131, 330] width 158 height 11
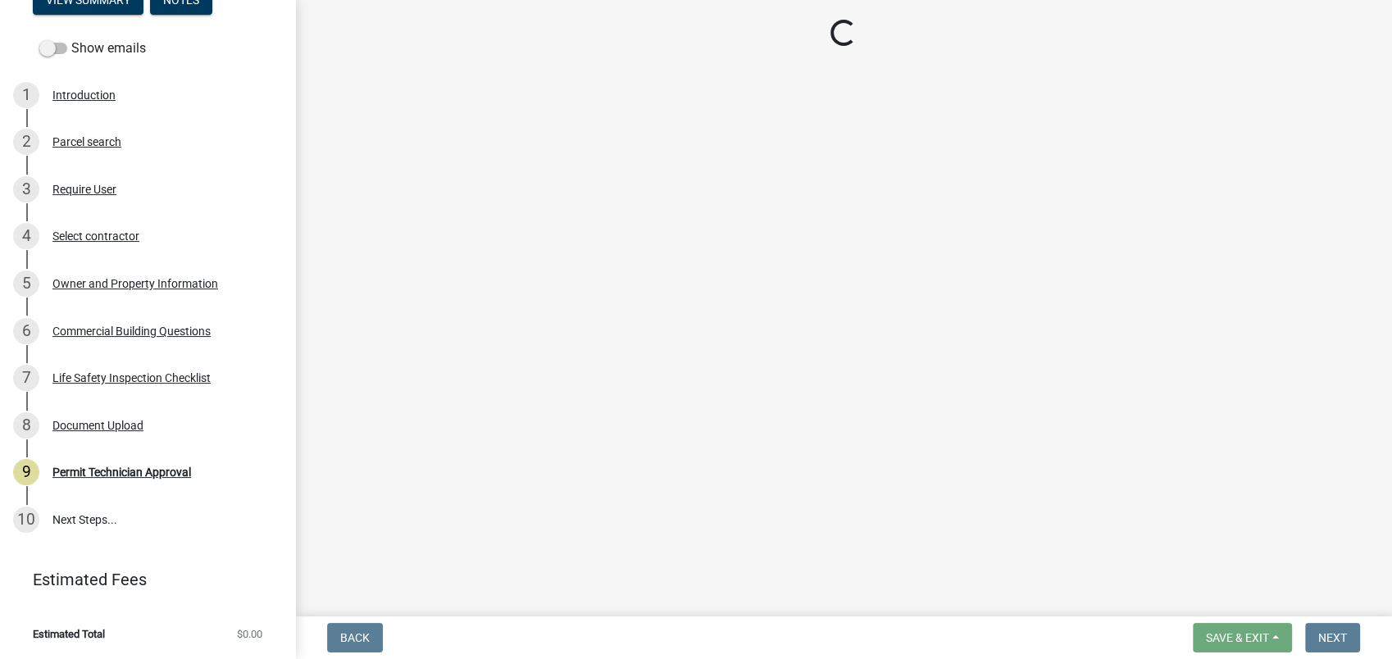
select select "155bde1f-a9b3-4c5e-98e9-3451148566a6"
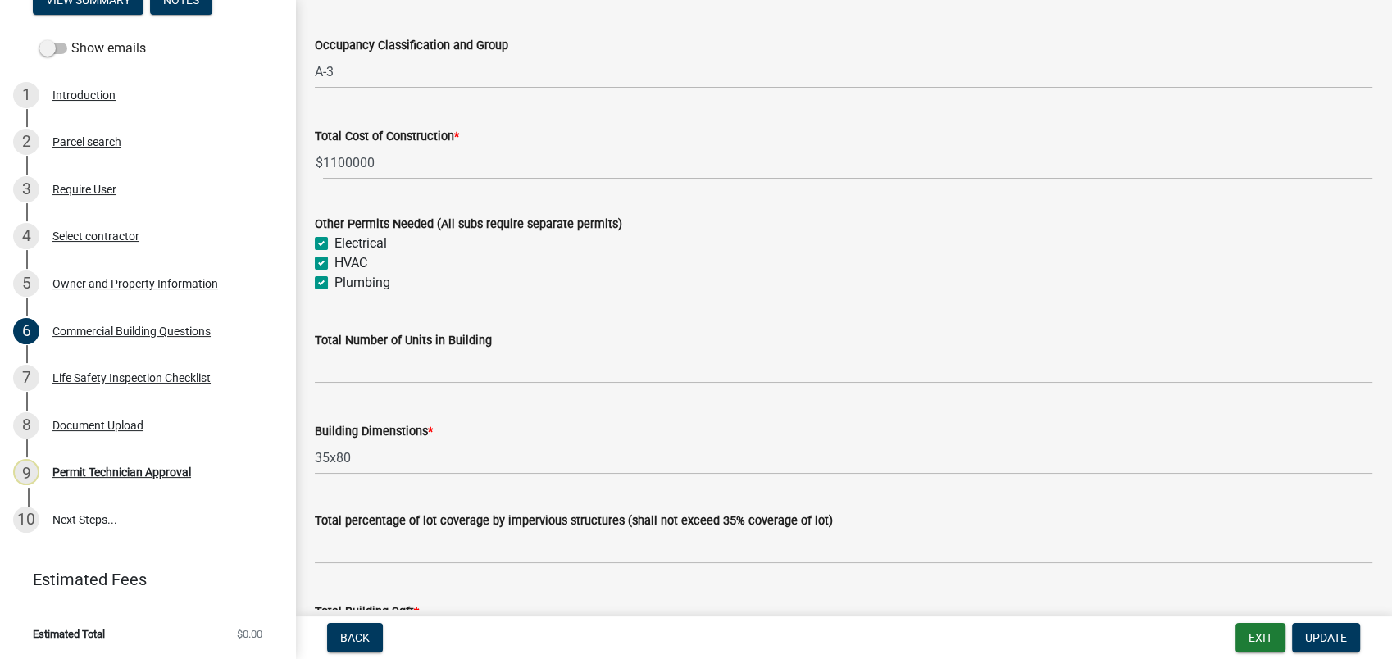
scroll to position [820, 0]
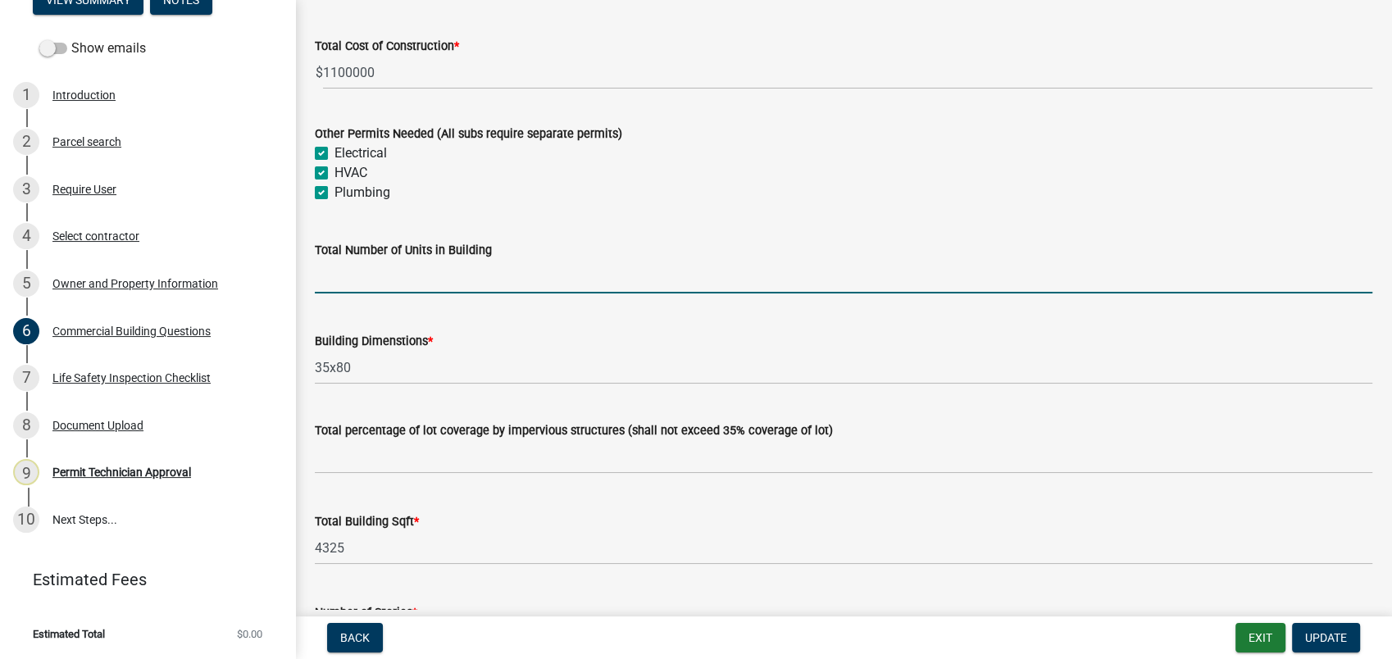
click at [347, 289] on input "text" at bounding box center [844, 277] width 1058 height 34
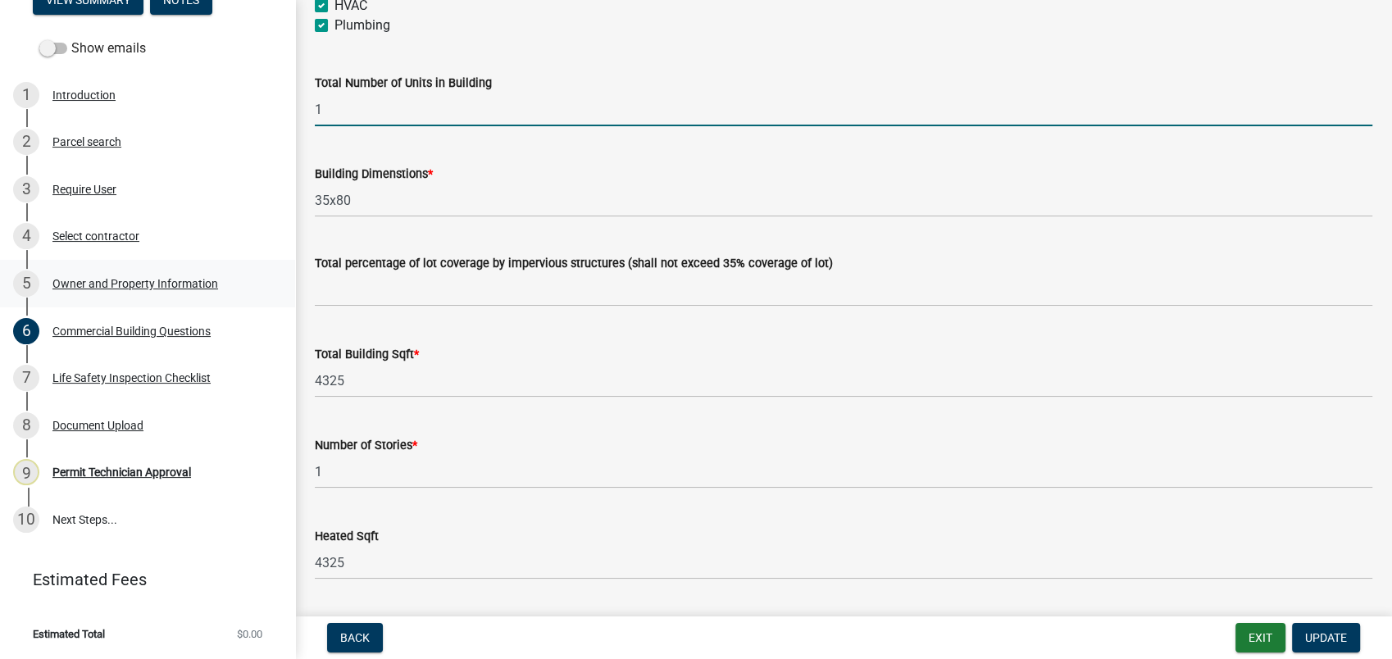
scroll to position [1002, 0]
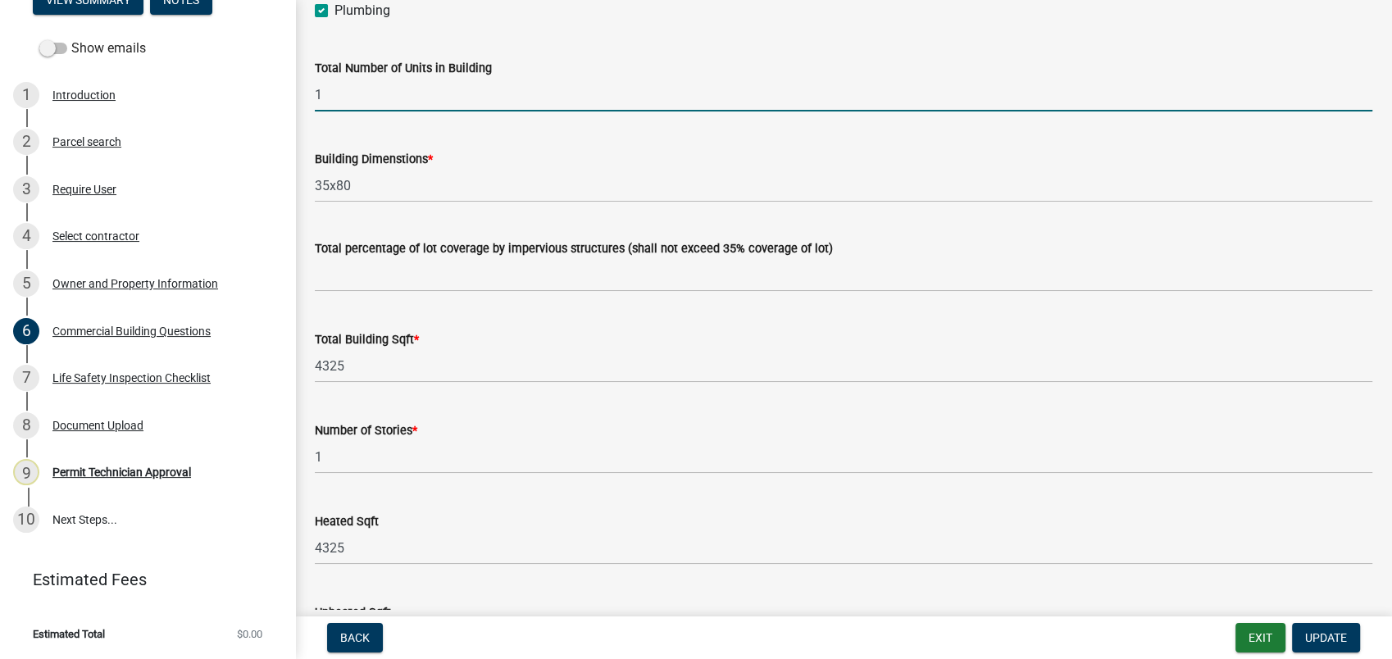
type input "1"
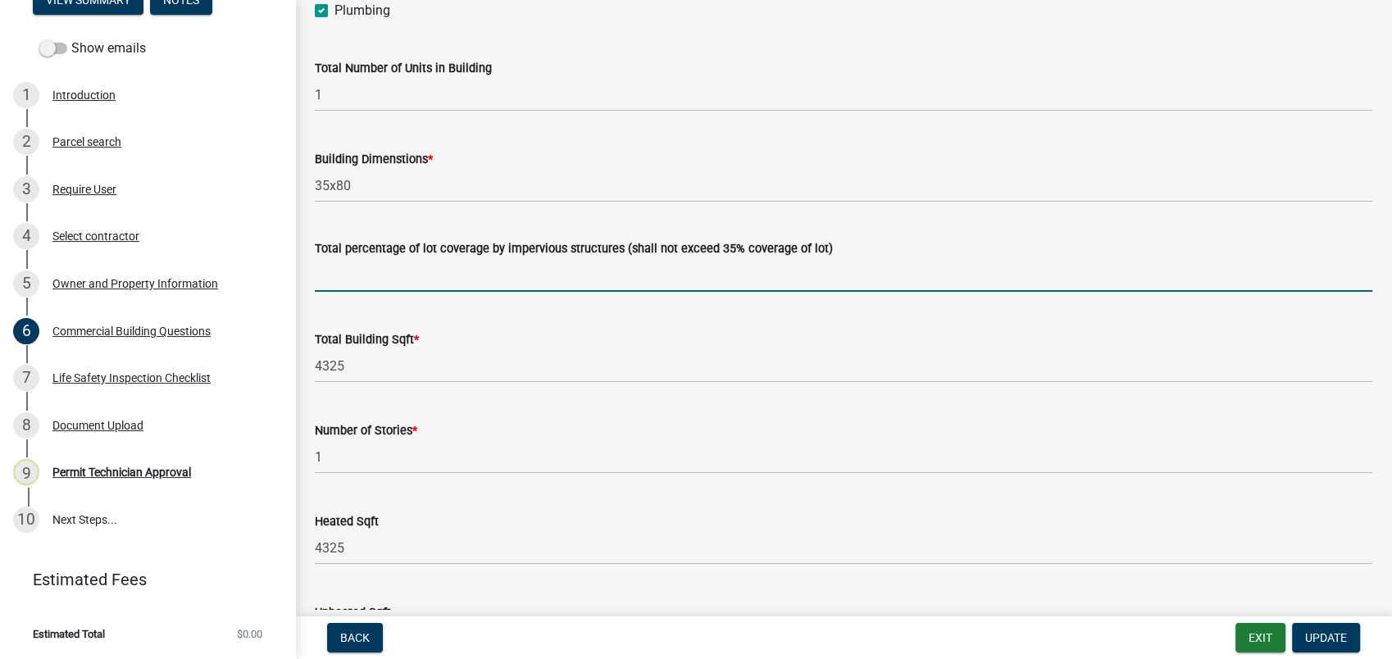
click at [413, 276] on input "text" at bounding box center [844, 275] width 1058 height 34
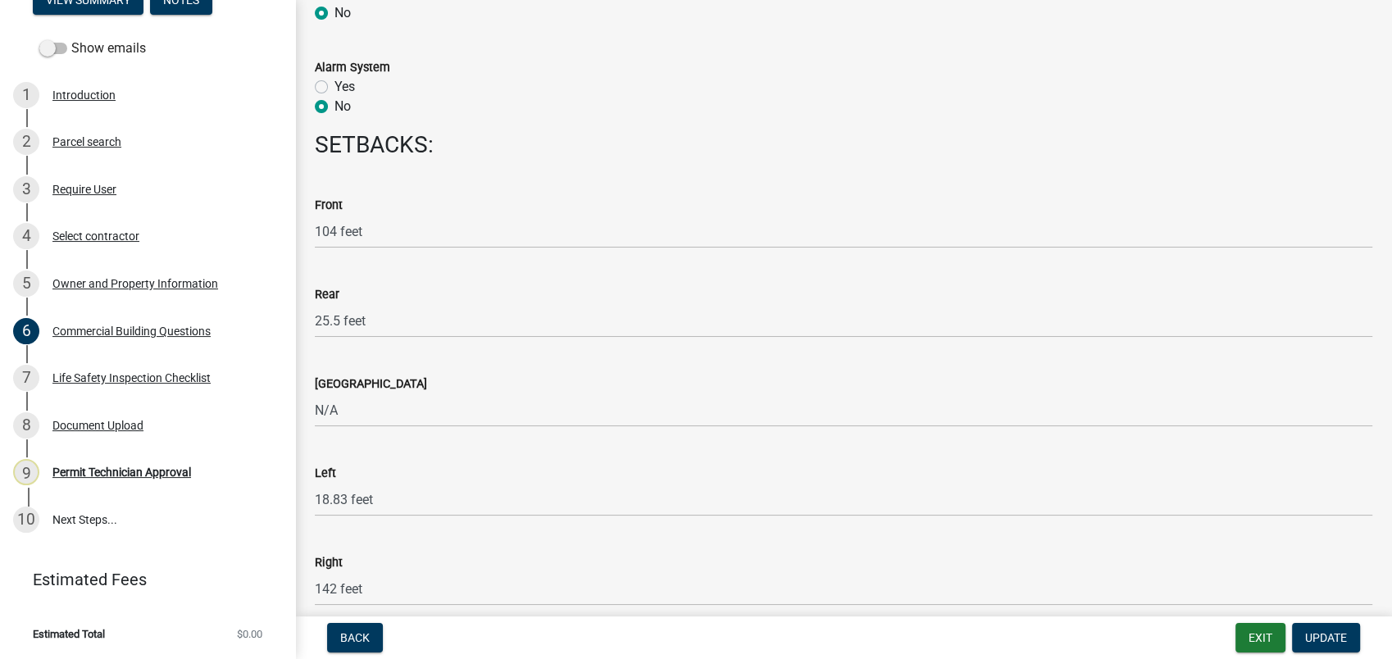
scroll to position [2186, 0]
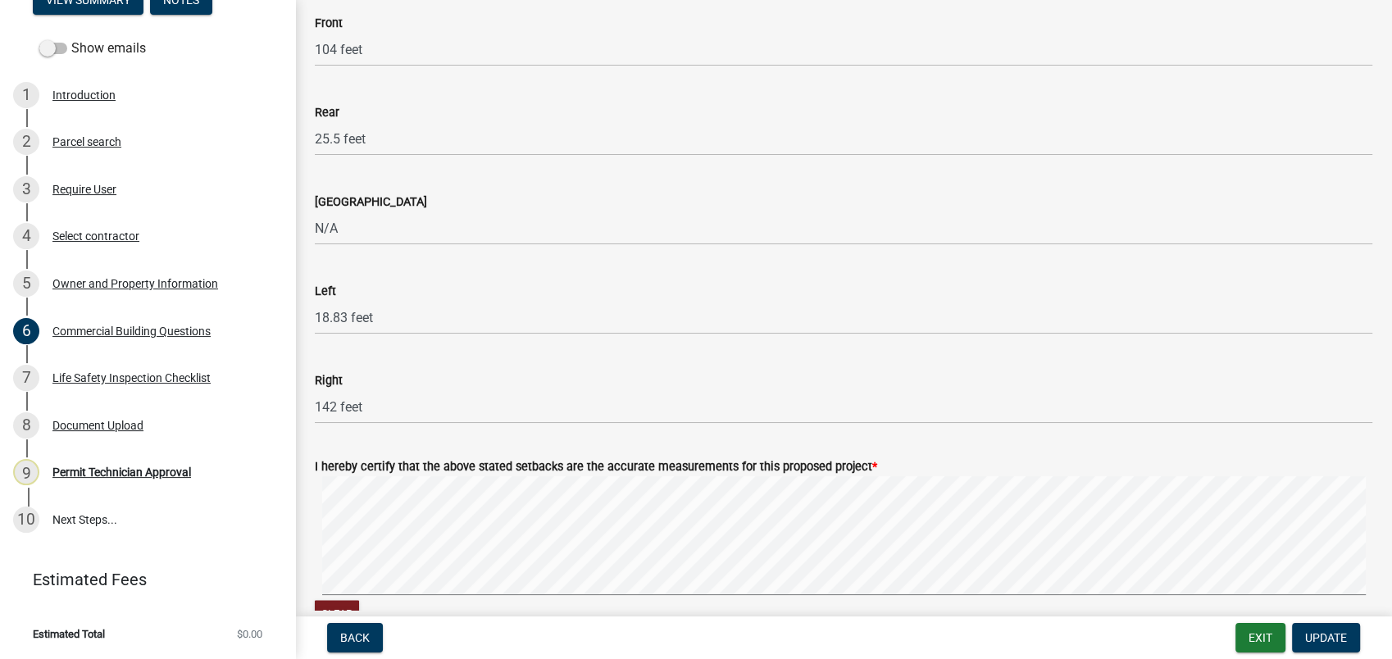
type input "10"
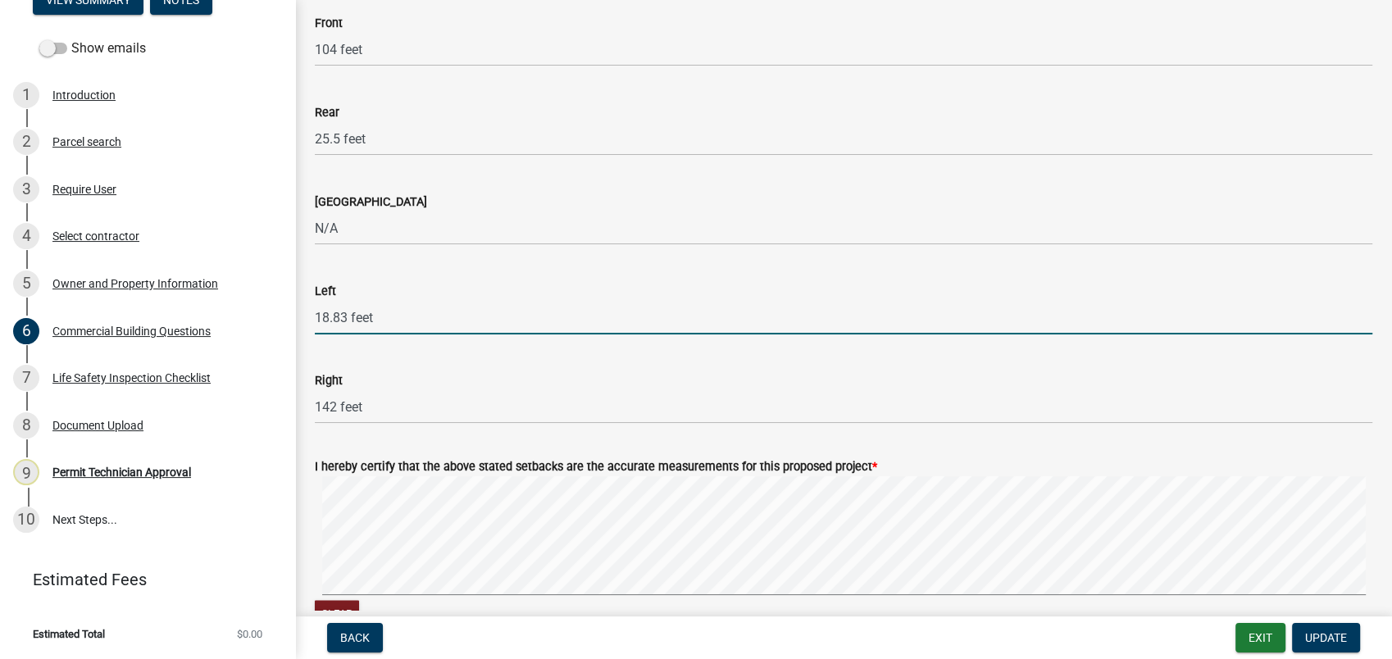
click at [420, 318] on input "18.83 feet" at bounding box center [844, 318] width 1058 height 34
type input "18.83 feet current building"
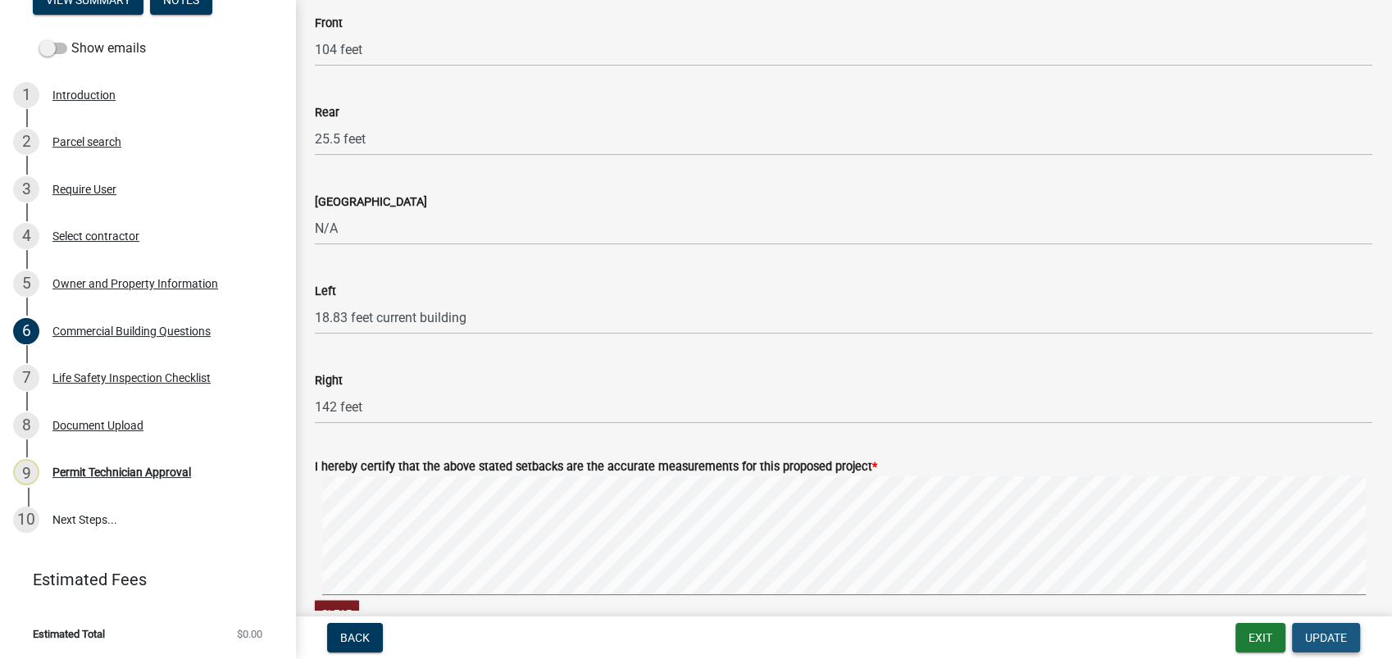
click at [1329, 626] on button "Update" at bounding box center [1326, 638] width 68 height 30
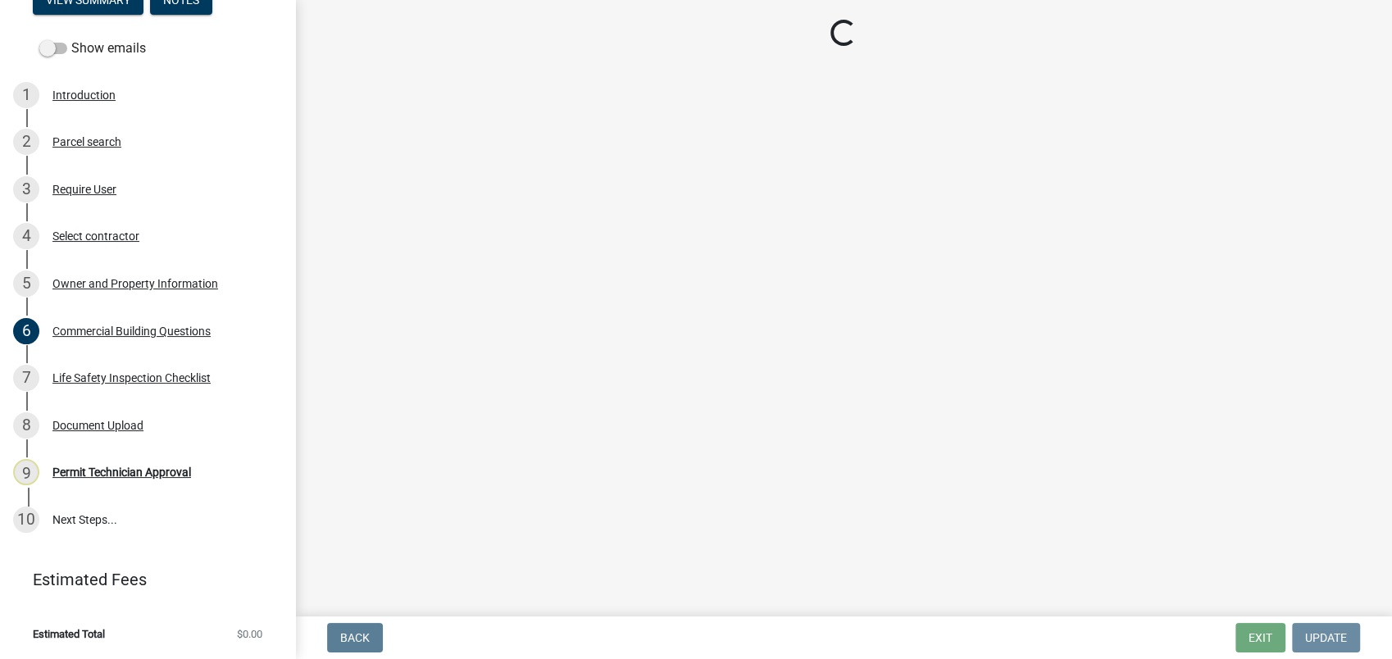
scroll to position [0, 0]
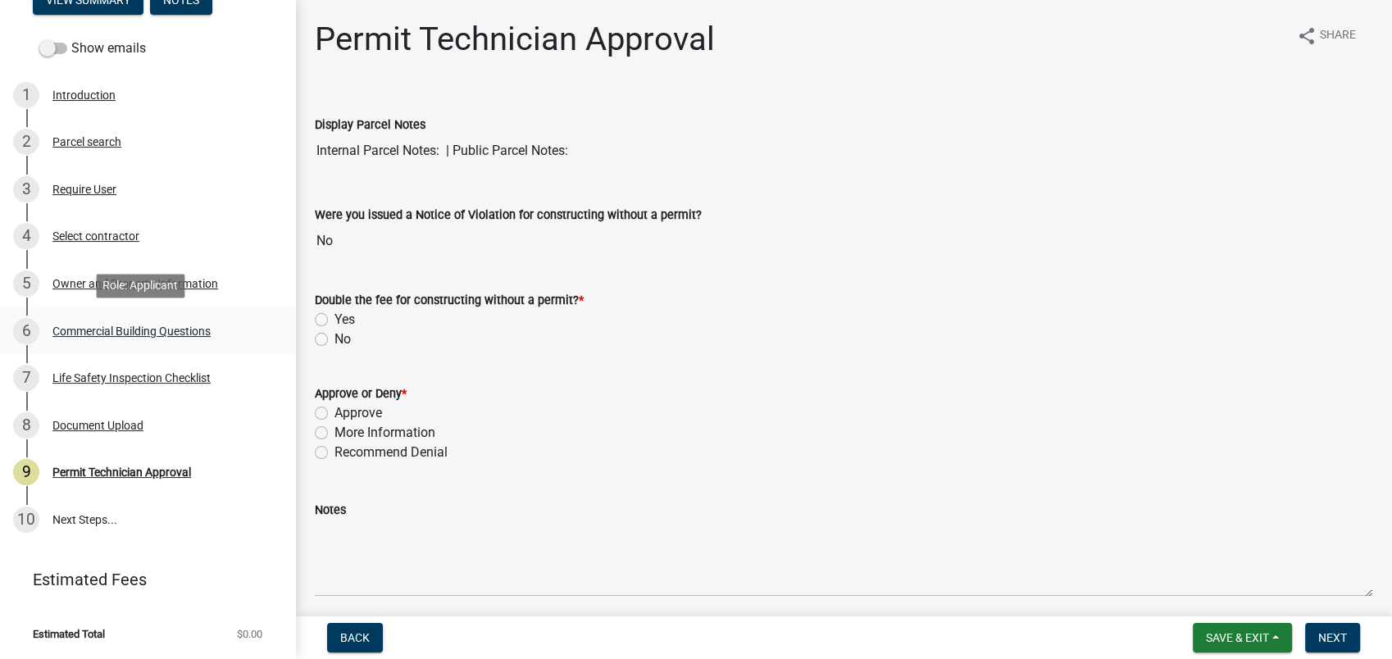
click at [149, 328] on div "6 Commercial Building Questions" at bounding box center [141, 331] width 256 height 26
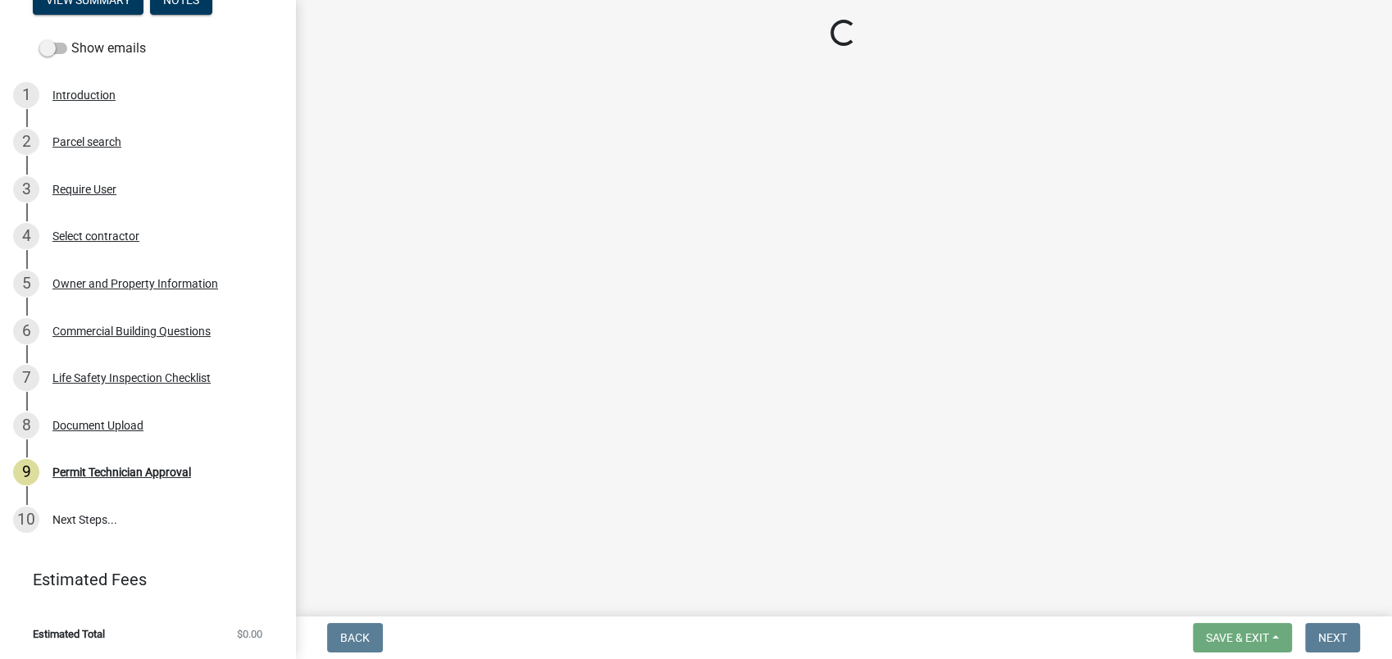
select select "155bde1f-a9b3-4c5e-98e9-3451148566a6"
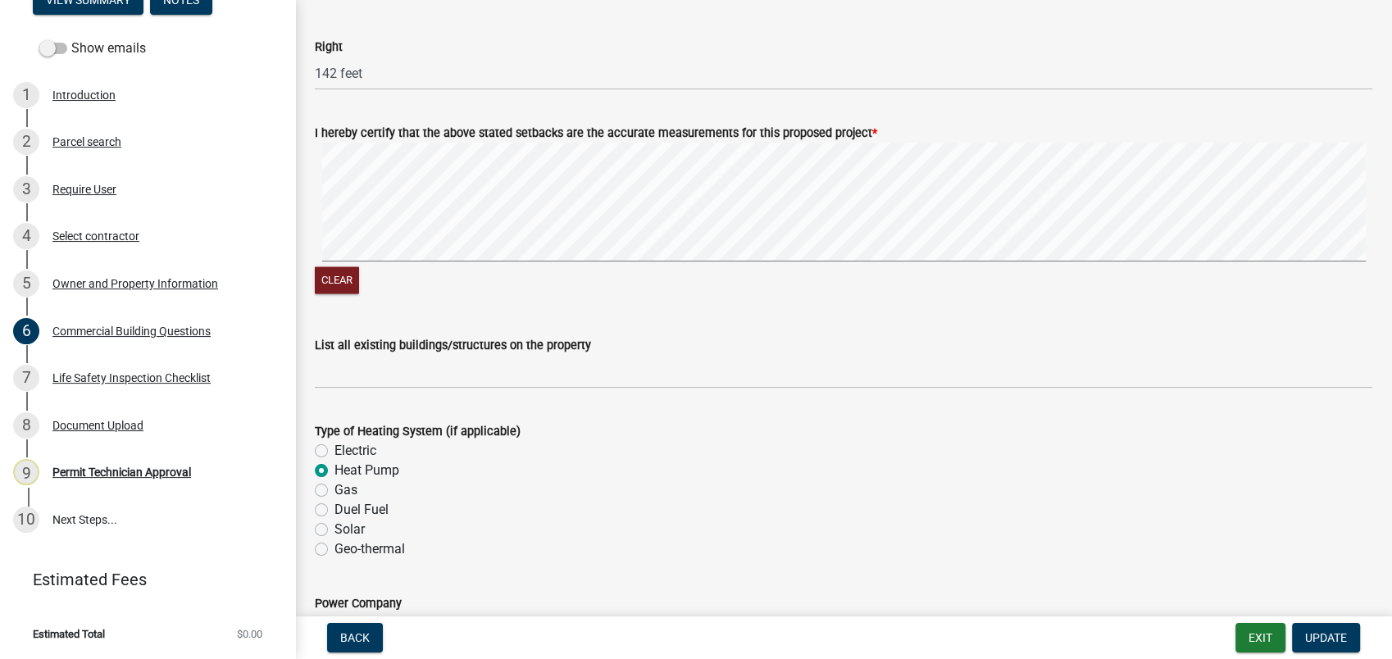
scroll to position [2551, 0]
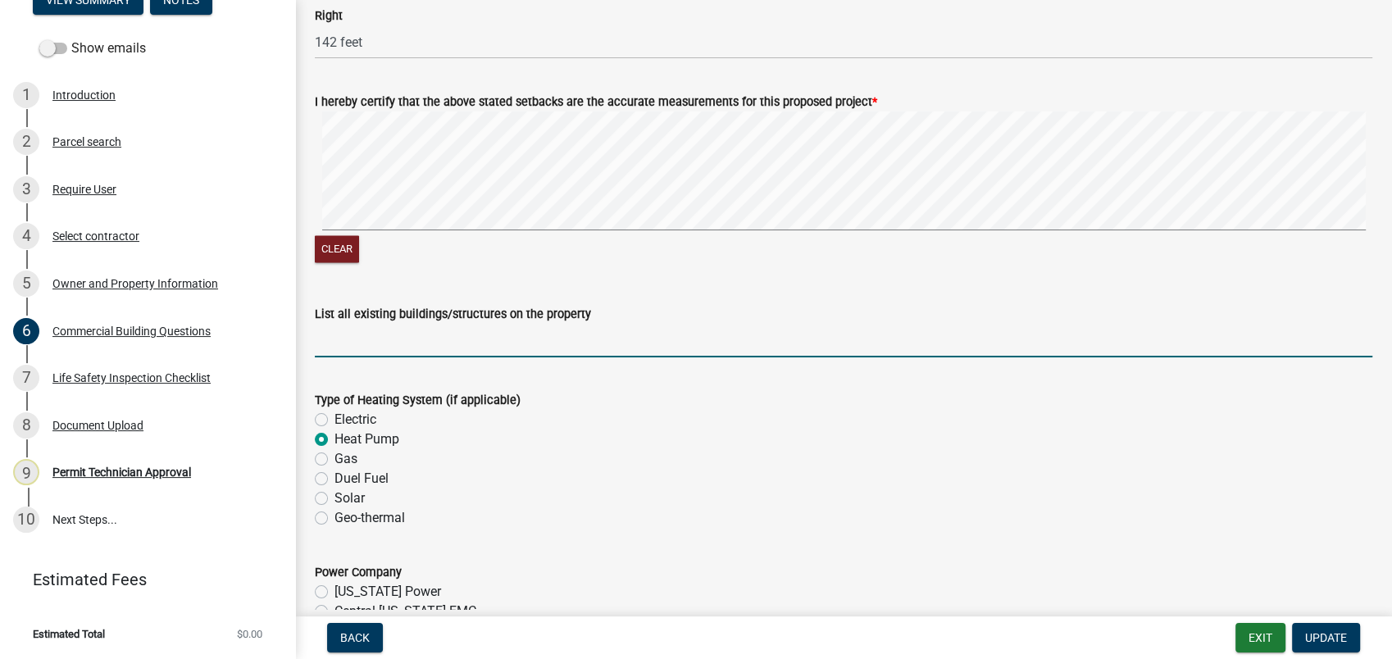
click at [366, 344] on input "List all existing buildings/structures on the property" at bounding box center [844, 341] width 1058 height 34
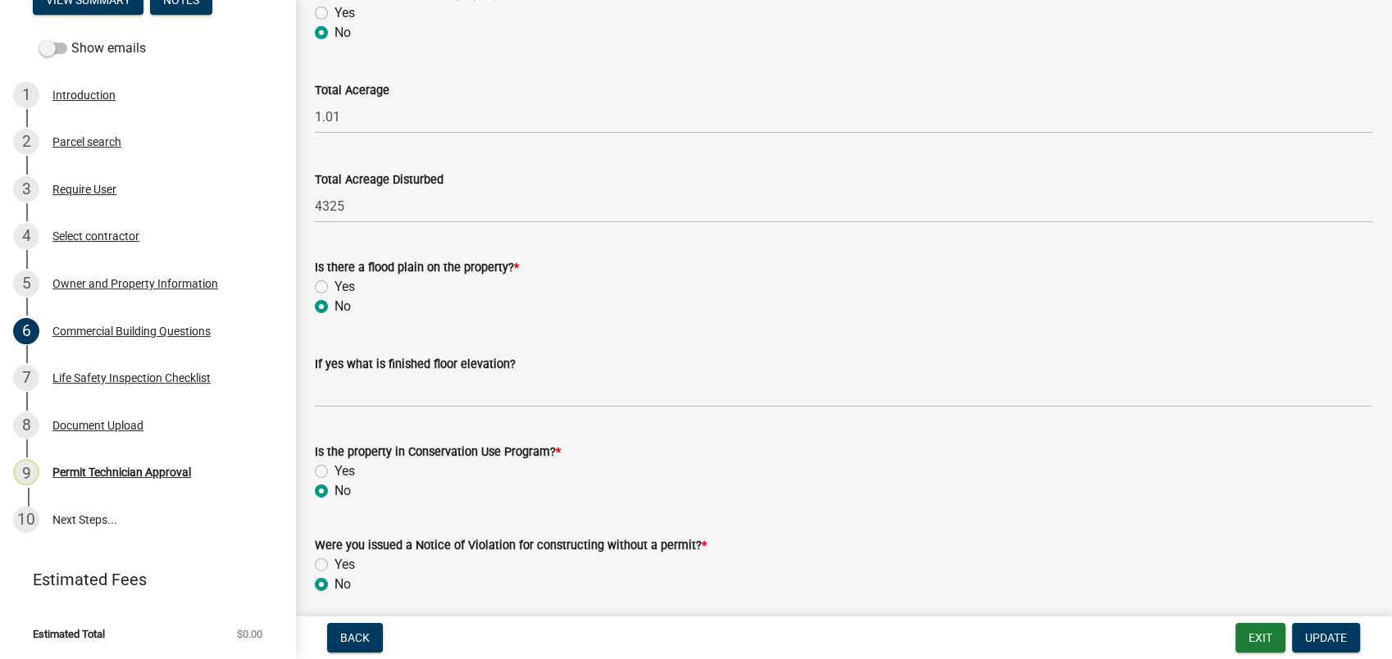
scroll to position [5436, 0]
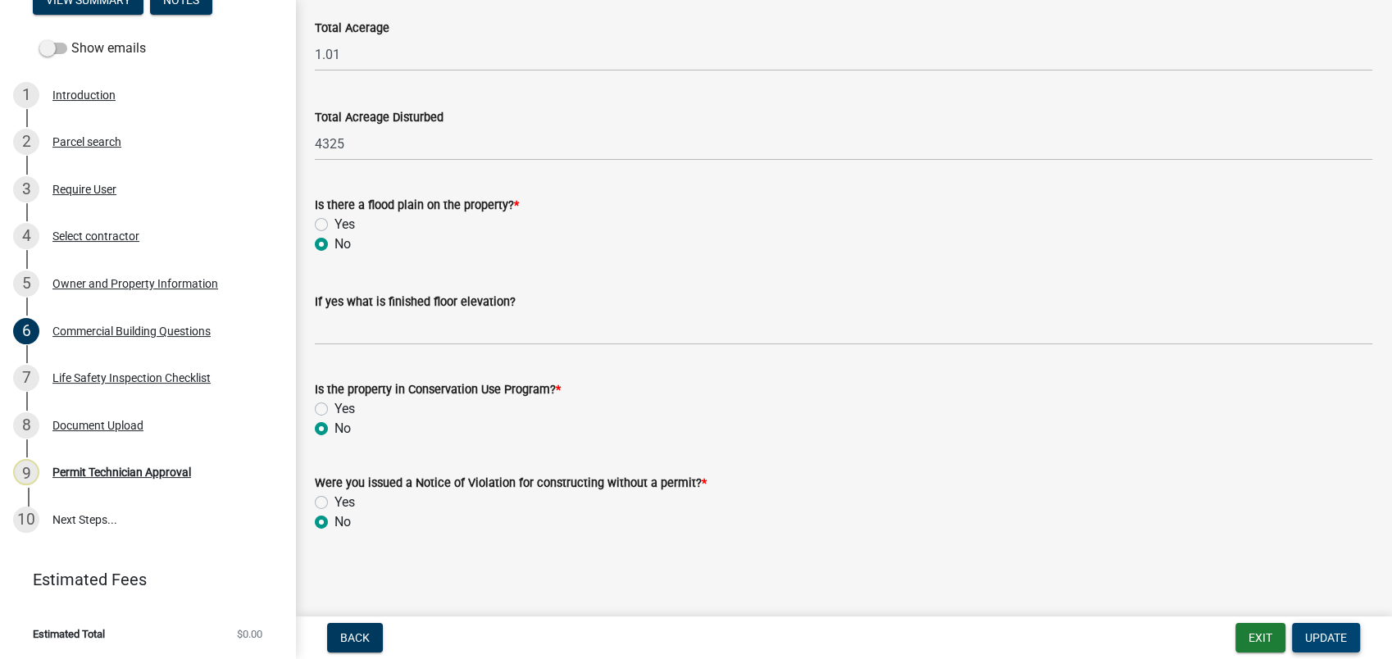
type input "Church"
click at [1321, 636] on span "Update" at bounding box center [1326, 637] width 42 height 13
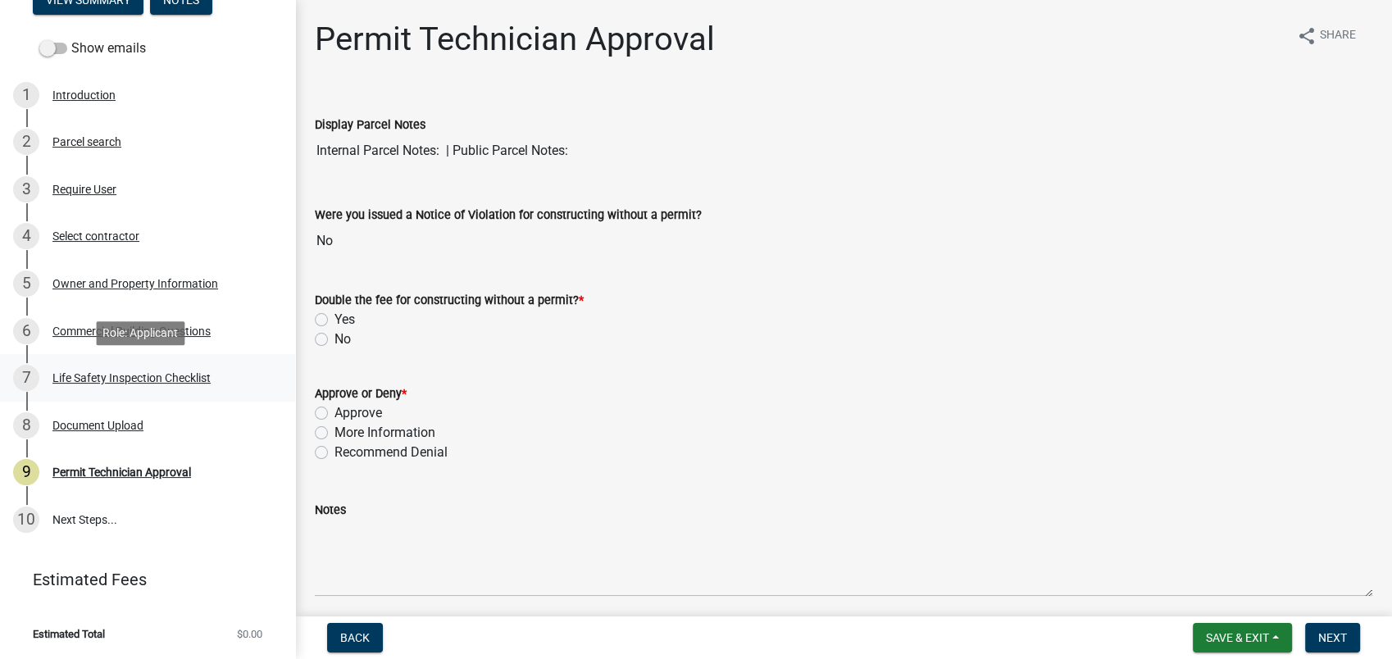
click at [125, 375] on div "Life Safety Inspection Checklist" at bounding box center [131, 377] width 158 height 11
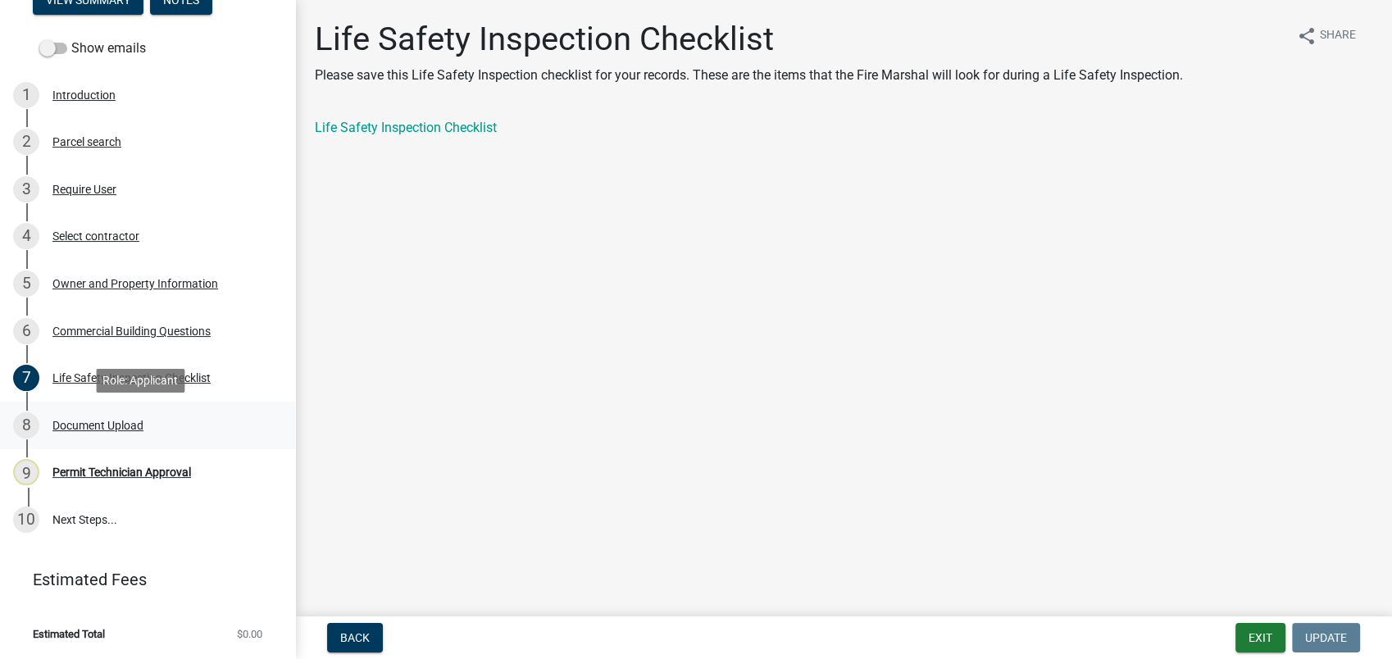
click at [107, 421] on div "Document Upload" at bounding box center [97, 425] width 91 height 11
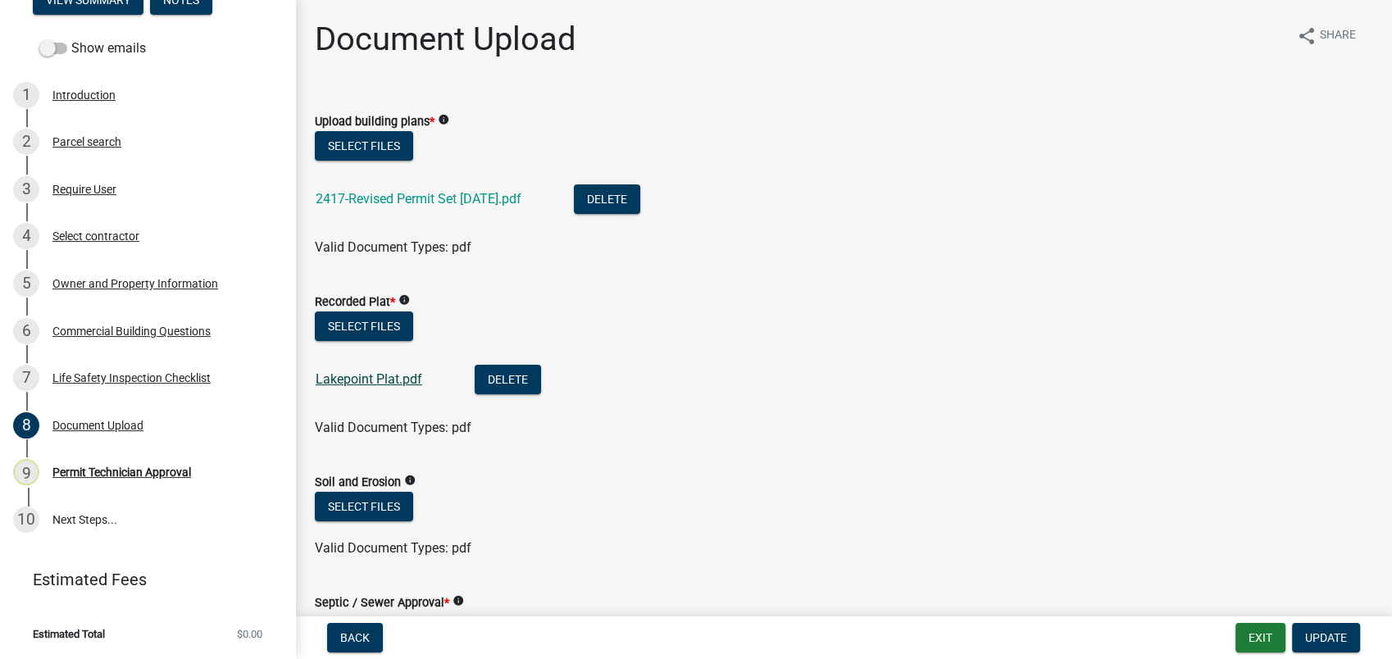
click at [380, 386] on link "Lakepoint Plat.pdf" at bounding box center [369, 379] width 107 height 16
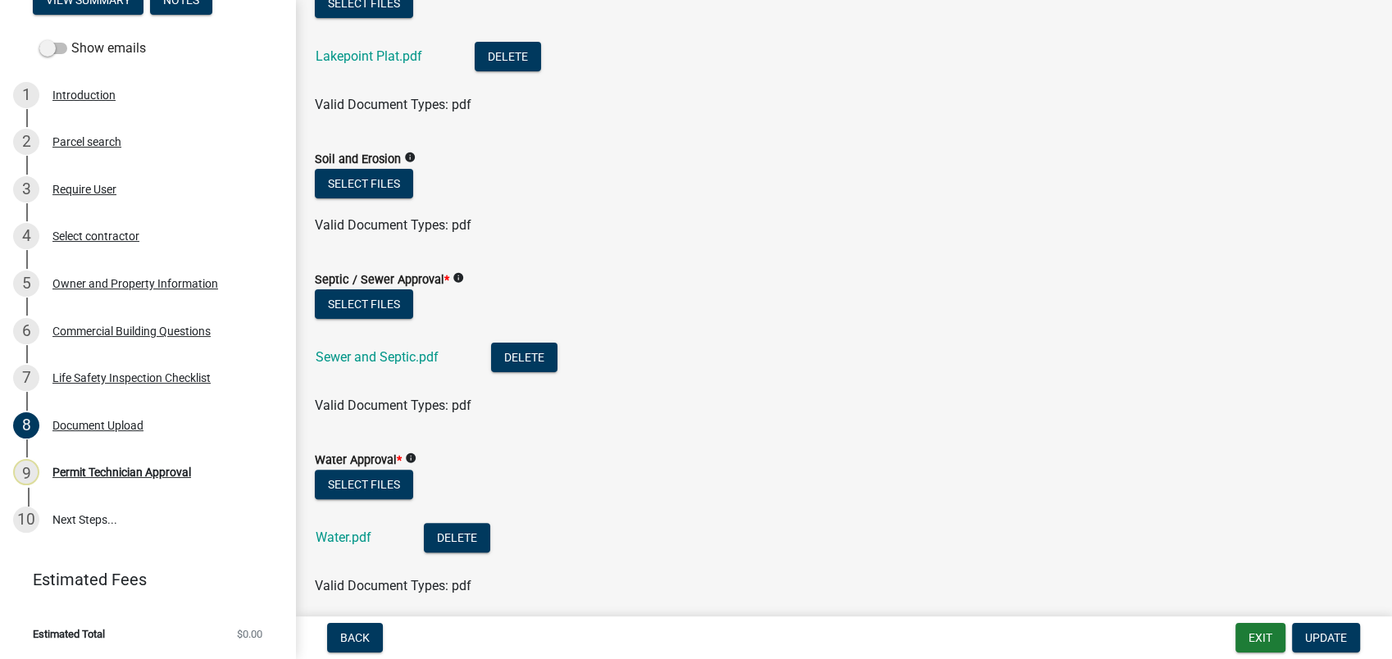
scroll to position [364, 0]
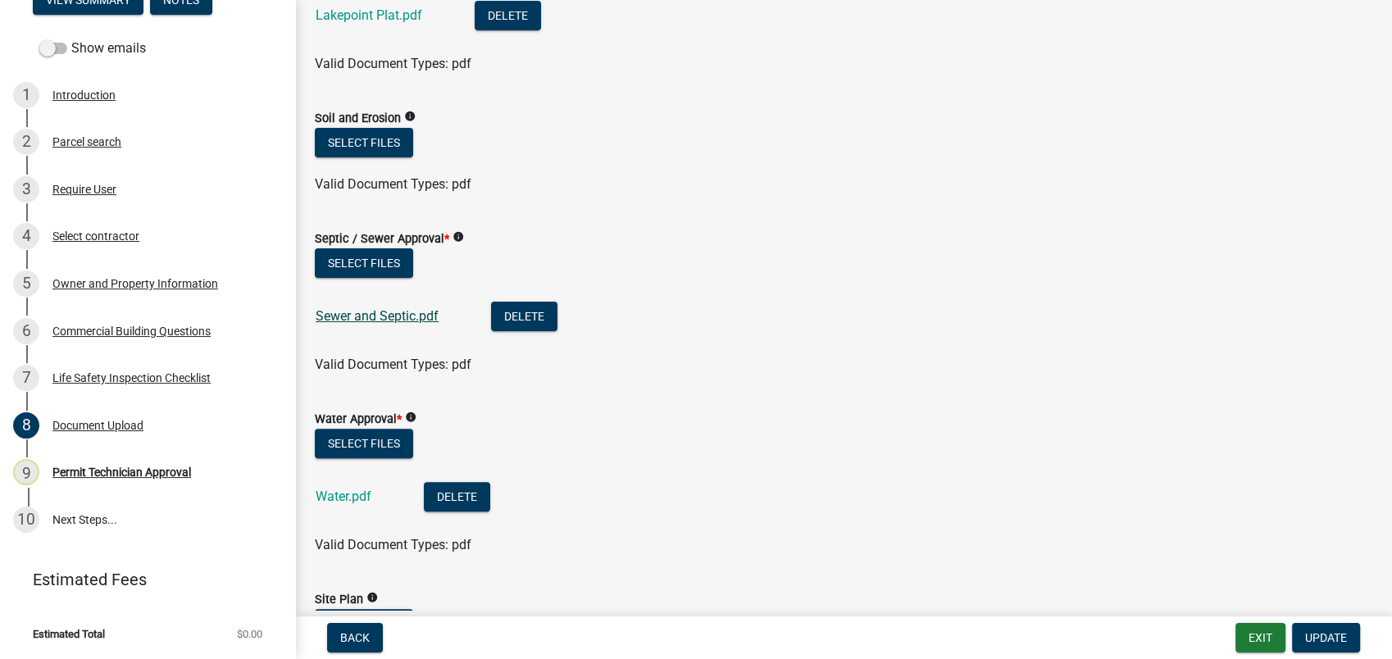
click at [380, 315] on link "Sewer and Septic.pdf" at bounding box center [377, 316] width 123 height 16
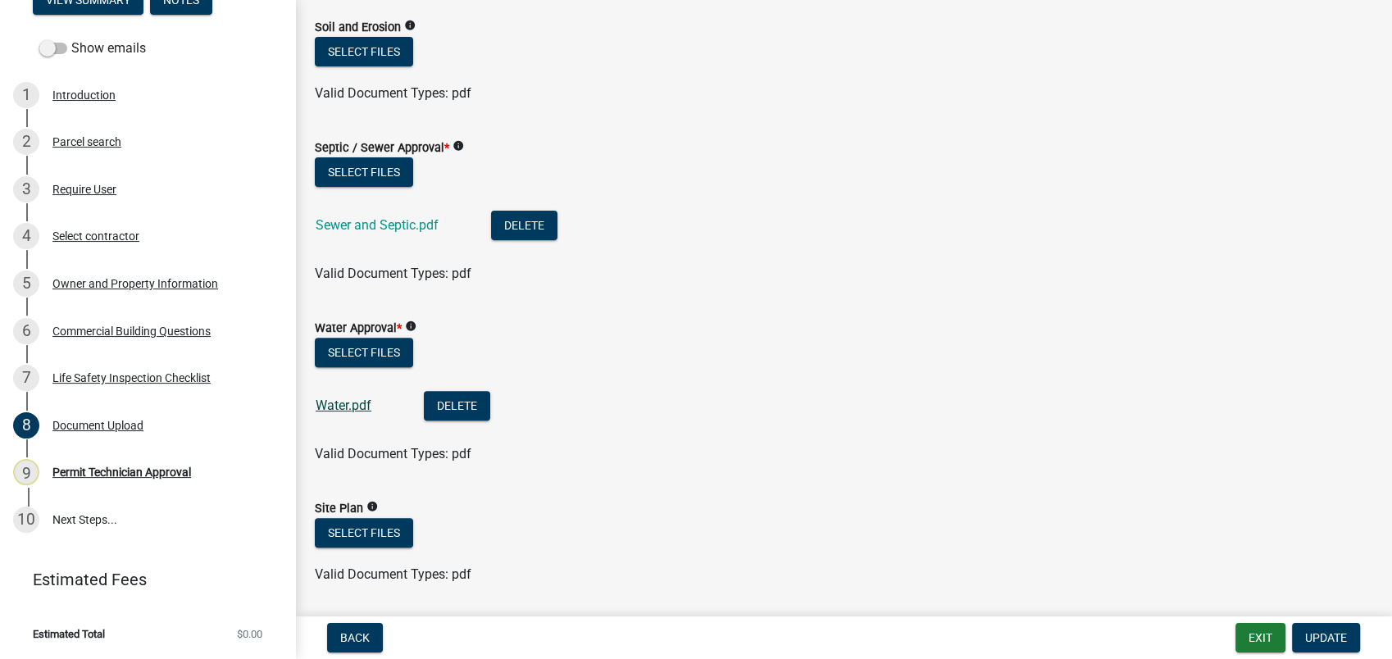
click at [321, 402] on link "Water.pdf" at bounding box center [344, 406] width 56 height 16
drag, startPoint x: 662, startPoint y: 378, endPoint x: 658, endPoint y: 402, distance: 24.1
click at [658, 402] on li "Water.pdf Delete" at bounding box center [844, 408] width 1058 height 60
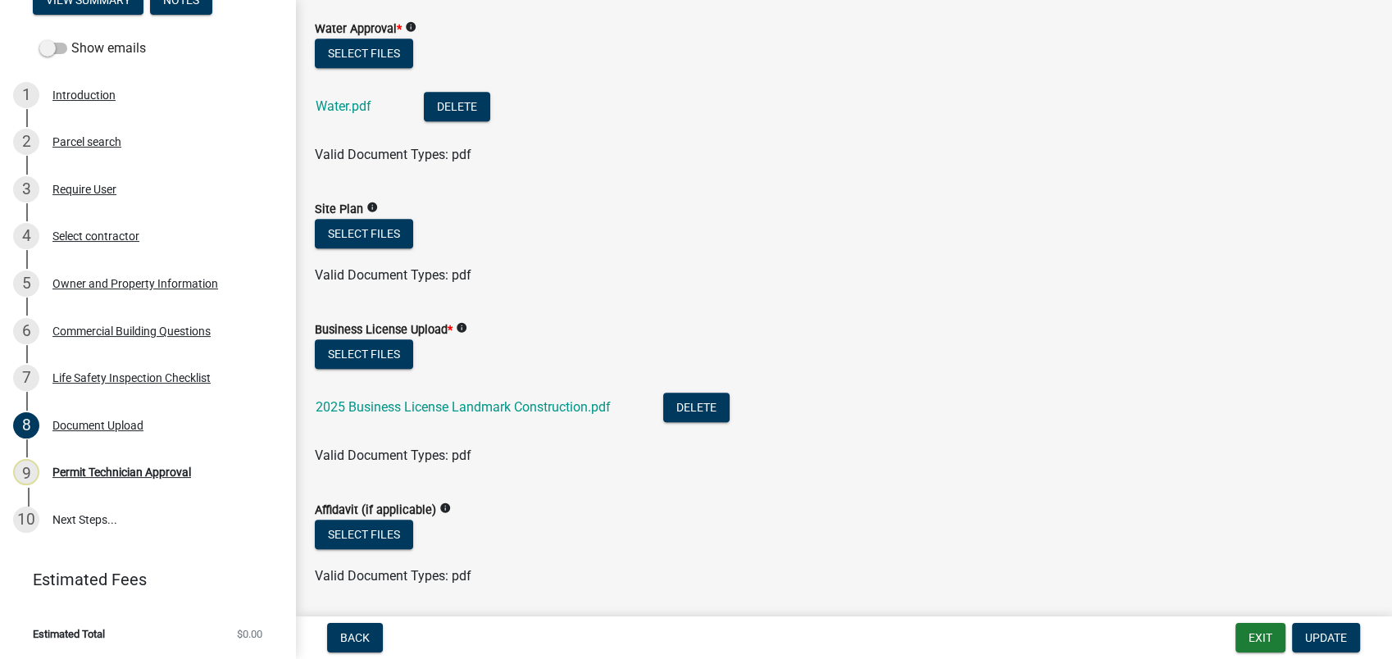
scroll to position [820, 0]
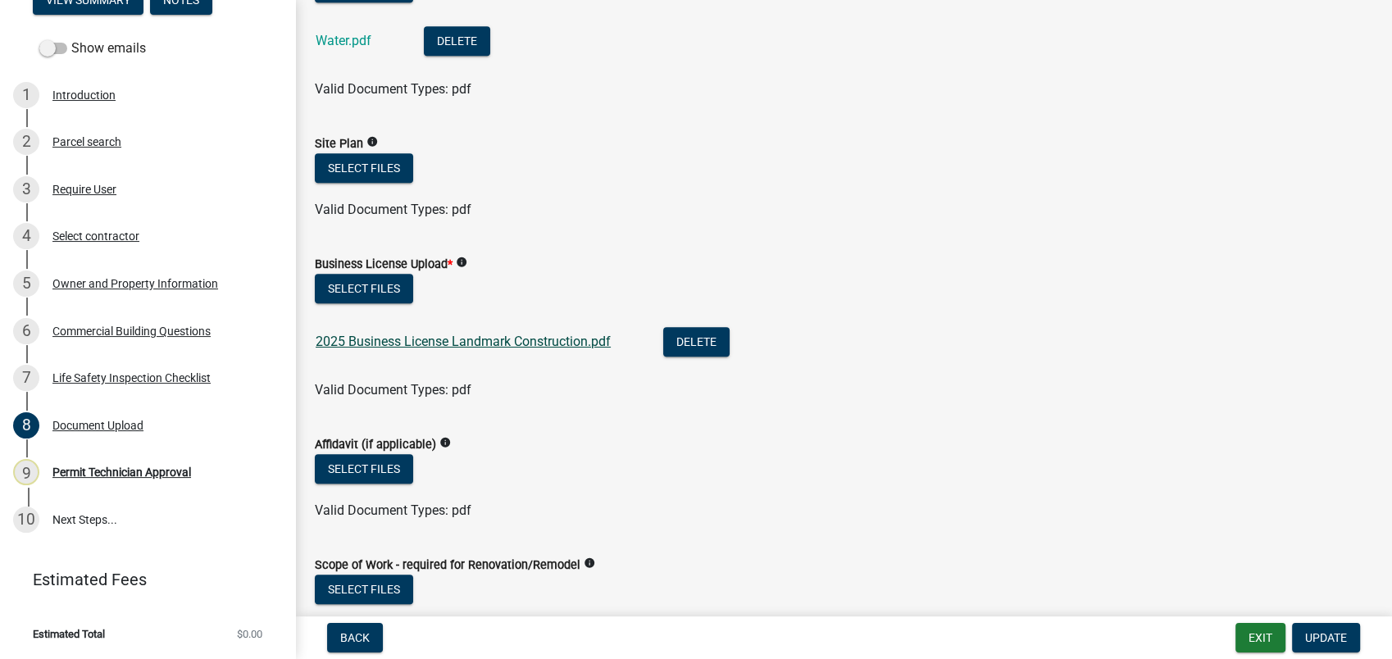
click at [380, 334] on link "2025 Business License Landmark Construction.pdf" at bounding box center [463, 342] width 295 height 16
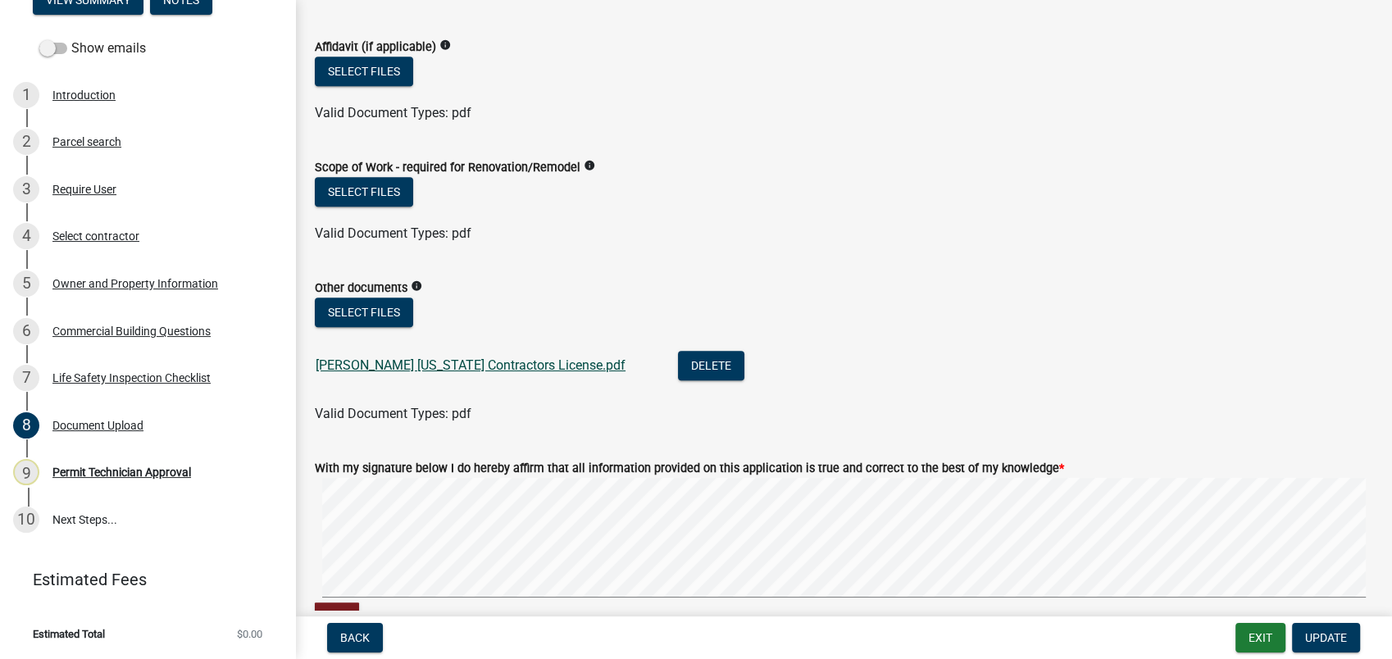
scroll to position [1275, 0]
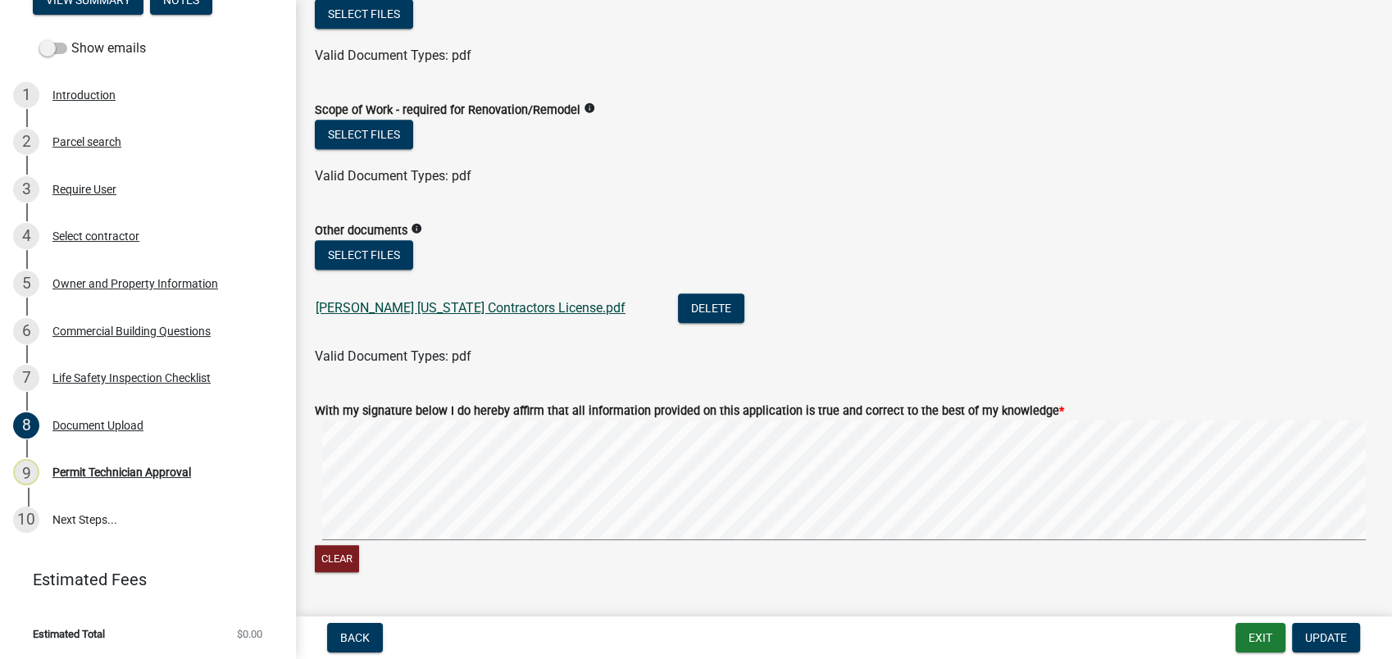
click at [421, 305] on link "Brandon Burgess Georgia Contractors License.pdf" at bounding box center [471, 308] width 310 height 16
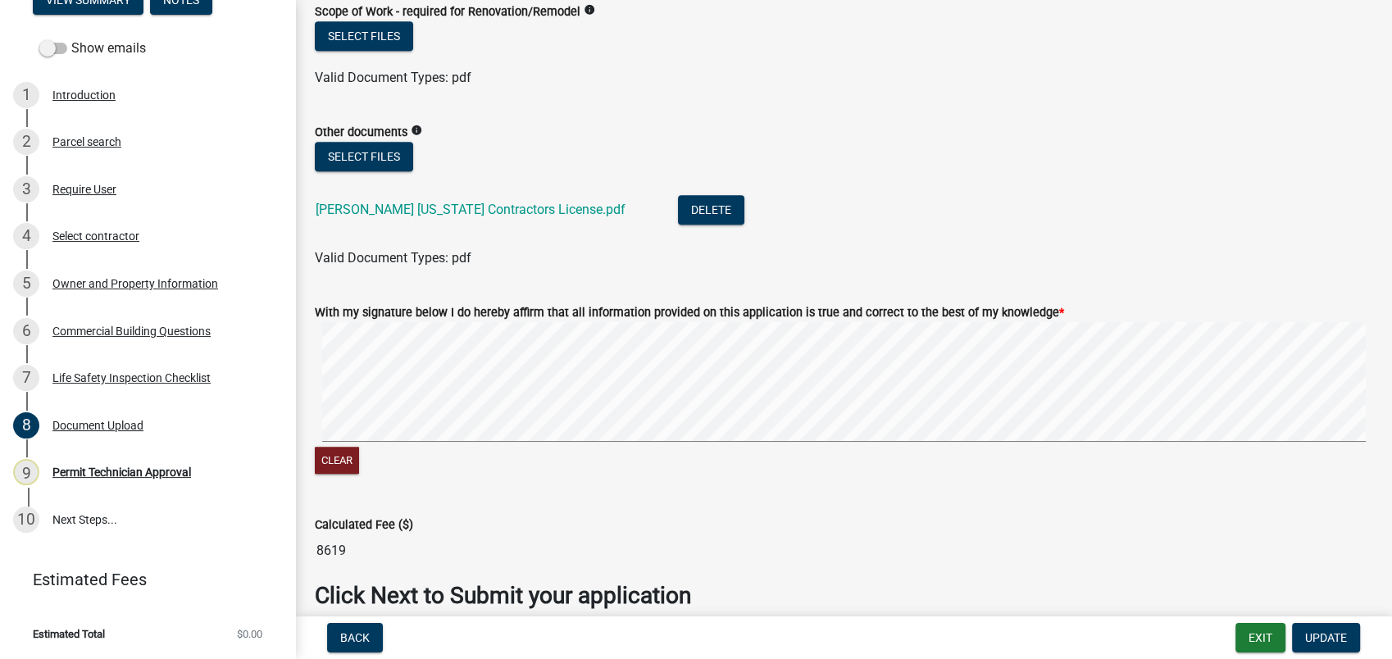
scroll to position [1449, 0]
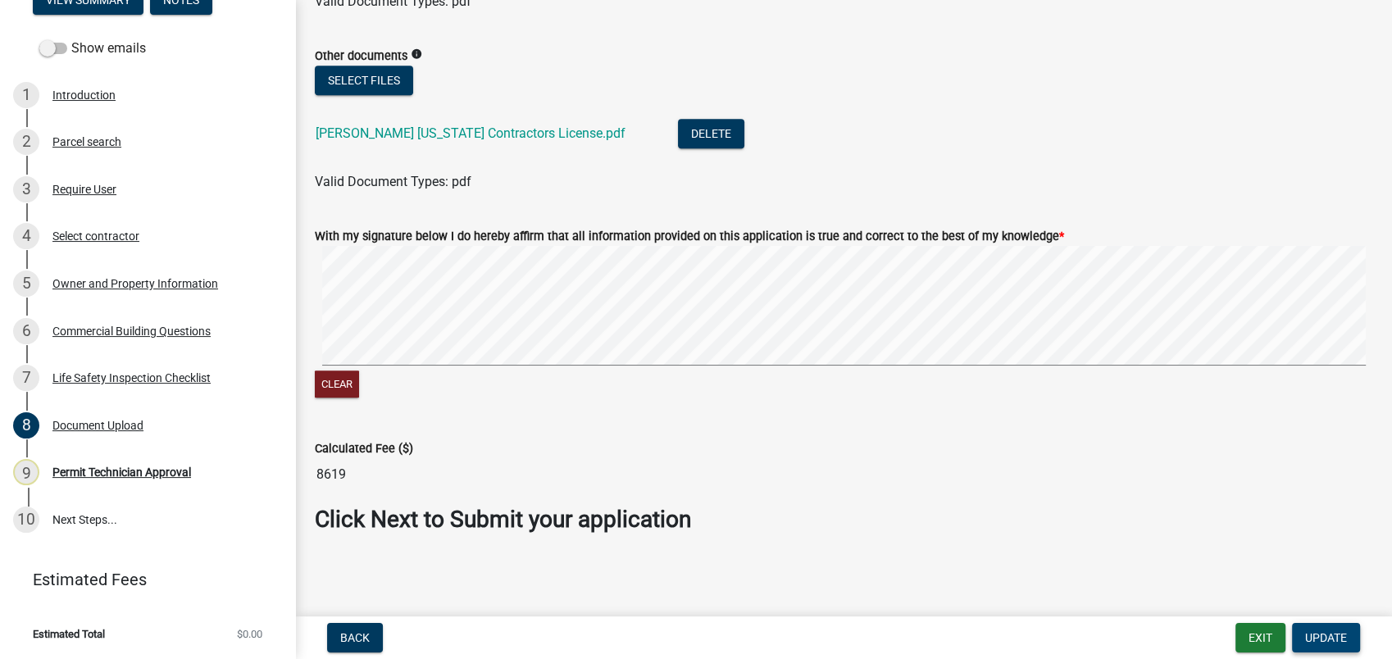
click at [1313, 642] on span "Update" at bounding box center [1326, 637] width 42 height 13
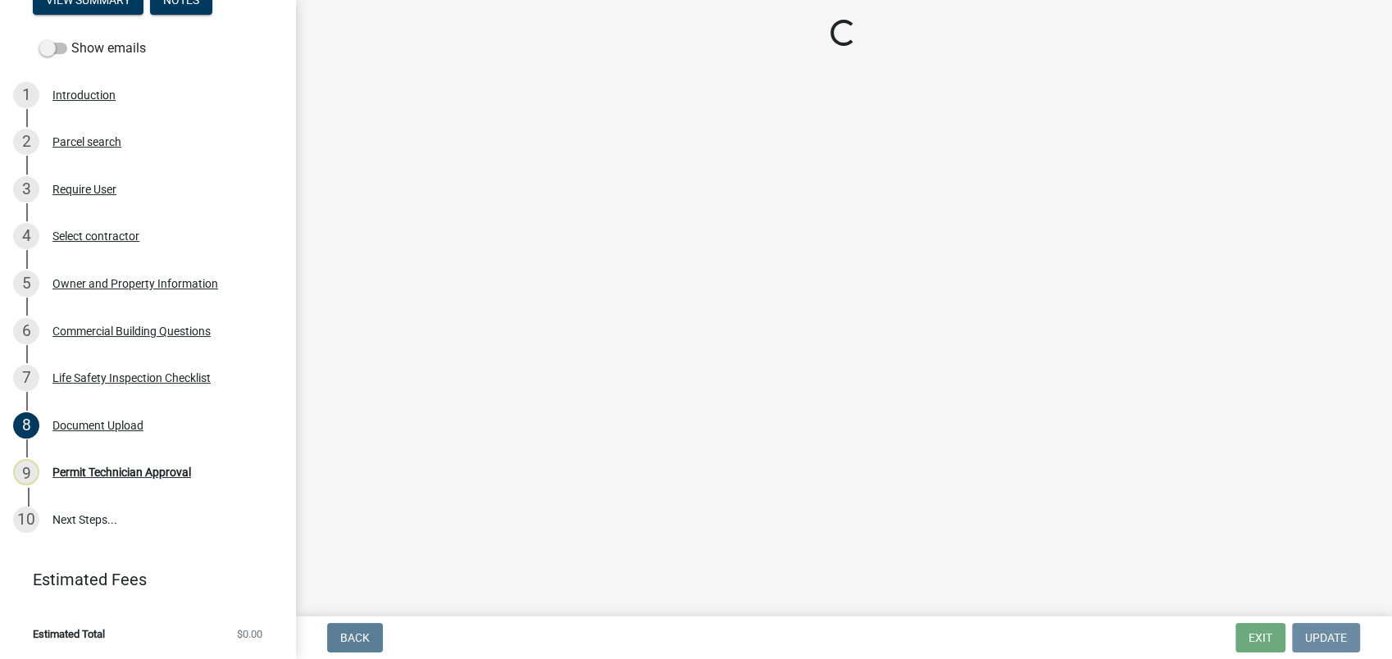
scroll to position [0, 0]
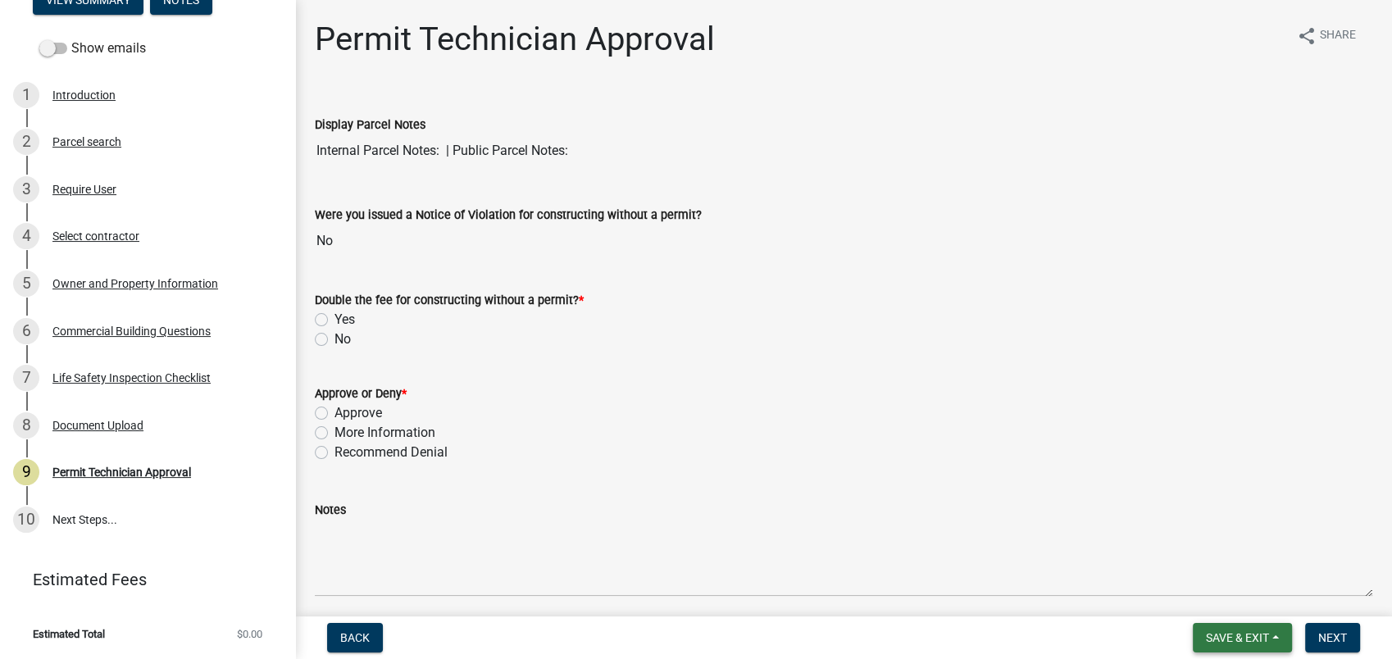
click at [1233, 639] on span "Save & Exit" at bounding box center [1237, 637] width 63 height 13
click at [1204, 555] on button "Save" at bounding box center [1226, 555] width 131 height 39
click at [130, 287] on div "Owner and Property Information" at bounding box center [135, 283] width 166 height 11
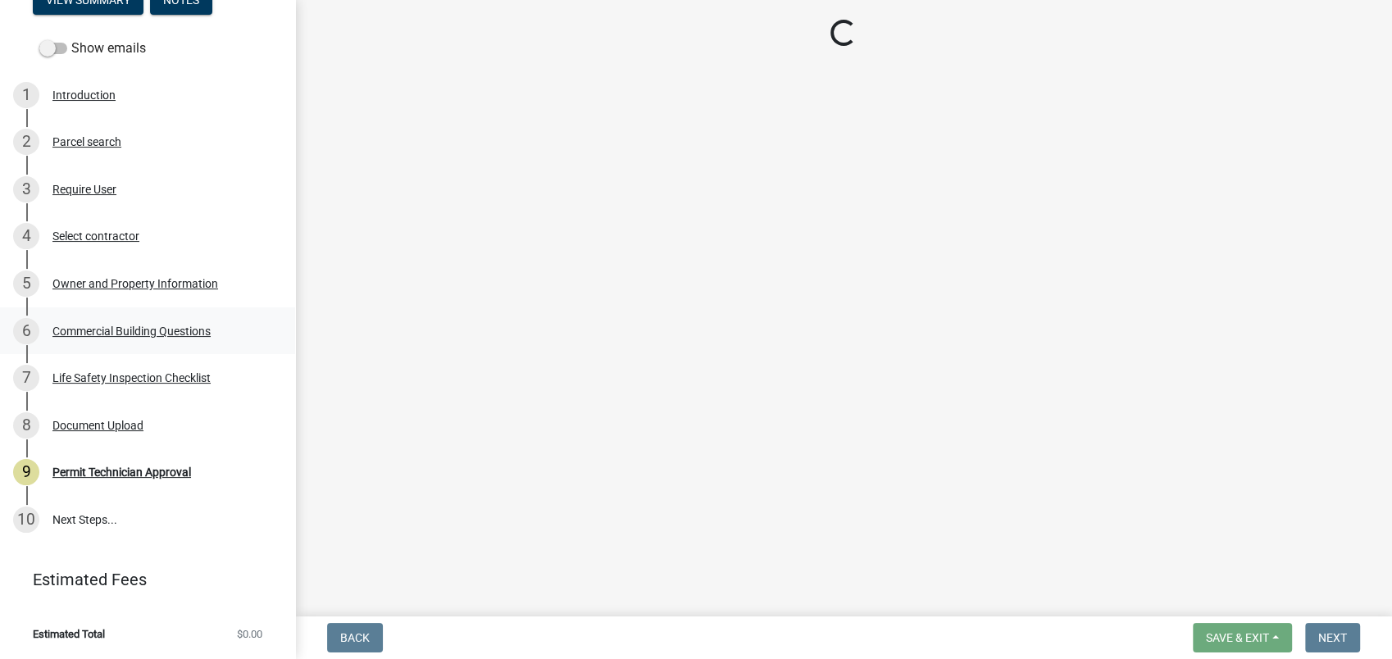
select select "a11fa51f-b34d-496b-ab35-5fd1b53a4648"
select select "83394b22-4a11-496c-8e5c-75ade2e72faf"
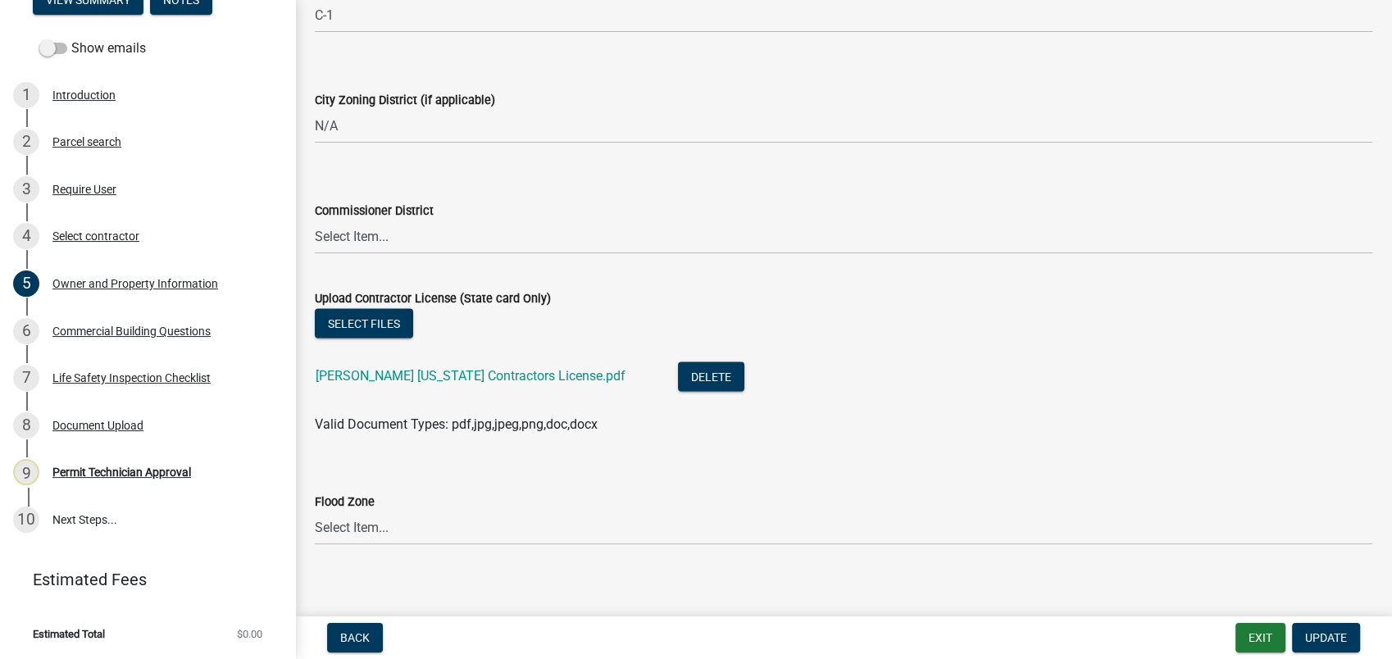
scroll to position [2961, 0]
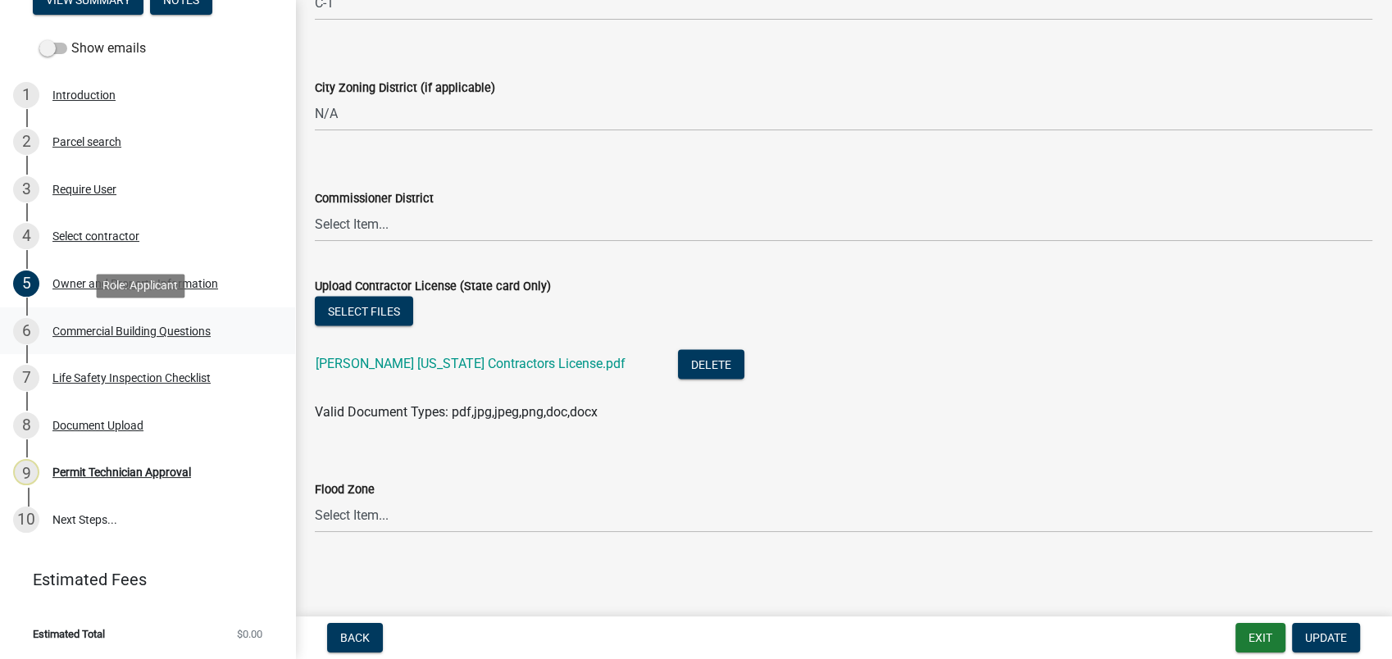
click at [175, 328] on div "Commercial Building Questions" at bounding box center [131, 330] width 158 height 11
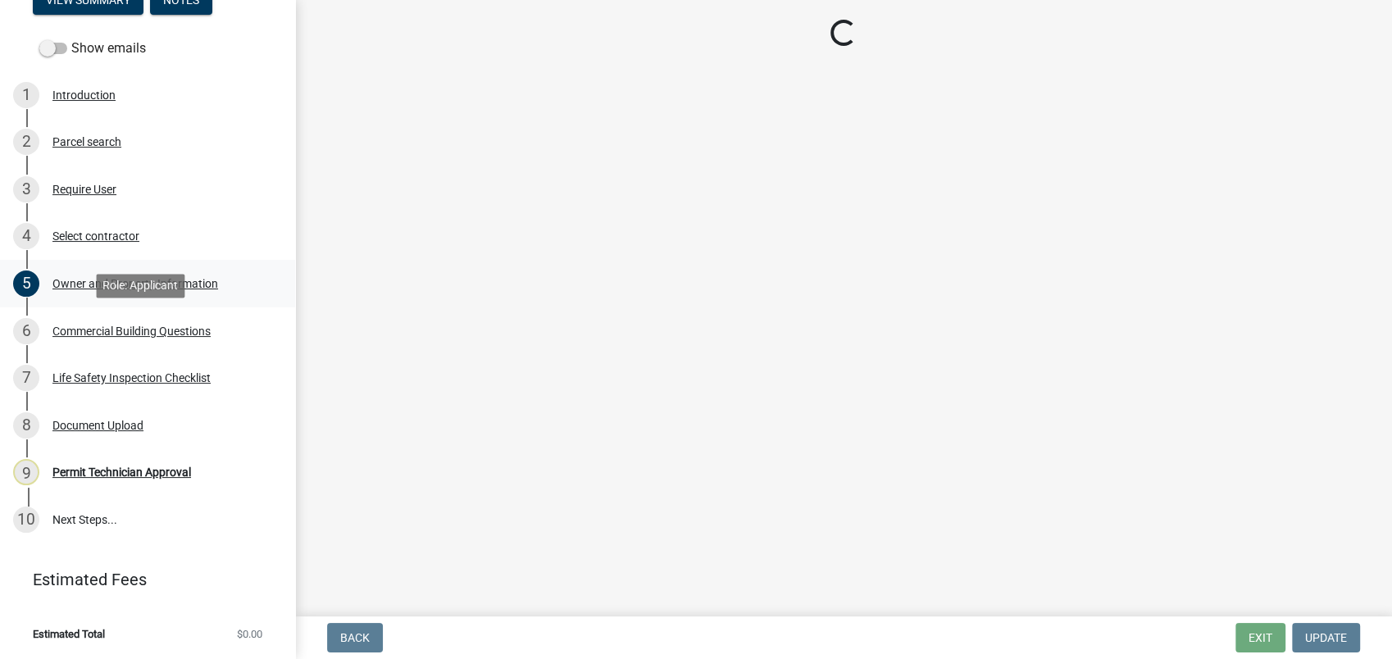
scroll to position [0, 0]
select select "155bde1f-a9b3-4c5e-98e9-3451148566a6"
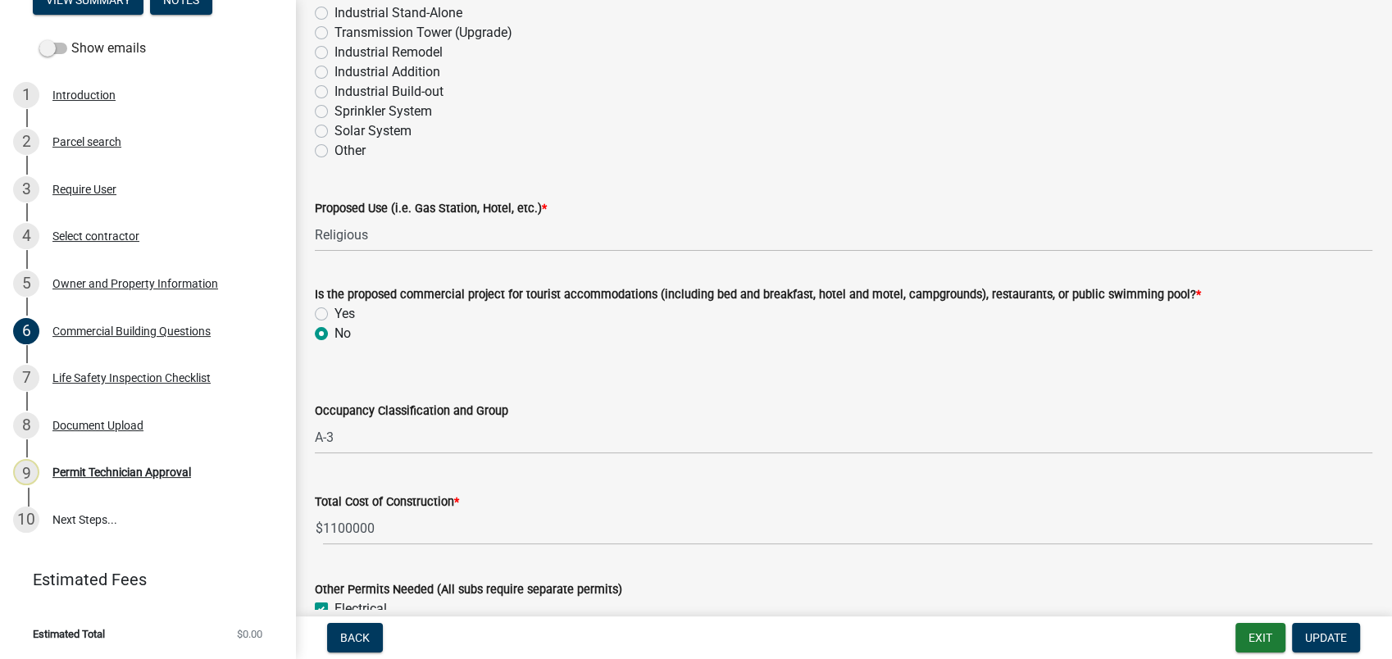
scroll to position [637, 0]
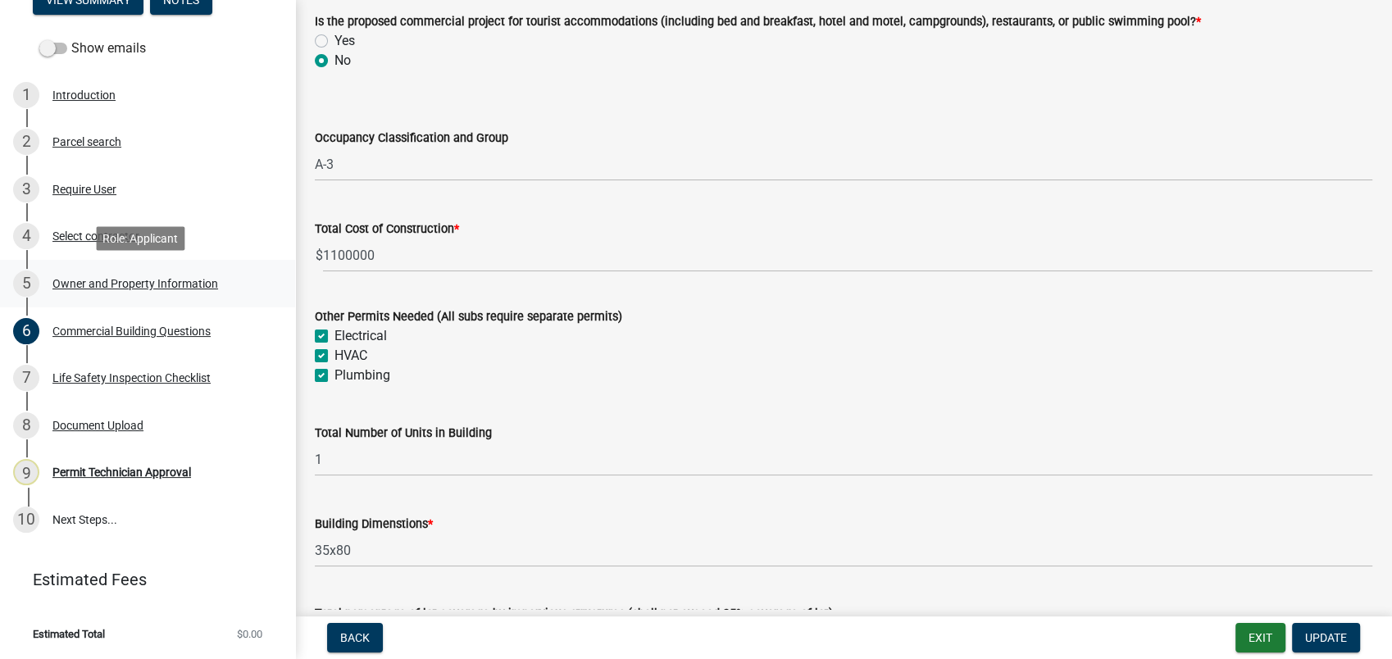
click at [89, 275] on div "5 Owner and Property Information" at bounding box center [141, 284] width 256 height 26
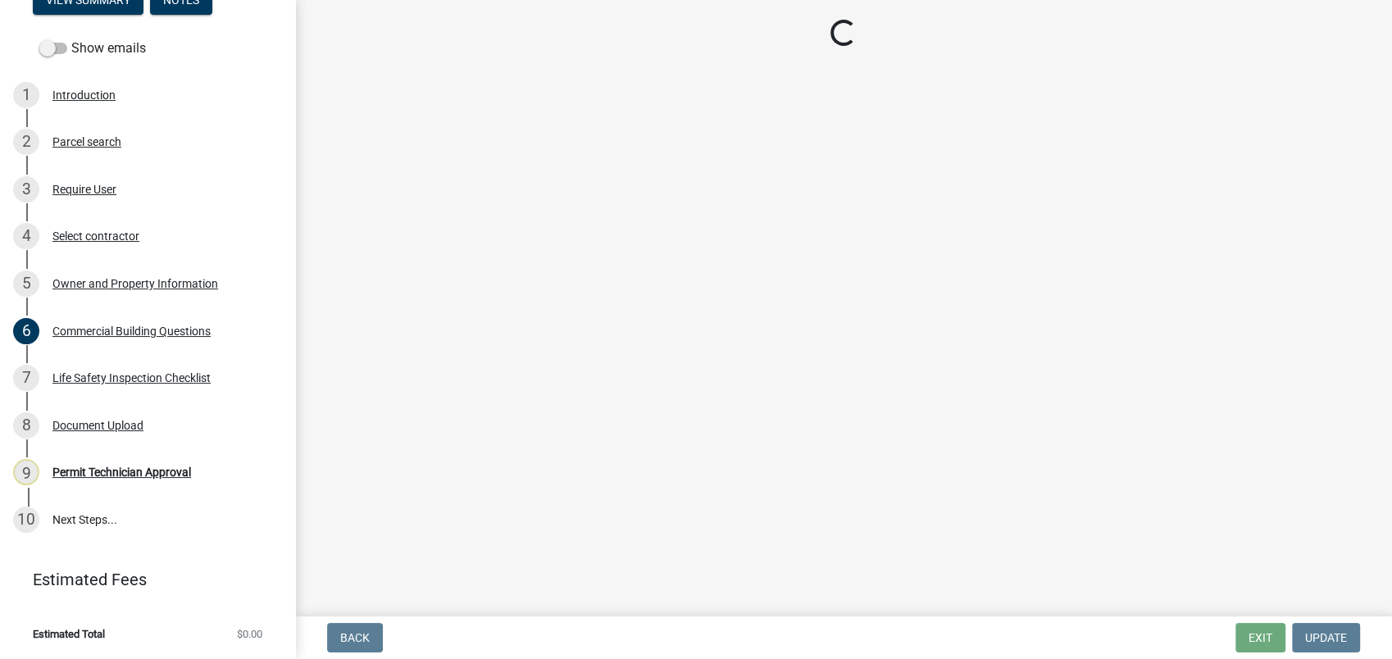
select select "a11fa51f-b34d-496b-ab35-5fd1b53a4648"
select select "83394b22-4a11-496c-8e5c-75ade2e72faf"
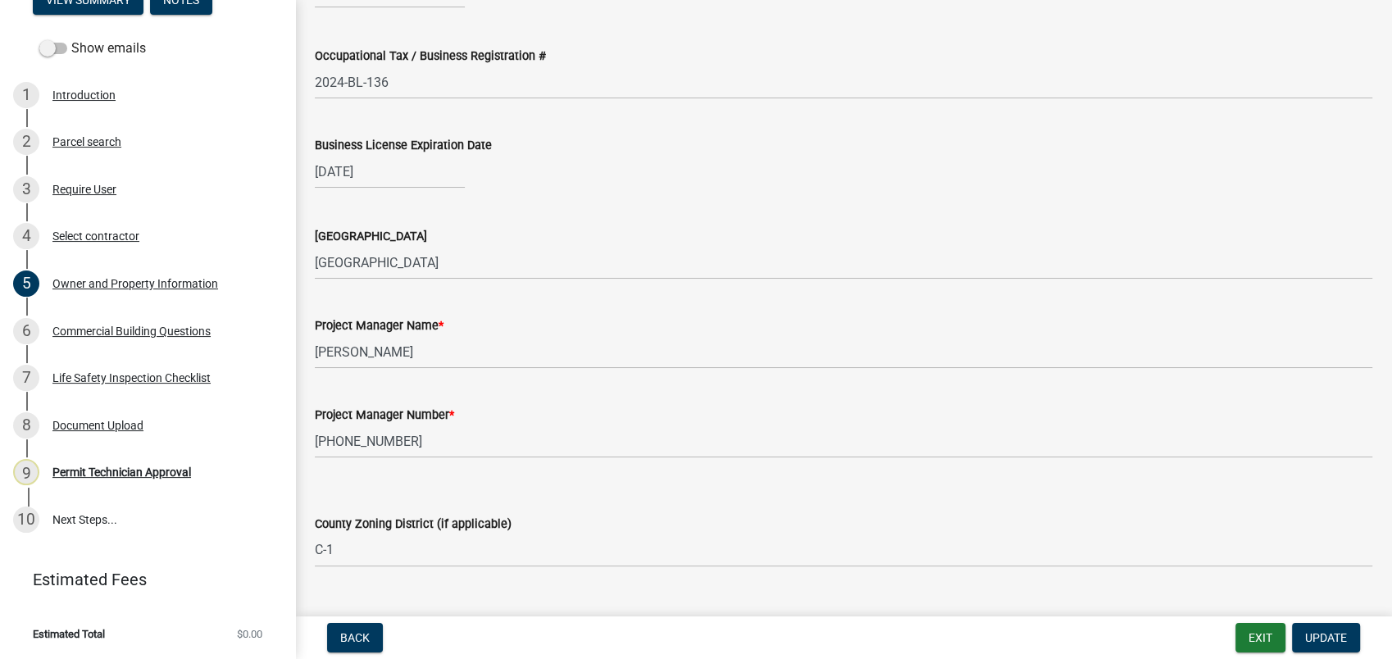
scroll to position [2870, 0]
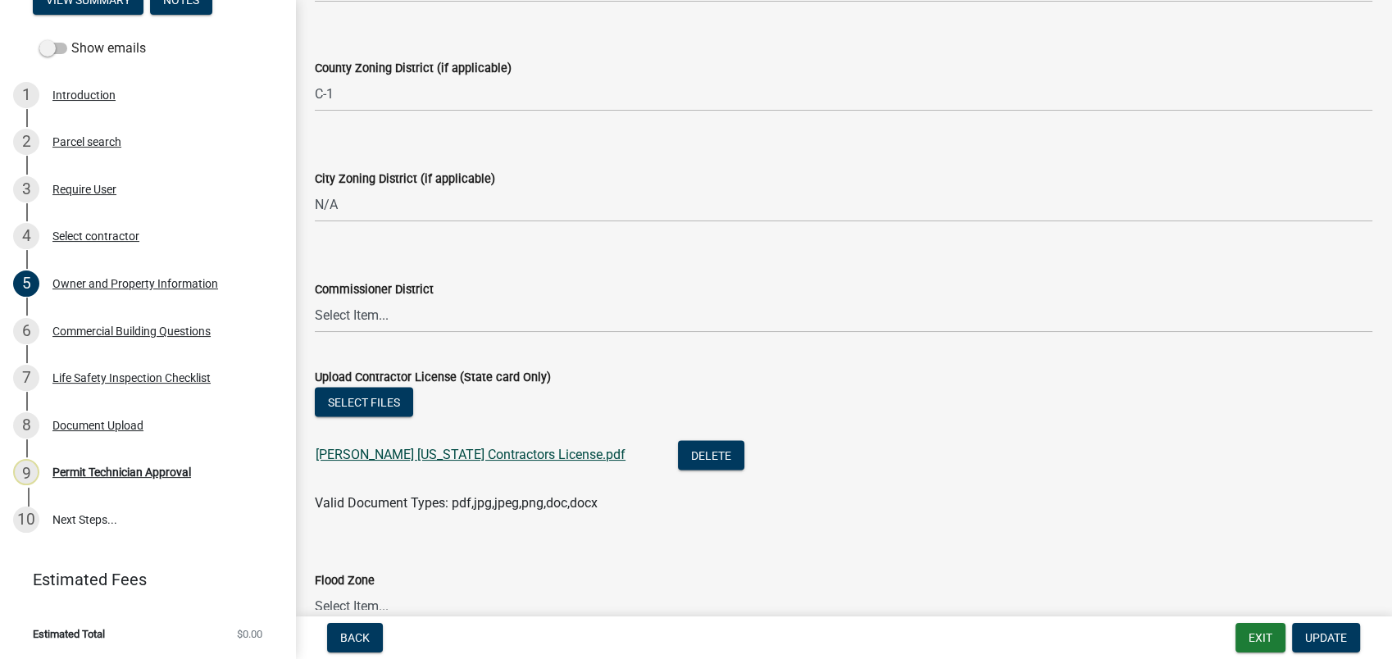
click at [421, 458] on link "Brandon Burgess Georgia Contractors License.pdf" at bounding box center [471, 455] width 310 height 16
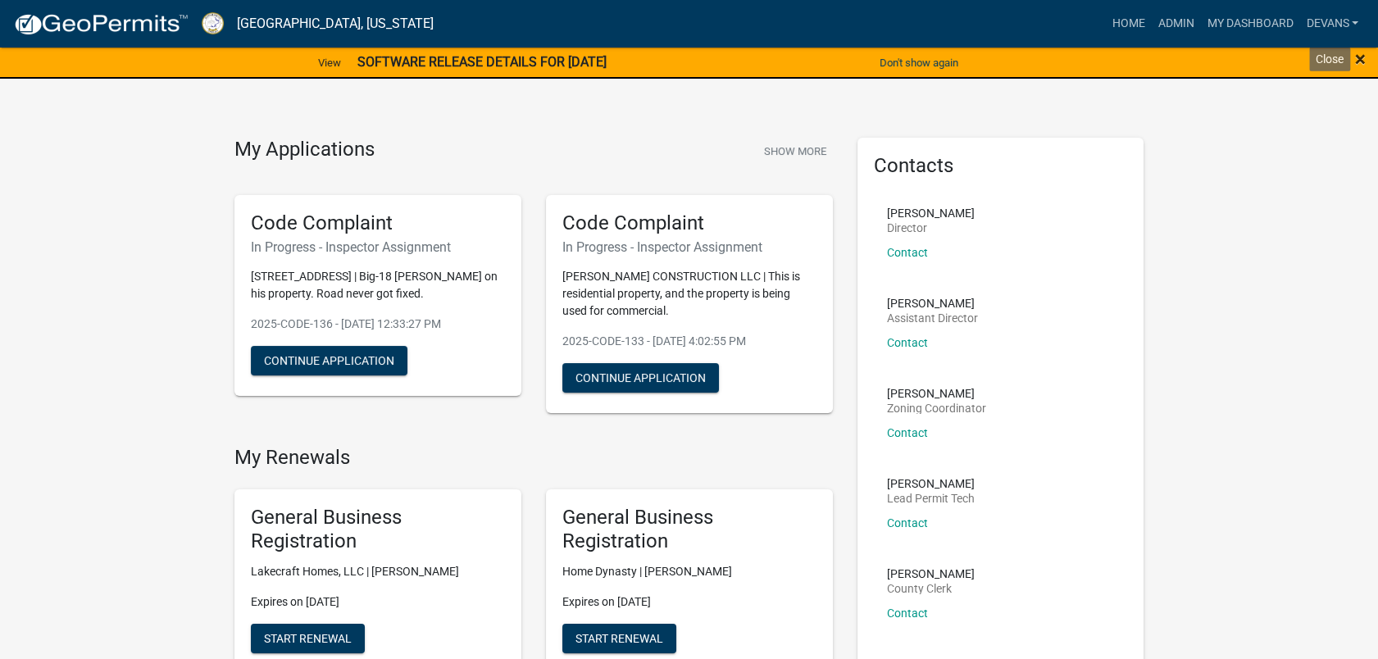
click at [1358, 56] on div "× Close" at bounding box center [1320, 63] width 115 height 34
click at [1363, 62] on span "×" at bounding box center [1360, 59] width 11 height 23
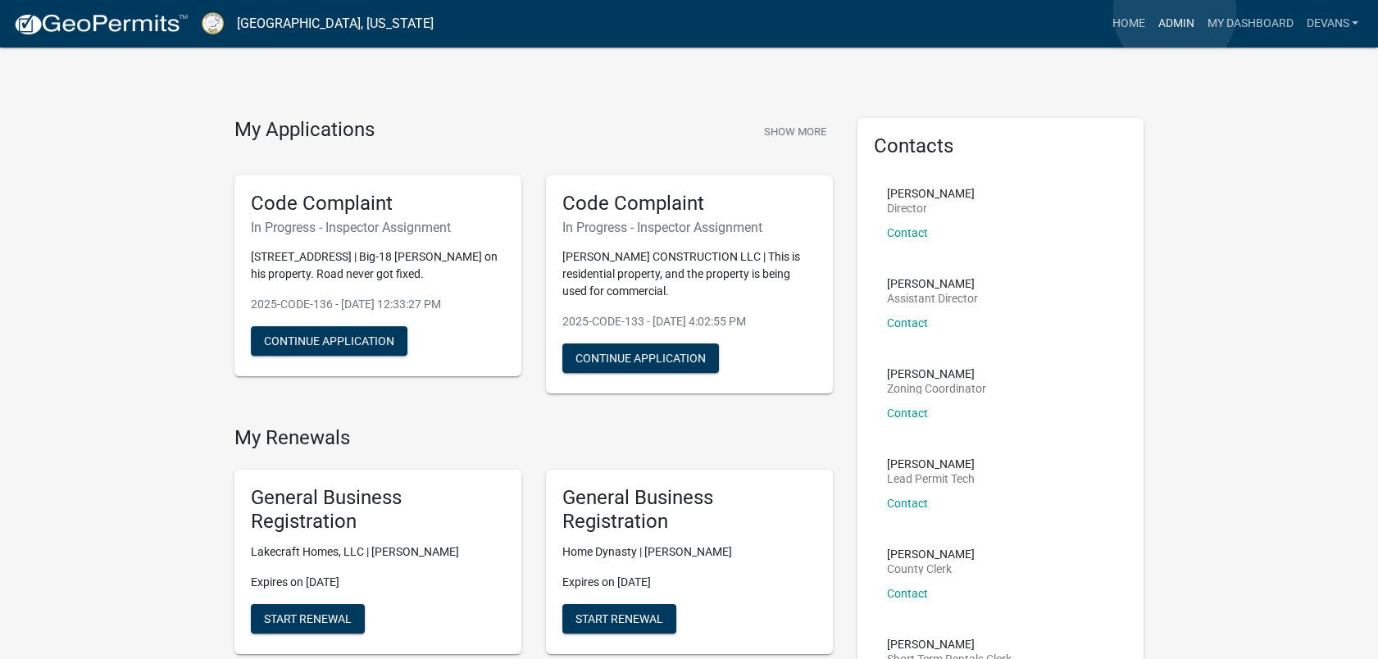
click at [1175, 12] on link "Admin" at bounding box center [1175, 23] width 49 height 31
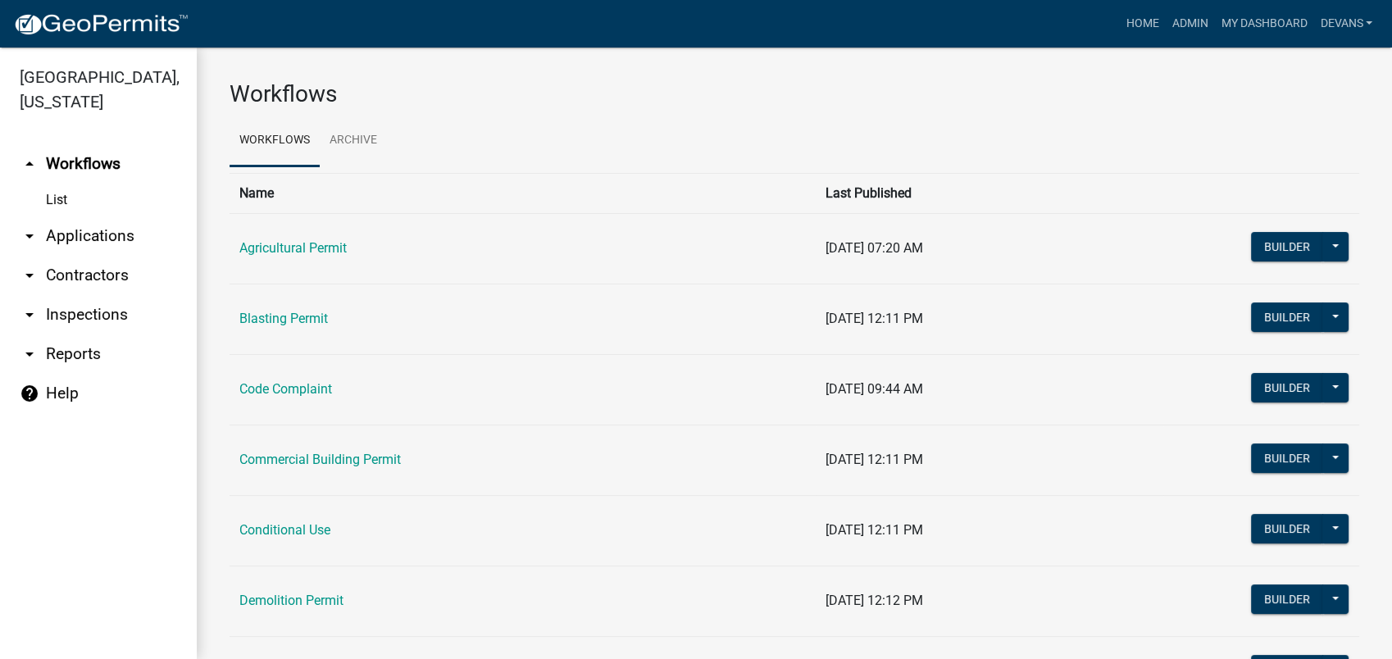
click at [66, 248] on link "arrow_drop_down Applications" at bounding box center [98, 235] width 197 height 39
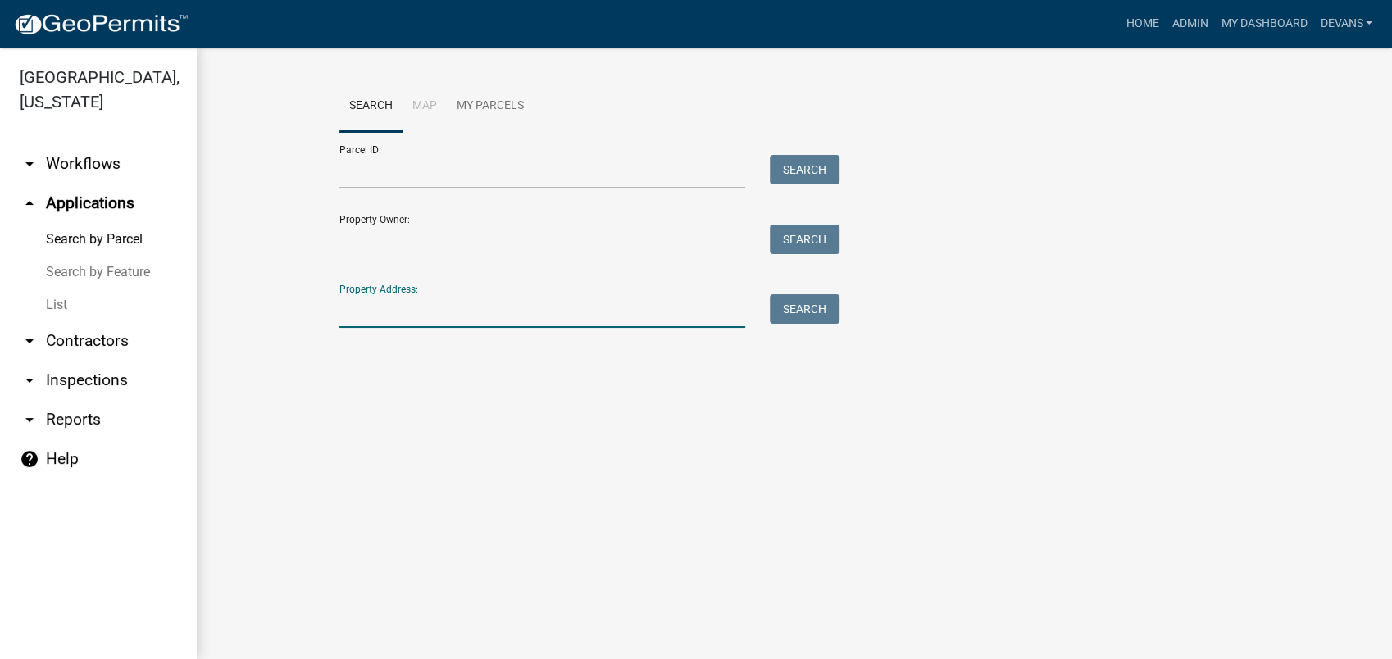
click at [392, 302] on input "Property Address:" at bounding box center [542, 311] width 406 height 34
click at [12, 282] on link "Search by Feature" at bounding box center [98, 272] width 197 height 33
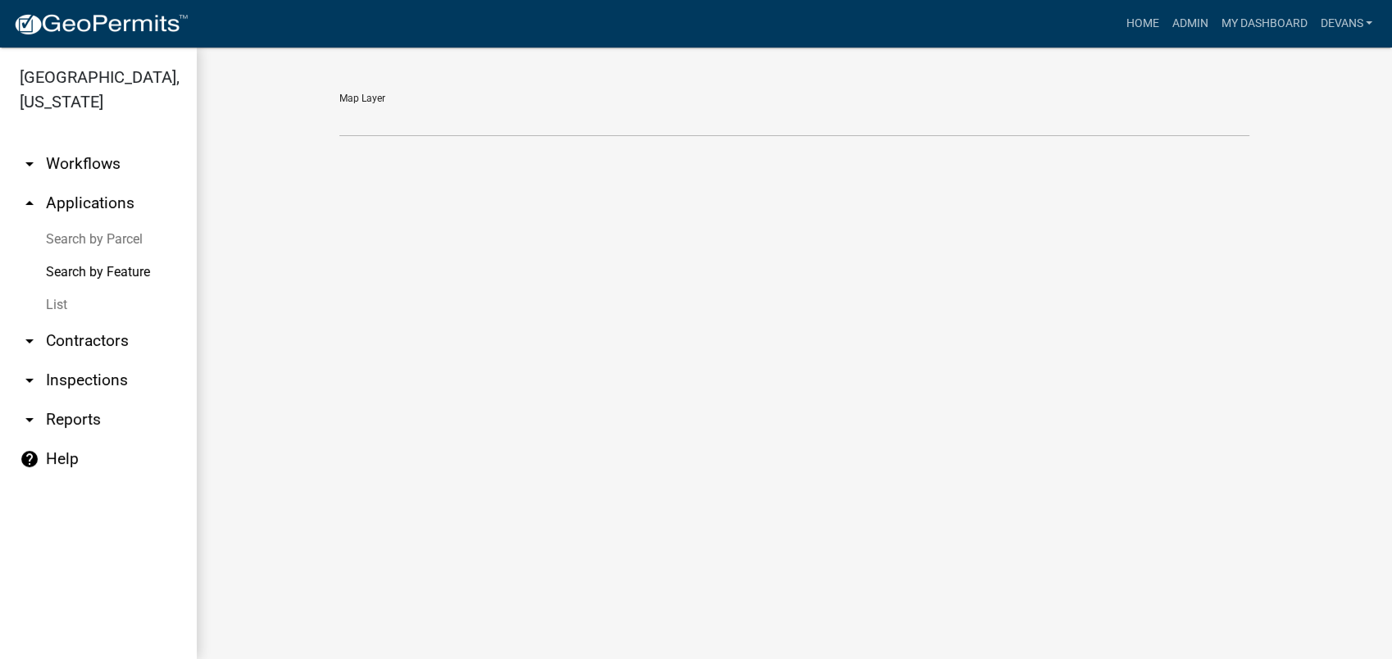
click at [61, 310] on link "List" at bounding box center [98, 305] width 197 height 33
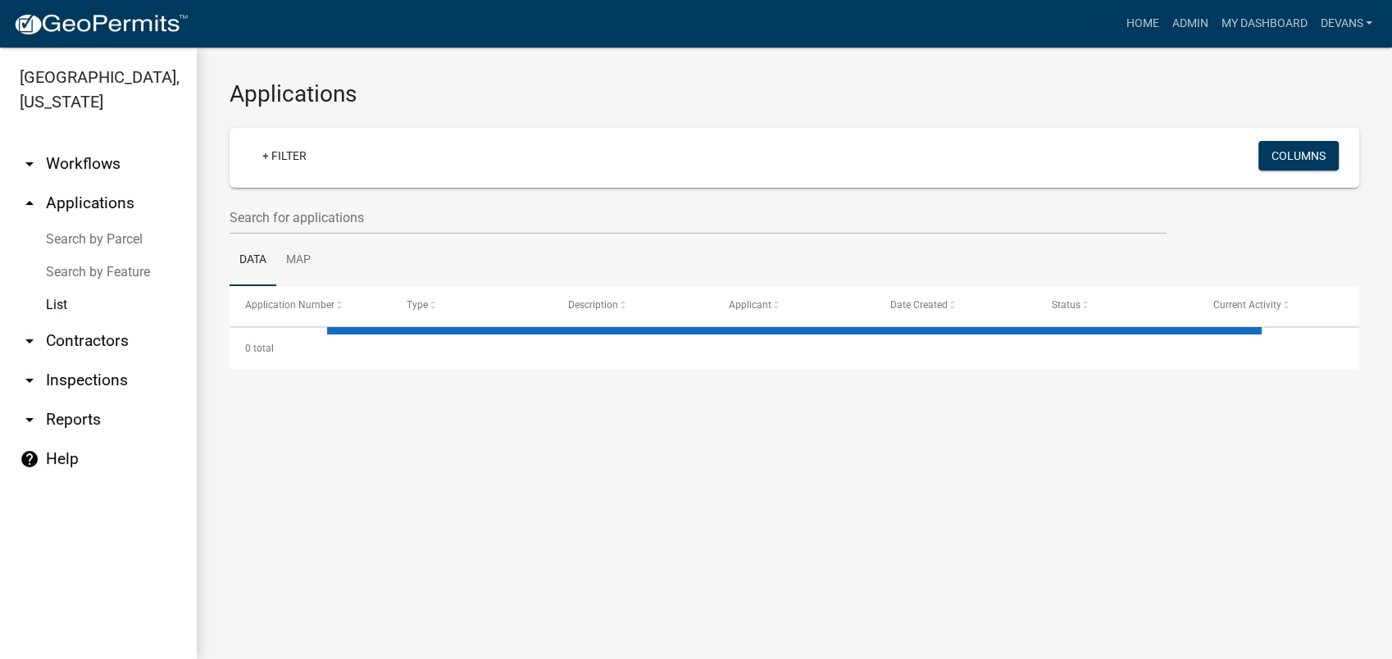
select select "1: 25"
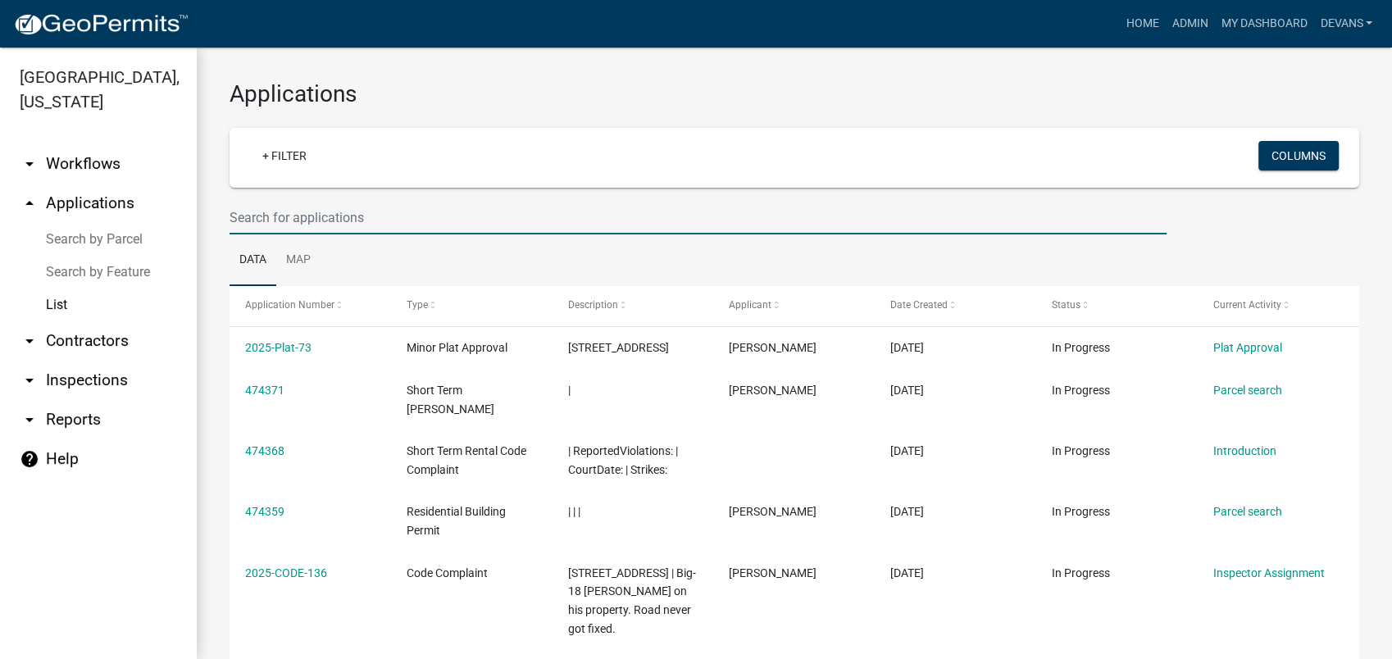
click at [380, 211] on input "text" at bounding box center [698, 218] width 937 height 34
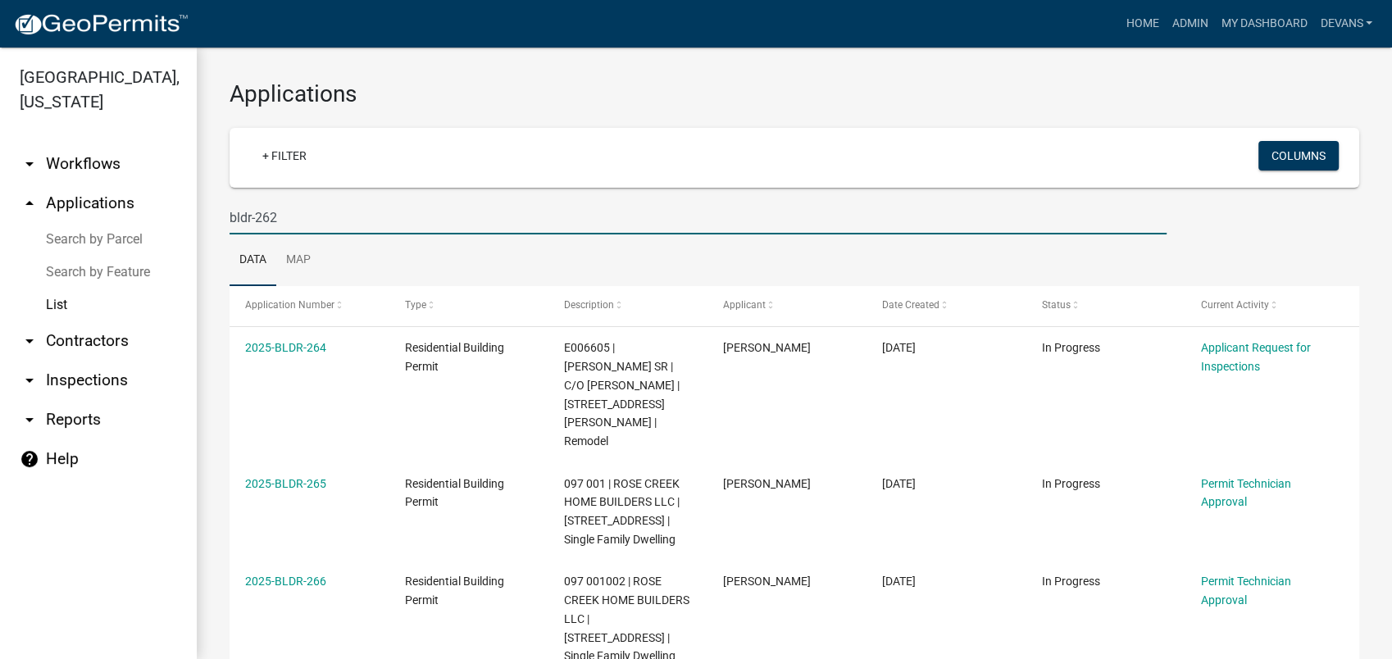
type input "bldr-262"
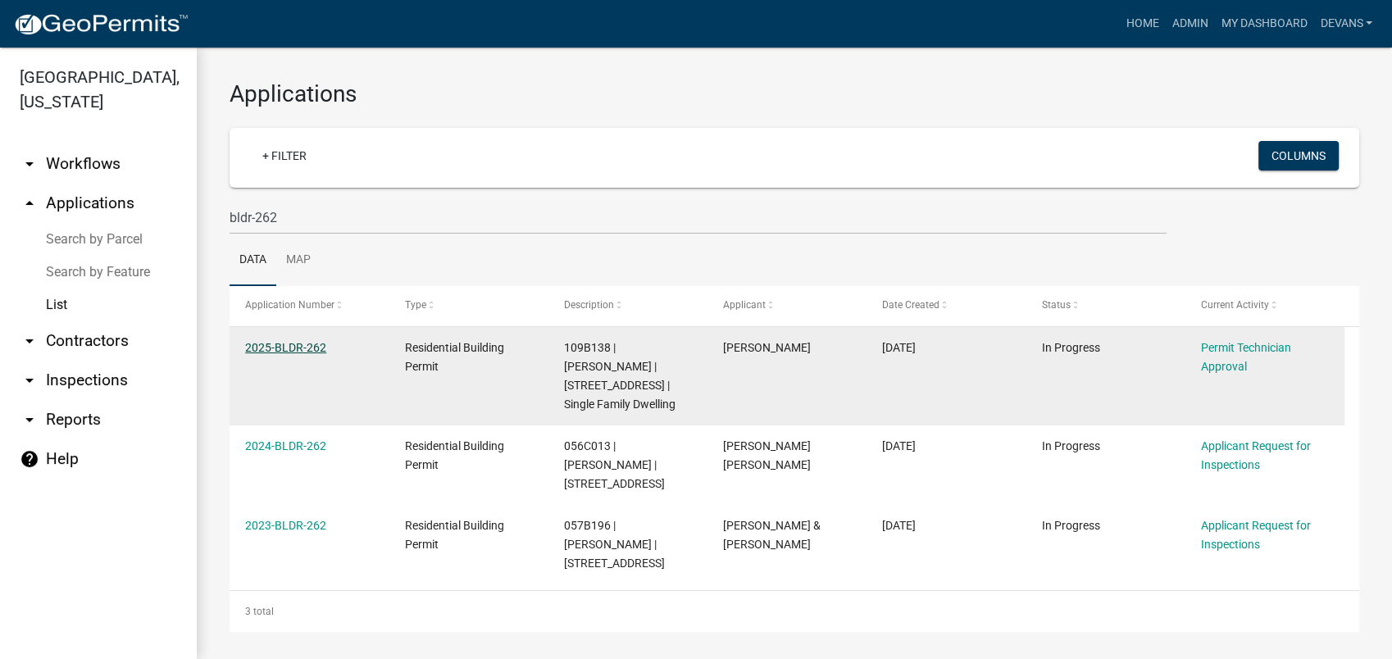
click at [293, 346] on link "2025-BLDR-262" at bounding box center [285, 347] width 81 height 13
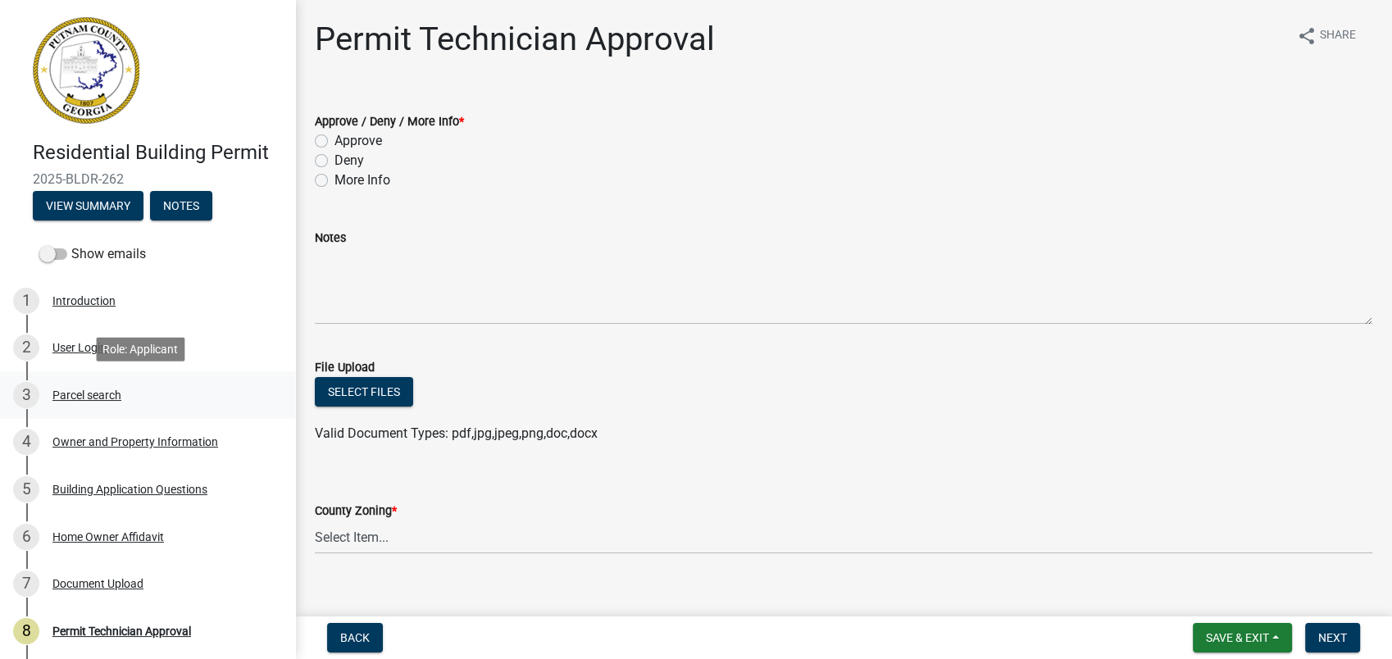
click at [106, 393] on div "Parcel search" at bounding box center [86, 394] width 69 height 11
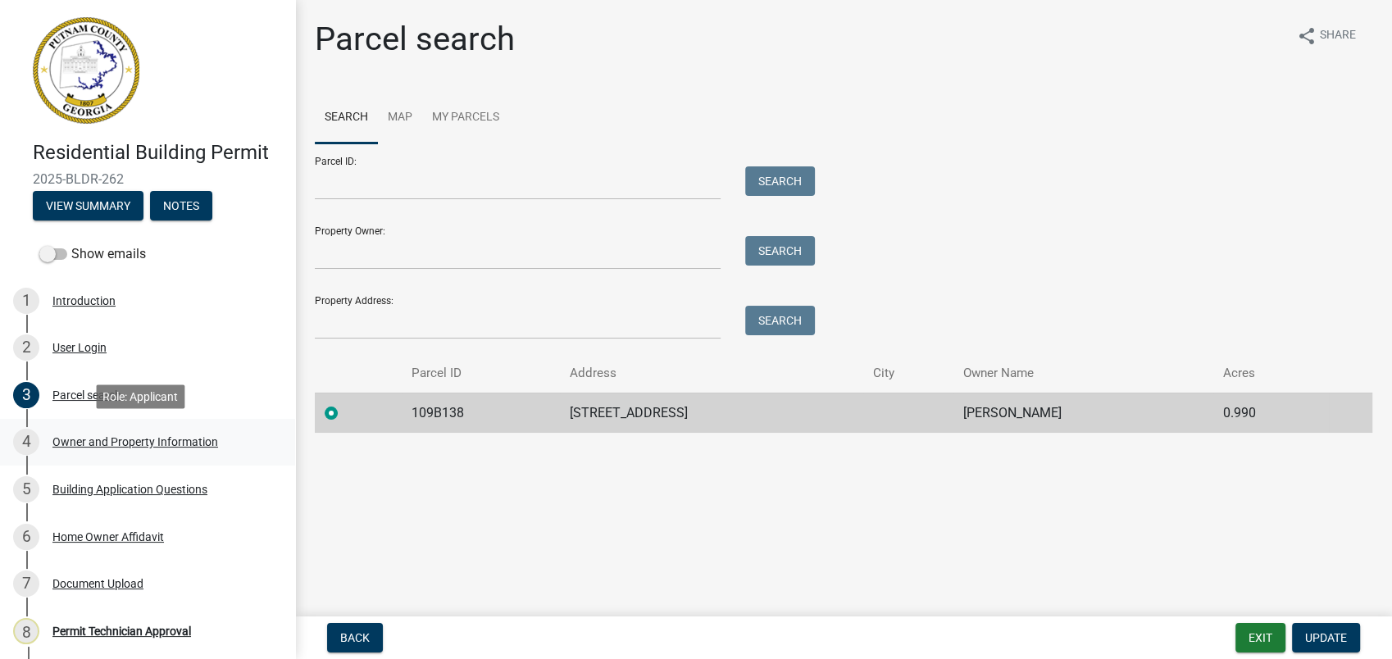
click at [110, 448] on div "Owner and Property Information" at bounding box center [135, 441] width 166 height 11
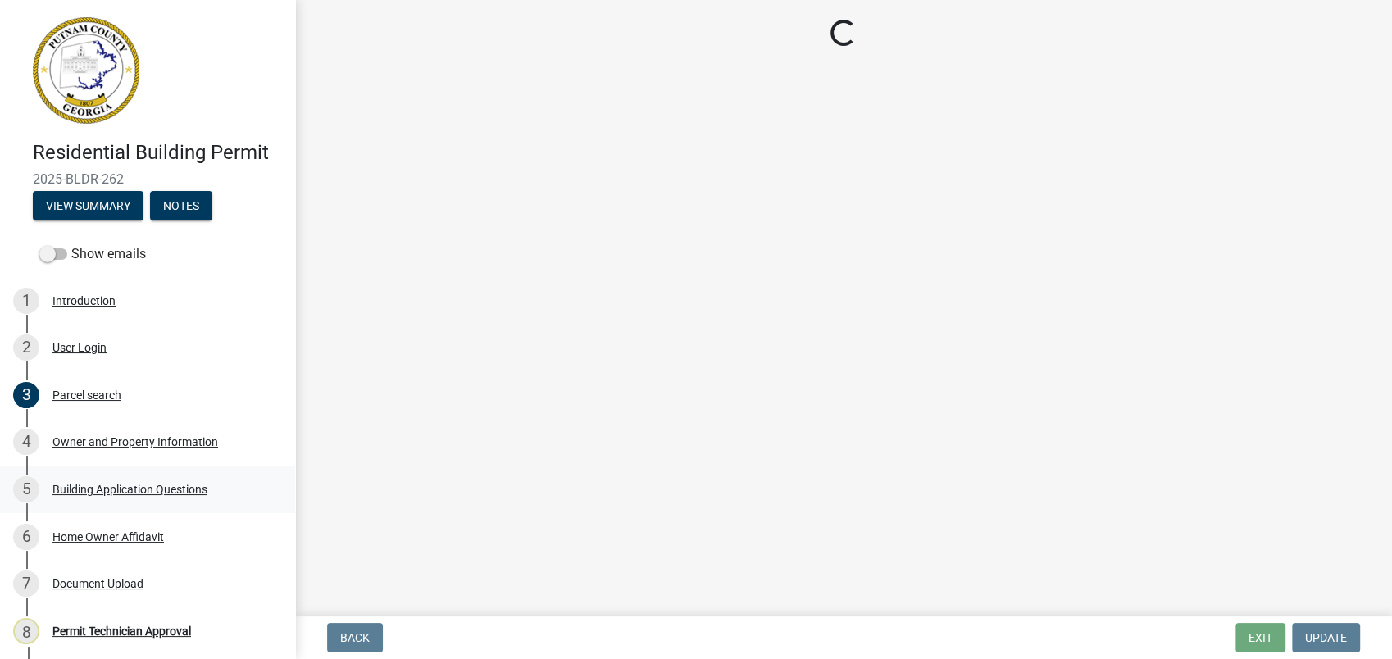
select select "78bfdc44-73ff-456e-a557-d4c99b9c08be"
select select "83394b22-4a11-496c-8e5c-75ade2e72faf"
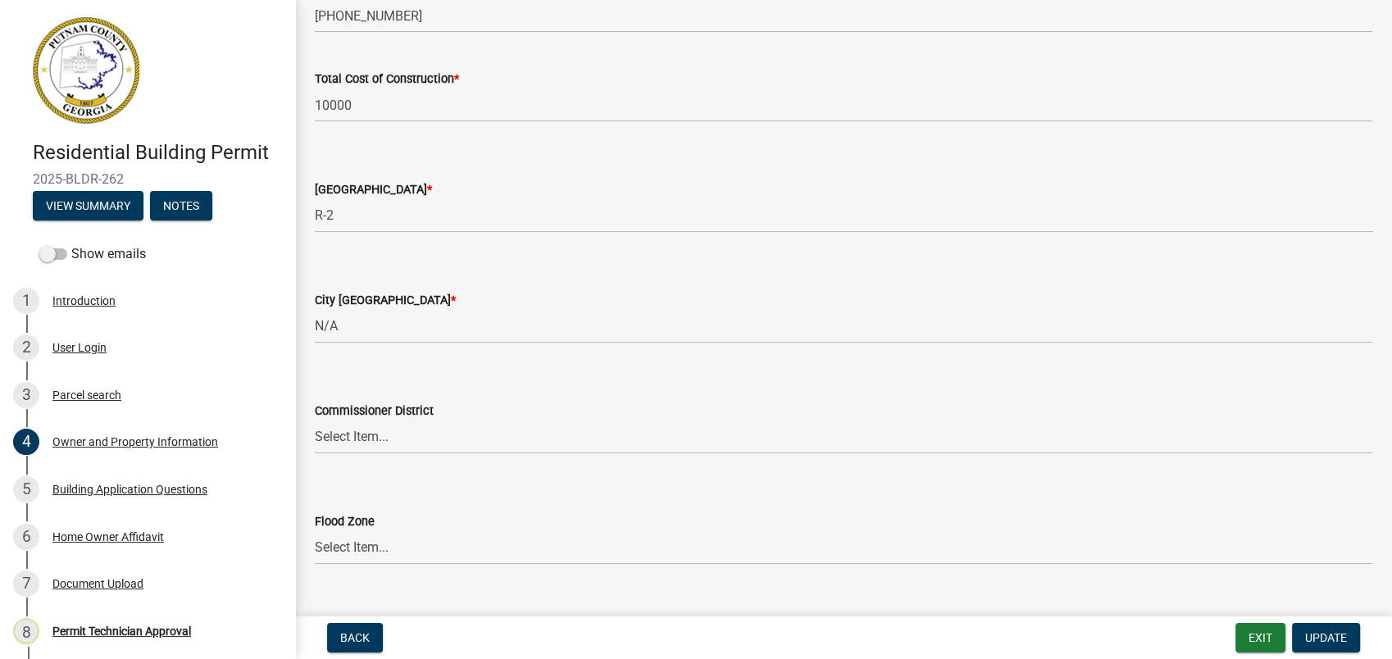
scroll to position [2772, 0]
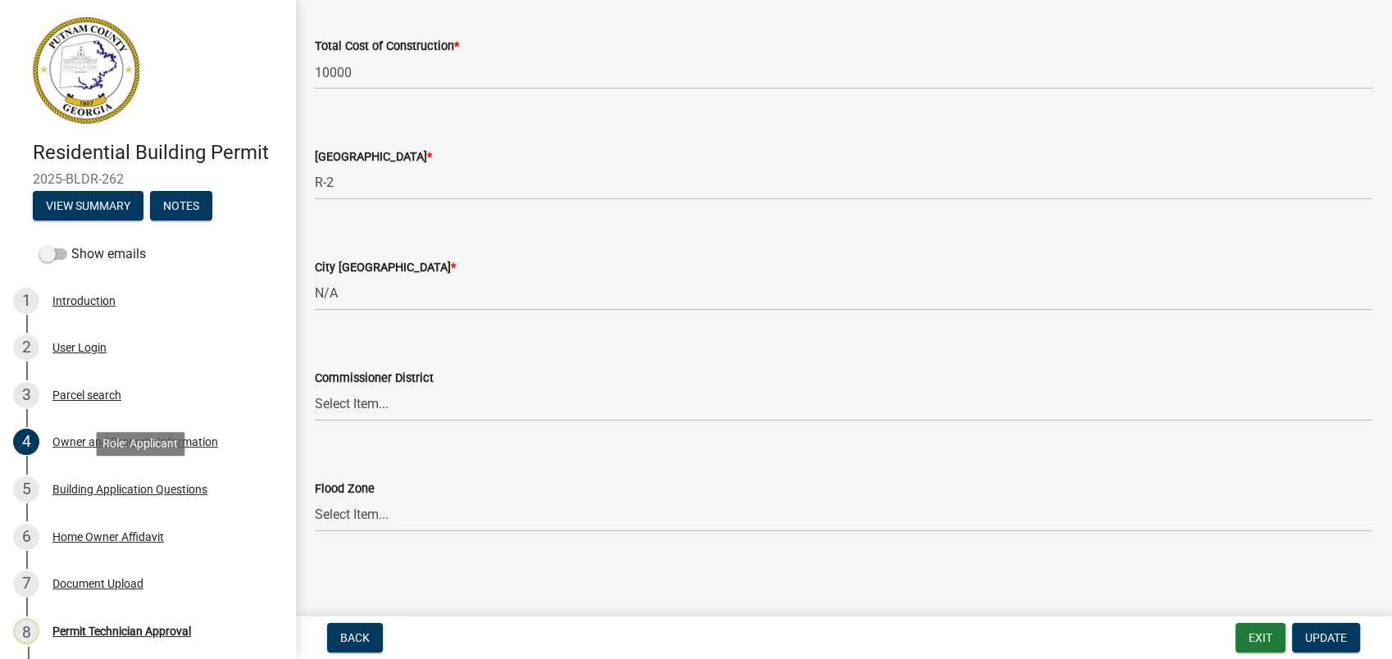
click at [107, 493] on div "Building Application Questions" at bounding box center [129, 489] width 155 height 11
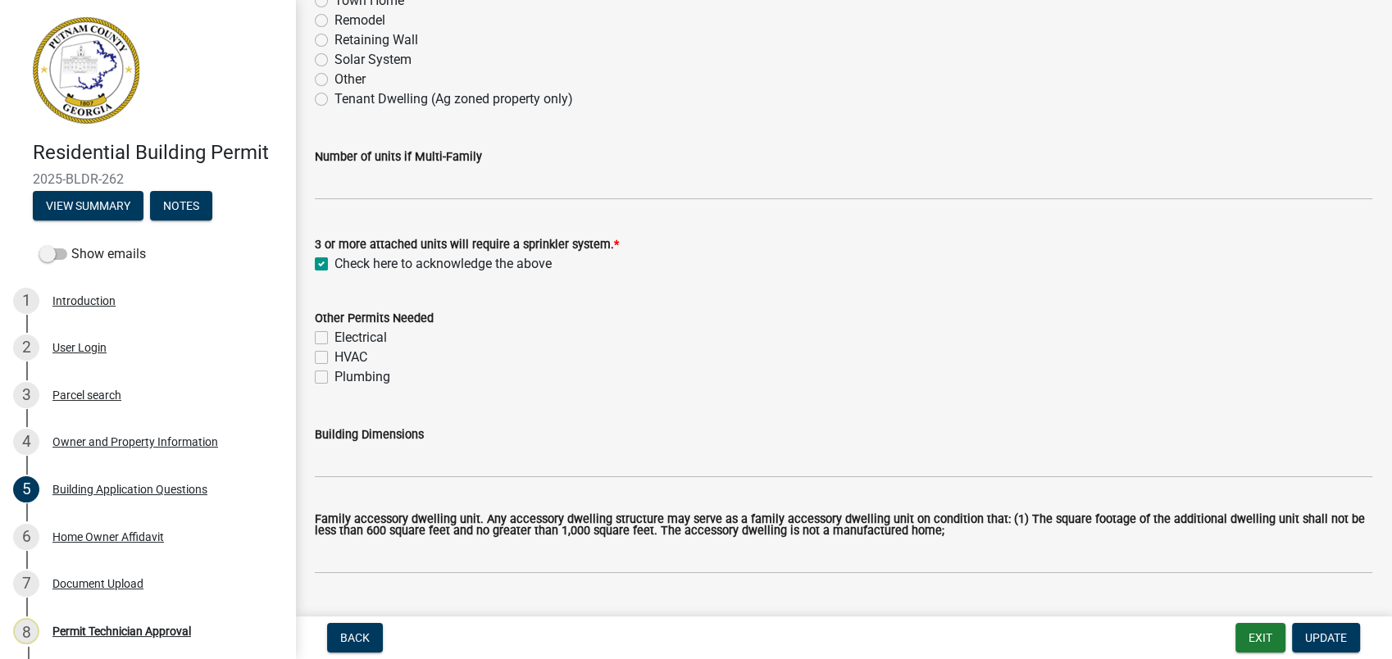
scroll to position [546, 0]
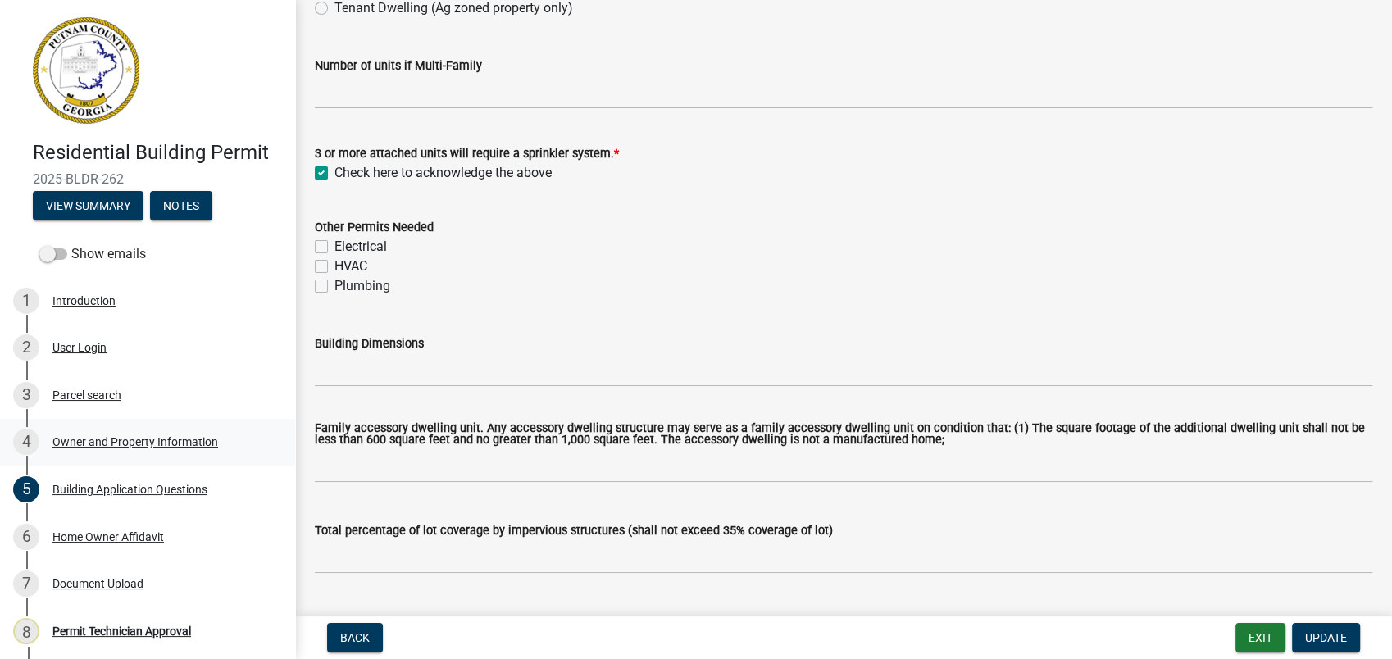
click at [180, 423] on link "4 Owner and Property Information" at bounding box center [147, 443] width 295 height 48
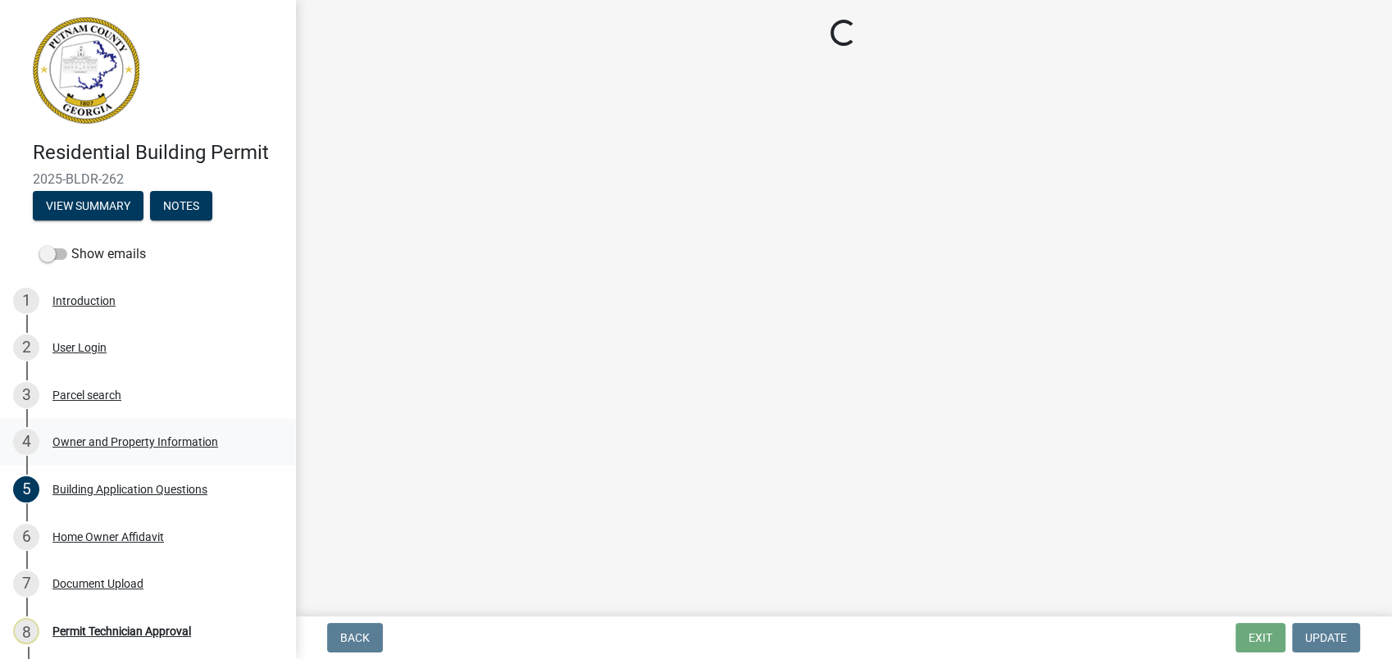
scroll to position [0, 0]
select select "78bfdc44-73ff-456e-a557-d4c99b9c08be"
select select "83394b22-4a11-496c-8e5c-75ade2e72faf"
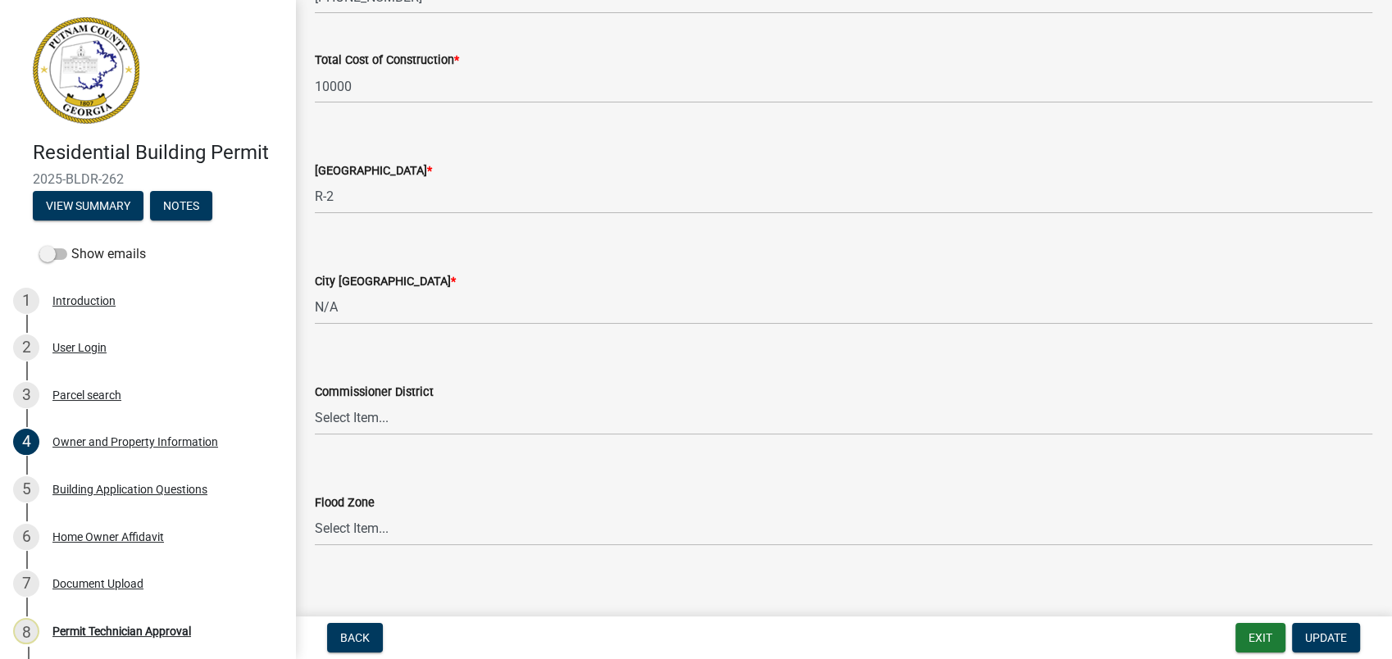
scroll to position [2772, 0]
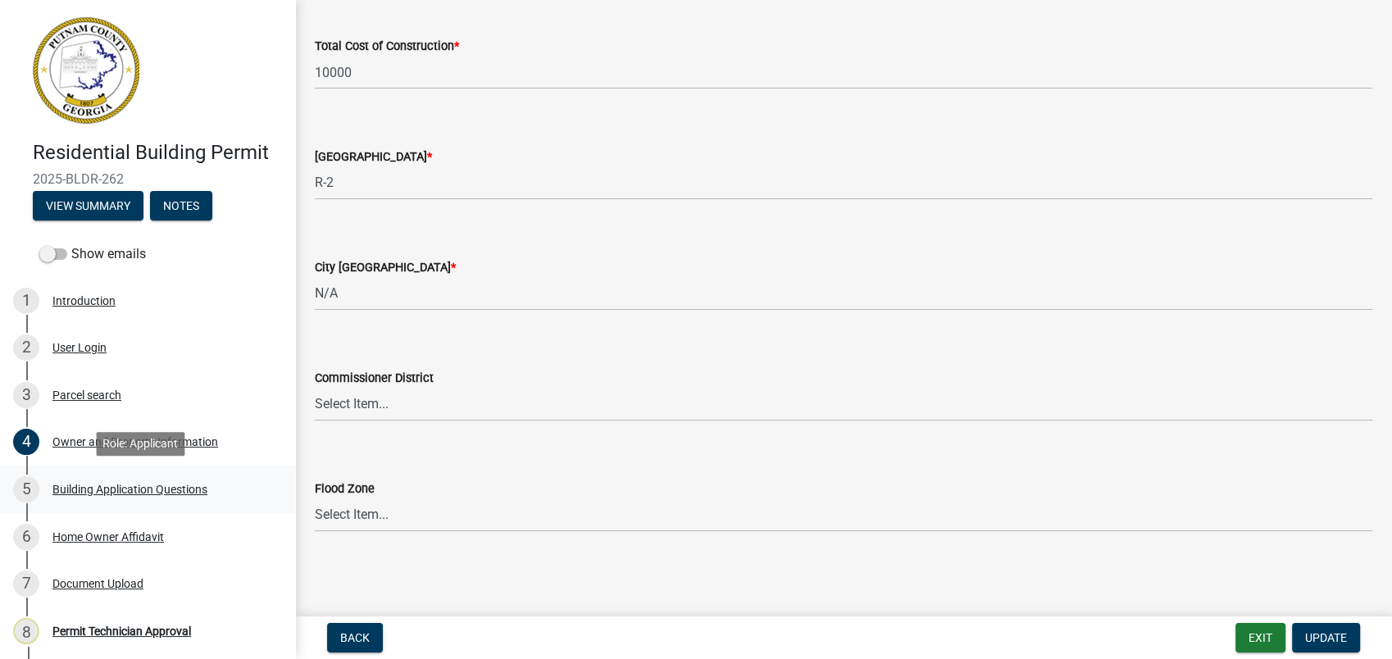
click at [131, 485] on div "Building Application Questions" at bounding box center [129, 489] width 155 height 11
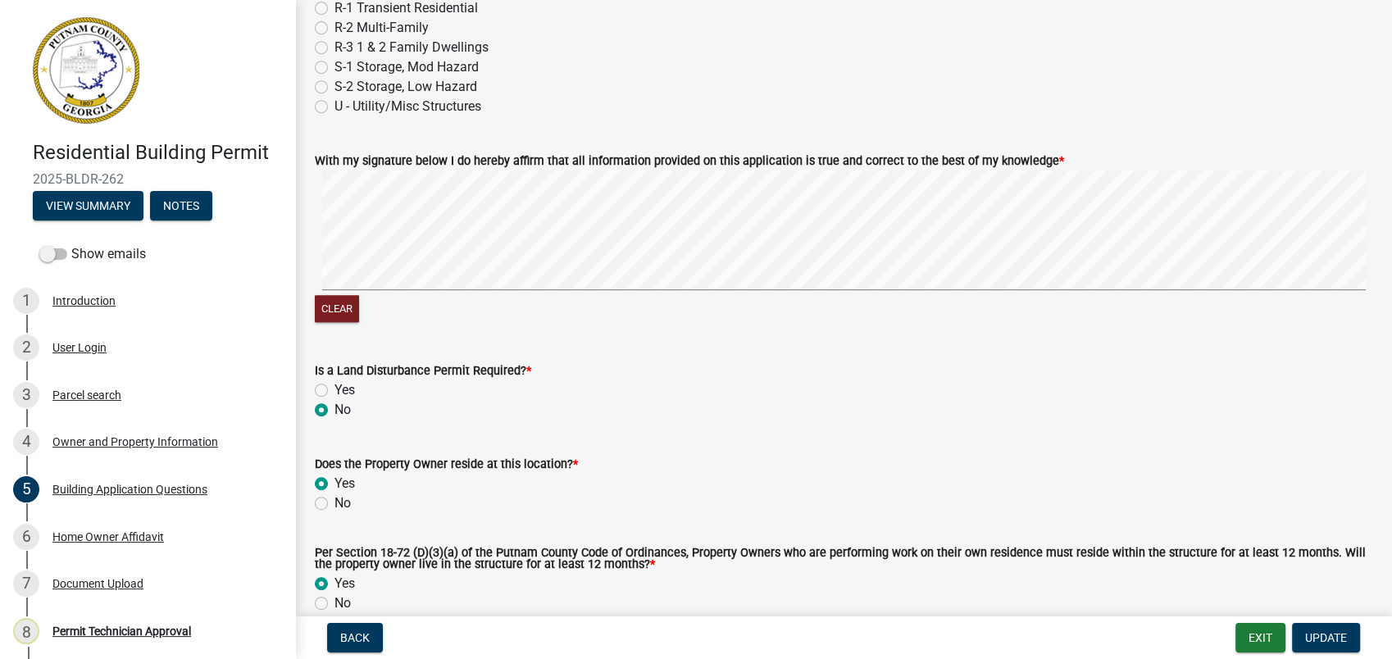
scroll to position [7097, 0]
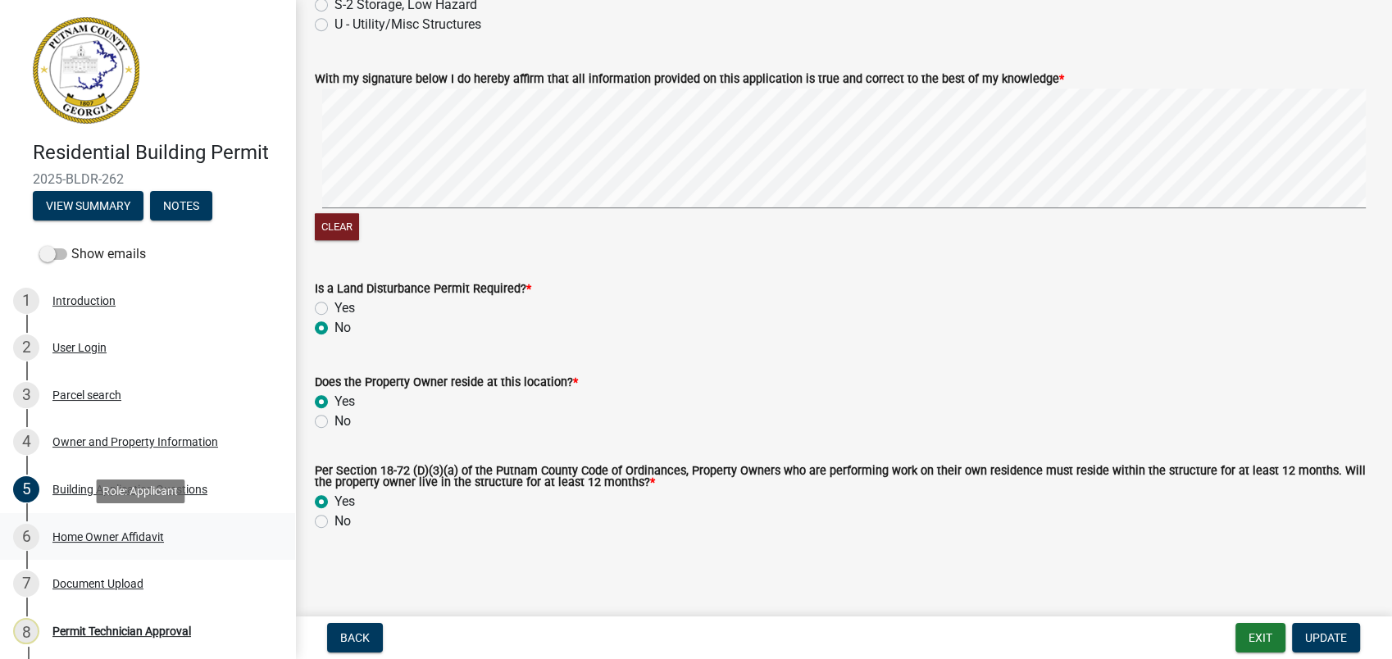
click at [117, 535] on div "Home Owner Affidavit" at bounding box center [107, 536] width 111 height 11
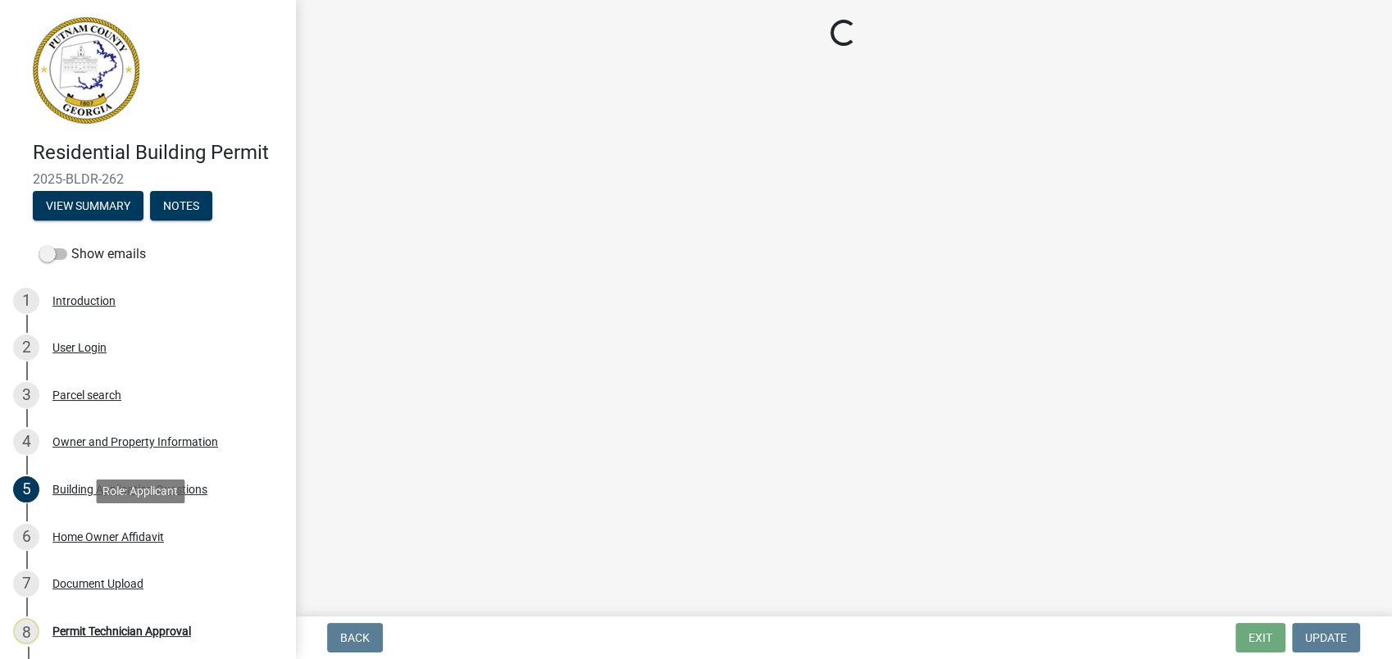
scroll to position [0, 0]
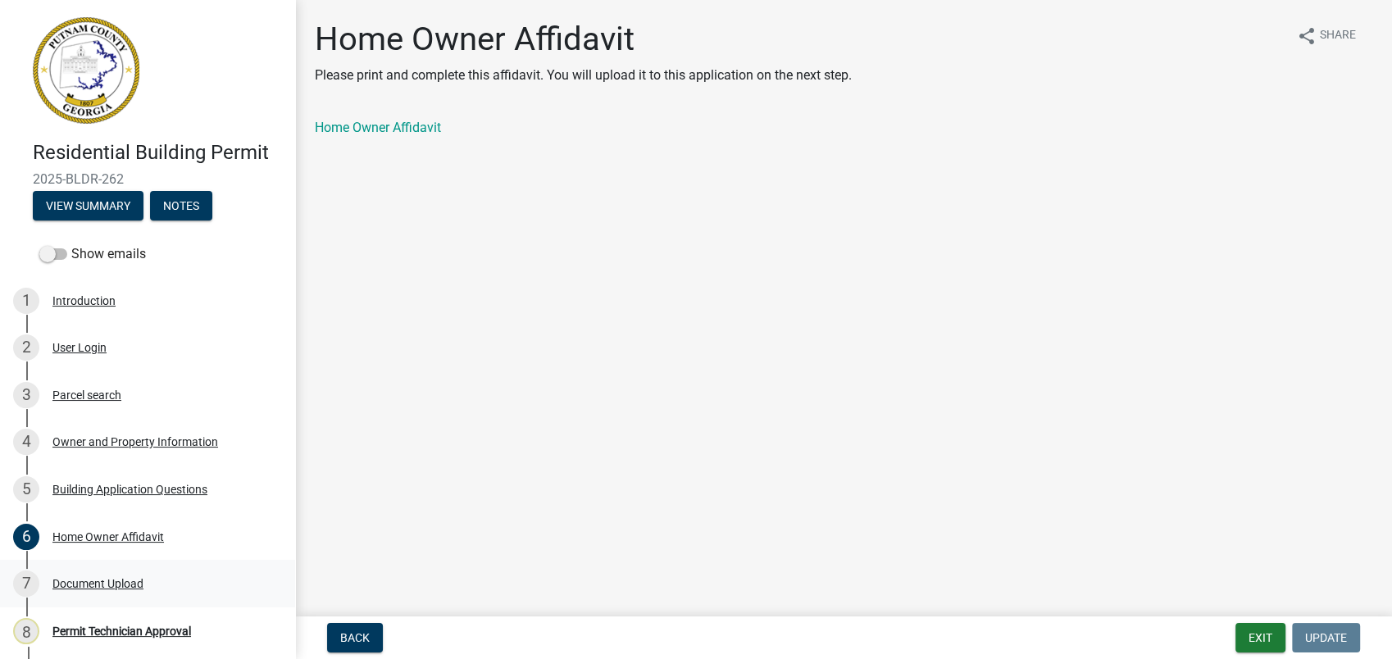
click at [133, 579] on div "Document Upload" at bounding box center [97, 583] width 91 height 11
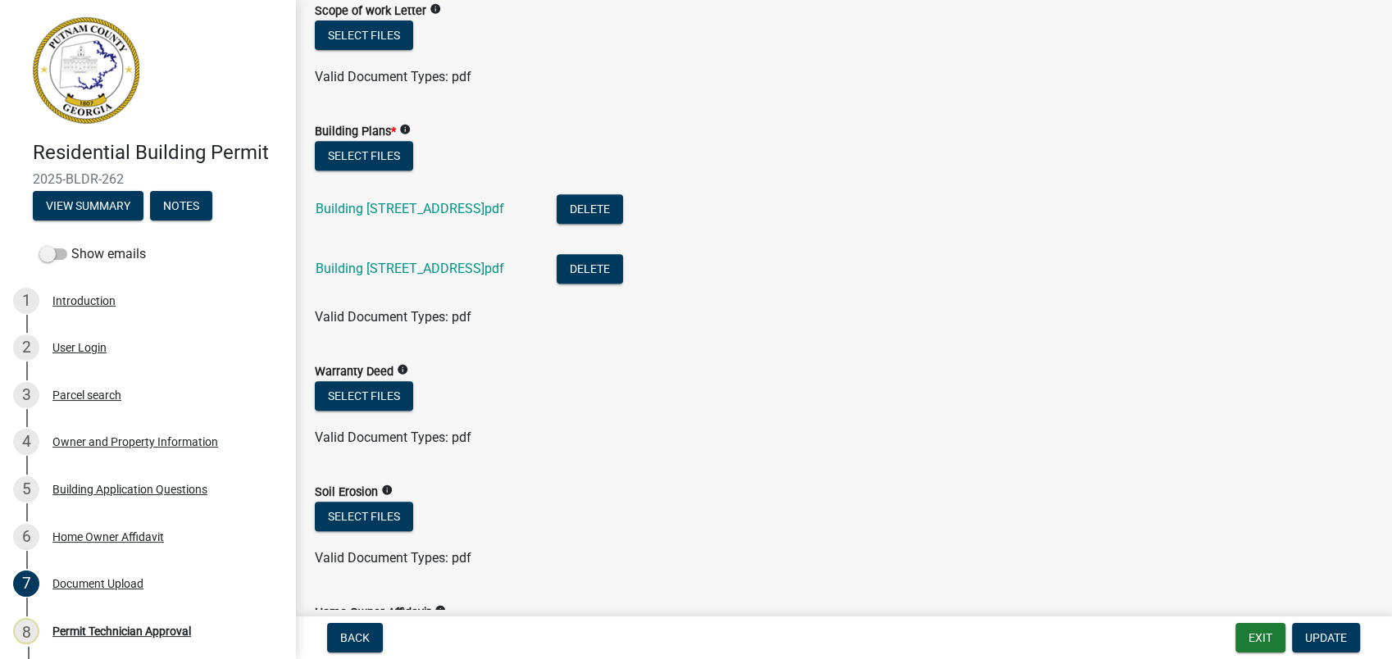
scroll to position [728, 0]
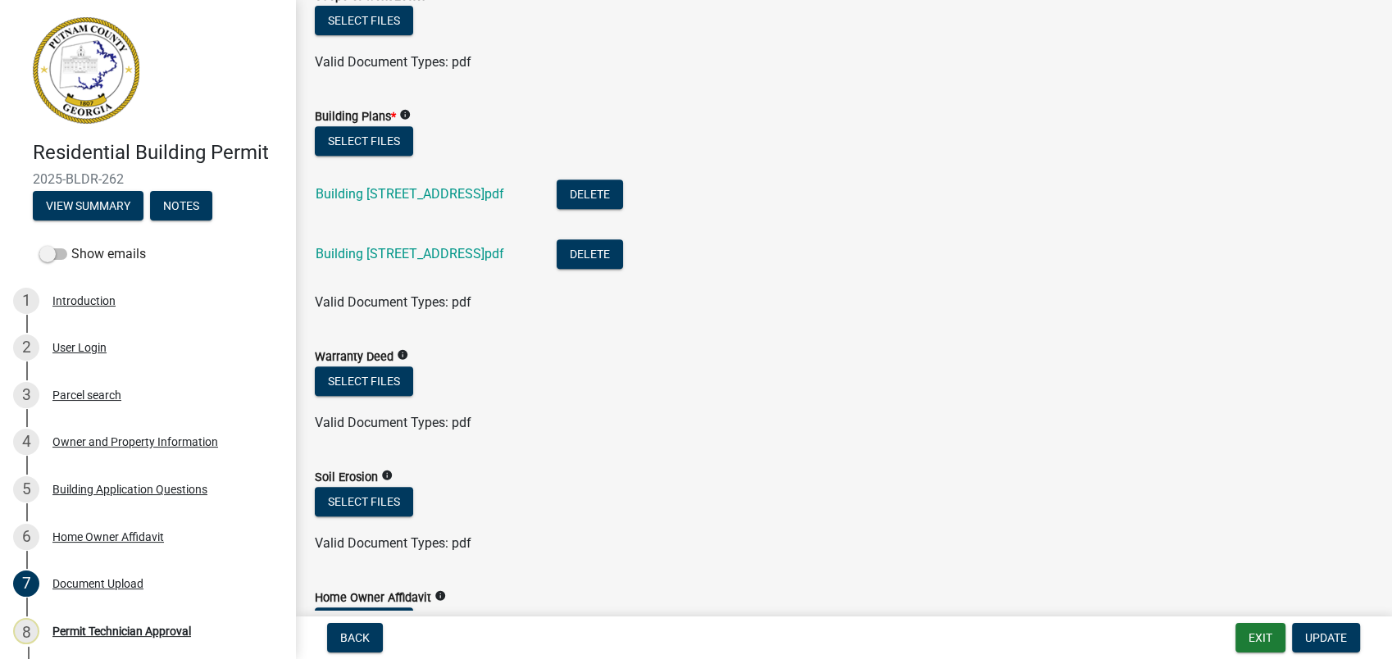
click at [337, 184] on div "Building Plans_909 Crooked Creek Rd.pdf" at bounding box center [423, 197] width 215 height 34
click at [365, 194] on link "Building Plans_909 Crooked Creek Rd.pdf" at bounding box center [410, 194] width 189 height 16
click at [479, 246] on link "Building Plans_909 Crooked Creek Rd_detail.pdf" at bounding box center [410, 254] width 189 height 16
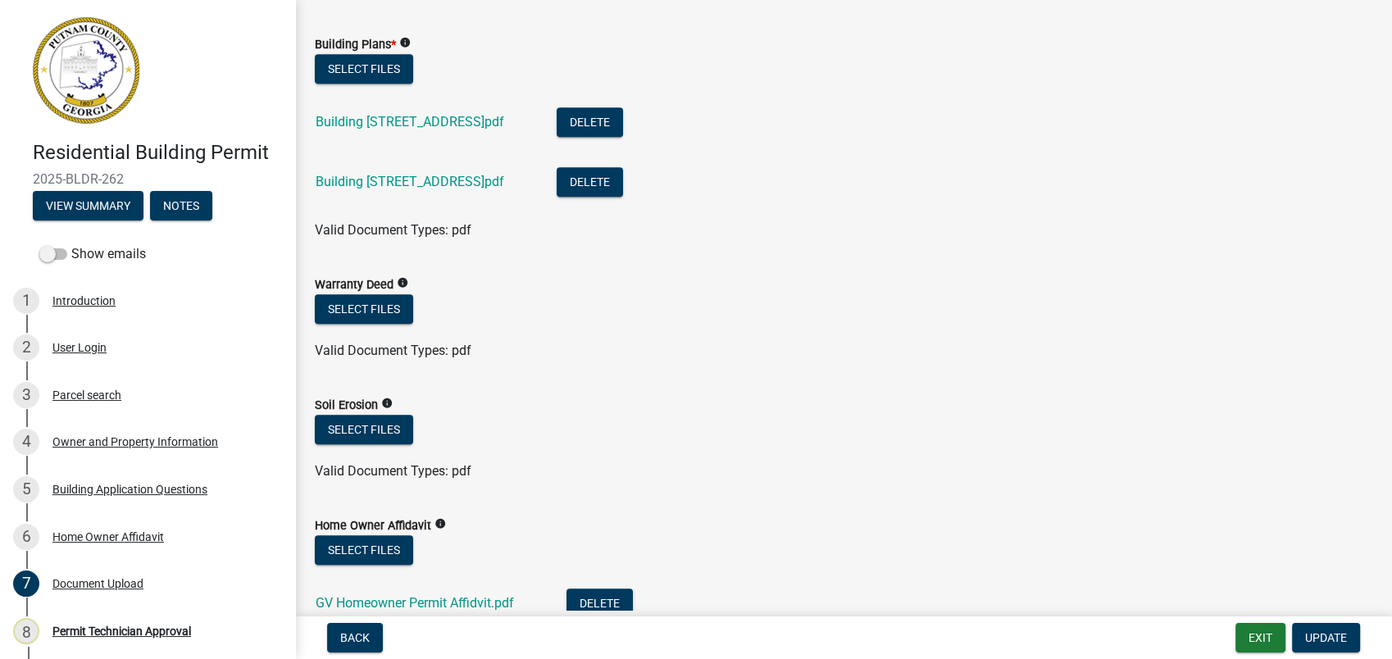
scroll to position [911, 0]
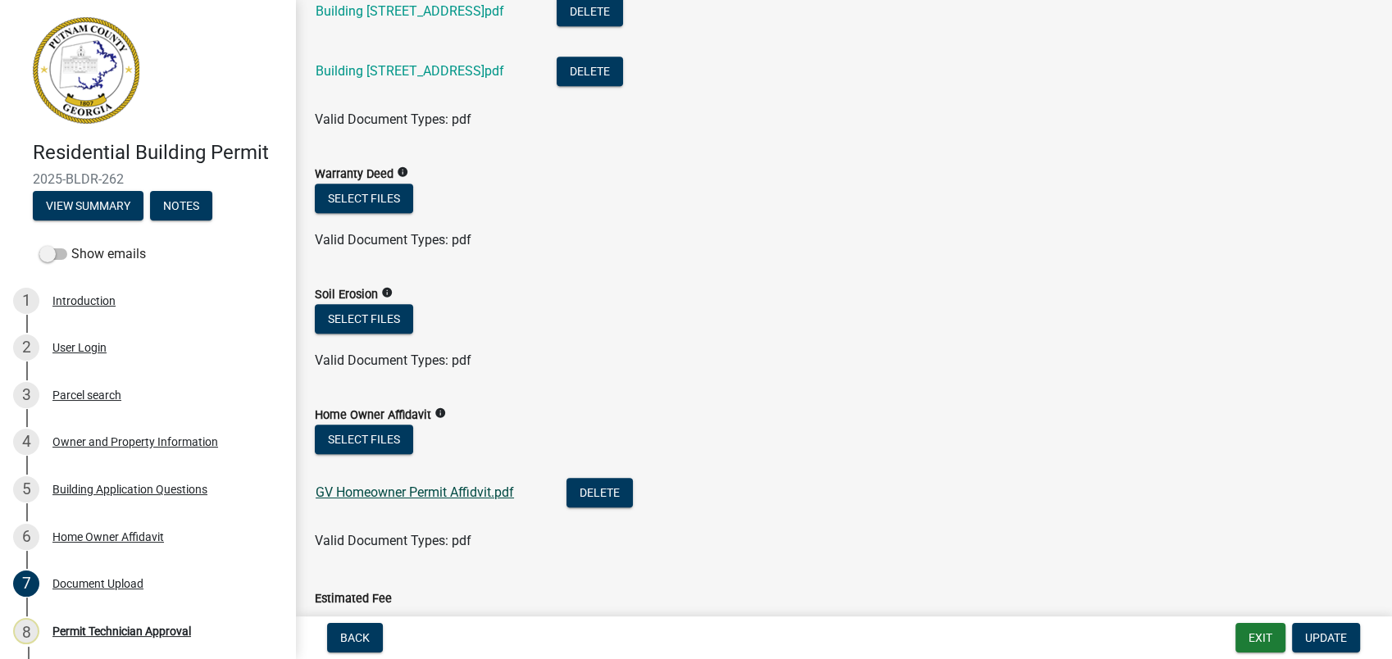
click at [408, 489] on link "GV Homeowner Permit Affidvit.pdf" at bounding box center [415, 493] width 198 height 16
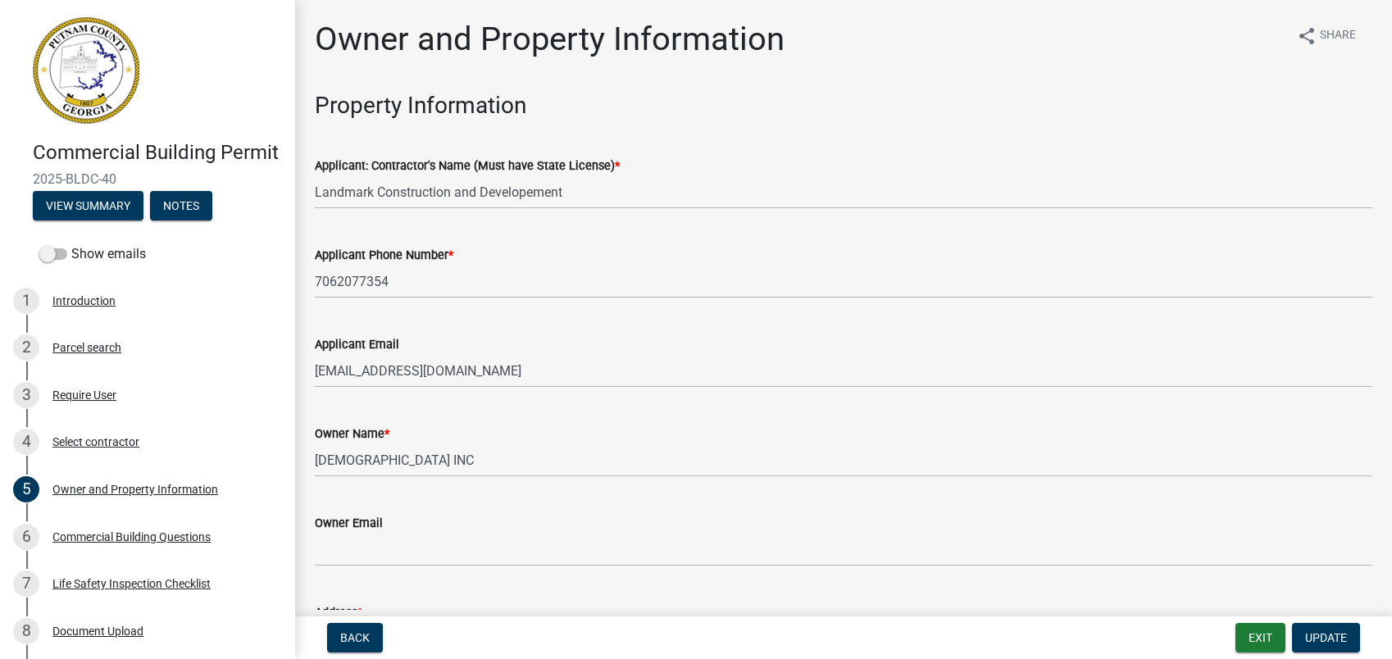
select select "a11fa51f-b34d-496b-ab35-5fd1b53a4648"
select select "83394b22-4a11-496c-8e5c-75ade2e72faf"
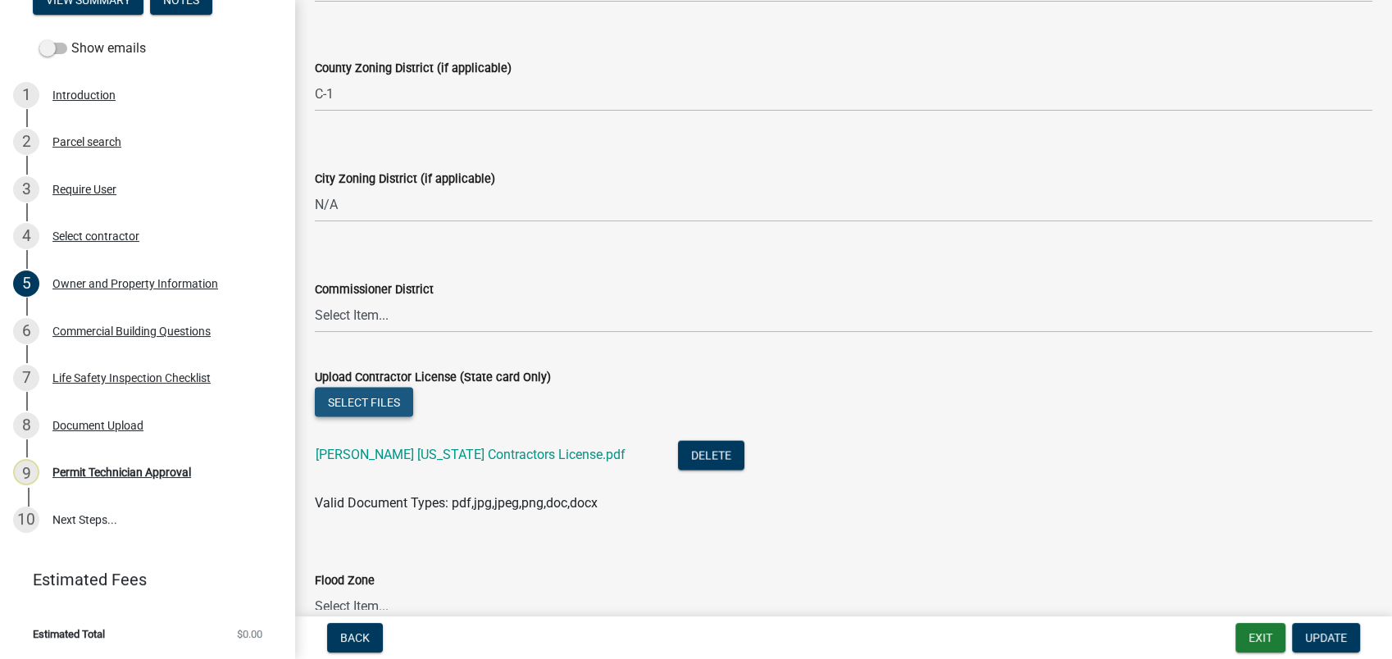
click at [340, 388] on button "Select files" at bounding box center [364, 402] width 98 height 30
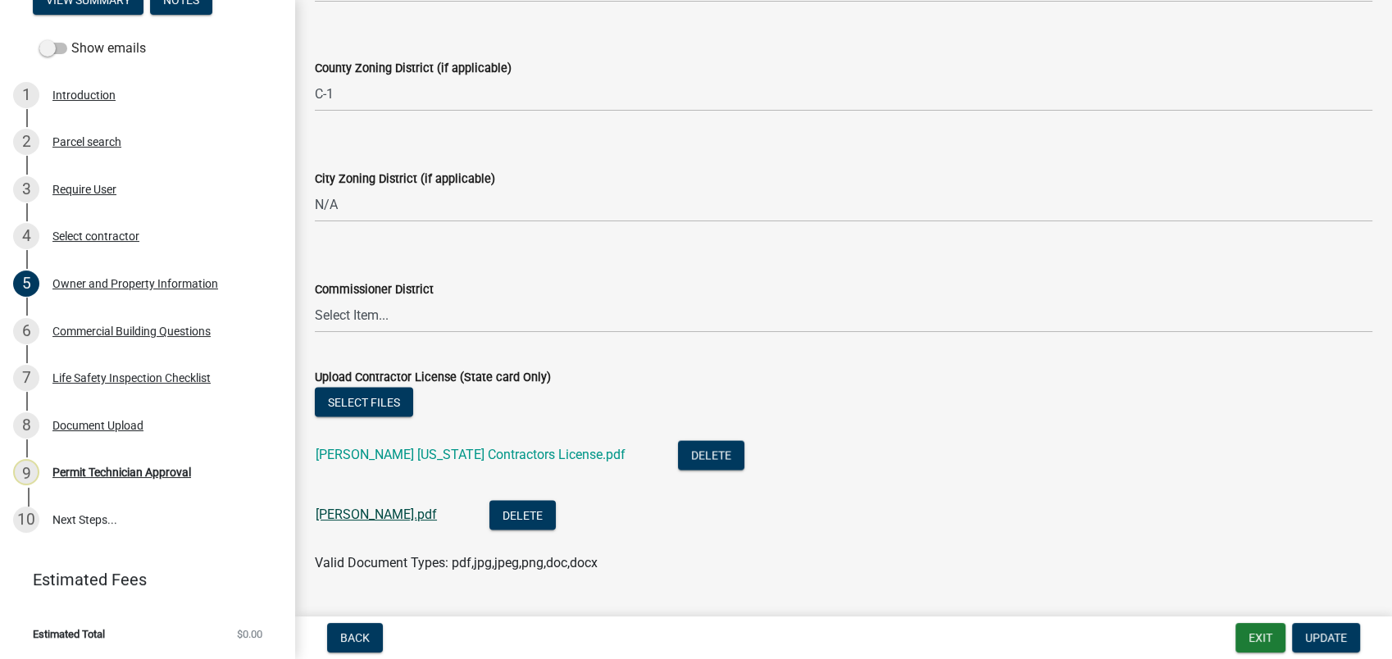
click at [345, 513] on link "Brandon Scott Burgess_.pdf" at bounding box center [376, 515] width 121 height 16
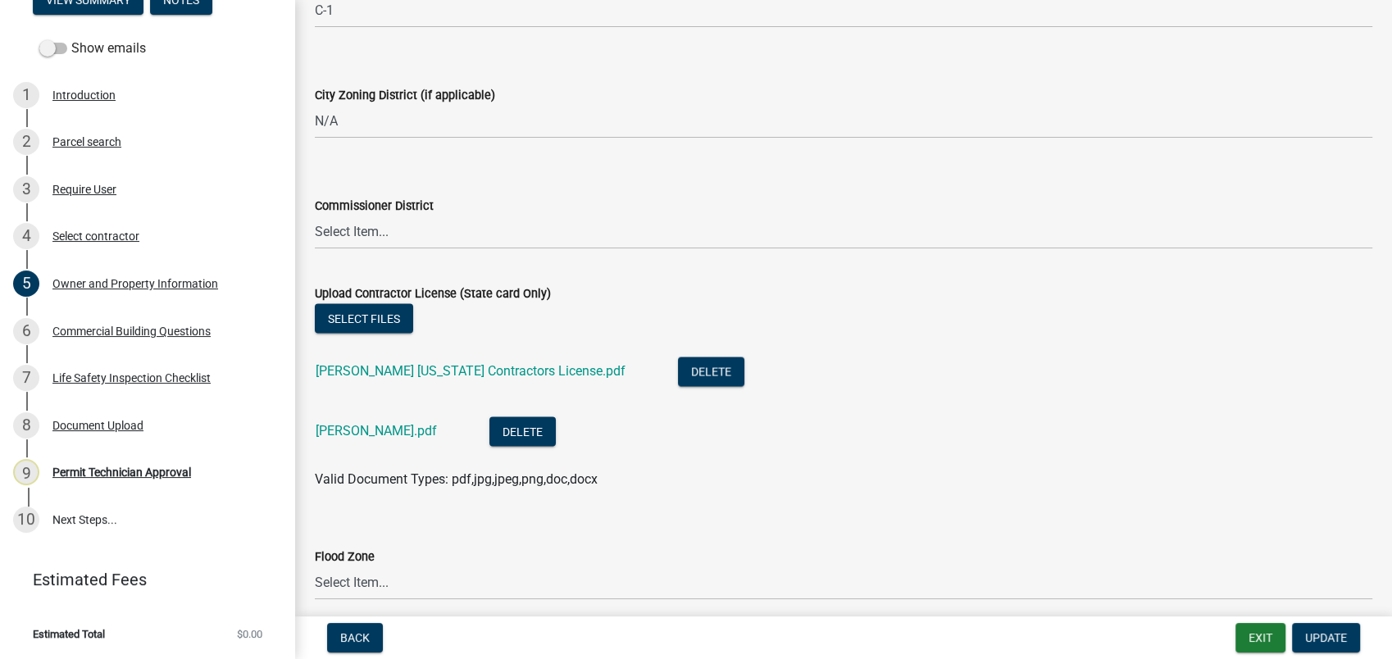
scroll to position [3021, 0]
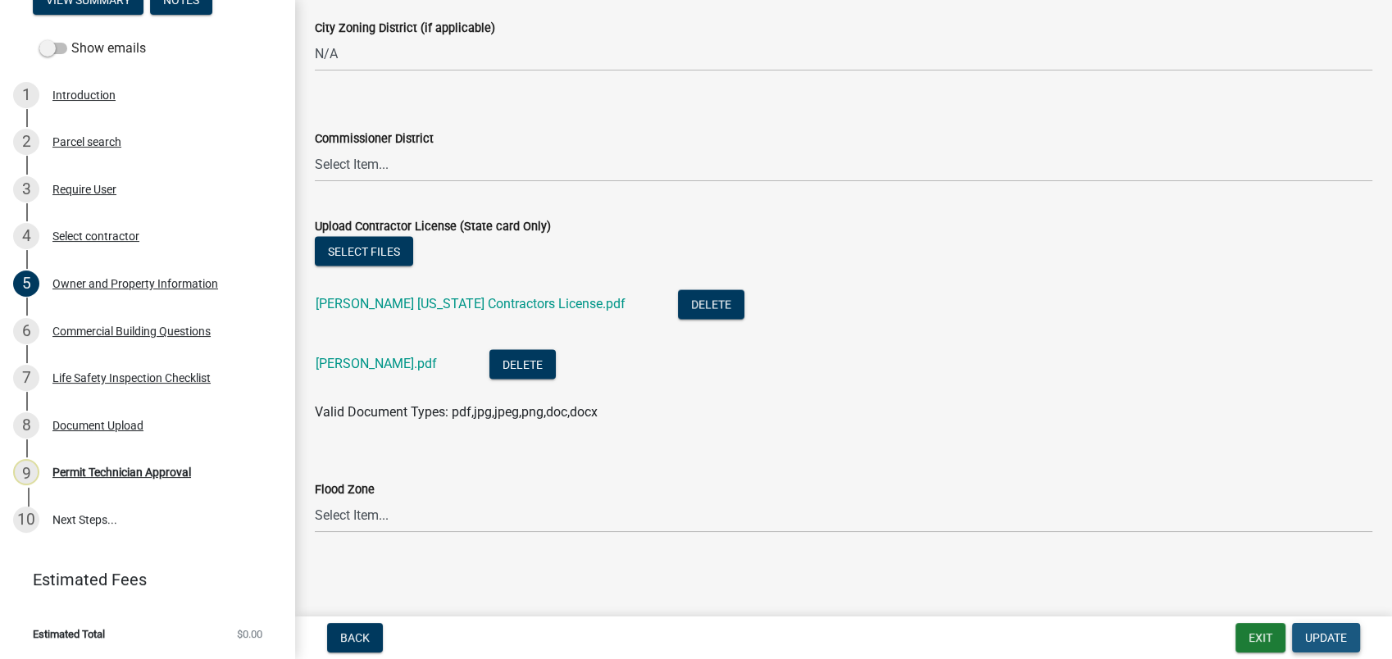
click at [1305, 636] on span "Update" at bounding box center [1326, 637] width 42 height 13
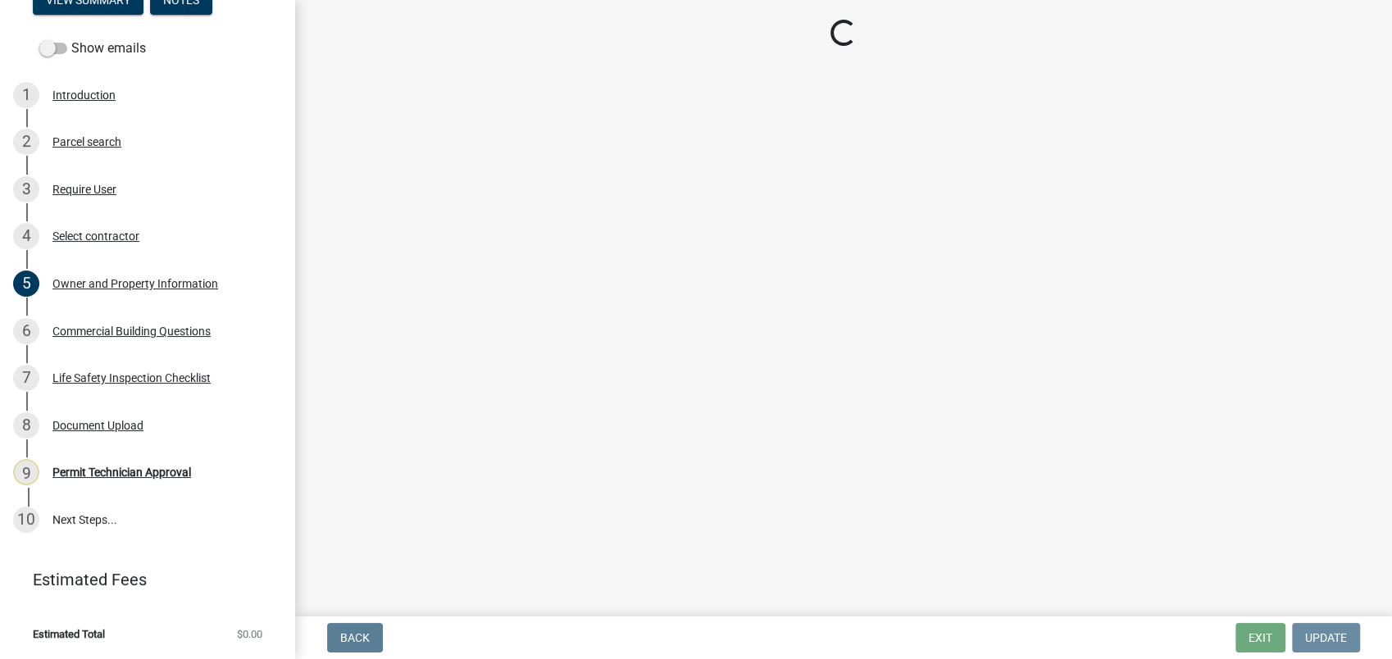
scroll to position [0, 0]
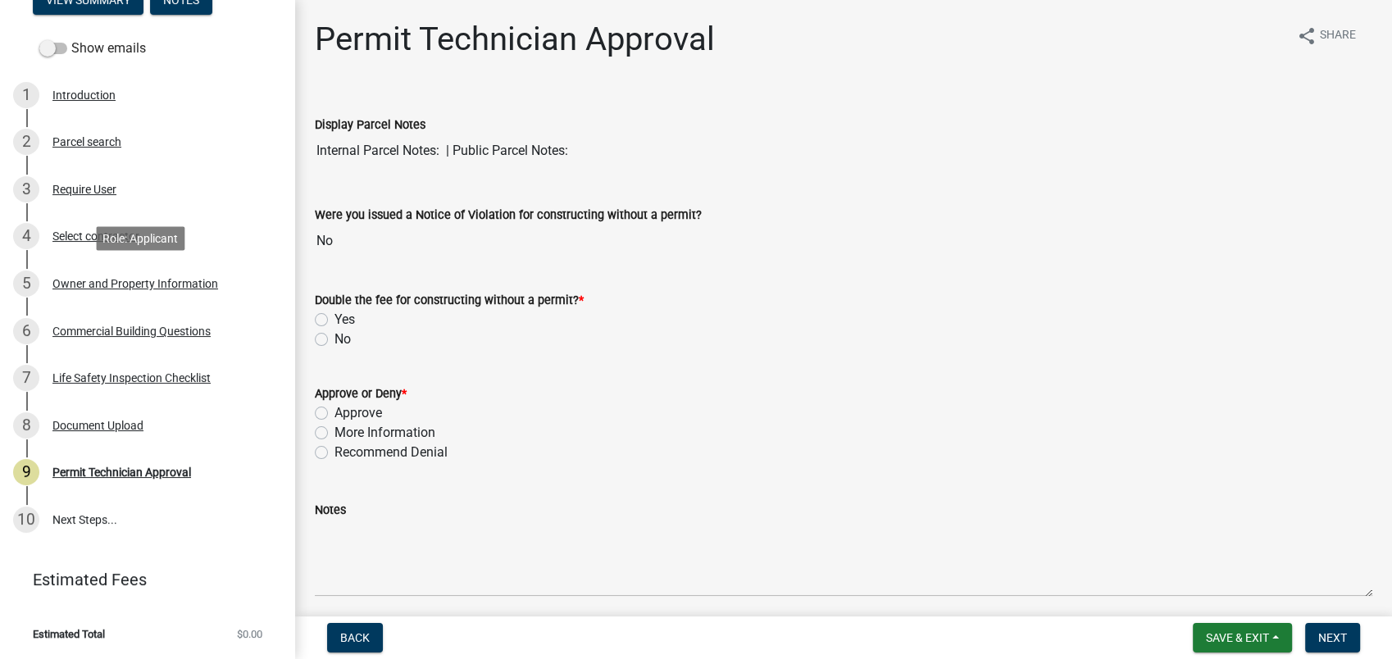
click at [108, 275] on div "5 Owner and Property Information" at bounding box center [141, 284] width 256 height 26
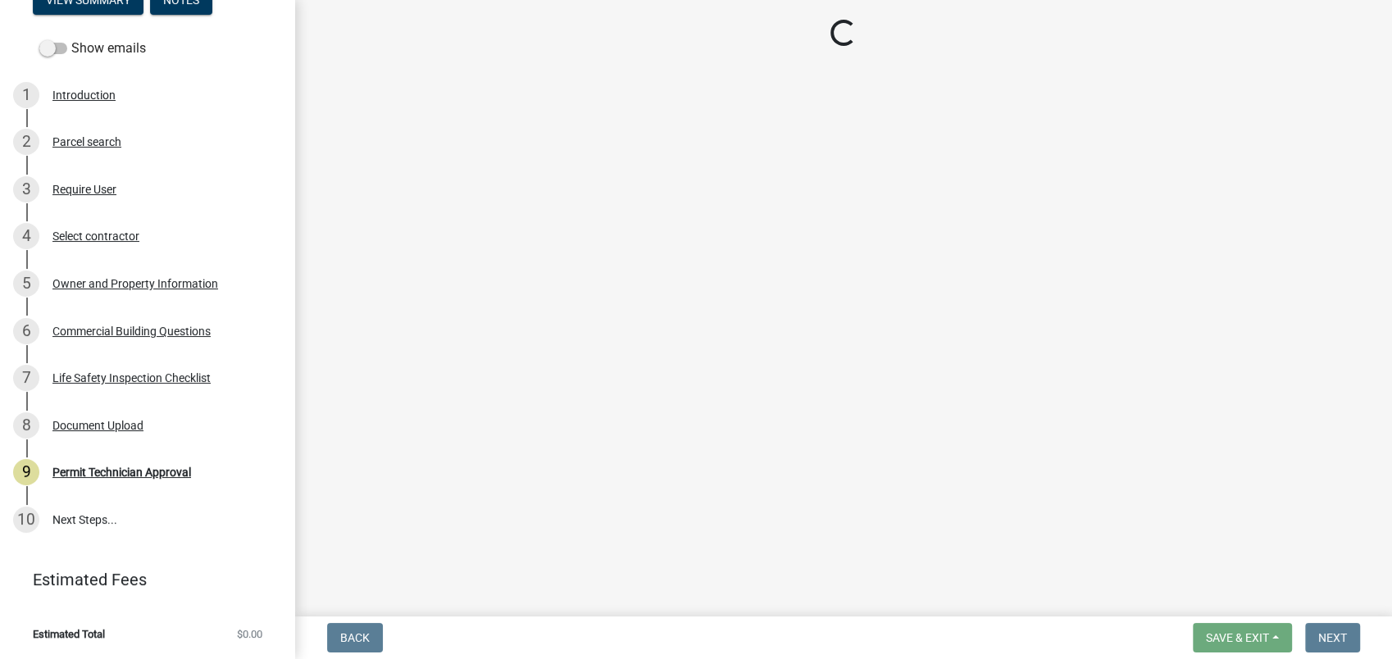
select select "a11fa51f-b34d-496b-ab35-5fd1b53a4648"
select select "83394b22-4a11-496c-8e5c-75ade2e72faf"
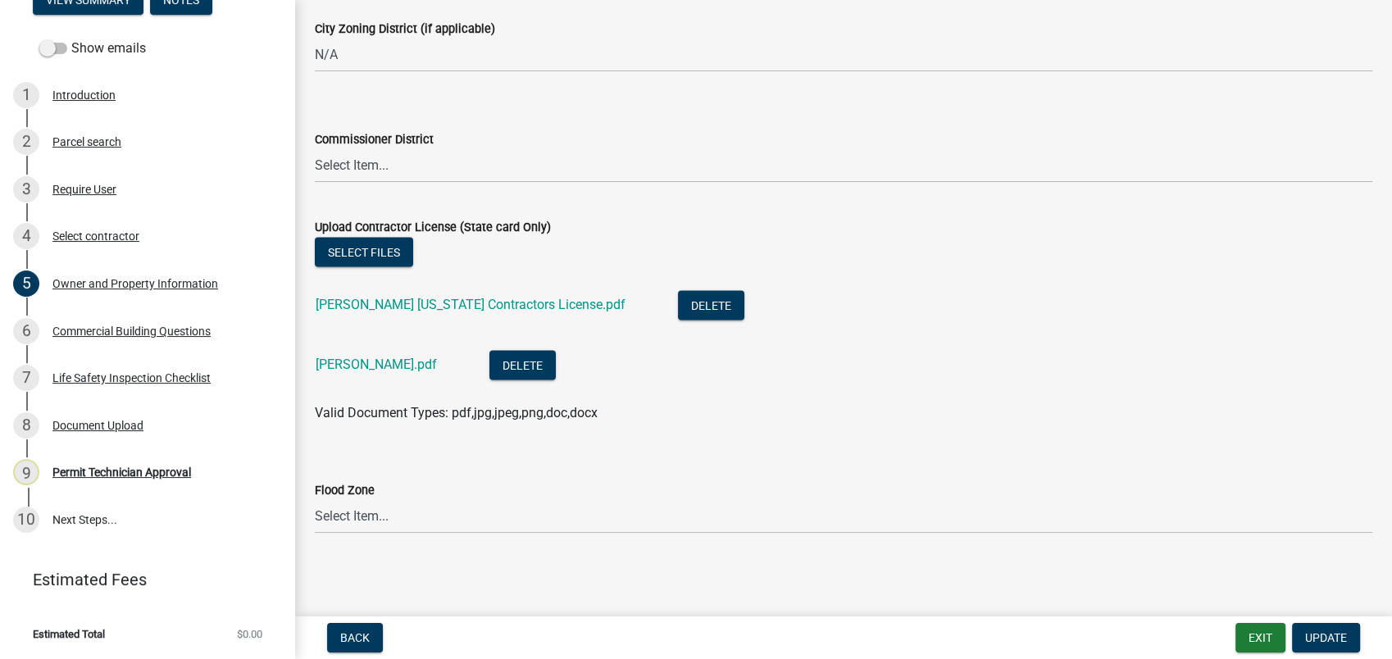
scroll to position [3021, 0]
click at [1335, 639] on span "Update" at bounding box center [1326, 637] width 42 height 13
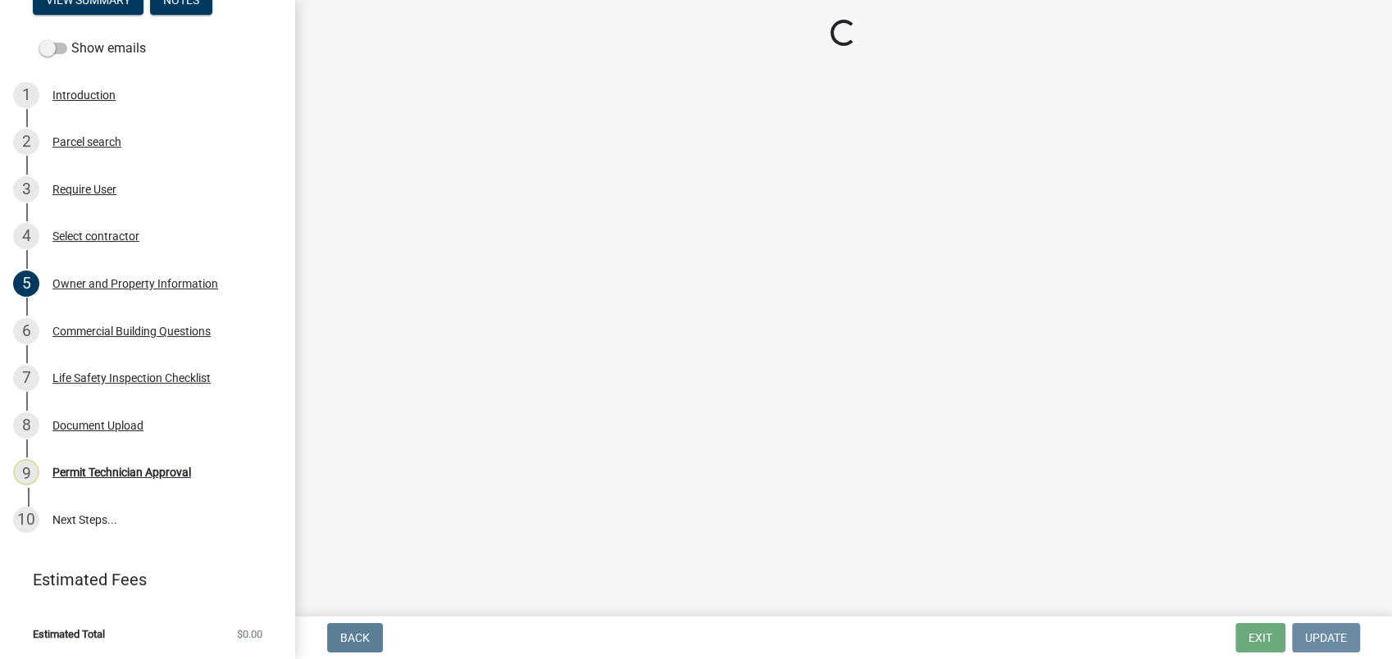
scroll to position [0, 0]
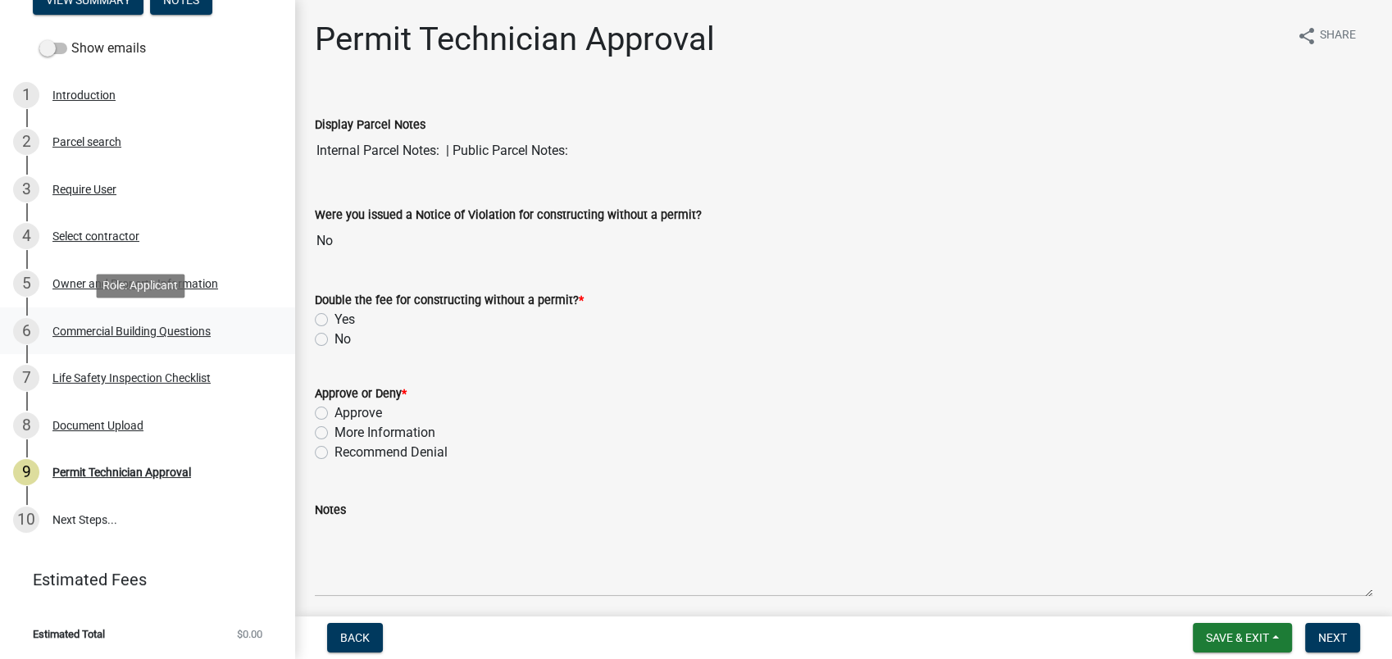
click at [157, 329] on div "Commercial Building Questions" at bounding box center [131, 330] width 158 height 11
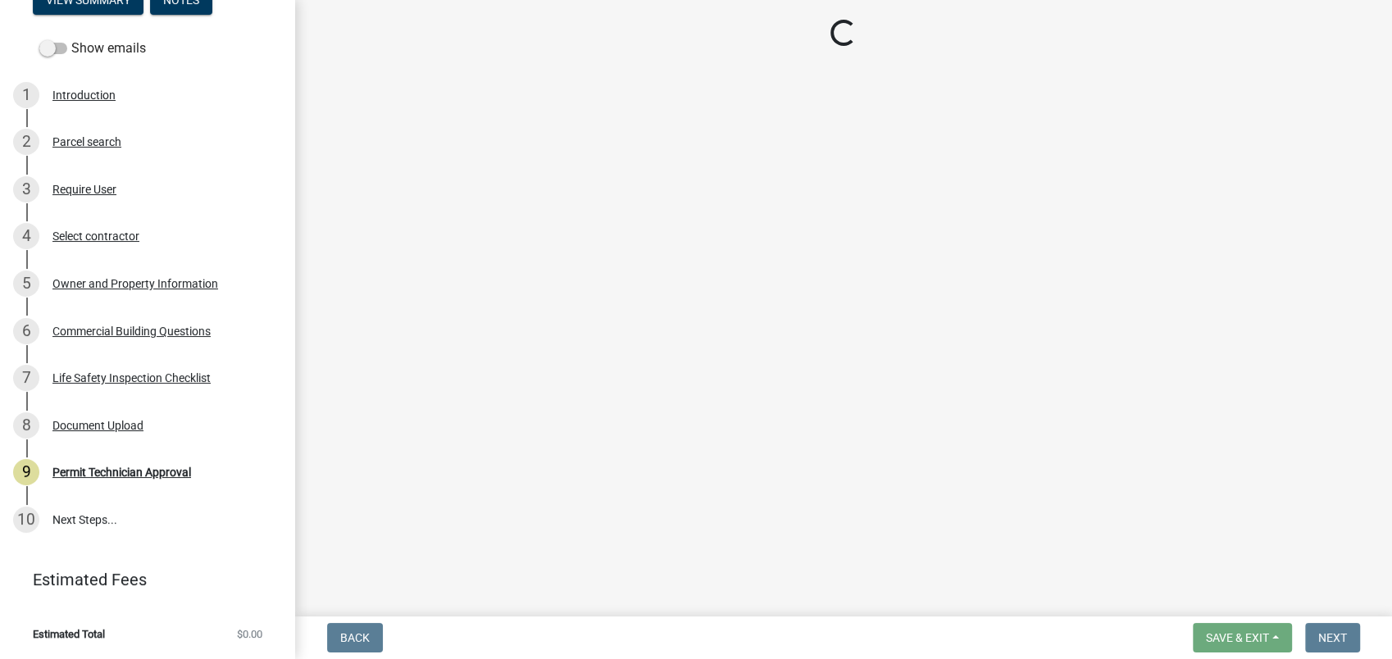
select select "155bde1f-a9b3-4c5e-98e9-3451148566a6"
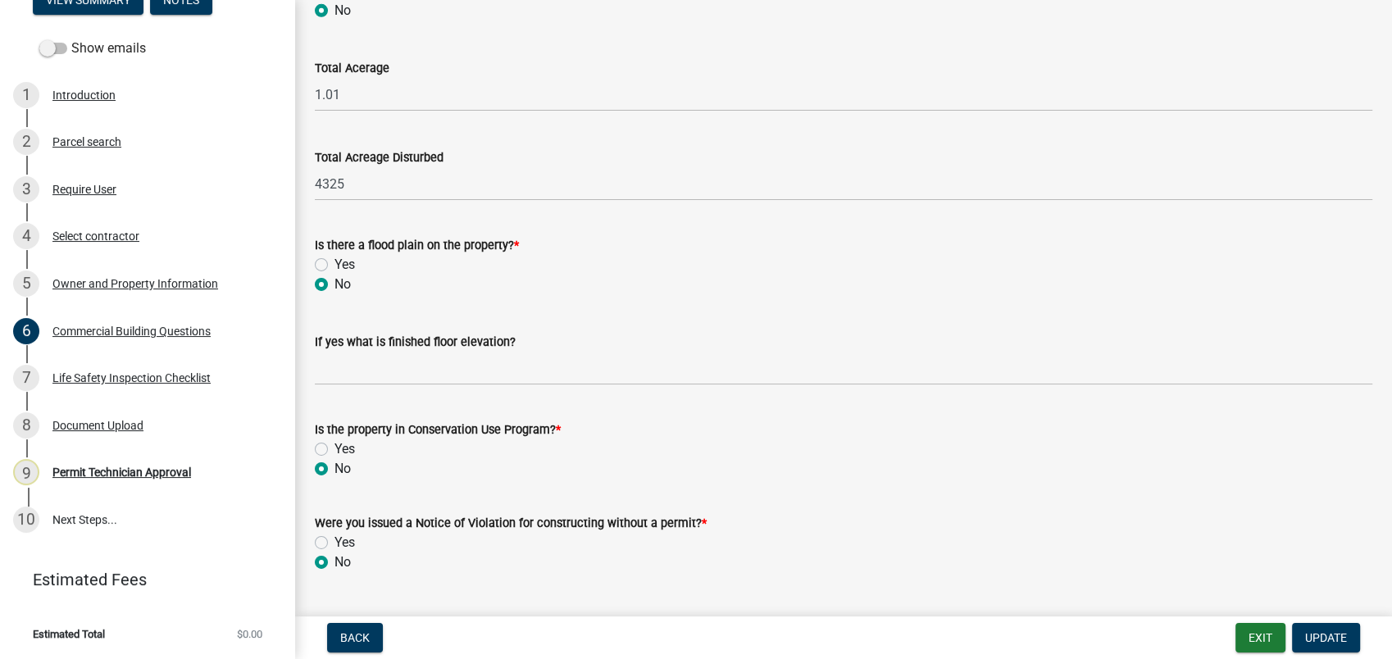
scroll to position [5436, 0]
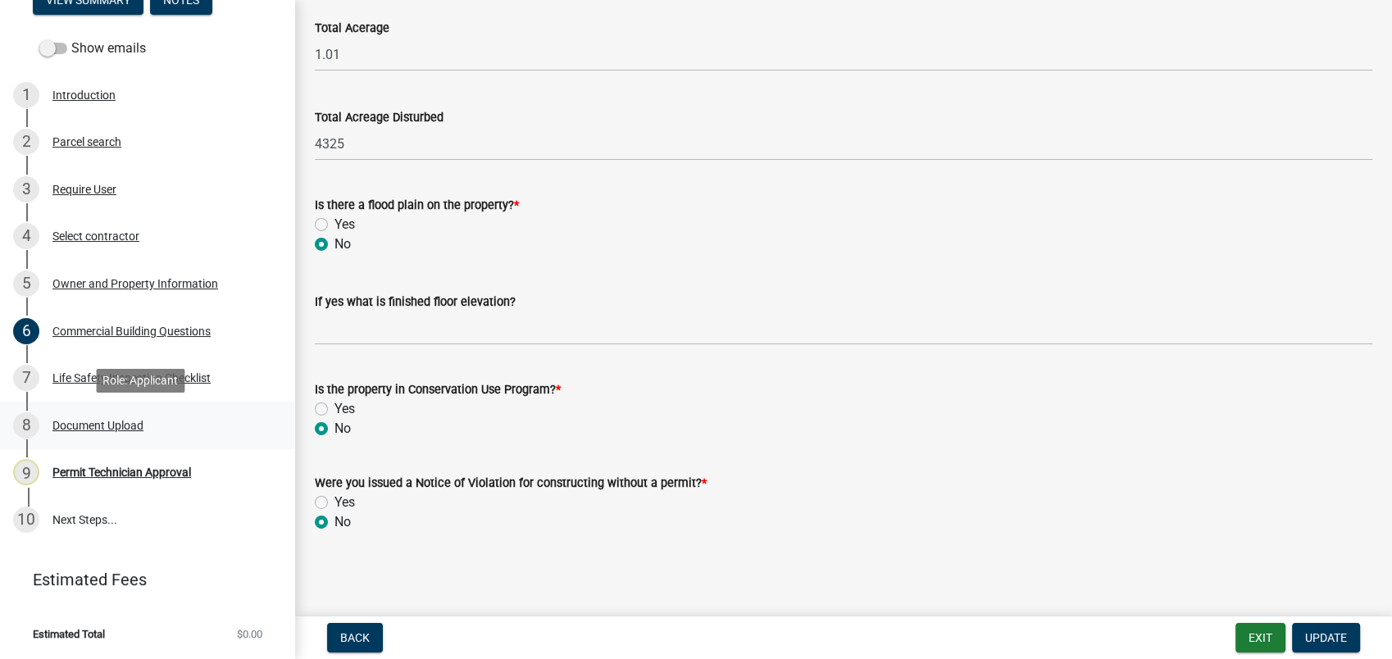
click at [120, 421] on div "Document Upload" at bounding box center [97, 425] width 91 height 11
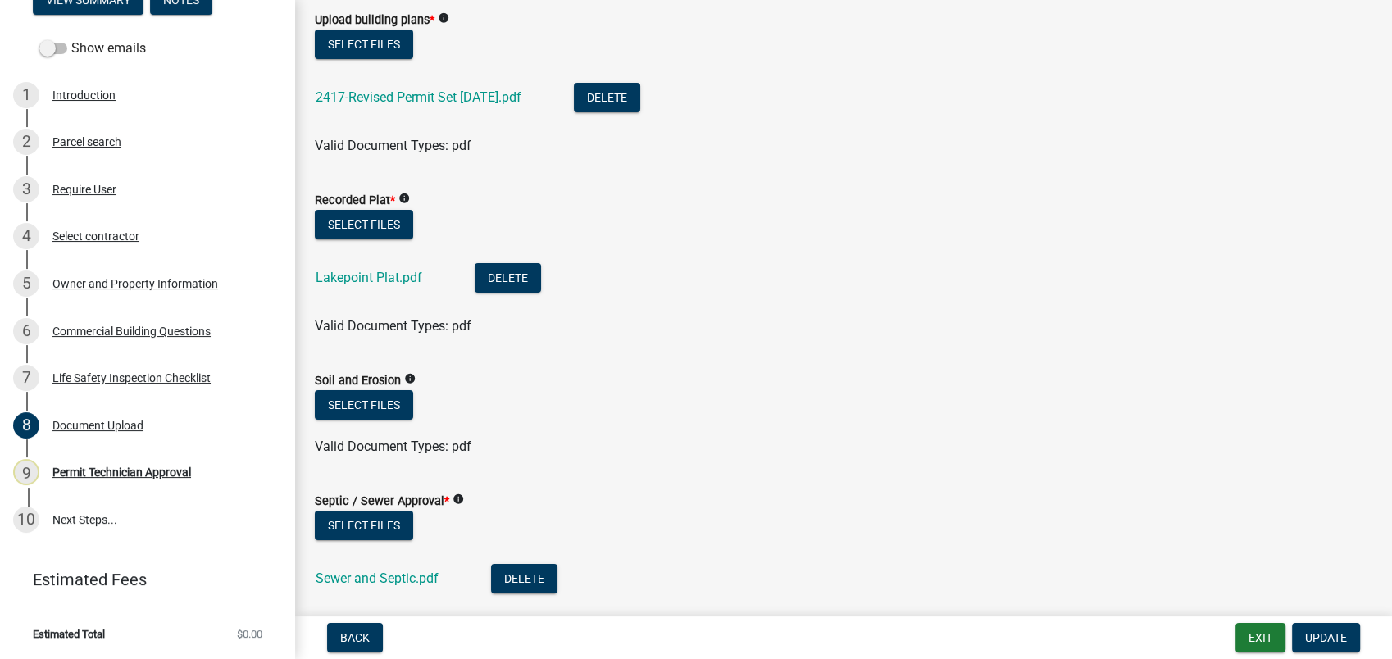
scroll to position [91, 0]
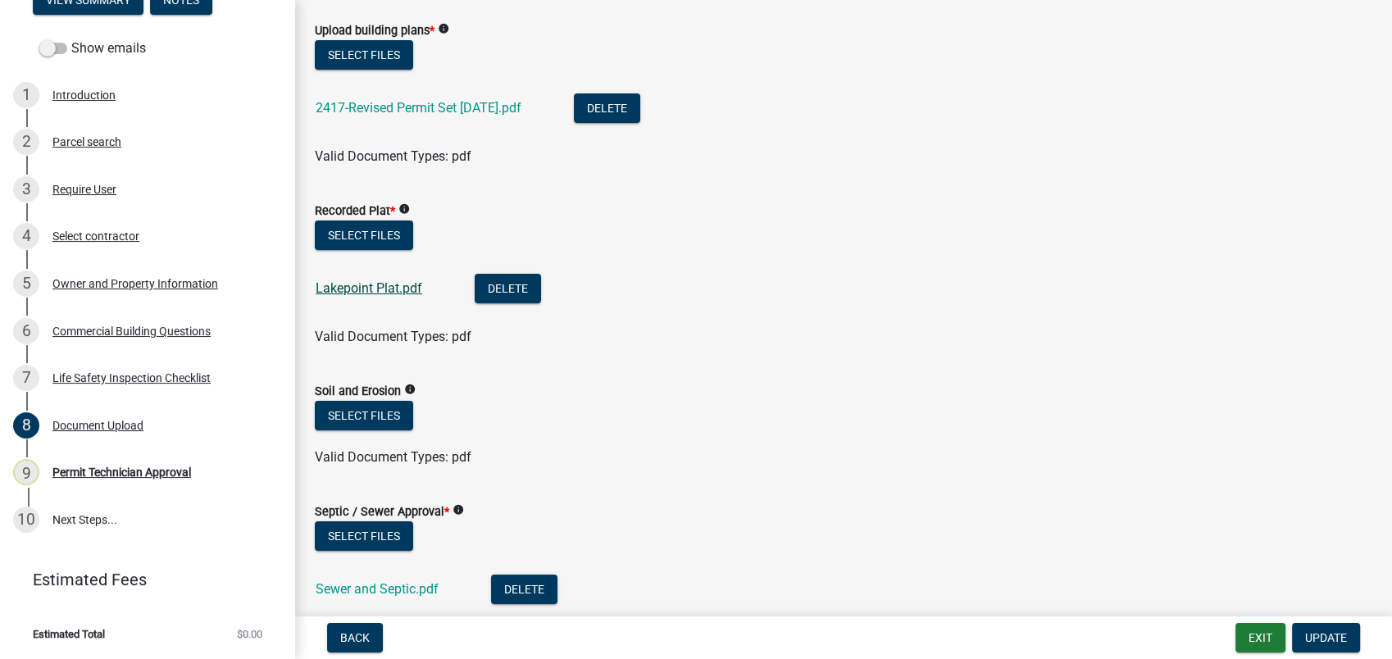
click at [388, 284] on link "Lakepoint Plat.pdf" at bounding box center [369, 288] width 107 height 16
click at [366, 233] on button "Select files" at bounding box center [364, 236] width 98 height 30
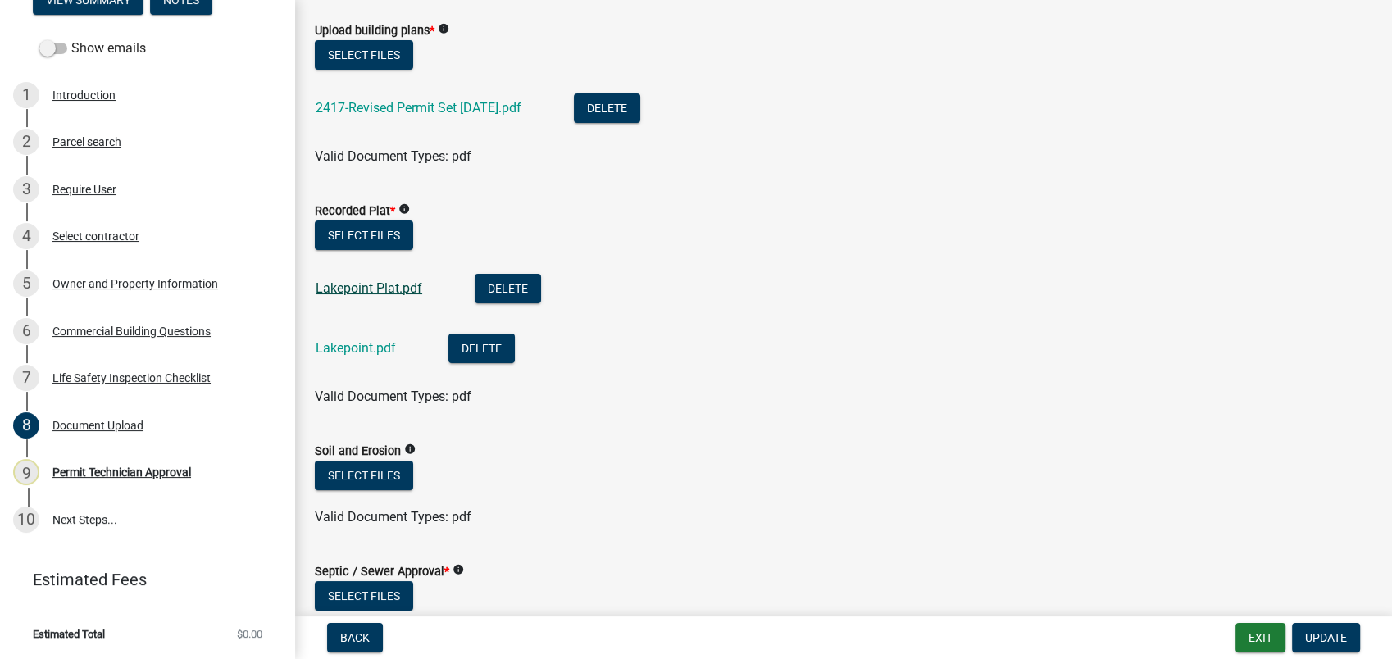
click at [369, 295] on link "Lakepoint Plat.pdf" at bounding box center [369, 288] width 107 height 16
click at [326, 343] on link "Lakepoint.pdf" at bounding box center [356, 348] width 80 height 16
click at [357, 289] on link "Lakepoint Plat.pdf" at bounding box center [369, 288] width 107 height 16
click at [376, 239] on button "Select files" at bounding box center [364, 236] width 98 height 30
click at [367, 226] on button "Select files" at bounding box center [364, 236] width 98 height 30
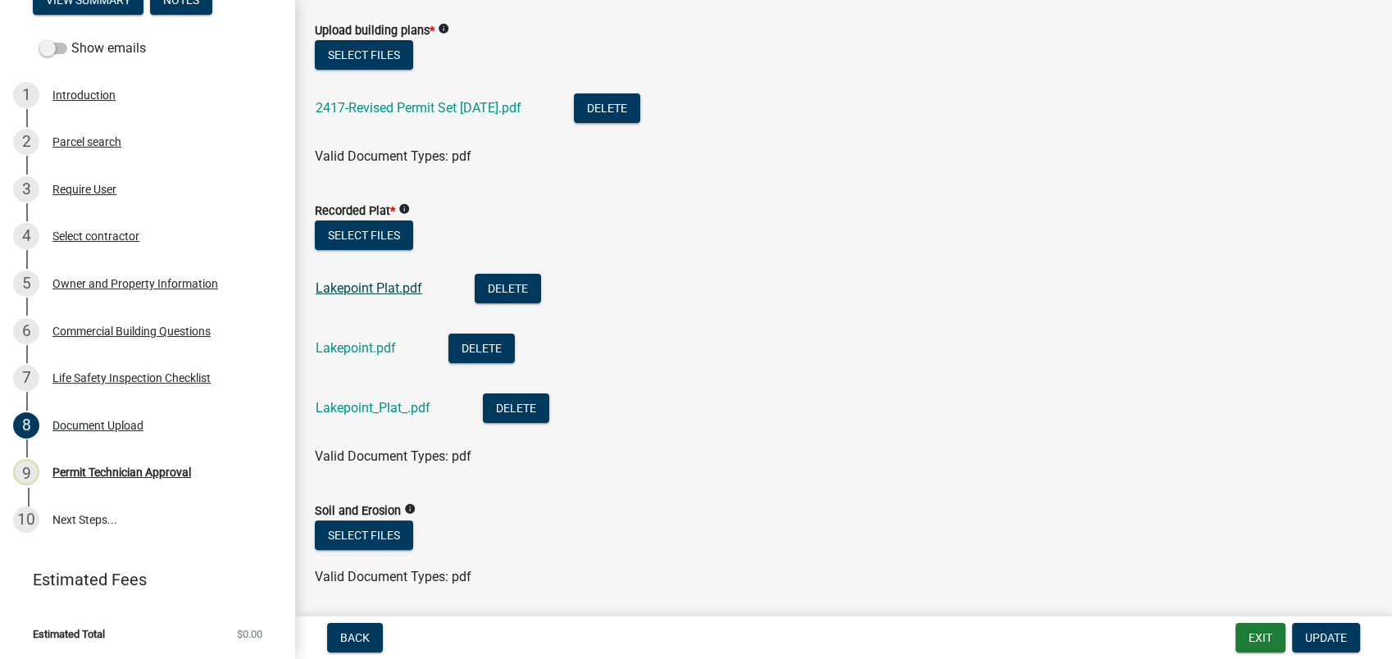
click at [336, 282] on link "Lakepoint Plat.pdf" at bounding box center [369, 288] width 107 height 16
click at [368, 348] on link "Lakepoint.pdf" at bounding box center [356, 348] width 80 height 16
click at [352, 406] on link "Lakepoint_Plat_.pdf" at bounding box center [373, 408] width 115 height 16
click at [507, 292] on button "Delete" at bounding box center [508, 289] width 66 height 30
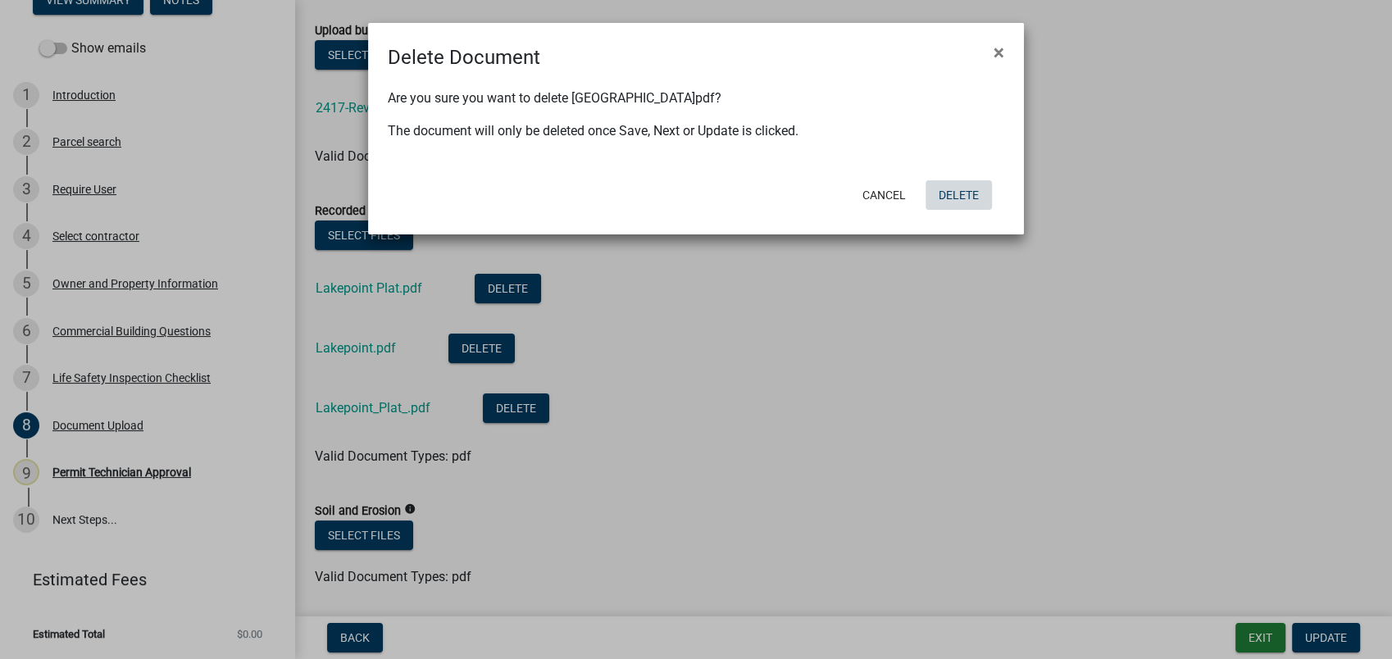
click at [967, 194] on button "Delete" at bounding box center [959, 195] width 66 height 30
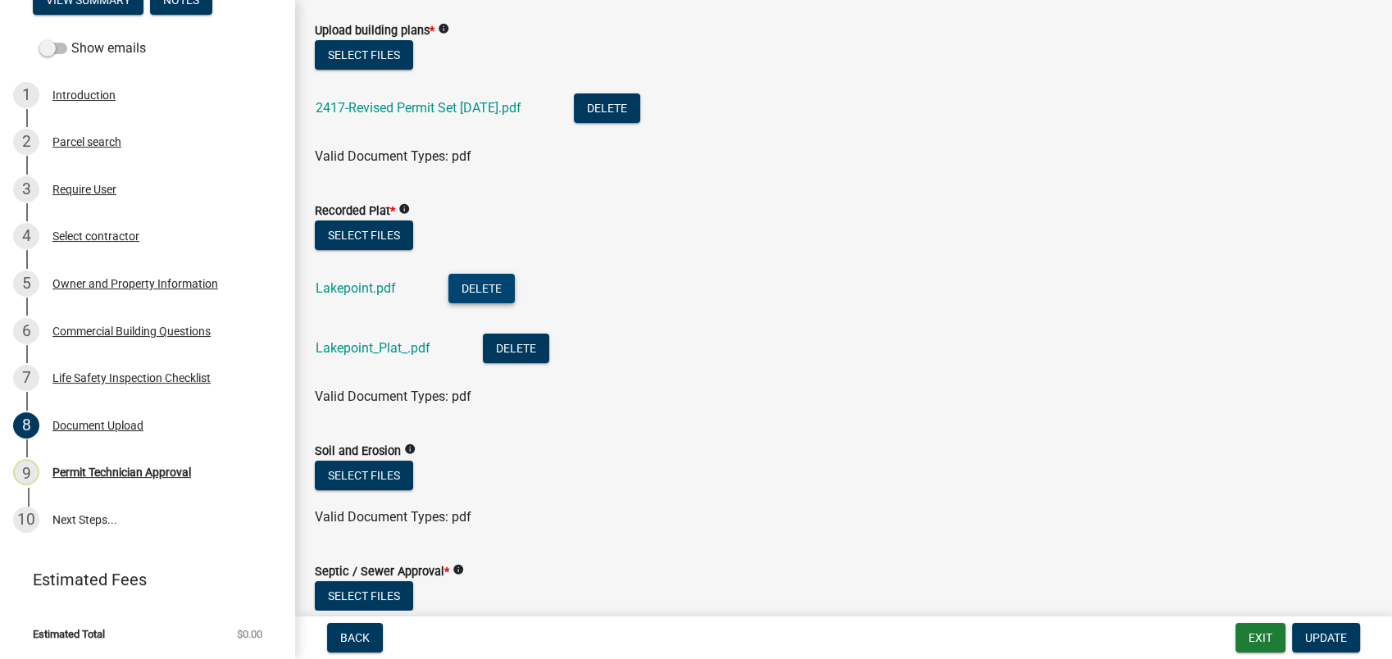
click at [457, 284] on button "Delete" at bounding box center [481, 289] width 66 height 30
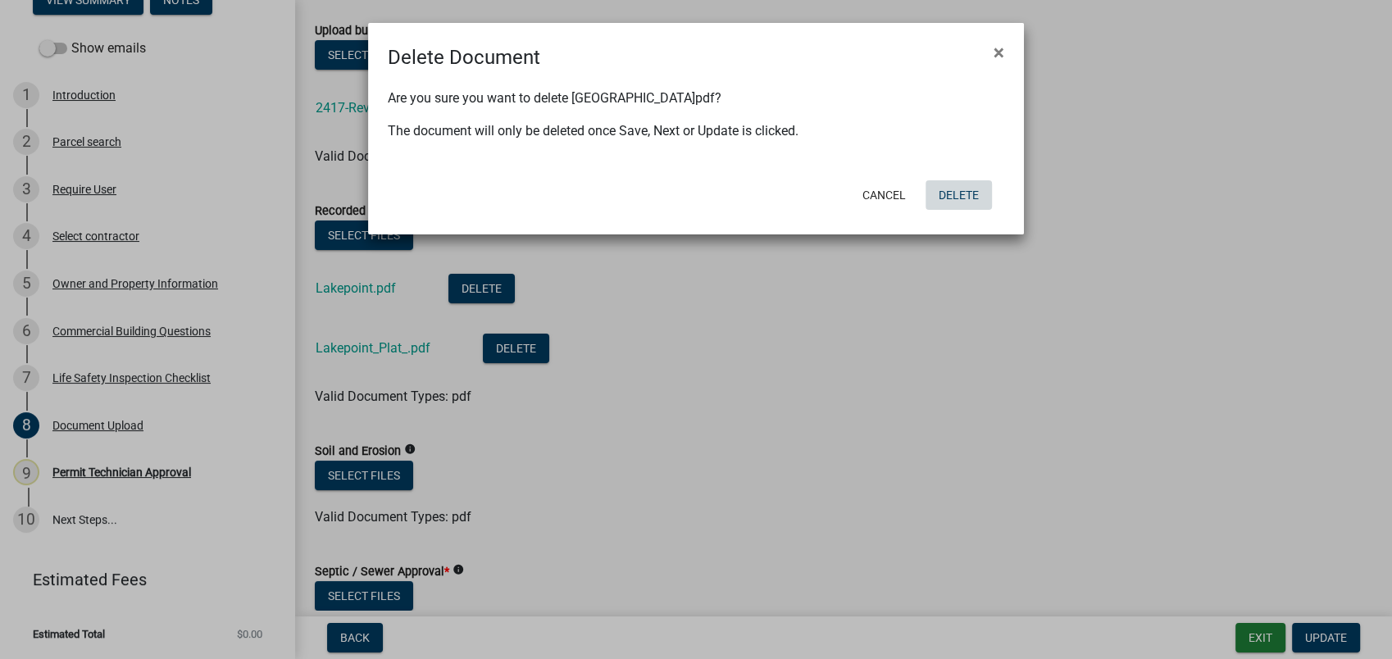
click at [970, 198] on button "Delete" at bounding box center [959, 195] width 66 height 30
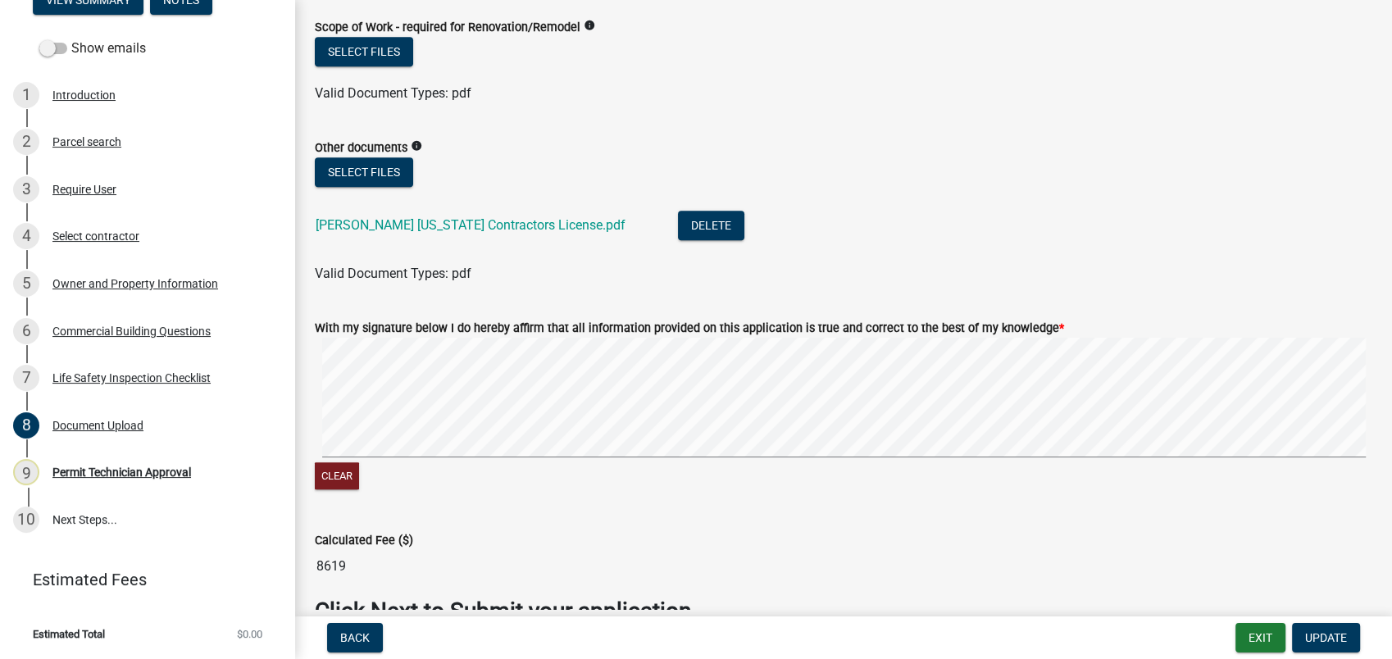
scroll to position [1366, 0]
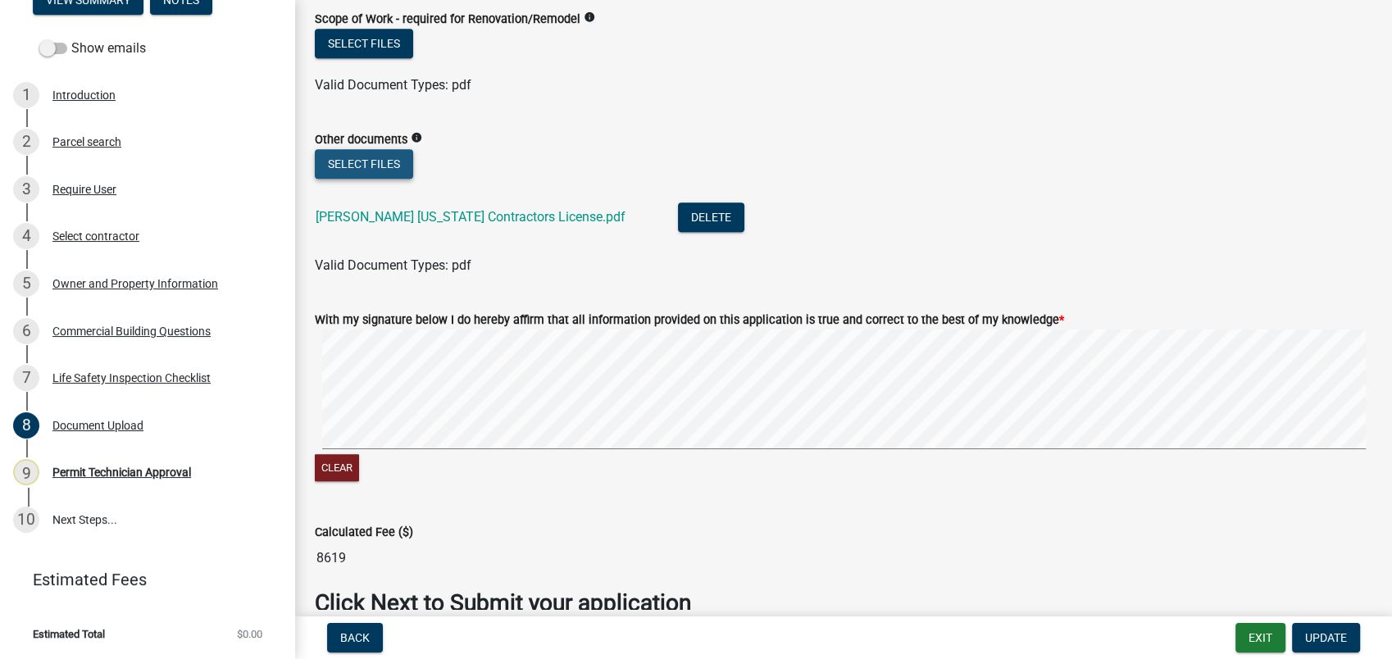
click at [385, 160] on button "Select files" at bounding box center [364, 164] width 98 height 30
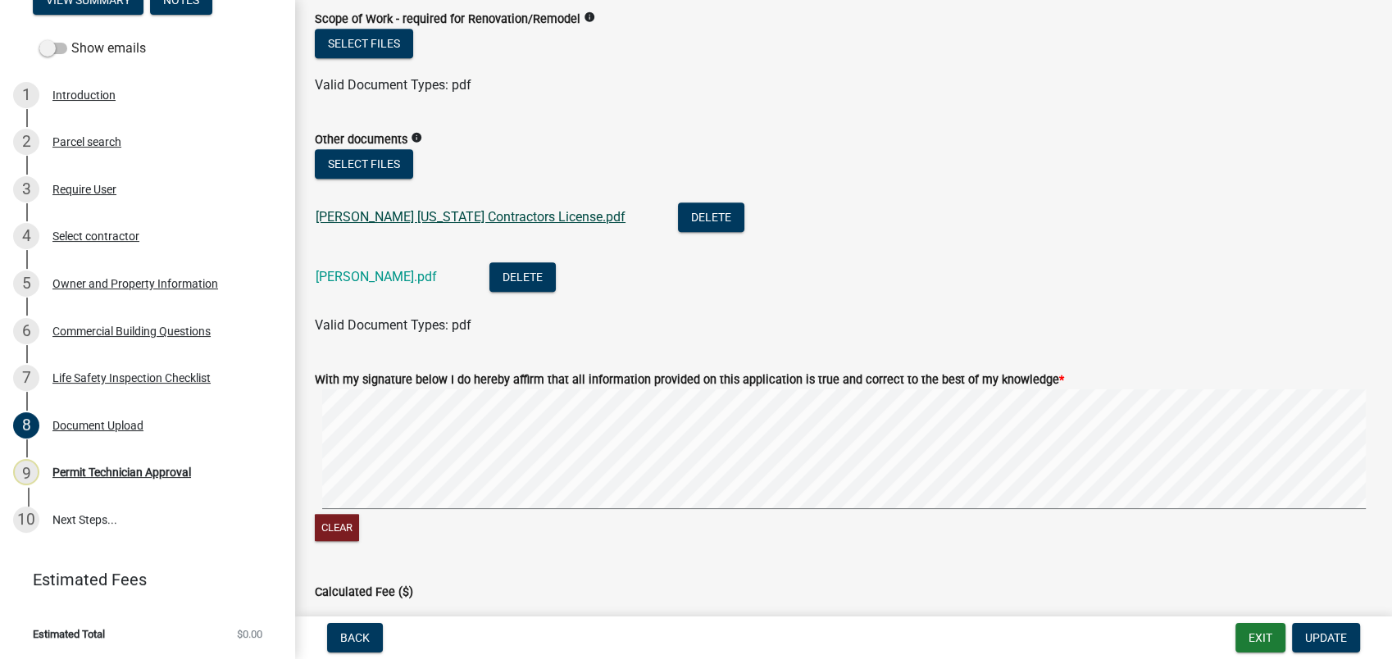
click at [394, 210] on link "Brandon Burgess Georgia Contractors License.pdf" at bounding box center [471, 217] width 310 height 16
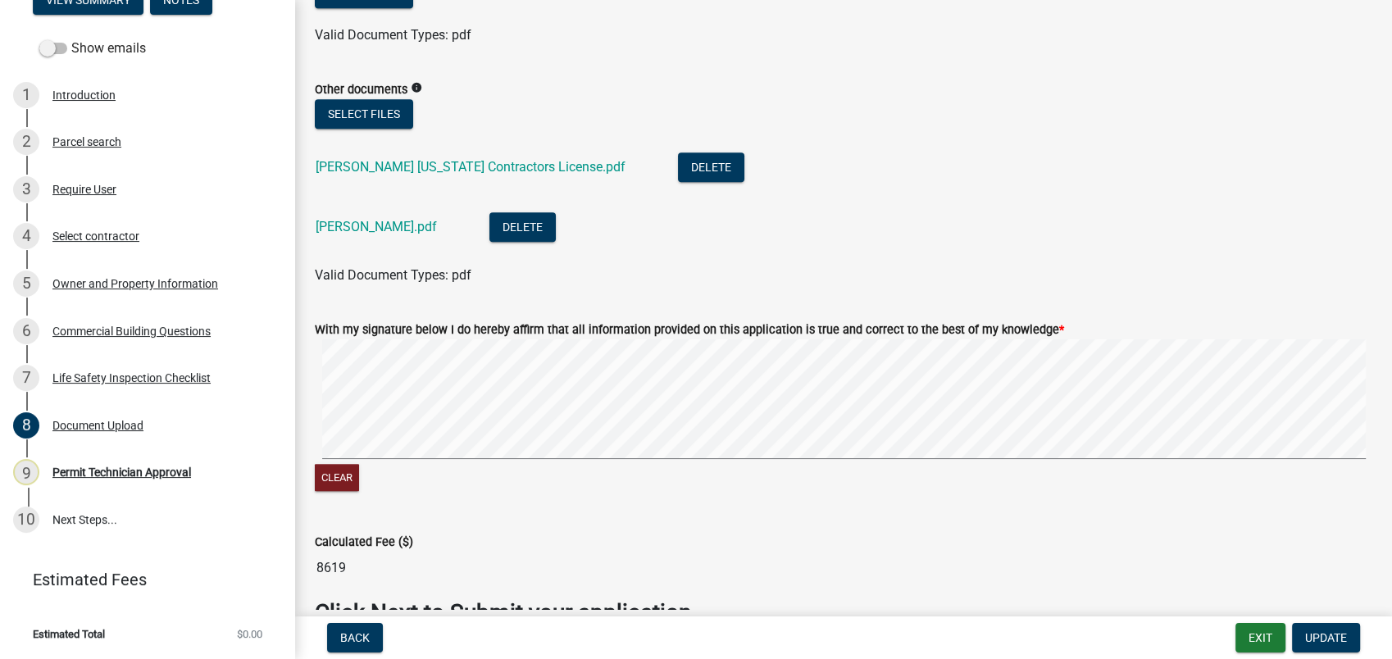
scroll to position [1509, 0]
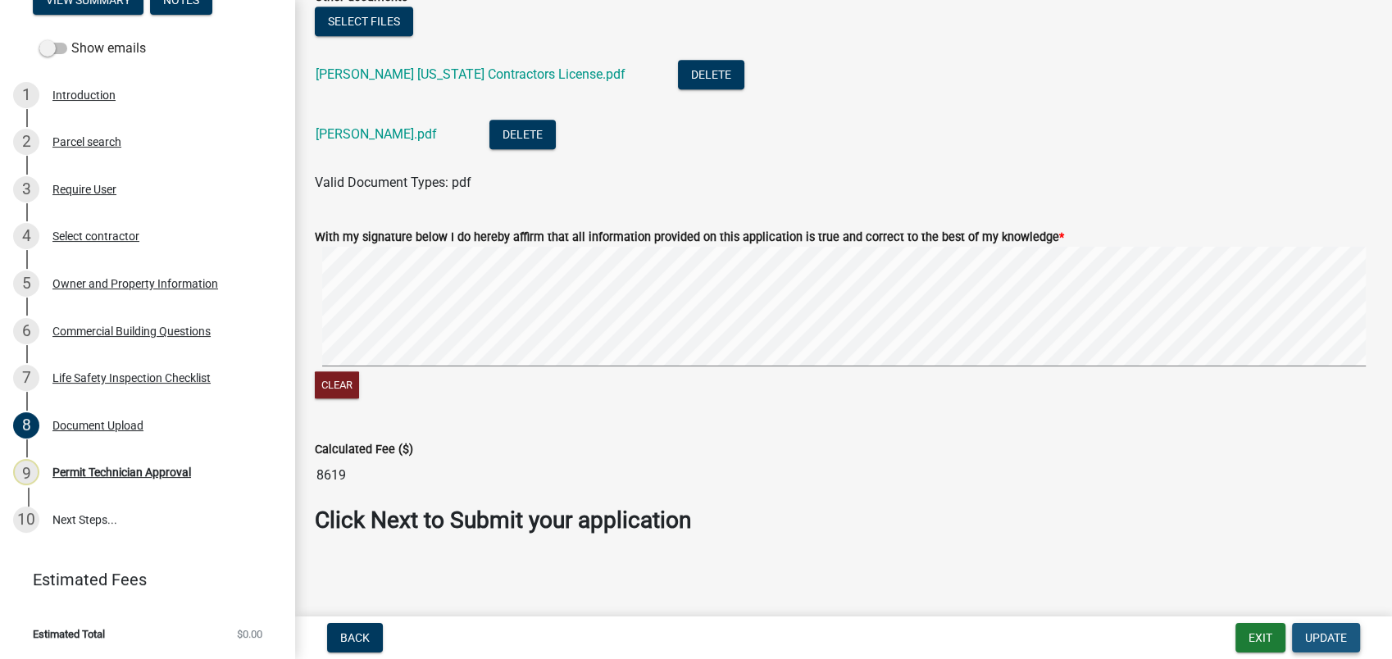
click at [1330, 644] on span "Update" at bounding box center [1326, 637] width 42 height 13
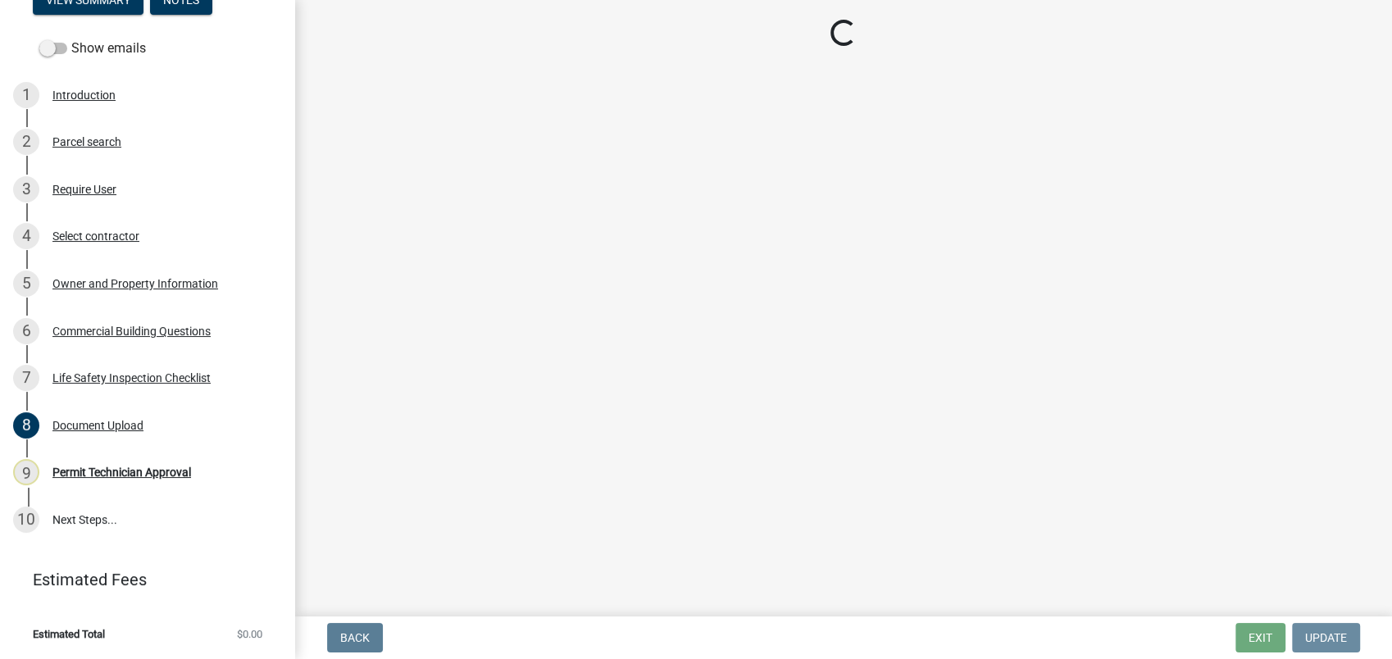
scroll to position [0, 0]
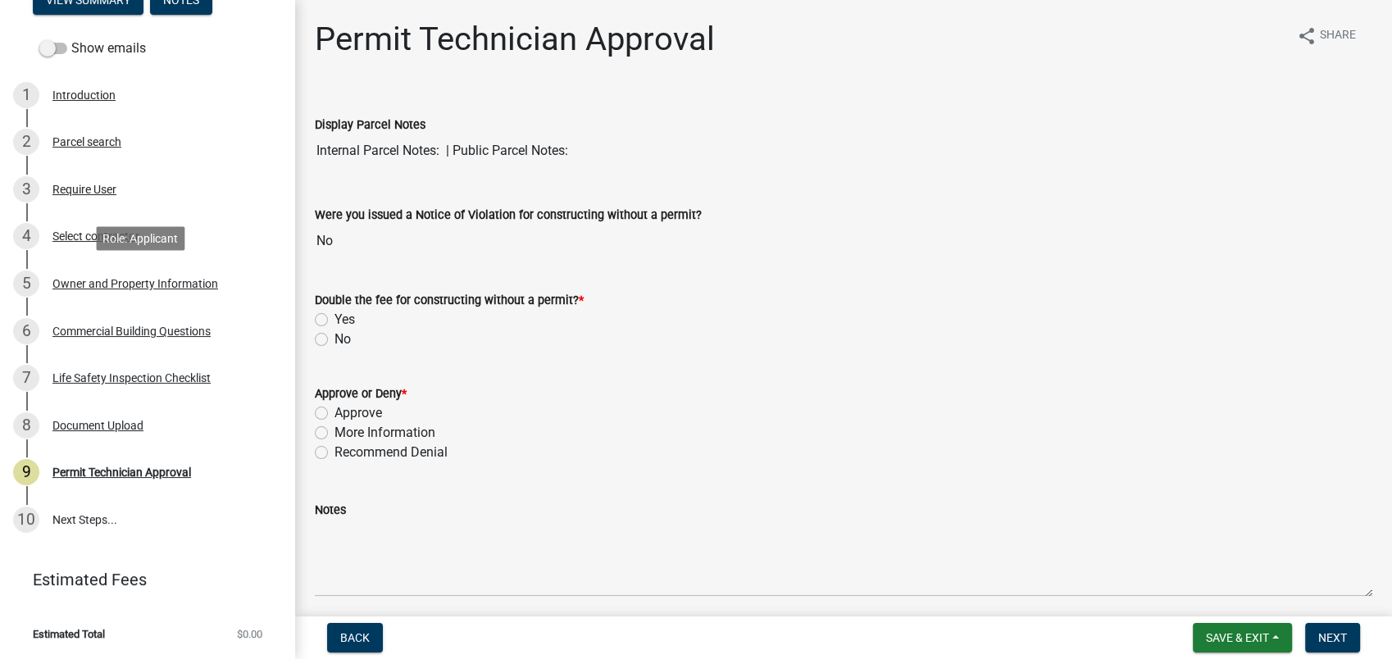
click at [157, 288] on div "Owner and Property Information" at bounding box center [135, 283] width 166 height 11
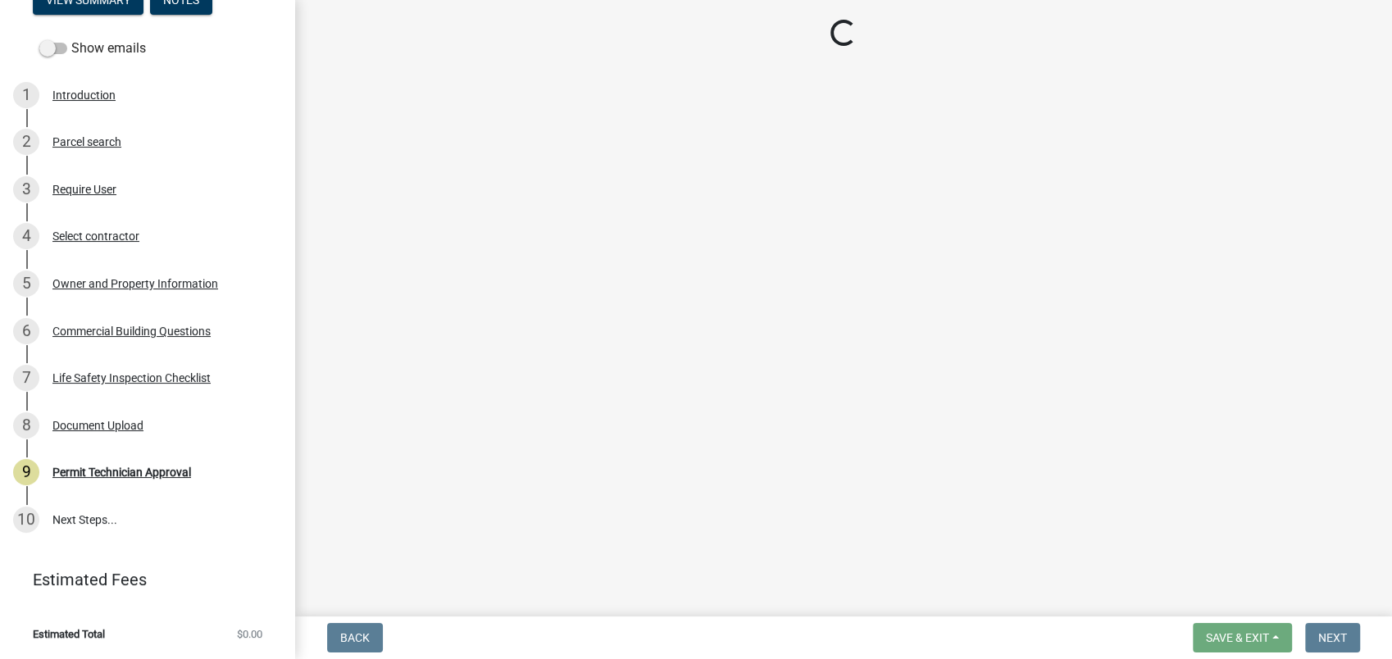
select select "a11fa51f-b34d-496b-ab35-5fd1b53a4648"
select select "83394b22-4a11-496c-8e5c-75ade2e72faf"
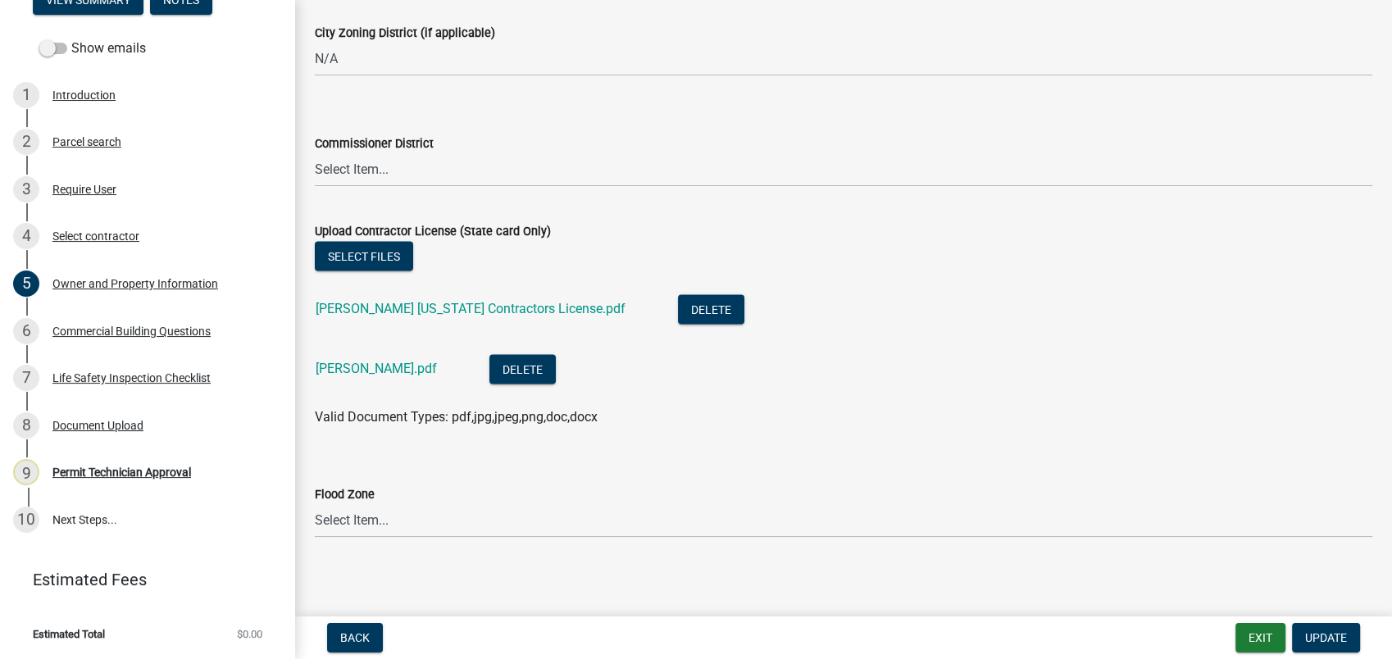
scroll to position [3021, 0]
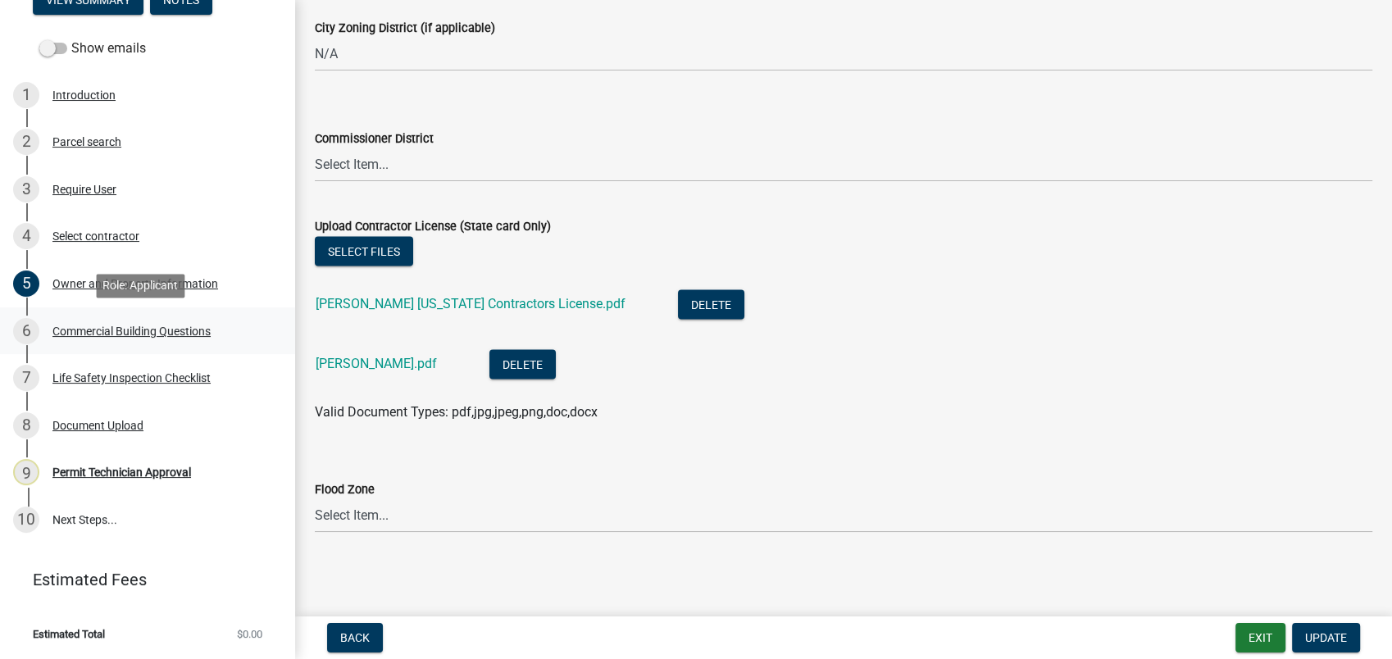
click at [92, 327] on div "Commercial Building Questions" at bounding box center [131, 330] width 158 height 11
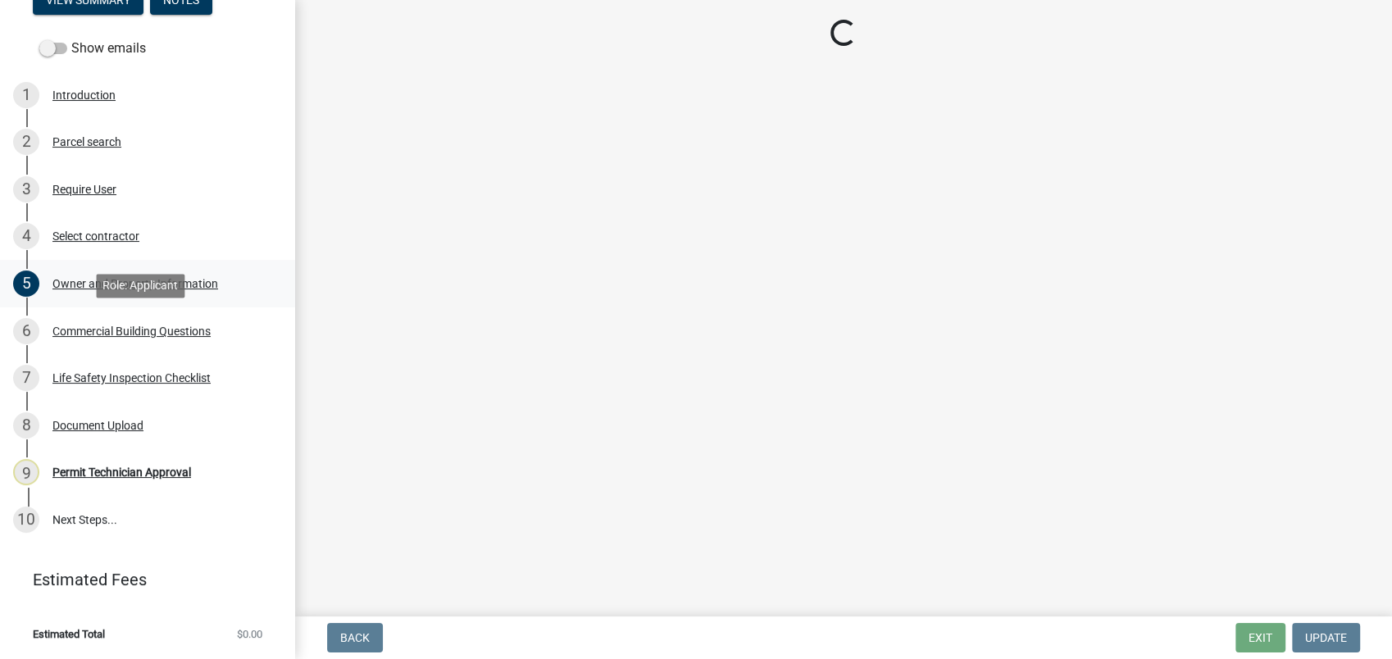
scroll to position [0, 0]
select select "155bde1f-a9b3-4c5e-98e9-3451148566a6"
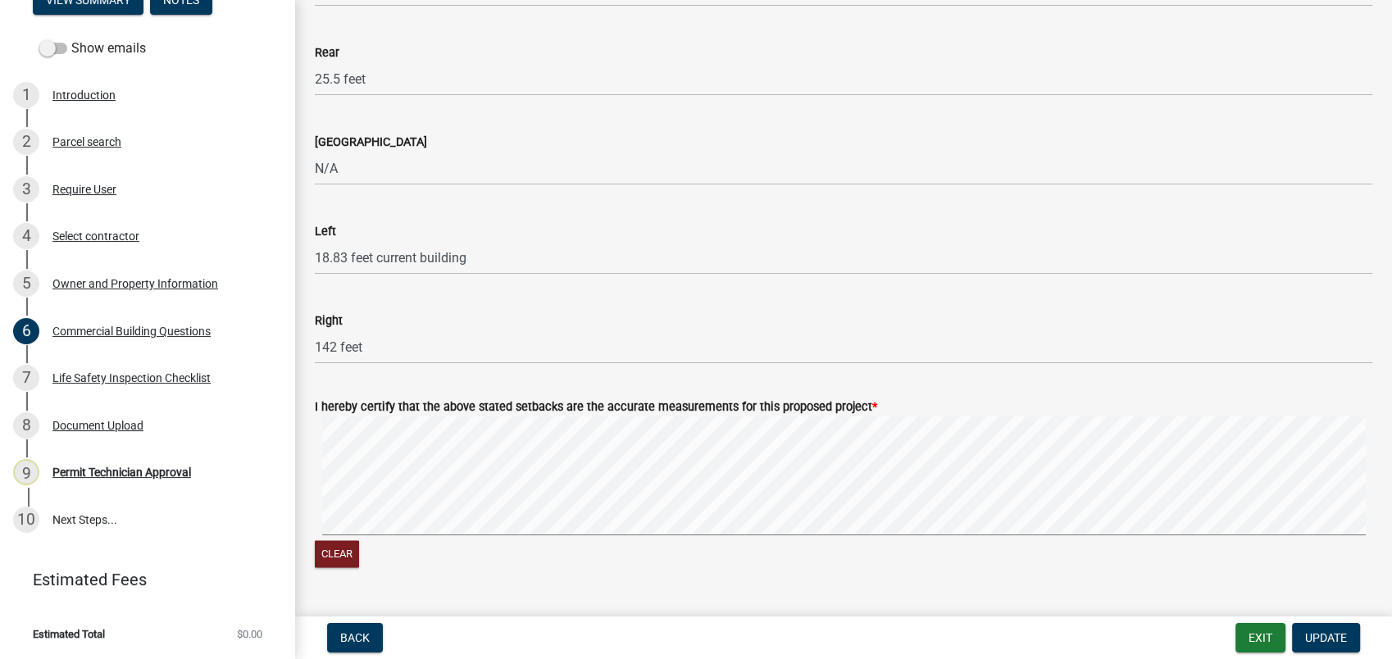
scroll to position [2368, 0]
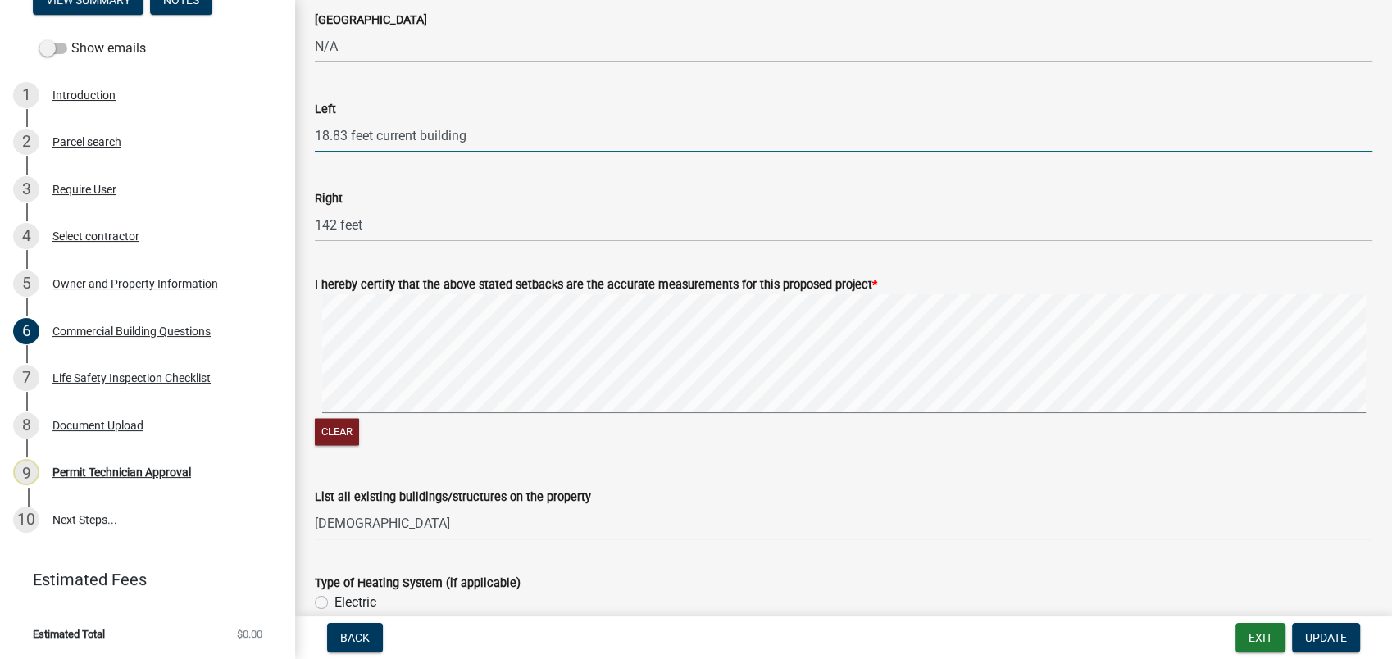
click at [377, 128] on input "18.83 feet current building" at bounding box center [844, 136] width 1058 height 34
type input "18.83 feet same as current building"
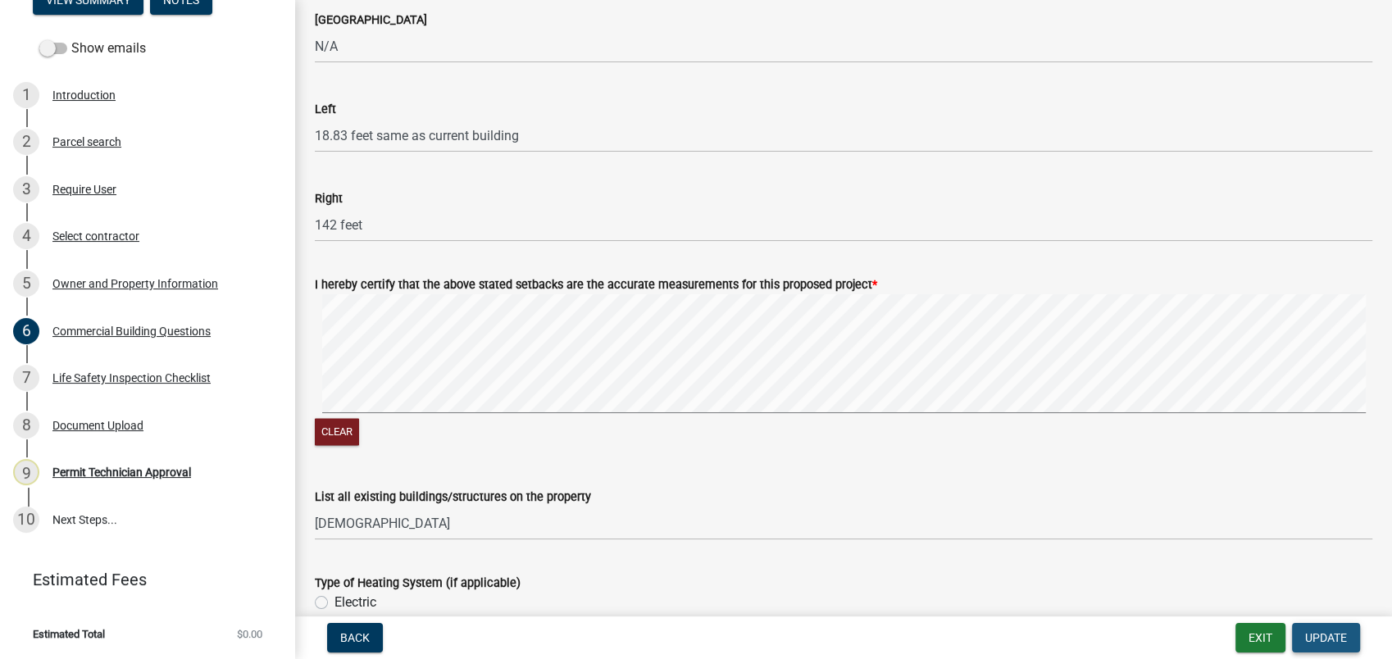
click at [1330, 636] on span "Update" at bounding box center [1326, 637] width 42 height 13
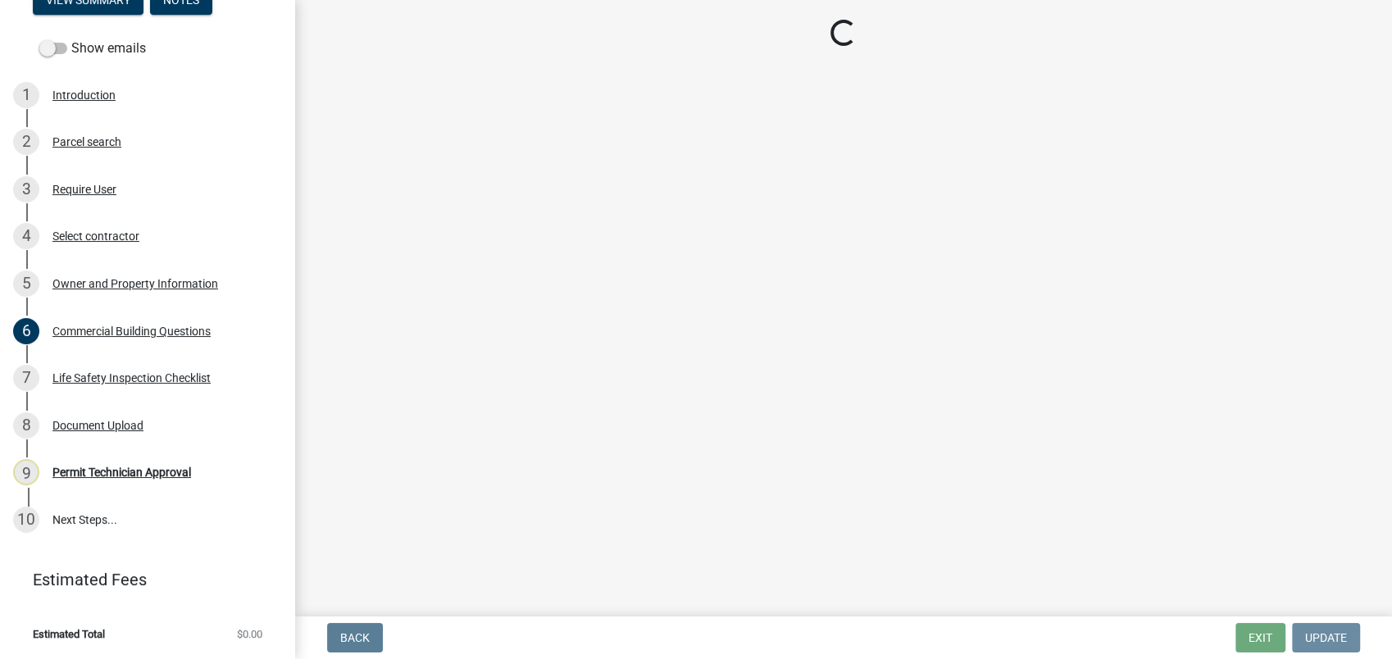
scroll to position [0, 0]
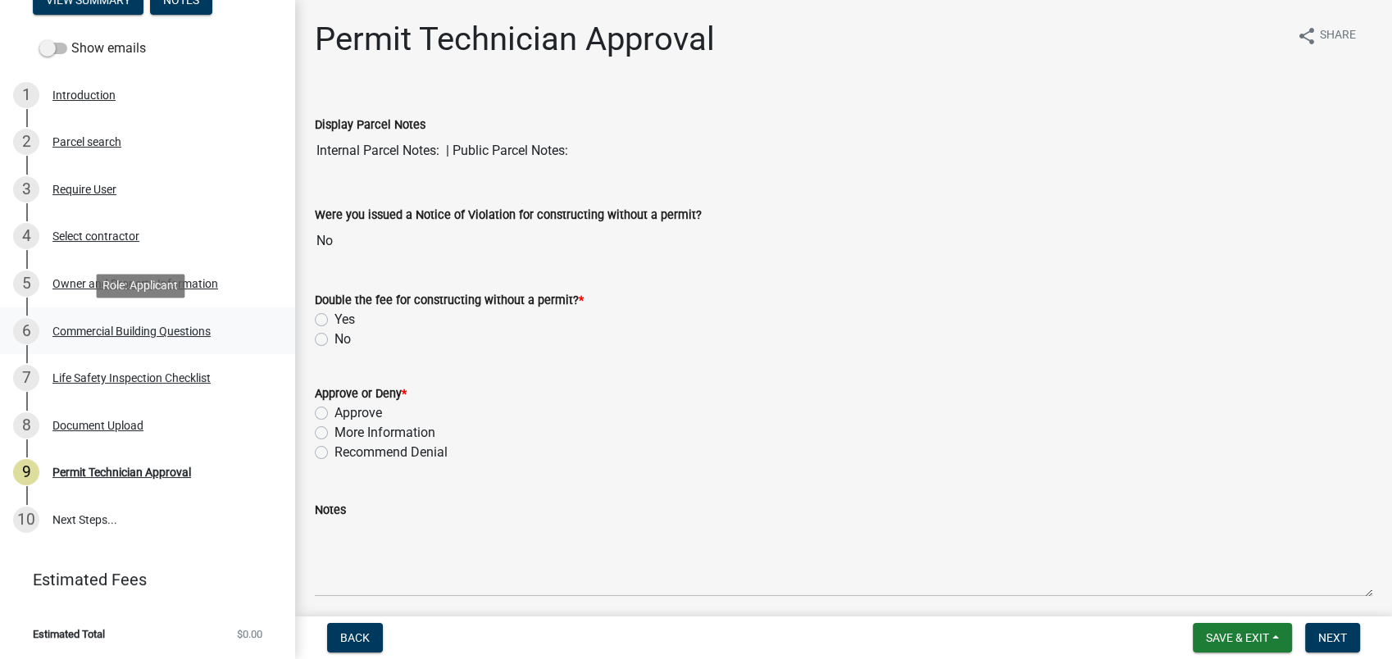
click at [180, 336] on div "Commercial Building Questions" at bounding box center [131, 330] width 158 height 11
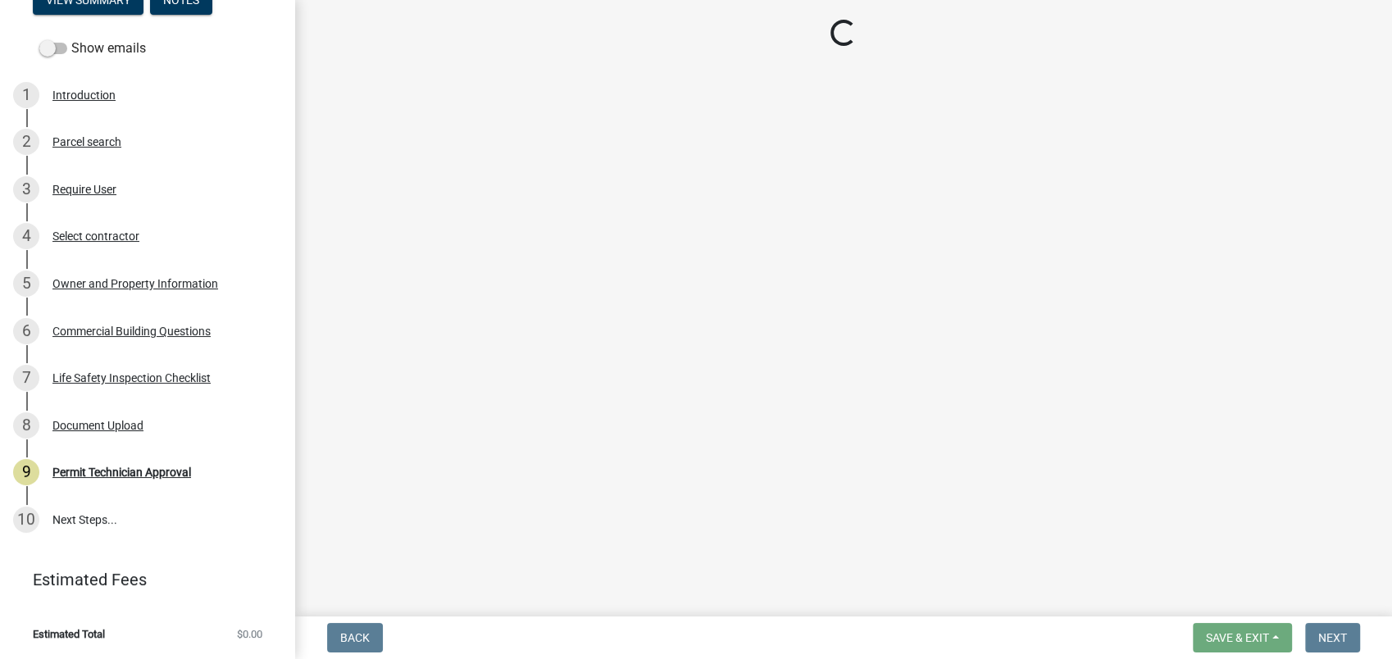
select select "155bde1f-a9b3-4c5e-98e9-3451148566a6"
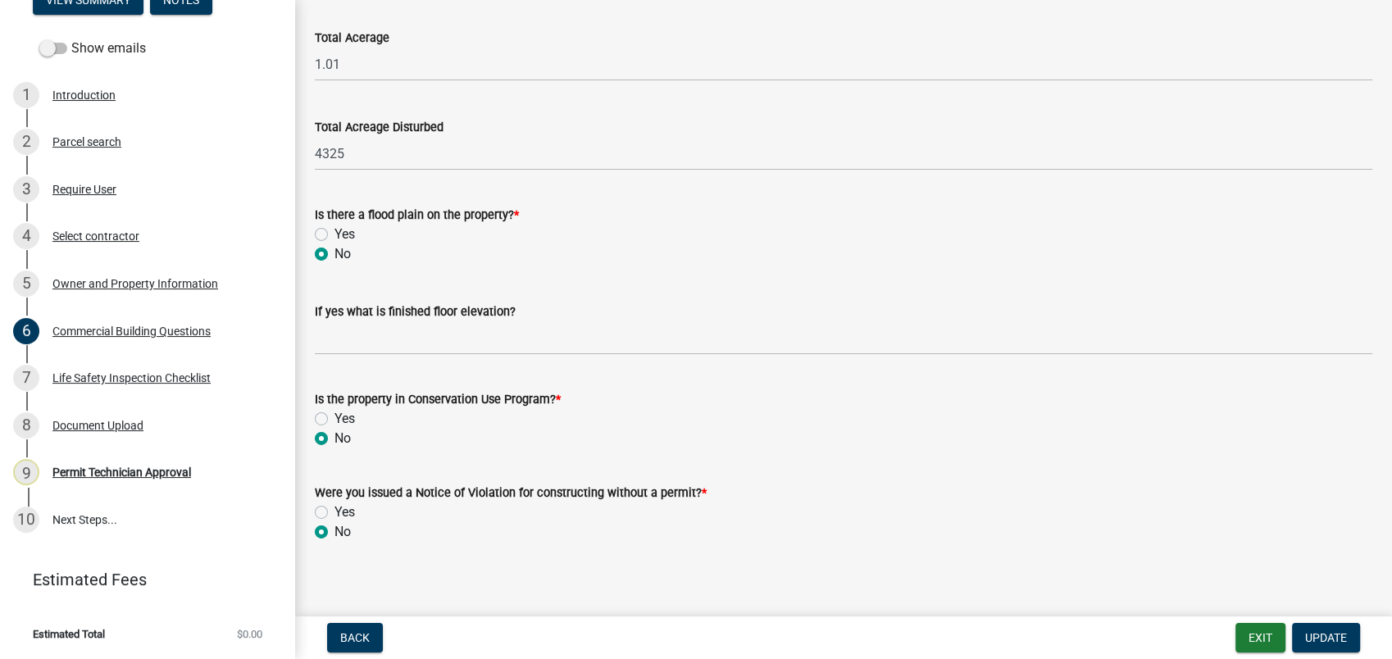
scroll to position [5436, 0]
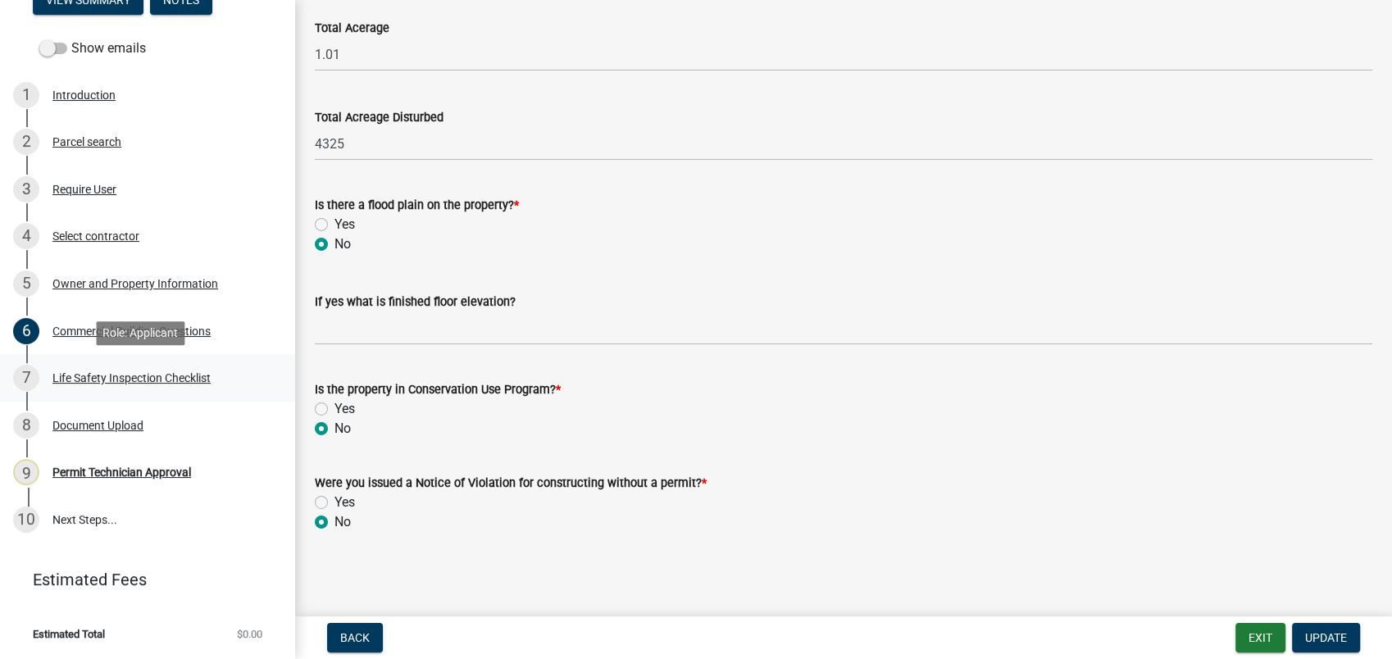
click at [85, 375] on div "Life Safety Inspection Checklist" at bounding box center [131, 377] width 158 height 11
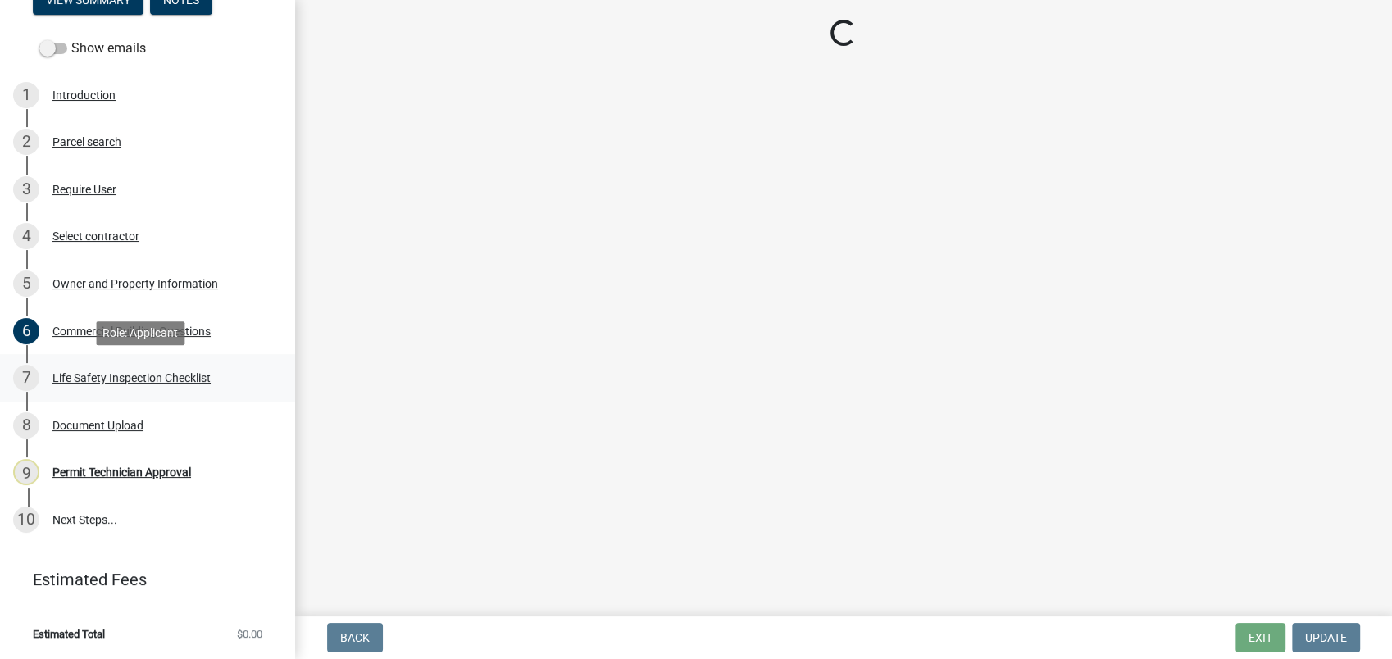
scroll to position [0, 0]
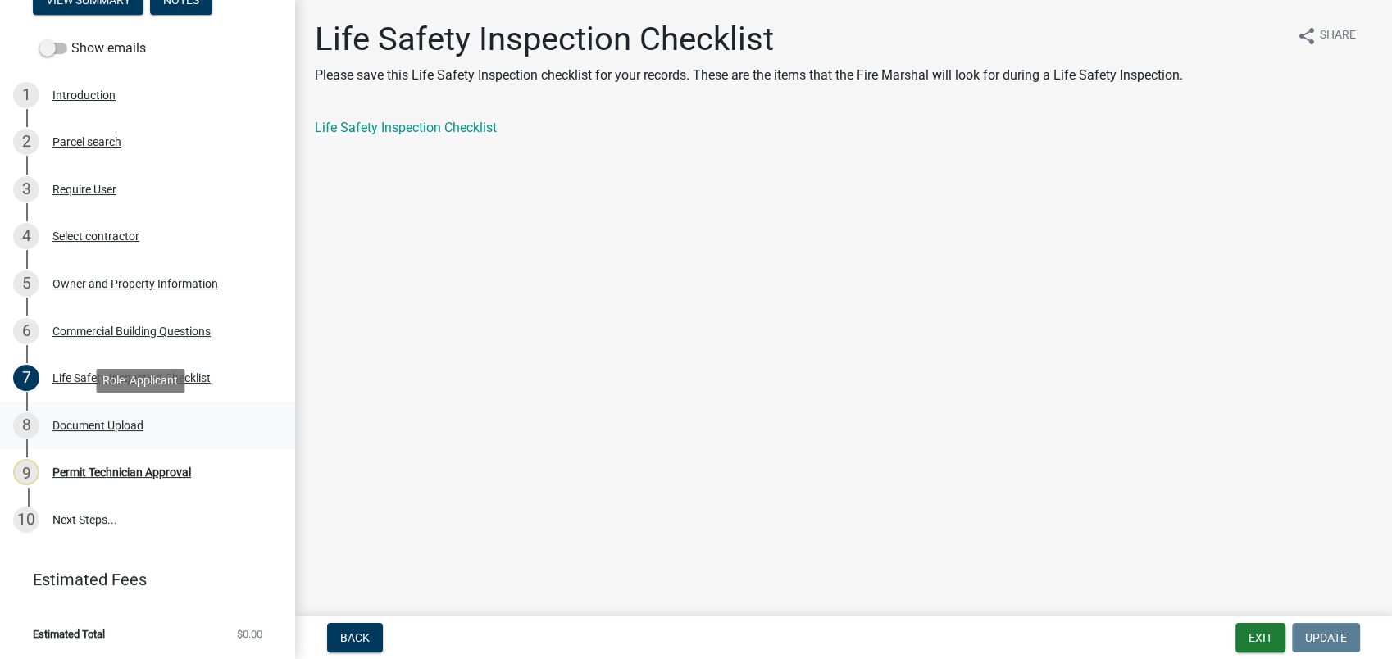
click at [116, 422] on div "Document Upload" at bounding box center [97, 425] width 91 height 11
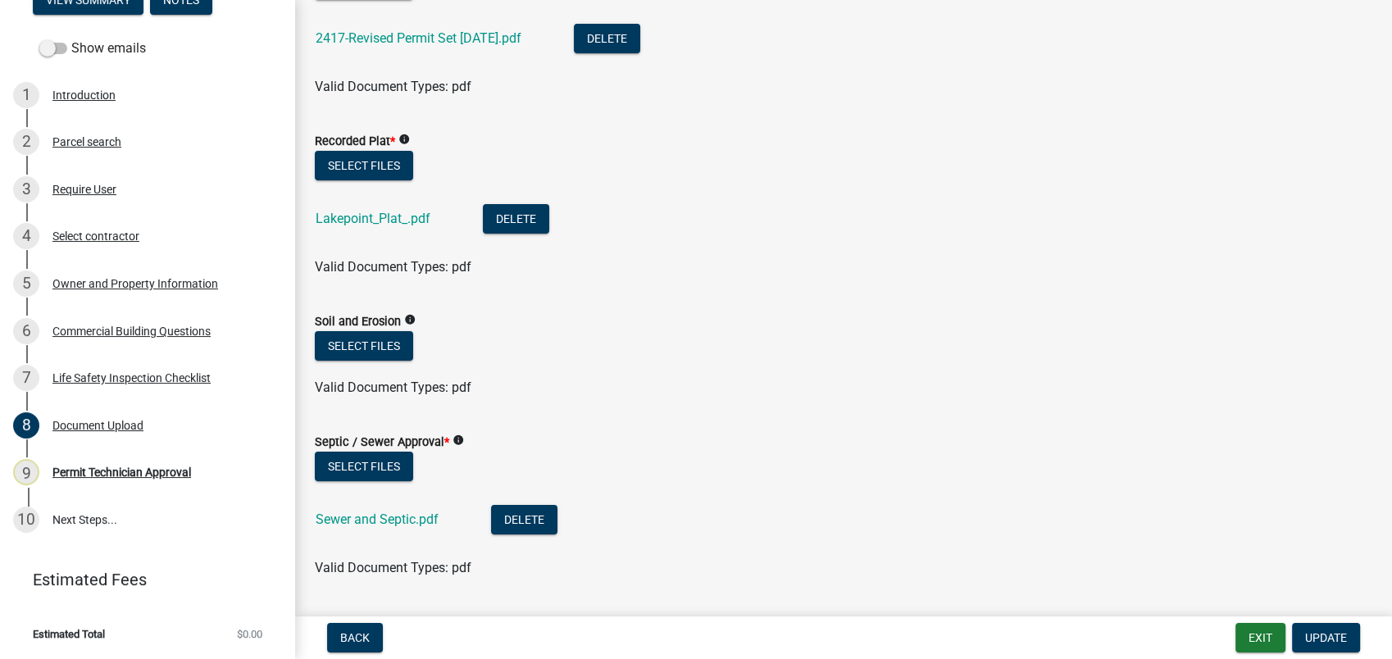
scroll to position [273, 0]
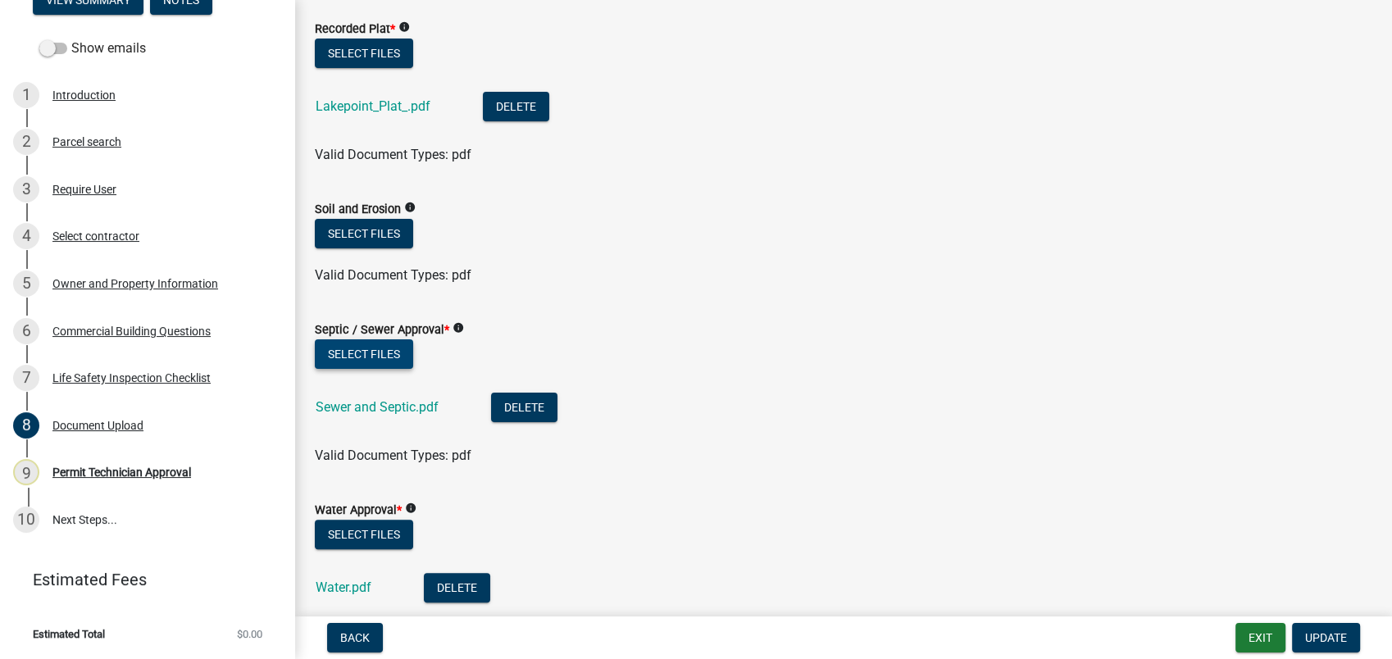
click at [366, 353] on button "Select files" at bounding box center [364, 354] width 98 height 30
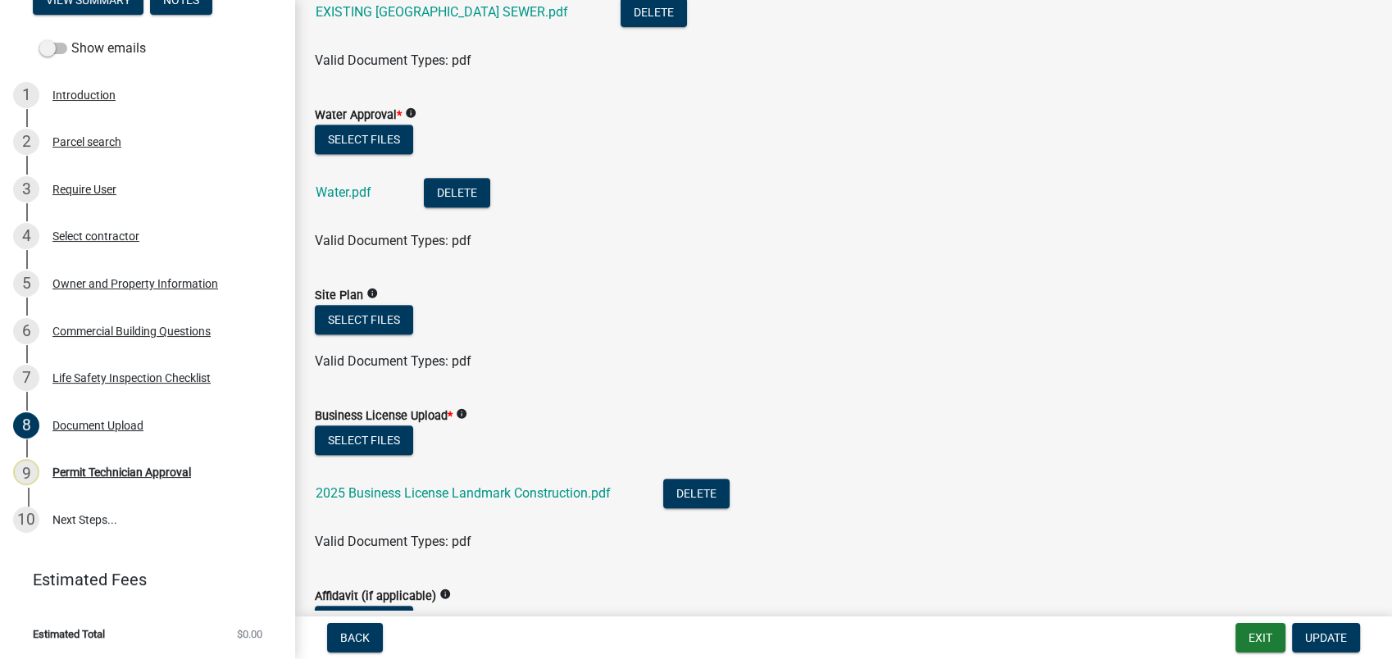
scroll to position [364, 0]
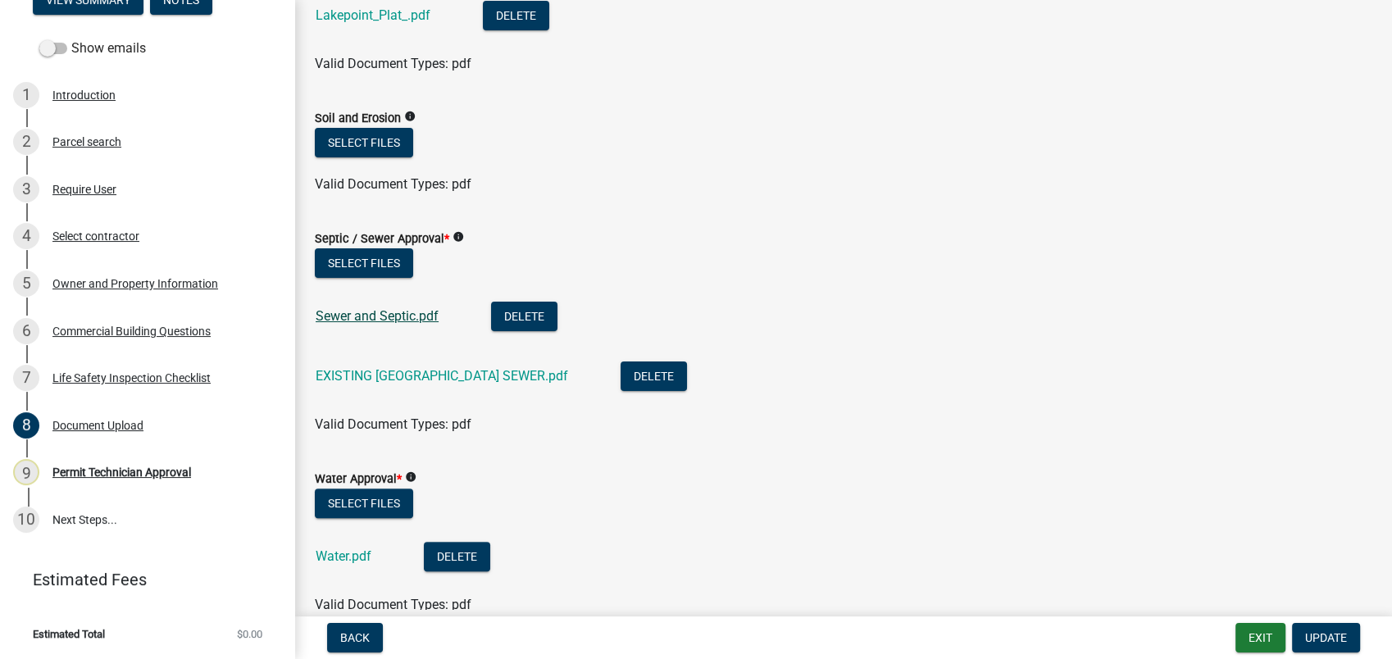
click at [427, 316] on link "Sewer and Septic.pdf" at bounding box center [377, 316] width 123 height 16
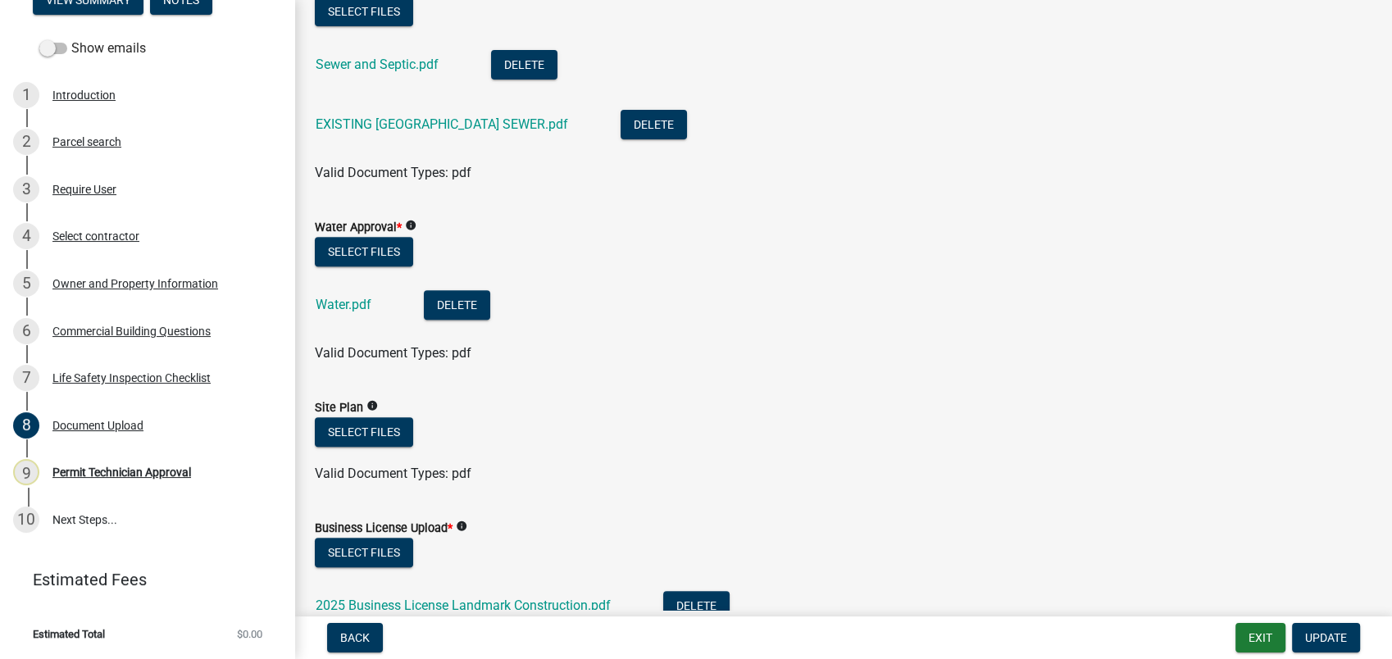
scroll to position [637, 0]
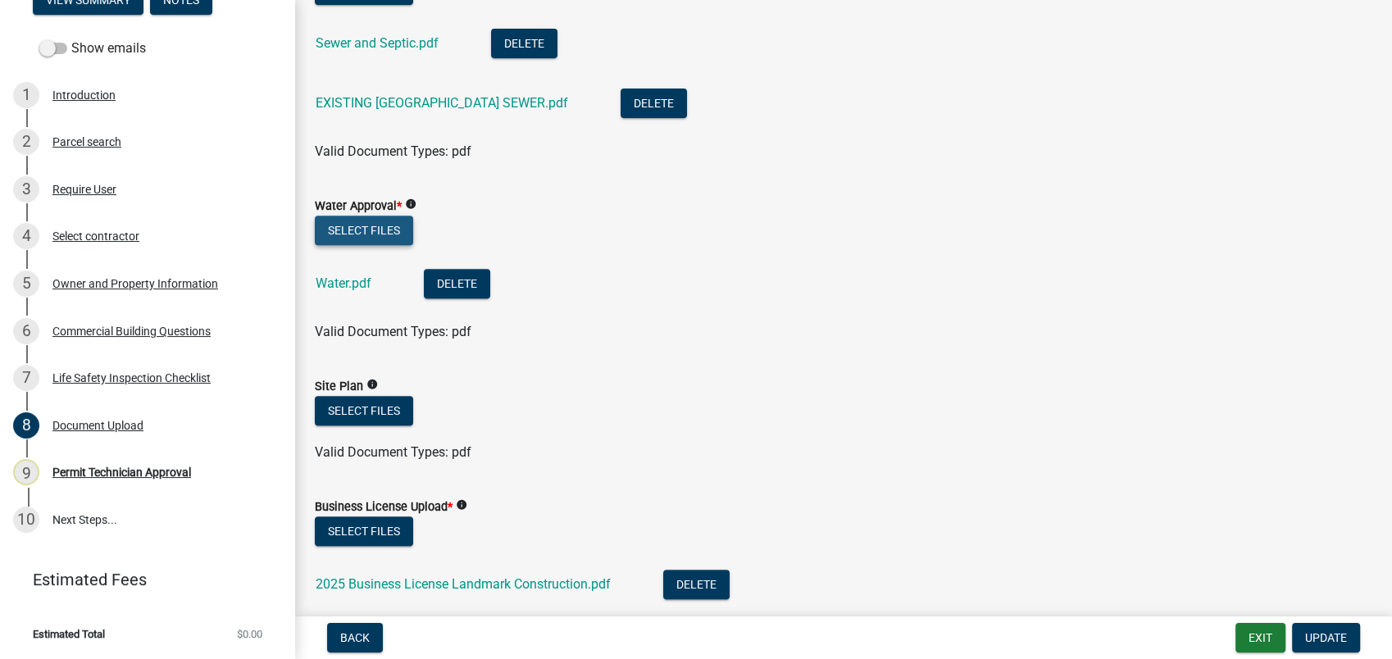
click at [367, 228] on button "Select files" at bounding box center [364, 231] width 98 height 30
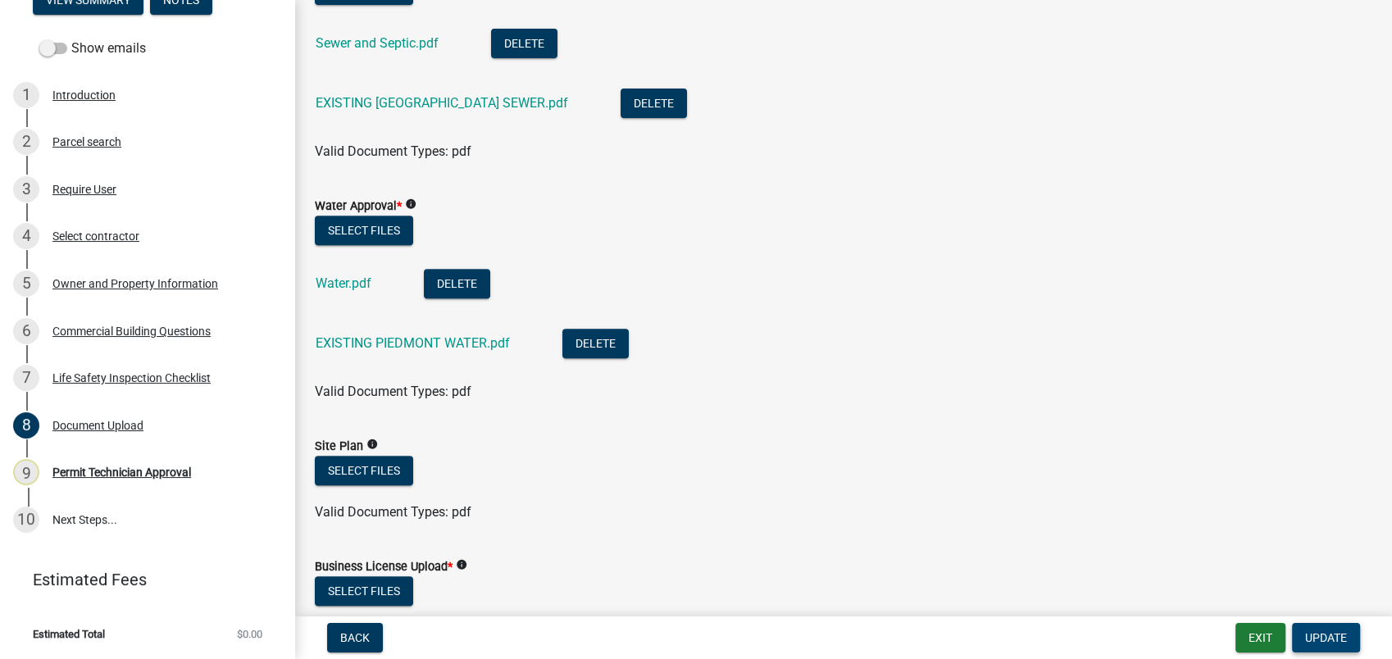
click at [1318, 641] on span "Update" at bounding box center [1326, 637] width 42 height 13
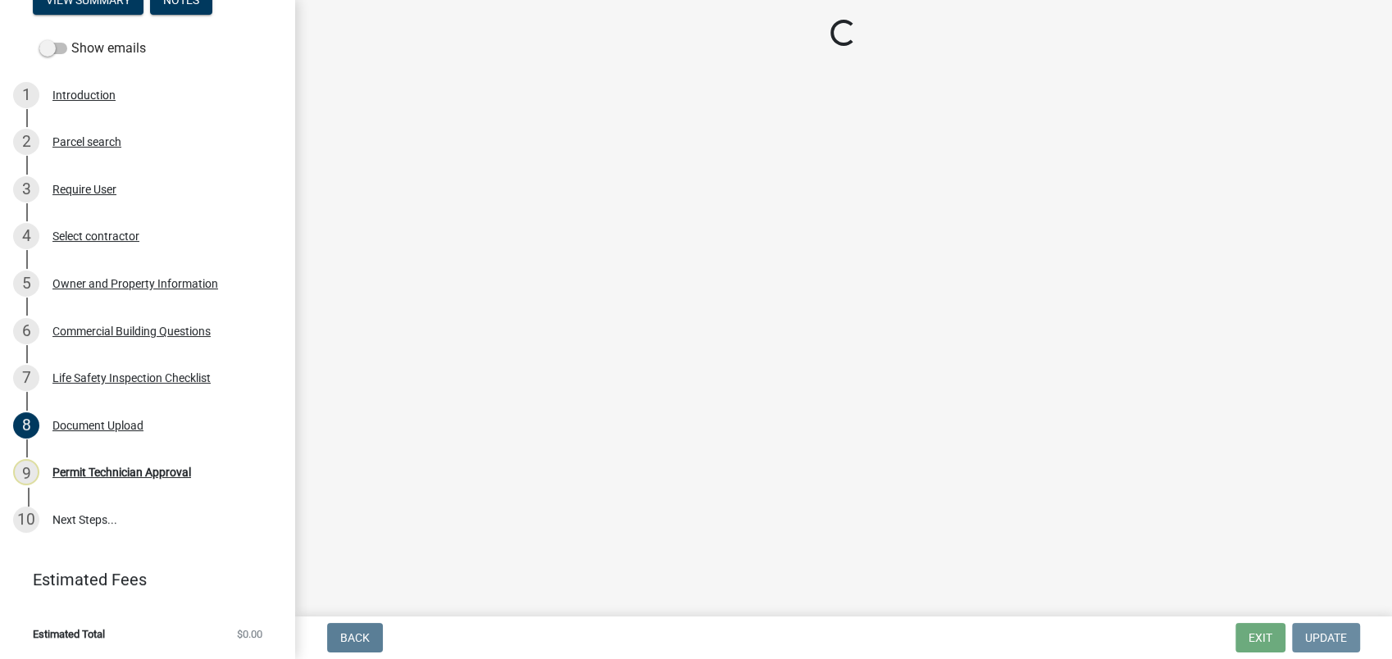
scroll to position [0, 0]
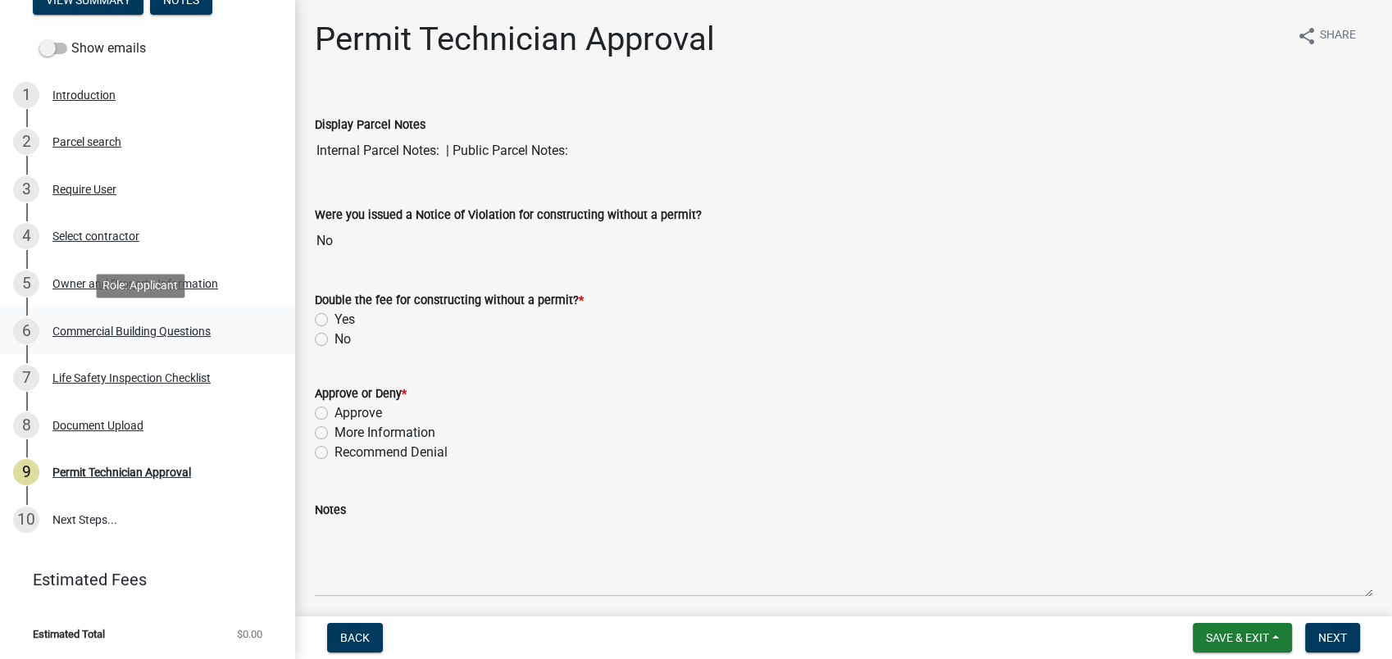
click at [157, 332] on div "Commercial Building Questions" at bounding box center [131, 330] width 158 height 11
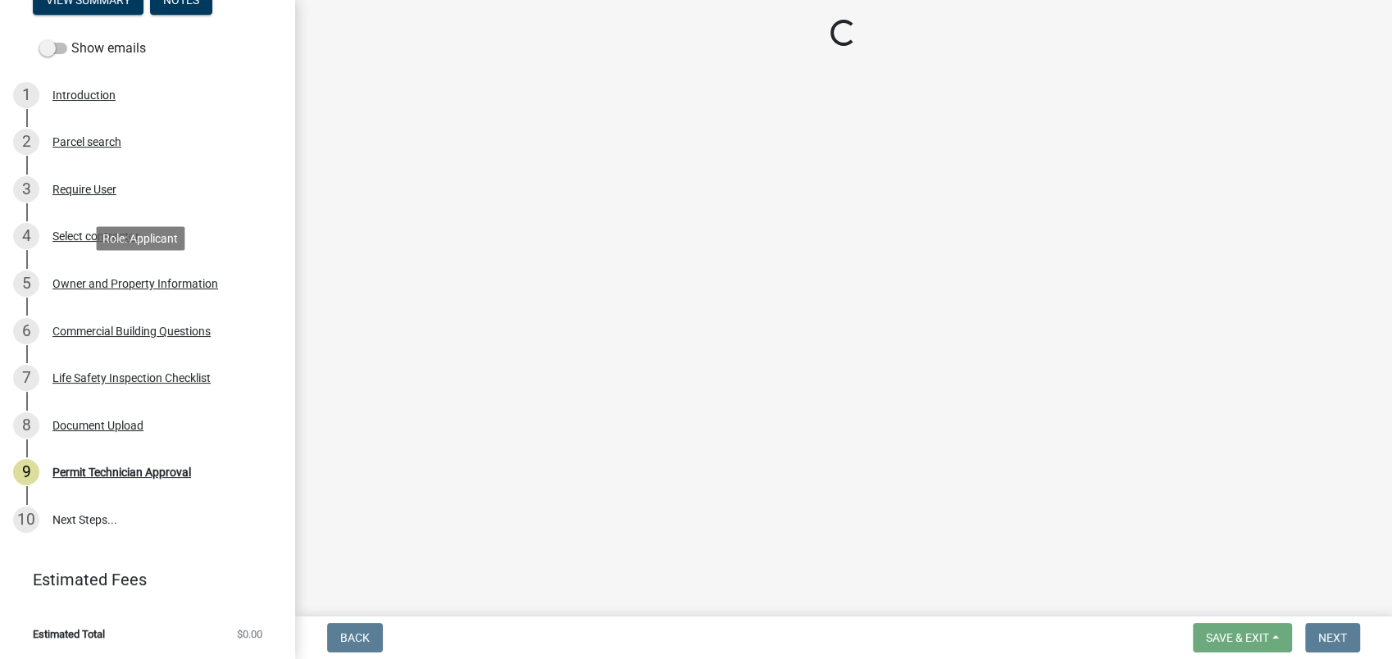
select select "155bde1f-a9b3-4c5e-98e9-3451148566a6"
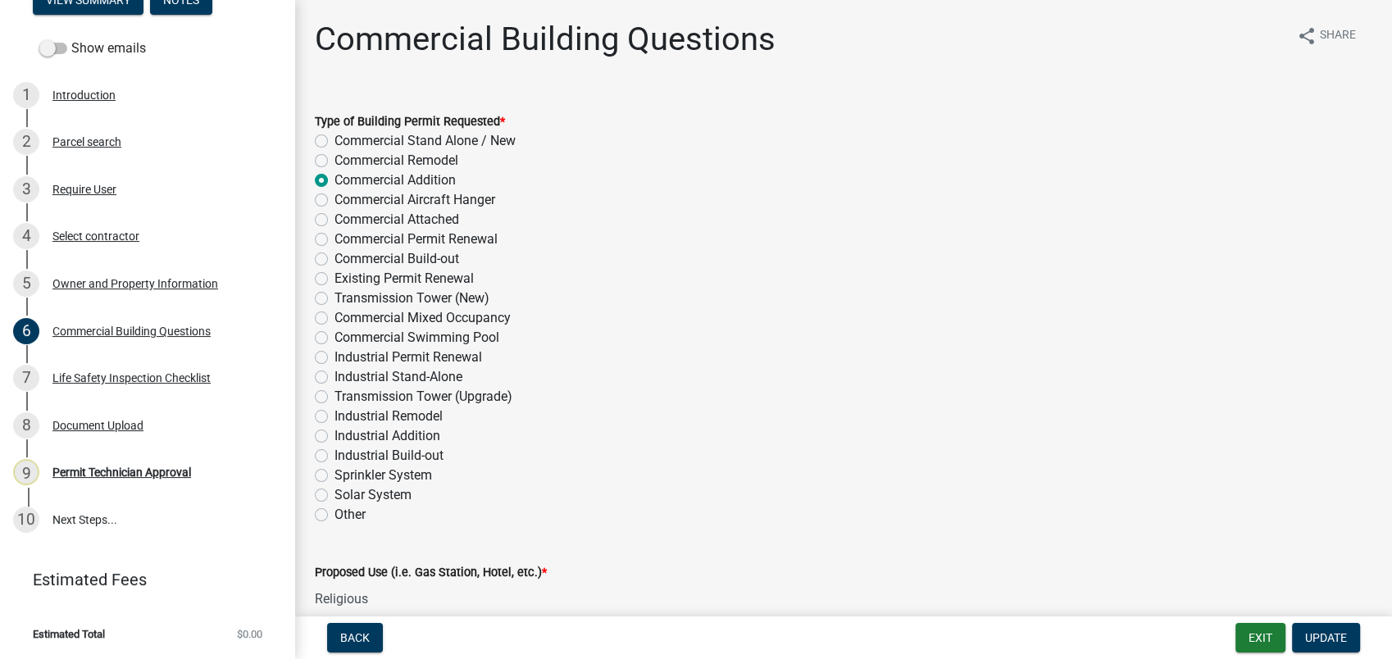
scroll to position [364, 0]
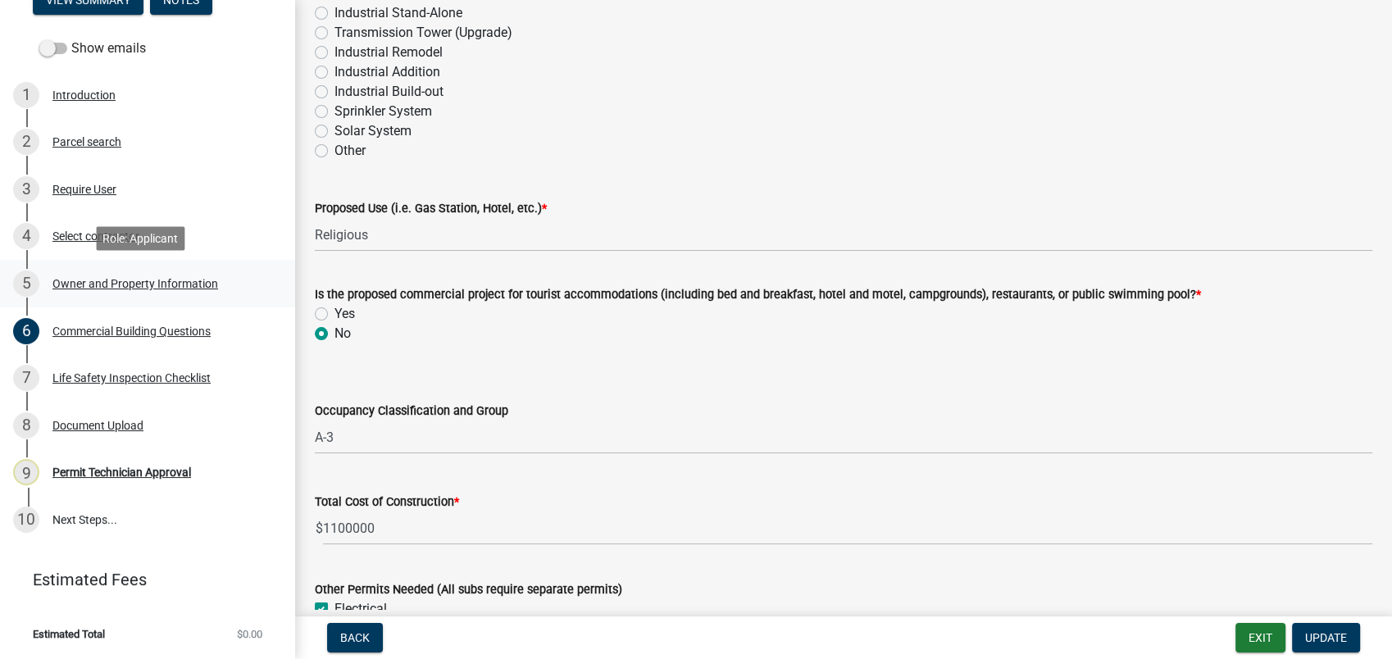
click at [107, 284] on div "Owner and Property Information" at bounding box center [135, 283] width 166 height 11
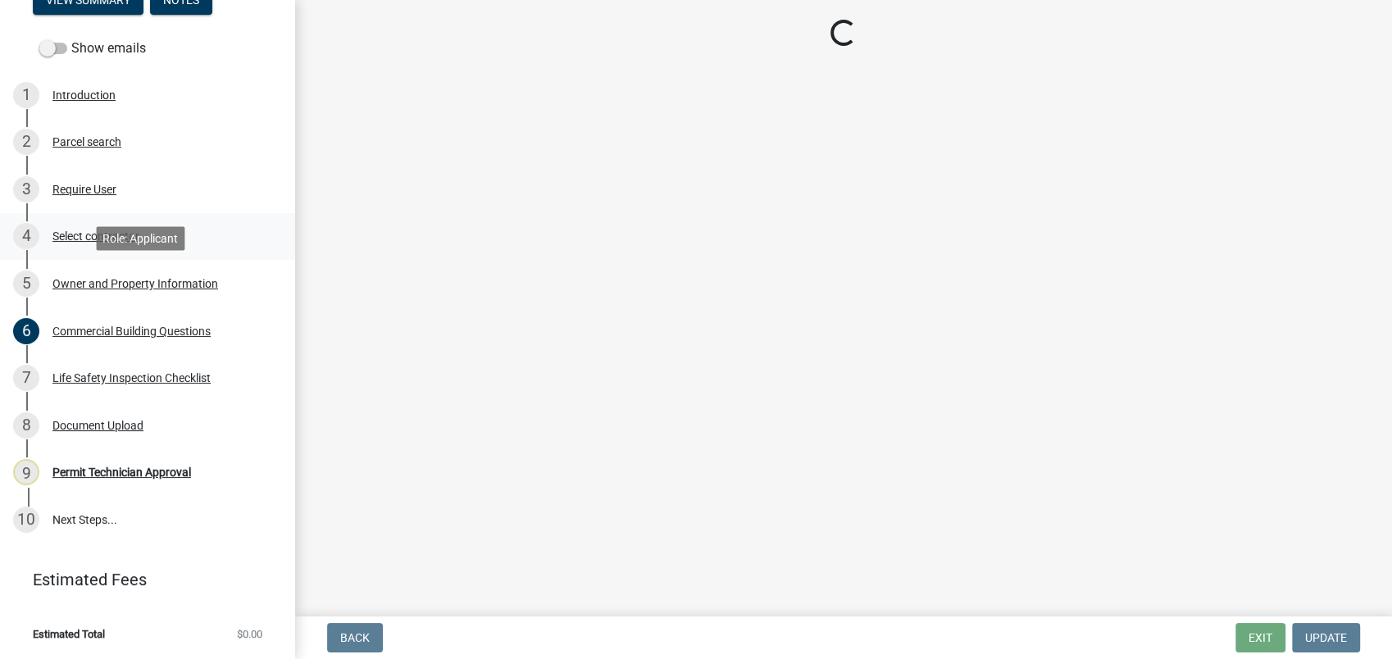
scroll to position [0, 0]
select select "a11fa51f-b34d-496b-ab35-5fd1b53a4648"
select select "83394b22-4a11-496c-8e5c-75ade2e72faf"
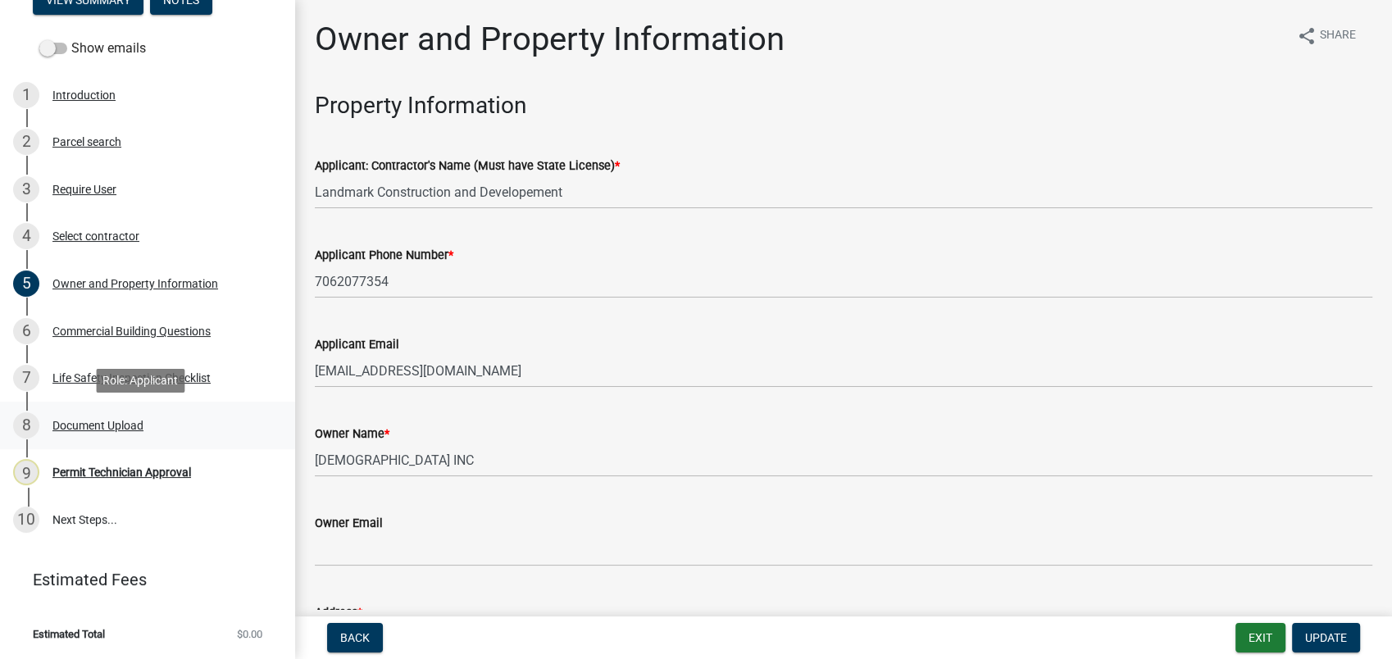
click at [108, 426] on div "Document Upload" at bounding box center [97, 425] width 91 height 11
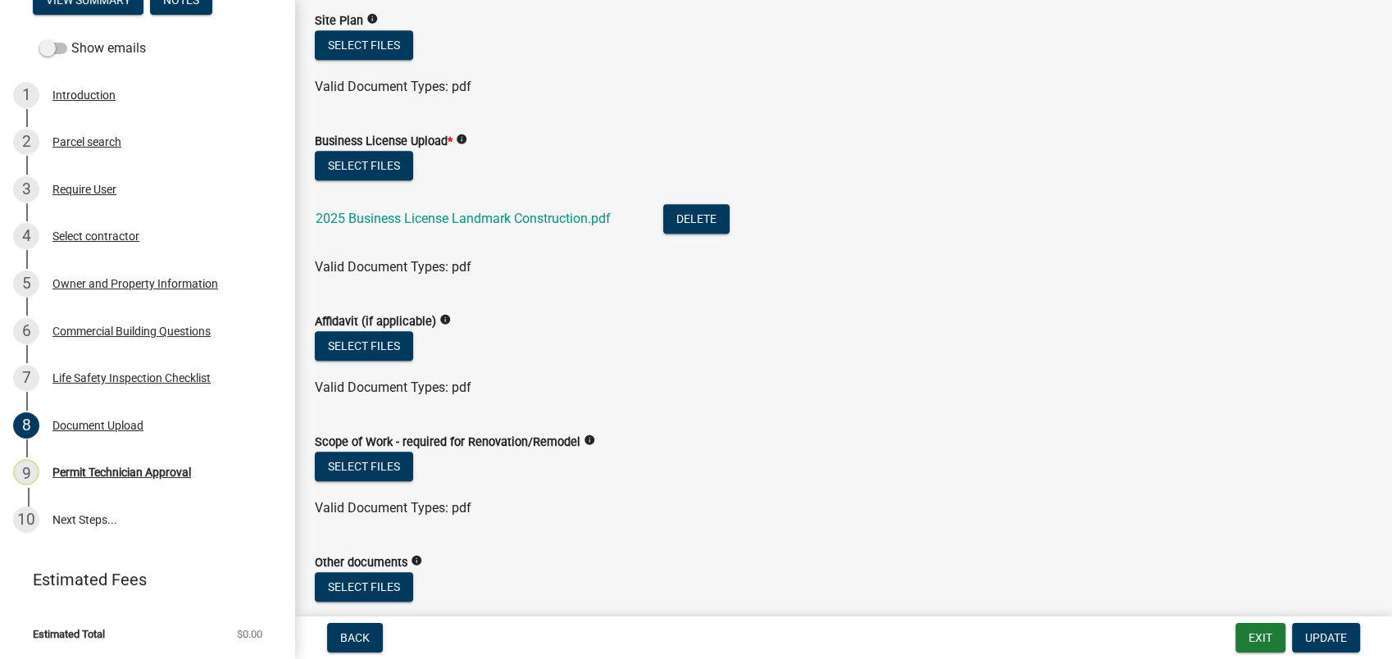
scroll to position [1093, 0]
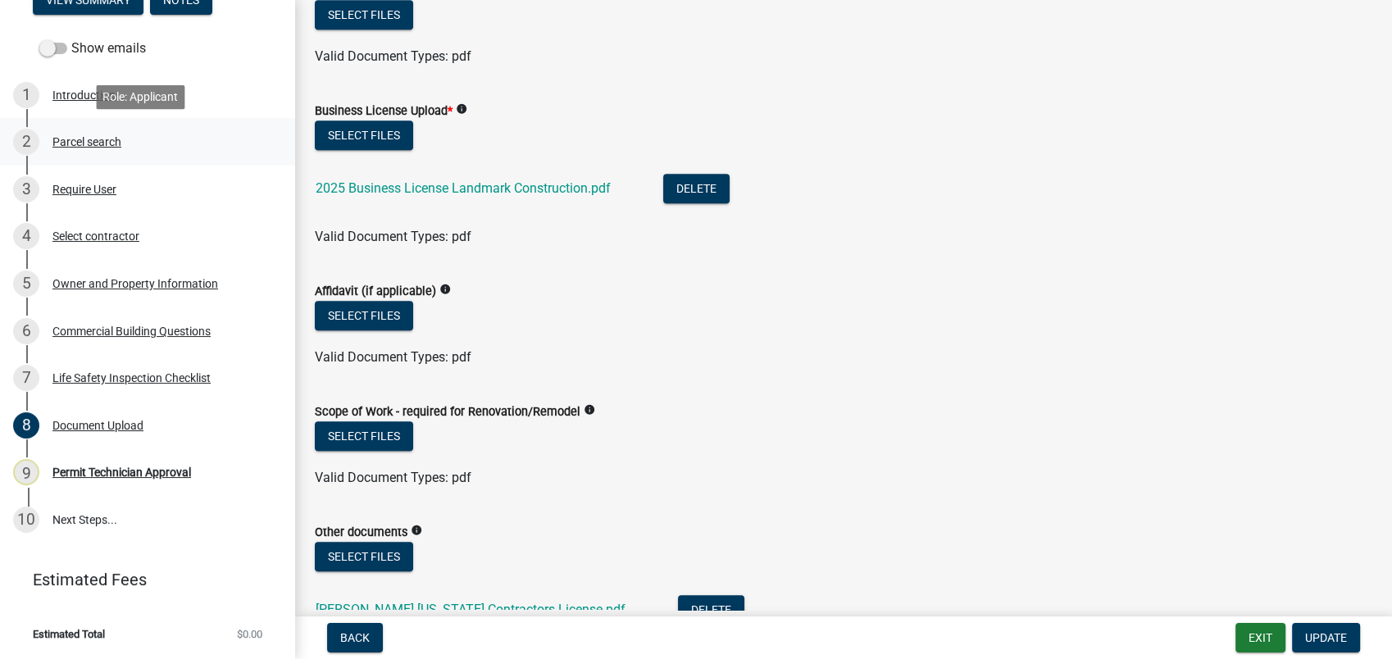
click at [113, 143] on div "Parcel search" at bounding box center [86, 141] width 69 height 11
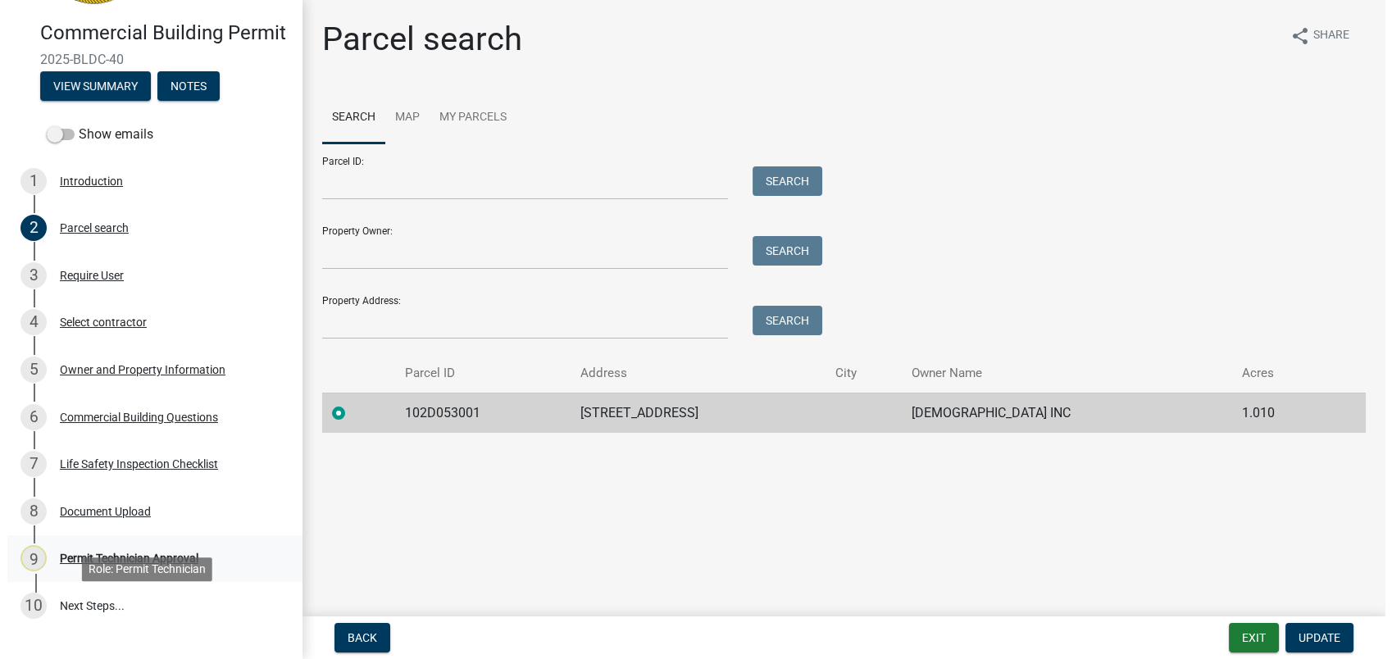
scroll to position [0, 0]
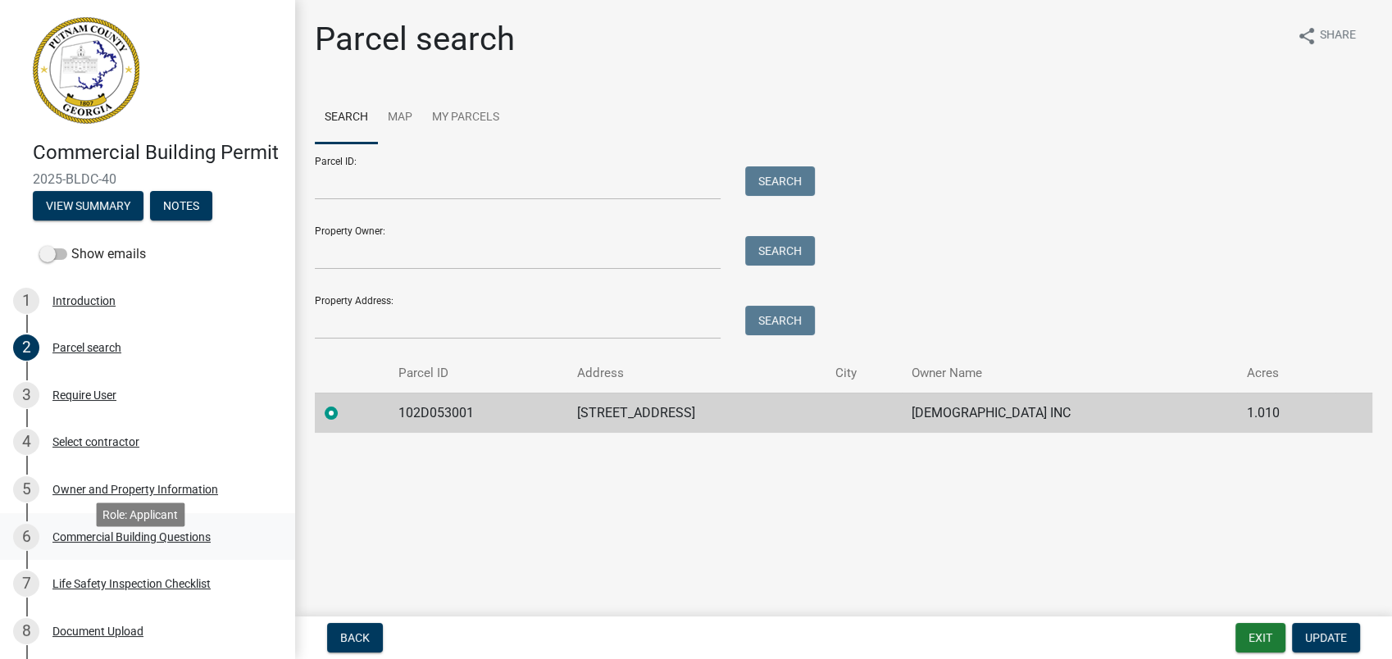
click at [125, 543] on div "Commercial Building Questions" at bounding box center [131, 536] width 158 height 11
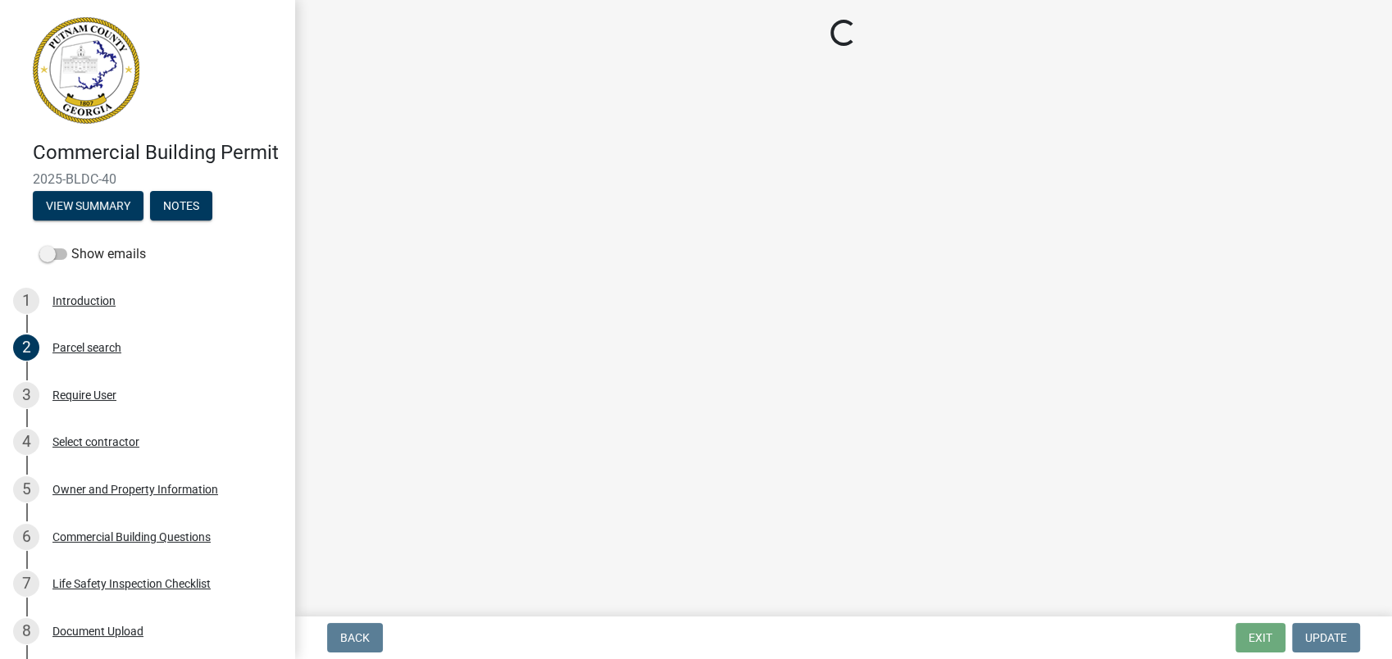
select select "155bde1f-a9b3-4c5e-98e9-3451148566a6"
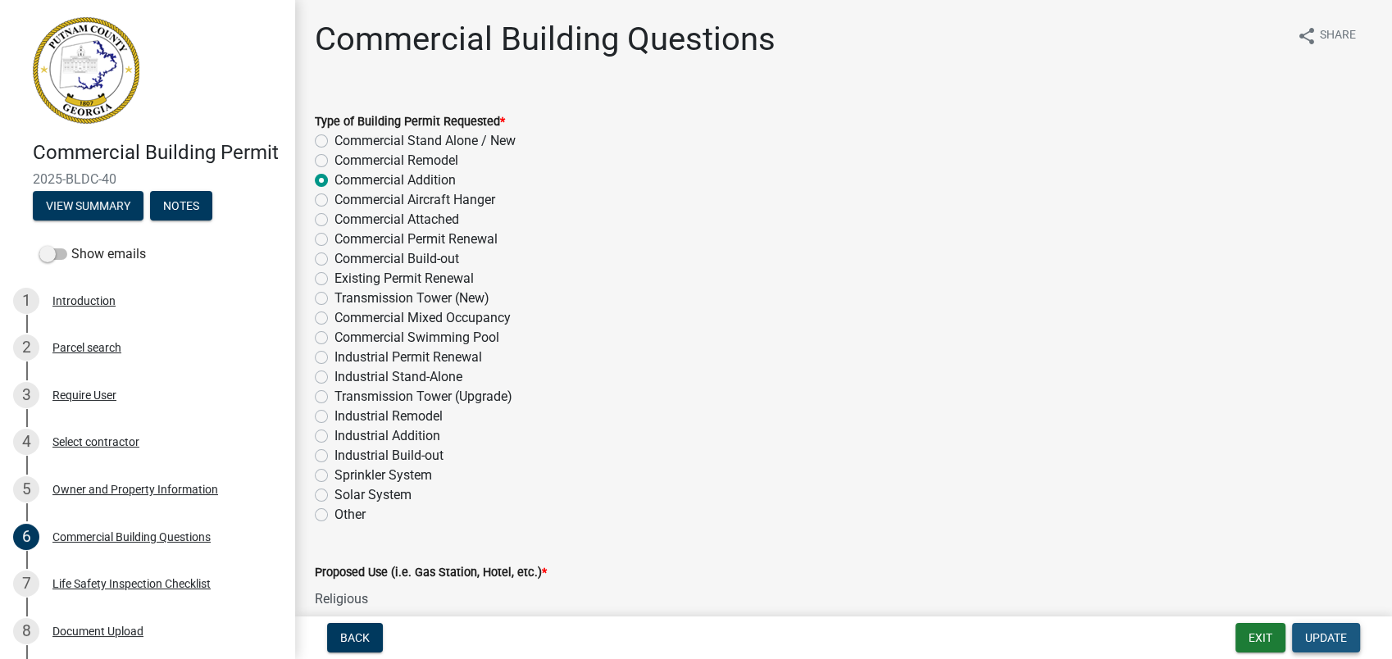
click at [1326, 637] on span "Update" at bounding box center [1326, 637] width 42 height 13
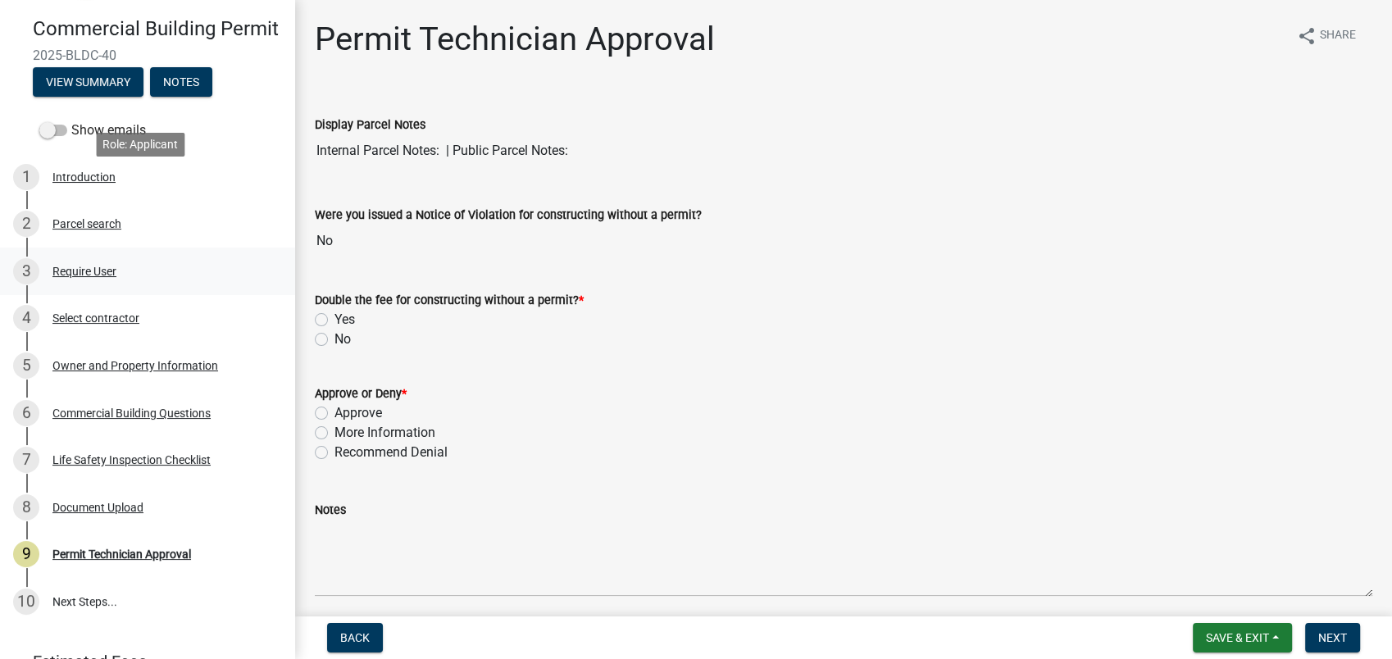
scroll to position [229, 0]
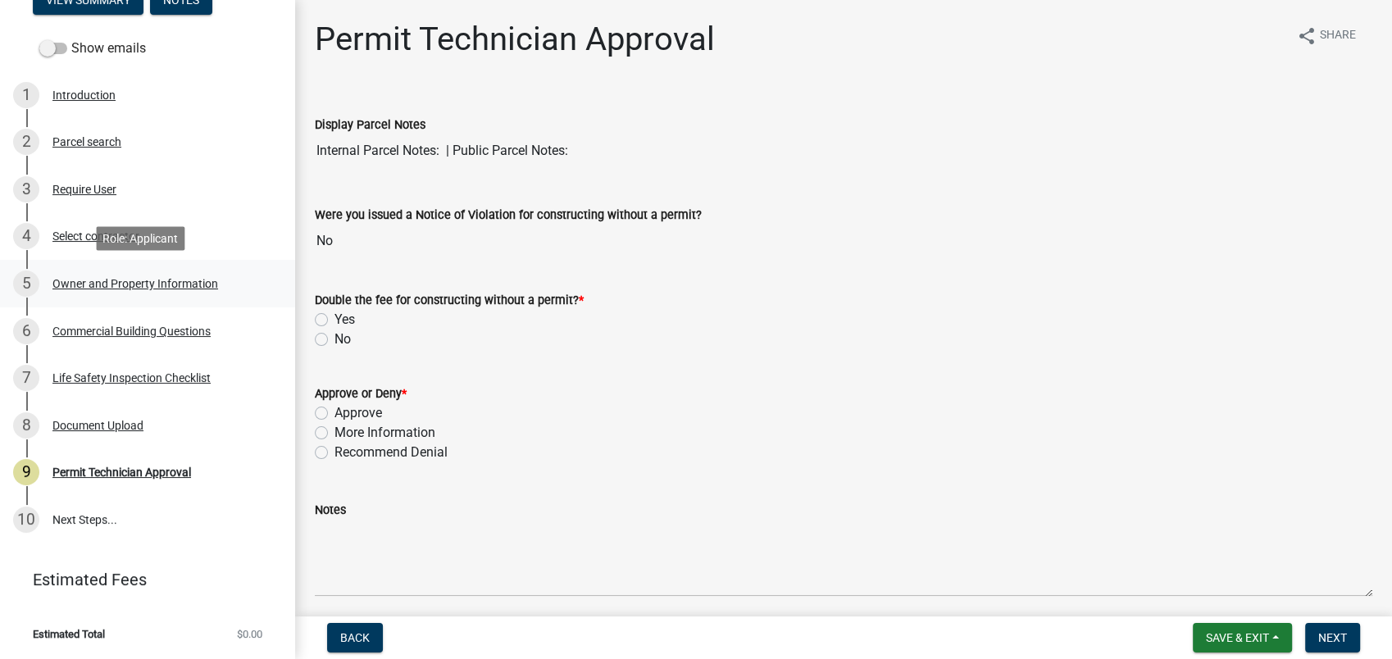
click at [143, 278] on div "Owner and Property Information" at bounding box center [135, 283] width 166 height 11
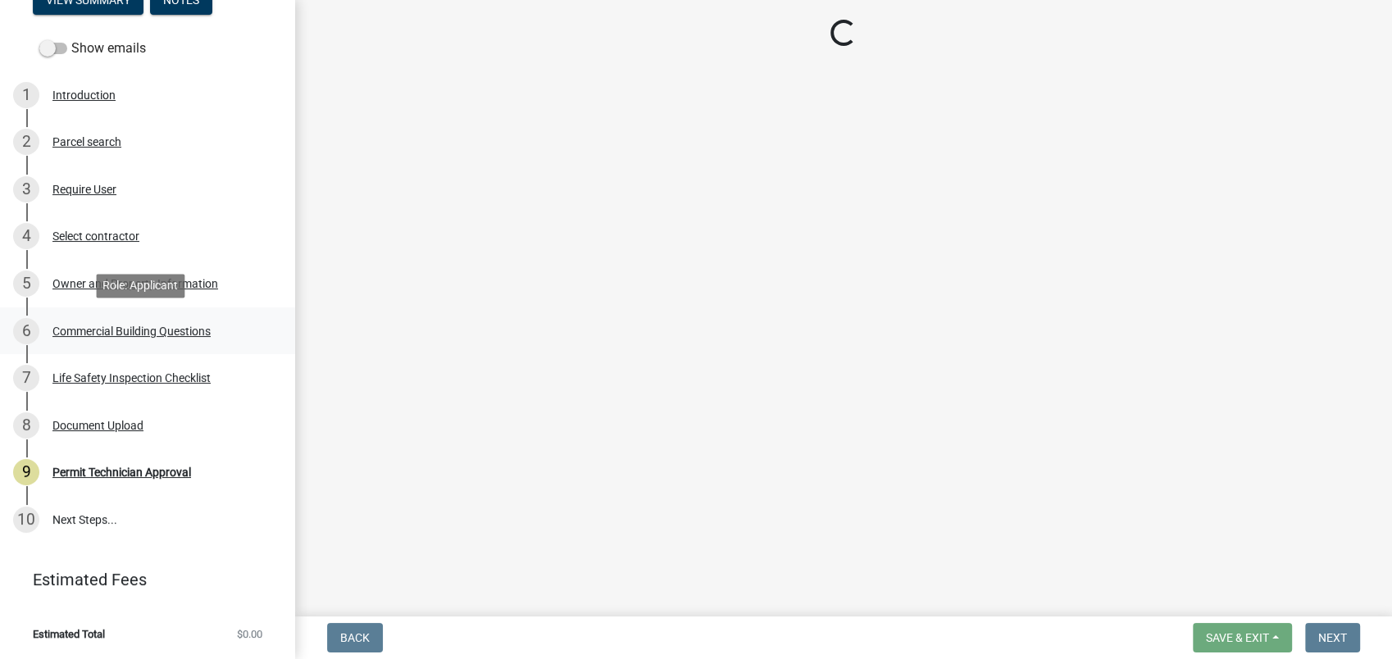
select select "a11fa51f-b34d-496b-ab35-5fd1b53a4648"
select select "83394b22-4a11-496c-8e5c-75ade2e72faf"
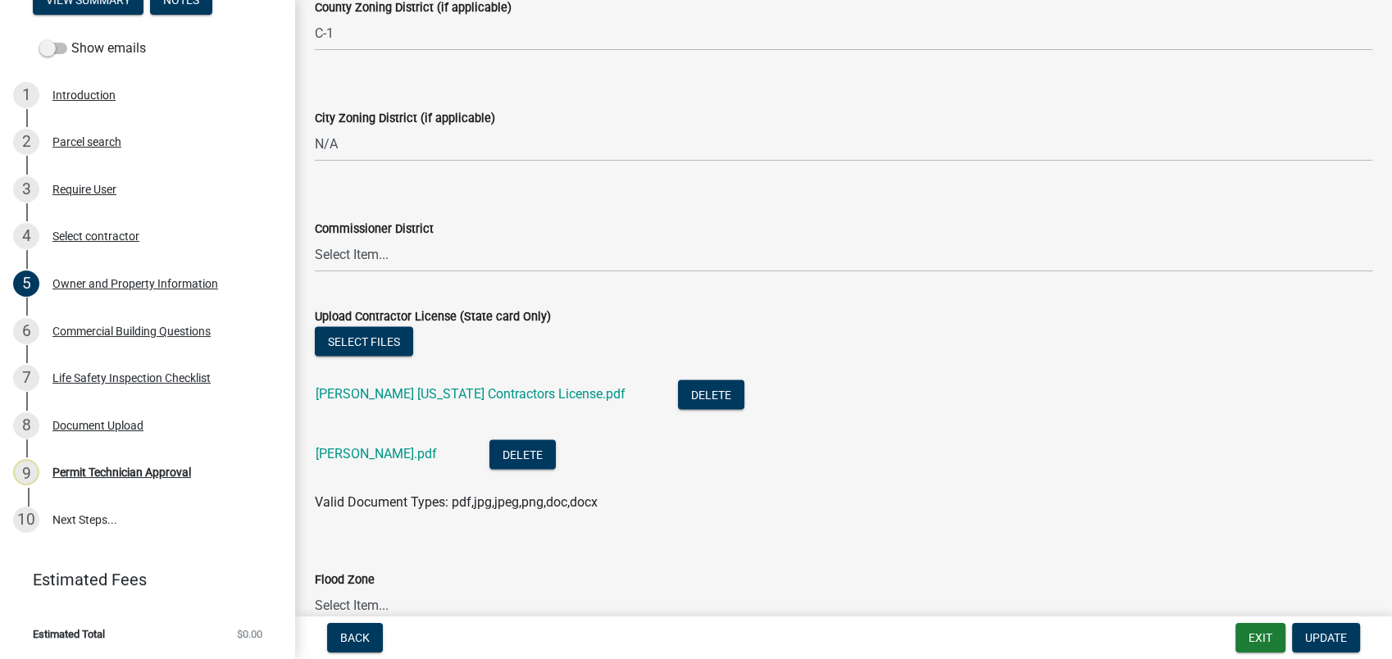
scroll to position [2824, 0]
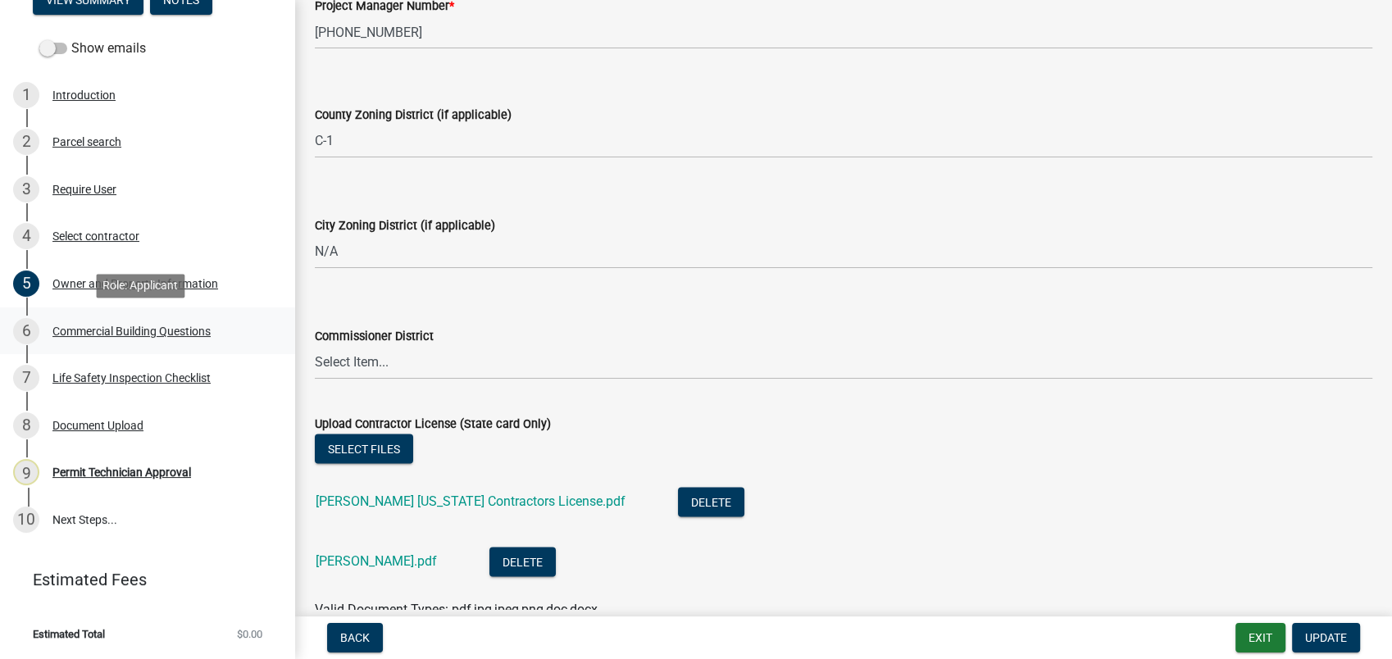
click at [112, 326] on div "Commercial Building Questions" at bounding box center [131, 330] width 158 height 11
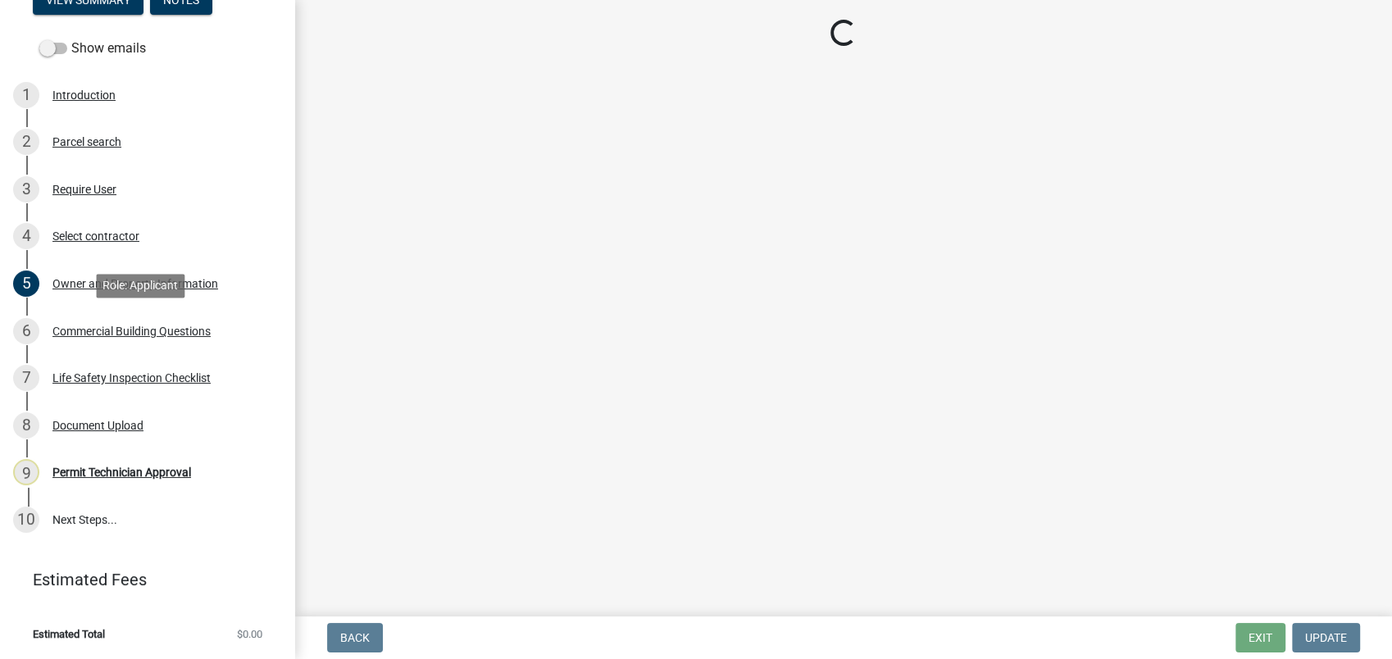
scroll to position [0, 0]
select select "155bde1f-a9b3-4c5e-98e9-3451148566a6"
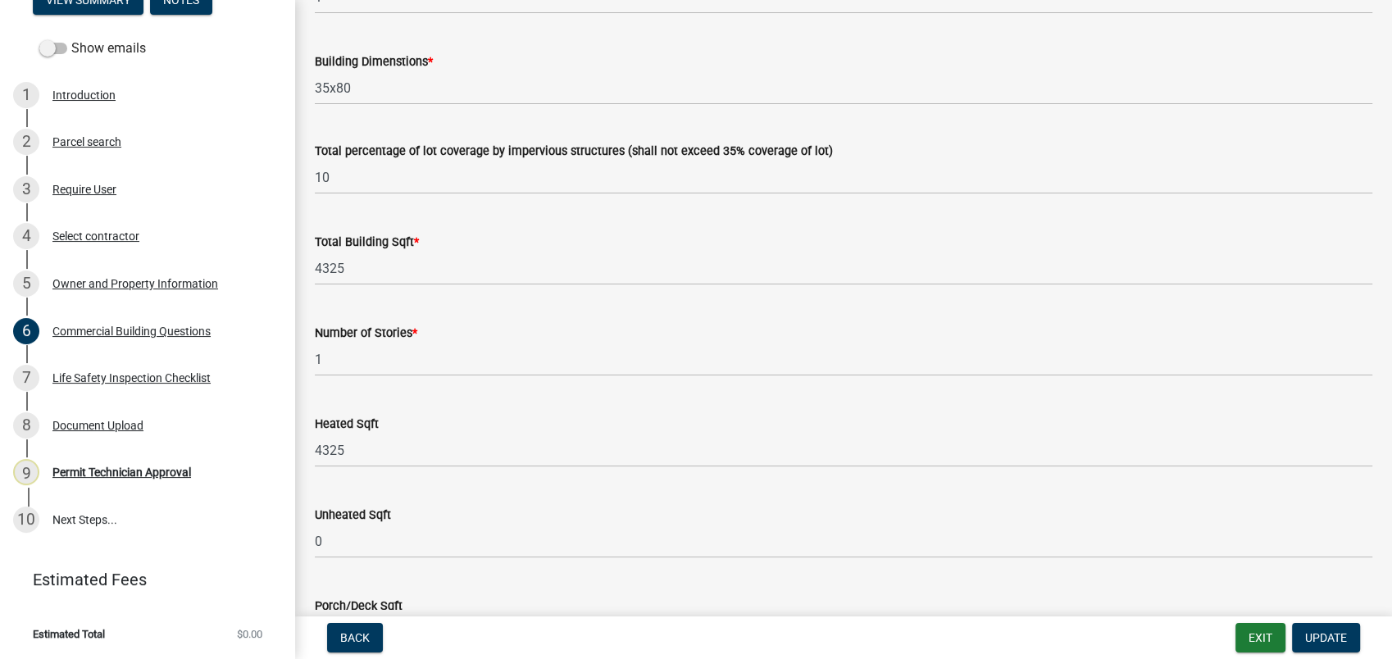
scroll to position [1184, 0]
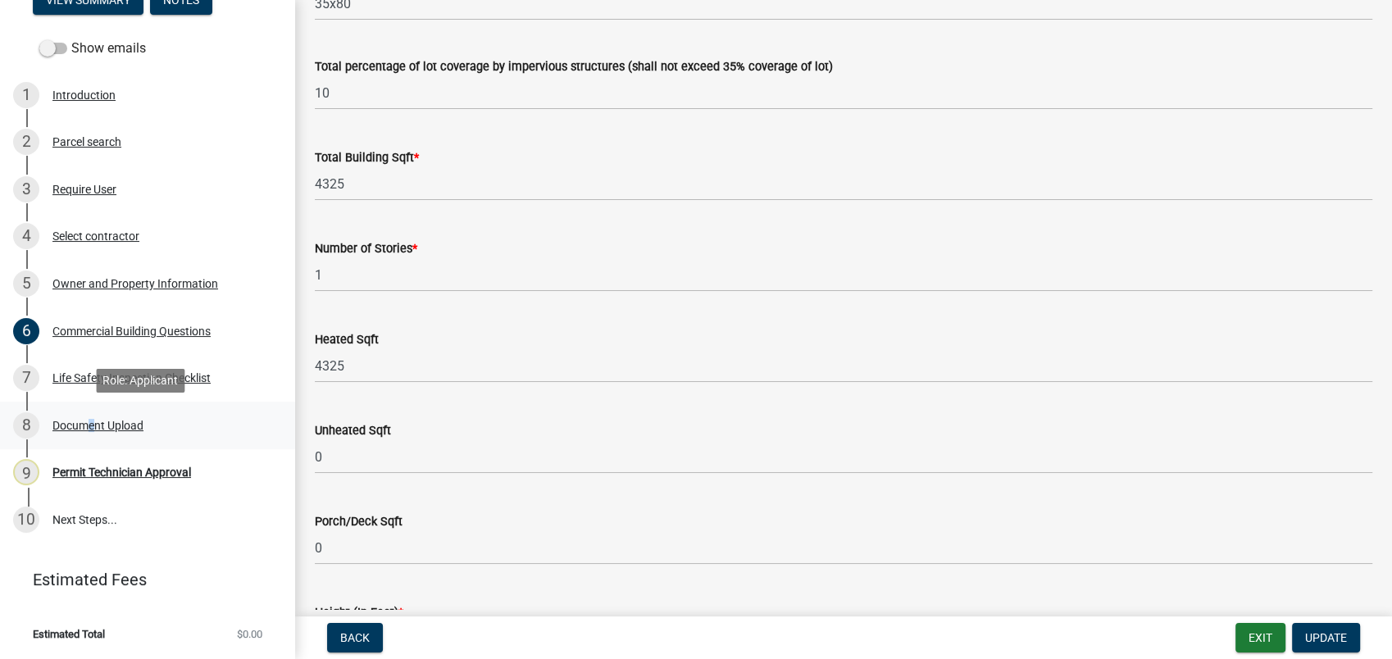
click at [85, 426] on div "Document Upload" at bounding box center [97, 425] width 91 height 11
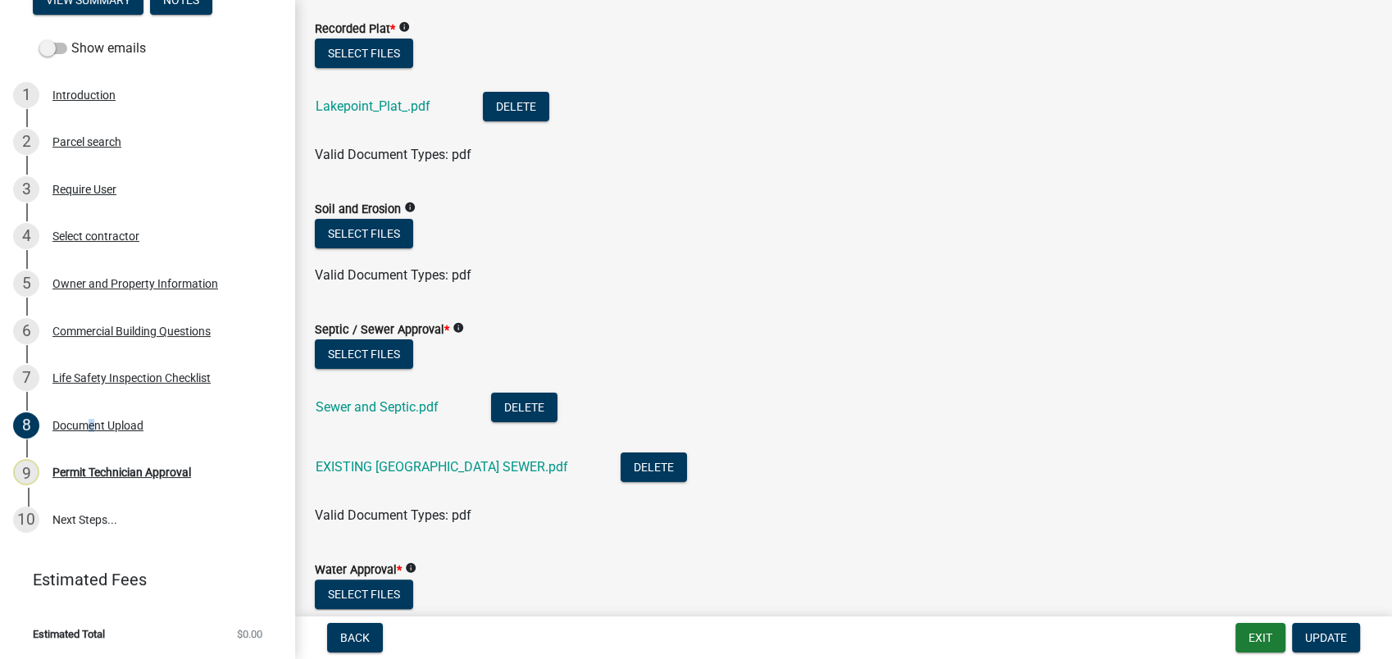
scroll to position [728, 0]
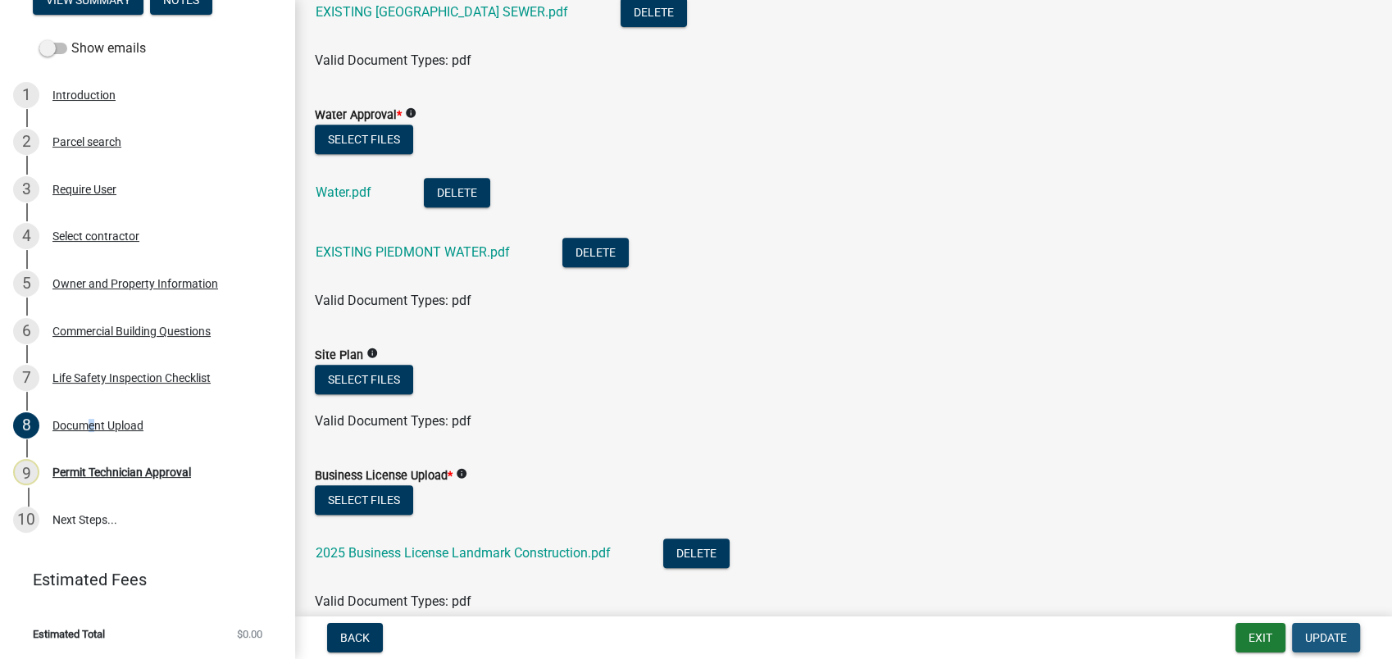
click at [1339, 636] on span "Update" at bounding box center [1326, 637] width 42 height 13
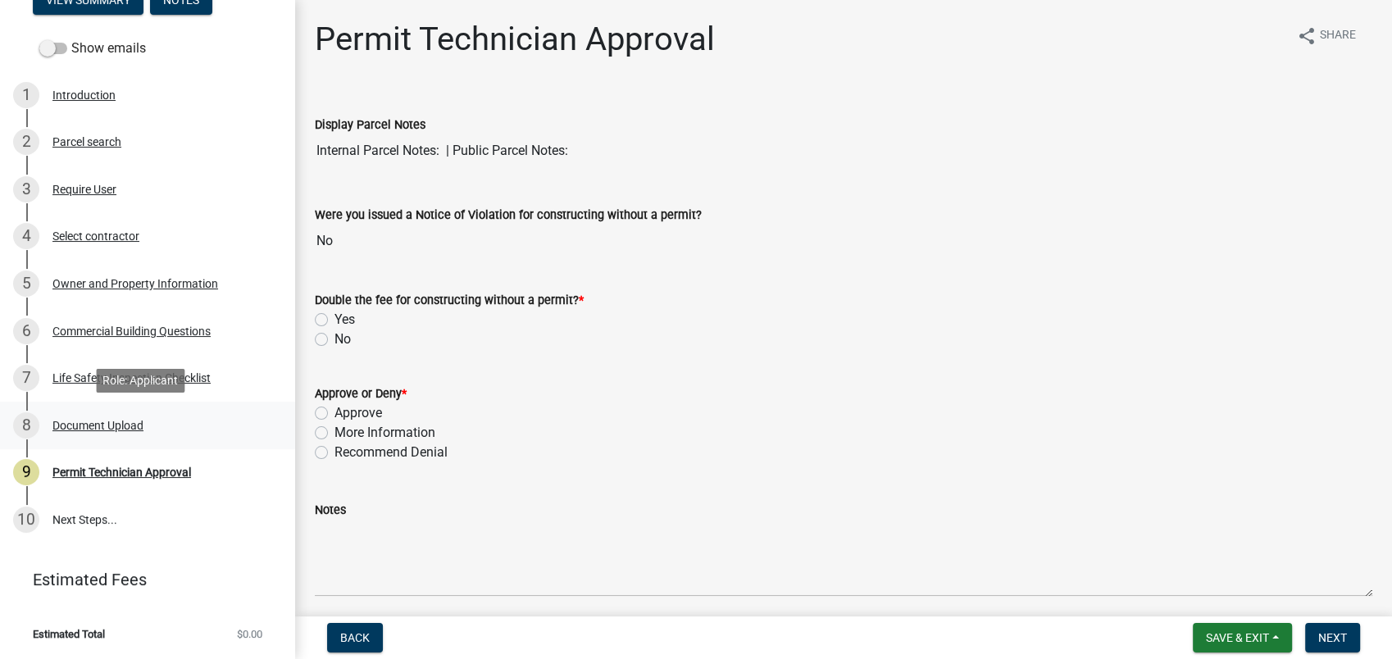
click at [107, 426] on div "Document Upload" at bounding box center [97, 425] width 91 height 11
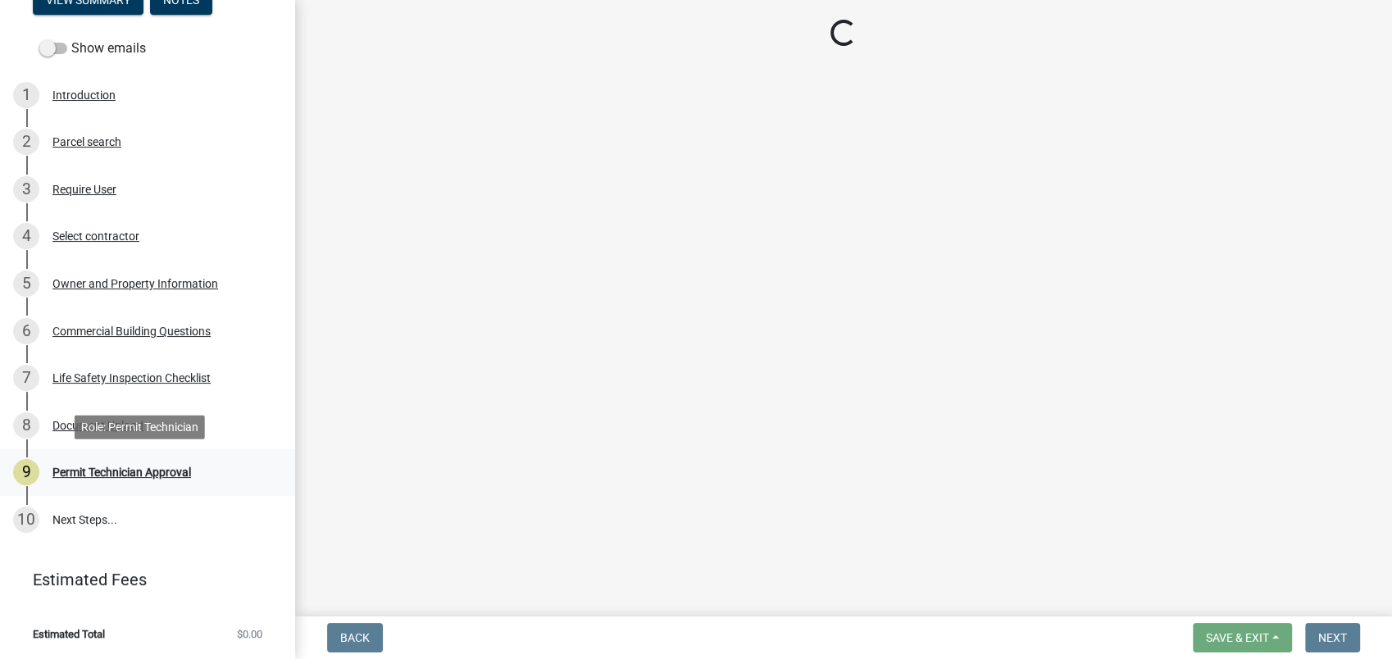
click at [134, 471] on div "Permit Technician Approval" at bounding box center [121, 471] width 139 height 11
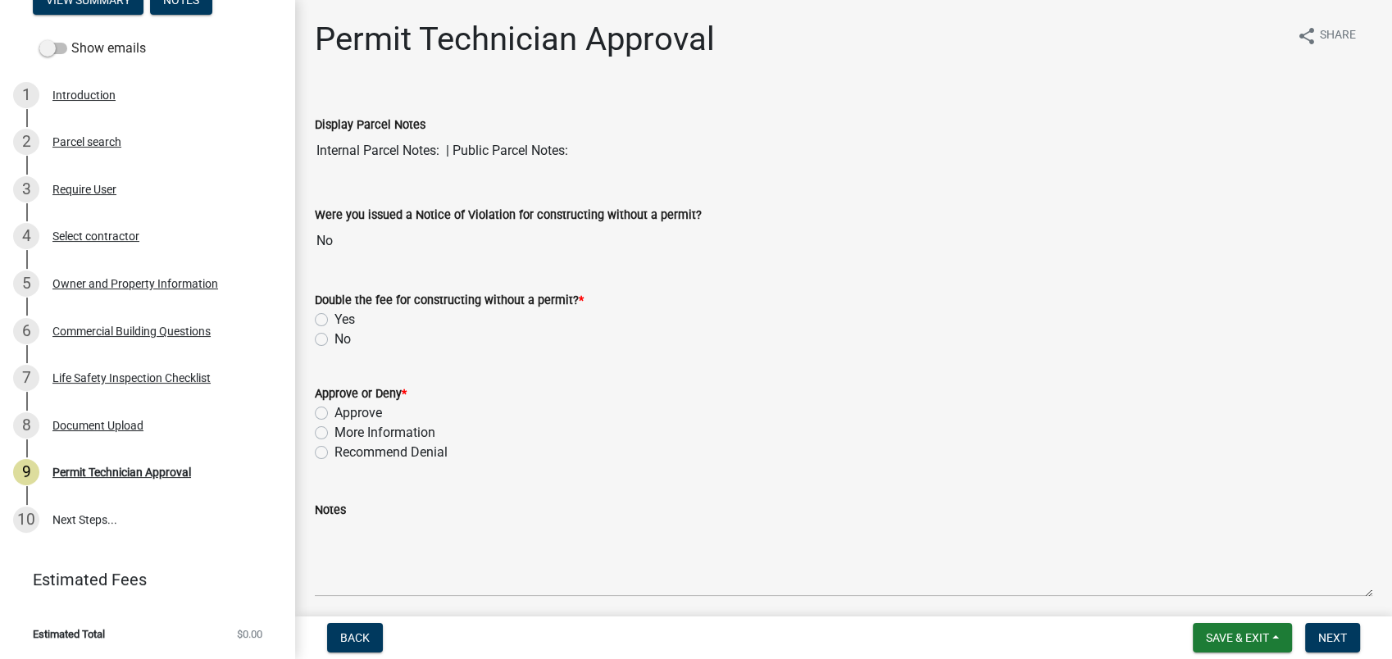
click at [334, 338] on label "No" at bounding box center [342, 340] width 16 height 20
click at [334, 338] on input "No" at bounding box center [339, 335] width 11 height 11
radio input "true"
click at [334, 408] on label "Approve" at bounding box center [358, 413] width 48 height 20
click at [334, 408] on input "Approve" at bounding box center [339, 408] width 11 height 11
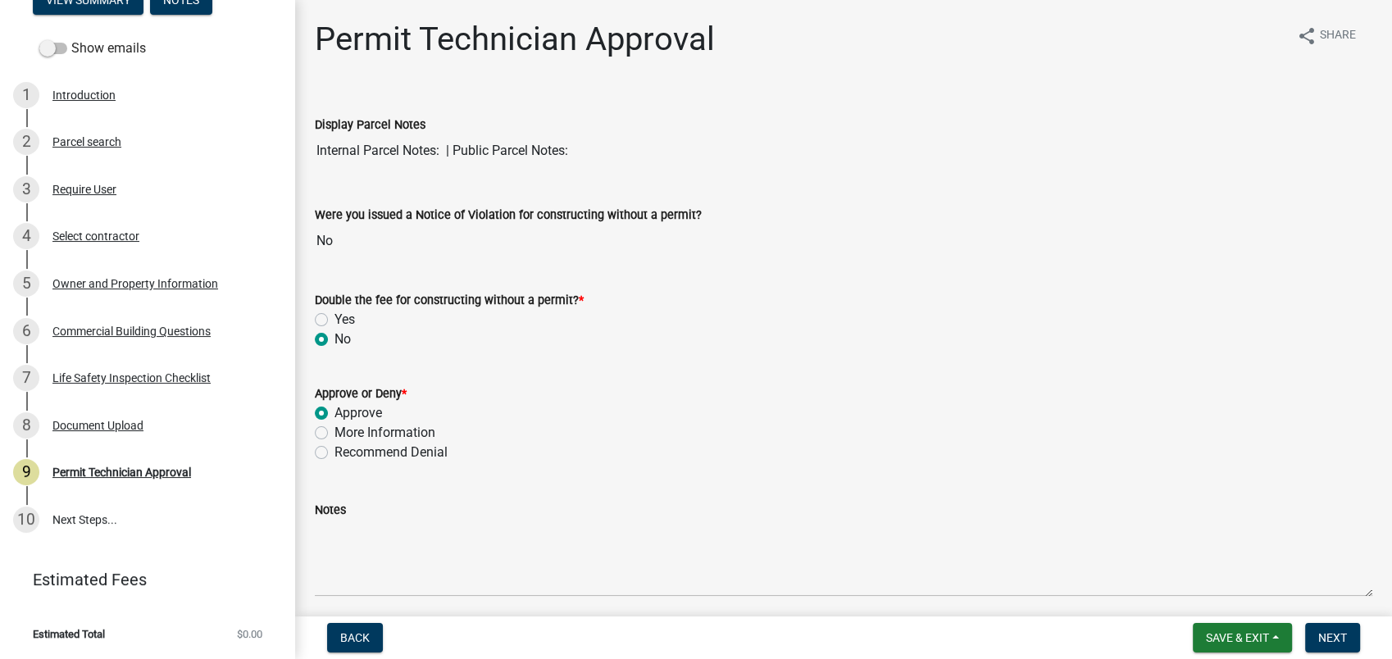
radio input "true"
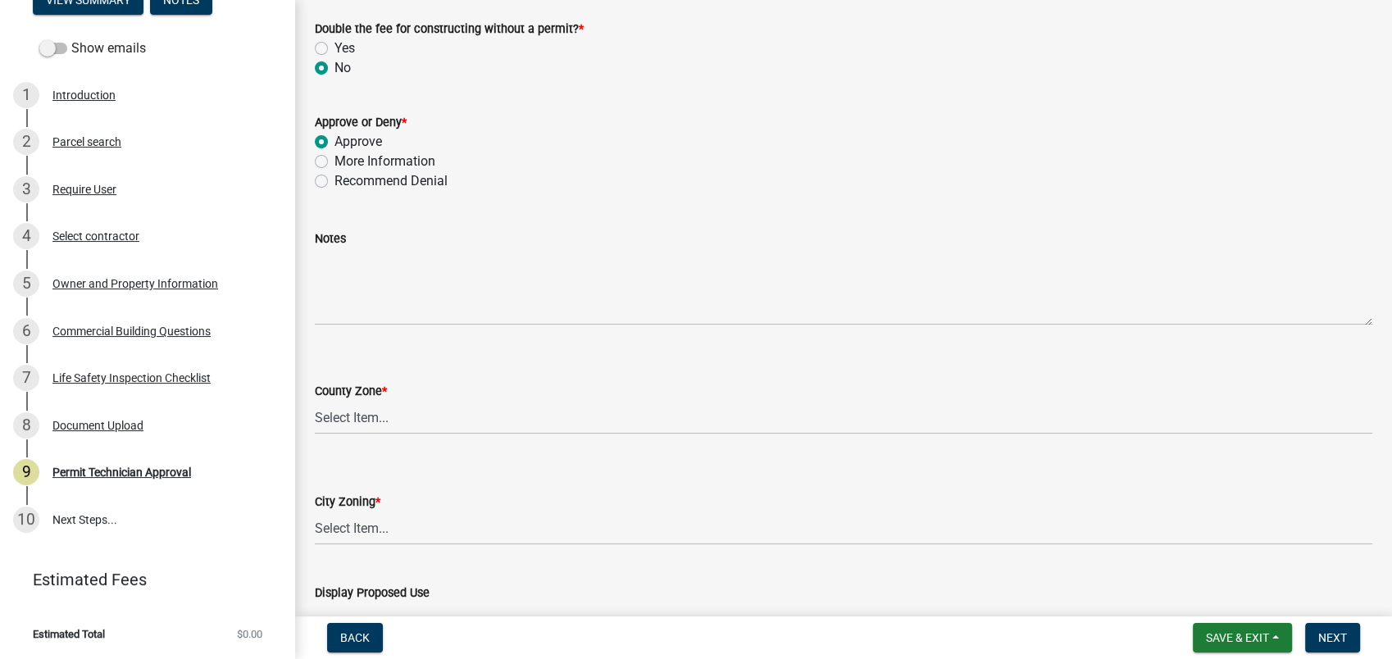
scroll to position [493, 0]
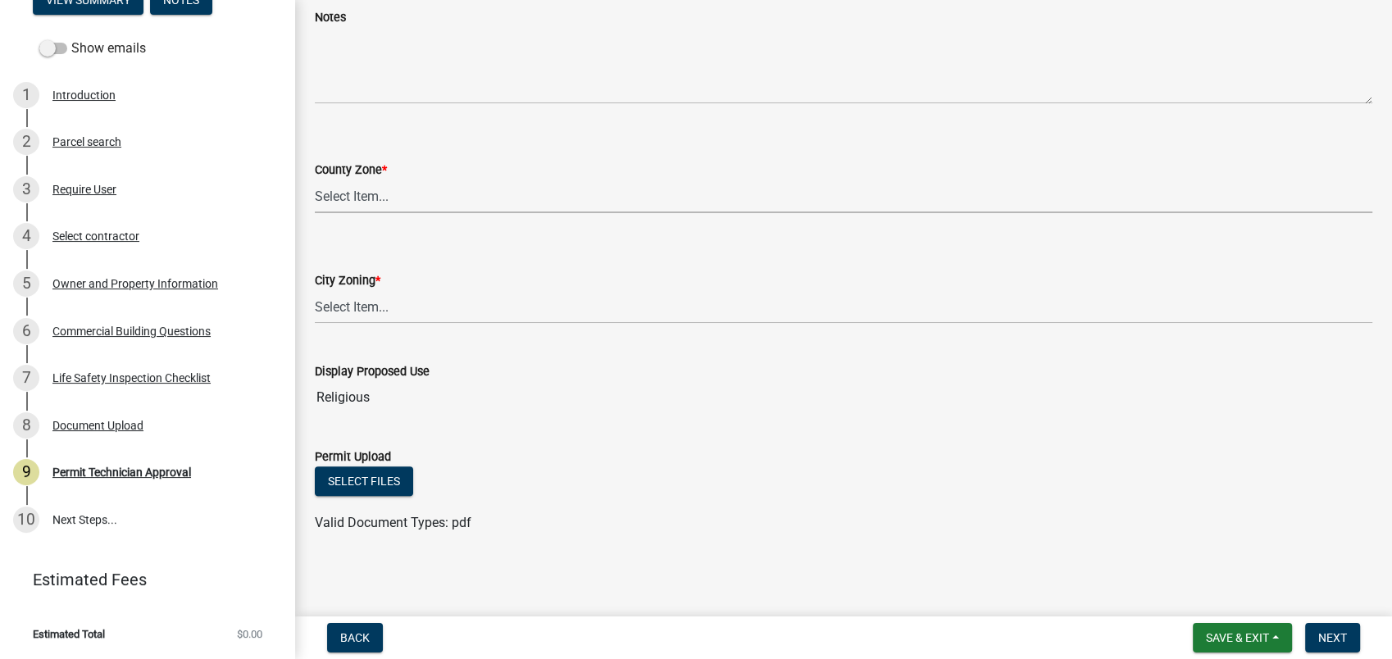
click at [339, 194] on select "Select Item... AG-1 R-1R R-1 R-2 MHP RM-1 RM-3 C-1 C-2 I-M PUD N/A" at bounding box center [844, 197] width 1058 height 34
click at [315, 180] on select "Select Item... AG-1 R-1R R-1 R-2 MHP RM-1 RM-3 C-1 C-2 I-M PUD N/A" at bounding box center [844, 197] width 1058 height 34
select select "78a0cf10-583c-416f-b876-f8d04396e91b"
click at [107, 125] on link "2 Parcel search" at bounding box center [147, 142] width 295 height 48
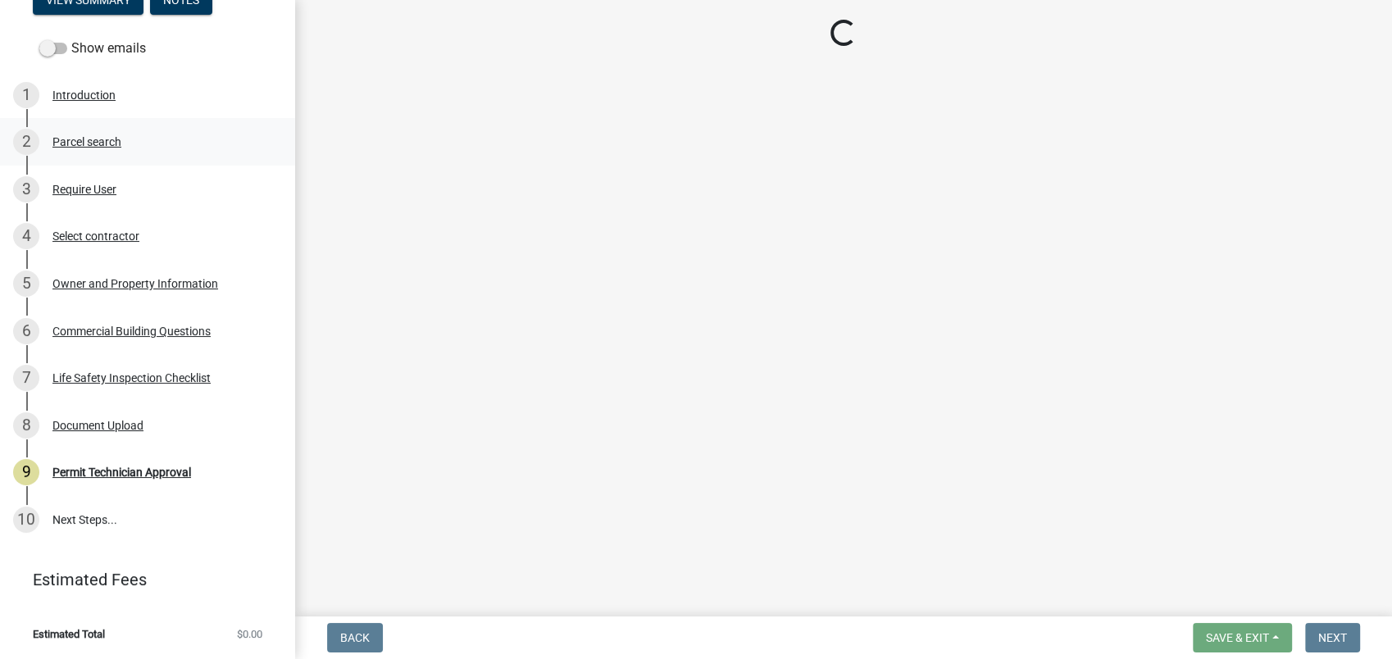
scroll to position [0, 0]
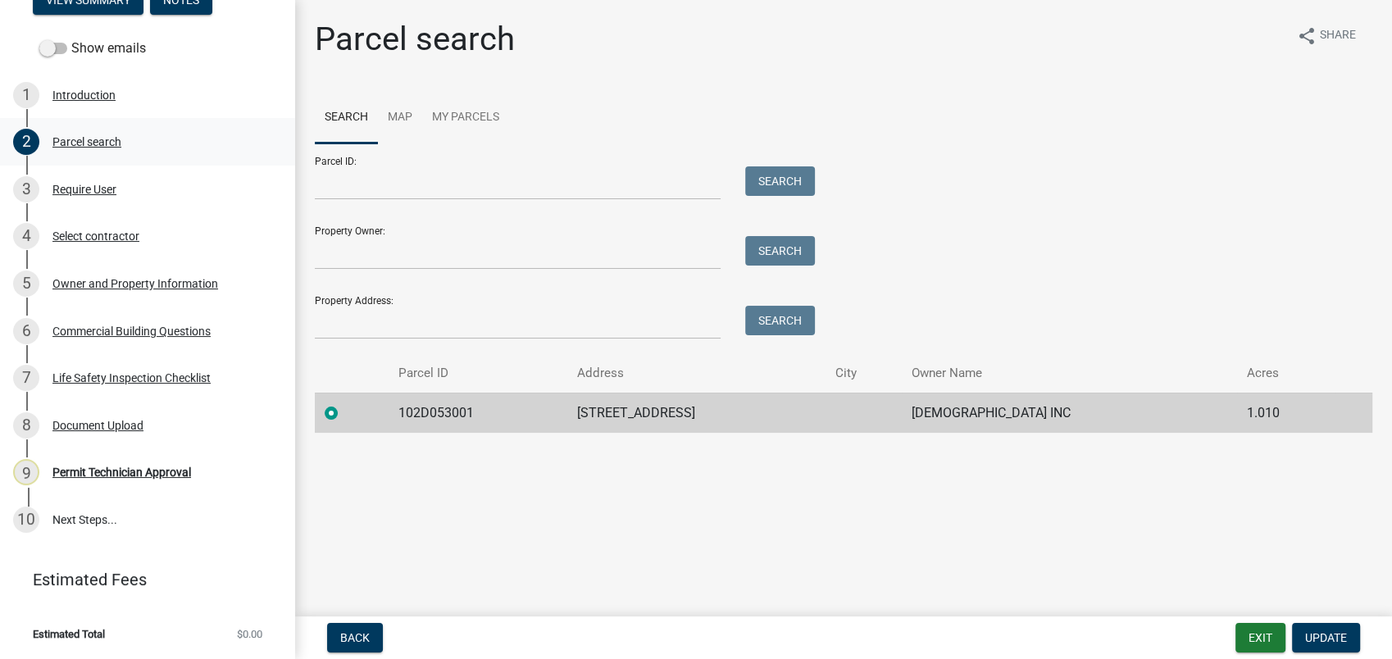
click at [107, 142] on div "Parcel search" at bounding box center [86, 141] width 69 height 11
click at [156, 475] on div "Permit Technician Approval" at bounding box center [121, 471] width 139 height 11
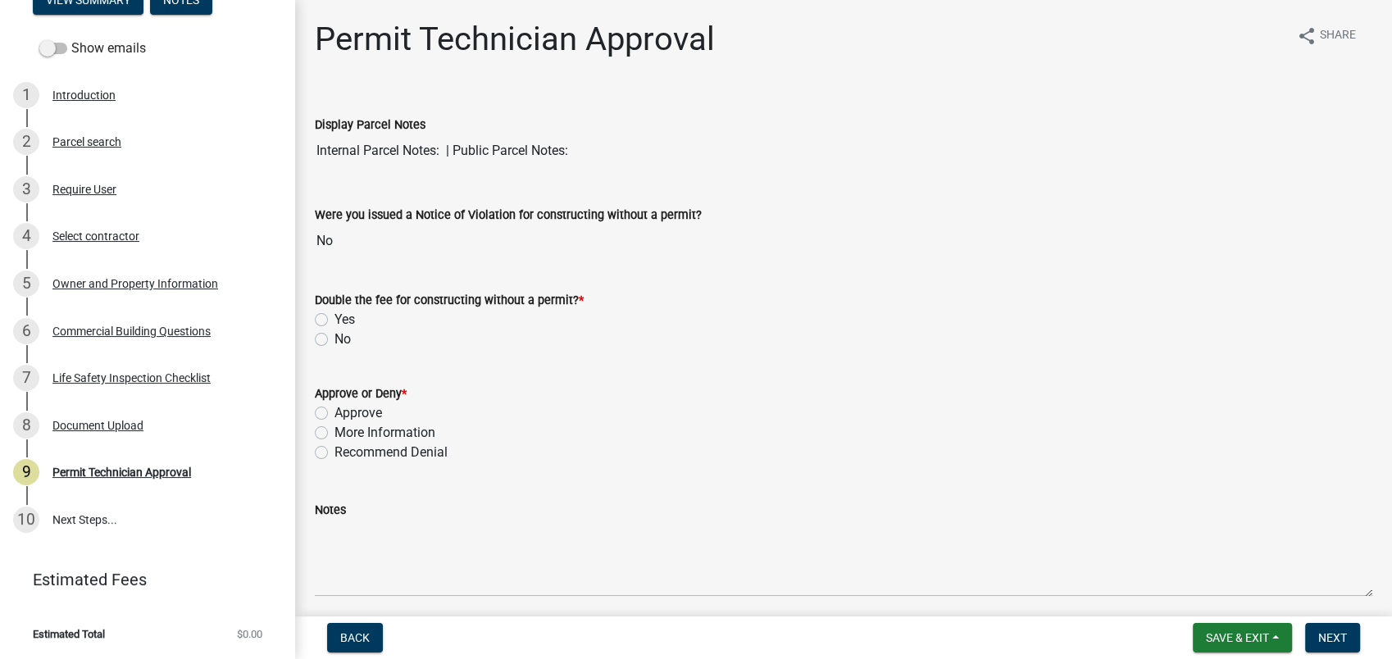
click at [334, 337] on label "No" at bounding box center [342, 340] width 16 height 20
click at [334, 337] on input "No" at bounding box center [339, 335] width 11 height 11
radio input "true"
click at [334, 413] on label "Approve" at bounding box center [358, 413] width 48 height 20
click at [334, 413] on input "Approve" at bounding box center [339, 408] width 11 height 11
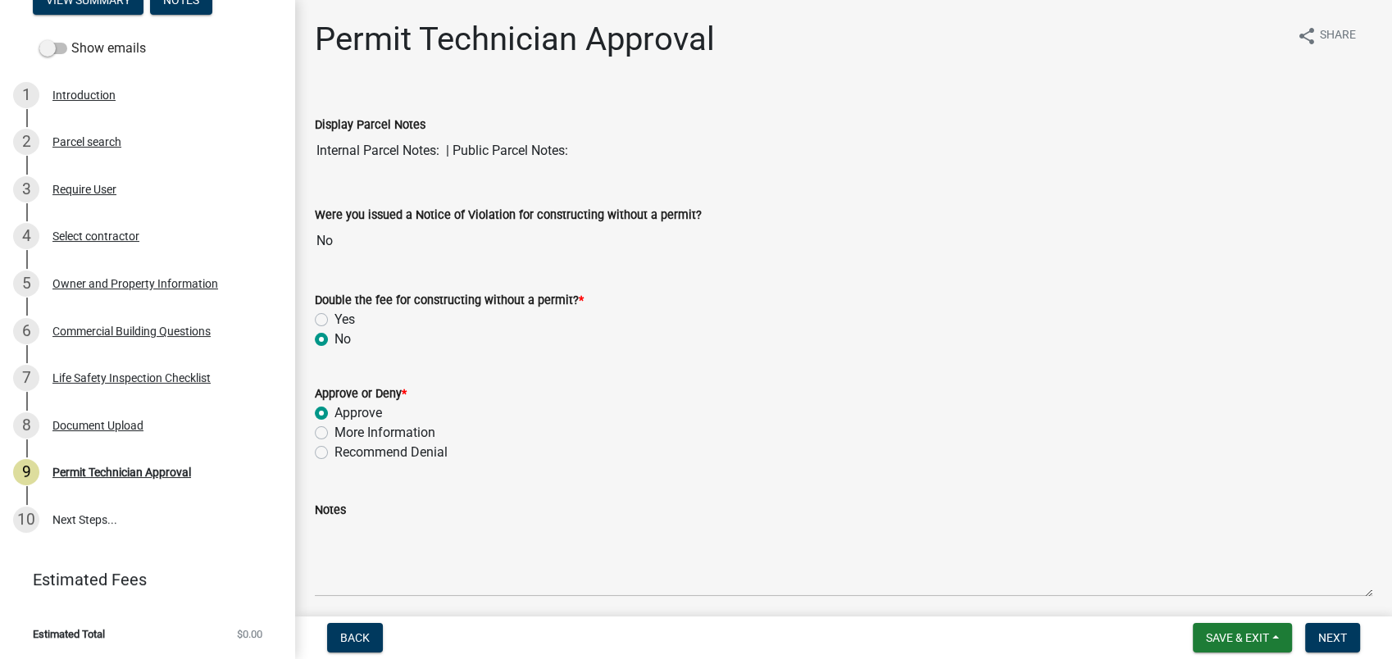
radio input "true"
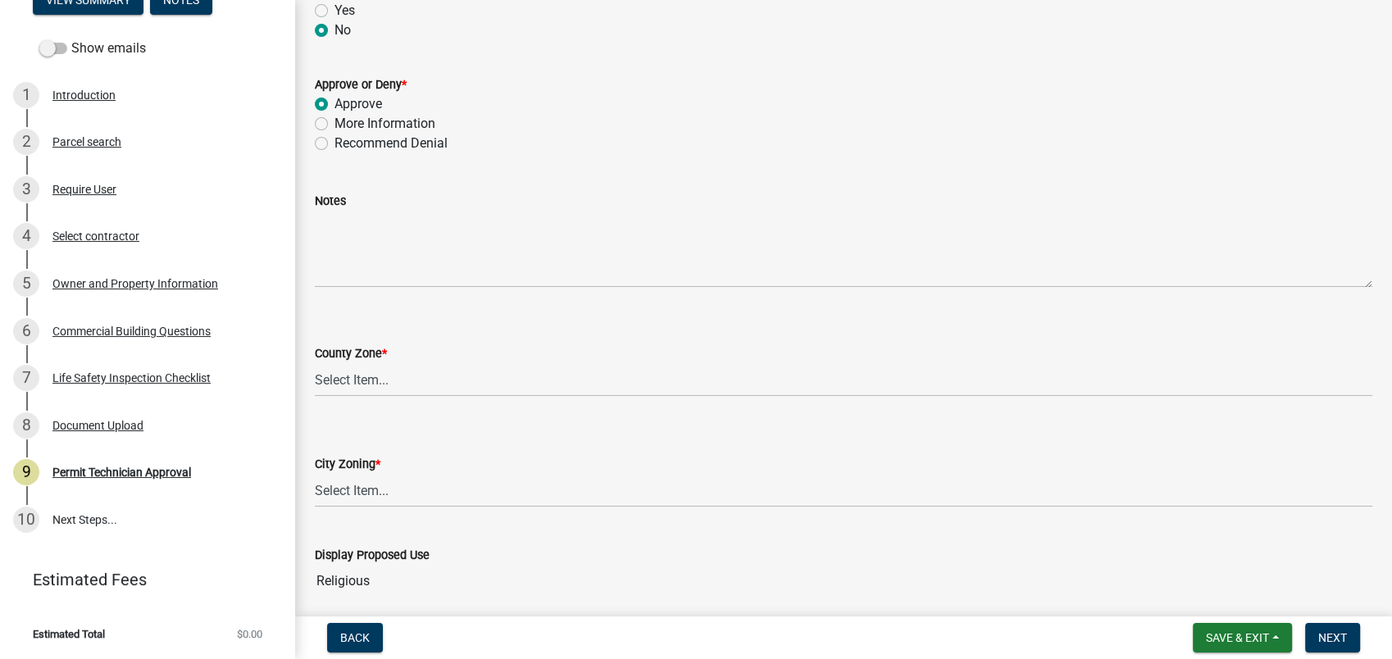
scroll to position [455, 0]
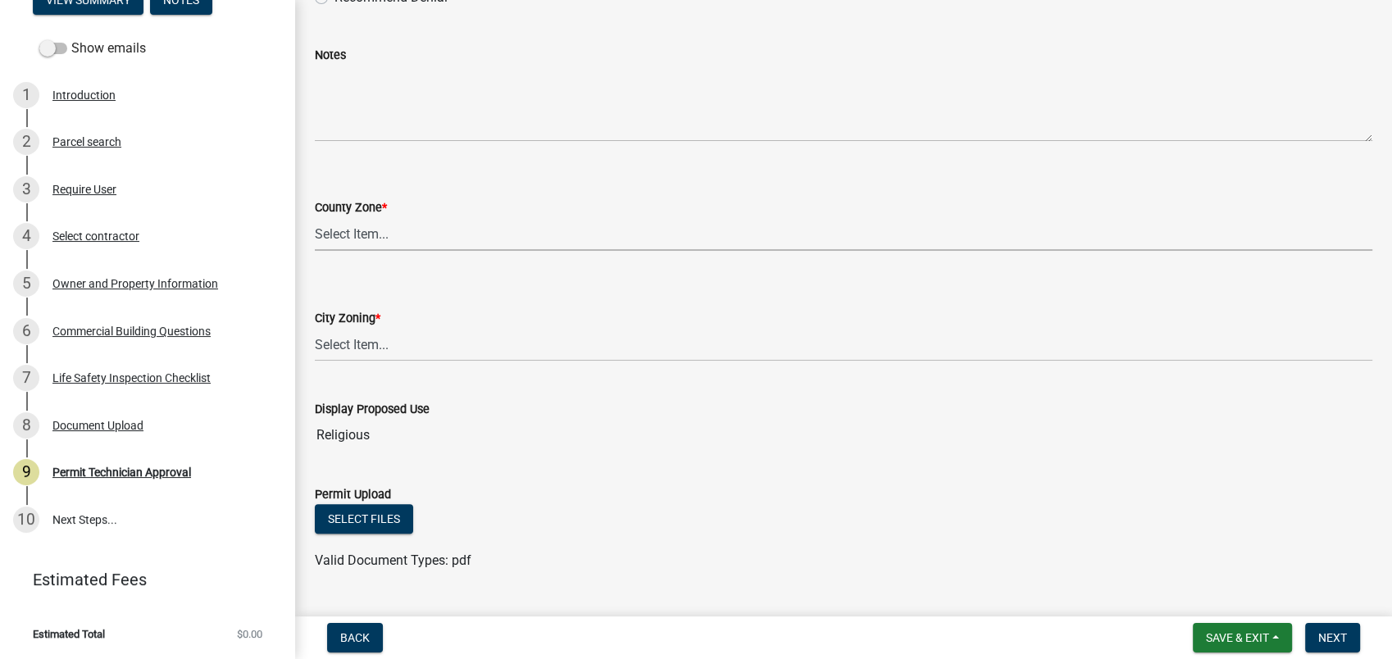
click at [357, 230] on select "Select Item... AG-1 R-1R R-1 R-2 MHP RM-1 RM-3 C-1 C-2 I-M PUD N/A" at bounding box center [844, 234] width 1058 height 34
click at [315, 217] on select "Select Item... AG-1 R-1R R-1 R-2 MHP RM-1 RM-3 C-1 C-2 I-M PUD N/A" at bounding box center [844, 234] width 1058 height 34
select select "a11fa51f-b34d-496b-ab35-5fd1b53a4648"
click at [357, 323] on label "City Zoning *" at bounding box center [348, 318] width 66 height 11
click at [357, 328] on select "Select Item... A-1 A-2 R-1 R-2 R-3 R-4 MHP C-1 C-2 I-1 I-2 DB FH H-P N/A" at bounding box center [844, 345] width 1058 height 34
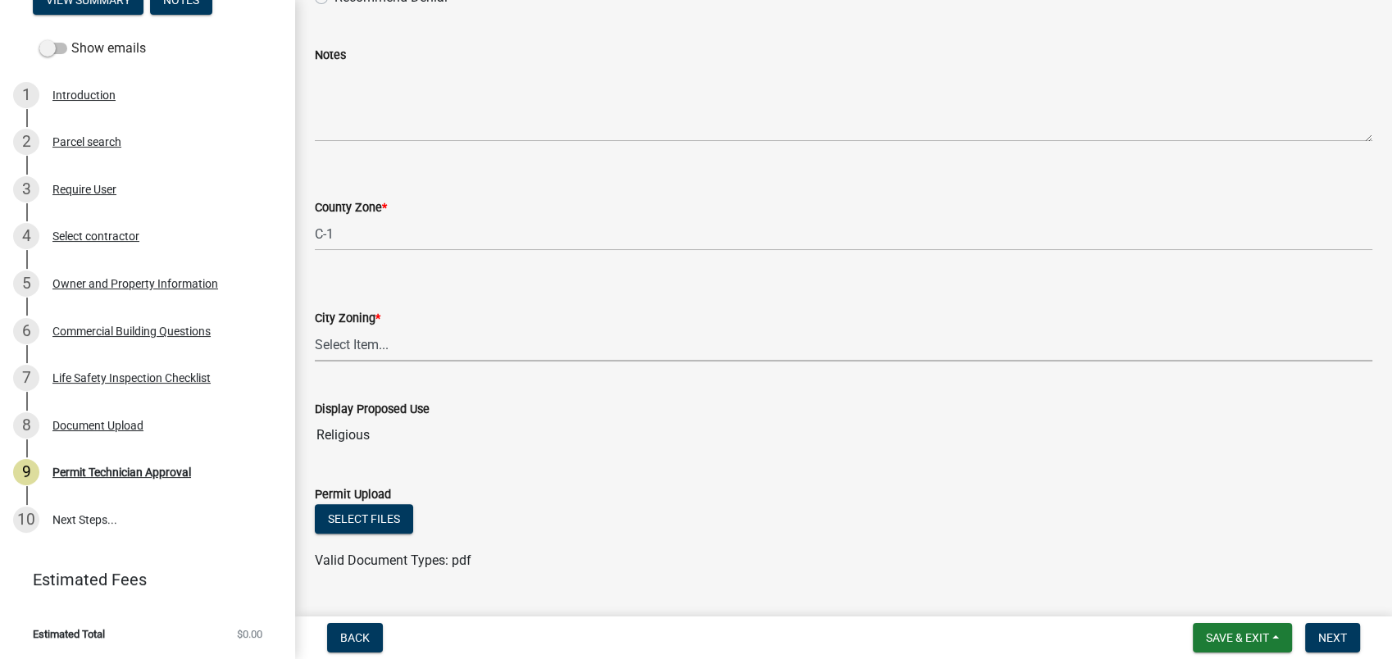
click at [357, 344] on select "Select Item... A-1 A-2 R-1 R-2 R-3 R-4 MHP C-1 C-2 I-1 I-2 DB FH H-P N/A" at bounding box center [844, 345] width 1058 height 34
click at [315, 328] on select "Select Item... A-1 A-2 R-1 R-2 R-3 R-4 MHP C-1 C-2 I-1 I-2 DB FH H-P N/A" at bounding box center [844, 345] width 1058 height 34
select select "83394b22-4a11-496c-8e5c-75ade2e72faf"
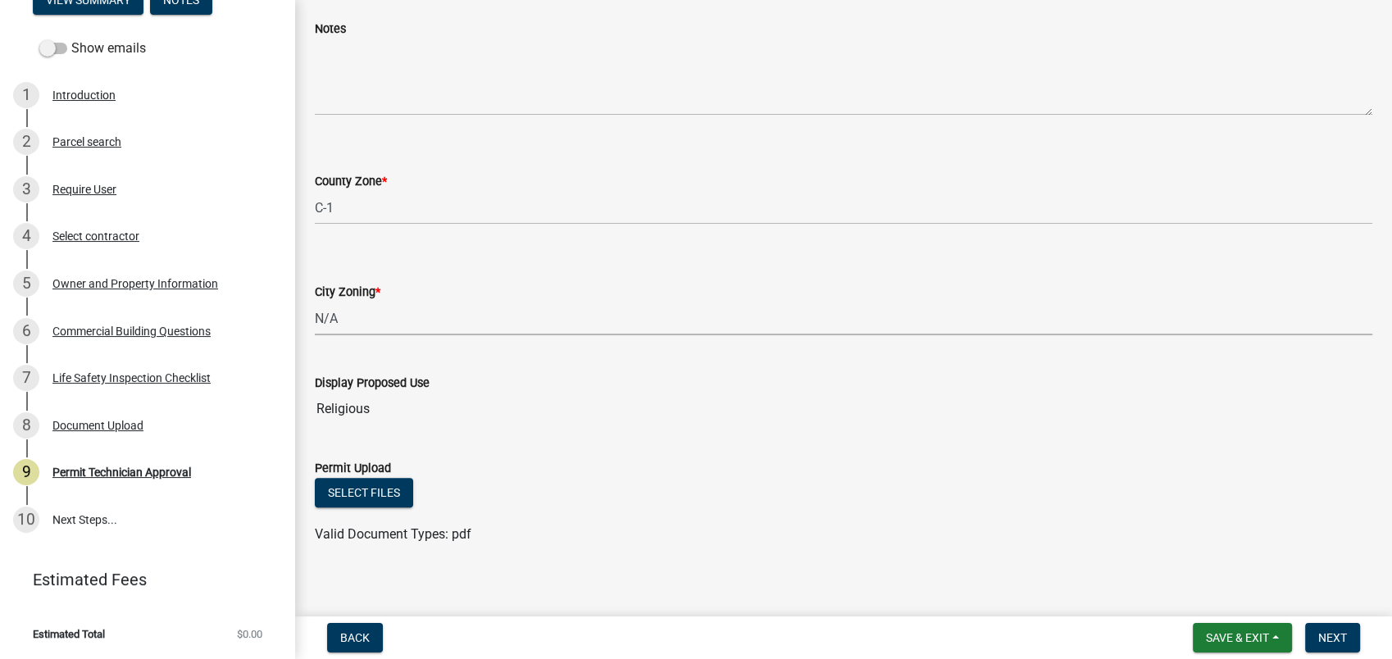
scroll to position [493, 0]
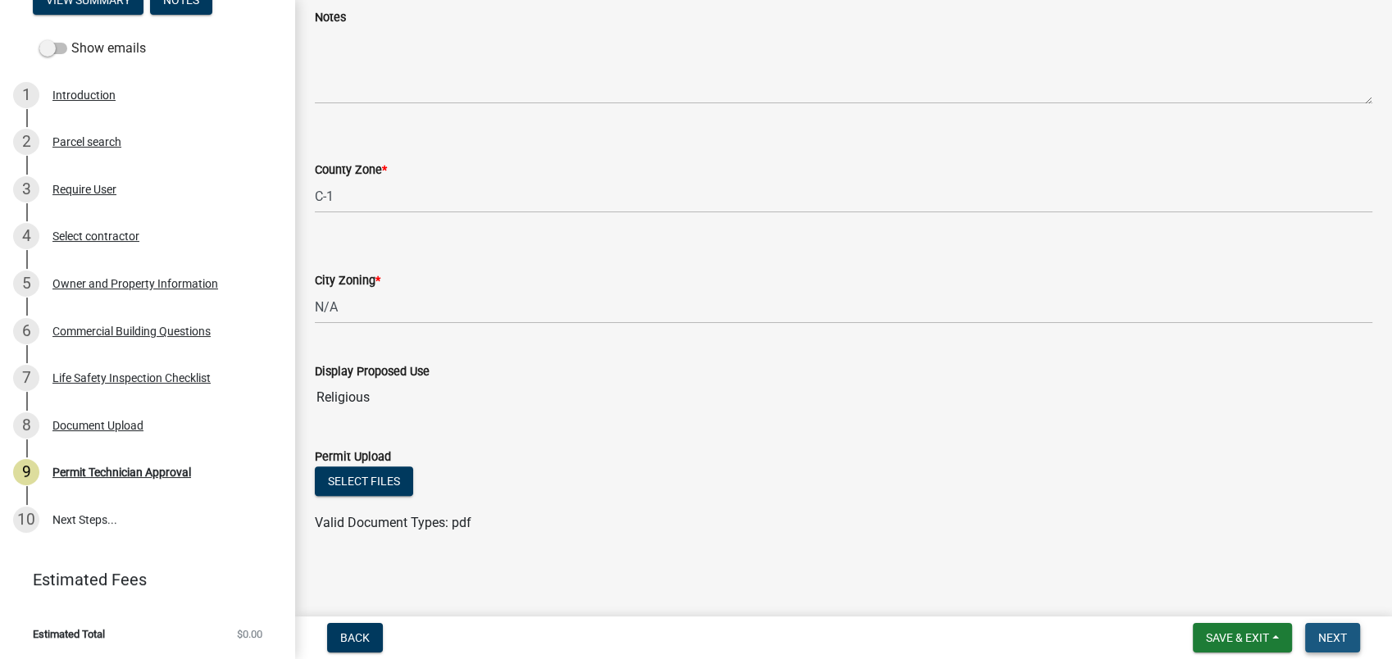
click at [1334, 635] on span "Next" at bounding box center [1332, 637] width 29 height 13
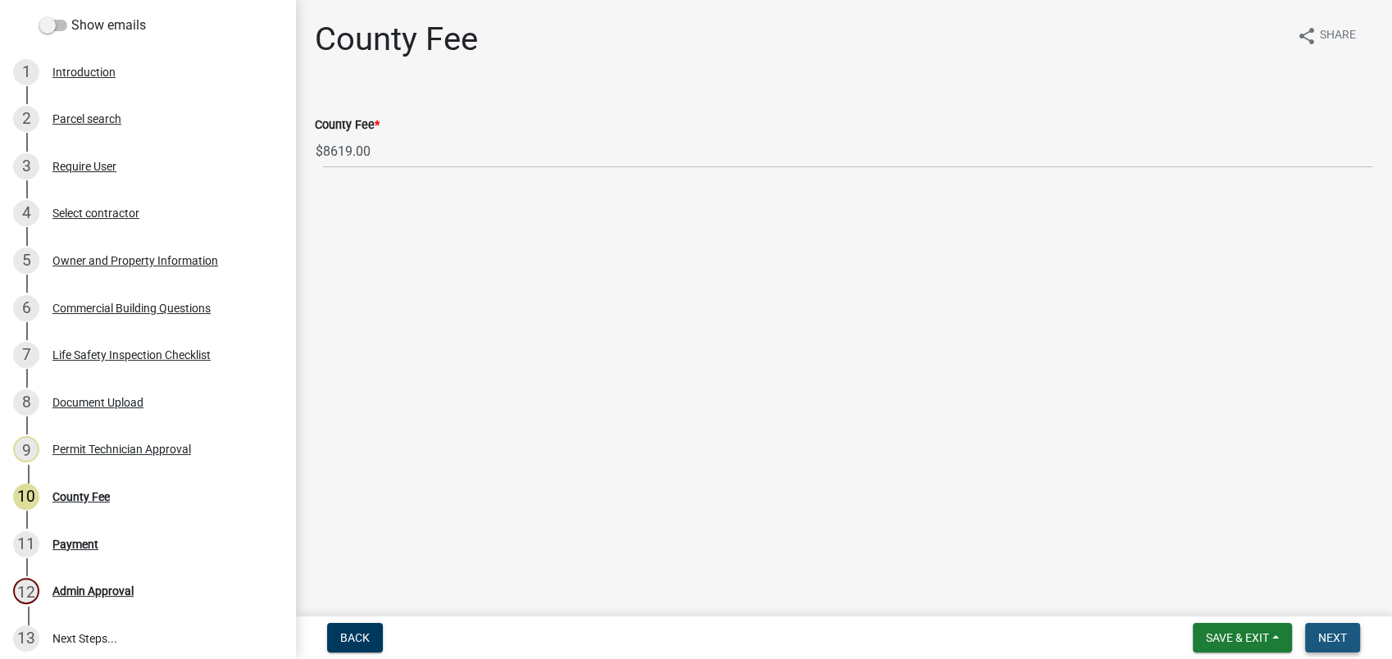
click at [1340, 635] on span "Next" at bounding box center [1332, 637] width 29 height 13
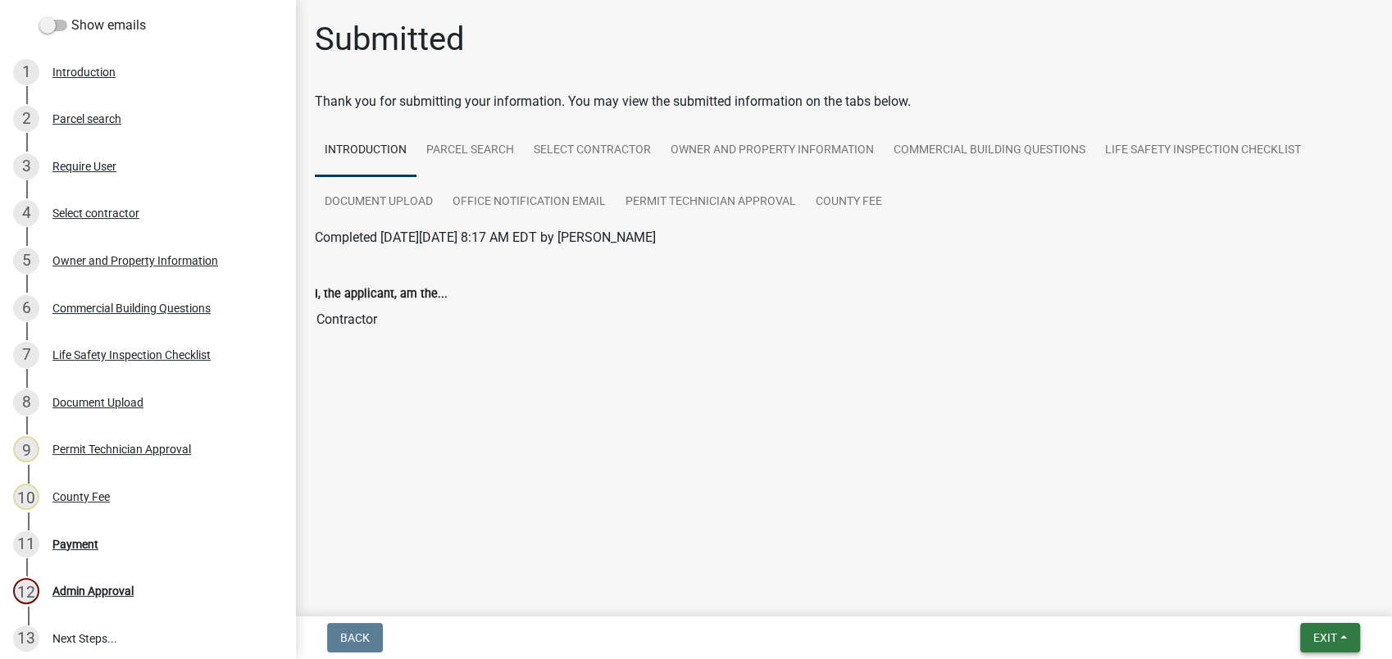
click at [1327, 634] on span "Exit" at bounding box center [1325, 637] width 24 height 13
click at [1272, 598] on button "Save & Exit" at bounding box center [1294, 595] width 131 height 39
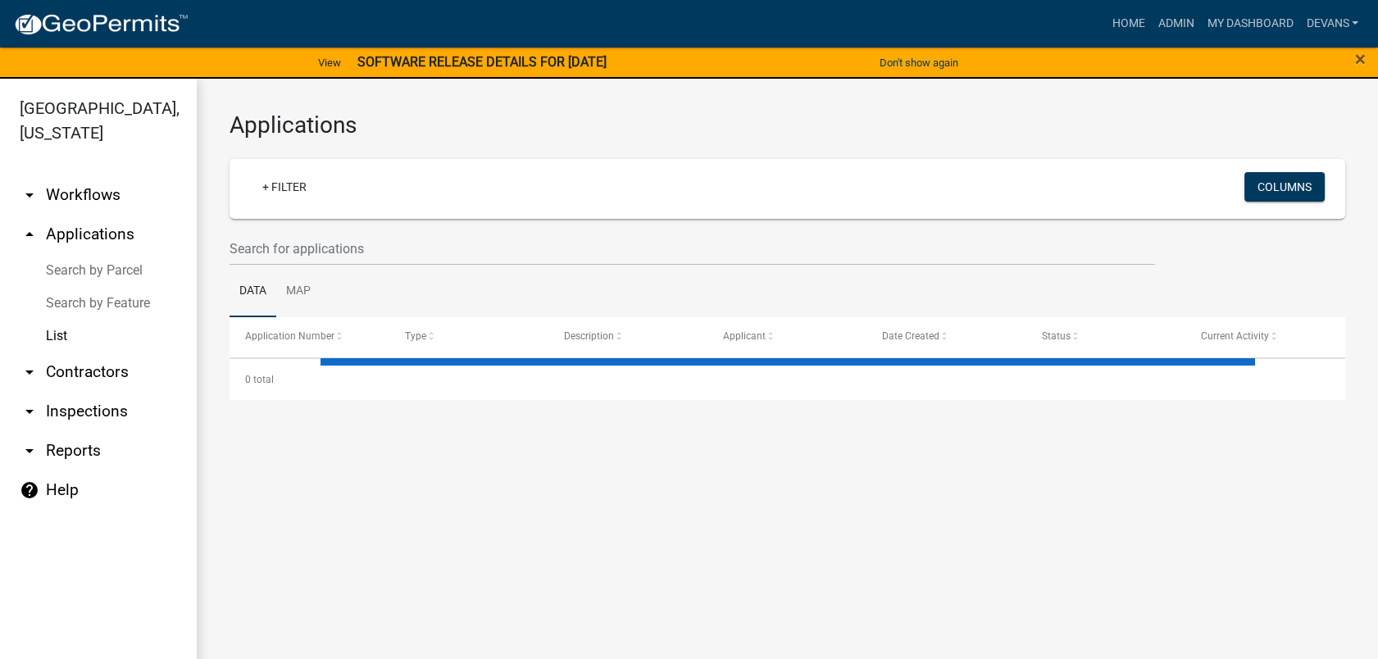
select select "1: 25"
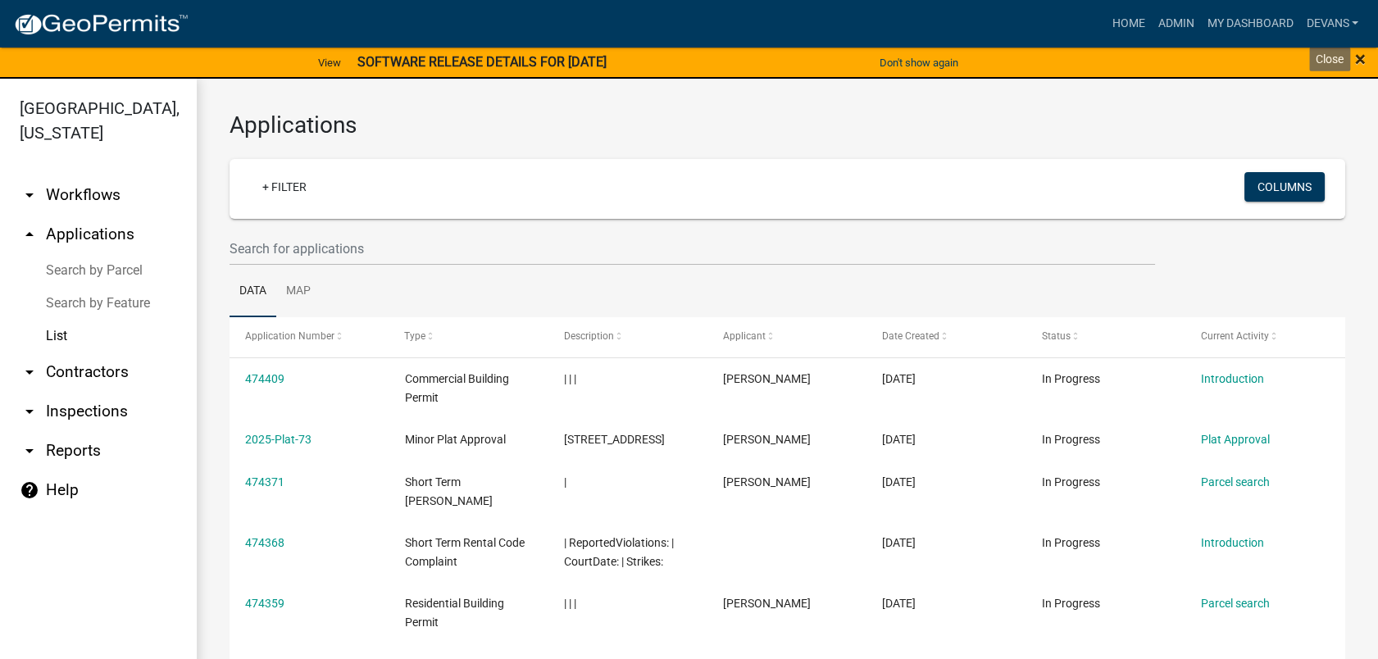
click at [1358, 55] on span "×" at bounding box center [1360, 59] width 11 height 23
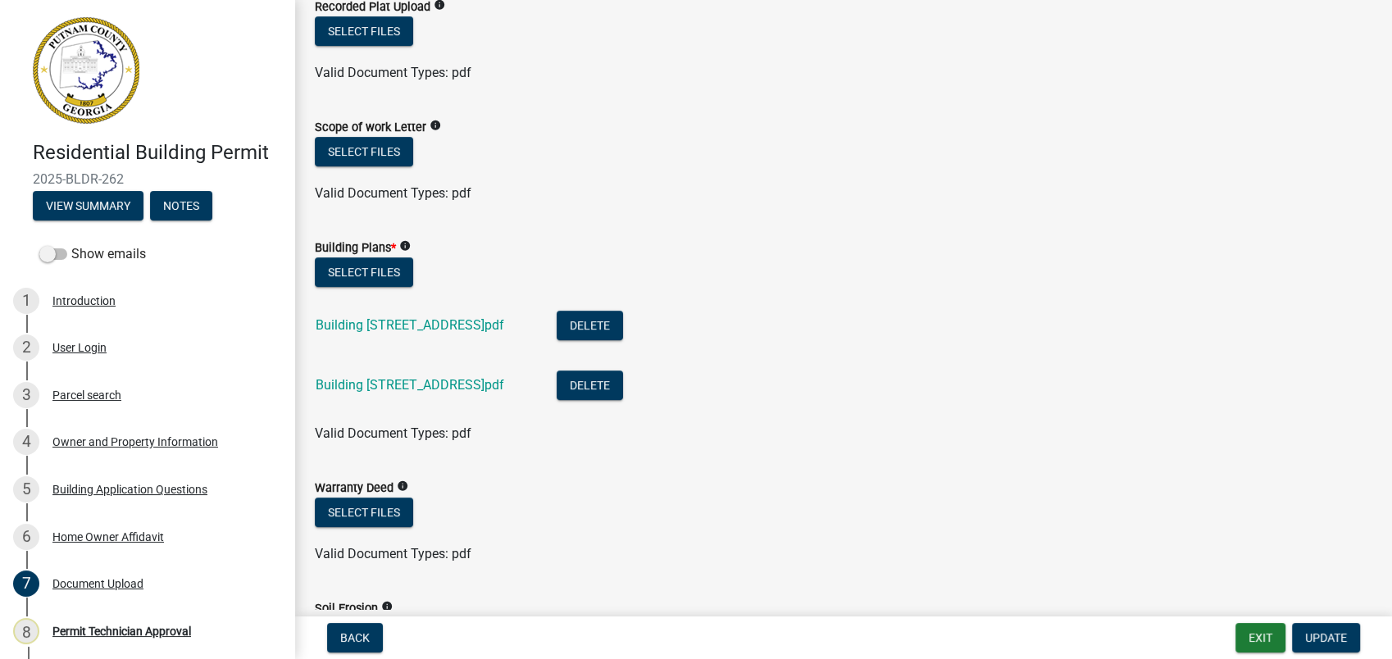
scroll to position [546, 0]
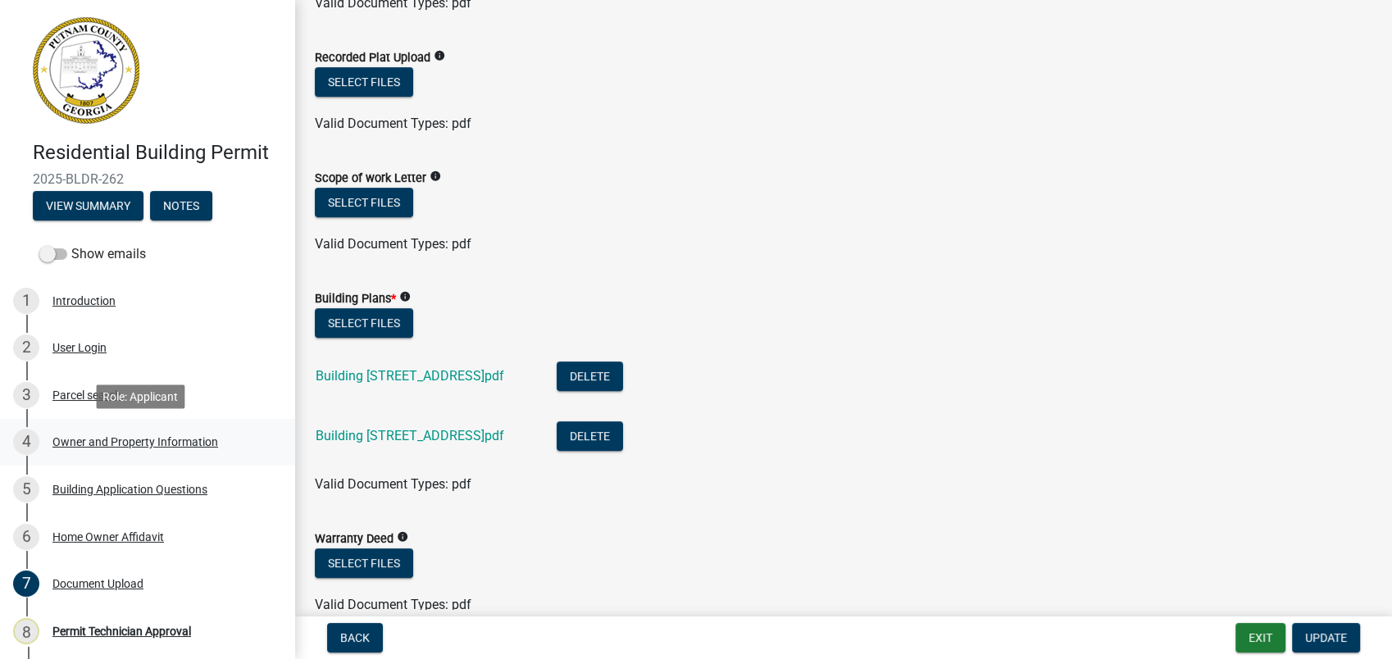
click at [89, 442] on div "Owner and Property Information" at bounding box center [135, 441] width 166 height 11
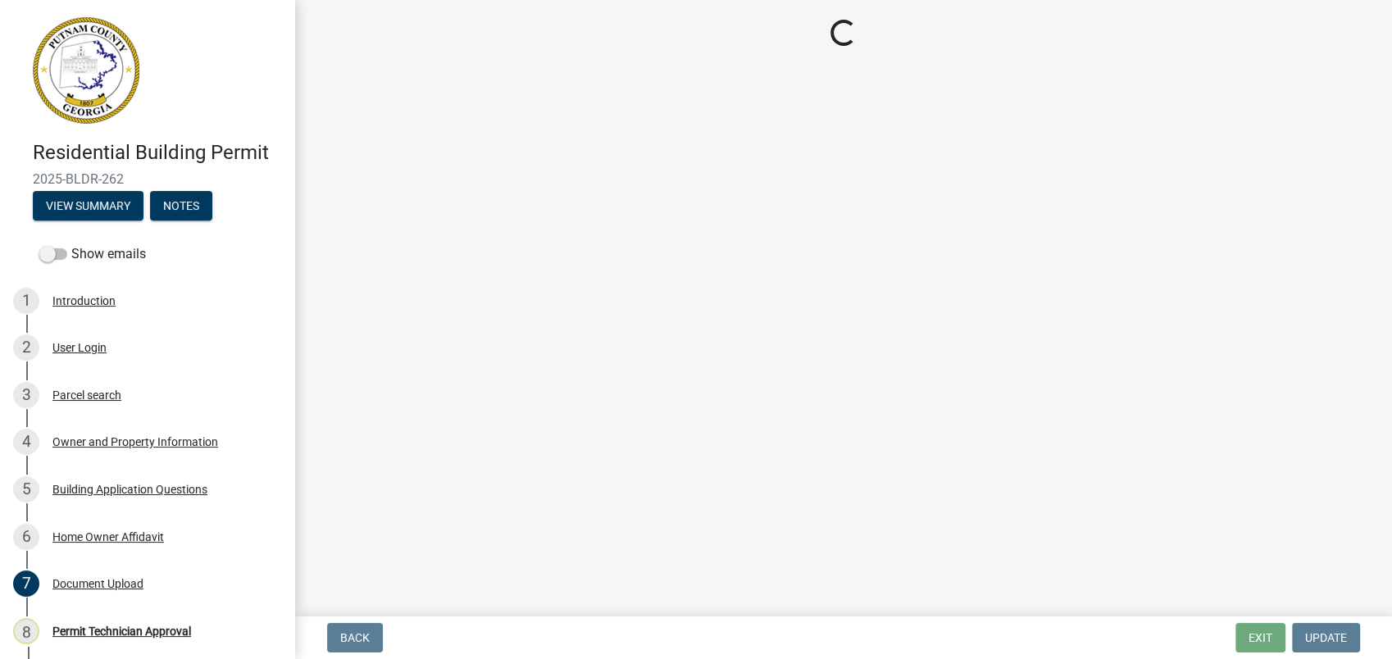
select select "78bfdc44-73ff-456e-a557-d4c99b9c08be"
select select "83394b22-4a11-496c-8e5c-75ade2e72faf"
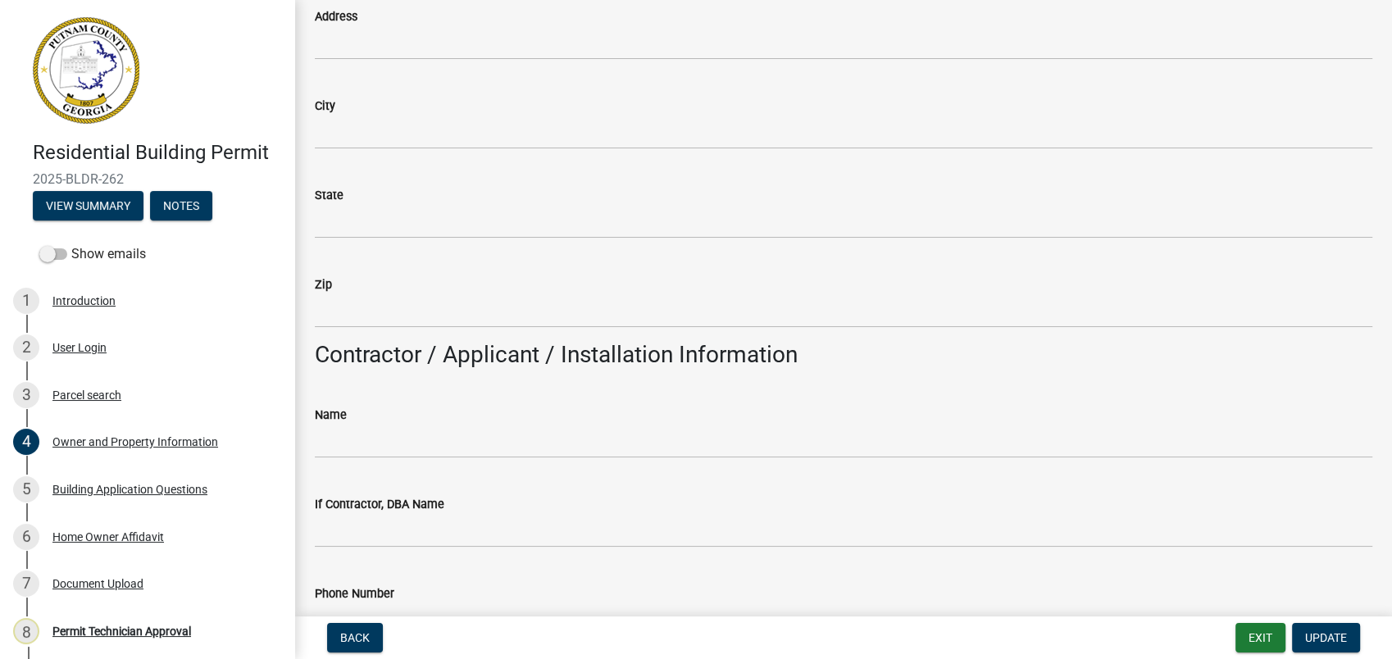
scroll to position [1002, 0]
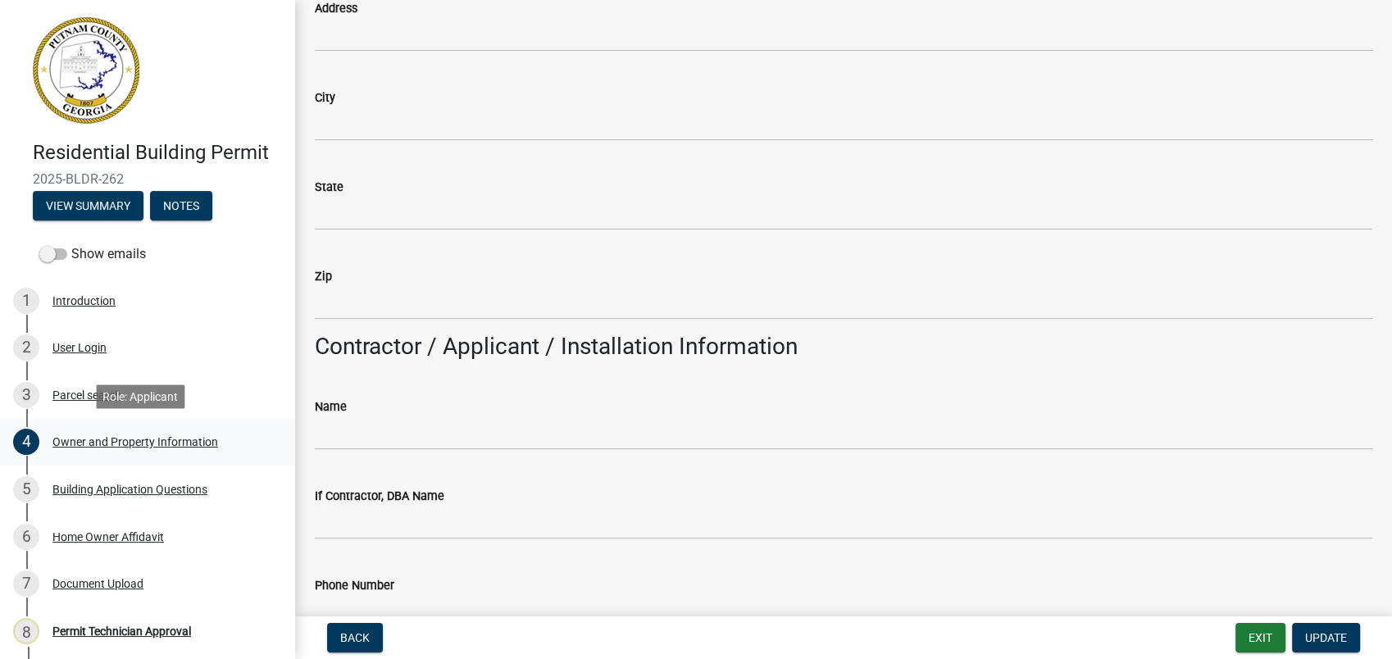
click at [99, 442] on div "Owner and Property Information" at bounding box center [135, 441] width 166 height 11
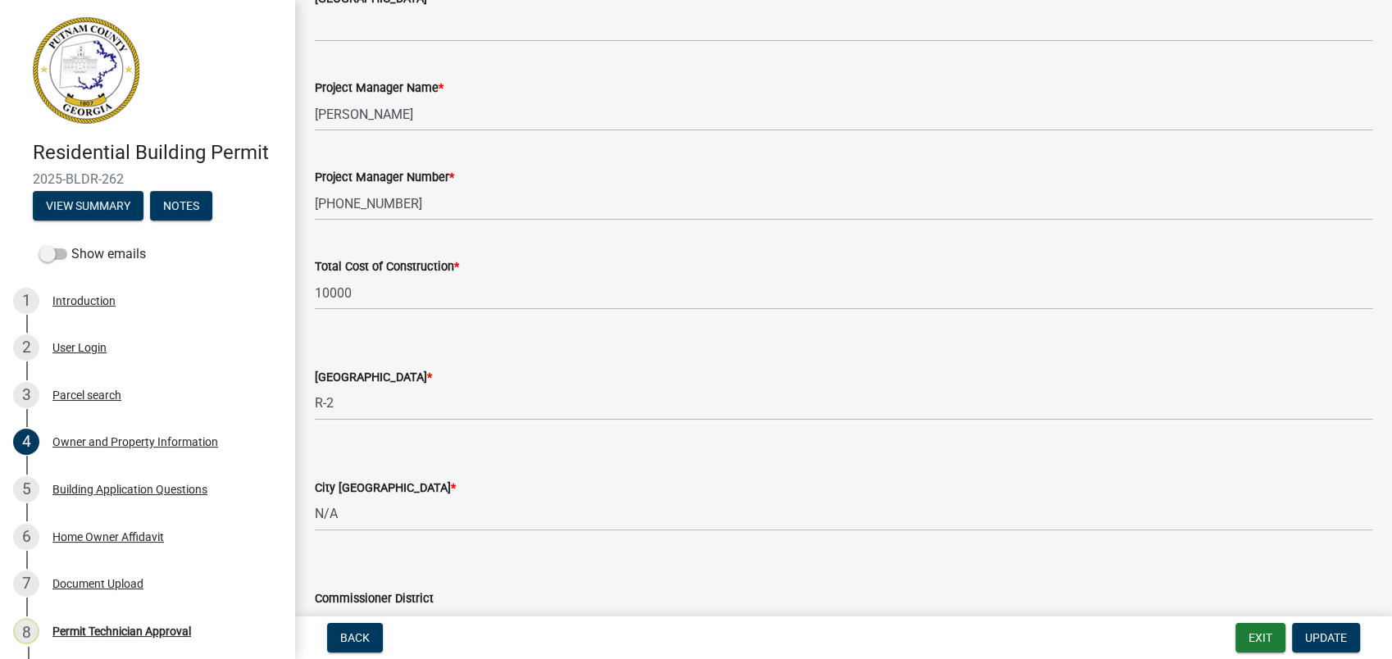
scroll to position [2551, 0]
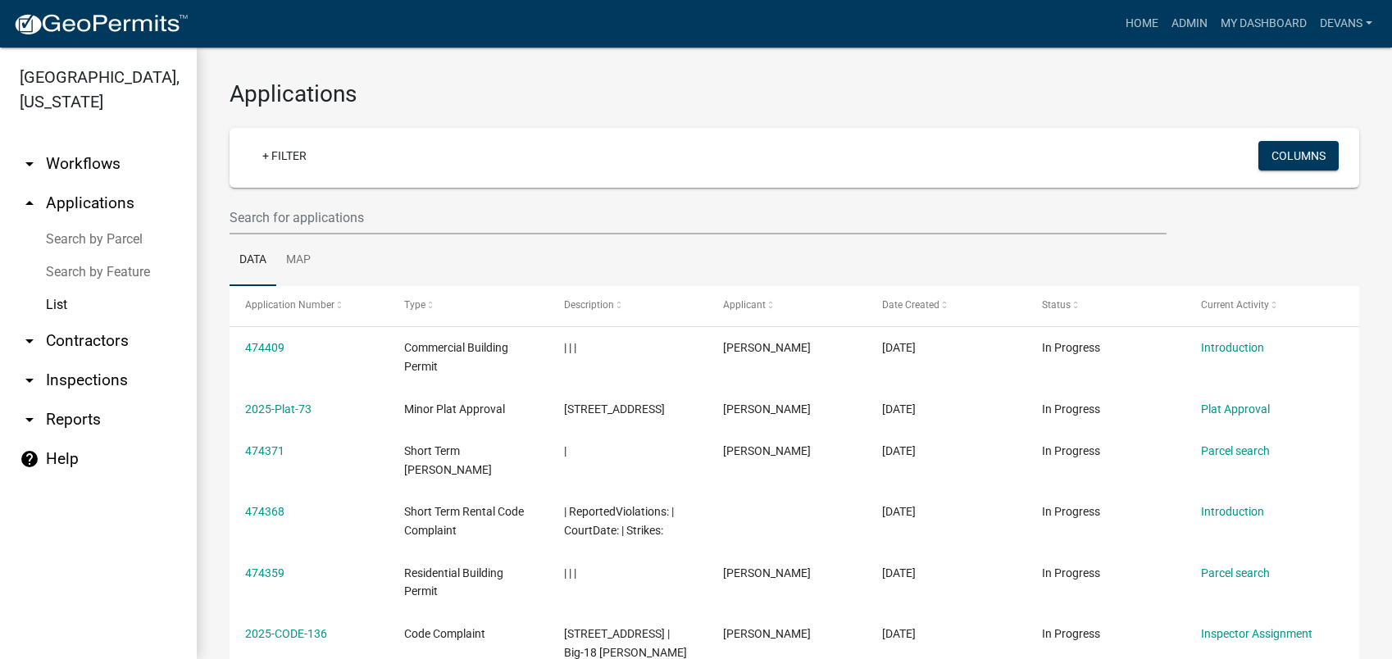
select select "1: 25"
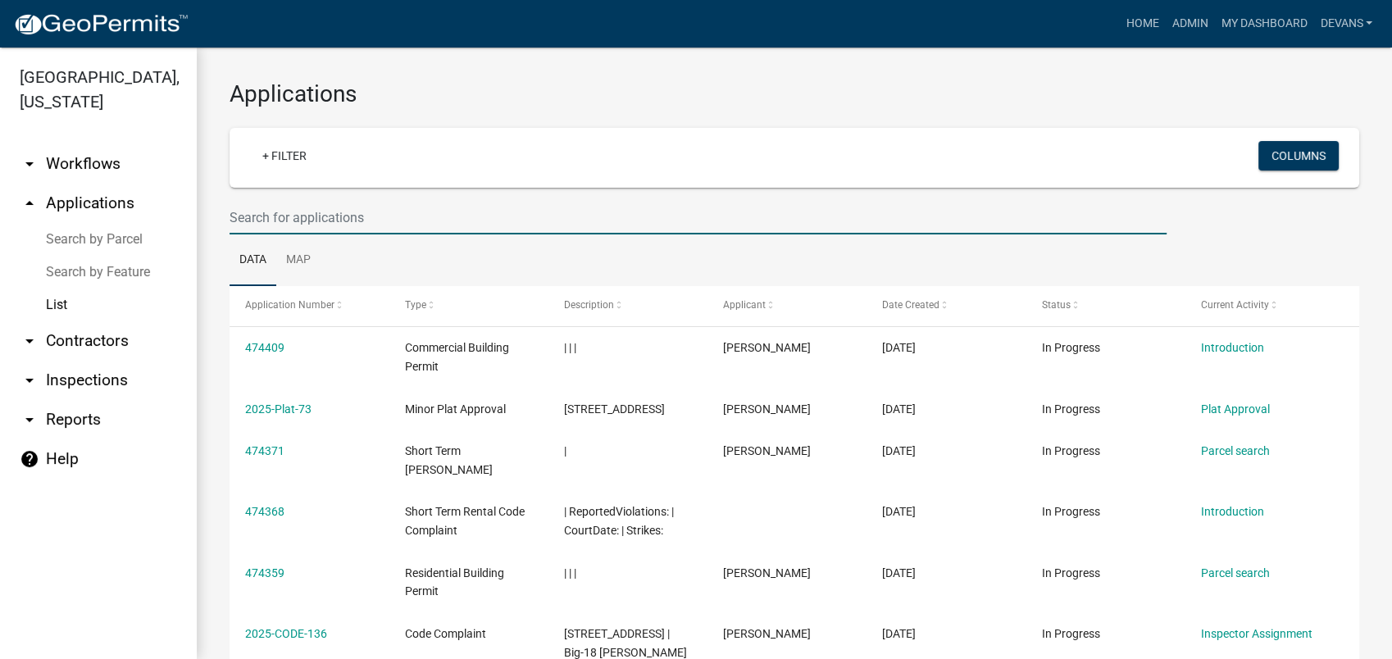
click at [330, 216] on input "text" at bounding box center [698, 218] width 937 height 34
click at [230, 204] on input "text" at bounding box center [698, 218] width 937 height 34
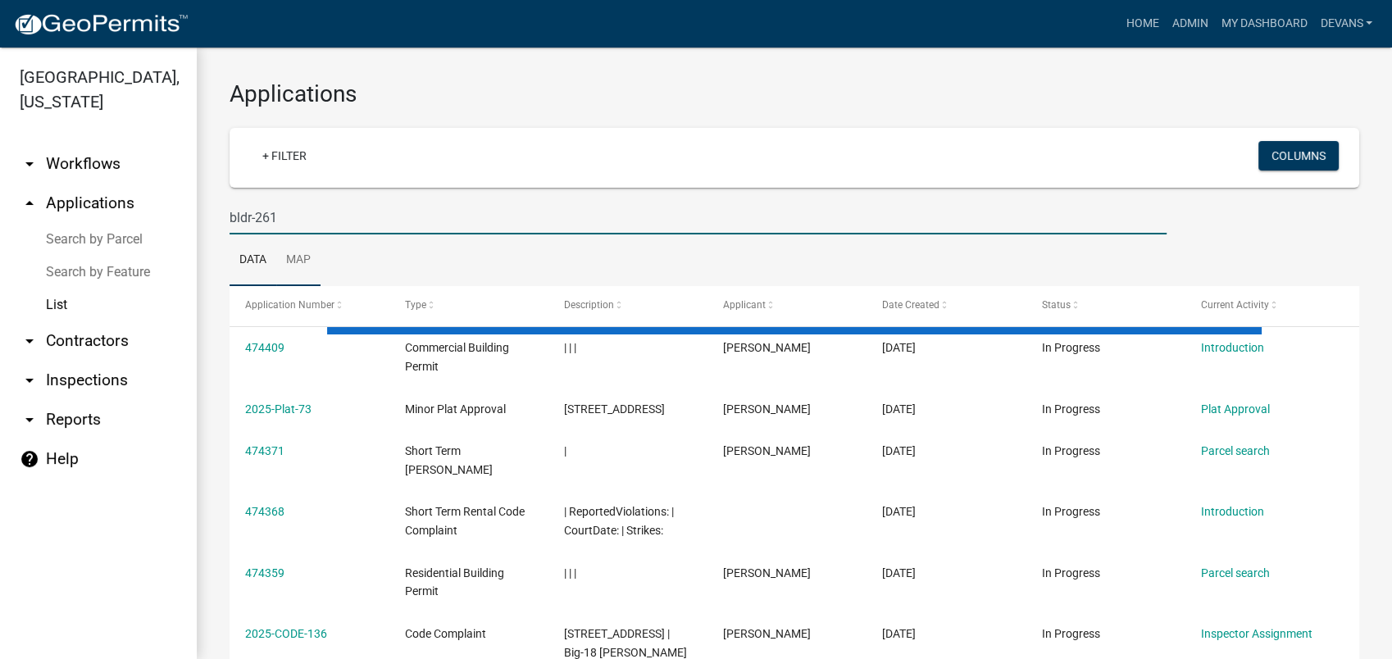
type input "bldr-261"
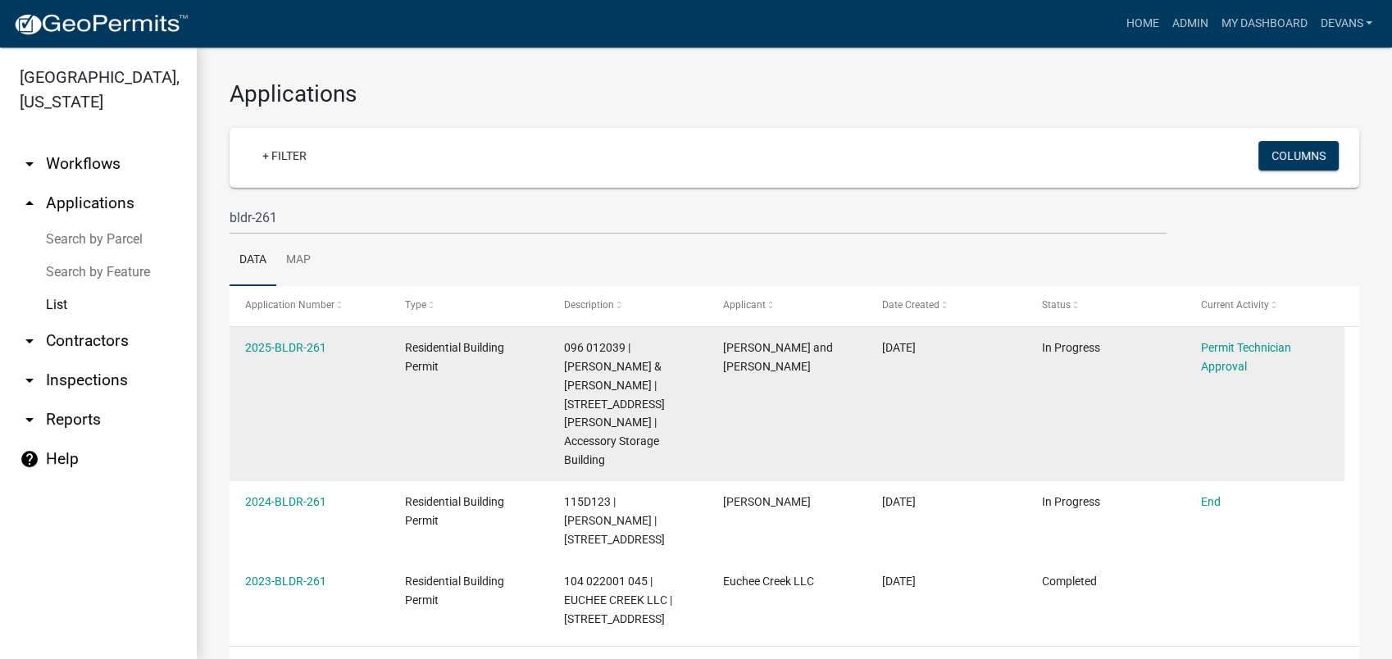
click at [285, 335] on datatable-body-cell "2025-BLDR-261" at bounding box center [309, 404] width 159 height 154
click at [285, 344] on link "2025-BLDR-261" at bounding box center [285, 347] width 81 height 13
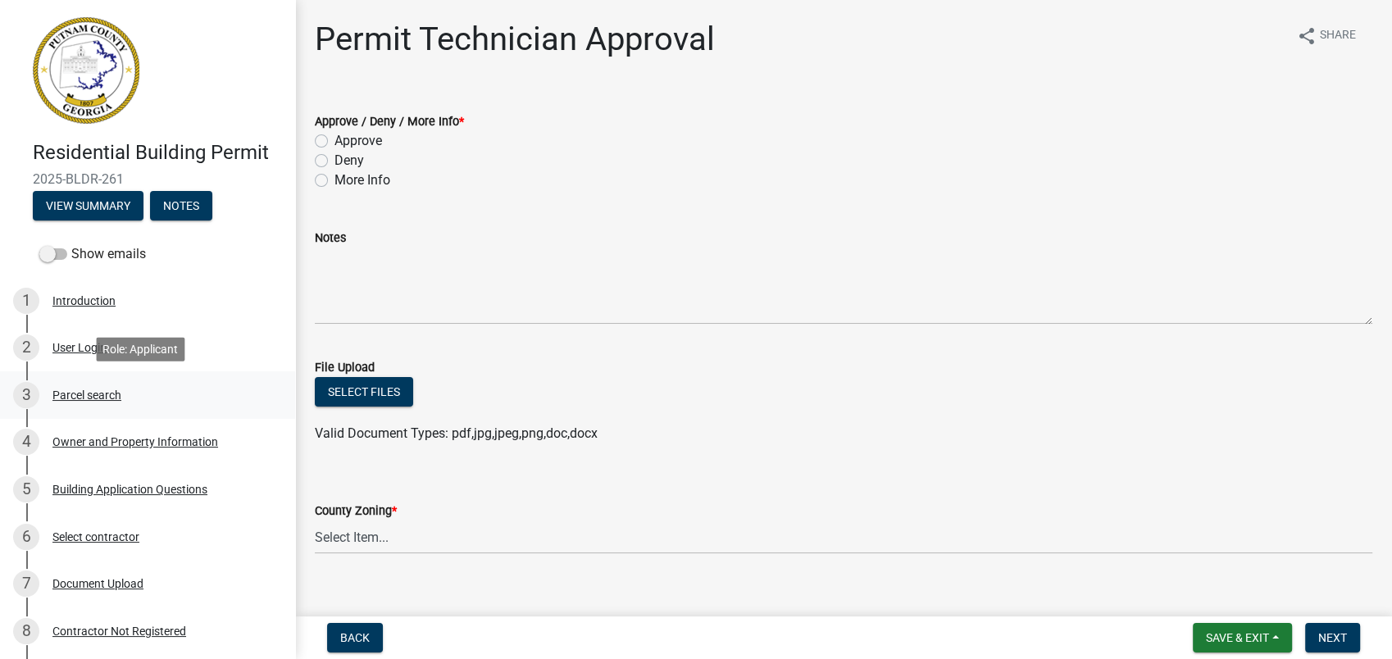
click at [90, 389] on div "Parcel search" at bounding box center [86, 394] width 69 height 11
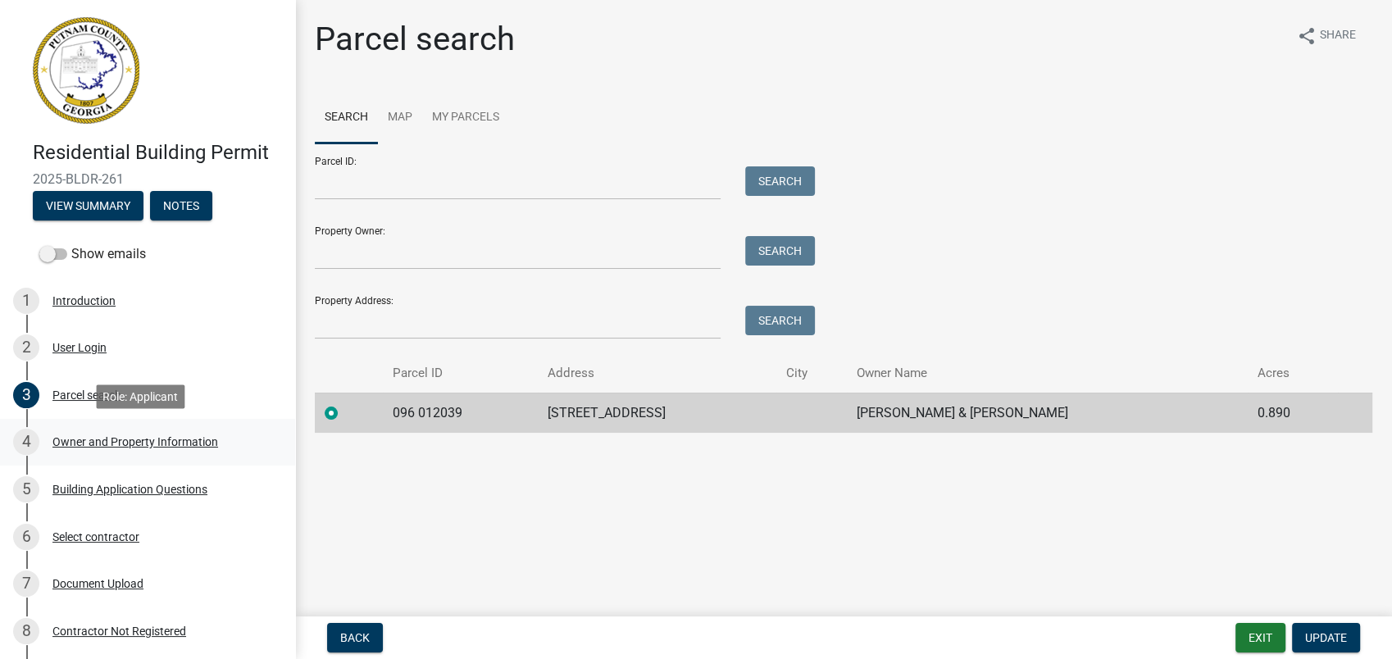
click at [95, 440] on div "Owner and Property Information" at bounding box center [135, 441] width 166 height 11
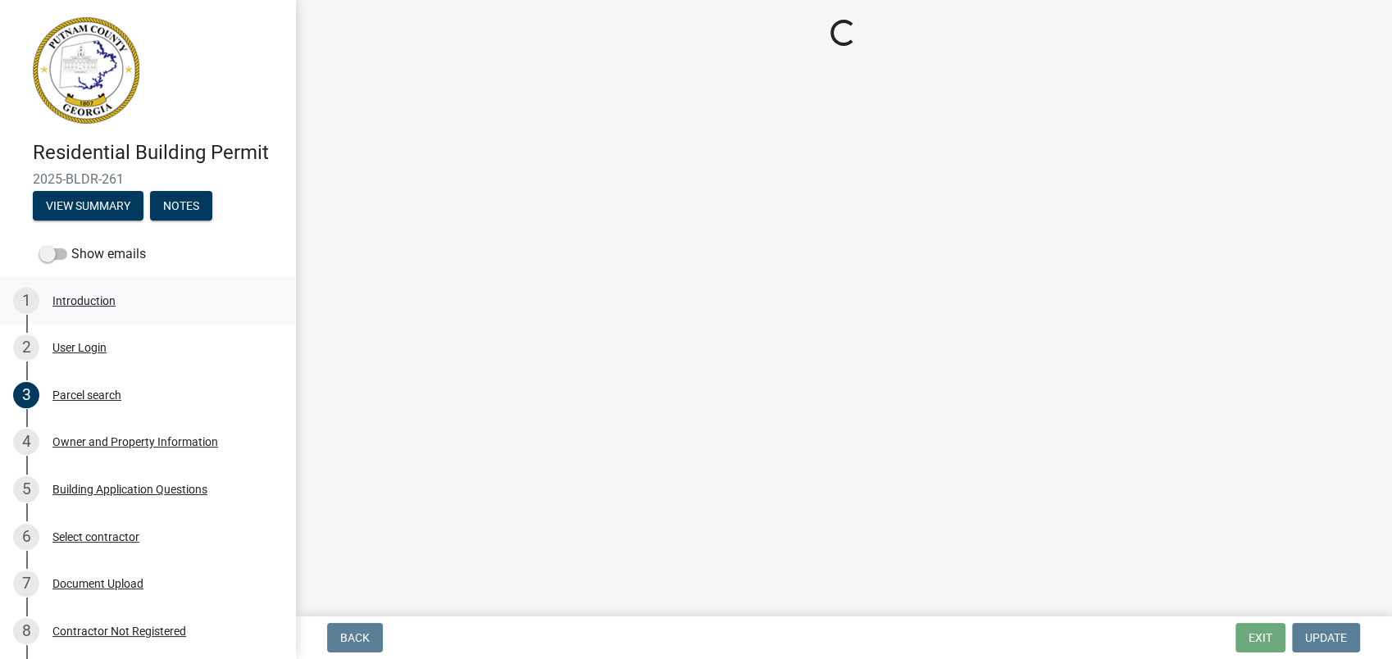
select select "34fe85c2-5f76-4343-b6bb-8ca387e0bed7"
select select "8e53ab76-c026-4800-bafa-f3959daf7b99"
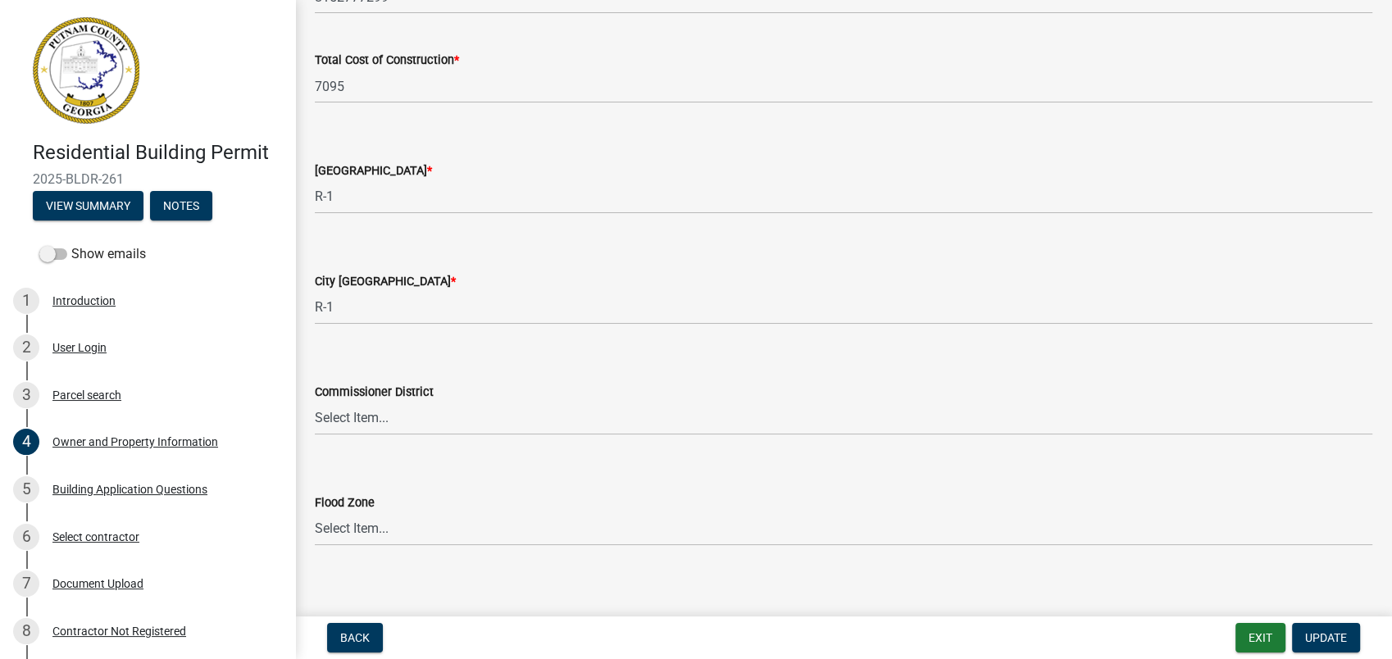
scroll to position [2772, 0]
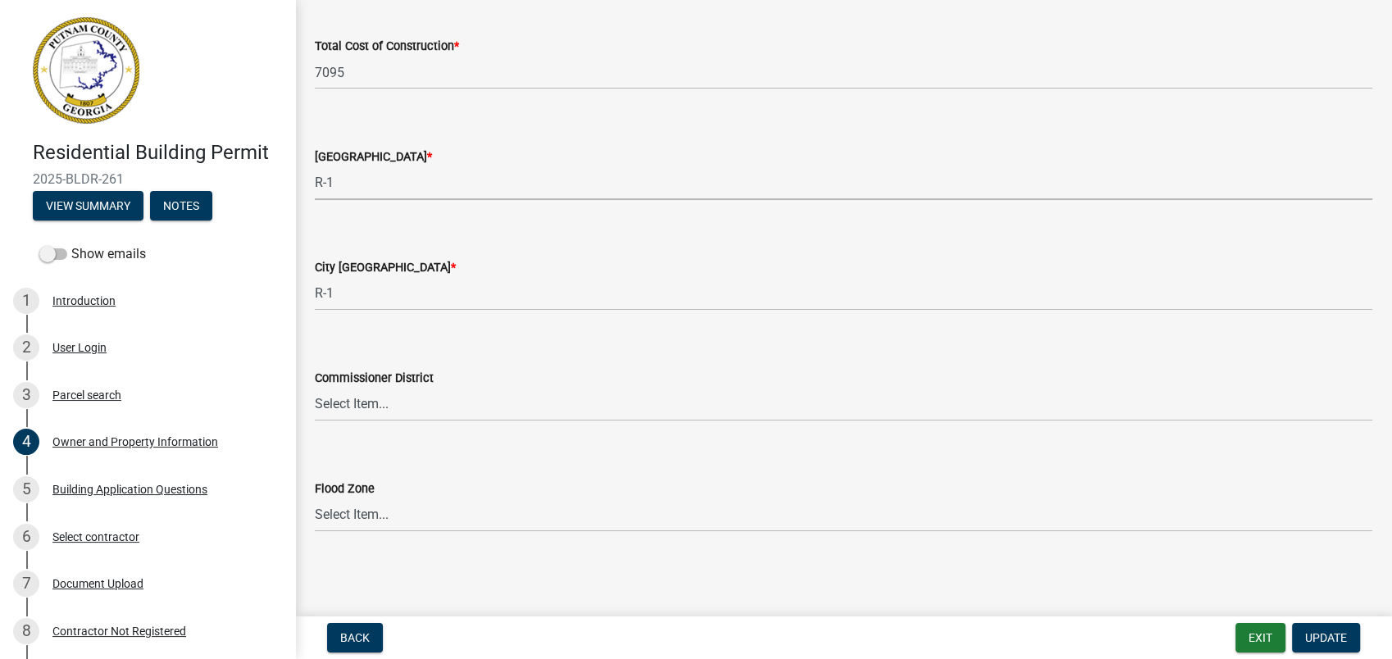
click at [352, 191] on select "Select Item... AG-1 R-1R R-1 R-2 MHP RM-1 RM-3 C-1 C-2 I-M PUD N/A" at bounding box center [844, 183] width 1058 height 34
click at [315, 166] on select "Select Item... AG-1 R-1R R-1 R-2 MHP RM-1 RM-3 C-1 C-2 I-M PUD N/A" at bounding box center [844, 183] width 1058 height 34
select select "a6b90f04-145f-43dc-a4e6-6d5ec8e28ec9"
click at [350, 302] on select "Select Item... A-1 A-2 R-1 R-2 R-3 R-4 MHP C-1 C-2 I-1 I-2 DB FH H-P N/A" at bounding box center [844, 294] width 1058 height 34
click at [315, 277] on select "Select Item... A-1 A-2 R-1 R-2 R-3 R-4 MHP C-1 C-2 I-1 I-2 DB FH H-P N/A" at bounding box center [844, 294] width 1058 height 34
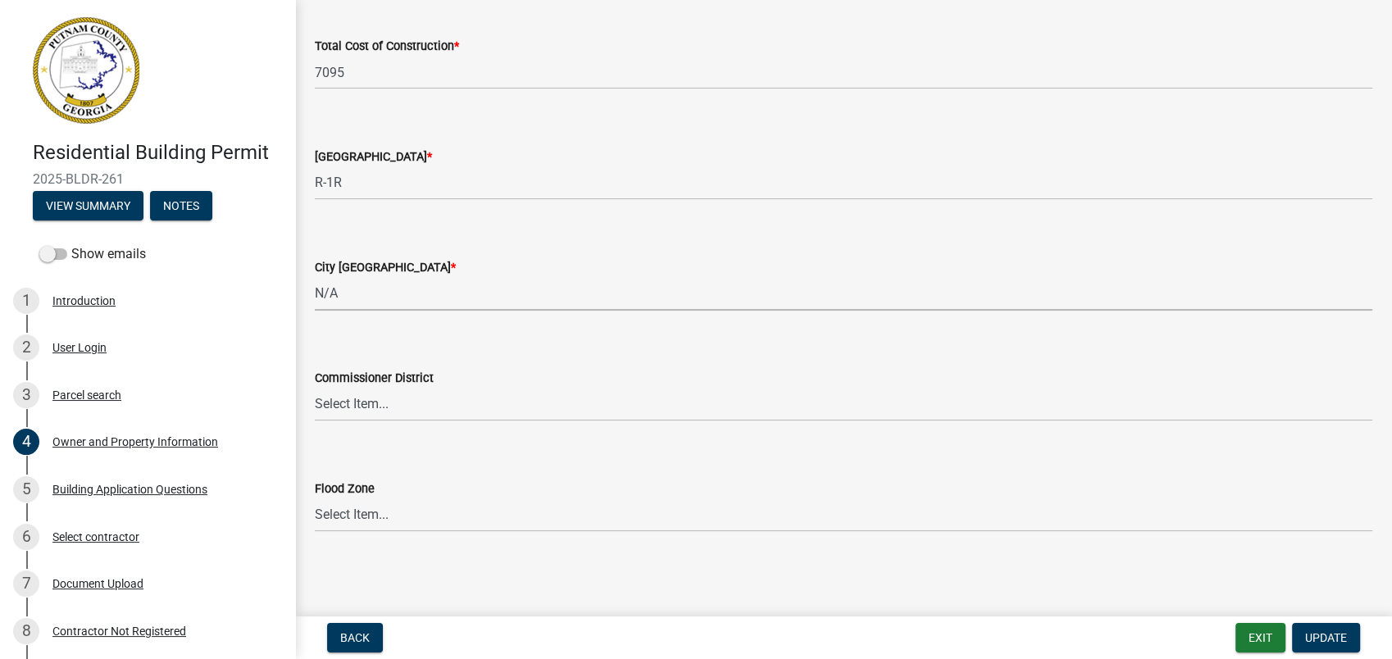
select select "83394b22-4a11-496c-8e5c-75ade2e72faf"
click at [361, 407] on select "Select Item... District 1 District 2 District 3 District 4" at bounding box center [844, 405] width 1058 height 34
click at [315, 388] on select "Select Item... District 1 District 2 District 3 District 4" at bounding box center [844, 405] width 1058 height 34
select select "ece5c1a9-df30-4702-9587-5deee23533b7"
click at [1298, 626] on button "Update" at bounding box center [1326, 638] width 68 height 30
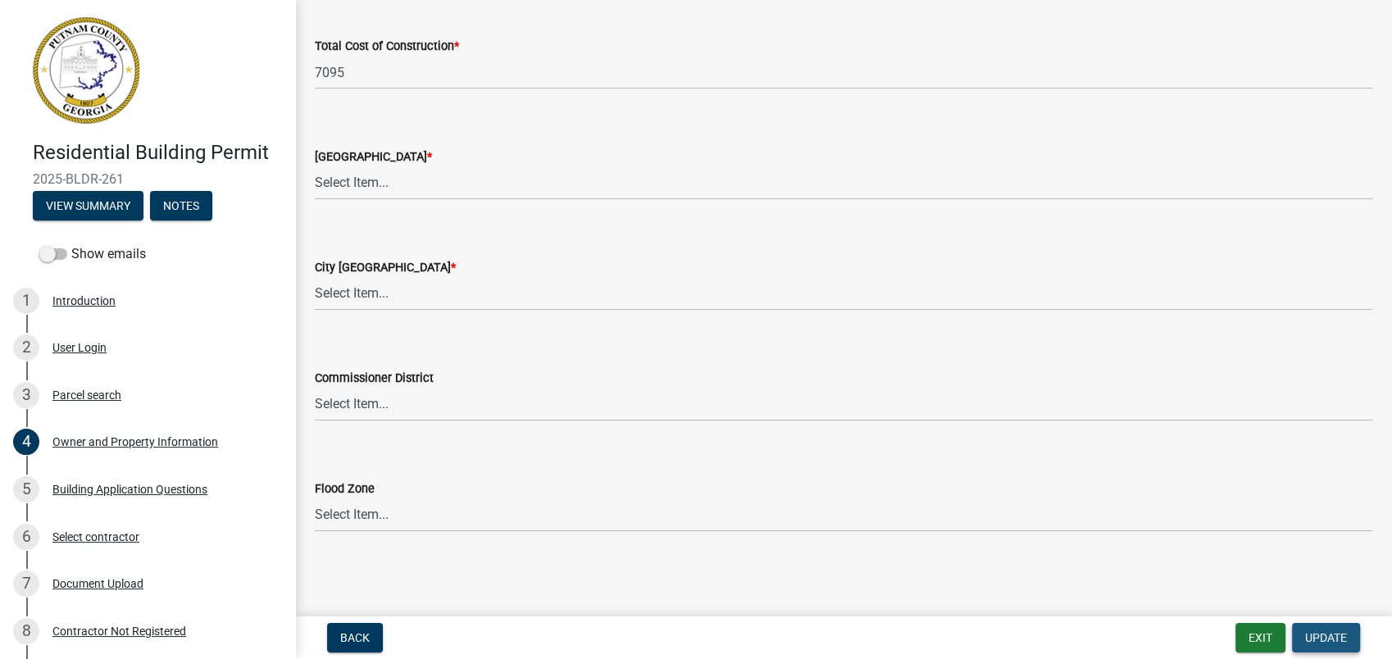
scroll to position [0, 0]
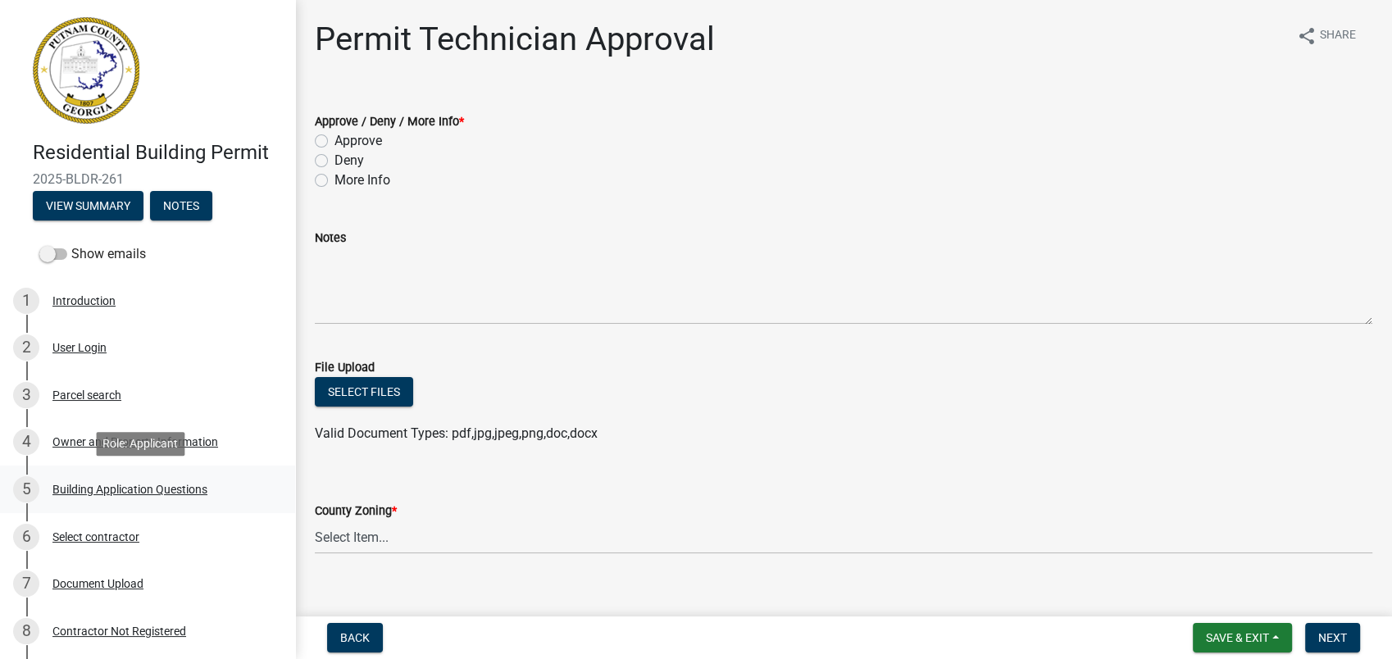
click at [162, 494] on div "Building Application Questions" at bounding box center [129, 489] width 155 height 11
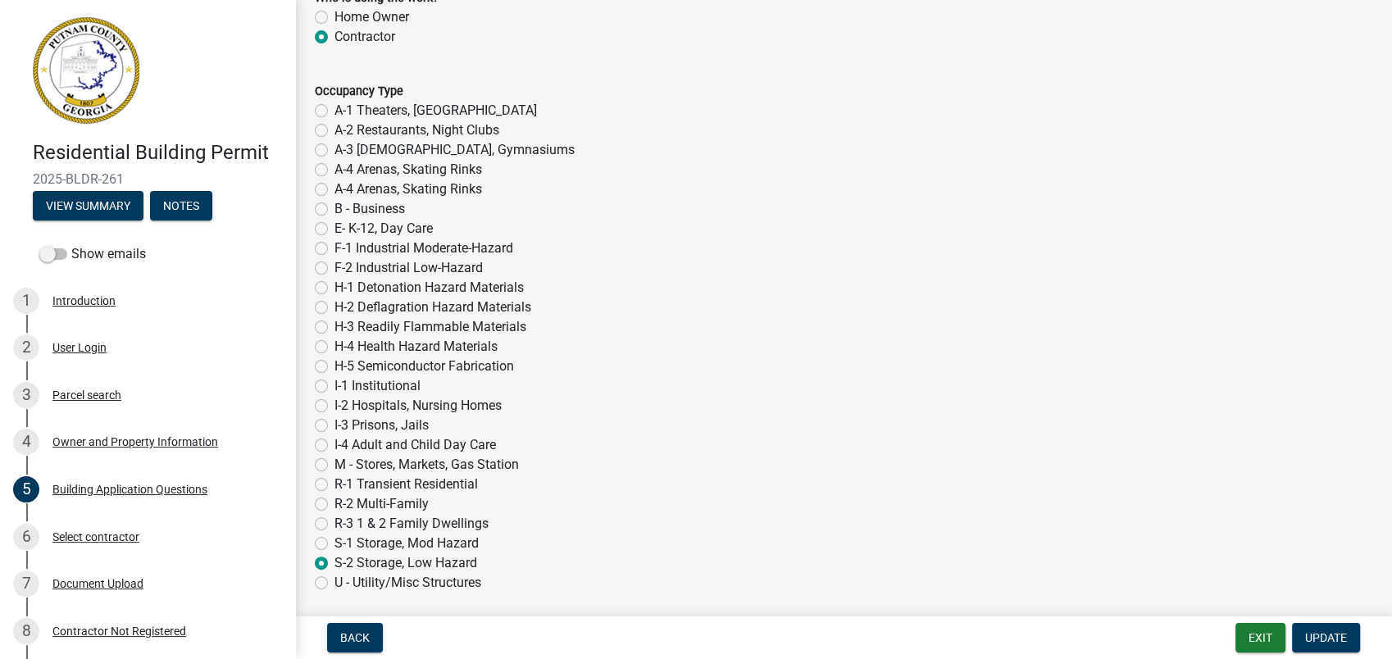
scroll to position [6194, 0]
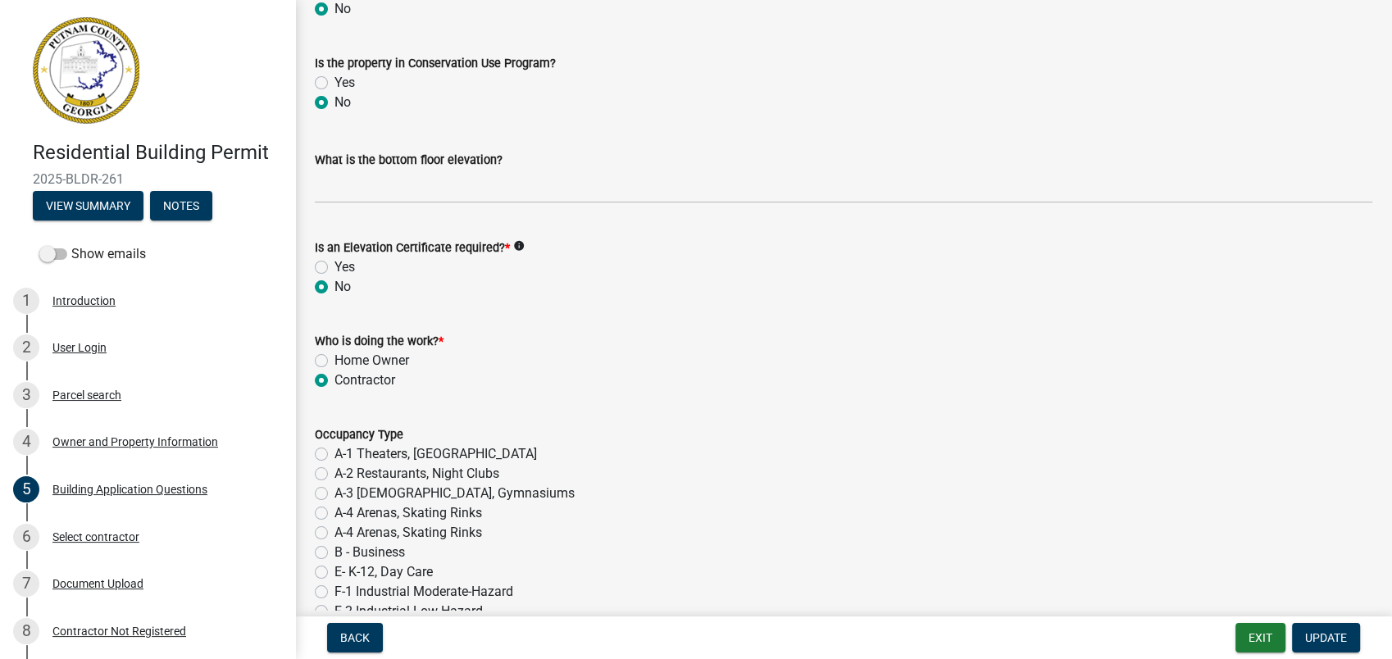
click at [334, 362] on label "Home Owner" at bounding box center [371, 361] width 75 height 20
click at [334, 362] on input "Home Owner" at bounding box center [339, 356] width 11 height 11
radio input "true"
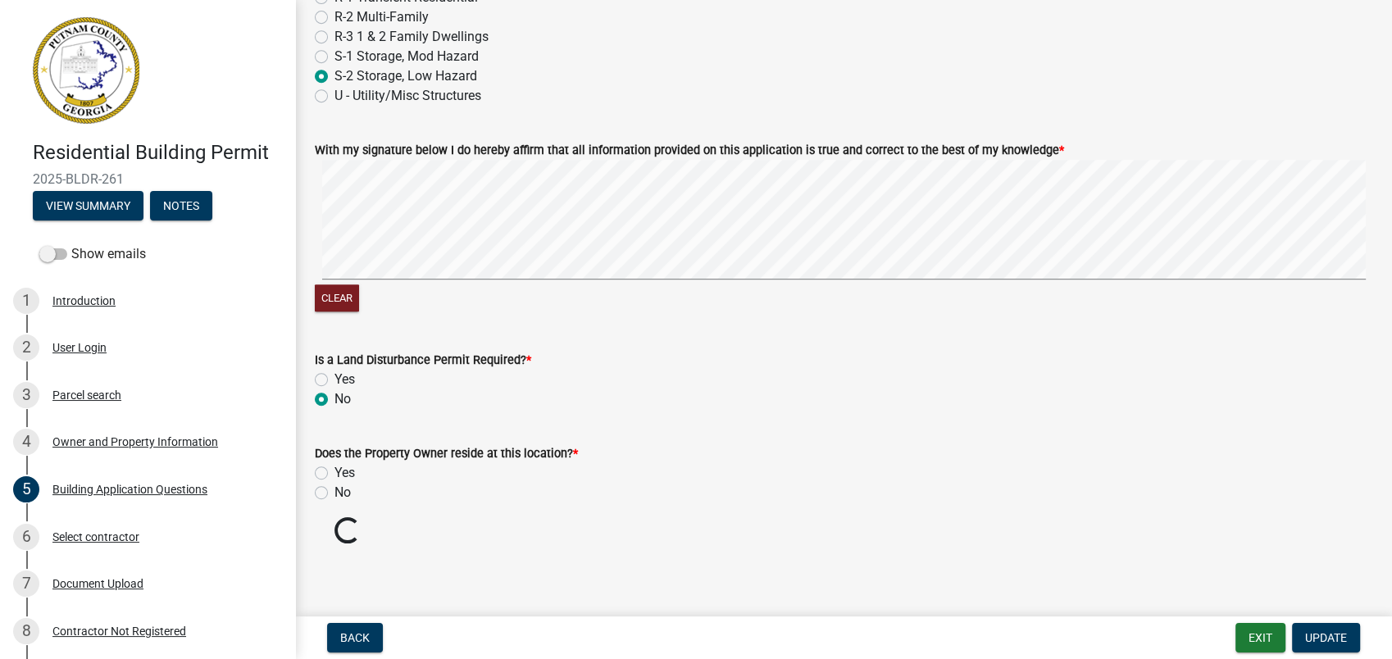
scroll to position [6996, 0]
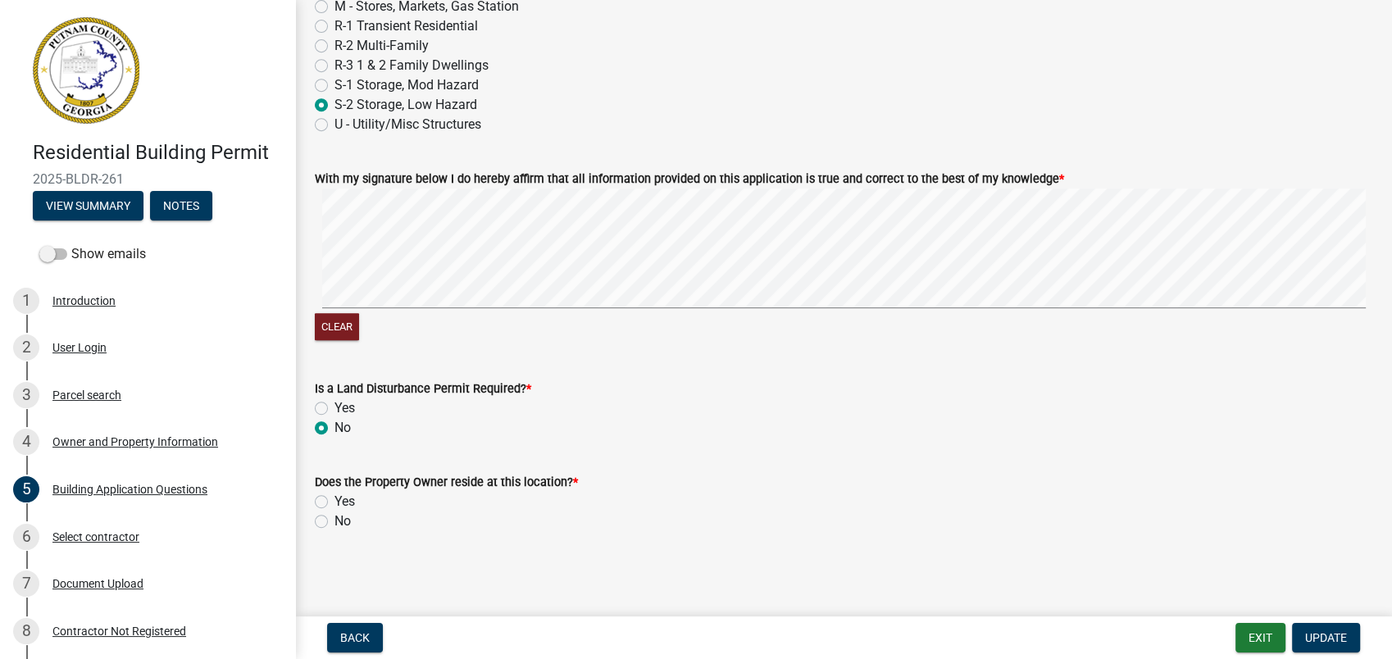
click at [334, 499] on label "Yes" at bounding box center [344, 502] width 20 height 20
click at [334, 499] on input "Yes" at bounding box center [339, 497] width 11 height 11
radio input "true"
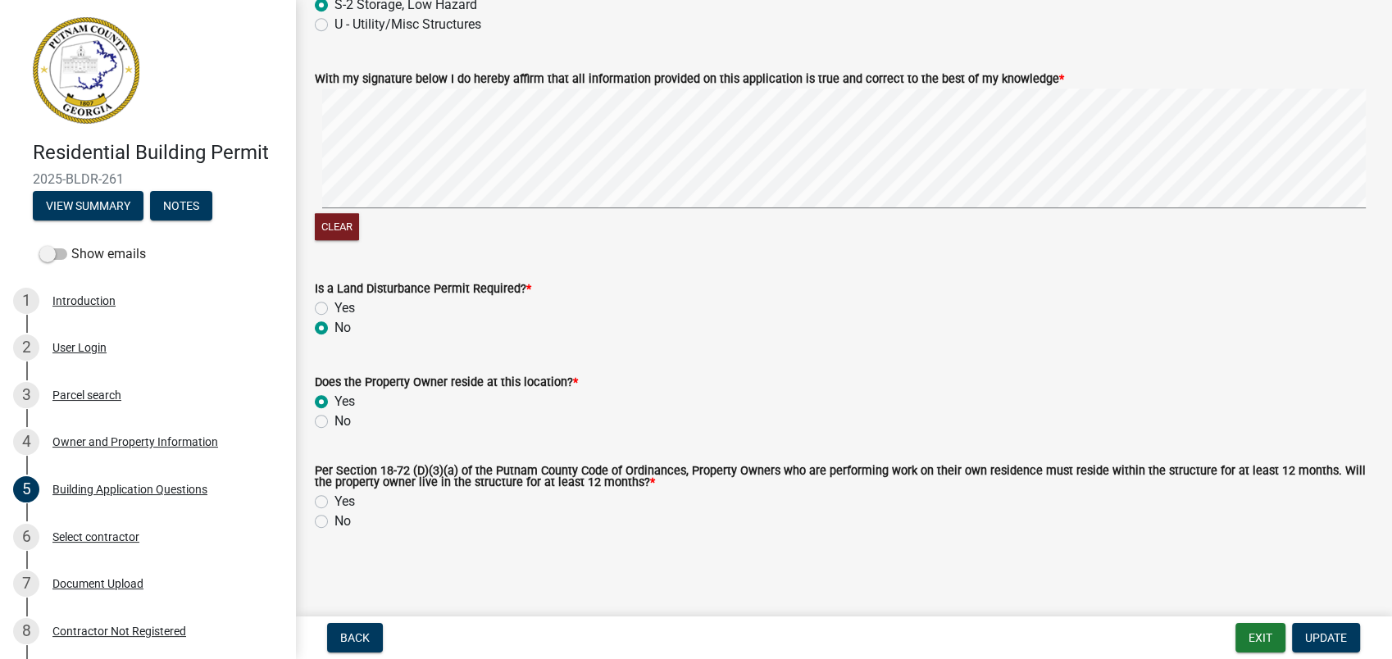
scroll to position [7097, 0]
click at [334, 501] on label "Yes" at bounding box center [344, 502] width 20 height 20
click at [334, 501] on input "Yes" at bounding box center [339, 497] width 11 height 11
radio input "true"
click at [99, 534] on div "Select contractor" at bounding box center [95, 536] width 87 height 11
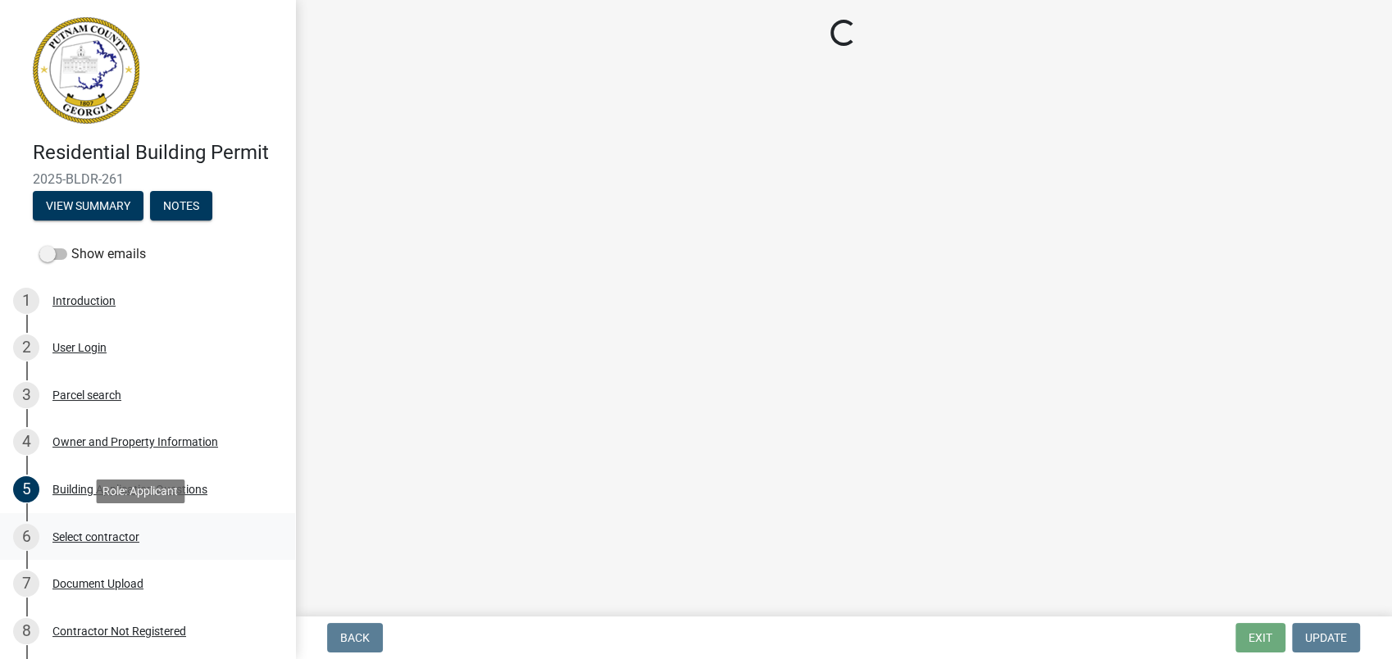
scroll to position [0, 0]
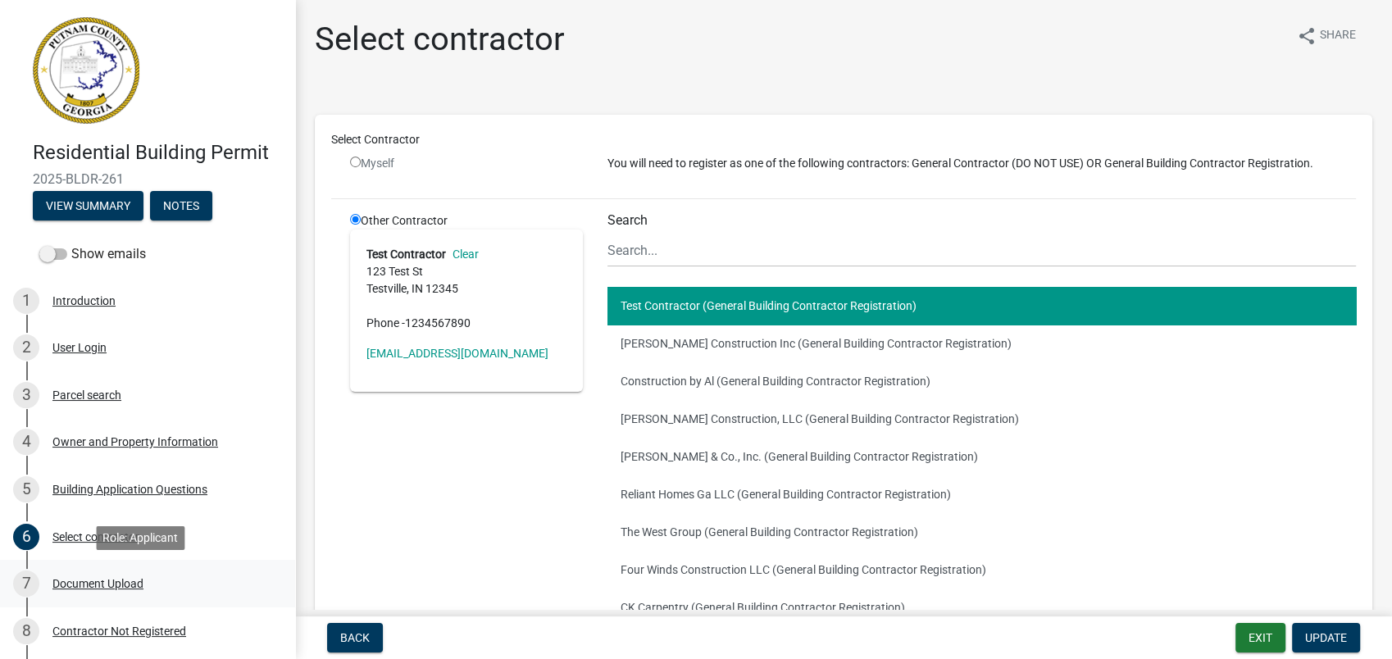
drag, startPoint x: 116, startPoint y: 580, endPoint x: 131, endPoint y: 569, distance: 18.7
click at [116, 580] on div "Document Upload" at bounding box center [97, 583] width 91 height 11
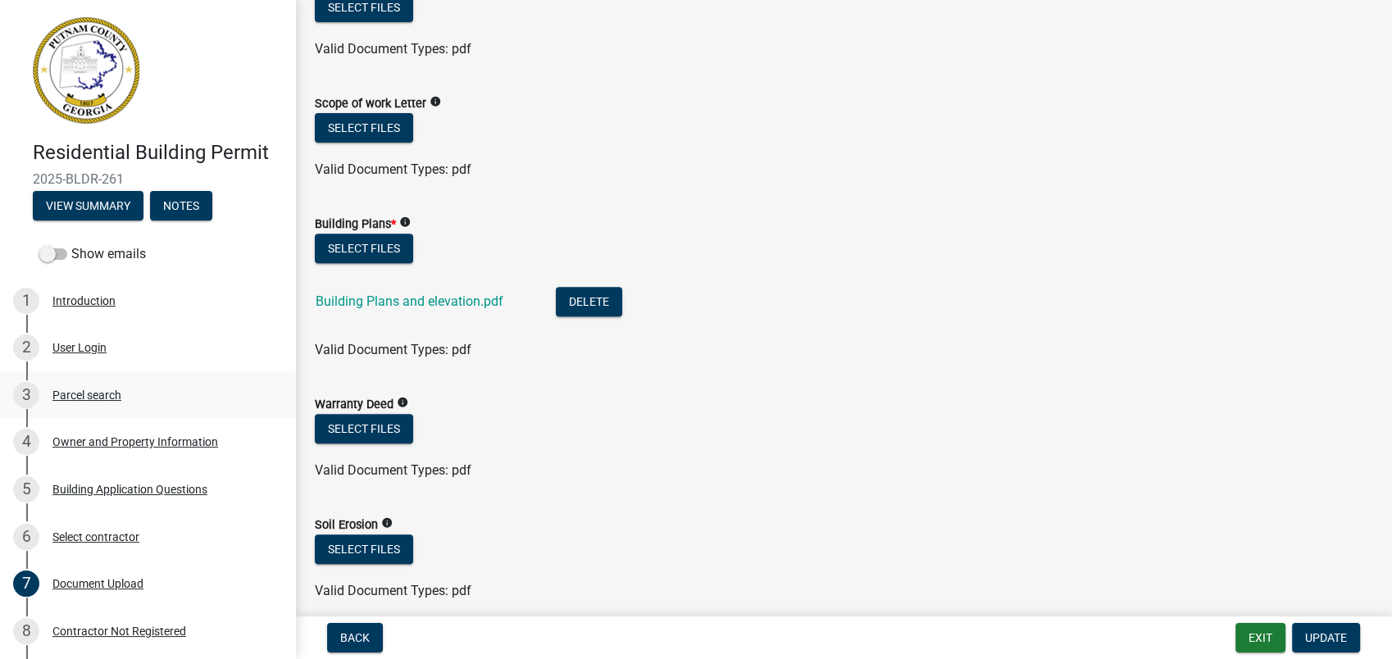
scroll to position [637, 0]
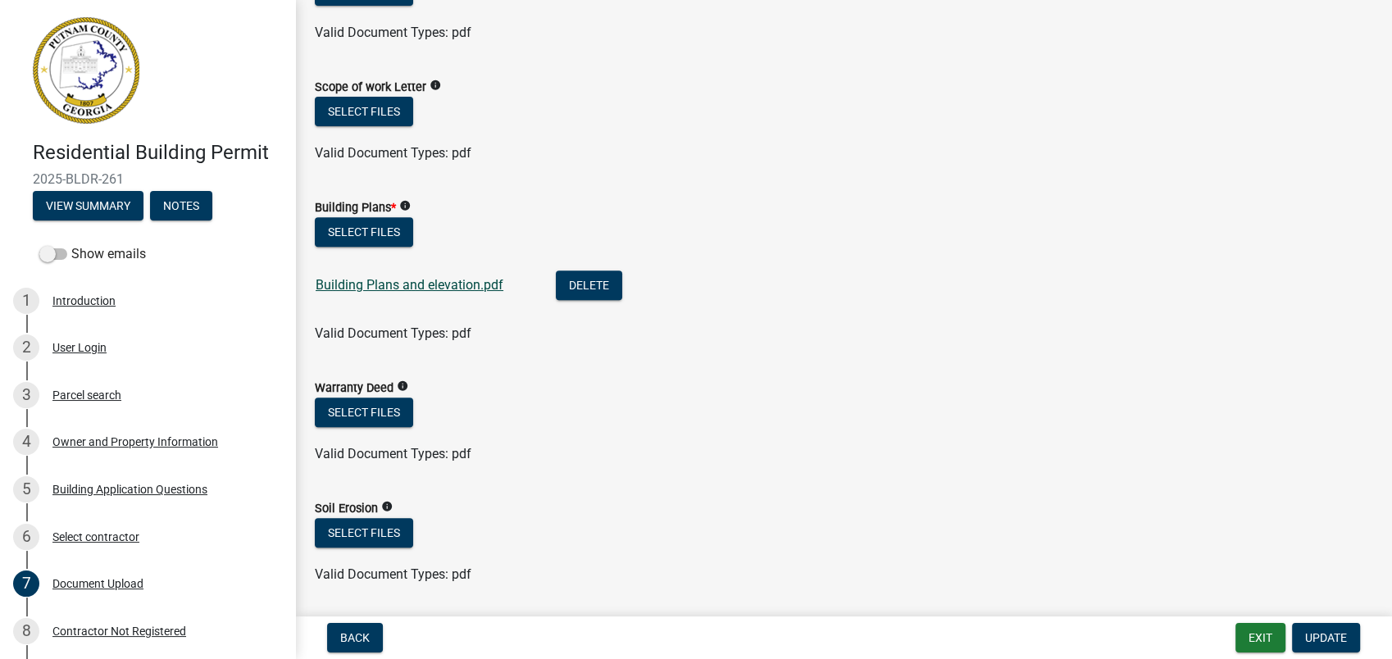
click at [378, 283] on link "Building Plans and elevation.pdf" at bounding box center [410, 285] width 188 height 16
click at [101, 478] on div "5 Building Application Questions" at bounding box center [141, 489] width 256 height 26
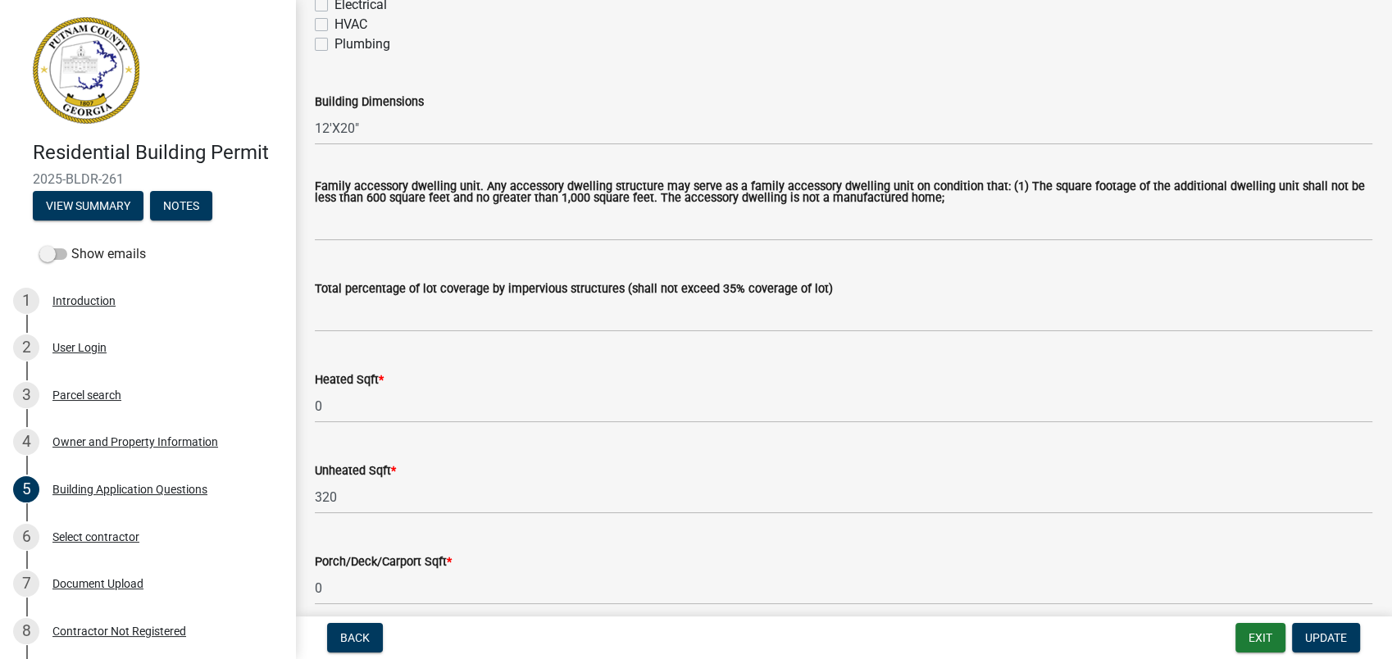
scroll to position [820, 0]
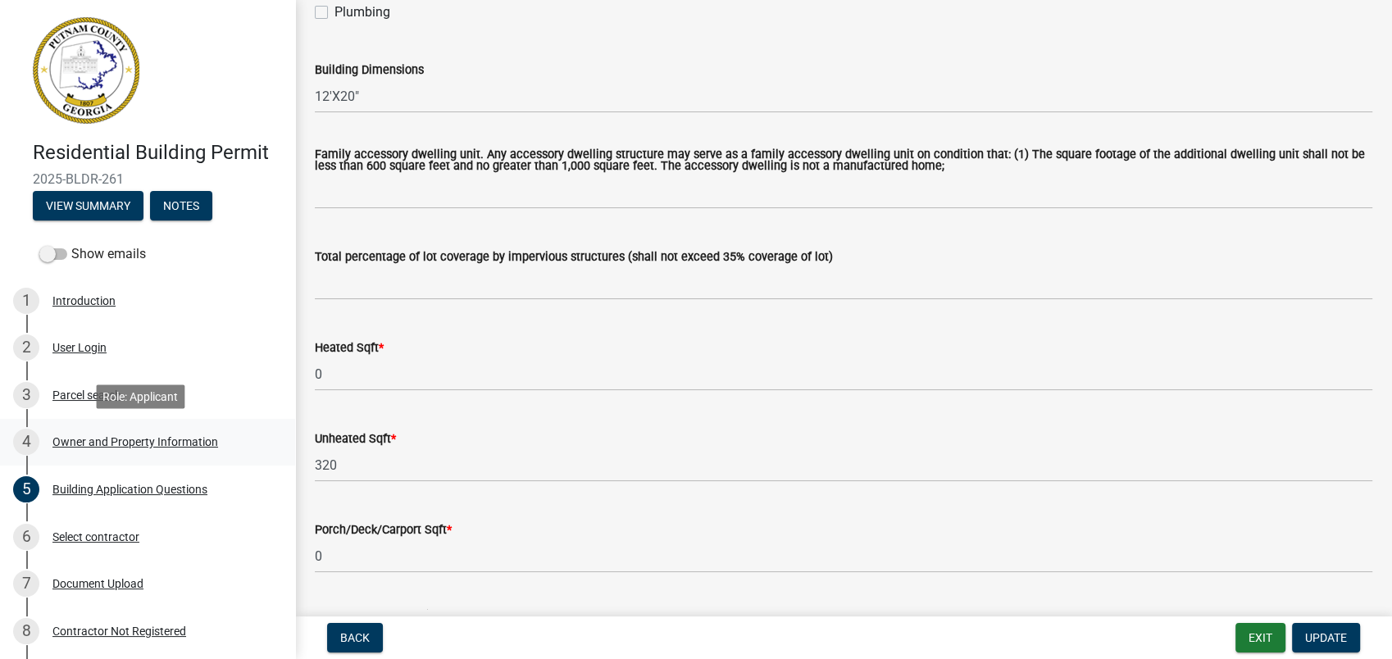
click at [135, 440] on div "Owner and Property Information" at bounding box center [135, 441] width 166 height 11
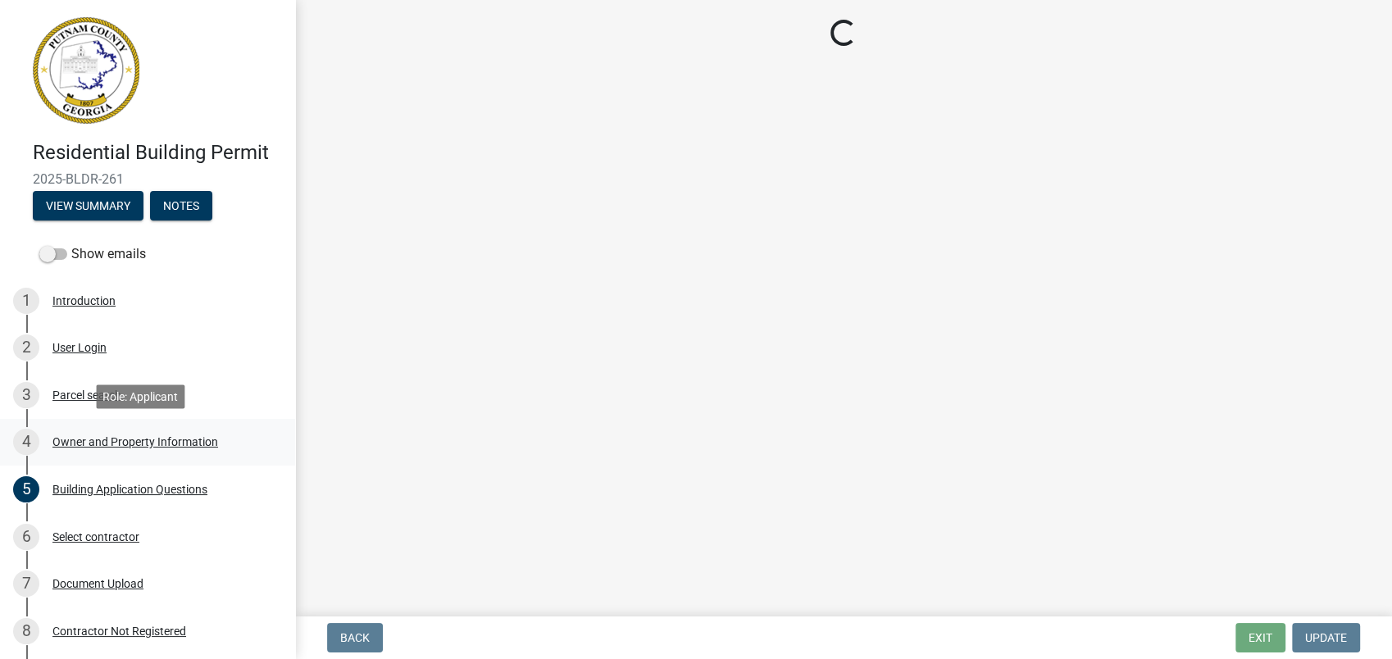
scroll to position [0, 0]
select select "a6b90f04-145f-43dc-a4e6-6d5ec8e28ec9"
select select "83394b22-4a11-496c-8e5c-75ade2e72faf"
select select "ece5c1a9-df30-4702-9587-5deee23533b7"
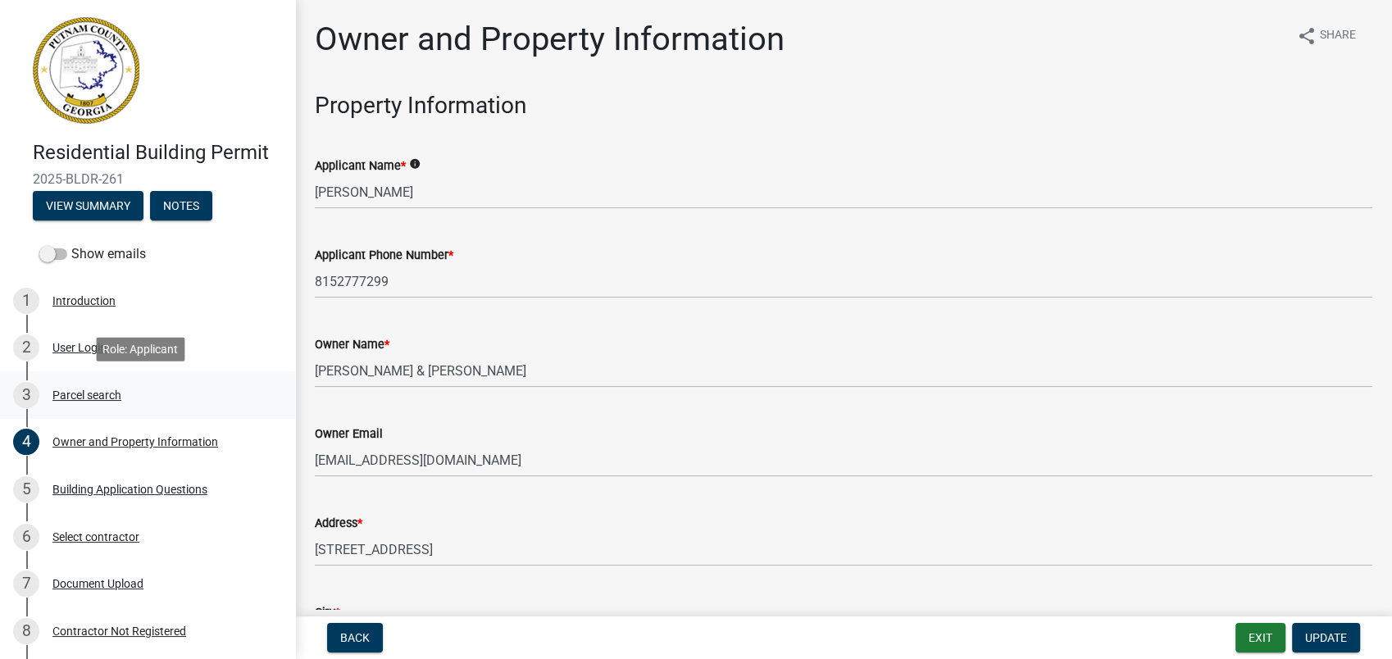
click at [159, 407] on div "3 Parcel search" at bounding box center [141, 395] width 256 height 26
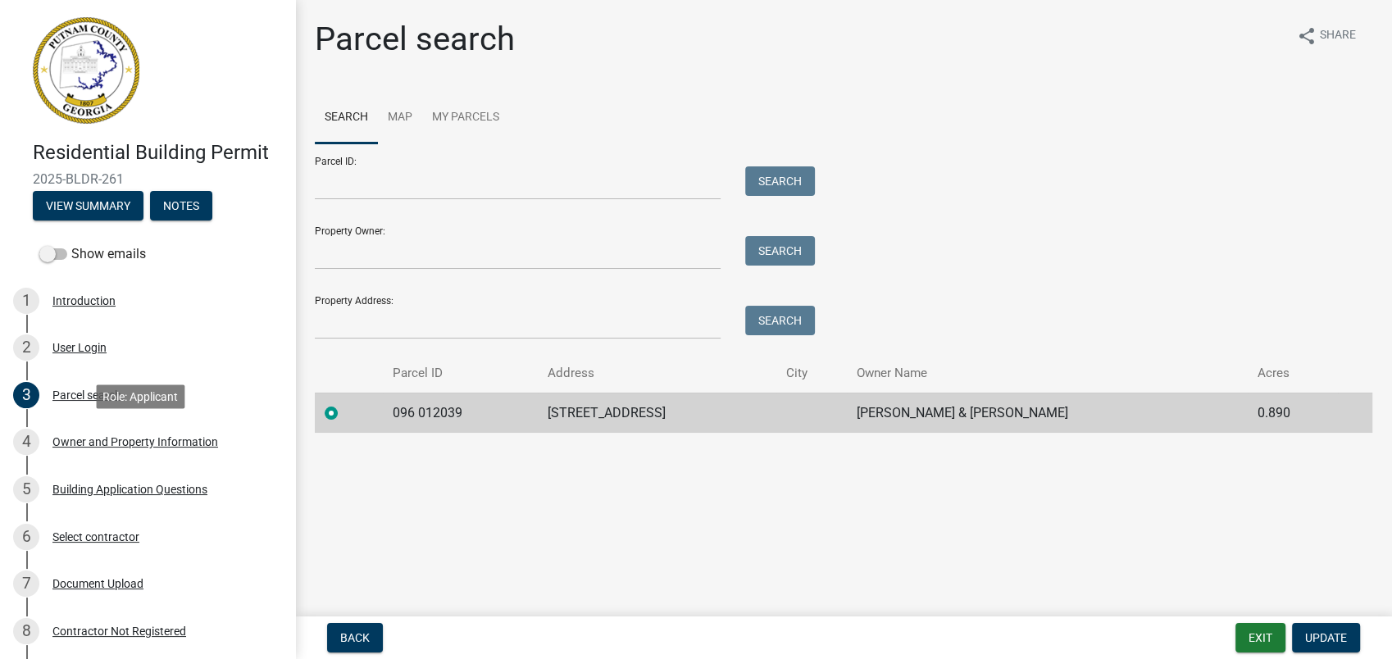
click at [143, 443] on div "Owner and Property Information" at bounding box center [135, 441] width 166 height 11
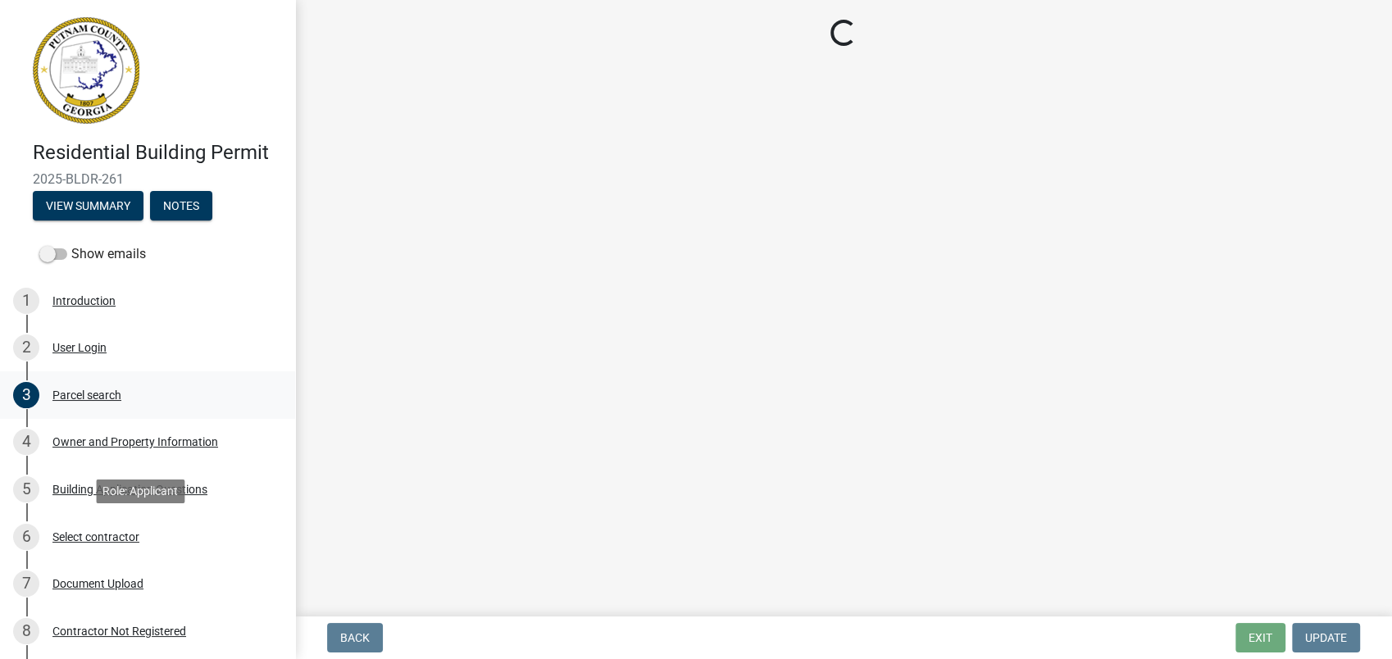
select select "a6b90f04-145f-43dc-a4e6-6d5ec8e28ec9"
select select "83394b22-4a11-496c-8e5c-75ade2e72faf"
select select "ece5c1a9-df30-4702-9587-5deee23533b7"
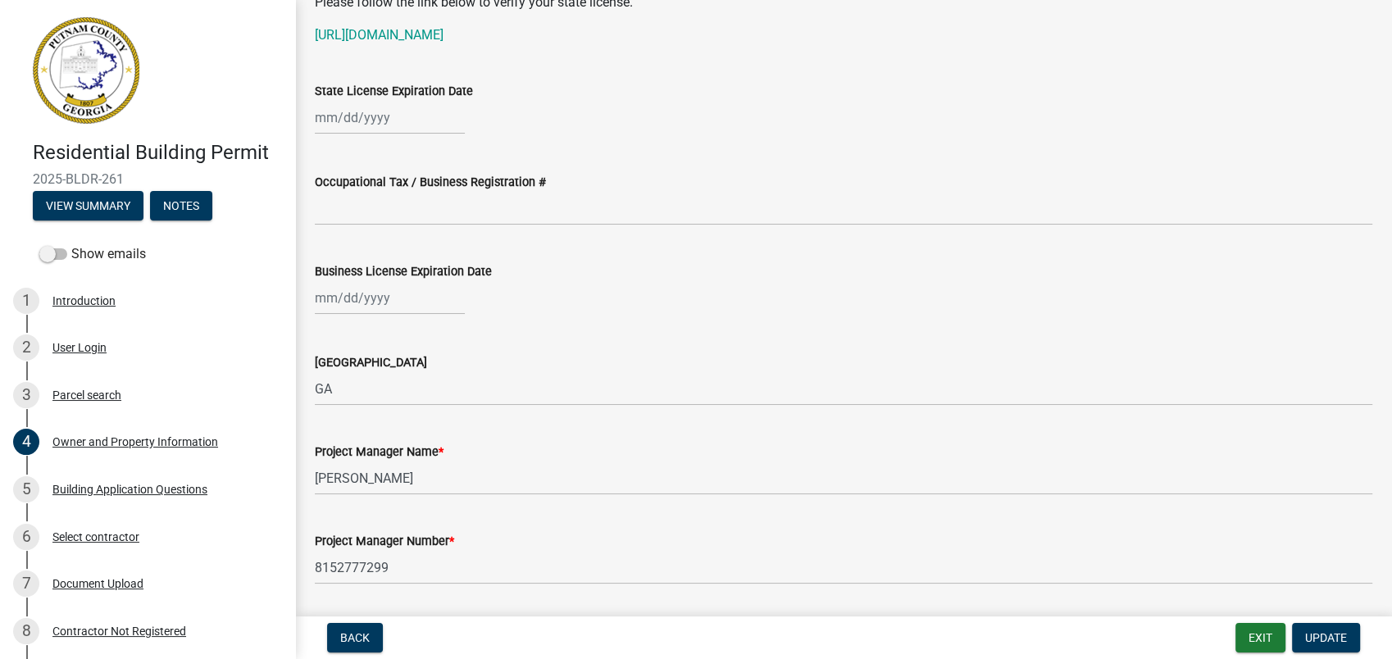
scroll to position [2186, 0]
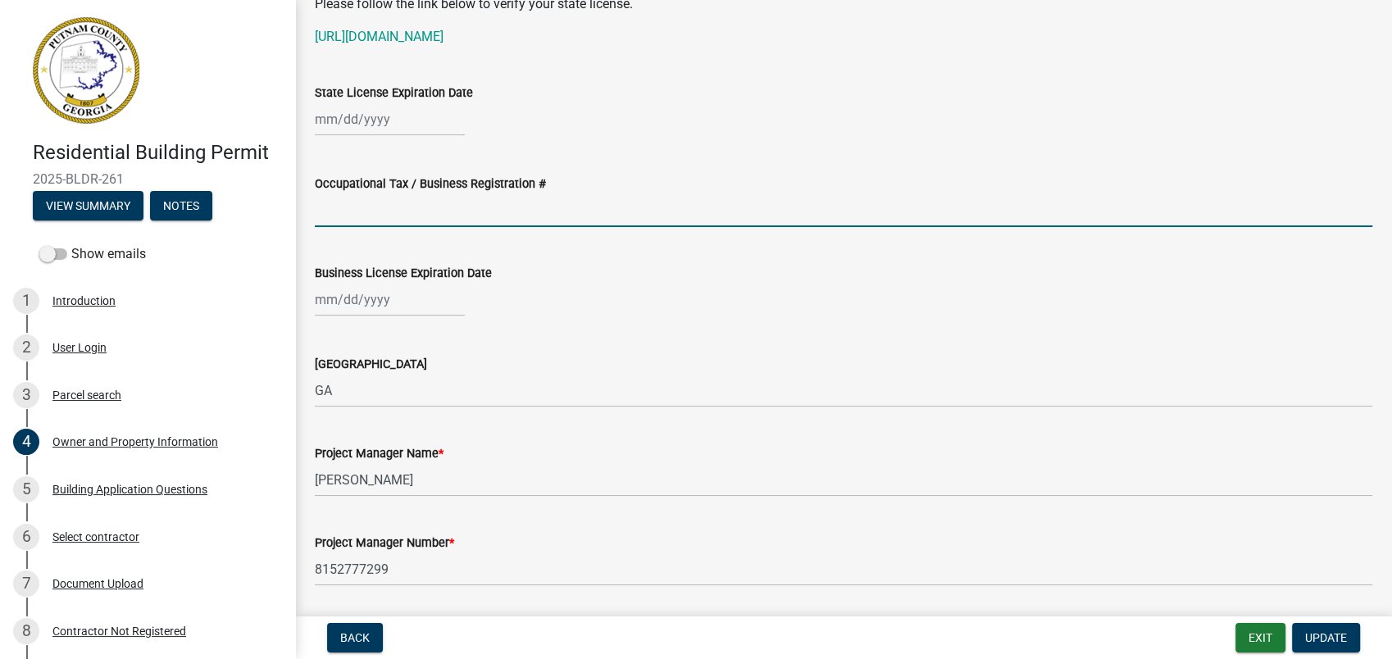
drag, startPoint x: 571, startPoint y: 190, endPoint x: 580, endPoint y: 194, distance: 10.7
click at [580, 189] on form "Occupational Tax / Business Registration #" at bounding box center [844, 200] width 1058 height 53
click at [817, 283] on div at bounding box center [844, 300] width 1058 height 34
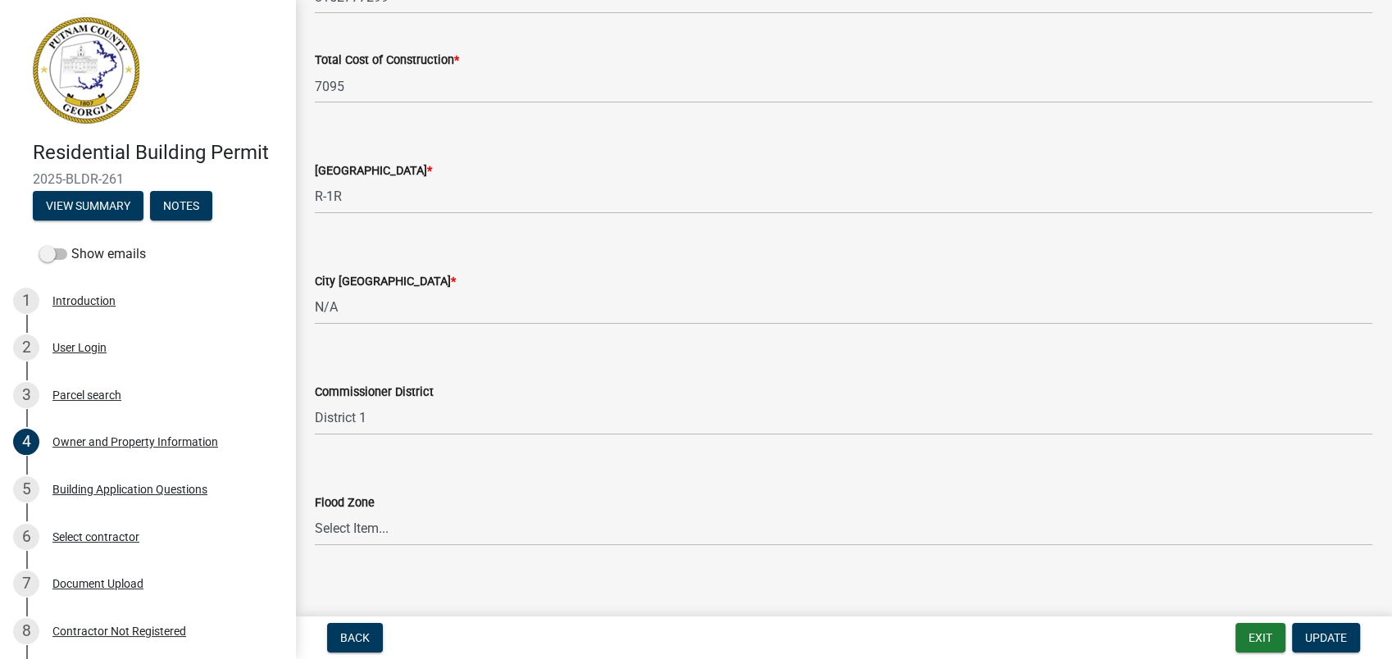
scroll to position [2772, 0]
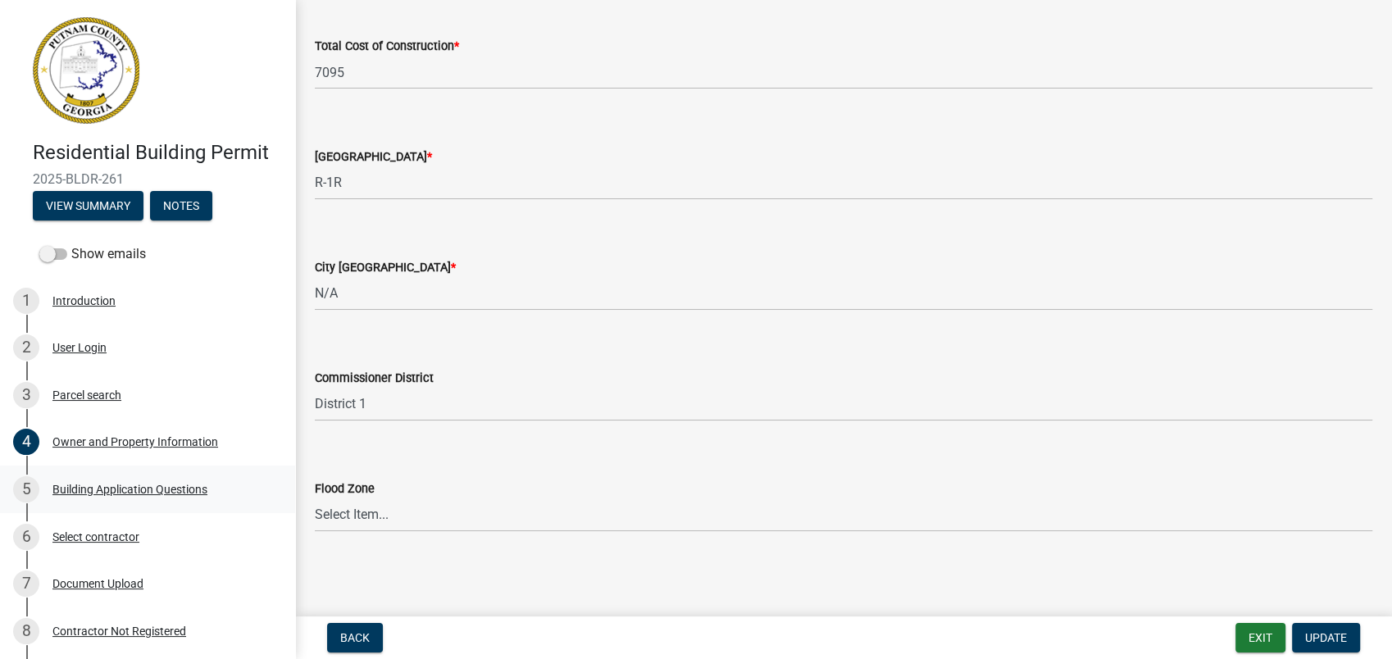
click at [120, 498] on div "5 Building Application Questions" at bounding box center [141, 489] width 256 height 26
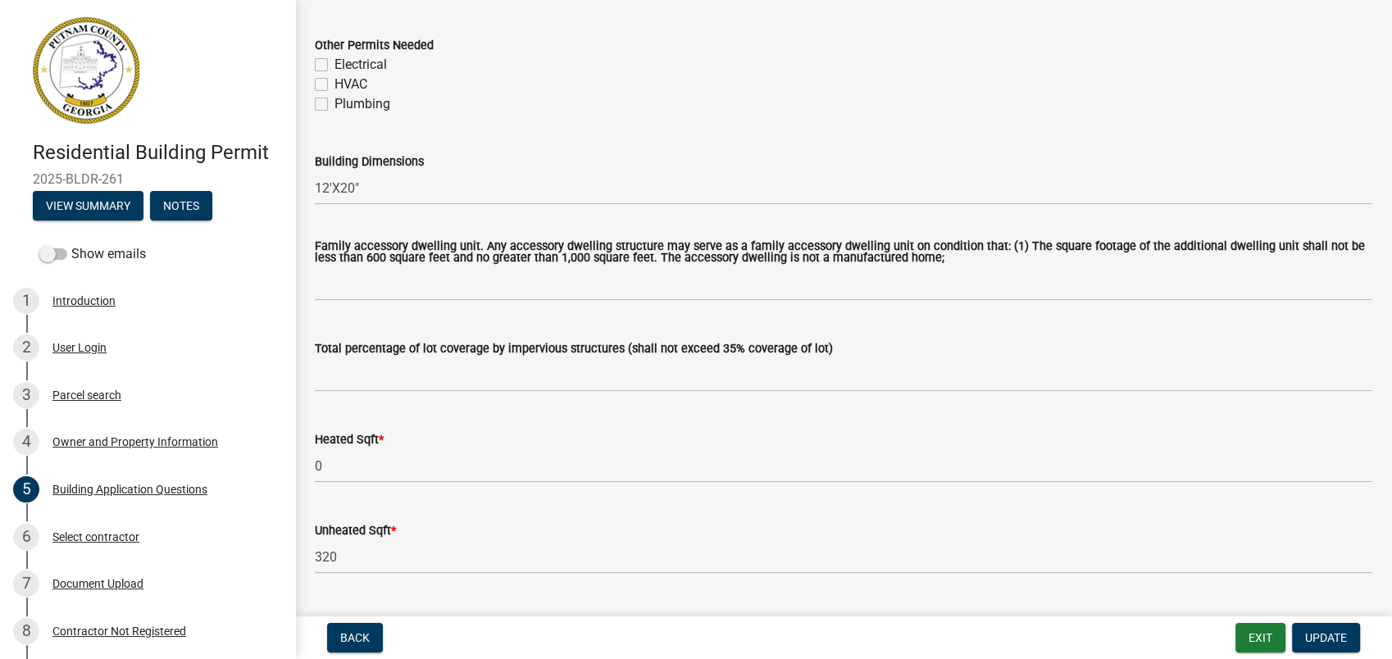
scroll to position [820, 0]
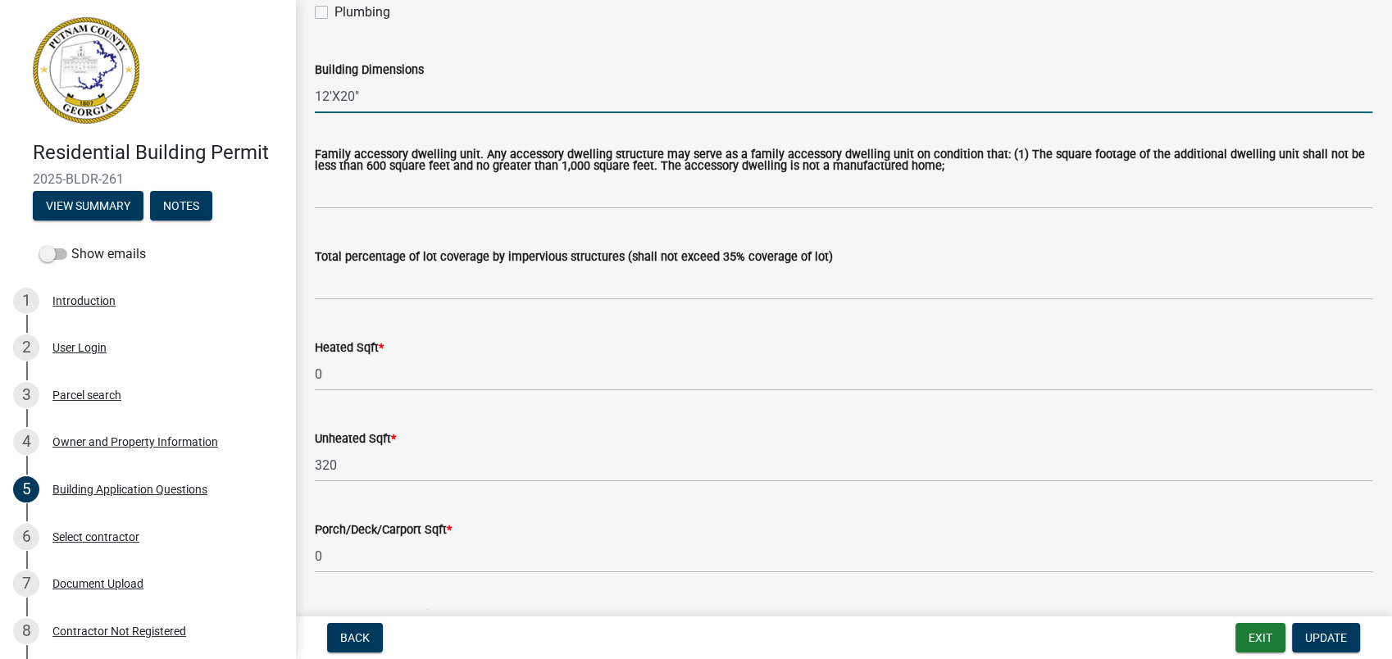
drag, startPoint x: 362, startPoint y: 97, endPoint x: 350, endPoint y: 102, distance: 12.5
click at [350, 102] on input "12'X20"" at bounding box center [844, 97] width 1058 height 34
click at [344, 91] on input "12'X26'" at bounding box center [844, 97] width 1058 height 34
type input "12'X16'"
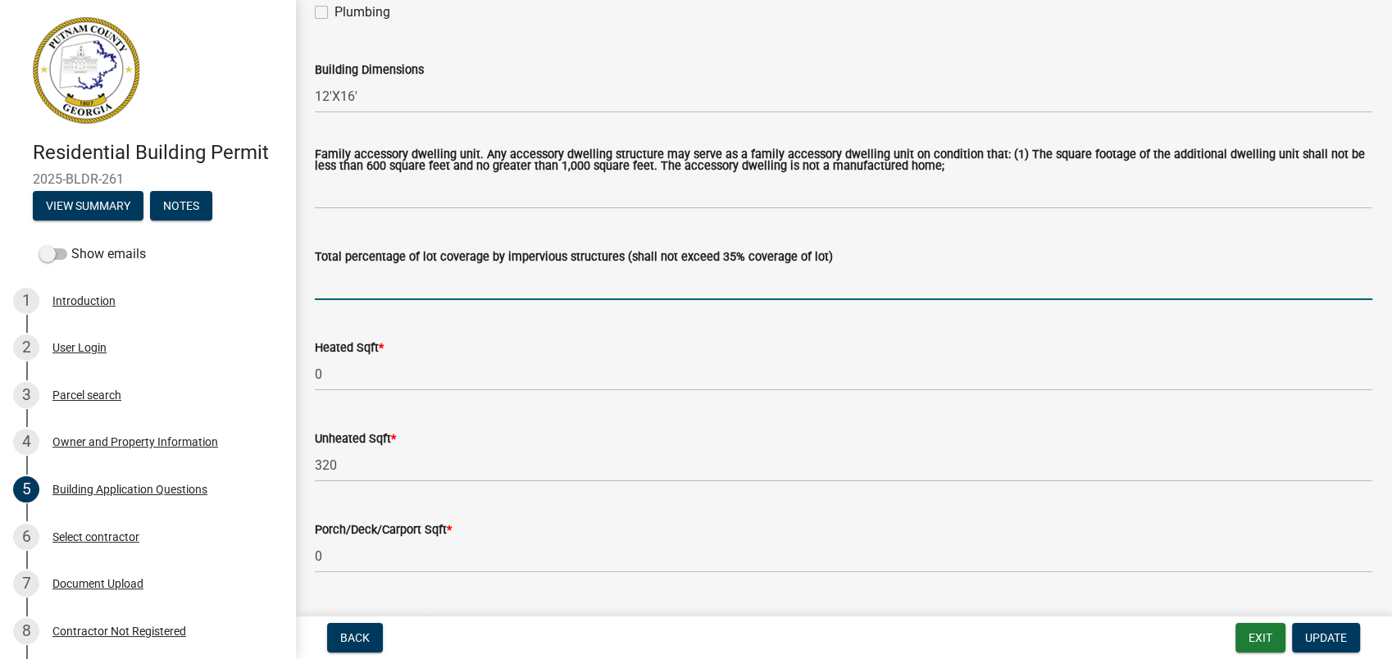
click at [359, 285] on input "text" at bounding box center [844, 283] width 1058 height 34
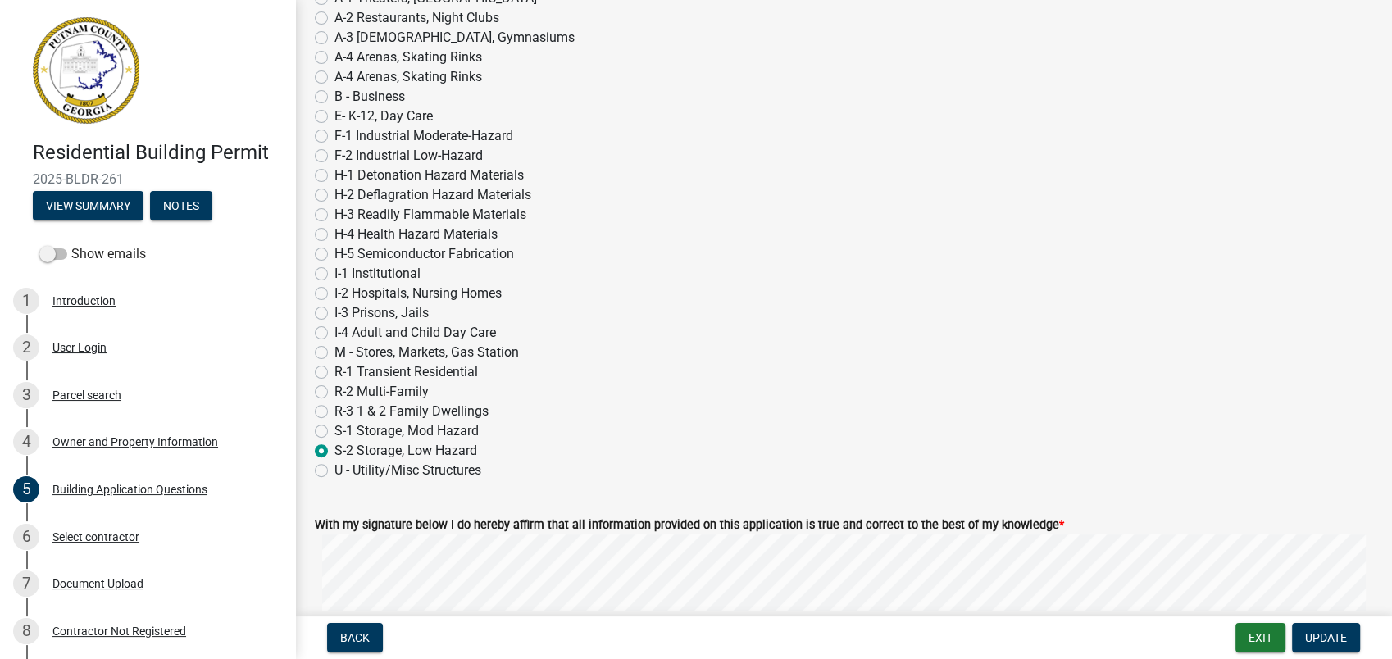
scroll to position [6376, 0]
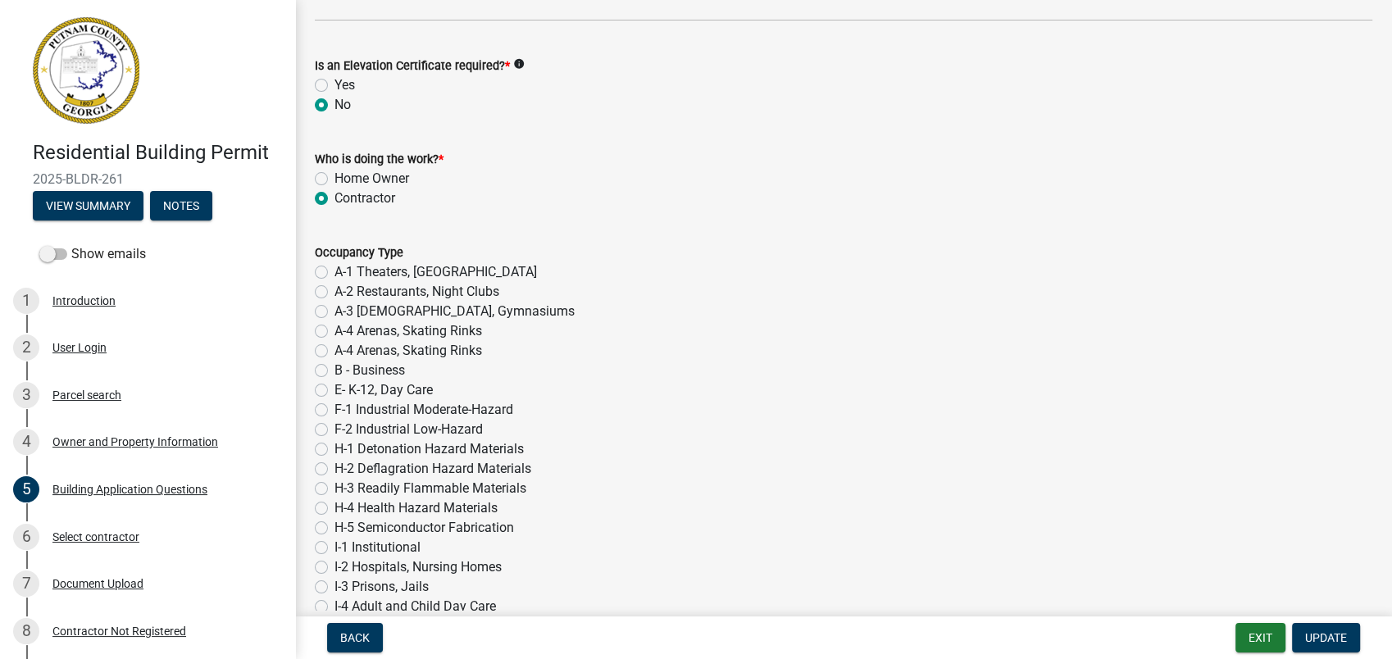
type input "5"
click at [334, 172] on label "Home Owner" at bounding box center [371, 179] width 75 height 20
click at [334, 172] on input "Home Owner" at bounding box center [339, 174] width 11 height 11
radio input "true"
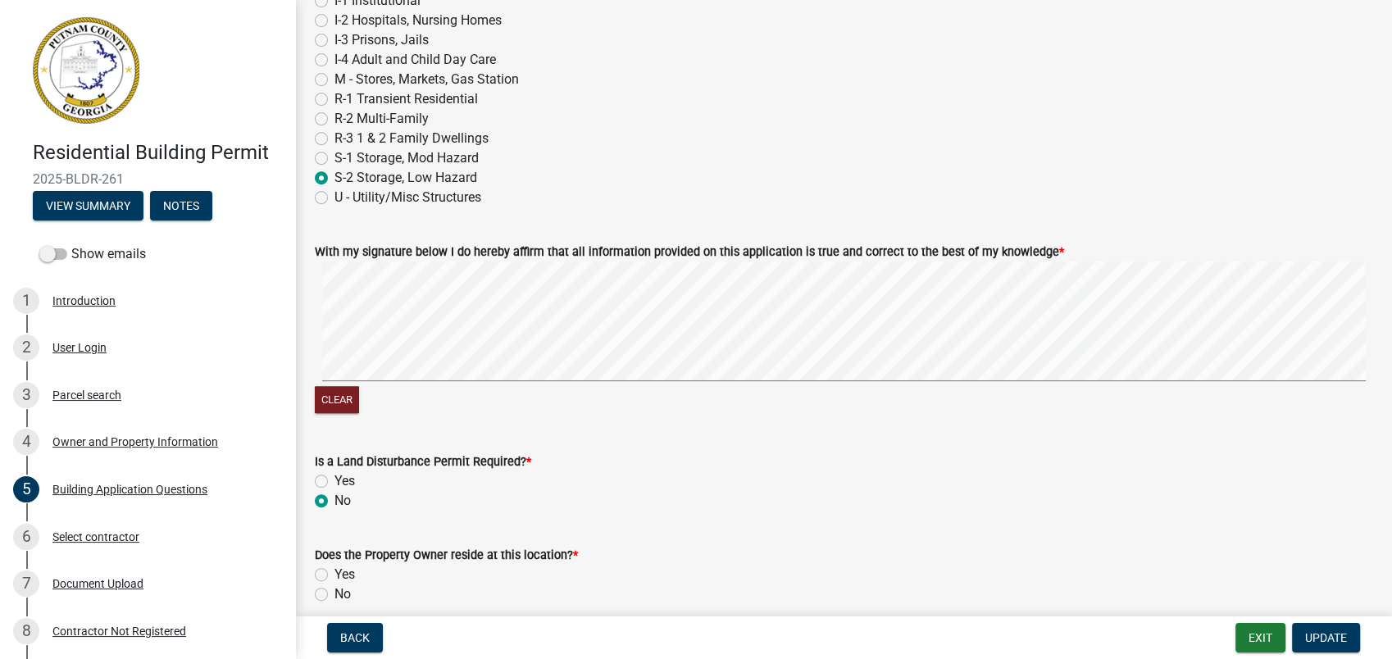
scroll to position [6996, 0]
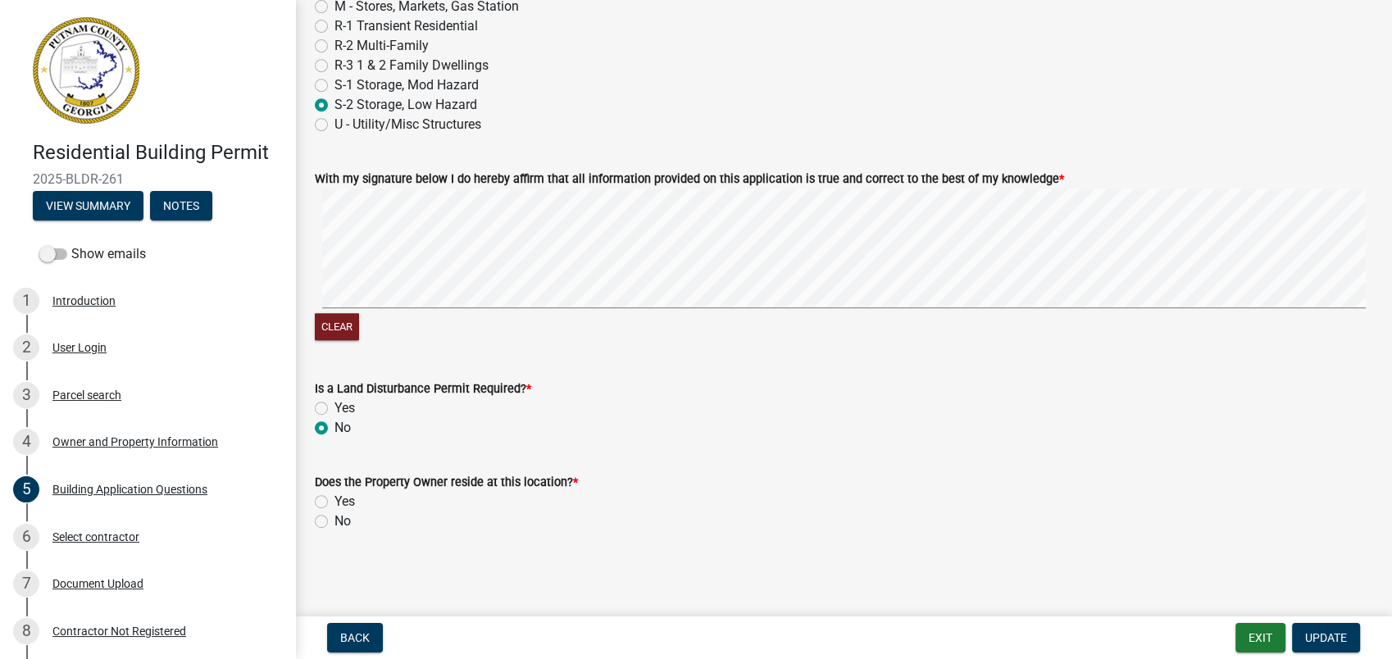
click at [334, 503] on label "Yes" at bounding box center [344, 502] width 20 height 20
click at [334, 503] on input "Yes" at bounding box center [339, 497] width 11 height 11
radio input "true"
click at [1331, 636] on span "Update" at bounding box center [1326, 637] width 42 height 13
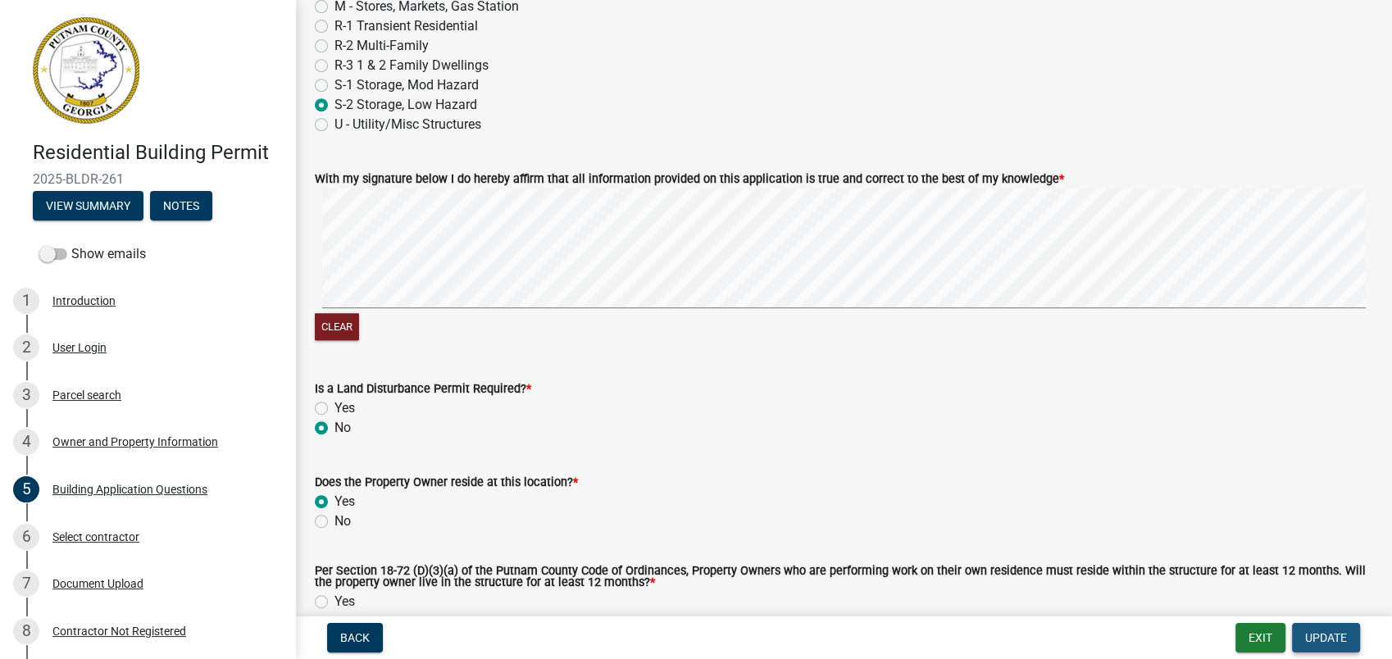
click at [1331, 635] on span "Update" at bounding box center [1326, 637] width 42 height 13
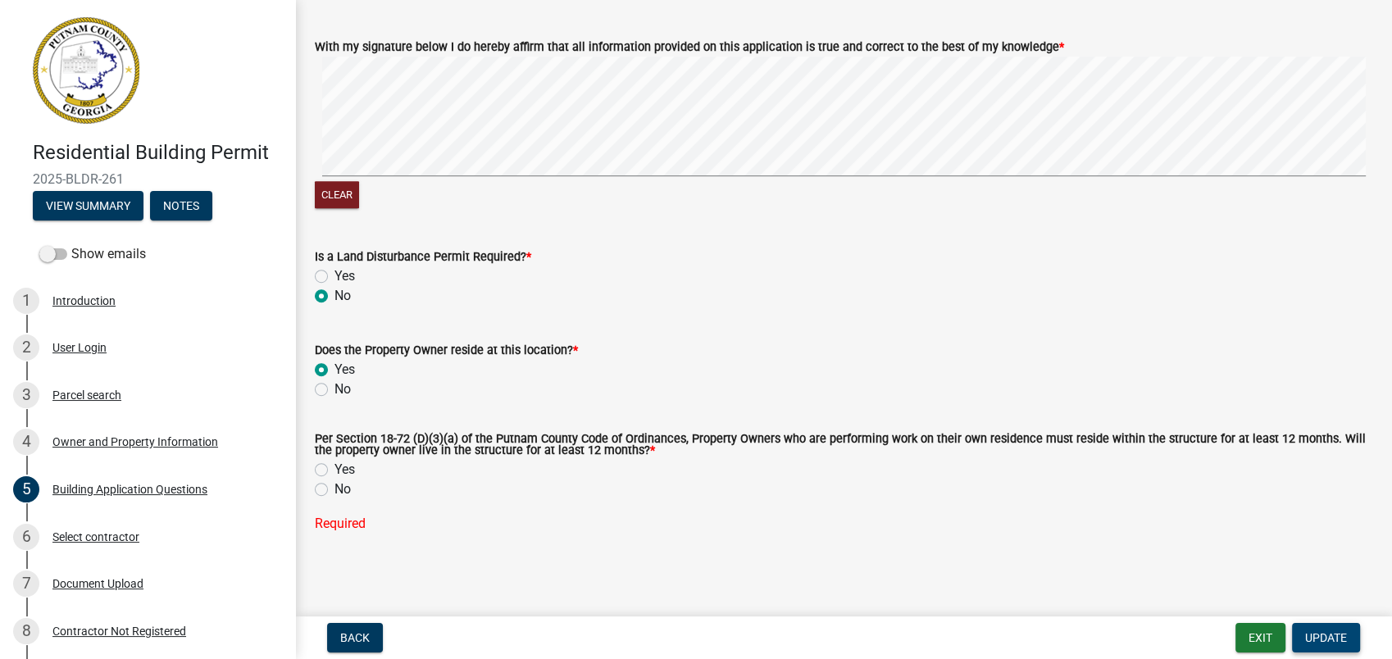
scroll to position [7129, 0]
click at [334, 471] on label "Yes" at bounding box center [344, 469] width 20 height 20
click at [334, 470] on input "Yes" at bounding box center [339, 464] width 11 height 11
radio input "true"
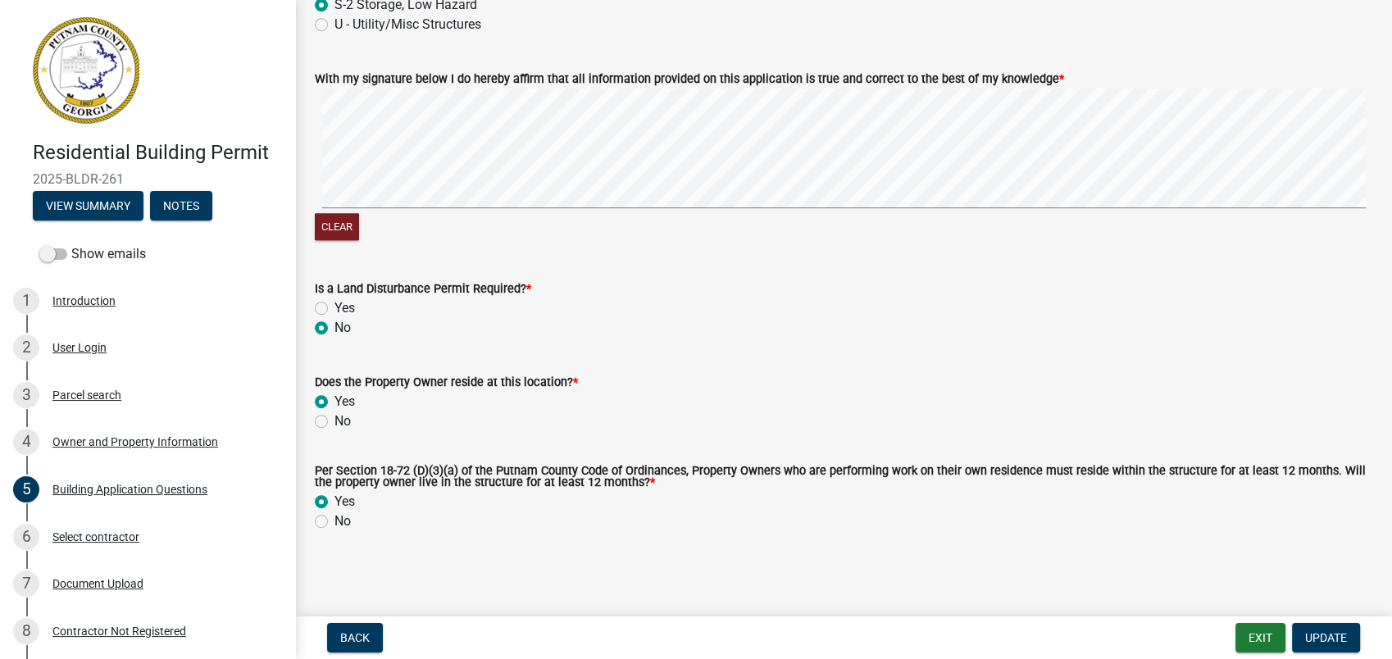
scroll to position [7097, 0]
click at [1327, 639] on span "Update" at bounding box center [1326, 637] width 42 height 13
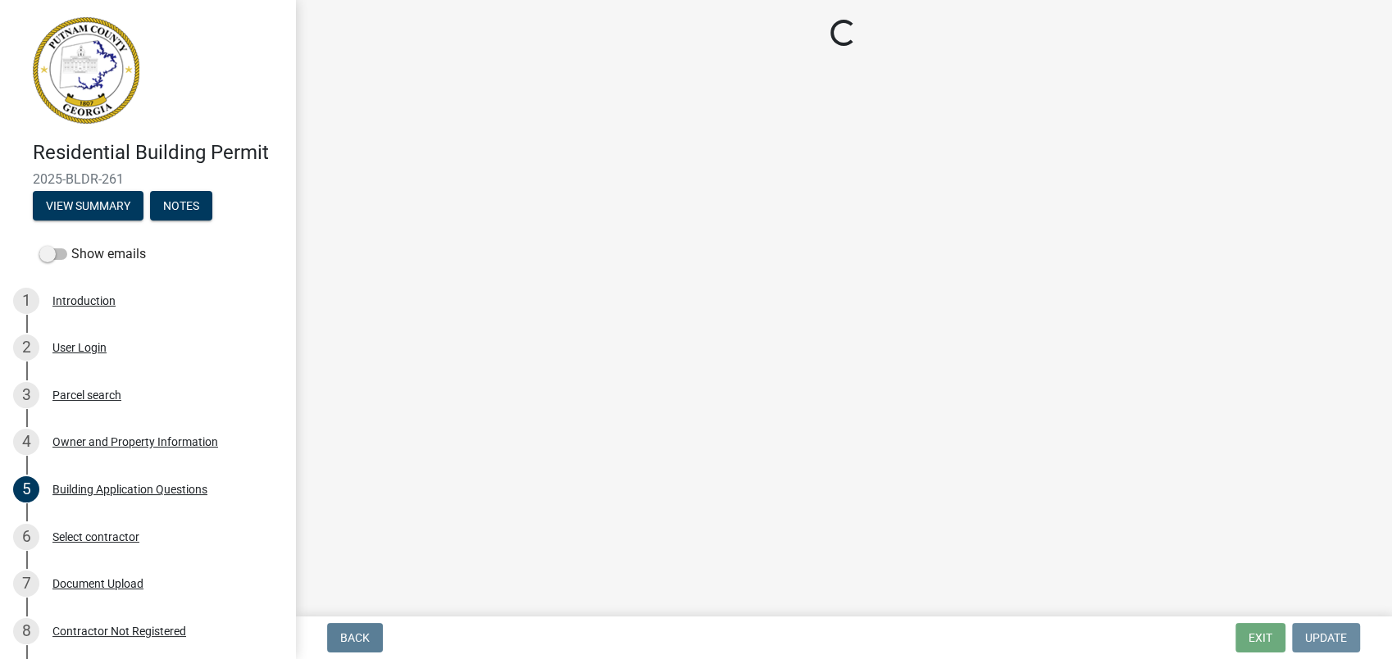
scroll to position [0, 0]
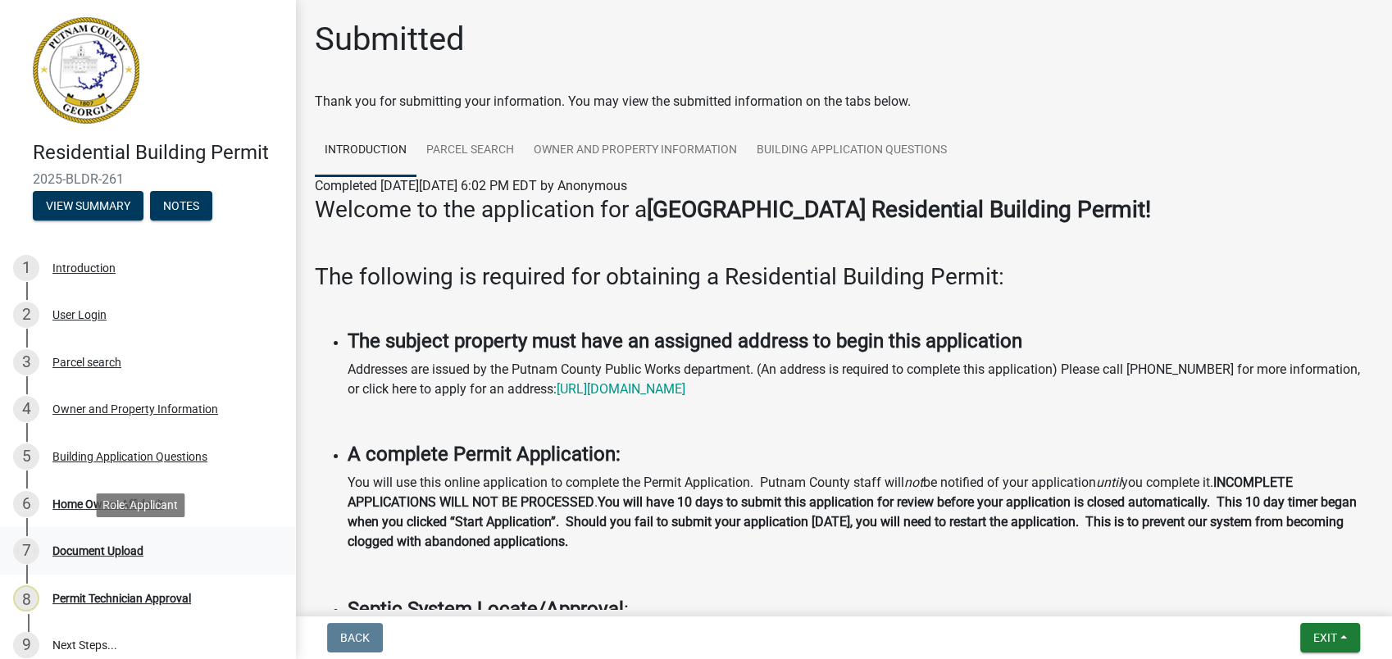
click at [111, 548] on div "Document Upload" at bounding box center [97, 550] width 91 height 11
click at [109, 559] on div "7 Document Upload" at bounding box center [141, 551] width 256 height 26
click at [110, 553] on div "Document Upload" at bounding box center [97, 550] width 91 height 11
click at [81, 498] on div "Home Owner Affidavit" at bounding box center [107, 503] width 111 height 11
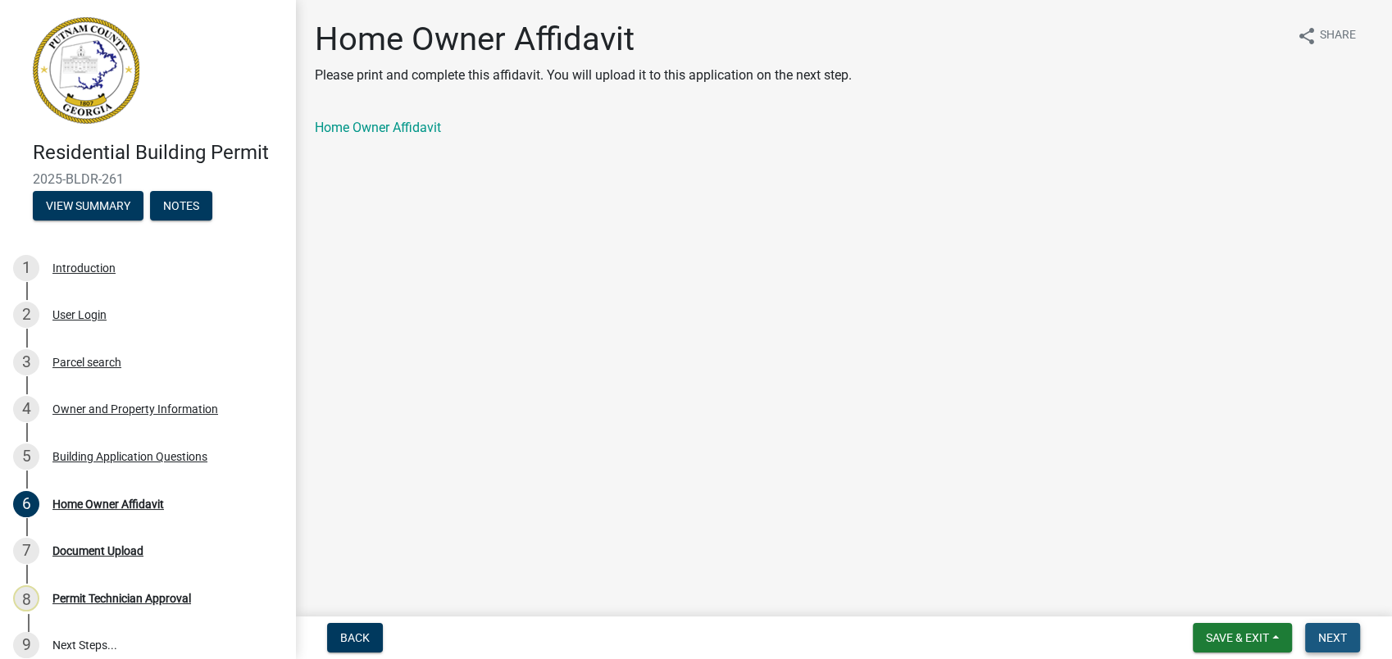
click at [1322, 636] on span "Next" at bounding box center [1332, 637] width 29 height 13
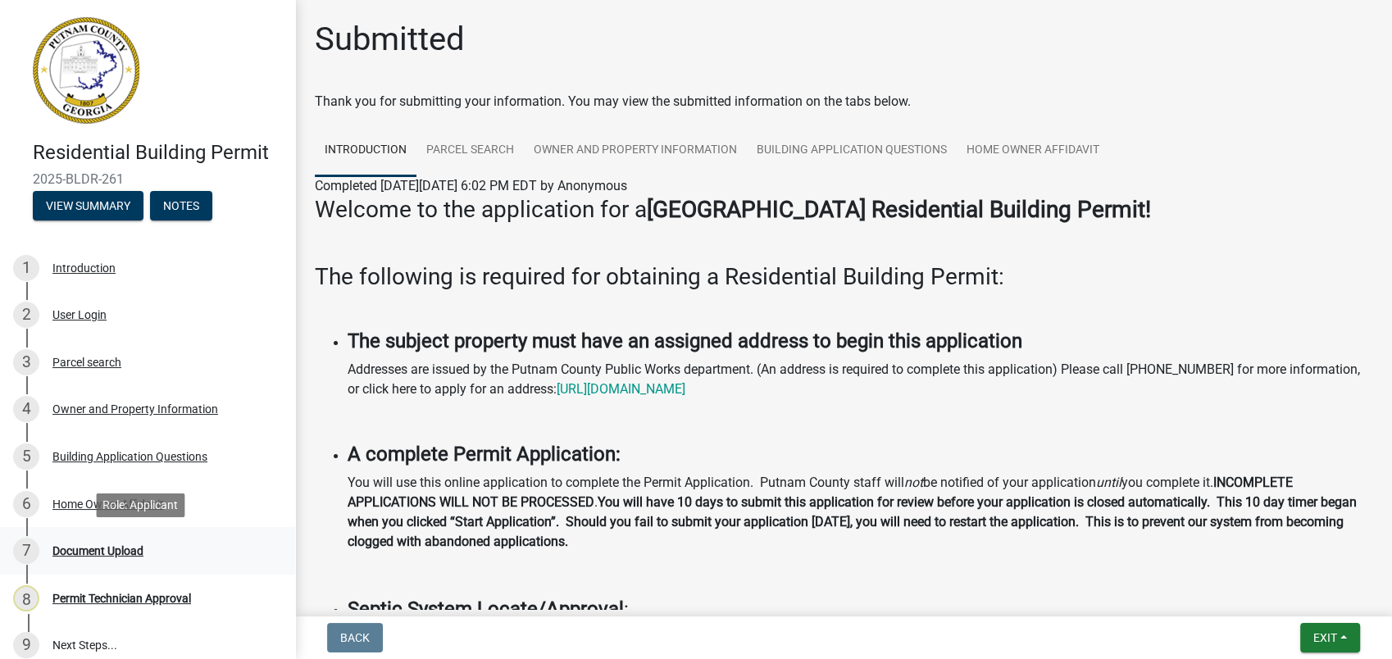
click at [78, 546] on div "Document Upload" at bounding box center [97, 550] width 91 height 11
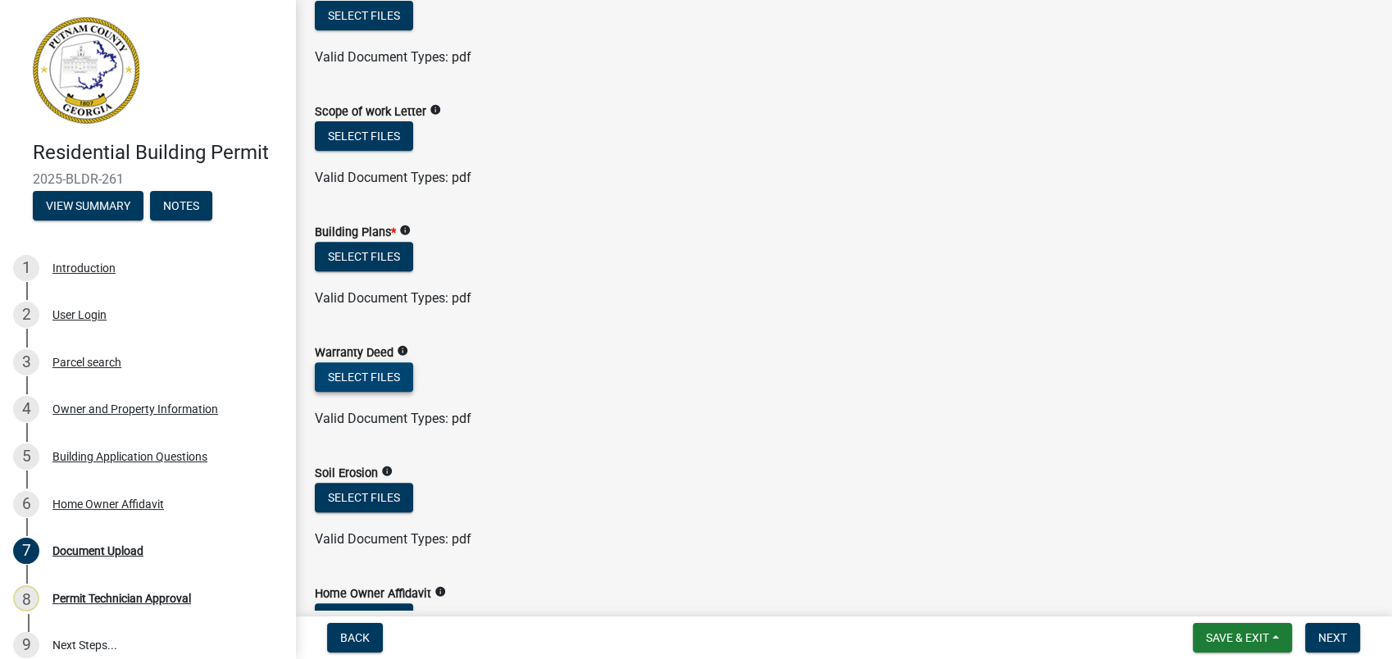
scroll to position [517, 0]
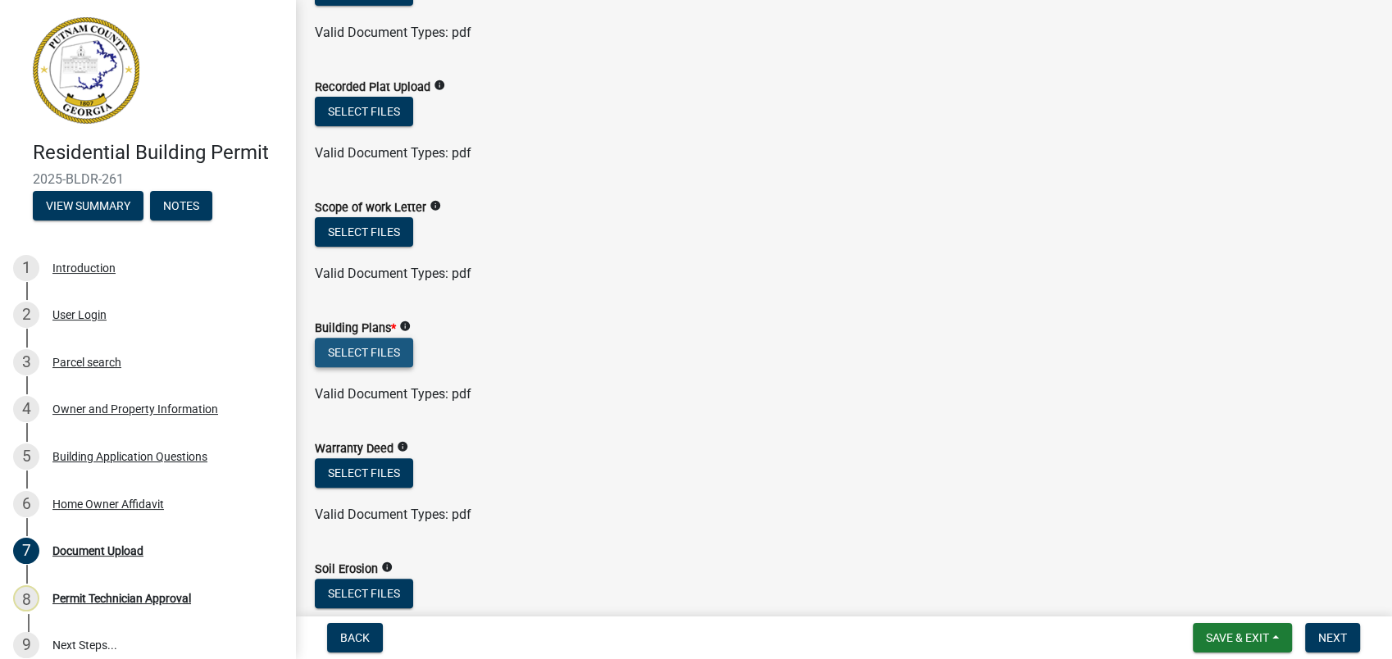
click at [374, 346] on button "Select files" at bounding box center [364, 353] width 98 height 30
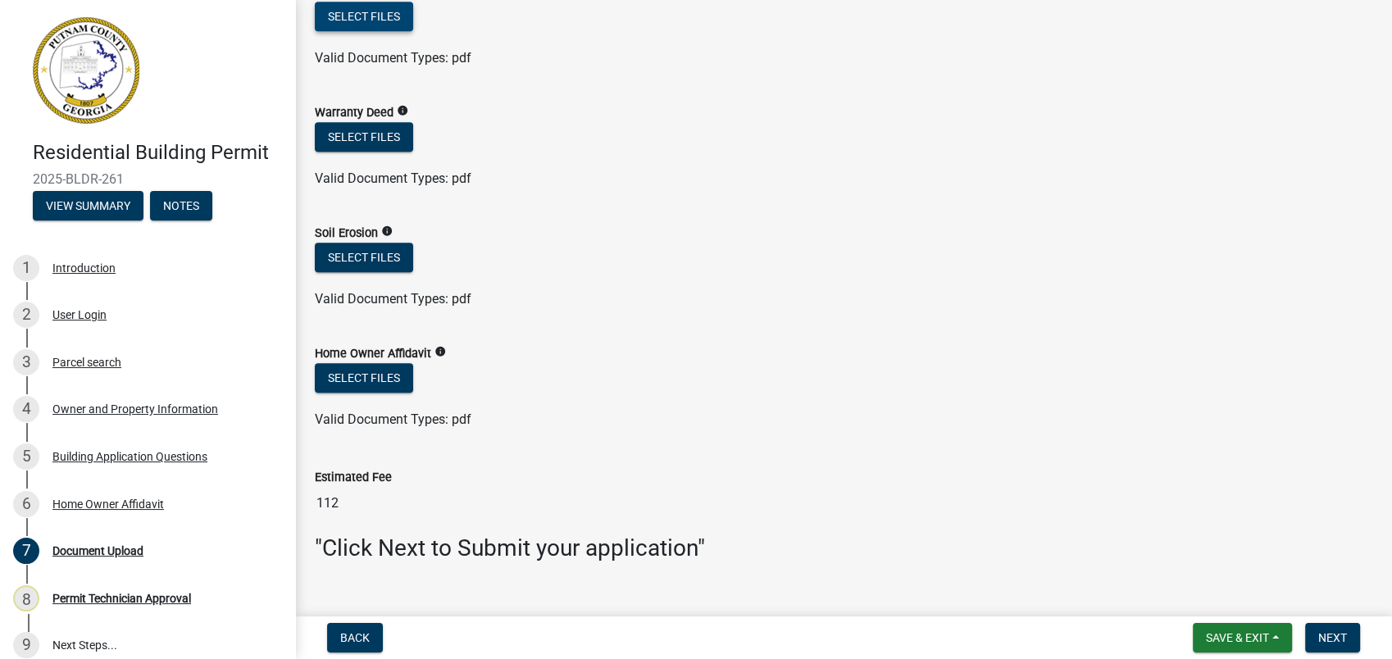
scroll to position [881, 0]
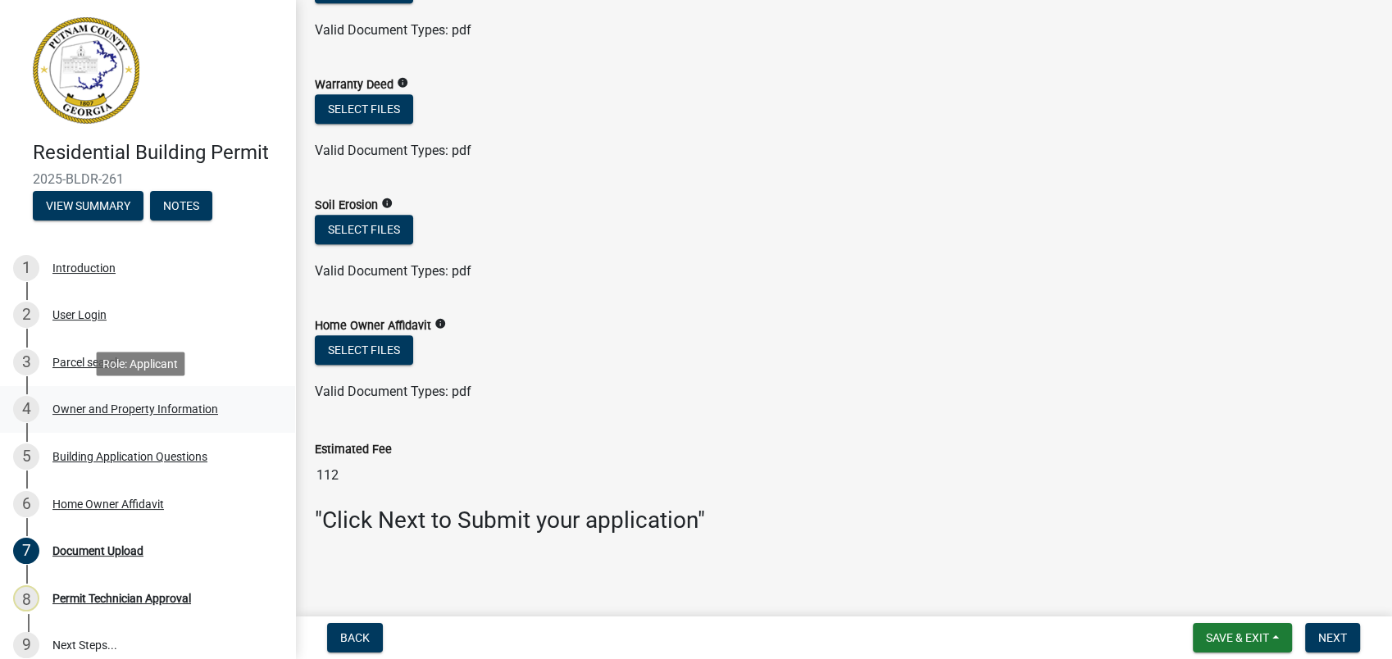
click at [108, 411] on div "Owner and Property Information" at bounding box center [135, 408] width 166 height 11
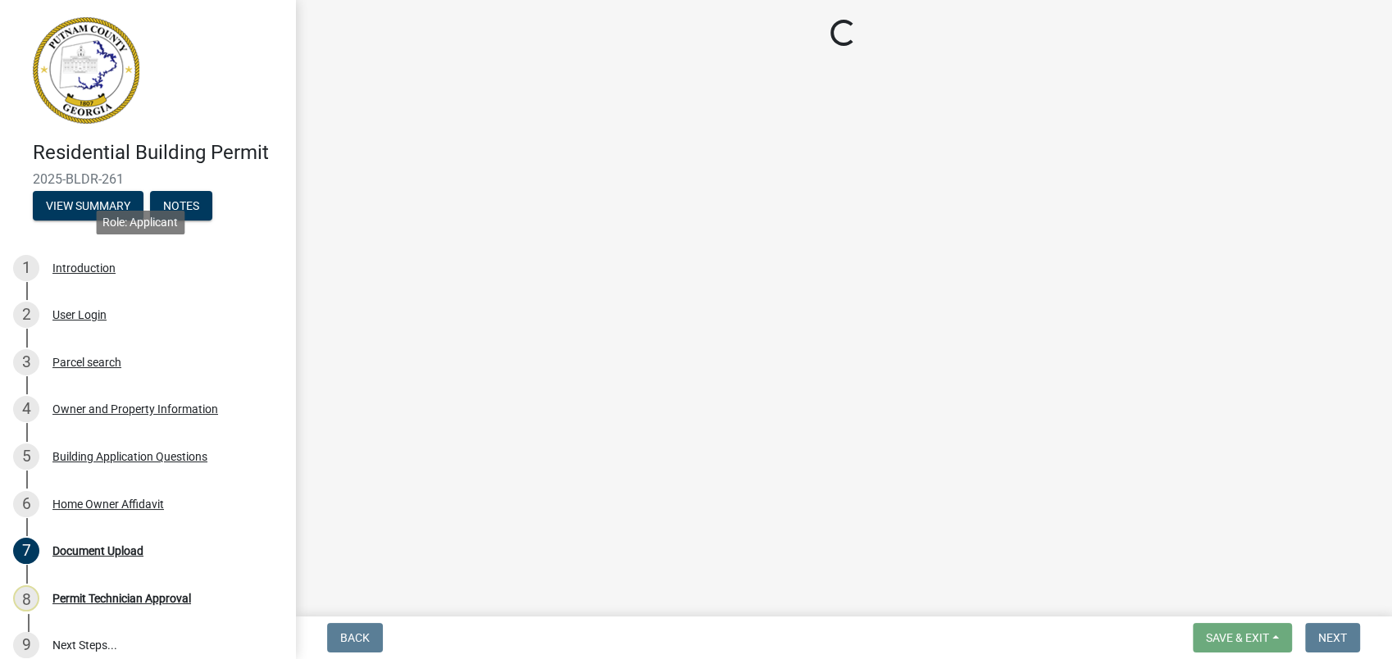
select select "a6b90f04-145f-43dc-a4e6-6d5ec8e28ec9"
select select "83394b22-4a11-496c-8e5c-75ade2e72faf"
select select "ece5c1a9-df30-4702-9587-5deee23533b7"
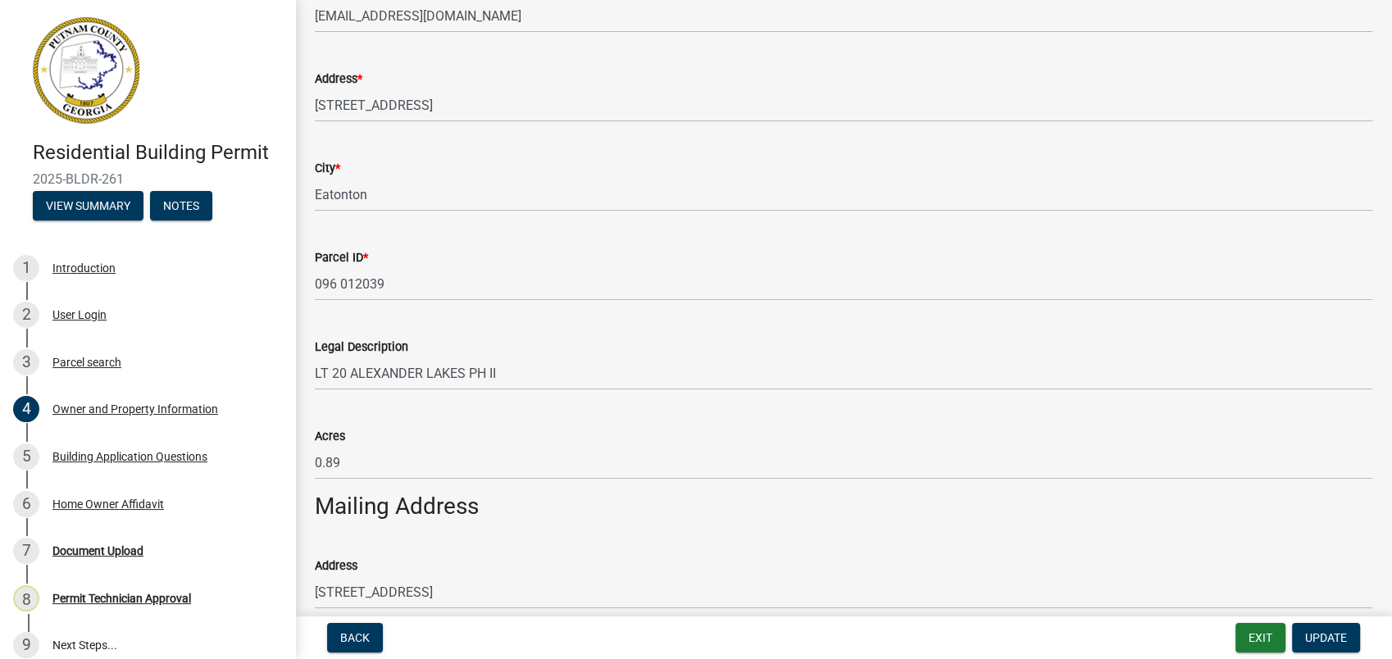
scroll to position [455, 0]
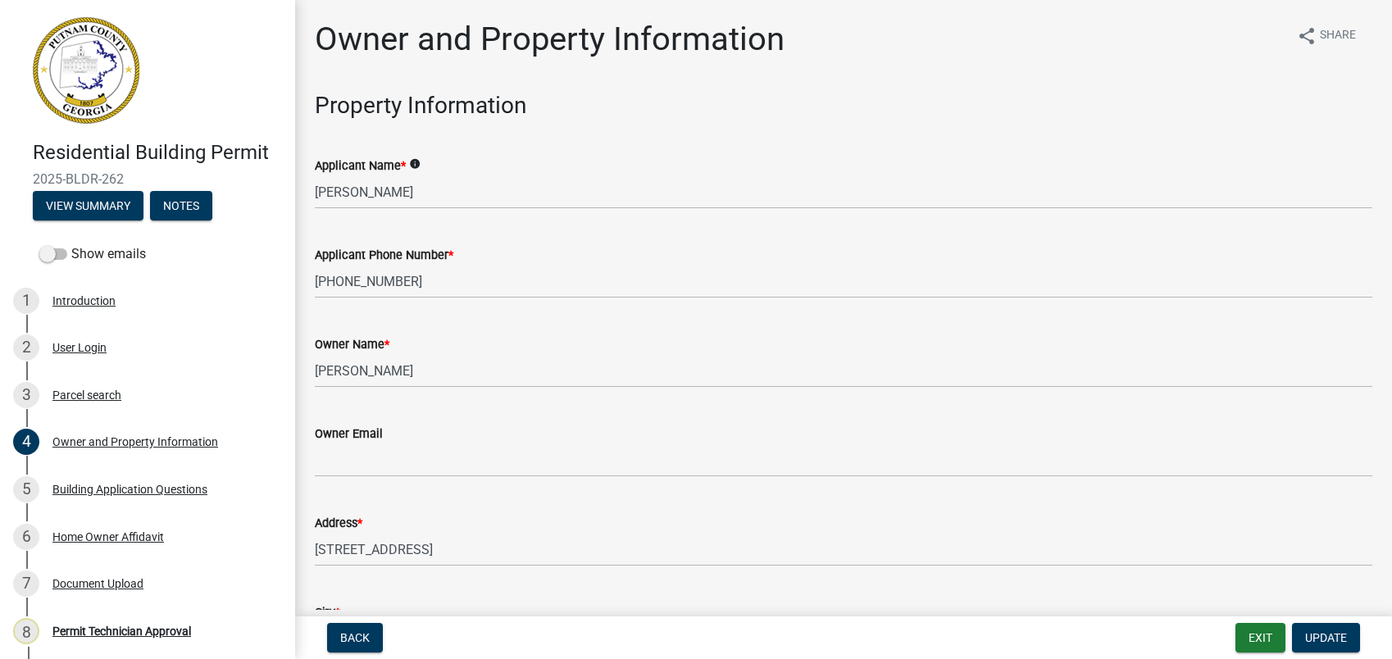
select select "78bfdc44-73ff-456e-a557-d4c99b9c08be"
select select "83394b22-4a11-496c-8e5c-75ade2e72faf"
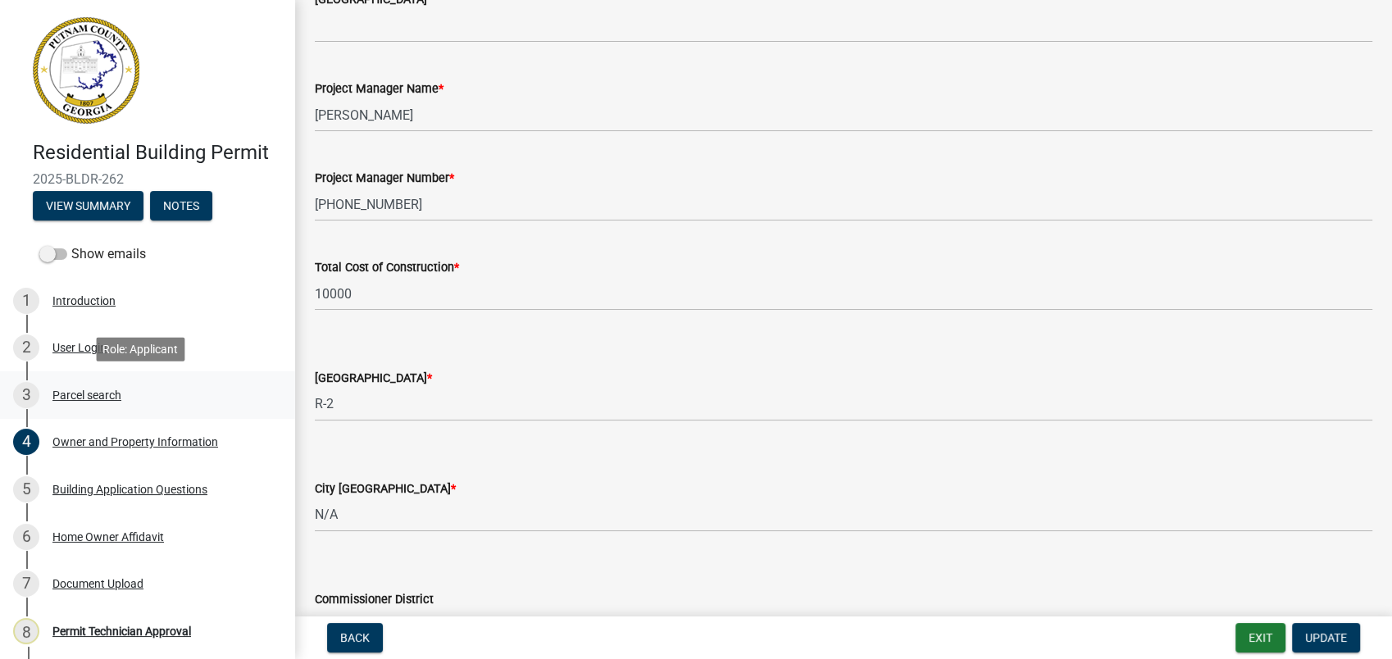
click at [99, 382] on div "3 Parcel search" at bounding box center [141, 395] width 256 height 26
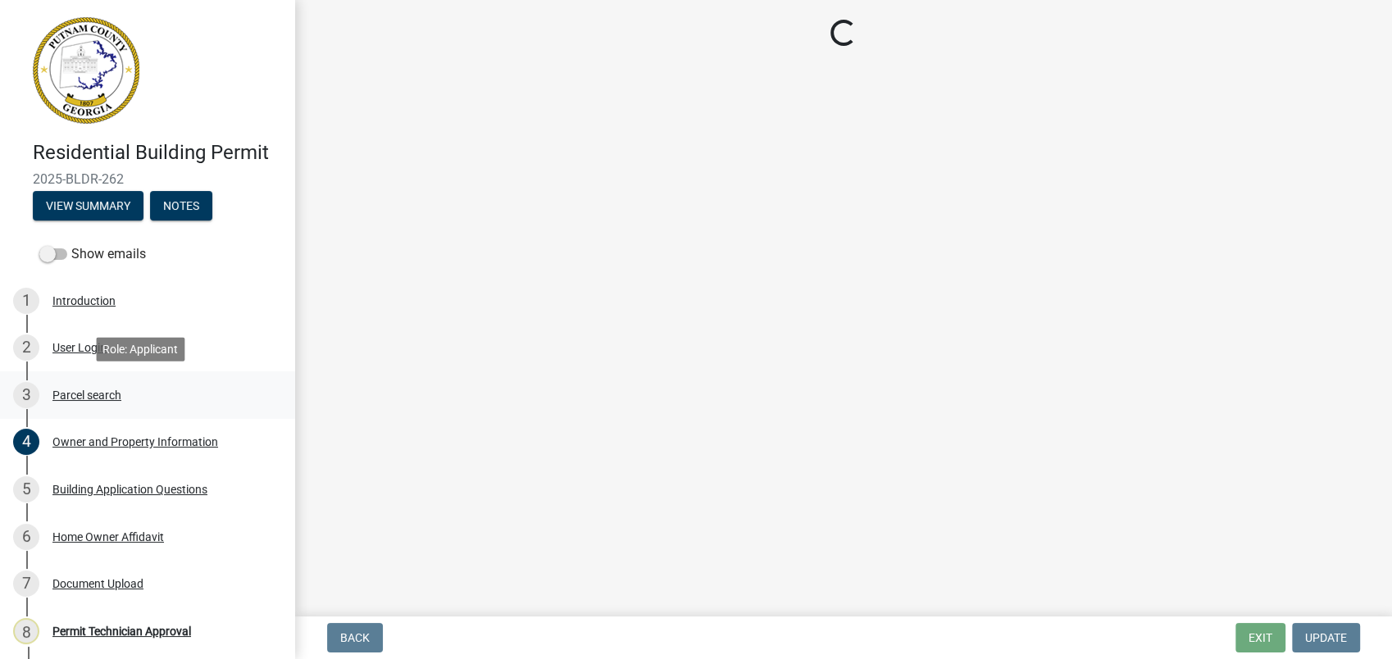
scroll to position [0, 0]
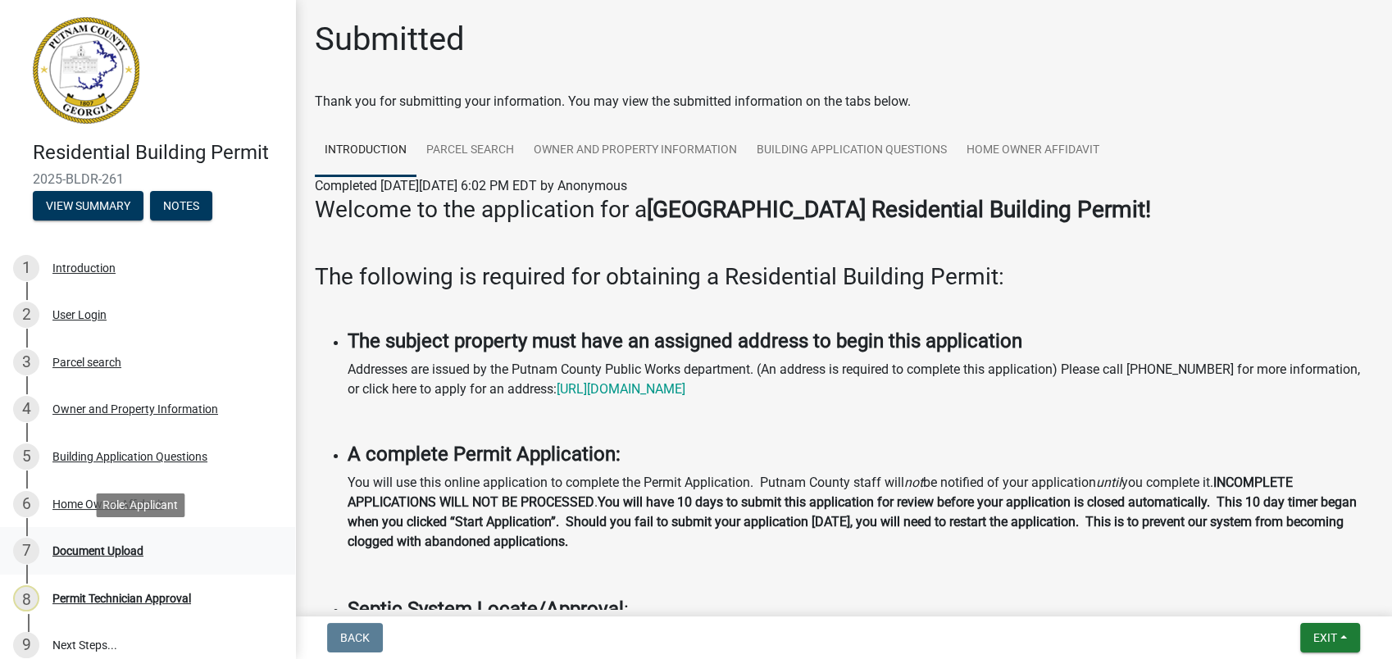
click at [104, 545] on div "Document Upload" at bounding box center [97, 550] width 91 height 11
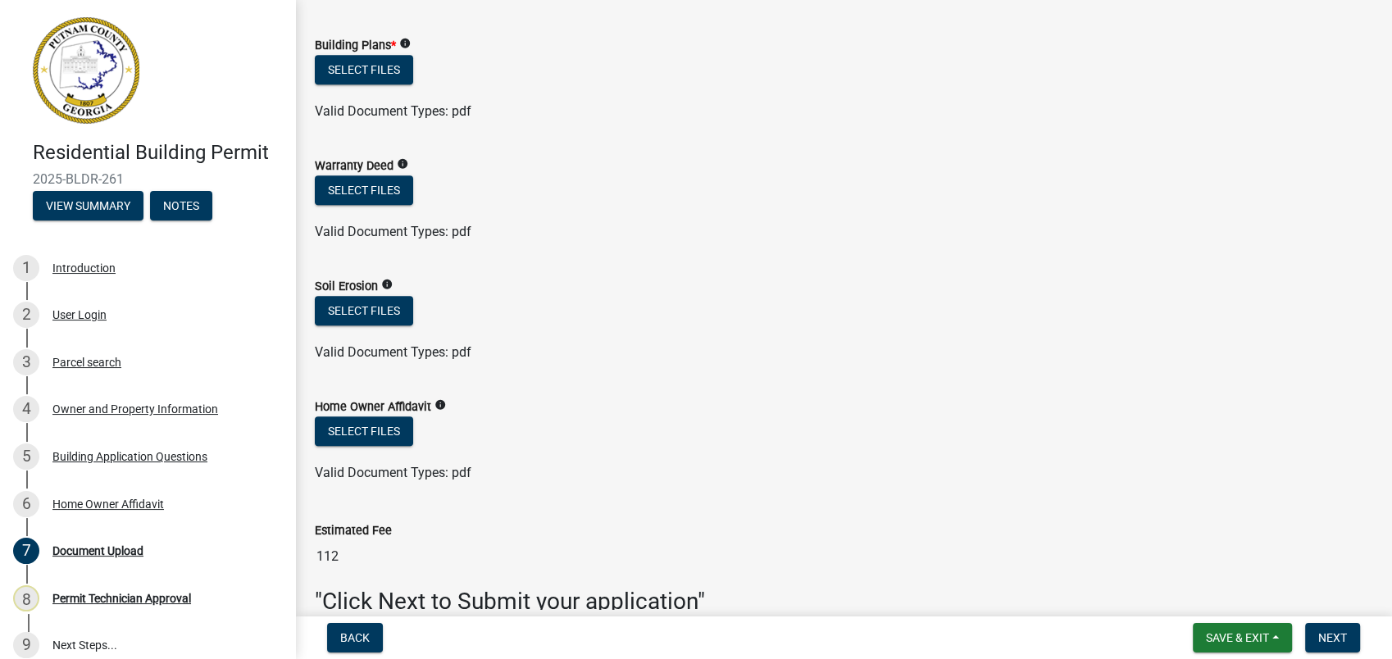
scroll to position [820, 0]
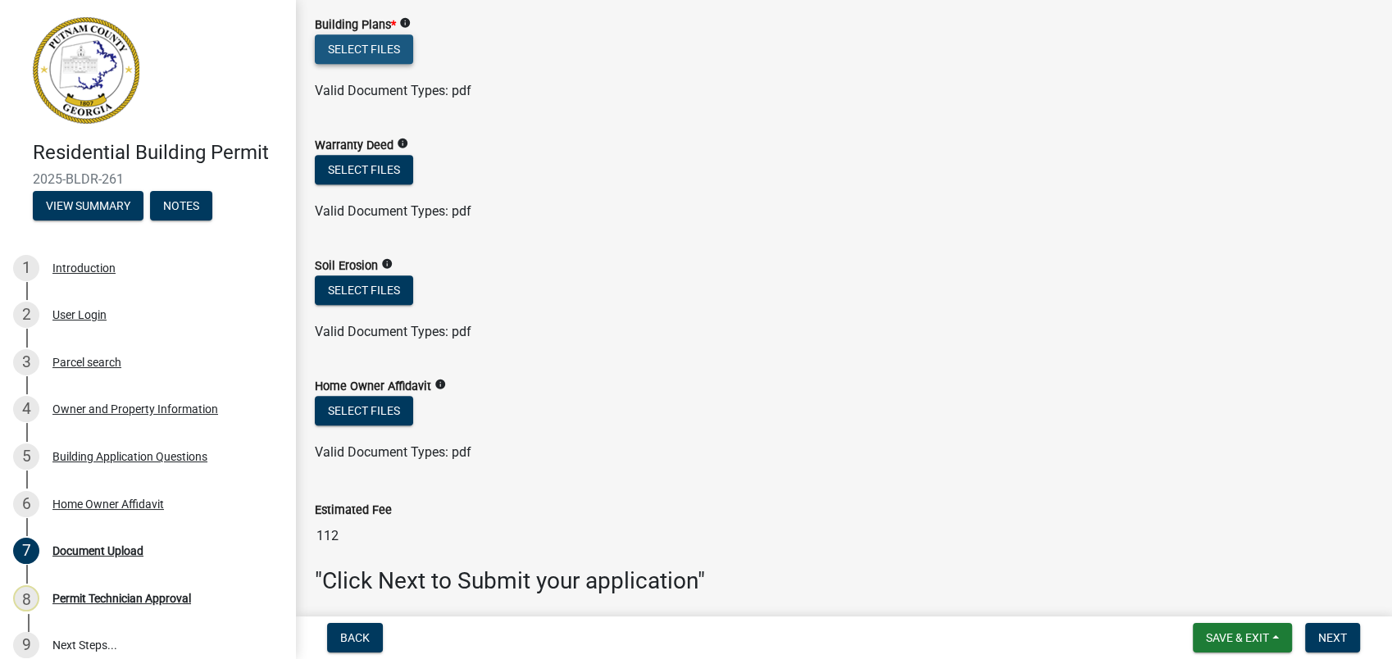
click at [348, 53] on button "Select files" at bounding box center [364, 49] width 98 height 30
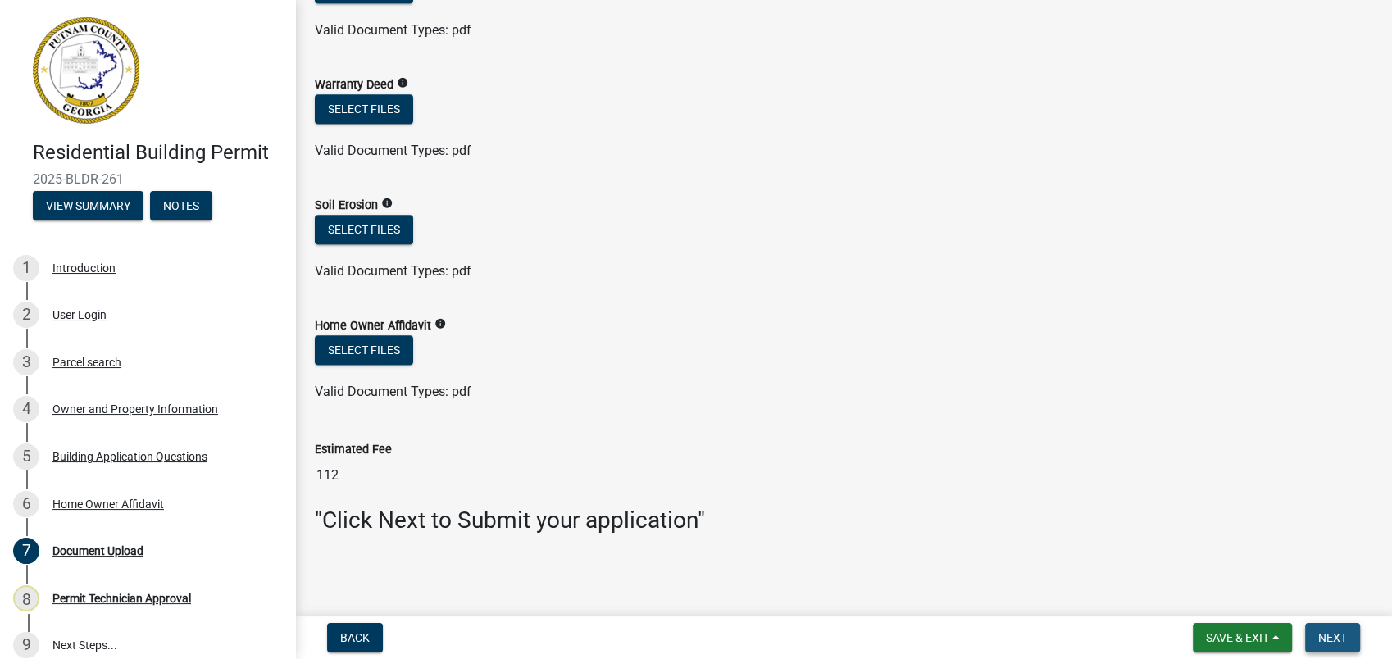
click at [1343, 642] on span "Next" at bounding box center [1332, 637] width 29 height 13
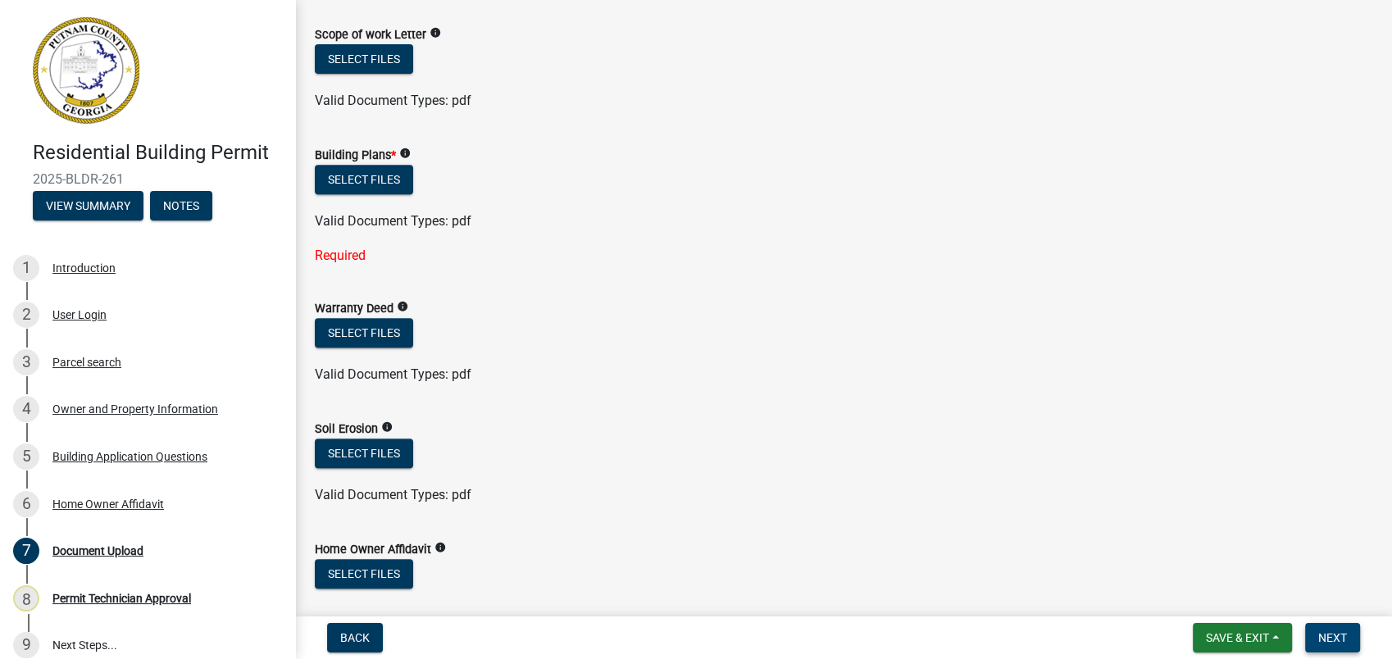
scroll to position [517, 0]
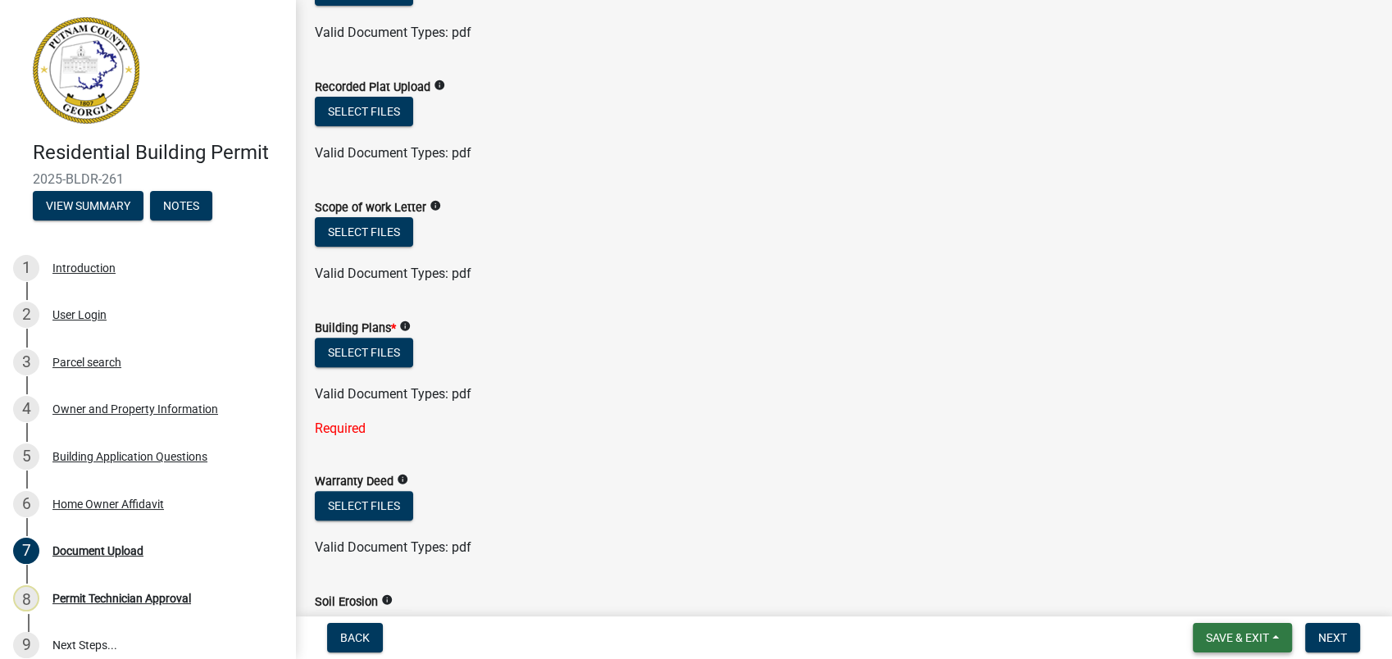
click at [1247, 642] on span "Save & Exit" at bounding box center [1237, 637] width 63 height 13
click at [1208, 585] on button "Save & Exit" at bounding box center [1226, 595] width 131 height 39
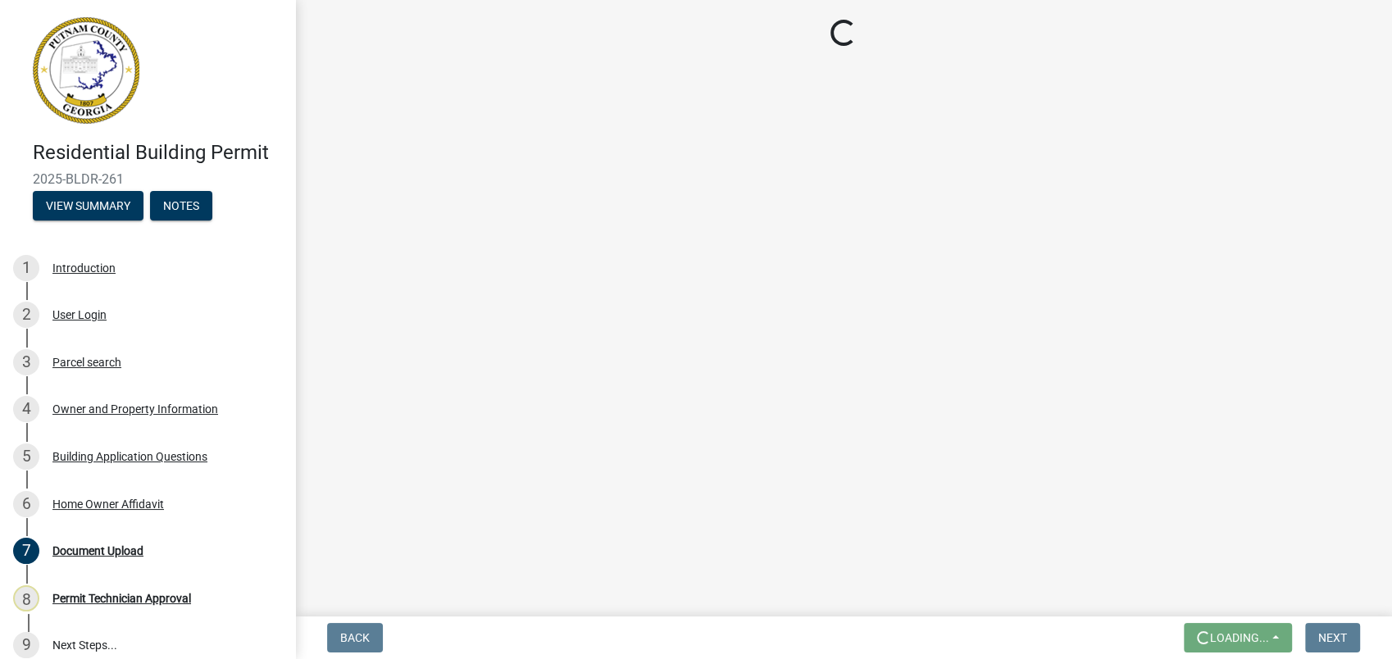
scroll to position [0, 0]
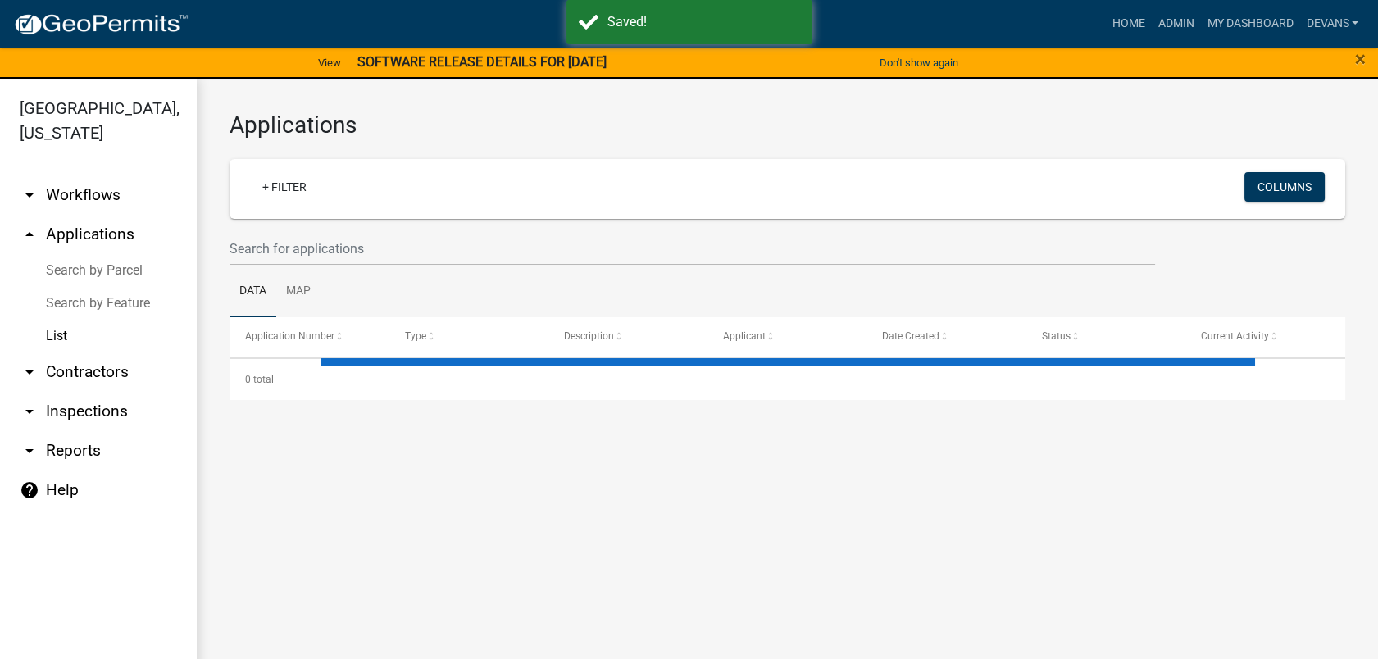
select select "1: 25"
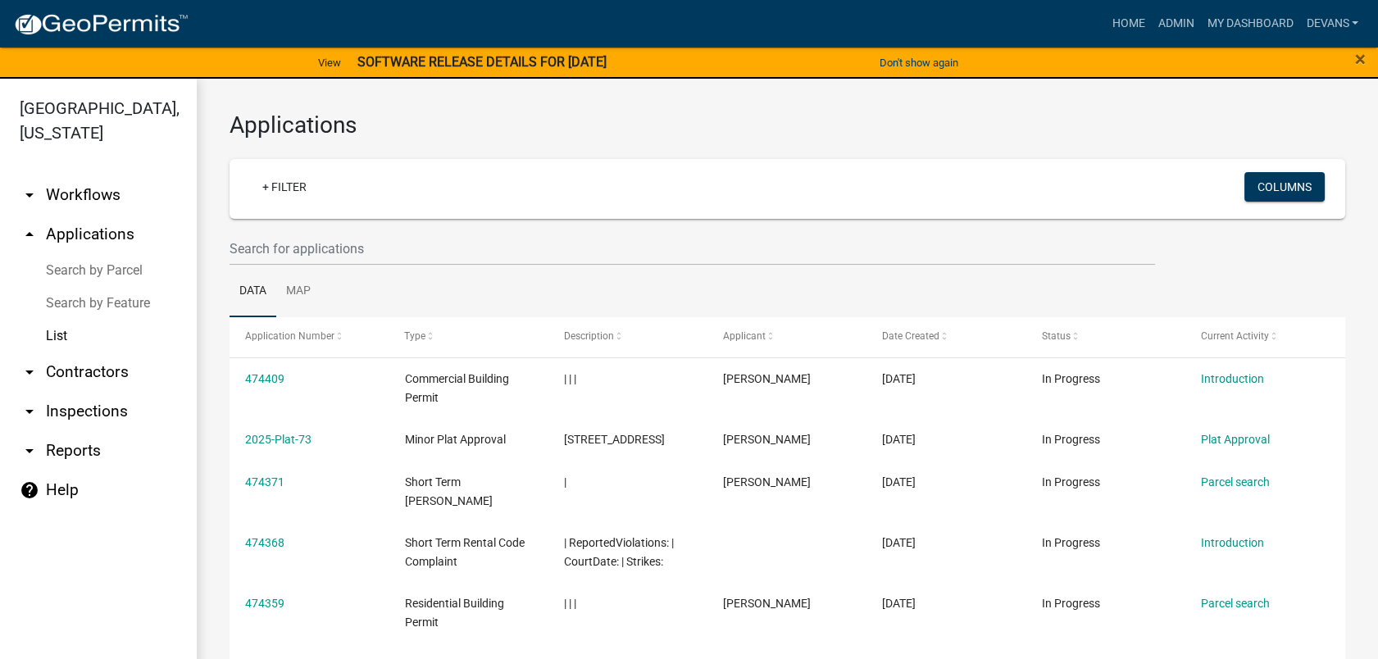
click at [1349, 61] on div "×" at bounding box center [1320, 63] width 115 height 34
click at [1365, 57] on span "×" at bounding box center [1360, 59] width 11 height 23
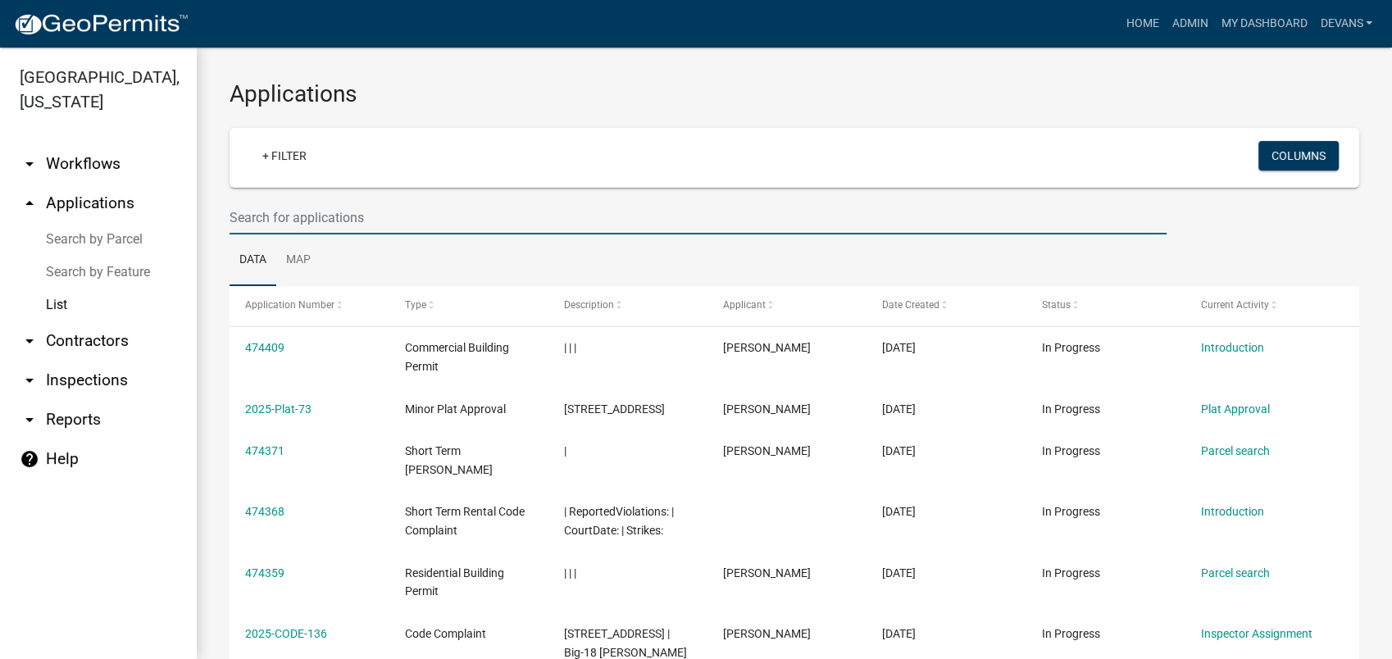
click at [313, 226] on input "text" at bounding box center [698, 218] width 937 height 34
click at [69, 422] on link "arrow_drop_down Reports" at bounding box center [98, 419] width 197 height 39
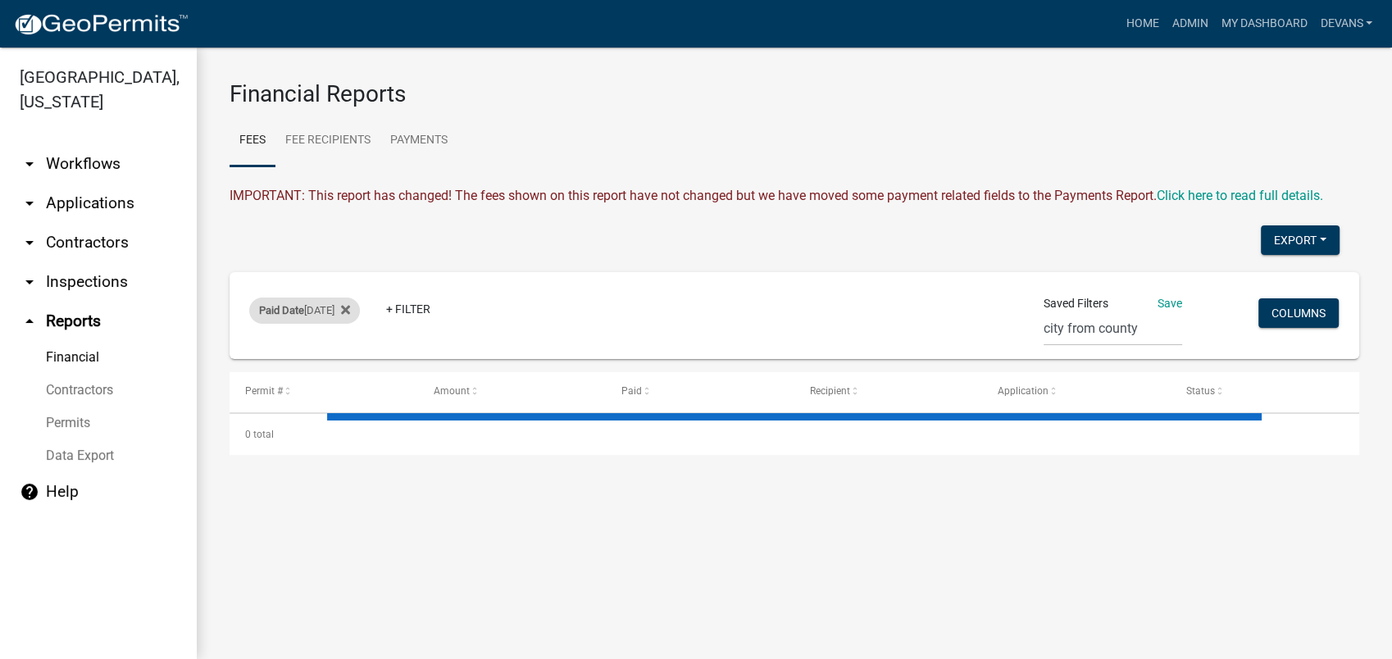
click at [274, 307] on span "Paid Date" at bounding box center [281, 310] width 45 height 12
click at [244, 370] on select "[DATE] [DATE] Current Week Previous Week Current Month Last Month Current Calen…" at bounding box center [306, 372] width 164 height 34
click at [224, 355] on select "[DATE] [DATE] Current Week Previous Week Current Month Last Month Current Calen…" at bounding box center [306, 372] width 164 height 34
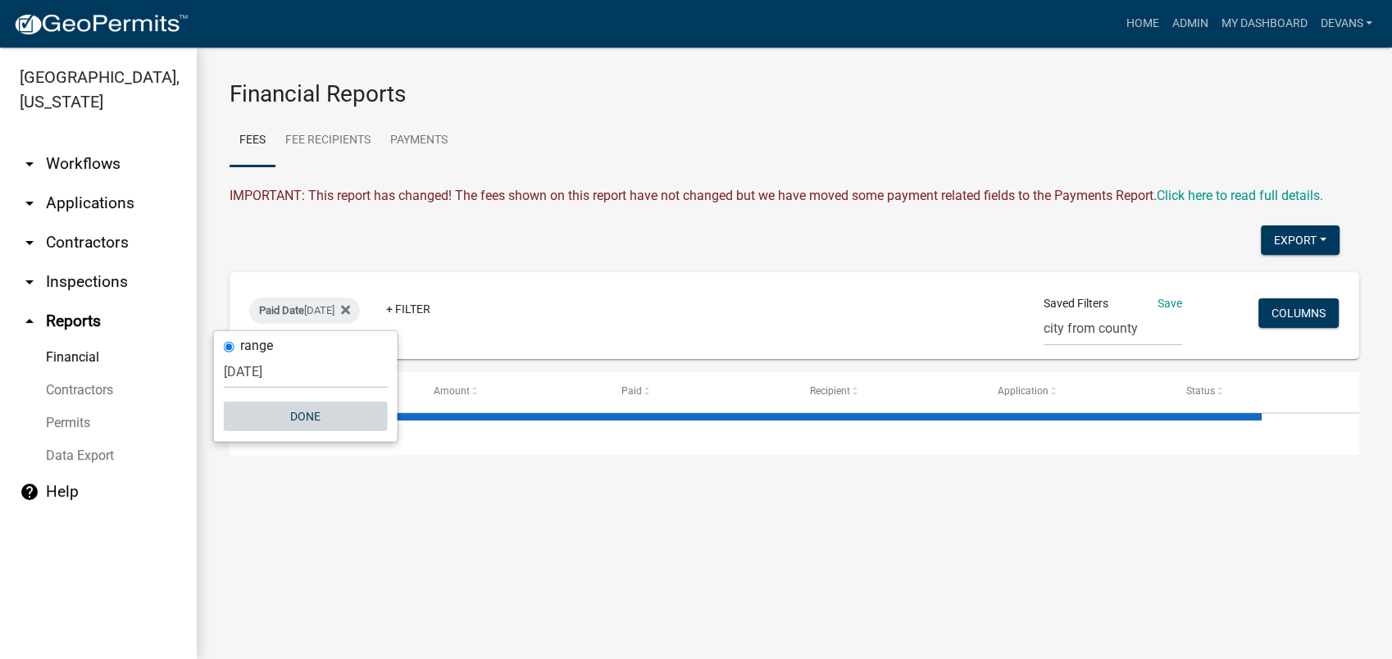
click at [300, 405] on button "Done" at bounding box center [306, 417] width 164 height 30
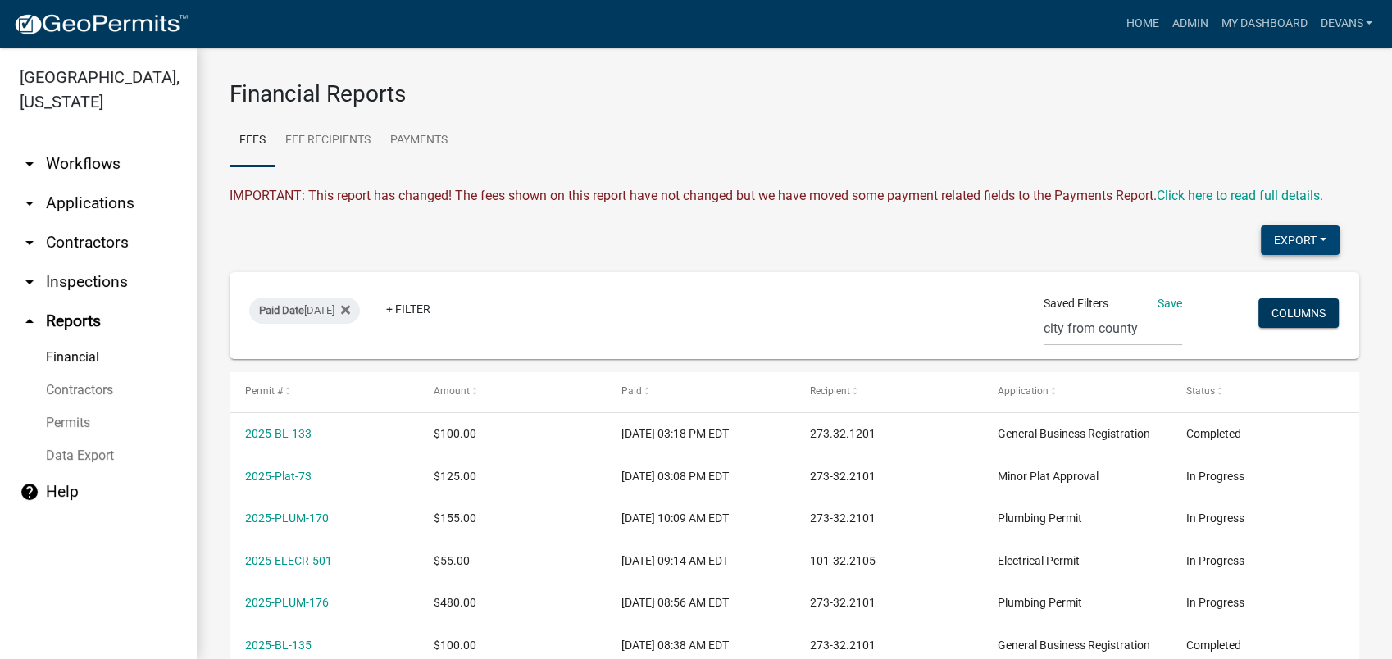
click at [1283, 239] on button "Export" at bounding box center [1300, 240] width 79 height 30
click at [1265, 275] on button "Excel Format (.xlsx)" at bounding box center [1261, 282] width 153 height 39
click at [1267, 239] on button "Export" at bounding box center [1300, 240] width 79 height 30
click at [1216, 278] on button "Excel Format (.xlsx)" at bounding box center [1261, 282] width 153 height 39
click at [678, 122] on ul "Fees Fee Recipients Payments" at bounding box center [795, 141] width 1130 height 52
